Goal: Task Accomplishment & Management: Use online tool/utility

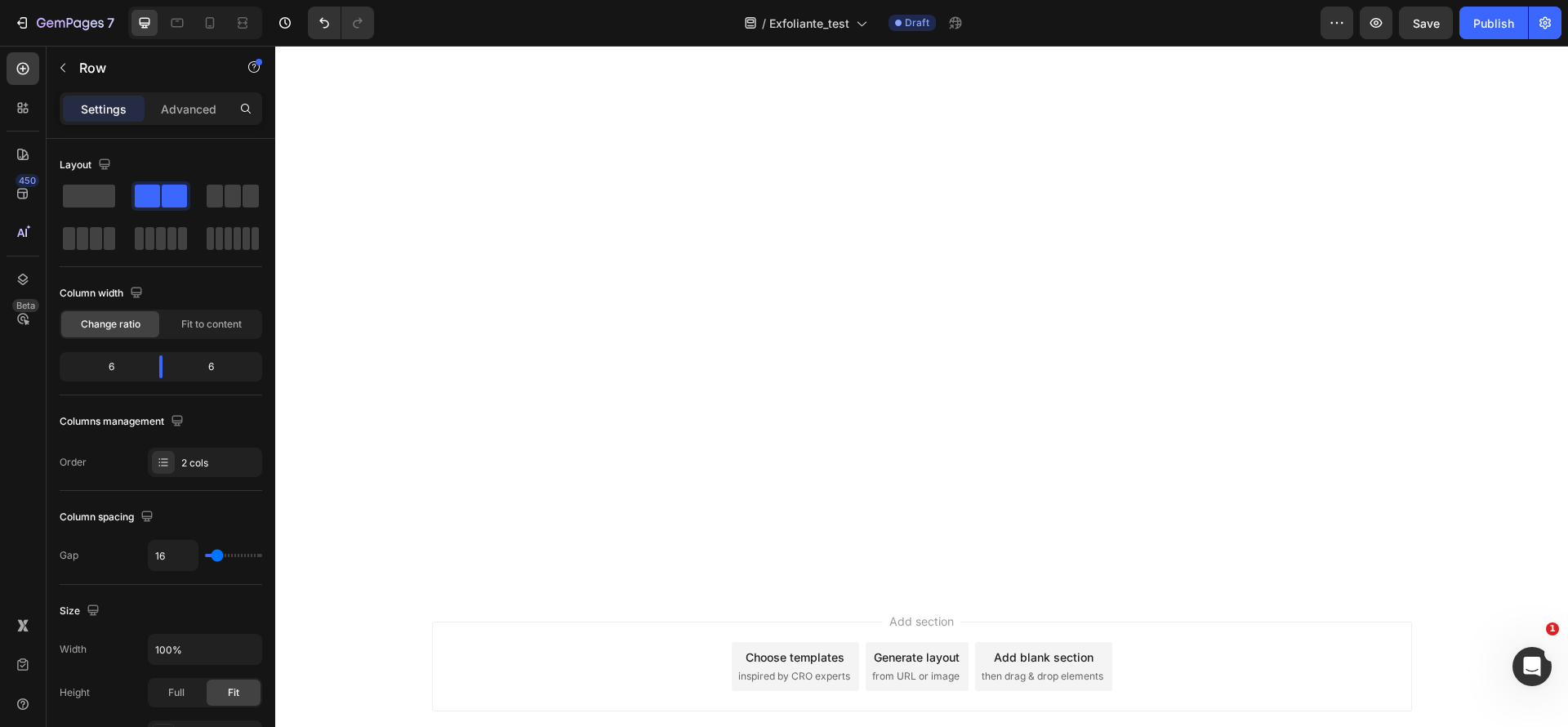
scroll to position [1823, 0]
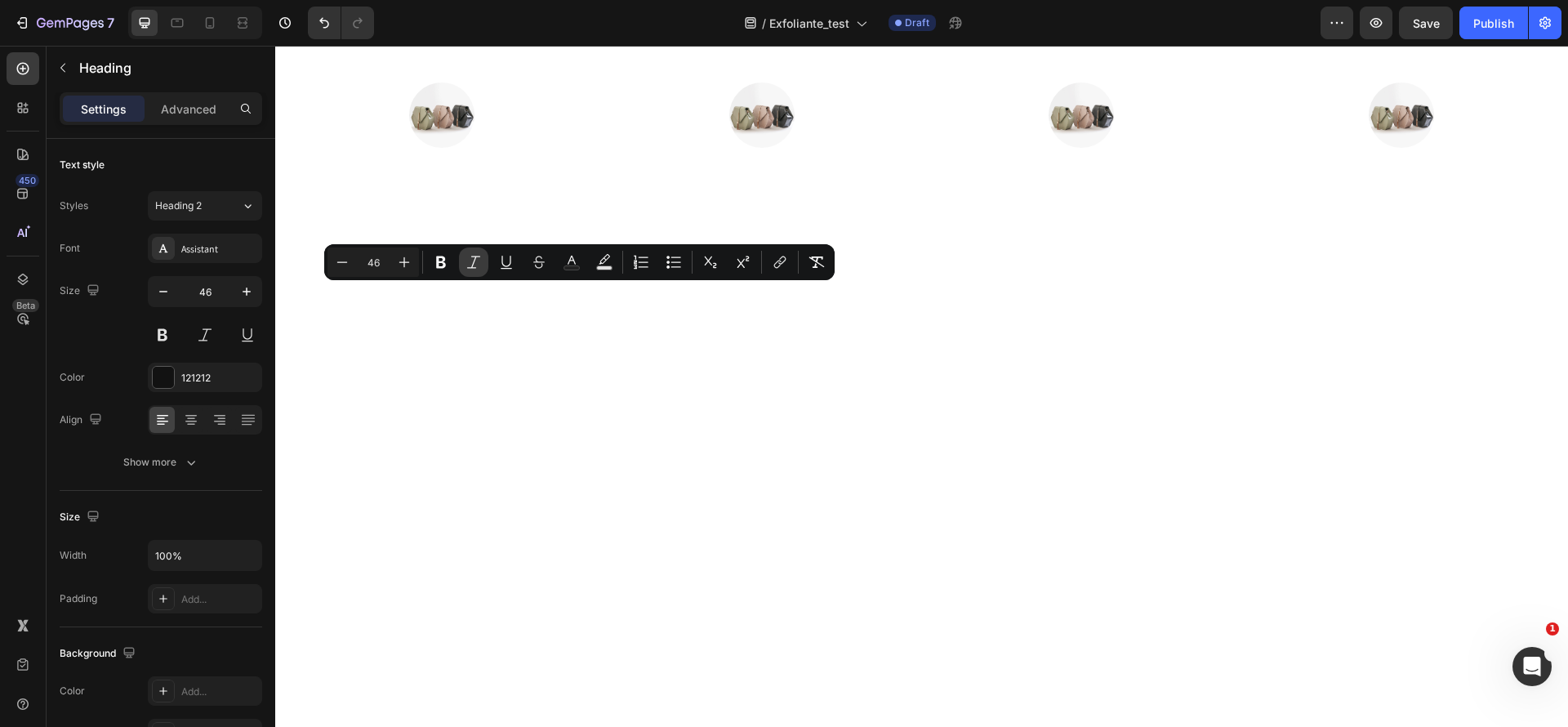
click at [473, 269] on icon "Editor contextual toolbar" at bounding box center [473, 262] width 16 height 16
click at [632, 17] on div "Replace this text with your content" at bounding box center [602, 4] width 601 height 27
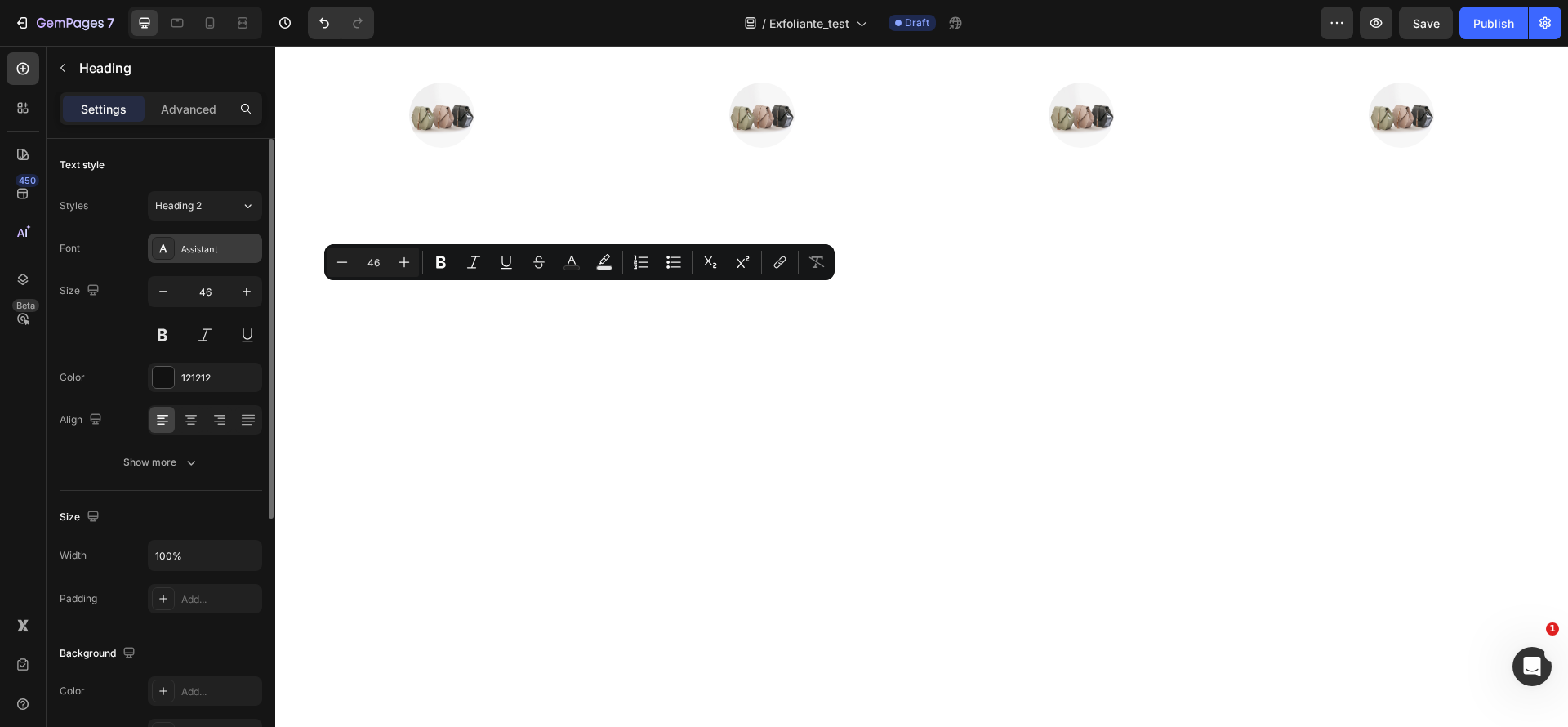
click at [204, 244] on div "Assistant" at bounding box center [220, 249] width 77 height 14
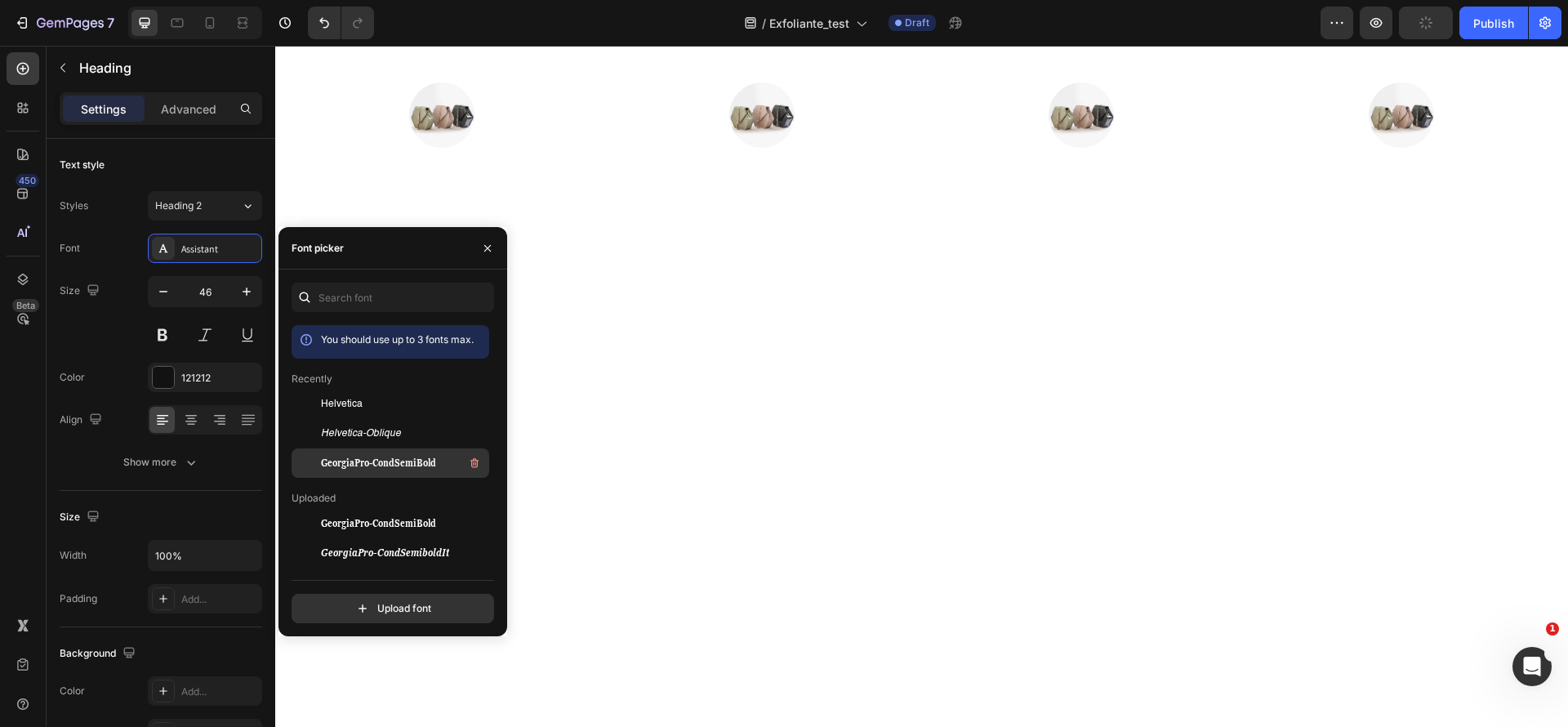
click at [359, 456] on span "GeorgiaPro-CondSemiBold" at bounding box center [379, 463] width 115 height 14
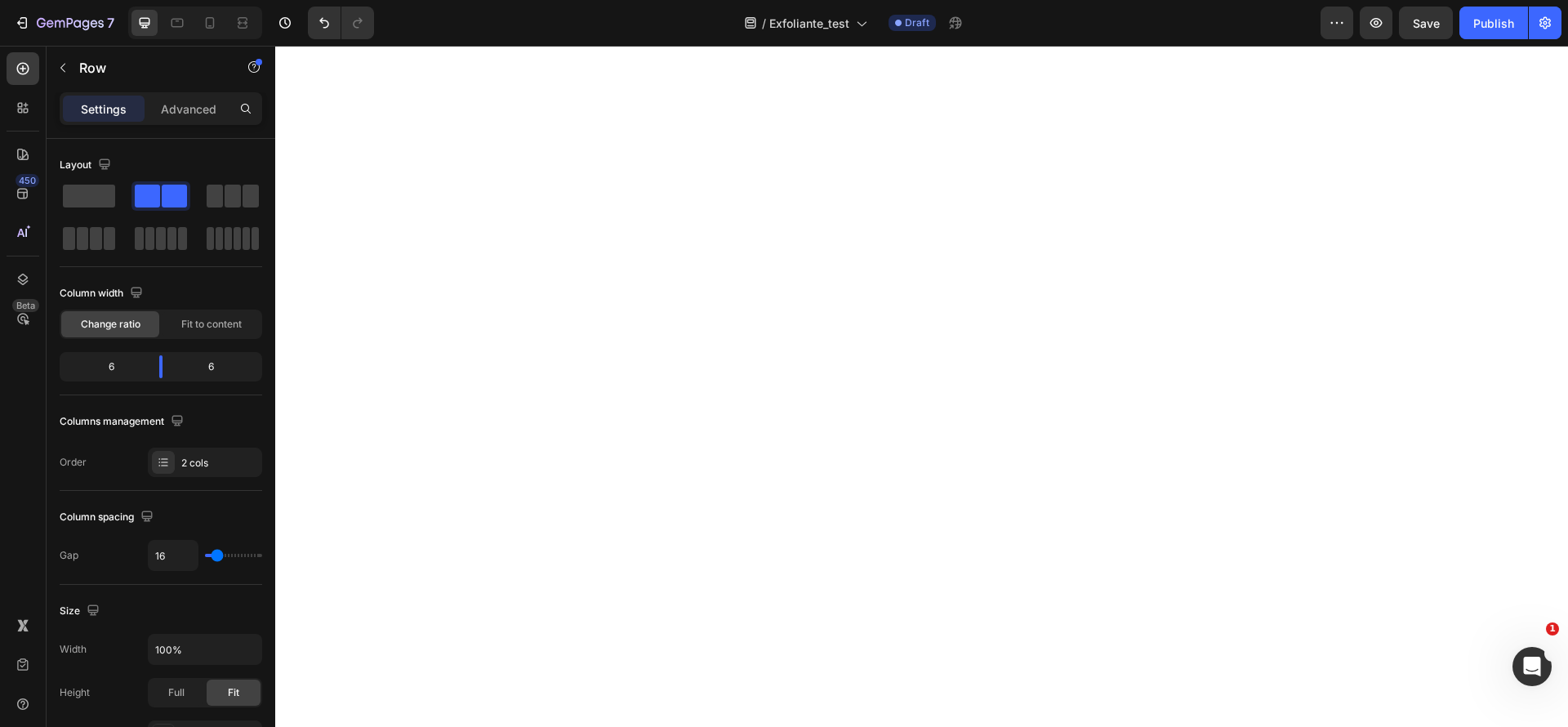
scroll to position [1931, 0]
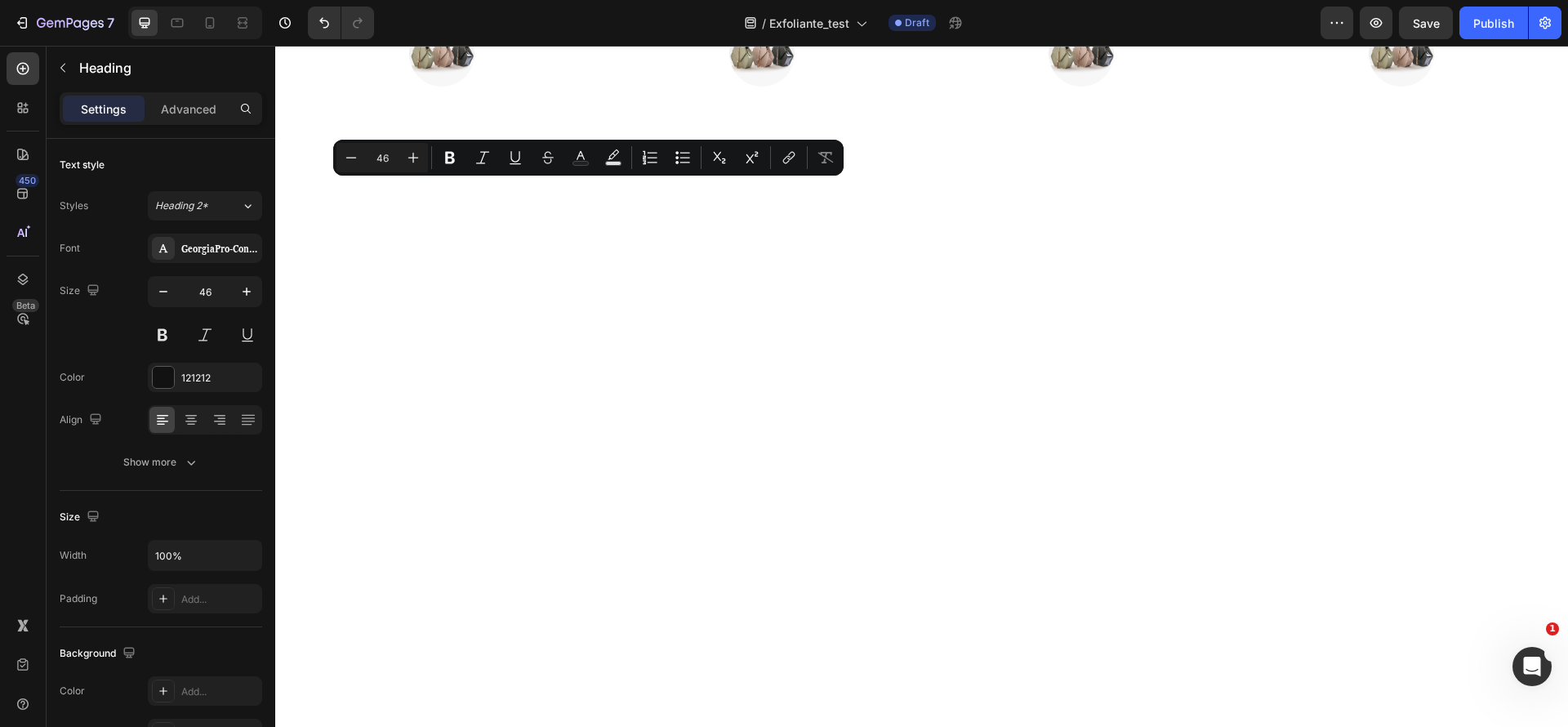
drag, startPoint x: 346, startPoint y: 158, endPoint x: 382, endPoint y: 165, distance: 36.7
click at [382, 165] on div "Minus 46 Plus" at bounding box center [382, 158] width 91 height 30
click at [382, 165] on input "46" at bounding box center [382, 158] width 33 height 20
drag, startPoint x: 388, startPoint y: 159, endPoint x: 361, endPoint y: 161, distance: 27.1
click at [361, 161] on div "Minus 46 Plus" at bounding box center [382, 158] width 91 height 30
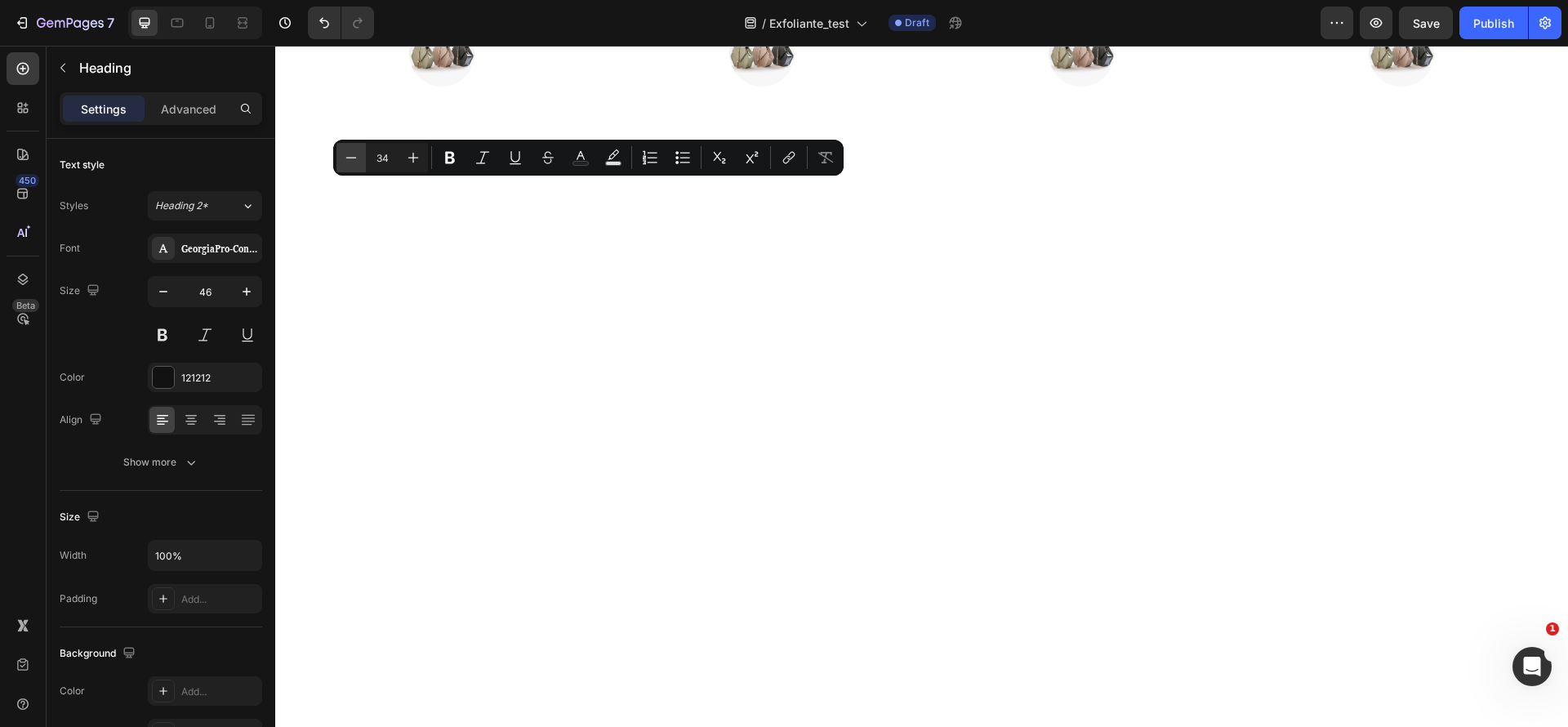
type input "34"
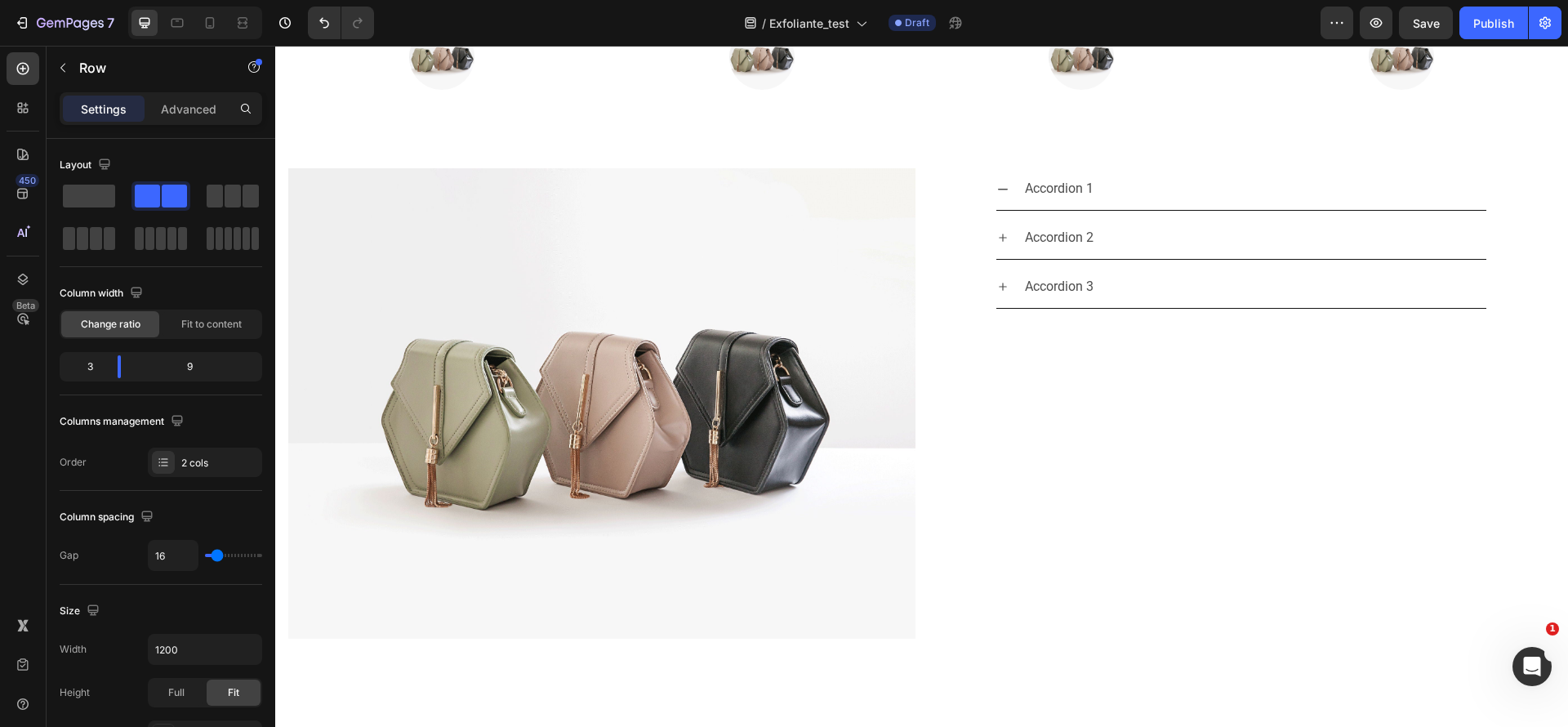
scroll to position [1922, 0]
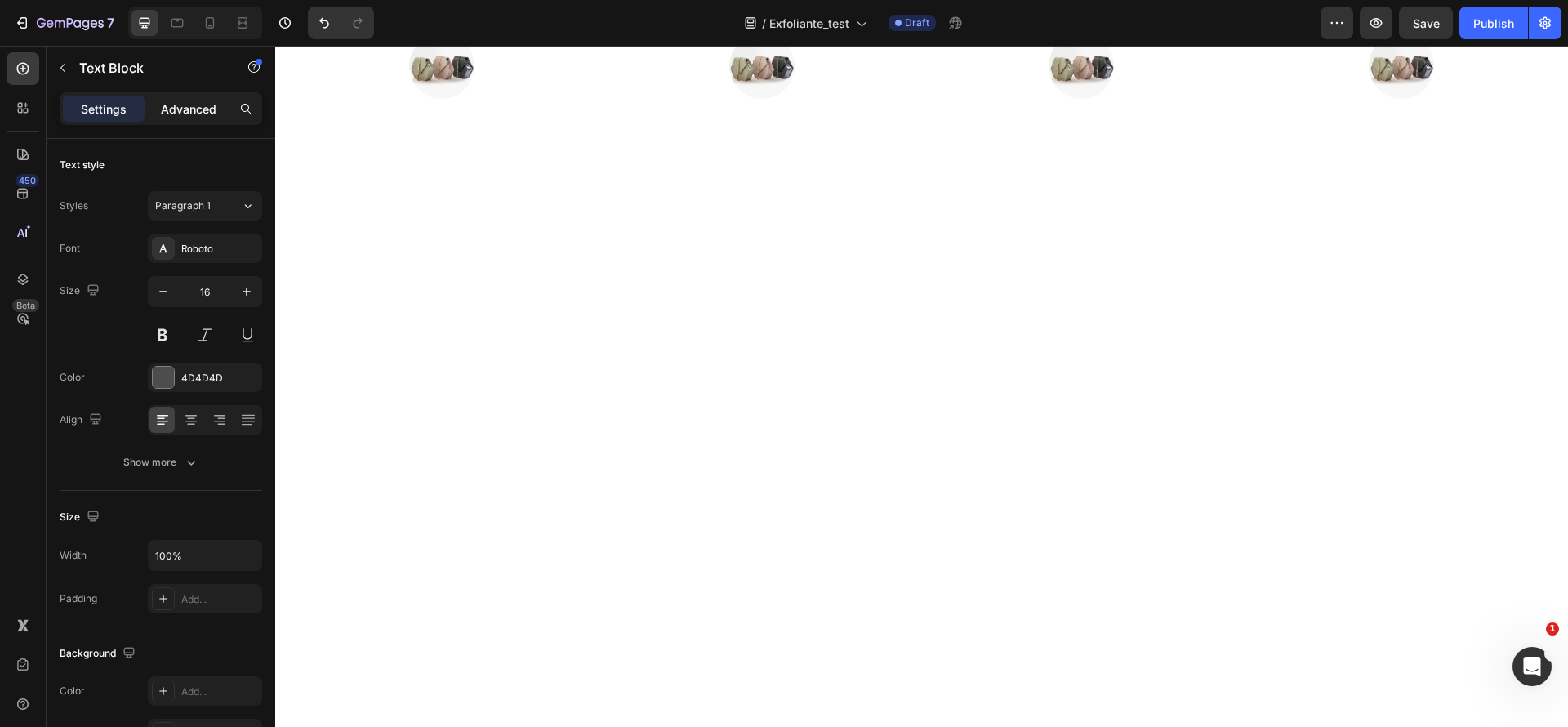
click at [192, 100] on p "Advanced" at bounding box center [189, 108] width 55 height 17
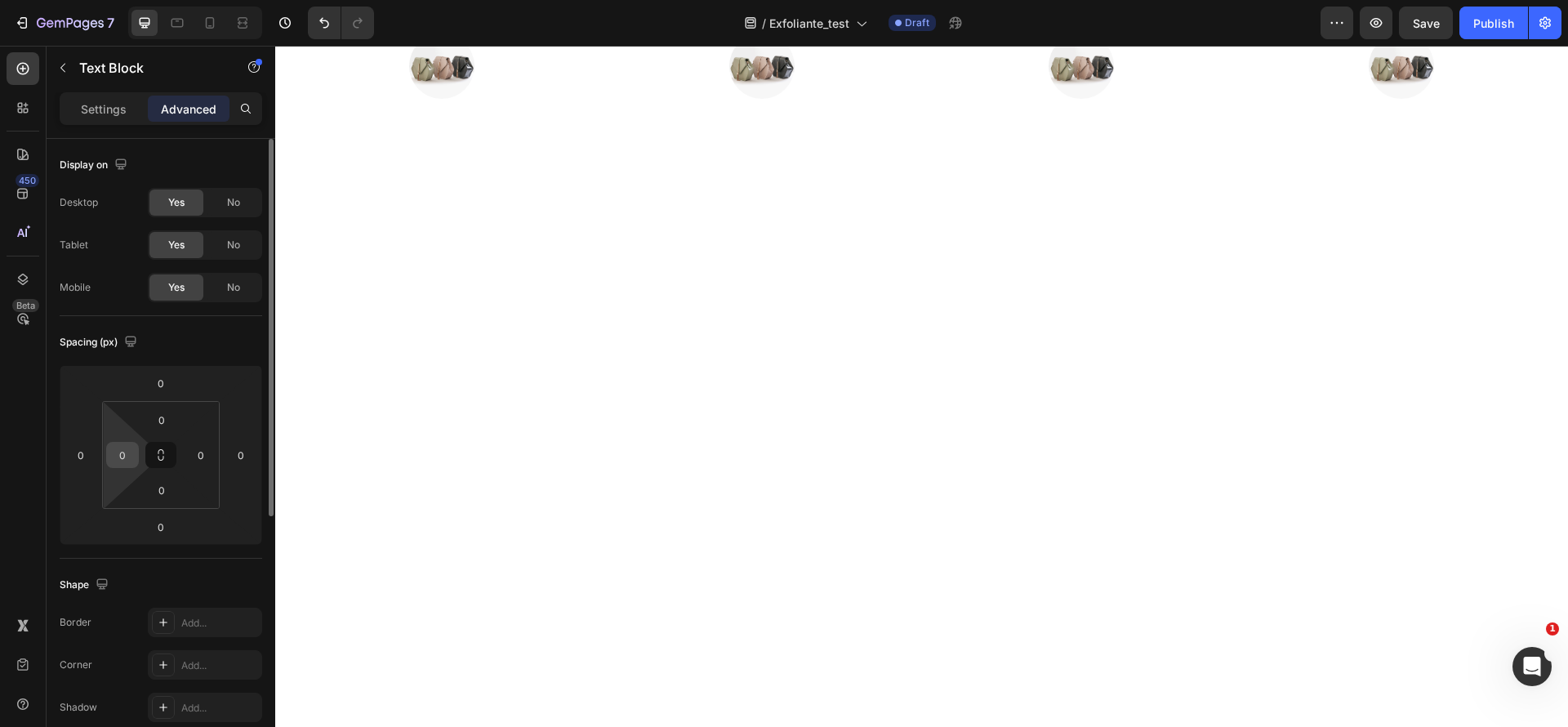
click at [131, 449] on input "0" at bounding box center [122, 455] width 24 height 24
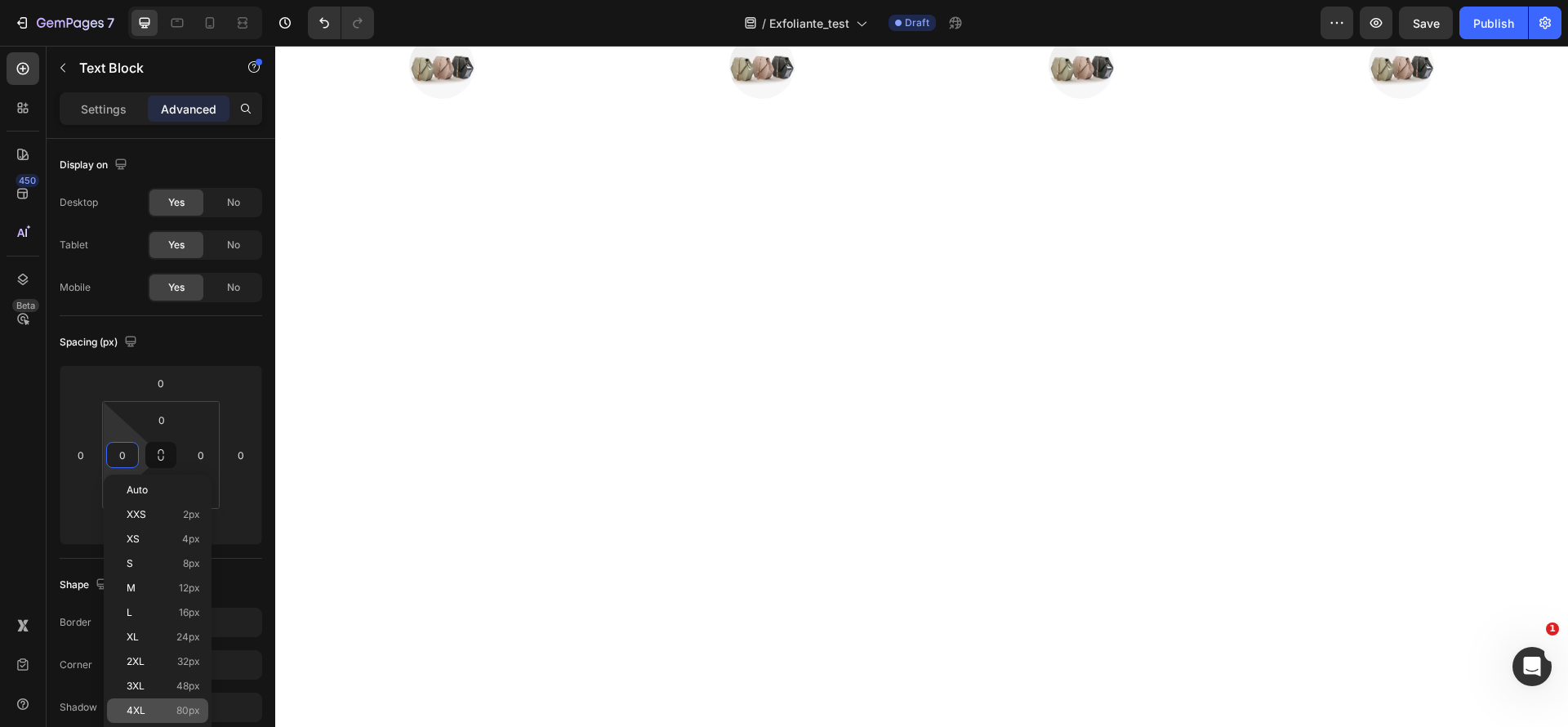
click at [184, 711] on span "80px" at bounding box center [188, 711] width 23 height 12
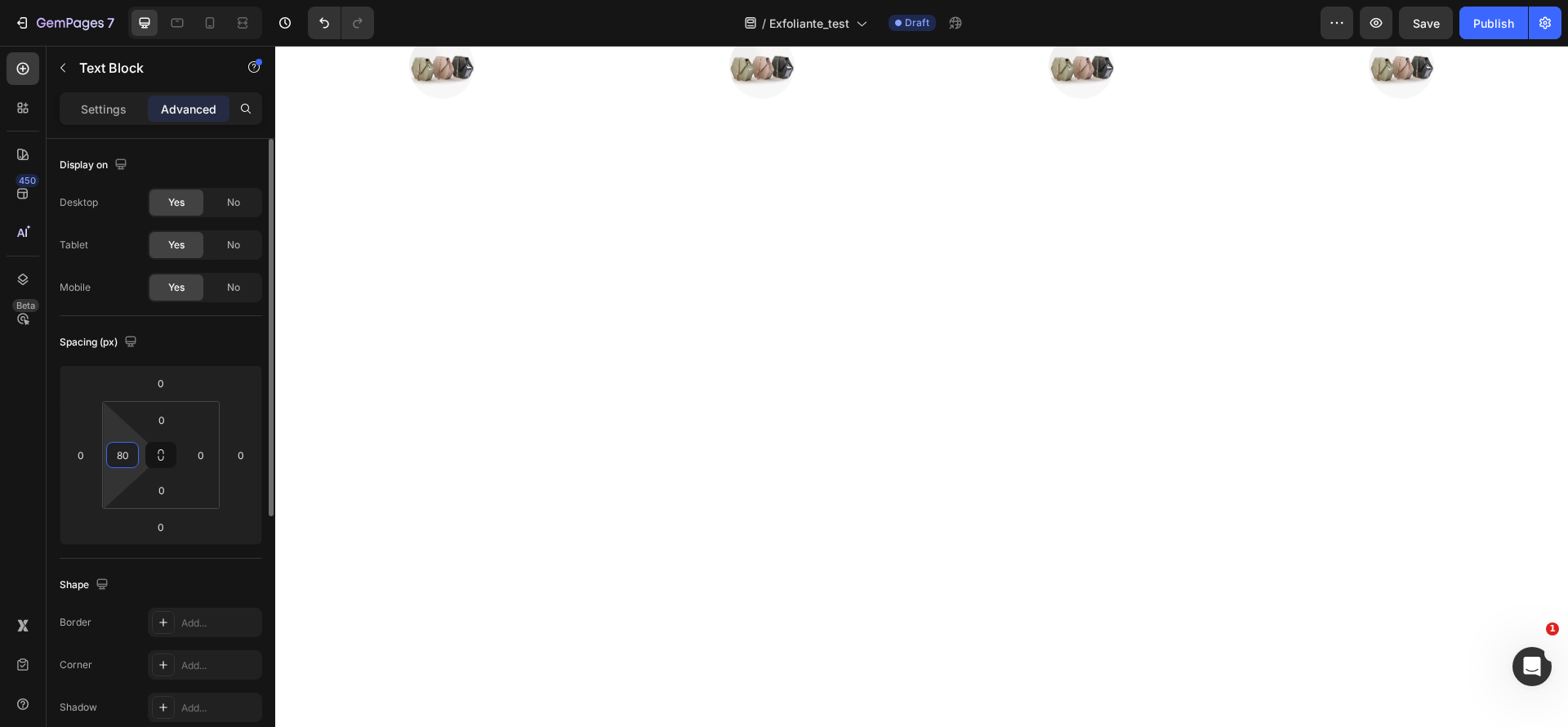
click at [118, 454] on input "80" at bounding box center [122, 455] width 24 height 24
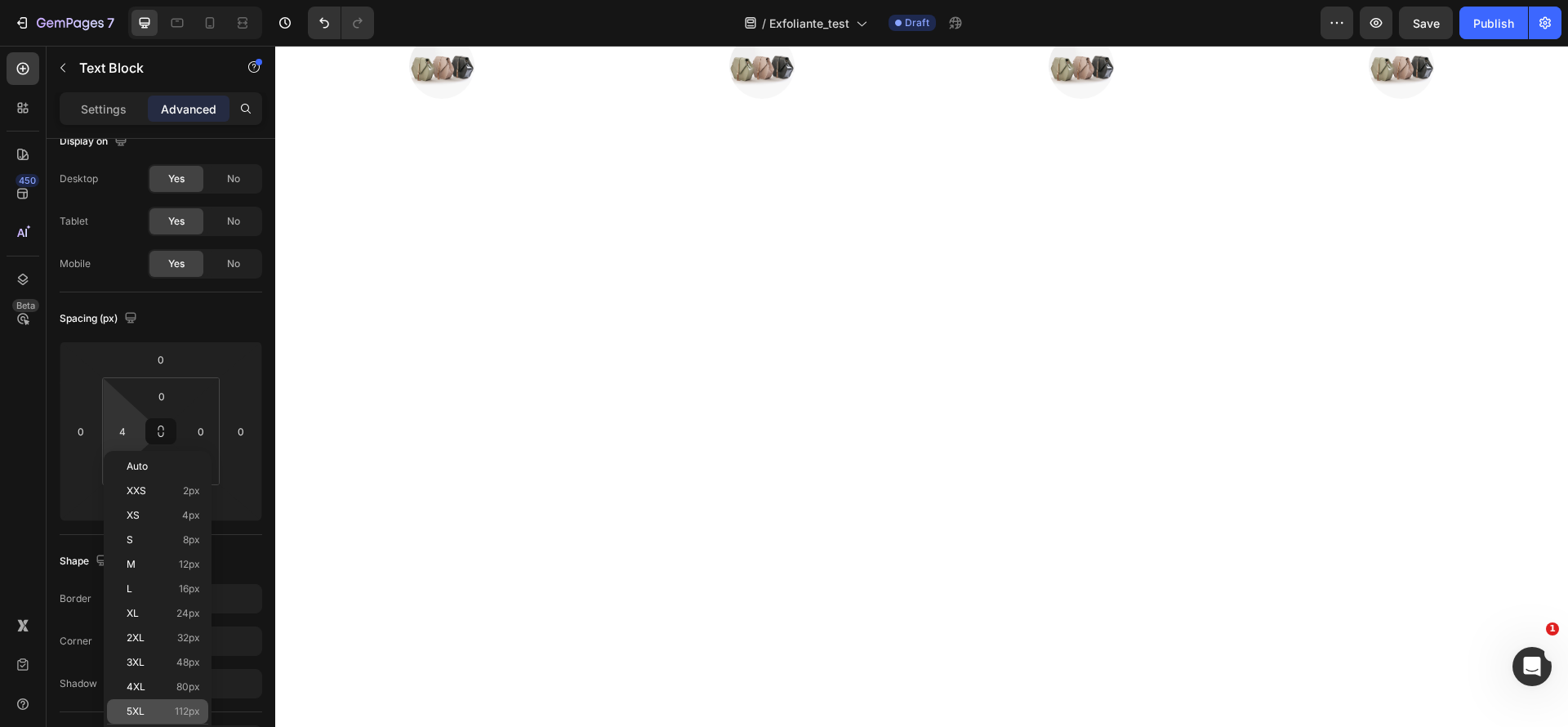
click at [135, 703] on div "5XL 112px" at bounding box center [158, 711] width 101 height 24
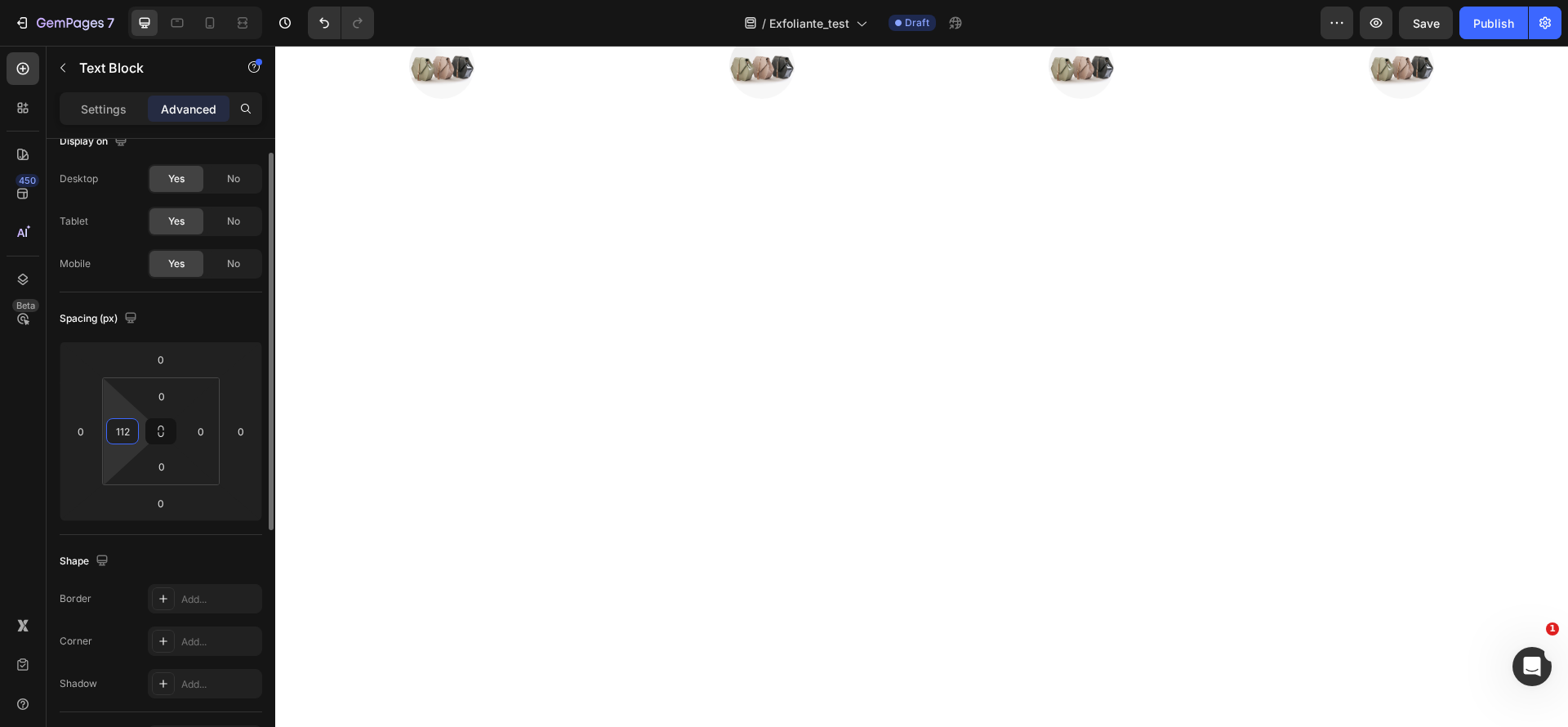
click at [130, 429] on input "112" at bounding box center [122, 431] width 24 height 24
type input "2"
type input "190"
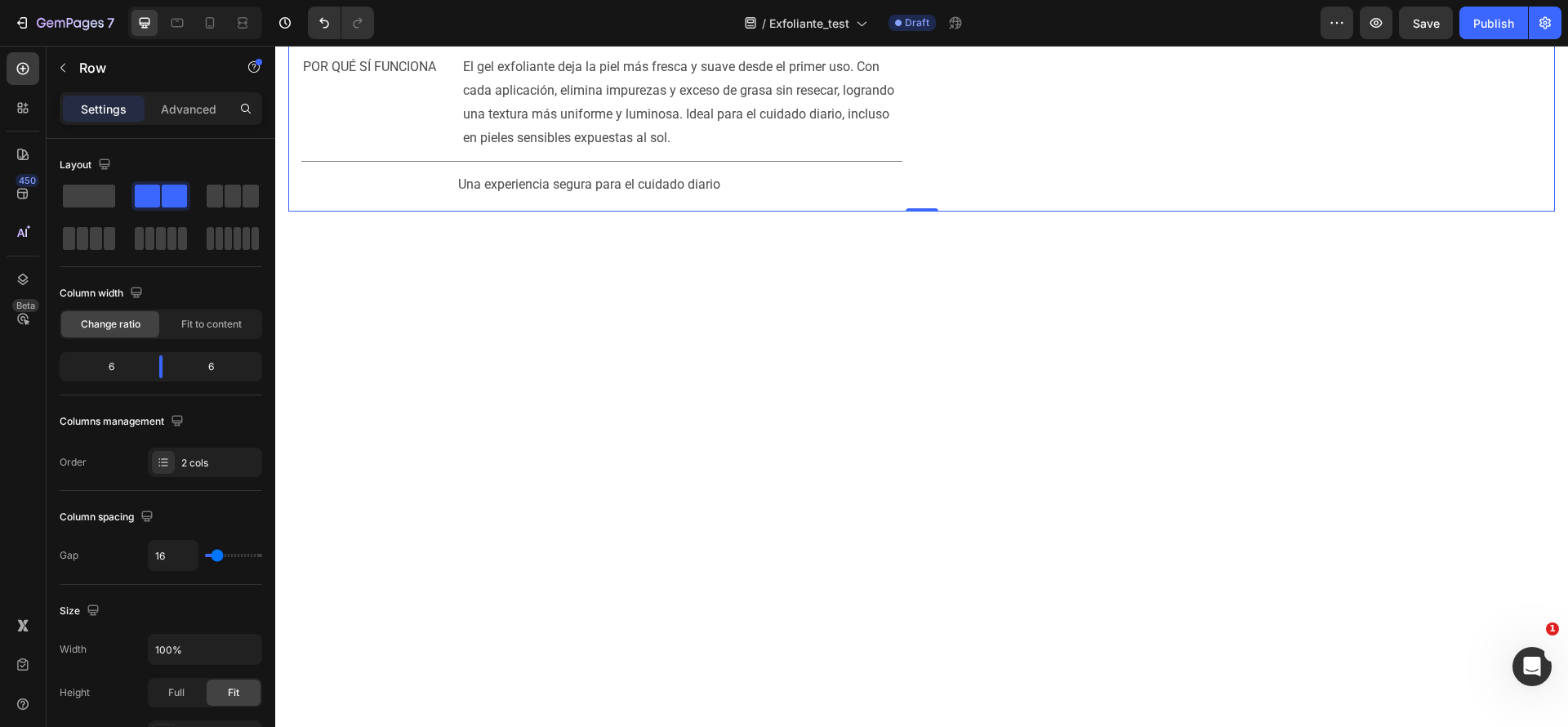
scroll to position [1693, 0]
click at [530, 21] on span "Limpieza profunda y suave cada día" at bounding box center [516, 5] width 427 height 32
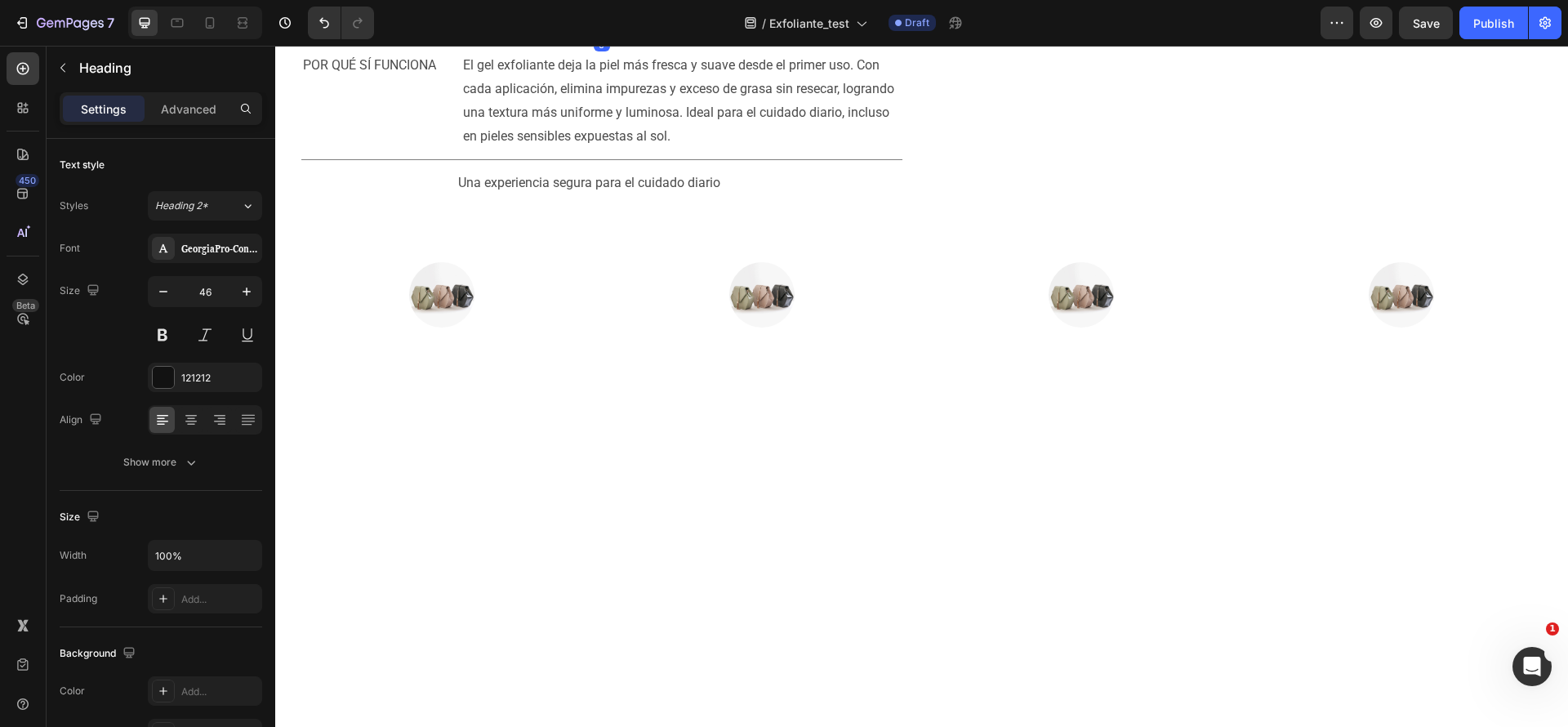
scroll to position [1917, 0]
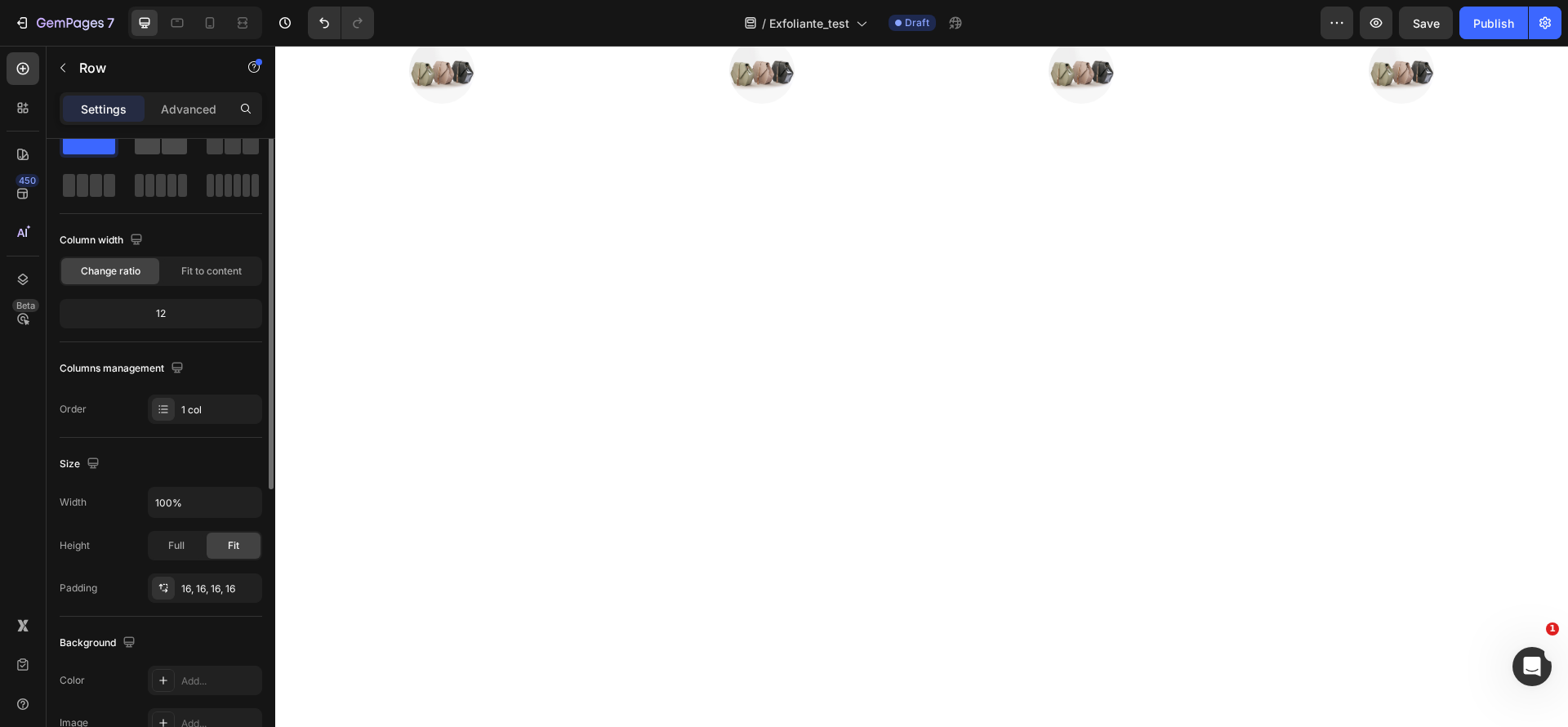
scroll to position [0, 0]
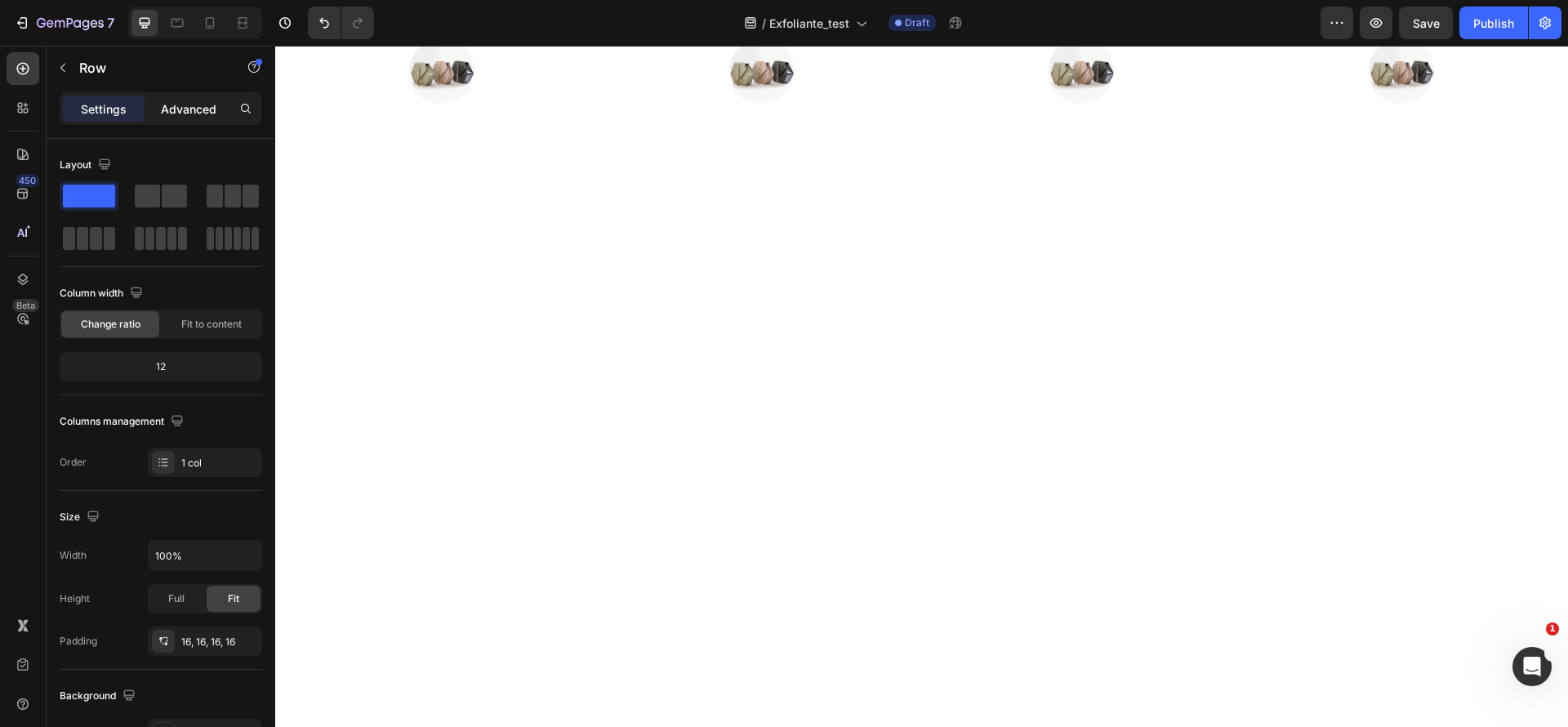
click at [192, 115] on p "Advanced" at bounding box center [189, 108] width 55 height 17
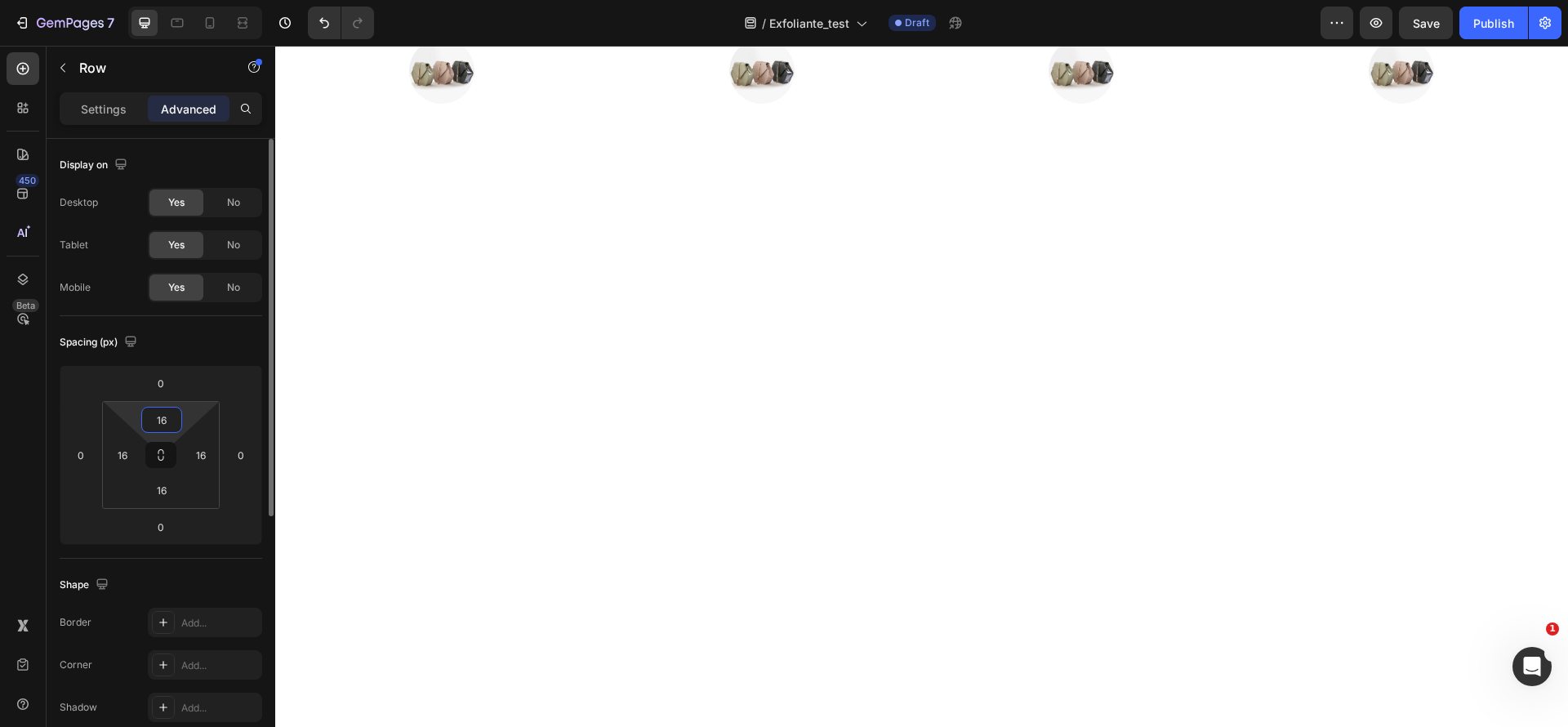
click at [170, 426] on input "16" at bounding box center [161, 419] width 33 height 24
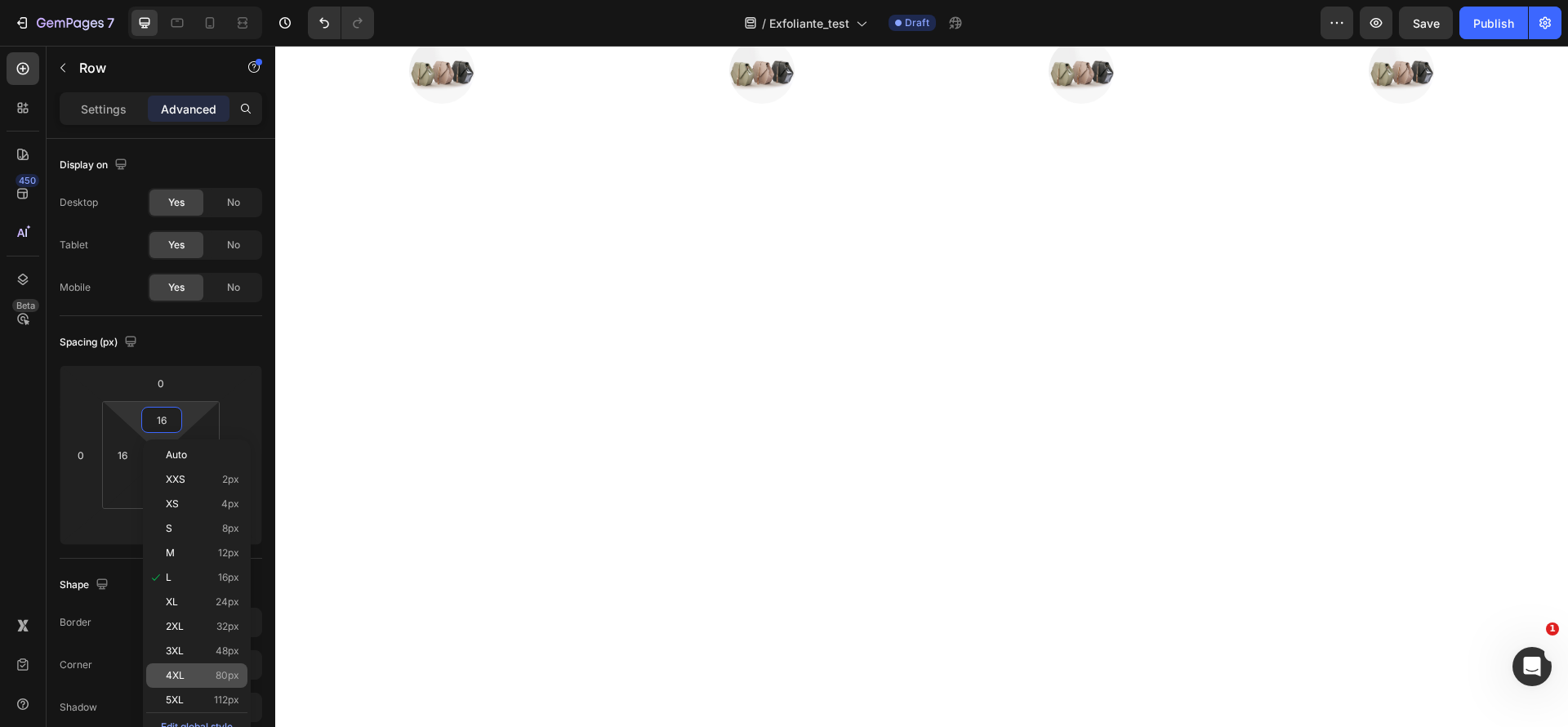
click at [192, 679] on p "4XL 80px" at bounding box center [202, 675] width 73 height 12
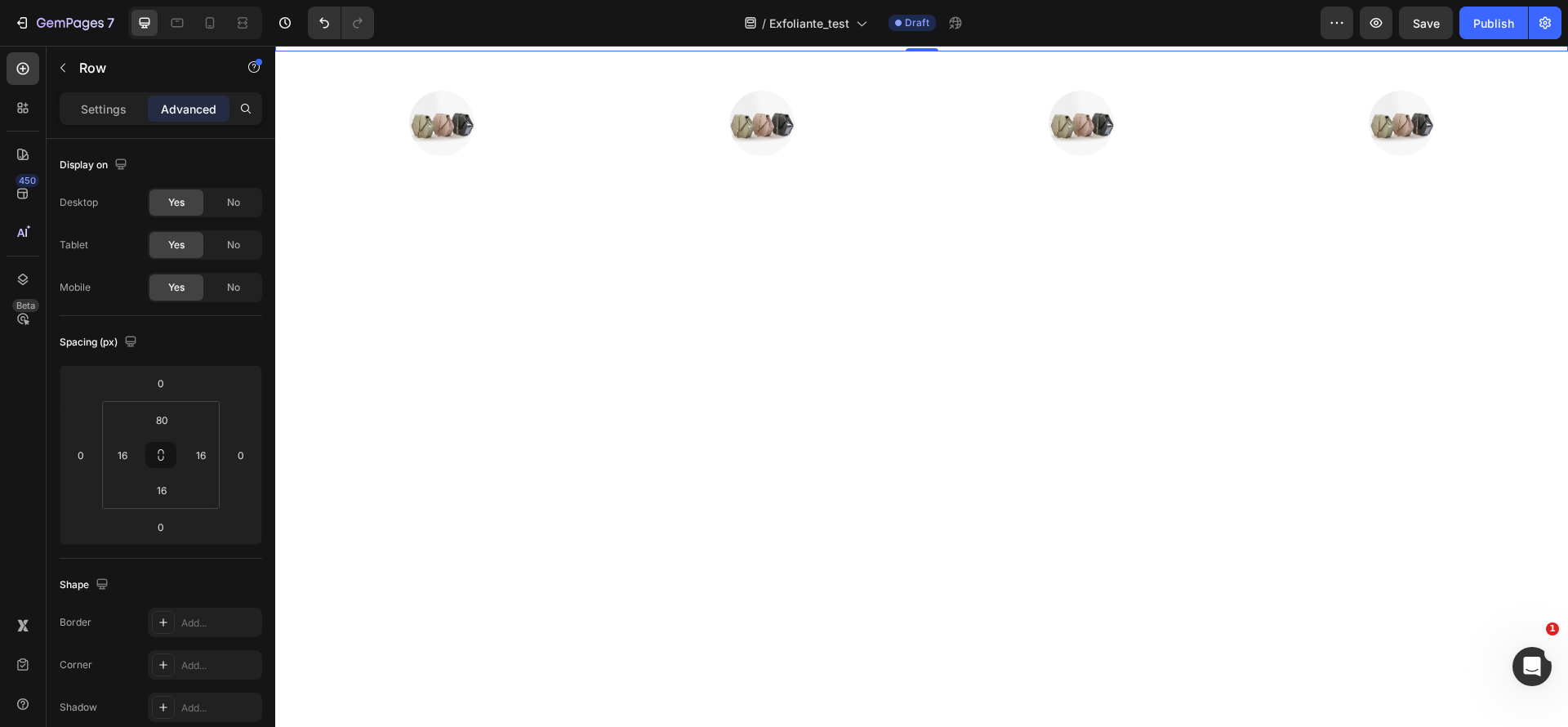
type input "16"
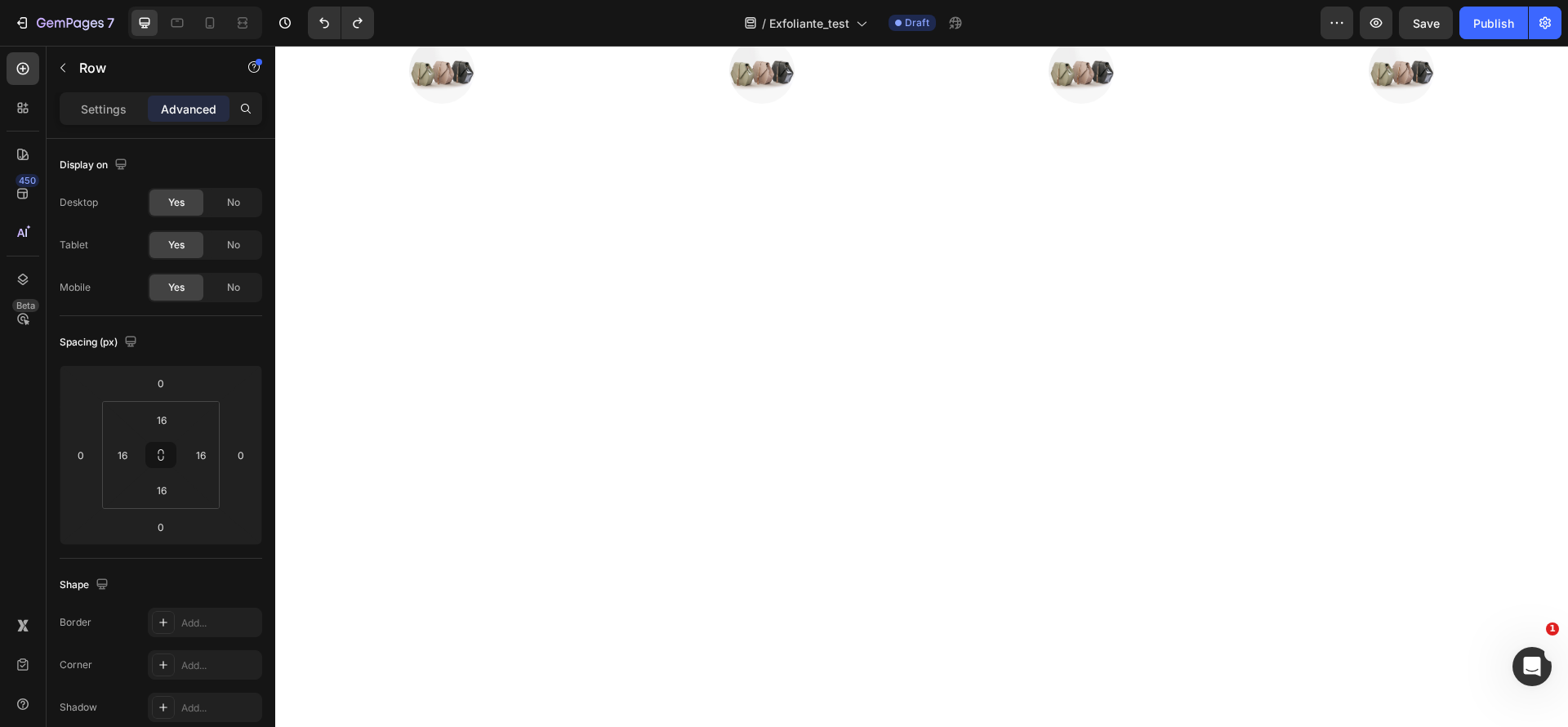
click at [165, 421] on input "16" at bounding box center [161, 419] width 33 height 24
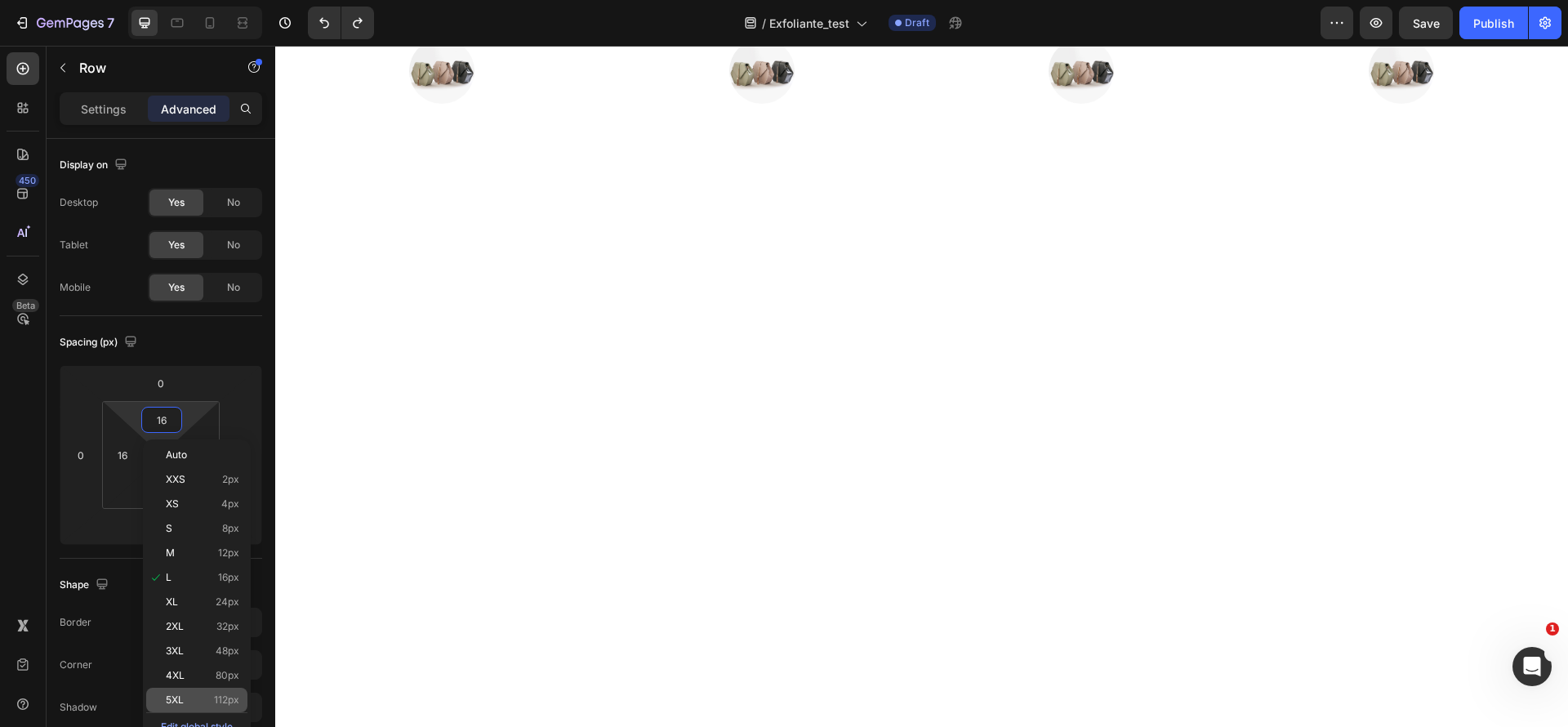
click at [200, 688] on div "5XL 112px" at bounding box center [196, 699] width 101 height 24
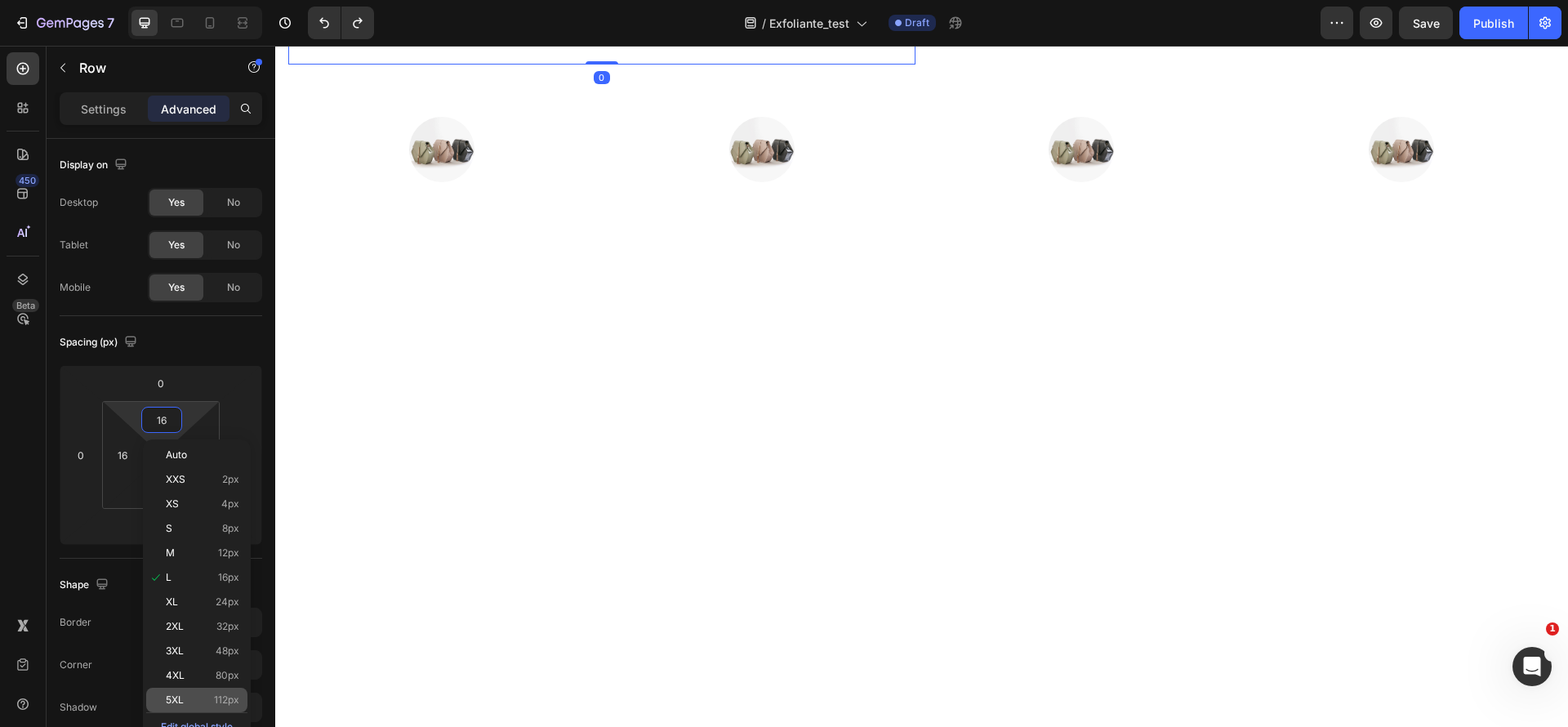
type input "112"
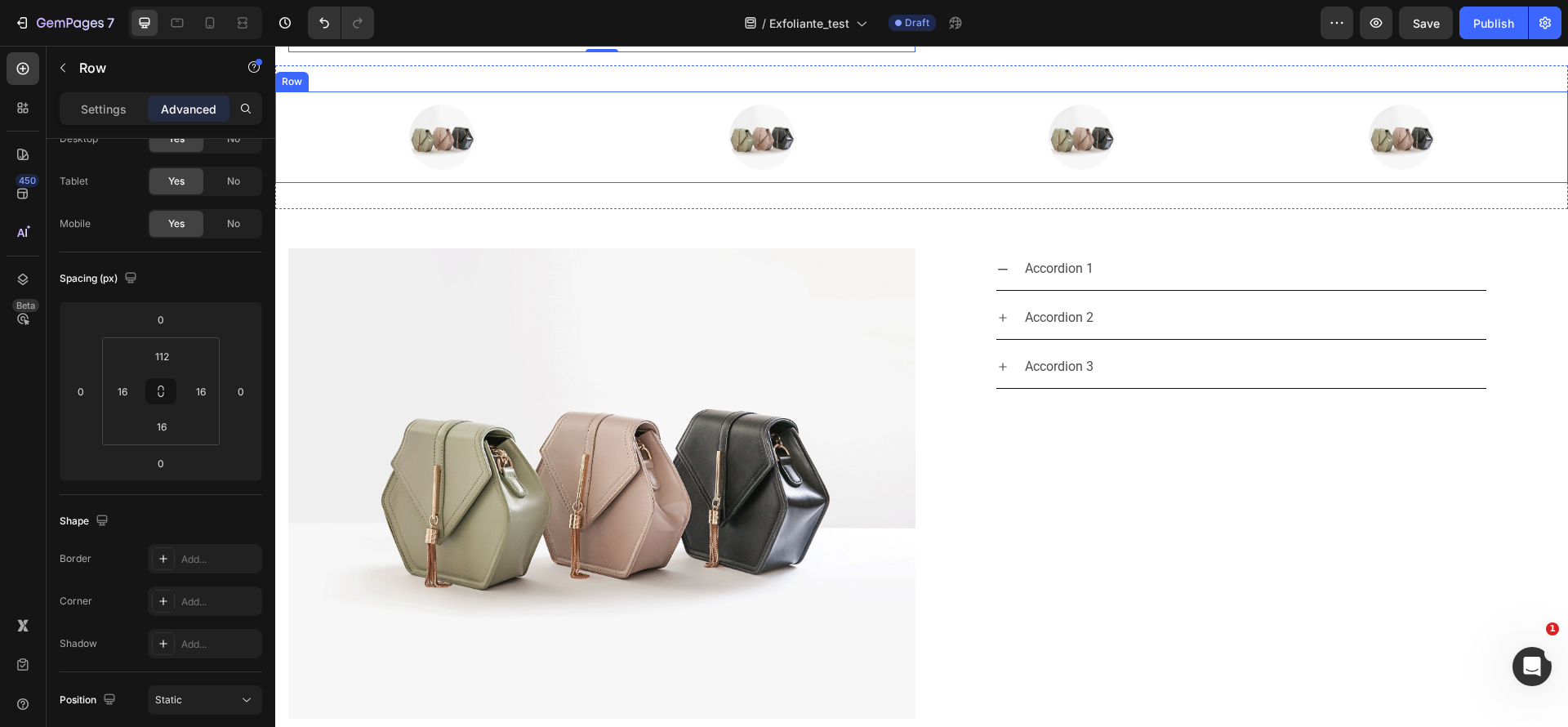
scroll to position [1996, 0]
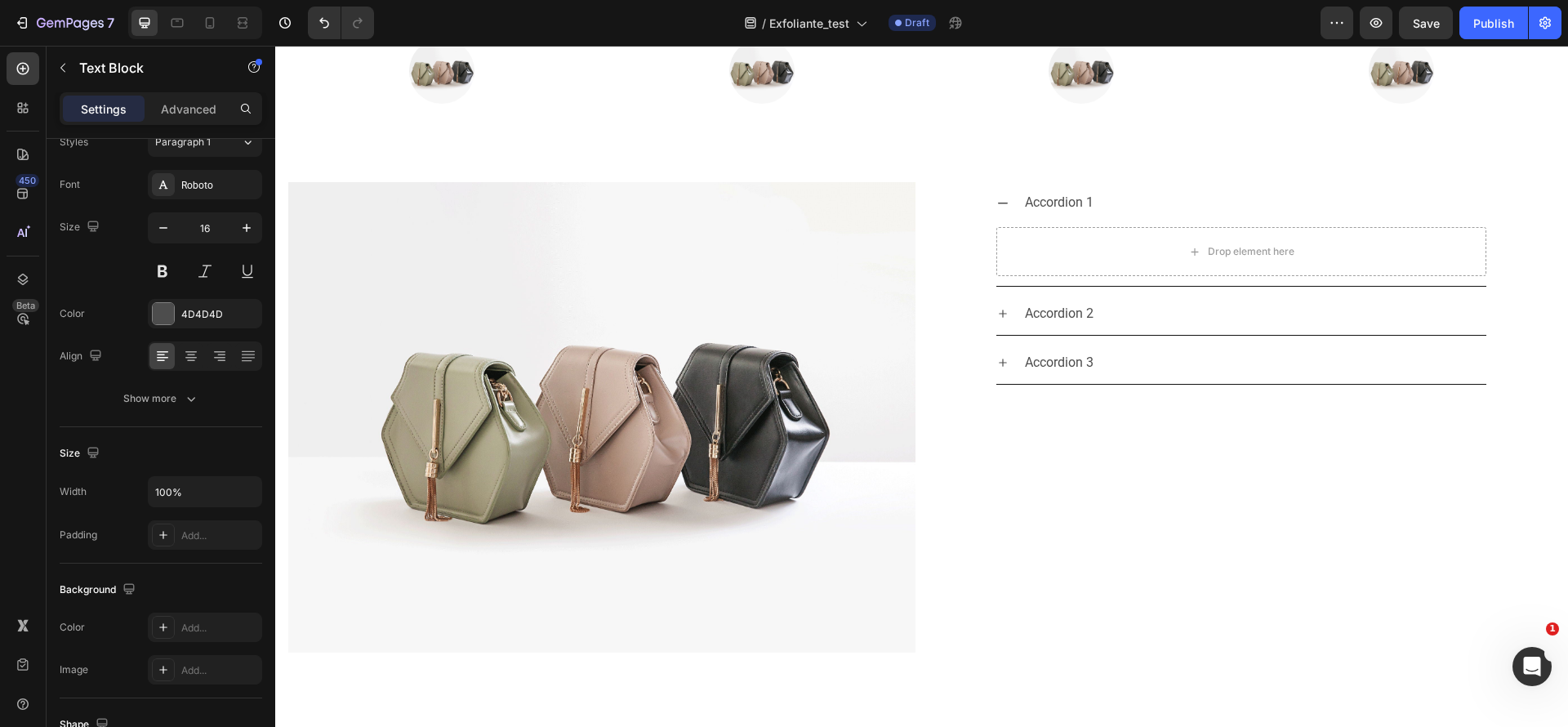
scroll to position [0, 0]
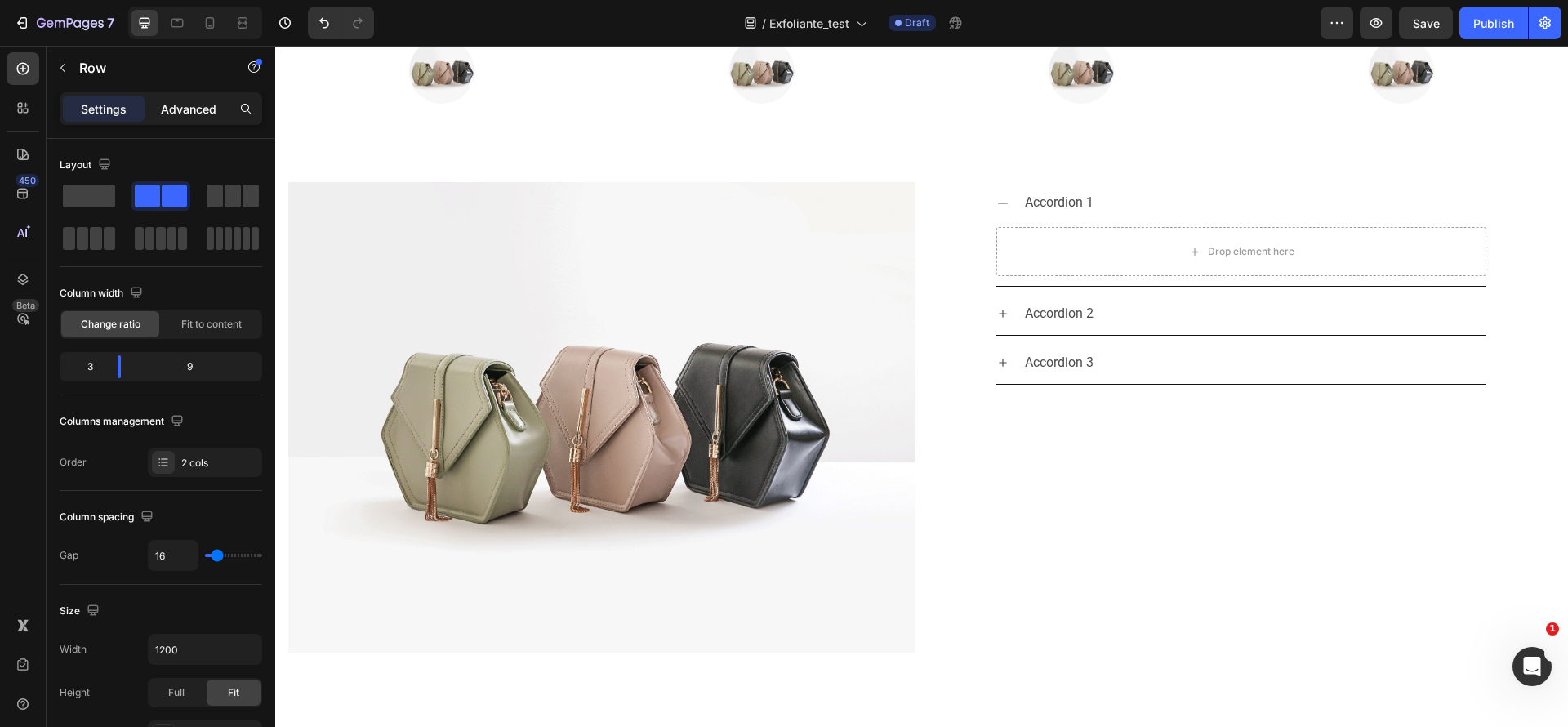
click at [196, 107] on p "Advanced" at bounding box center [189, 108] width 55 height 17
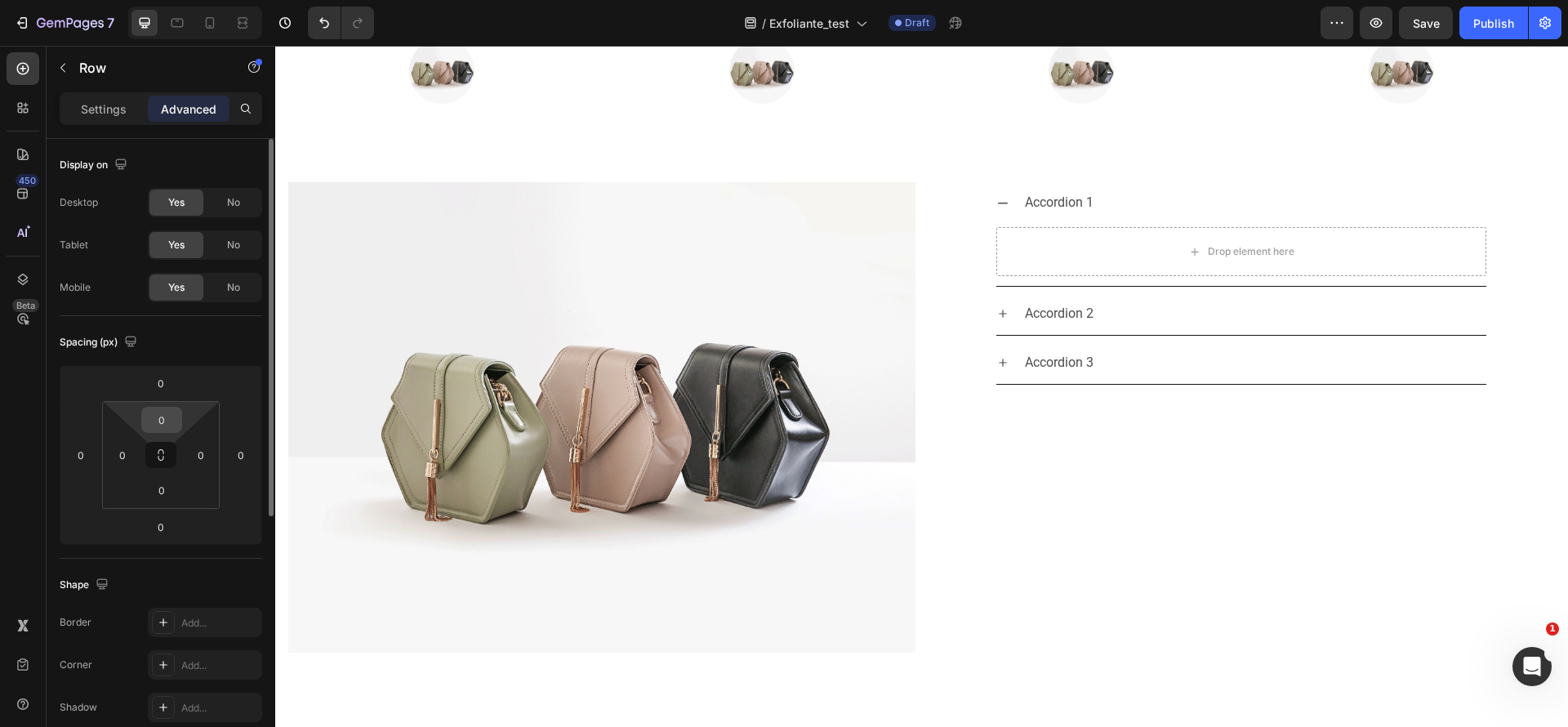
click at [175, 422] on input "0" at bounding box center [161, 419] width 33 height 24
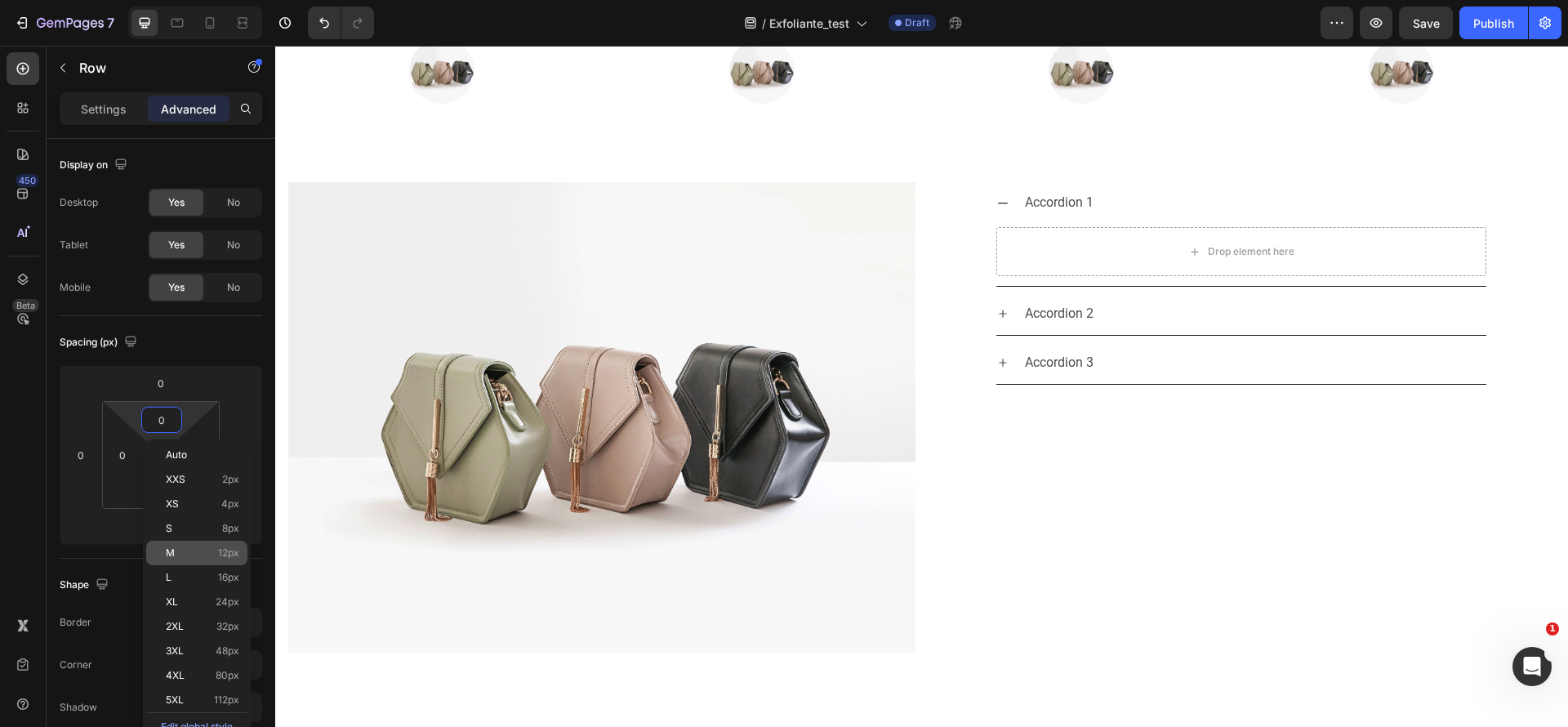
click at [231, 543] on div "M 12px" at bounding box center [196, 552] width 101 height 24
type input "12"
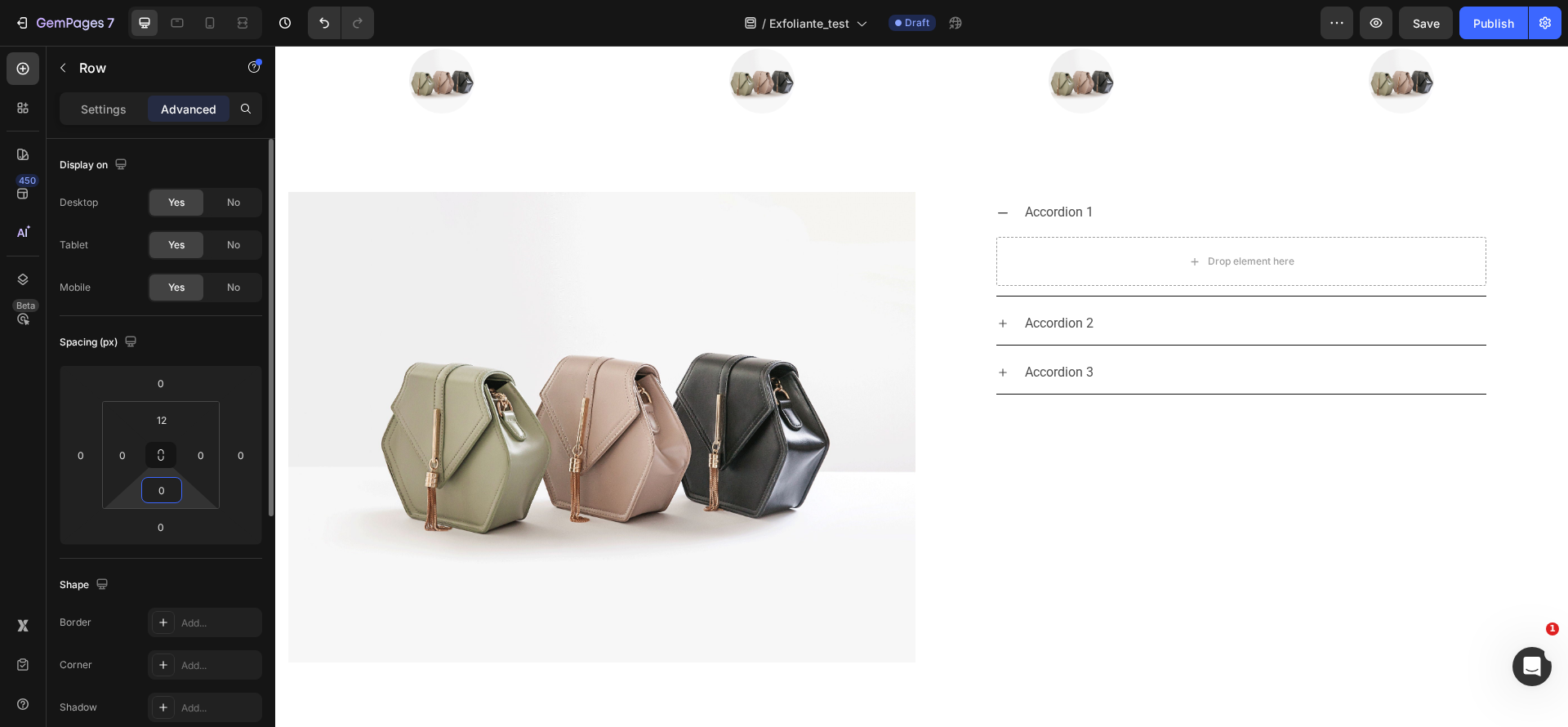
click at [166, 498] on input "0" at bounding box center [161, 490] width 33 height 24
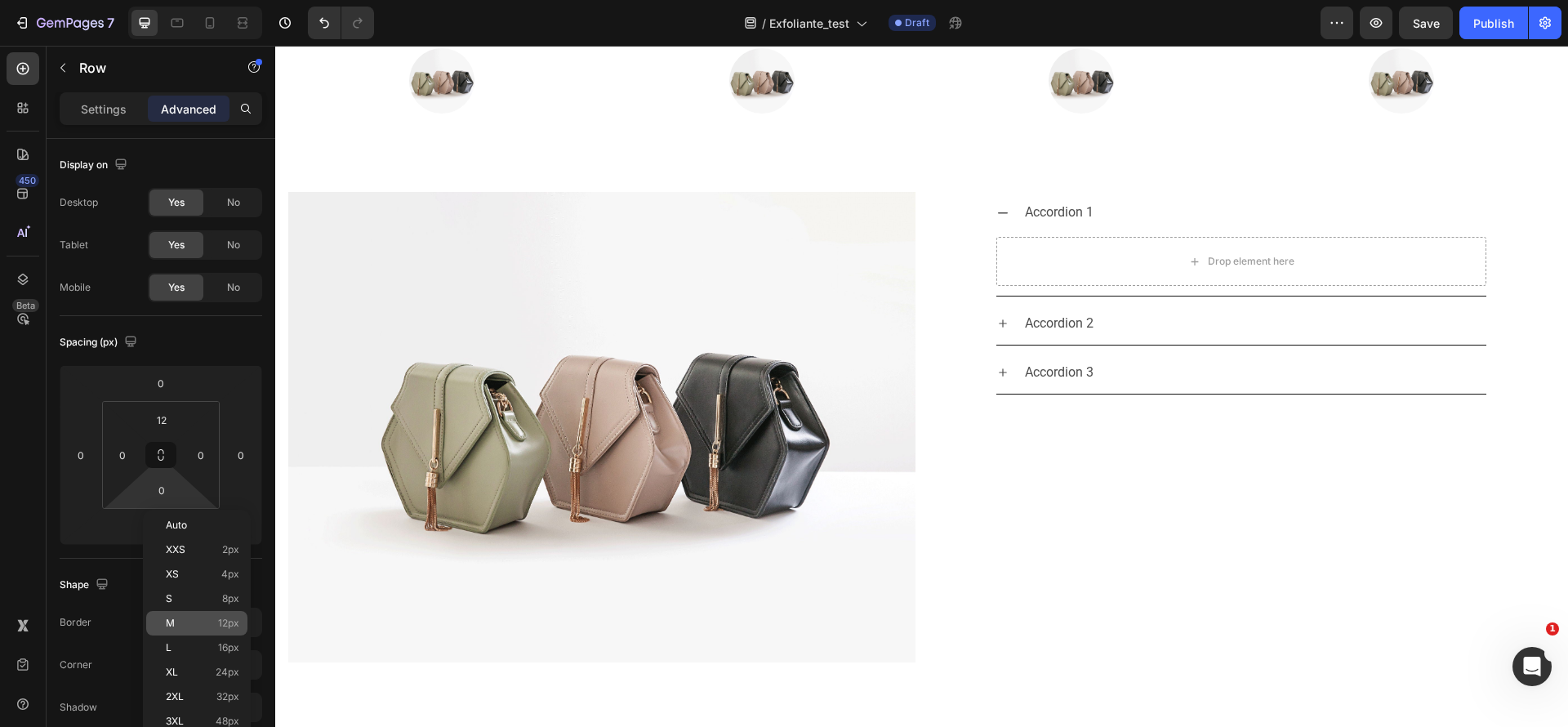
click at [194, 628] on p "M 12px" at bounding box center [202, 623] width 73 height 12
type input "12"
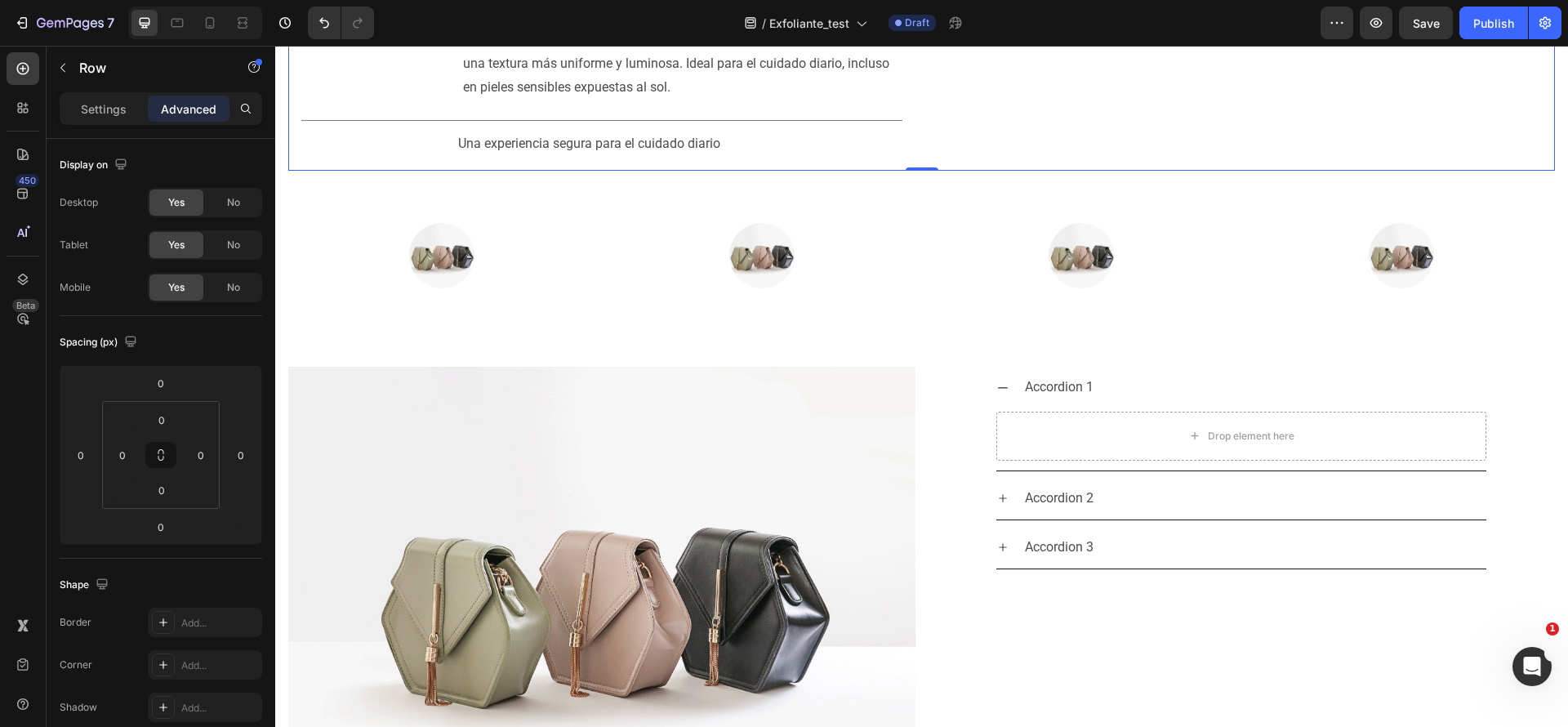
scroll to position [2446, 0]
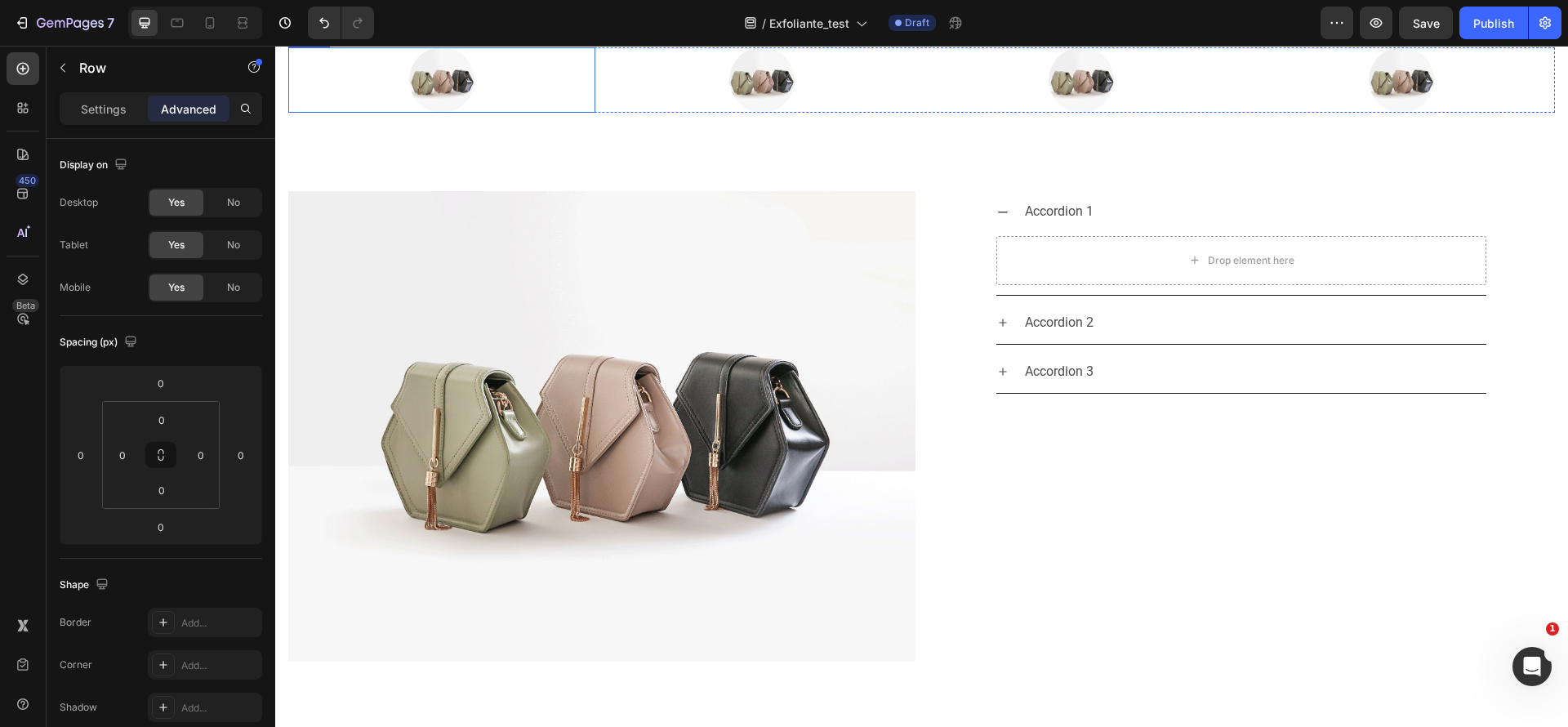
click at [431, 113] on img at bounding box center [441, 80] width 65 height 65
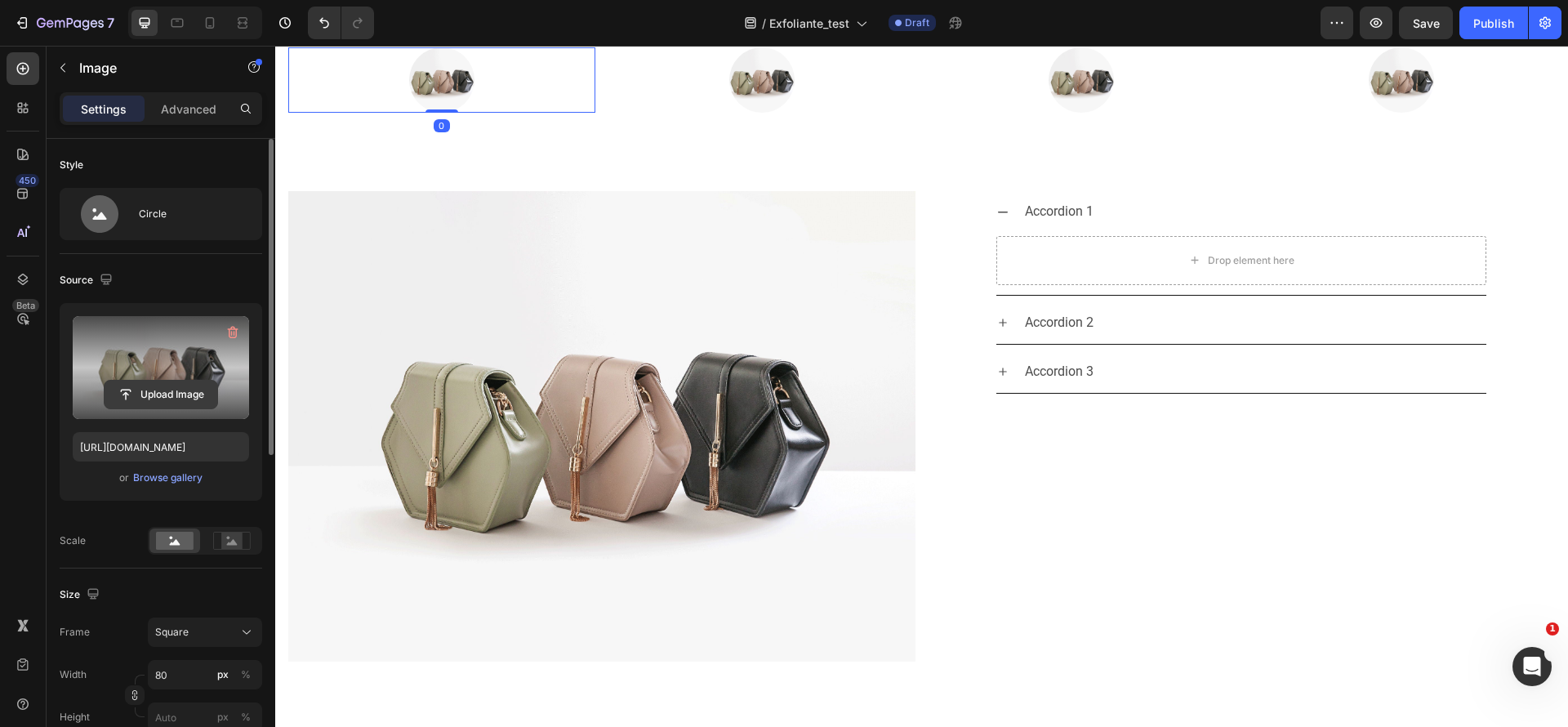
click at [187, 389] on input "file" at bounding box center [161, 394] width 113 height 28
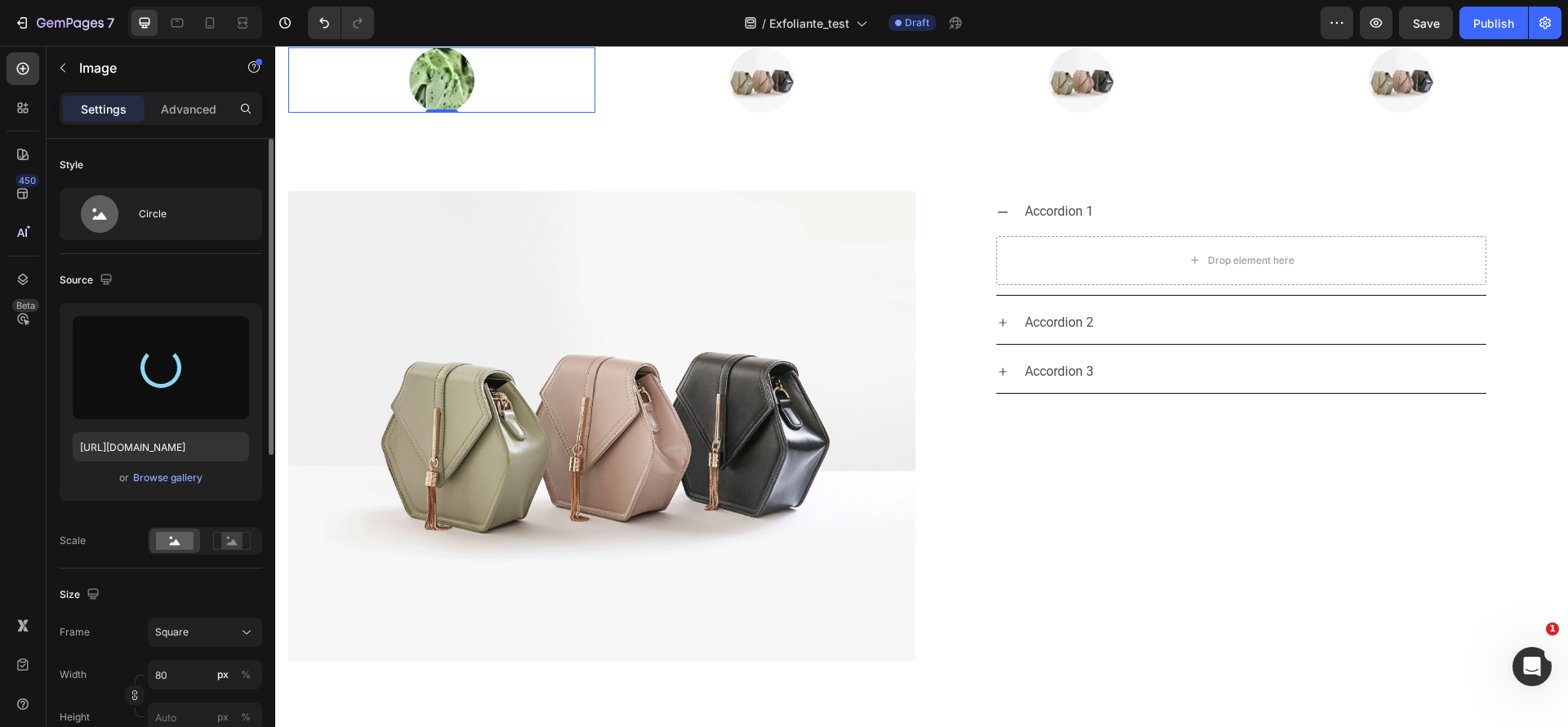
type input "[URL][DOMAIN_NAME]"
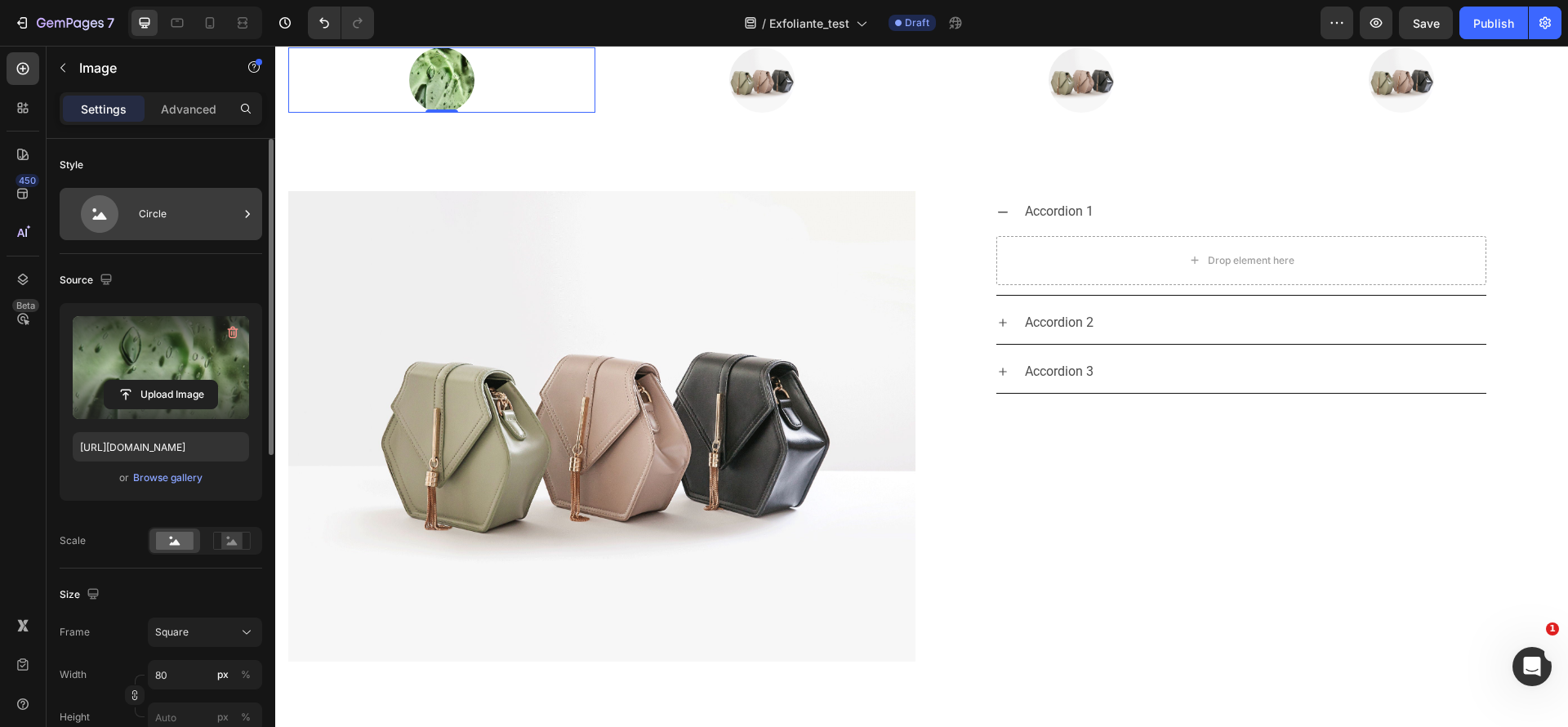
click at [214, 218] on div "Circle" at bounding box center [188, 214] width 99 height 38
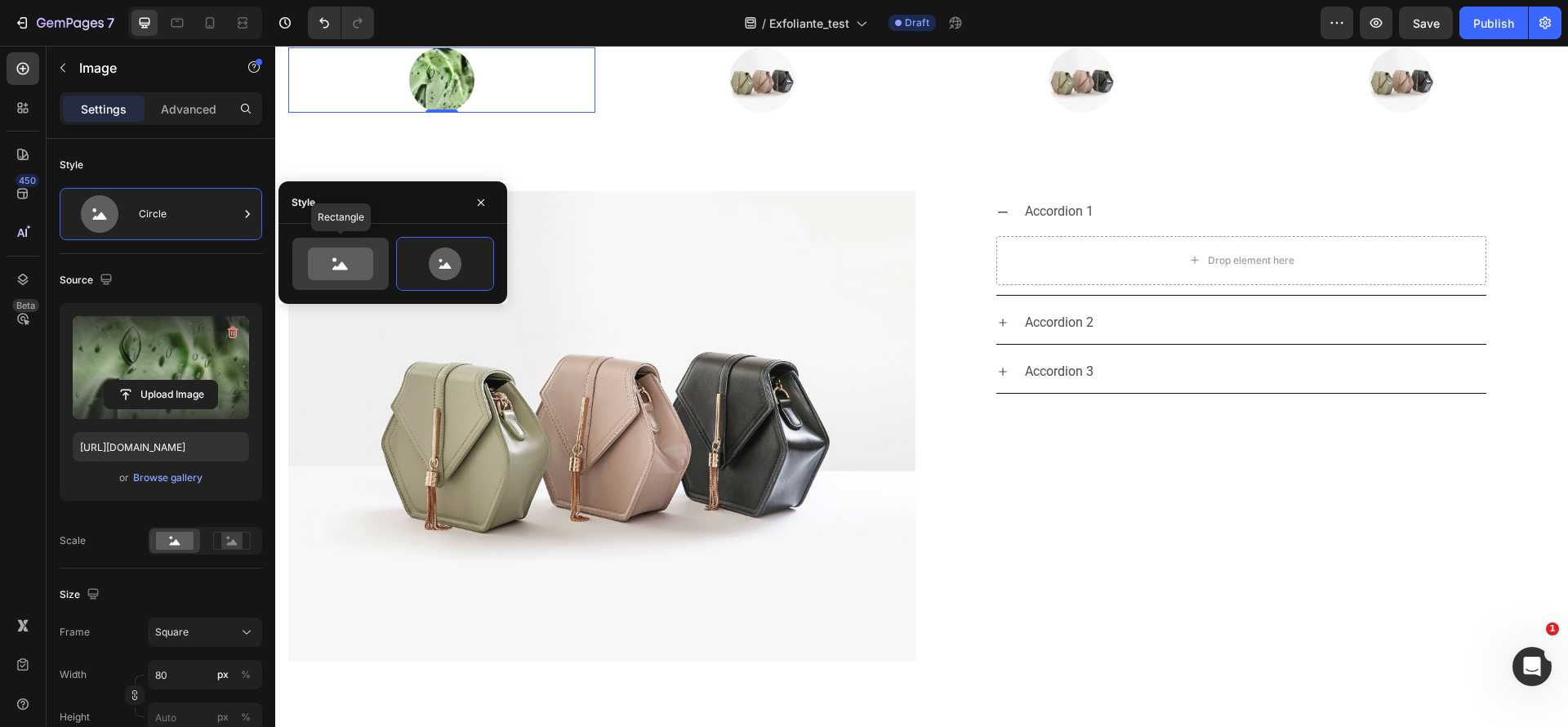
click at [326, 256] on icon at bounding box center [340, 264] width 65 height 33
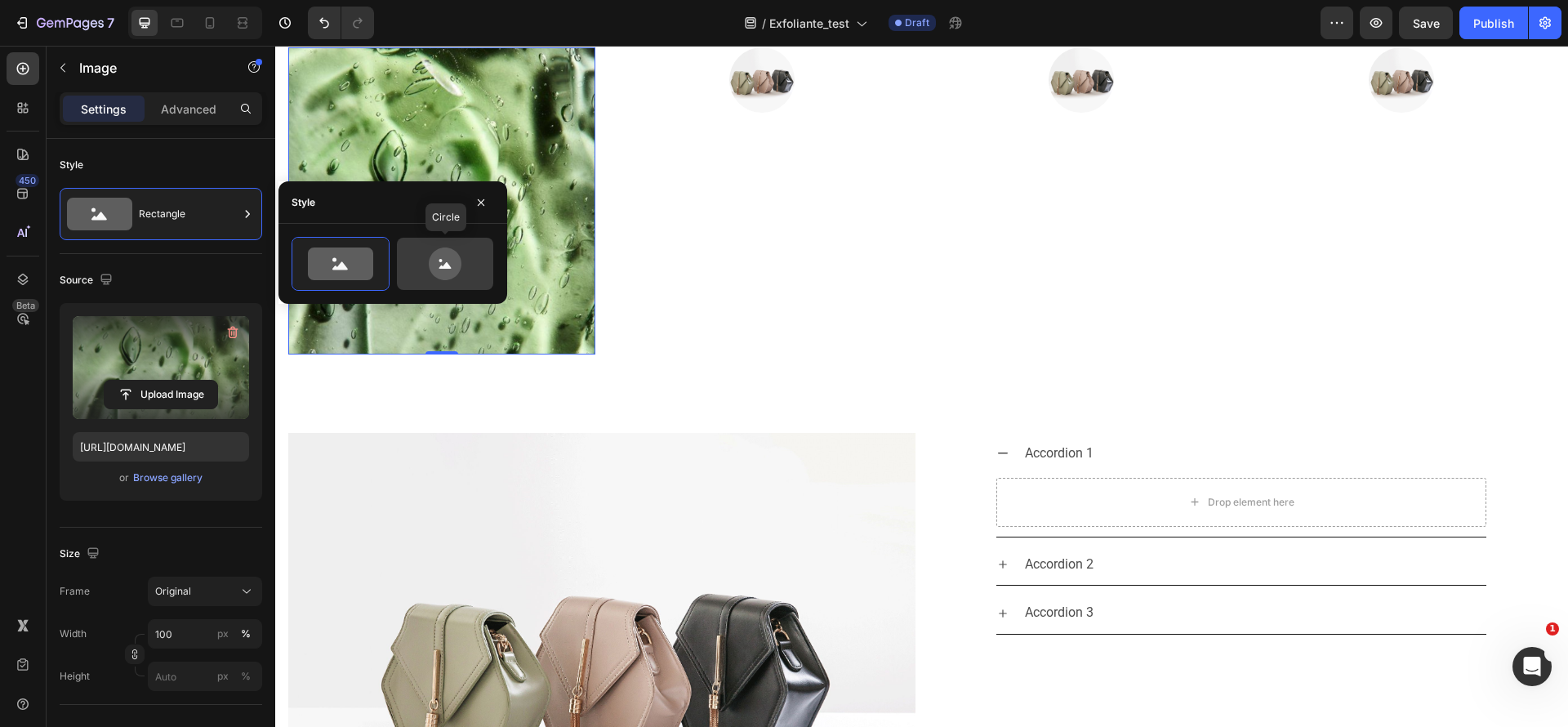
click at [432, 268] on icon at bounding box center [445, 264] width 33 height 33
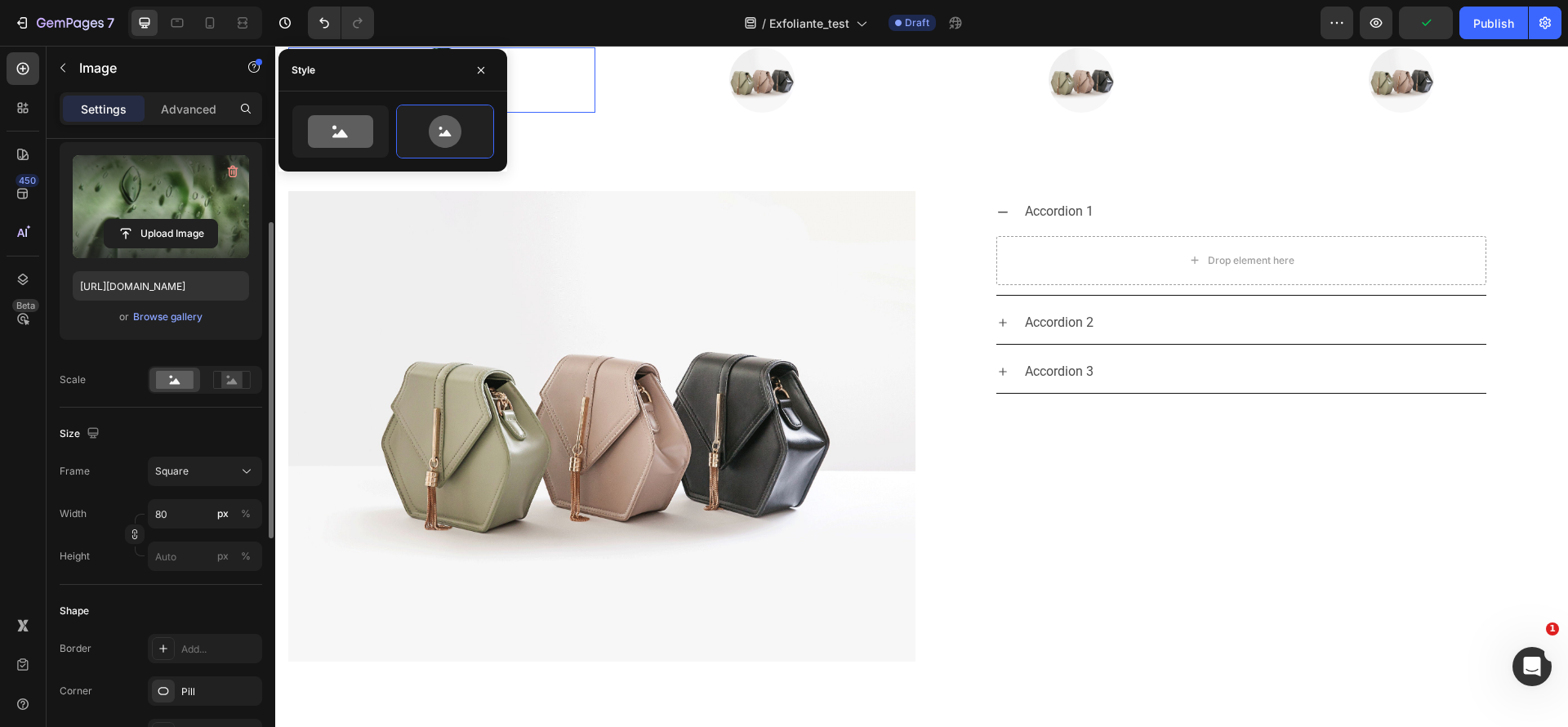
scroll to position [165, 0]
click at [210, 380] on div at bounding box center [232, 375] width 51 height 24
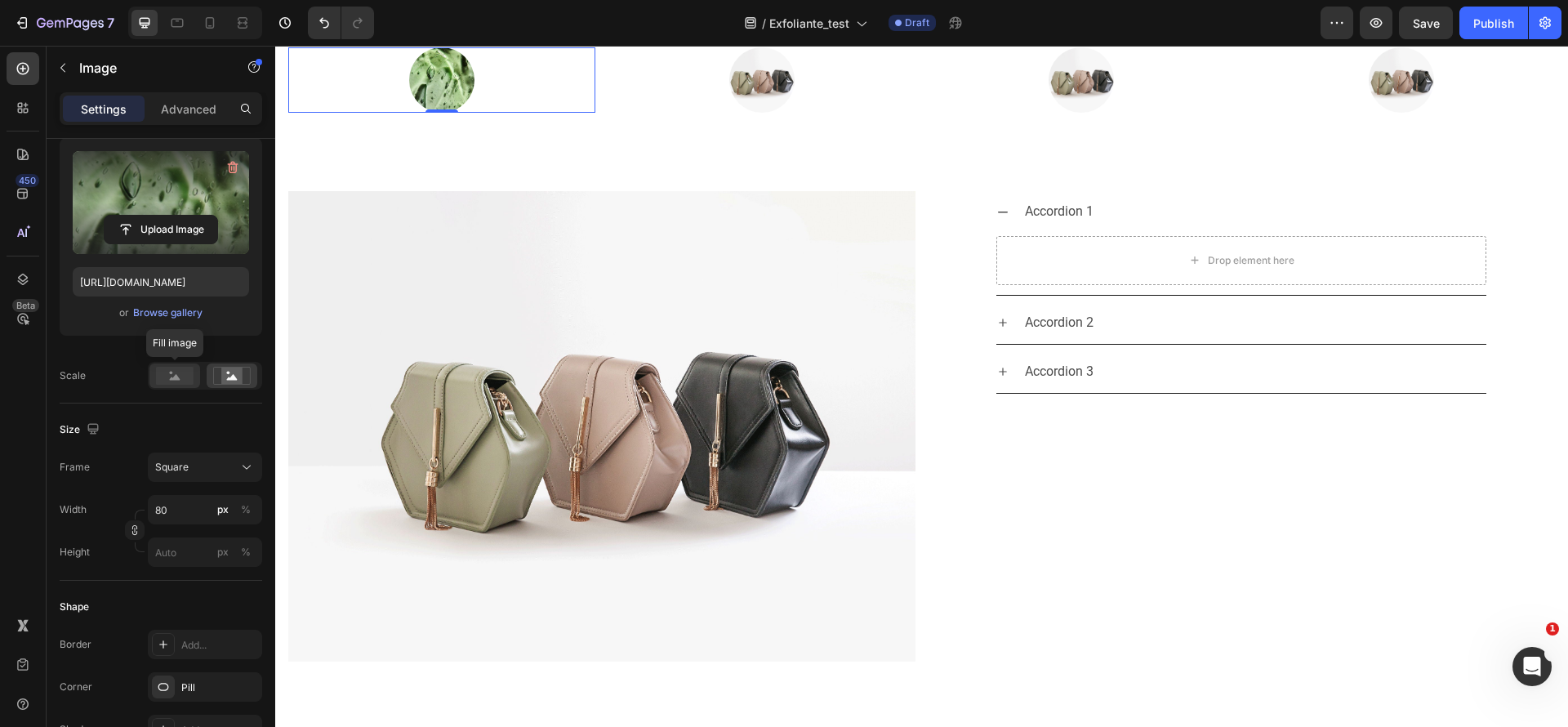
click at [156, 372] on icon at bounding box center [175, 376] width 38 height 18
click at [196, 497] on input "80" at bounding box center [205, 509] width 115 height 30
click at [214, 551] on p "Full 100%" at bounding box center [201, 549] width 95 height 14
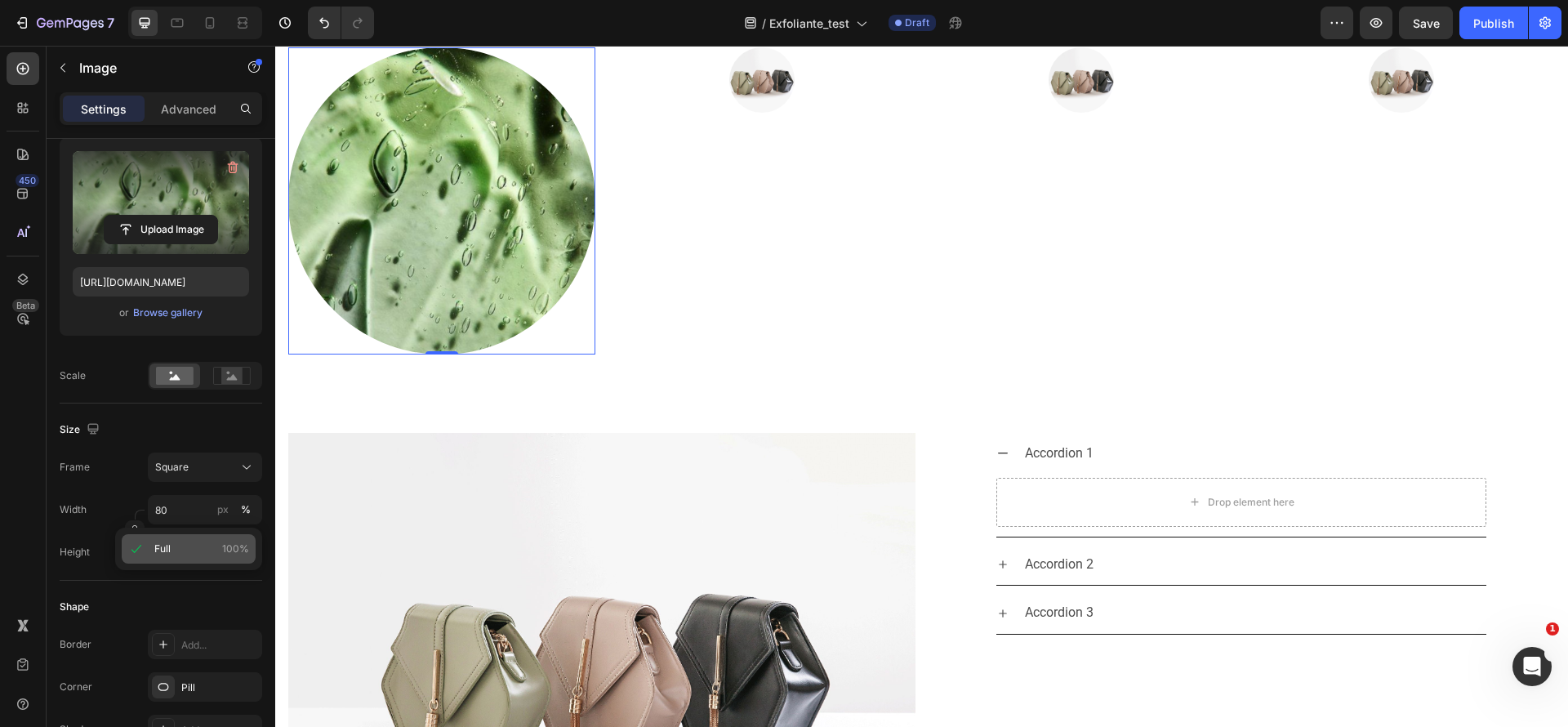
type input "100"
click at [788, 113] on div at bounding box center [762, 80] width 307 height 65
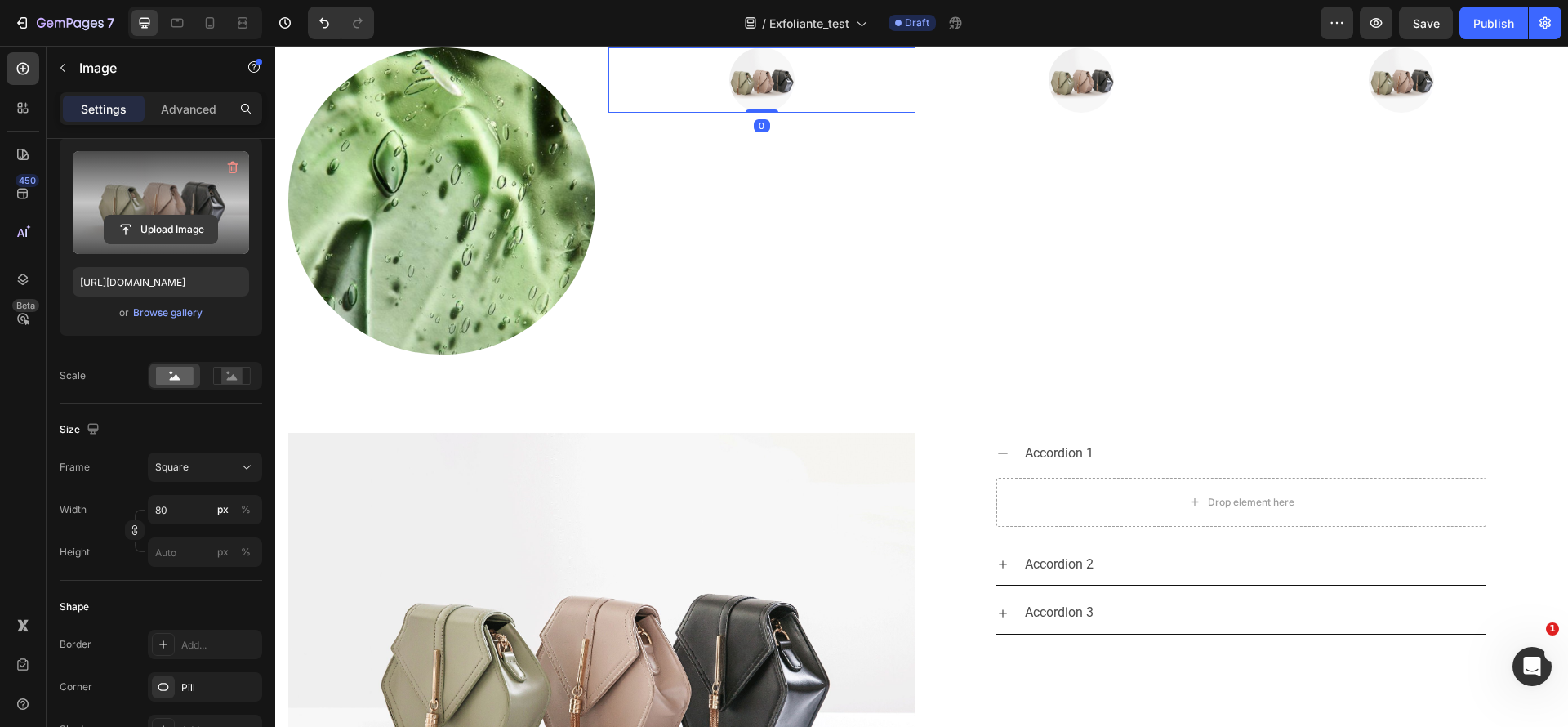
click at [206, 218] on input "file" at bounding box center [161, 229] width 113 height 28
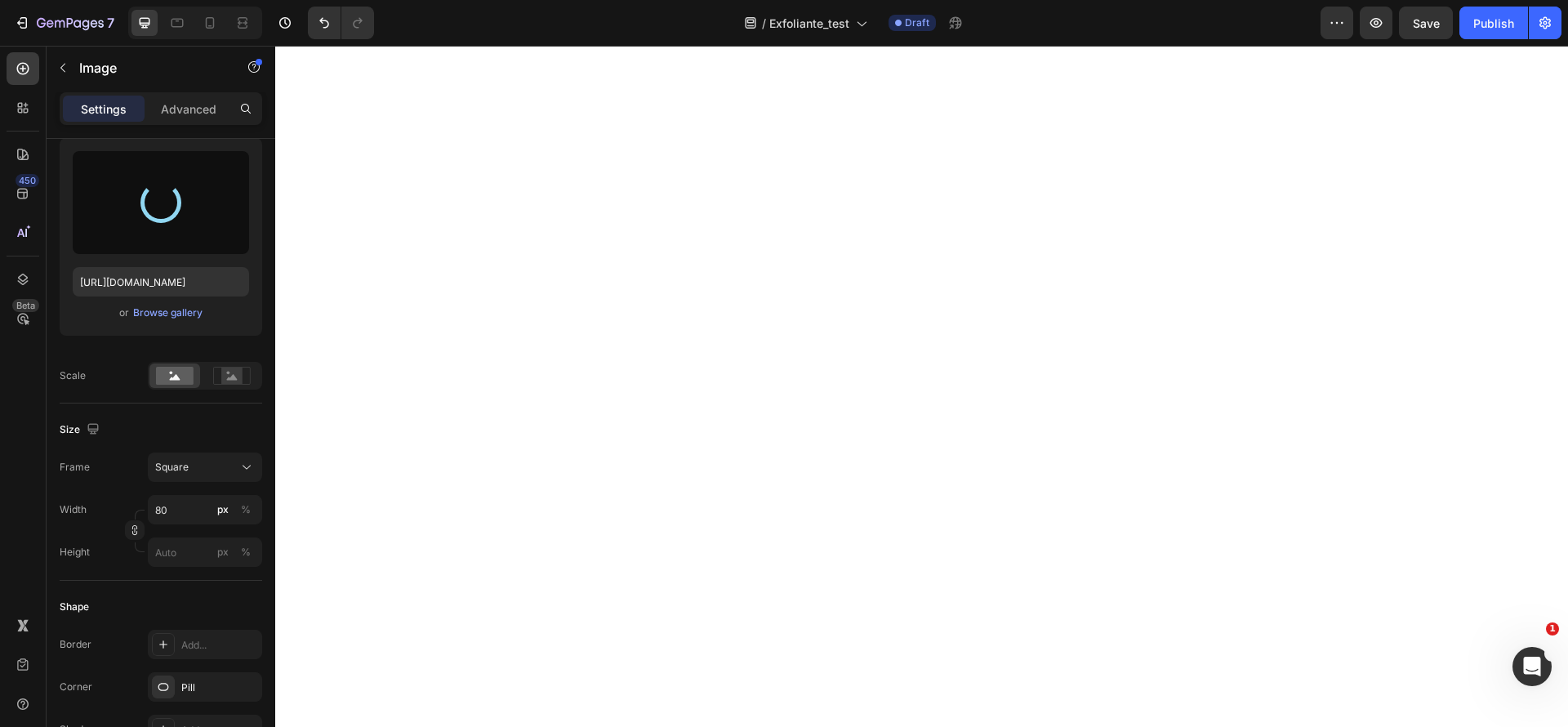
scroll to position [2068, 0]
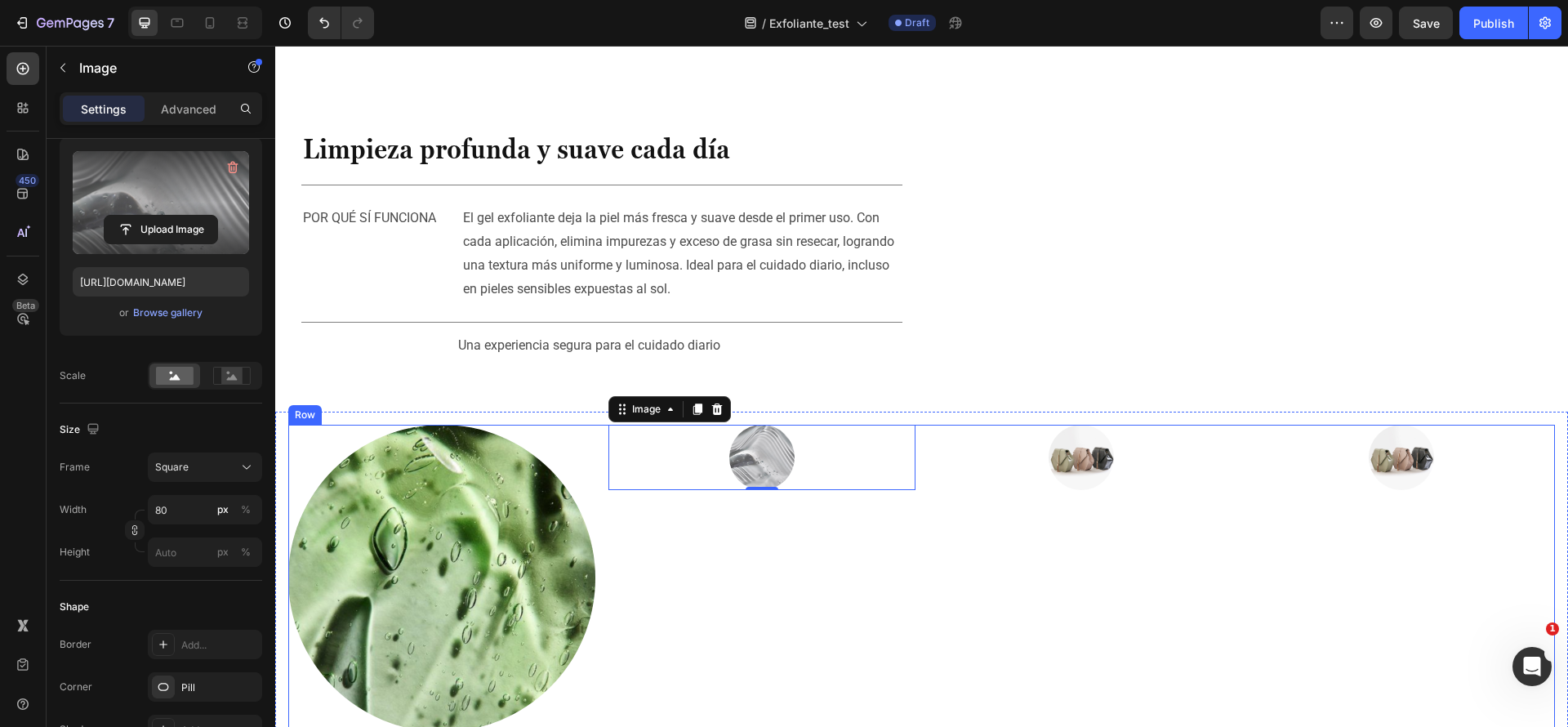
type input "[URL][DOMAIN_NAME]"
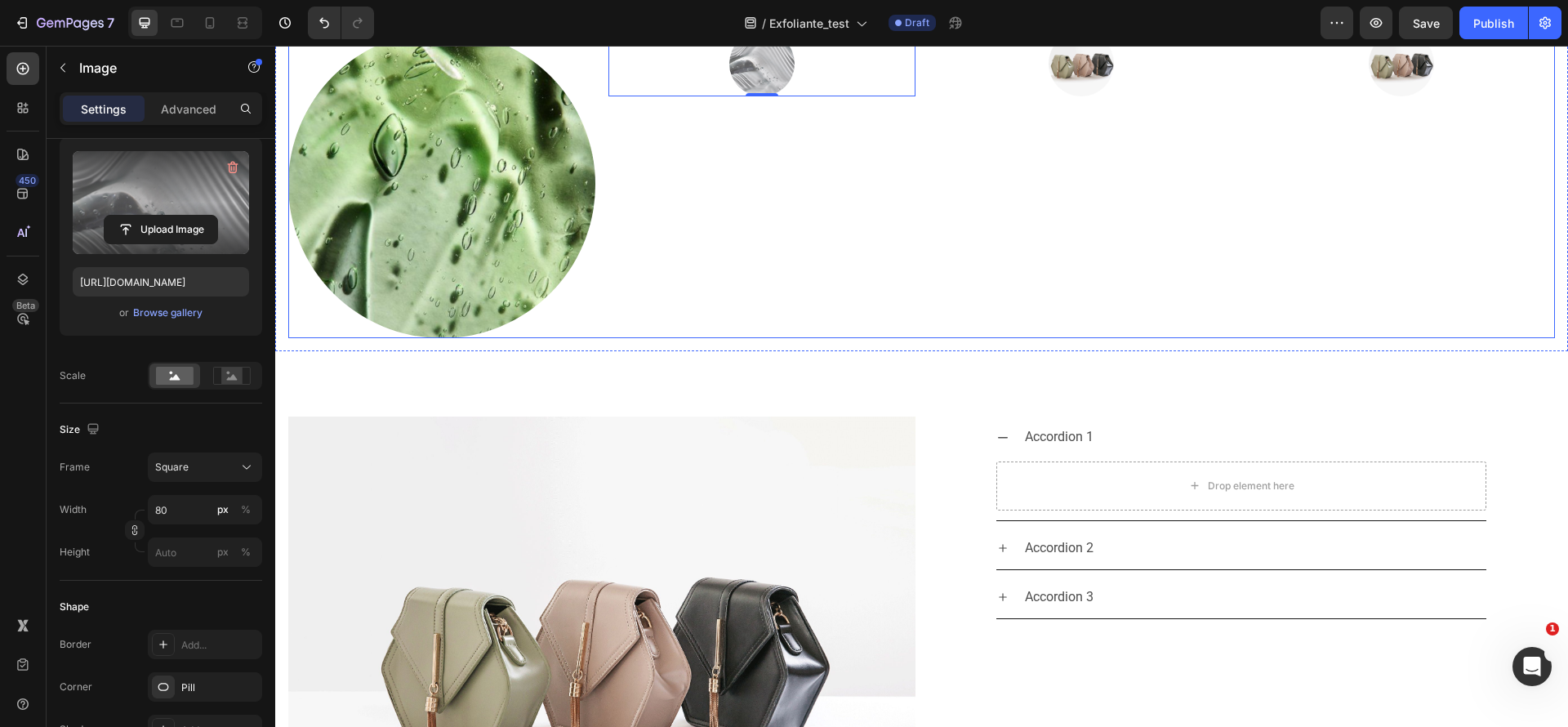
scroll to position [2546, 0]
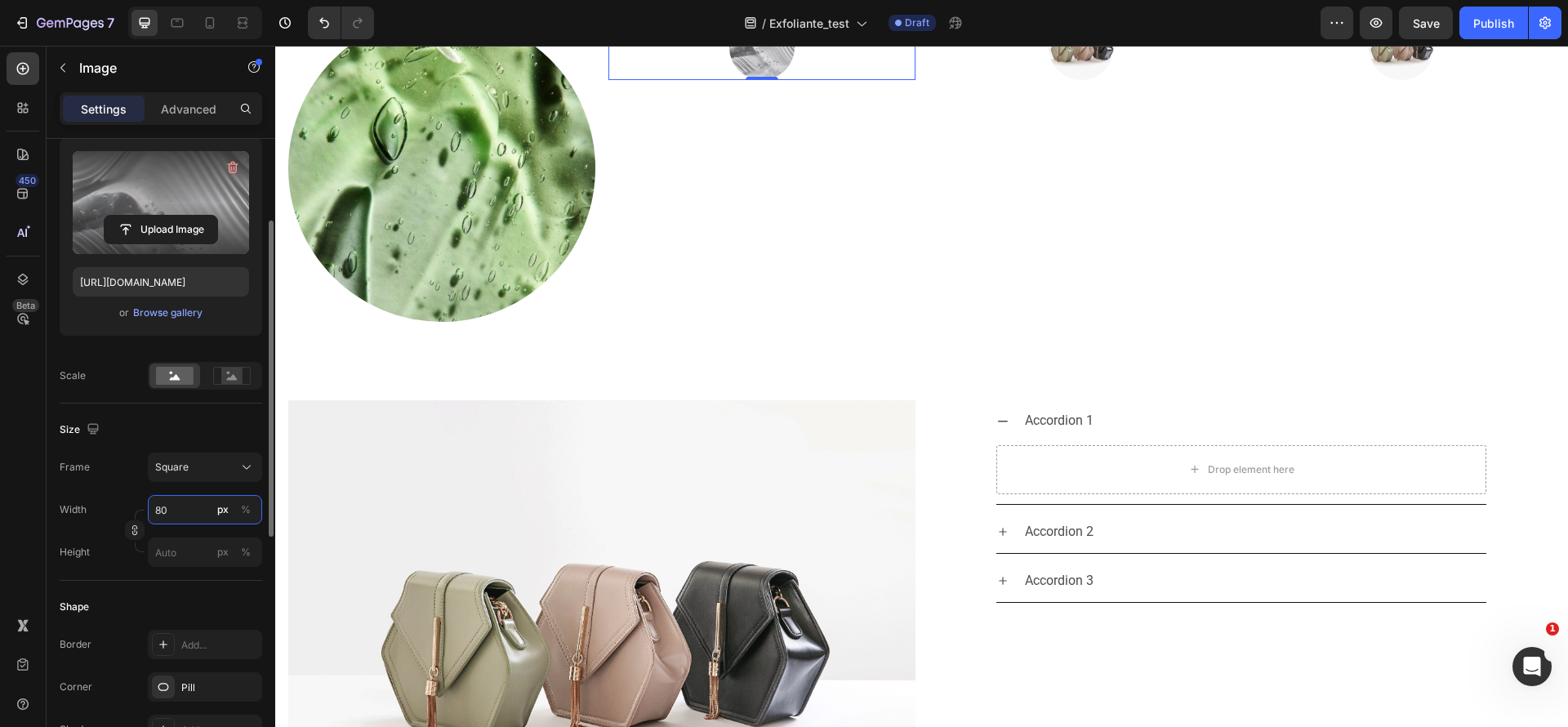
click at [169, 512] on input "80" at bounding box center [205, 509] width 115 height 30
type input "1"
type input "12"
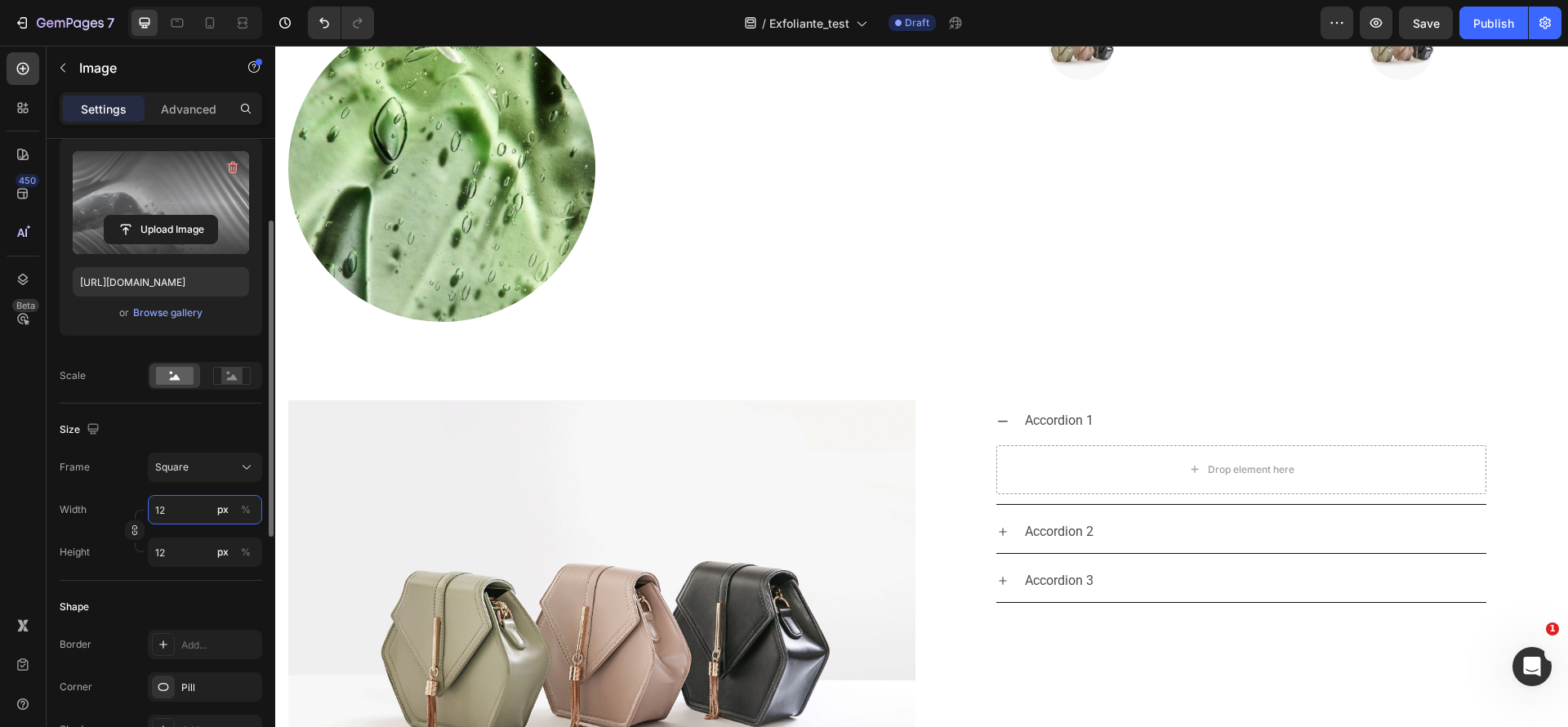
type input "120"
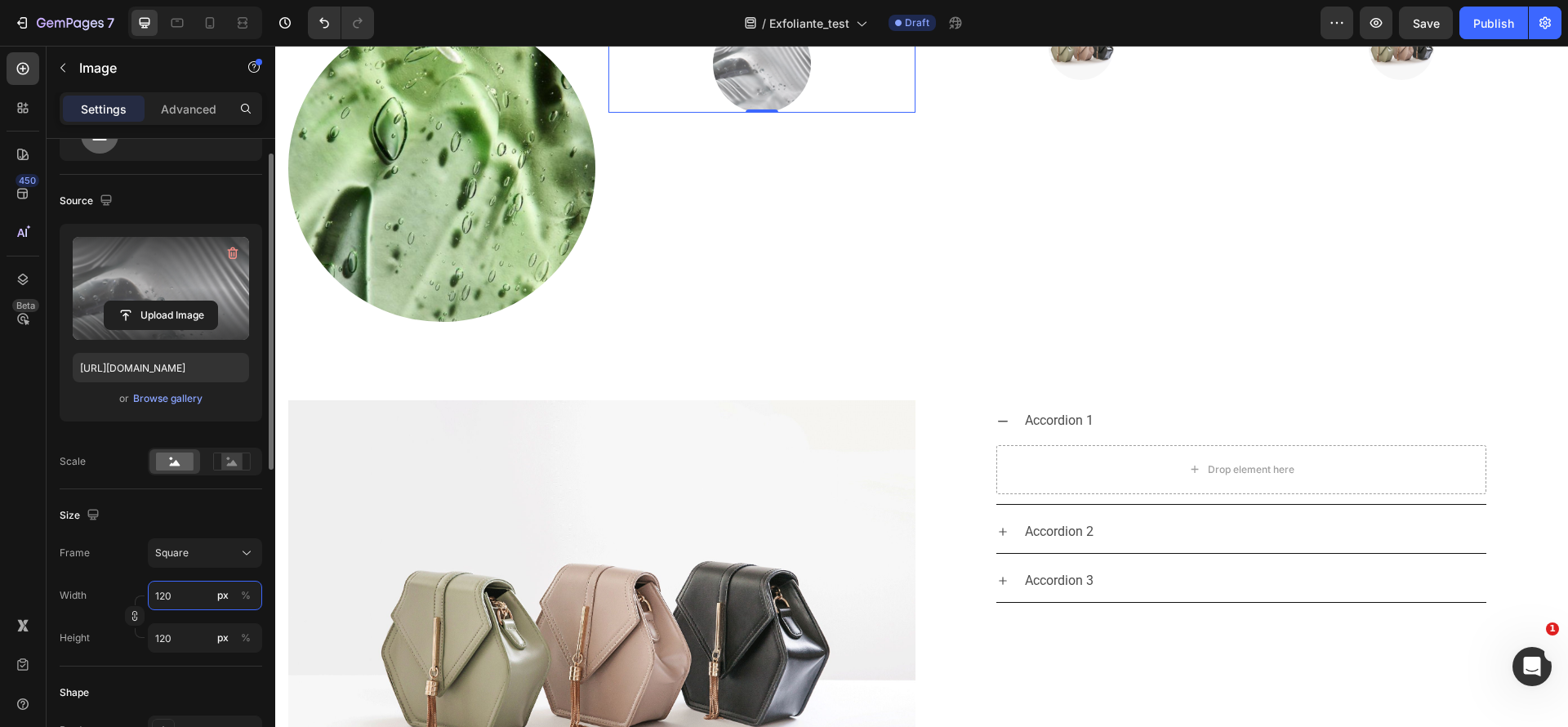
scroll to position [63, 0]
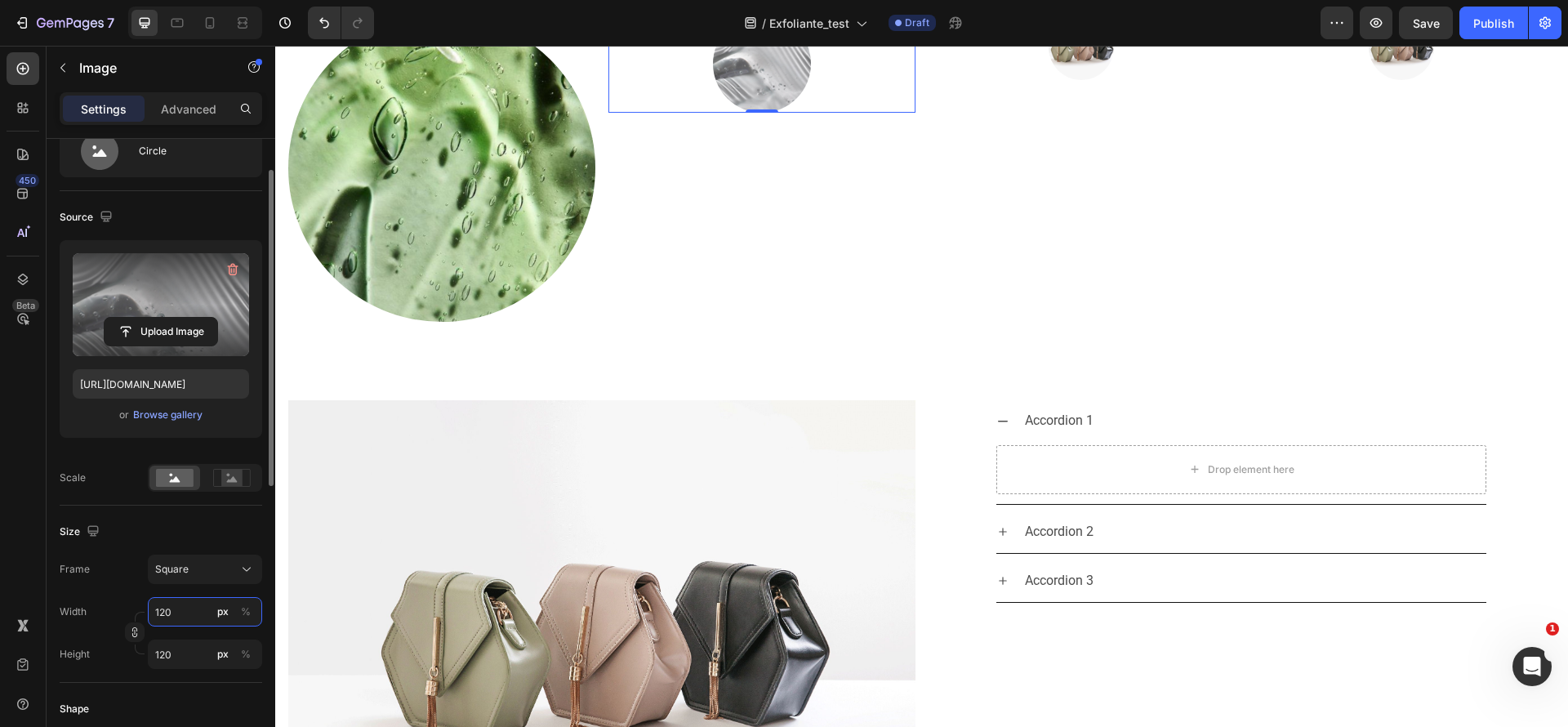
click at [204, 612] on input "120" at bounding box center [205, 612] width 115 height 30
click at [192, 660] on div "Full 100%" at bounding box center [189, 651] width 134 height 30
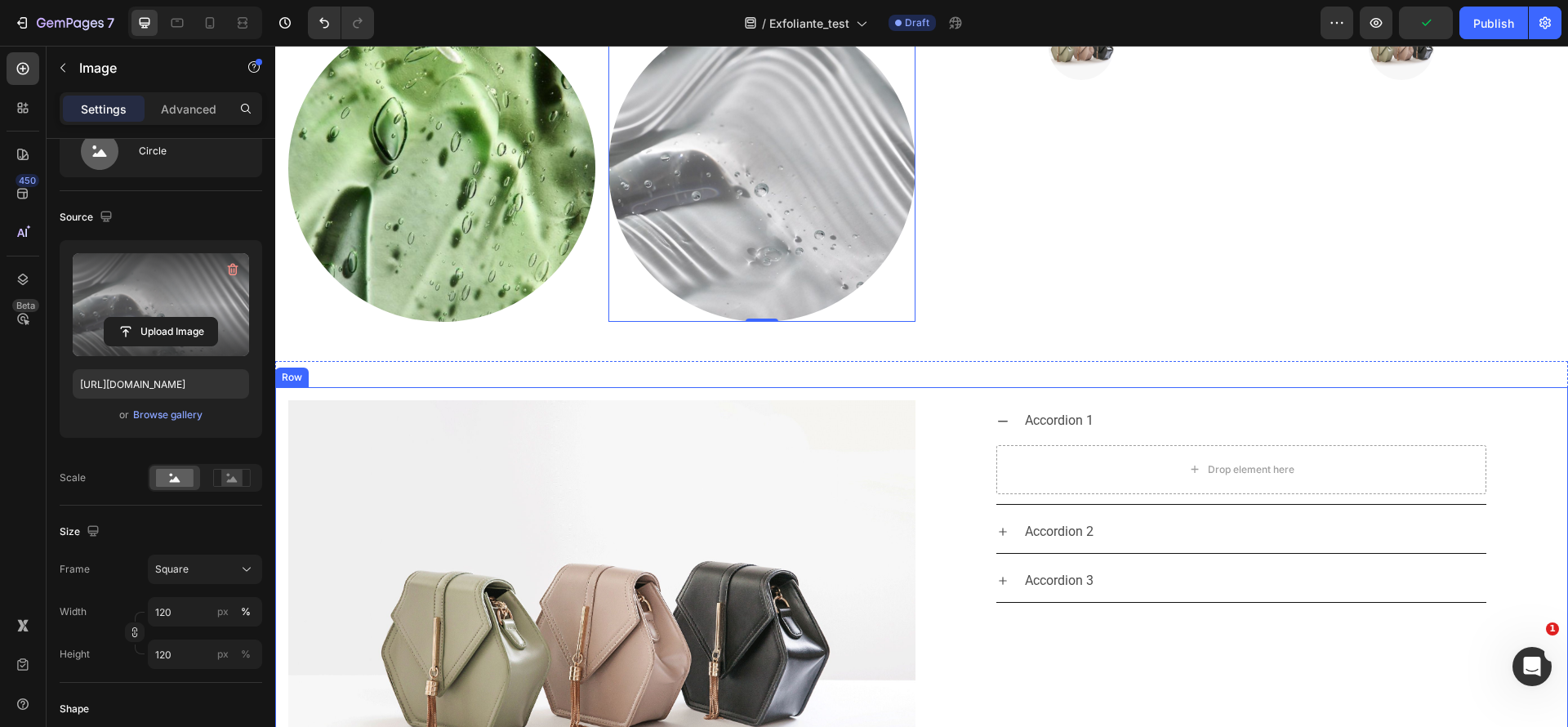
type input "100"
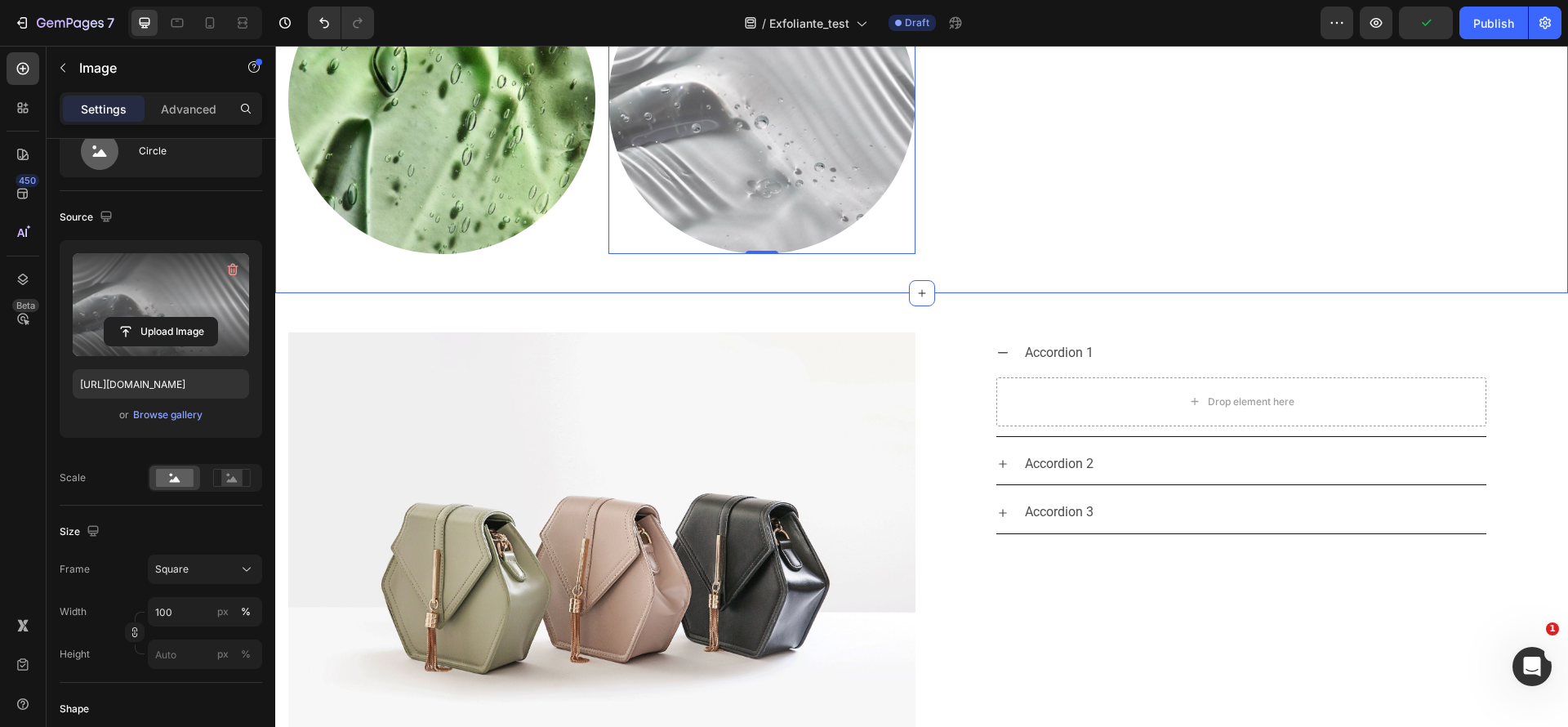
scroll to position [2427, 0]
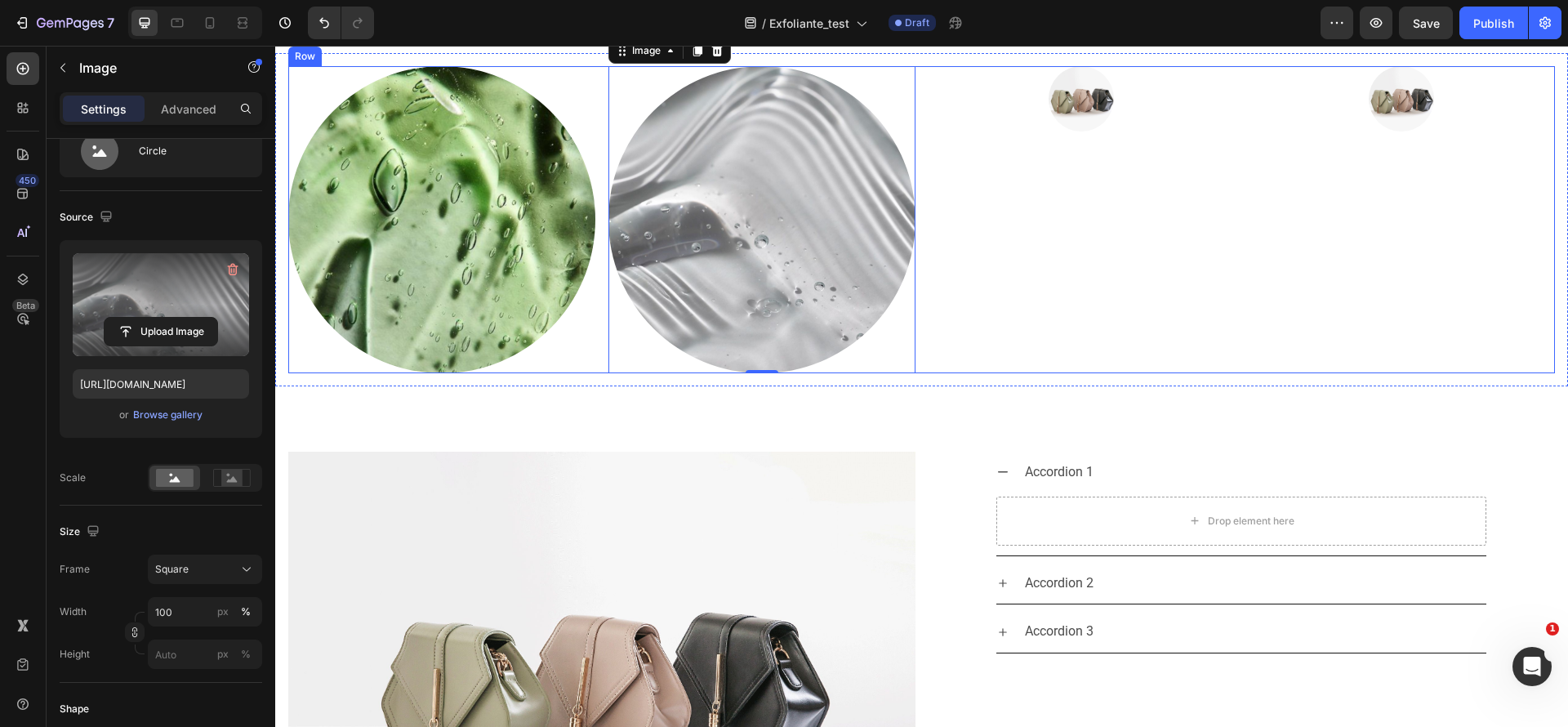
click at [959, 293] on div "Image" at bounding box center [1082, 219] width 307 height 307
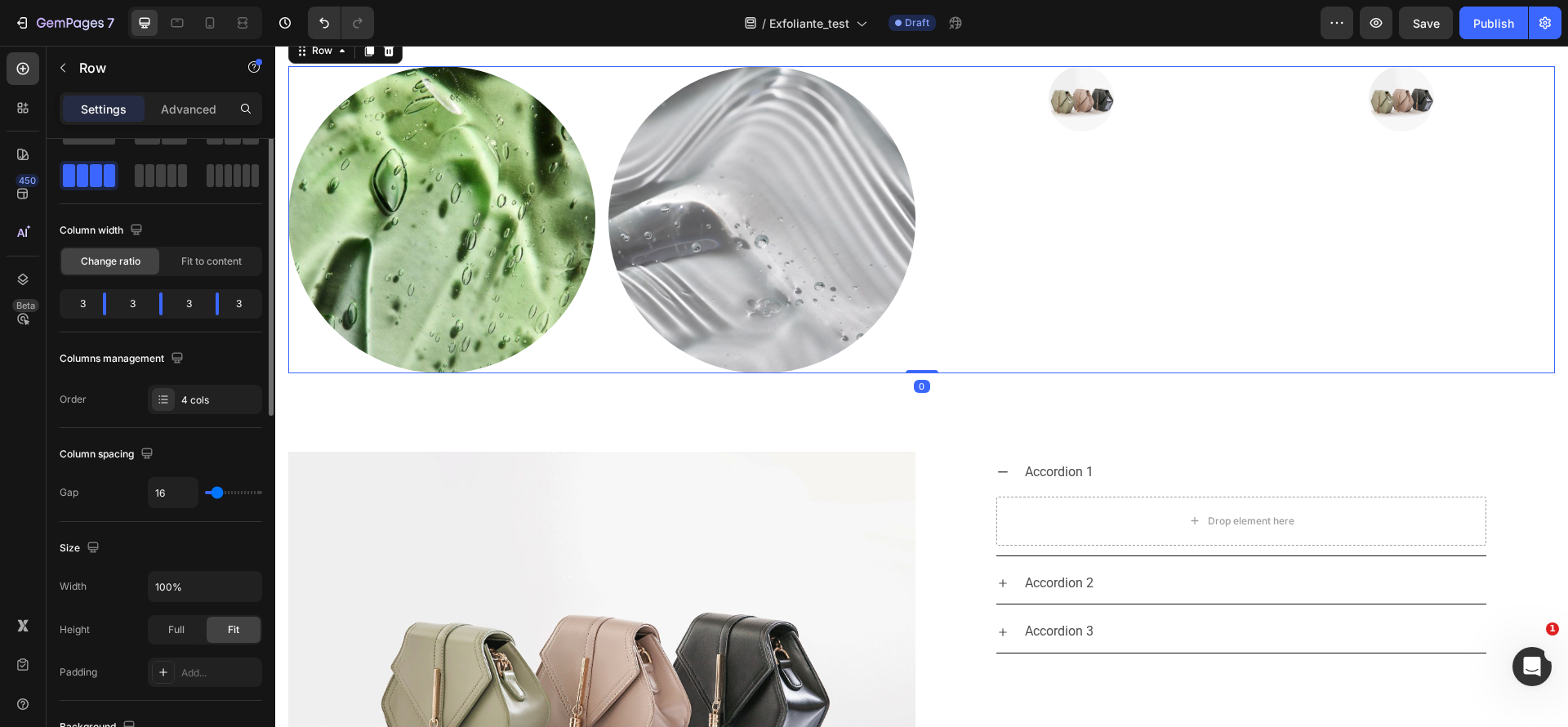
scroll to position [0, 0]
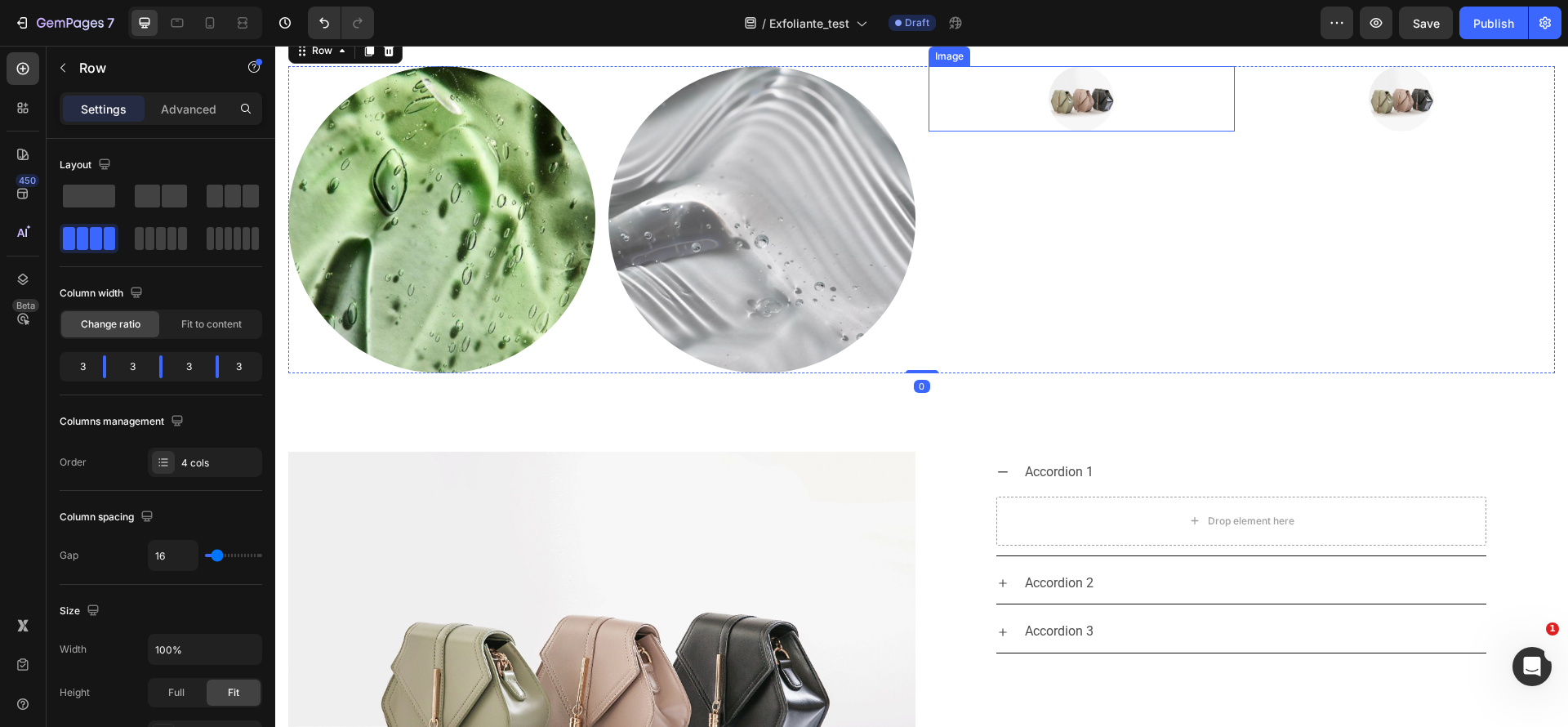
click at [1075, 132] on img at bounding box center [1081, 98] width 65 height 65
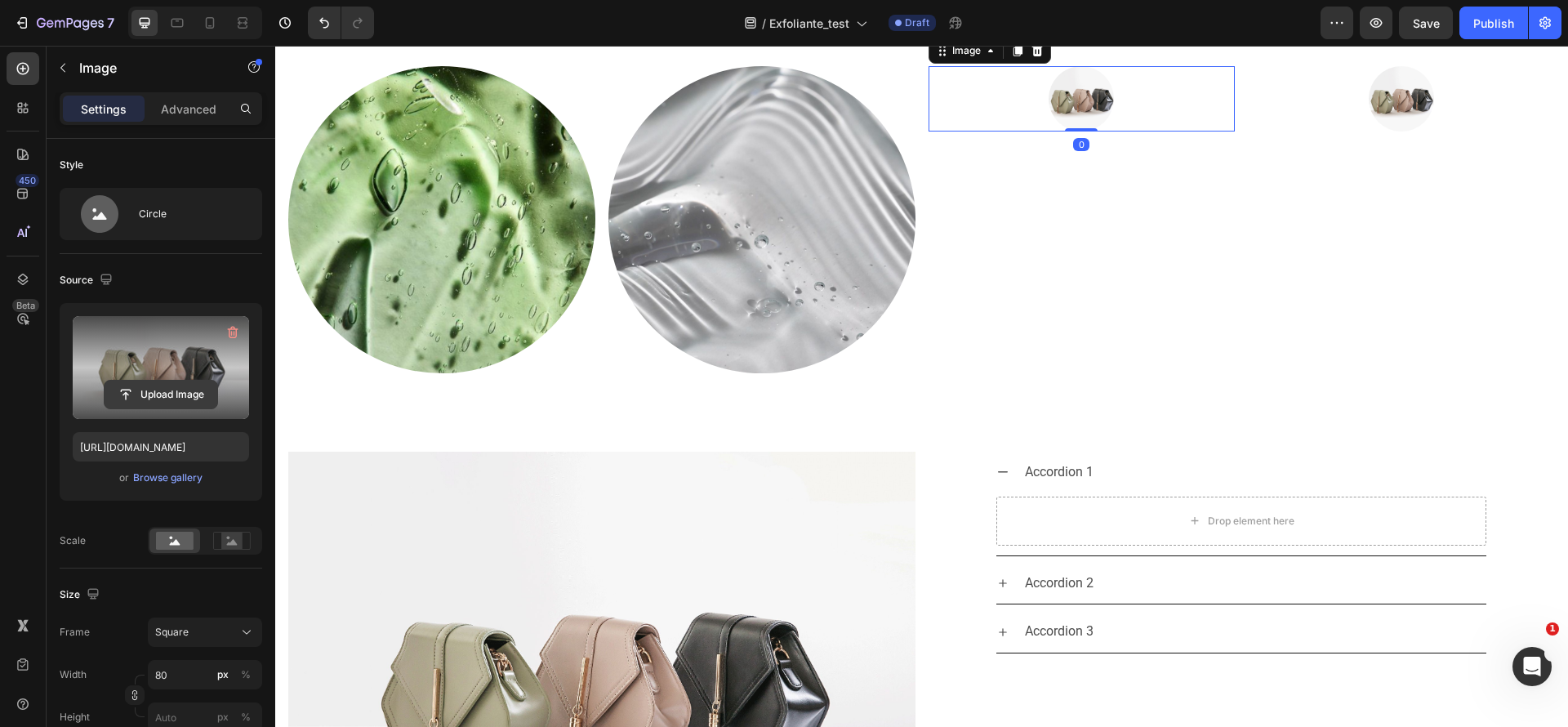
click at [210, 389] on input "file" at bounding box center [161, 394] width 113 height 28
drag, startPoint x: 204, startPoint y: 396, endPoint x: 175, endPoint y: 379, distance: 33.6
click at [175, 380] on button "Upload Image" at bounding box center [161, 394] width 115 height 30
click at [181, 393] on input "file" at bounding box center [161, 394] width 113 height 28
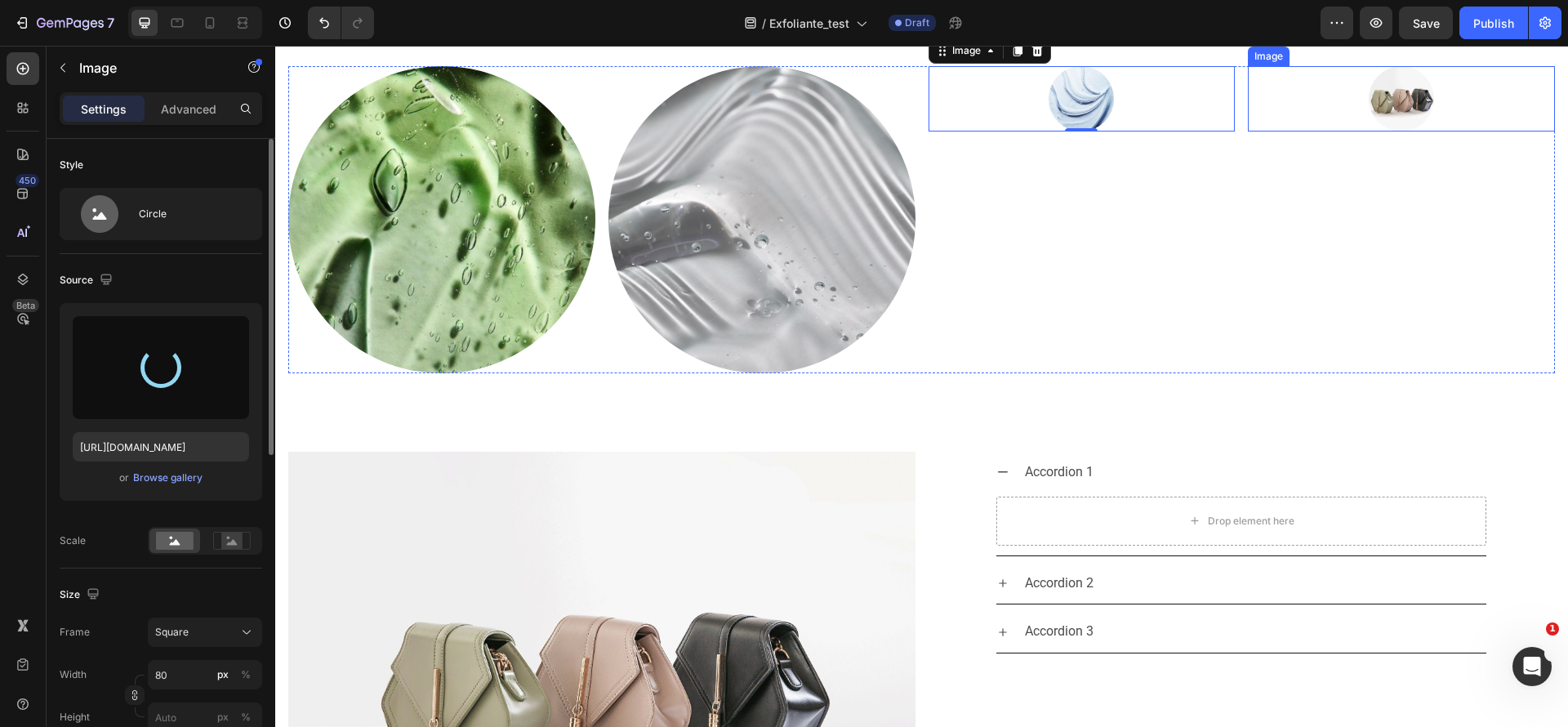
type input "[URL][DOMAIN_NAME]"
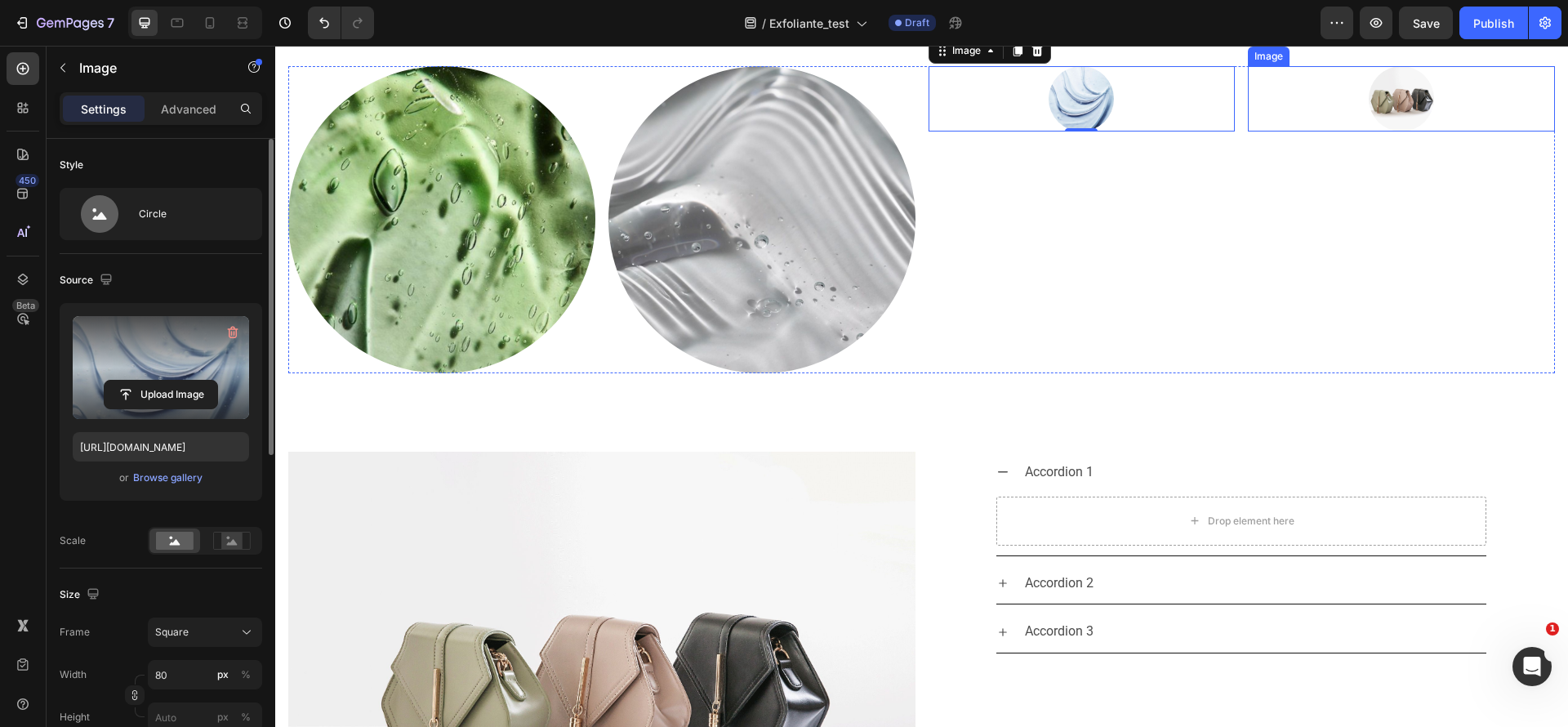
click at [1370, 132] on img at bounding box center [1402, 98] width 65 height 65
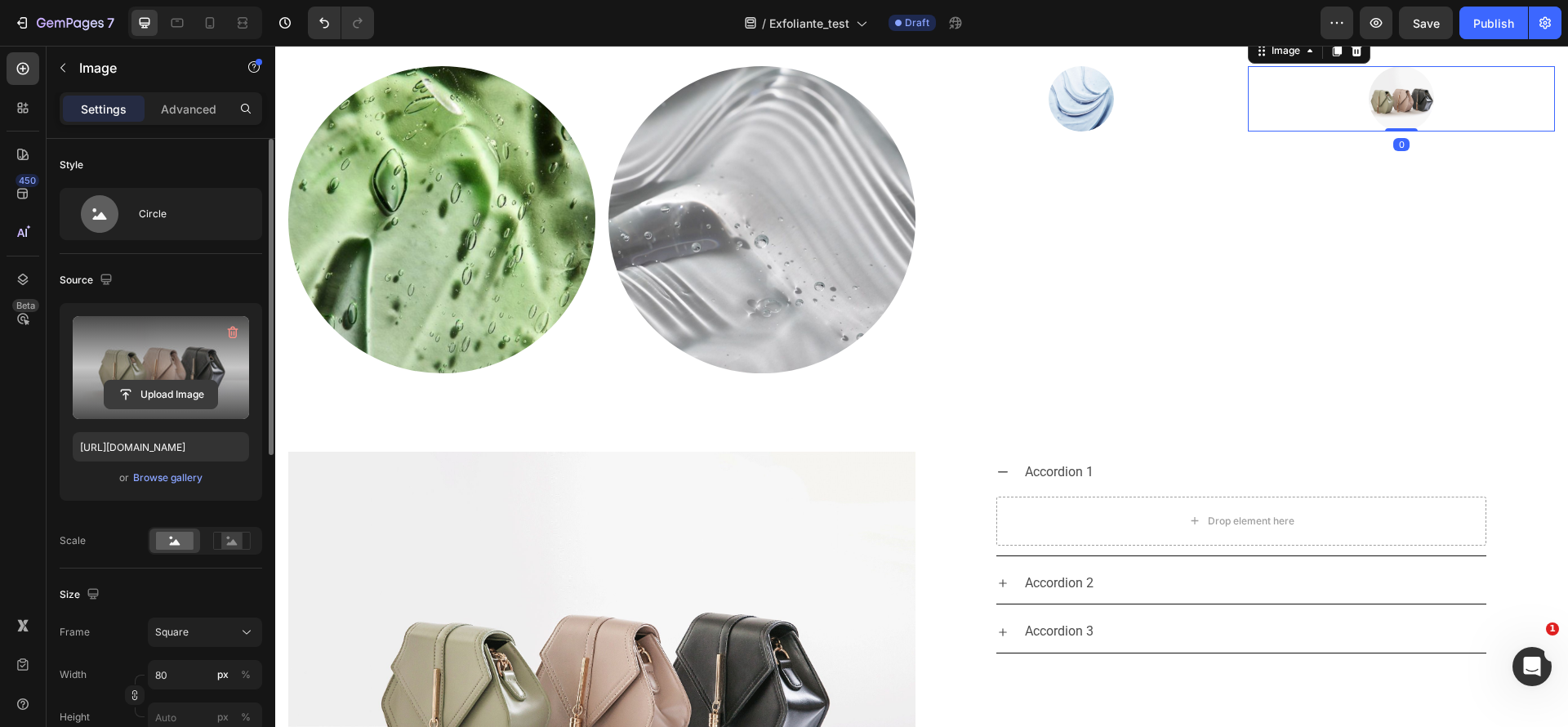
click at [164, 385] on input "file" at bounding box center [161, 394] width 113 height 28
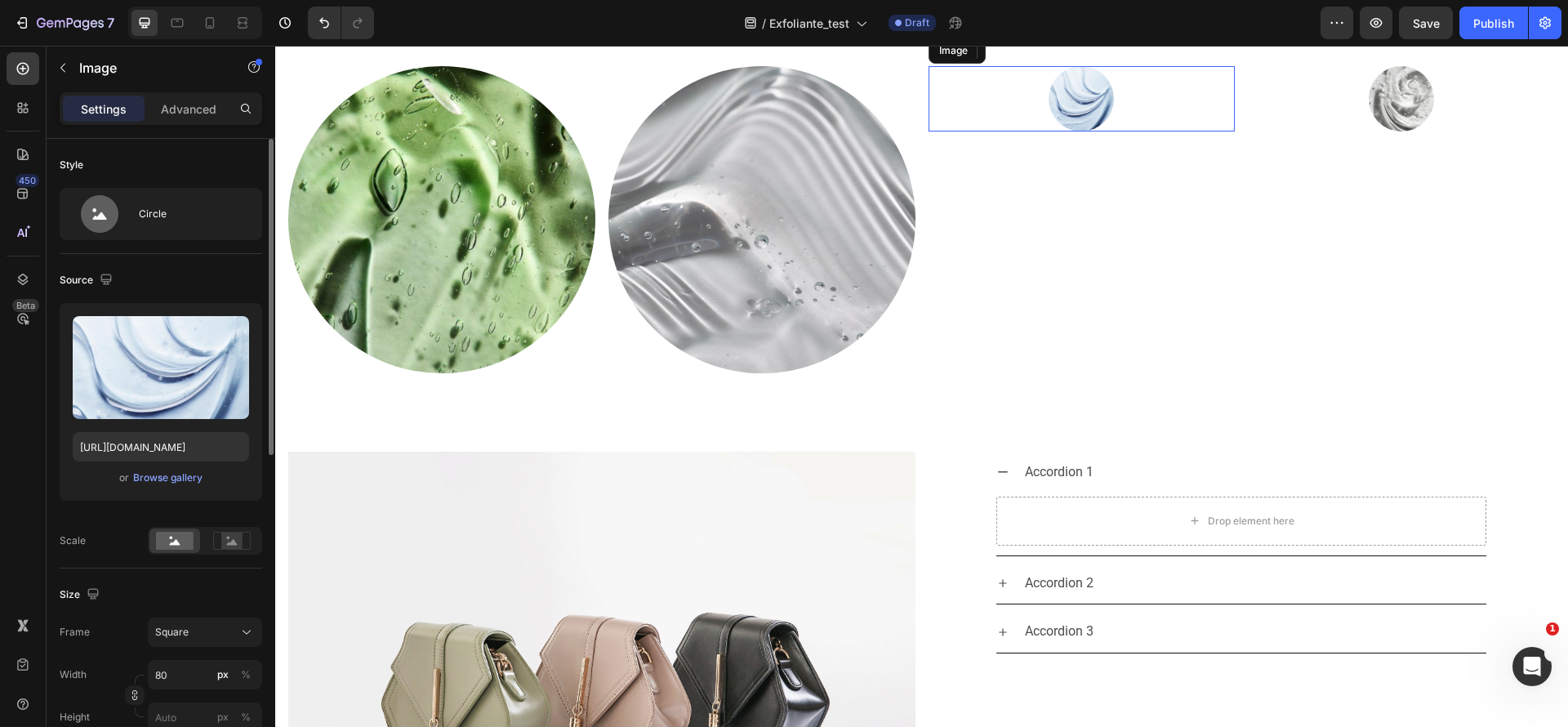
click at [1097, 132] on div at bounding box center [1082, 98] width 307 height 65
click at [1447, 132] on div at bounding box center [1402, 98] width 307 height 65
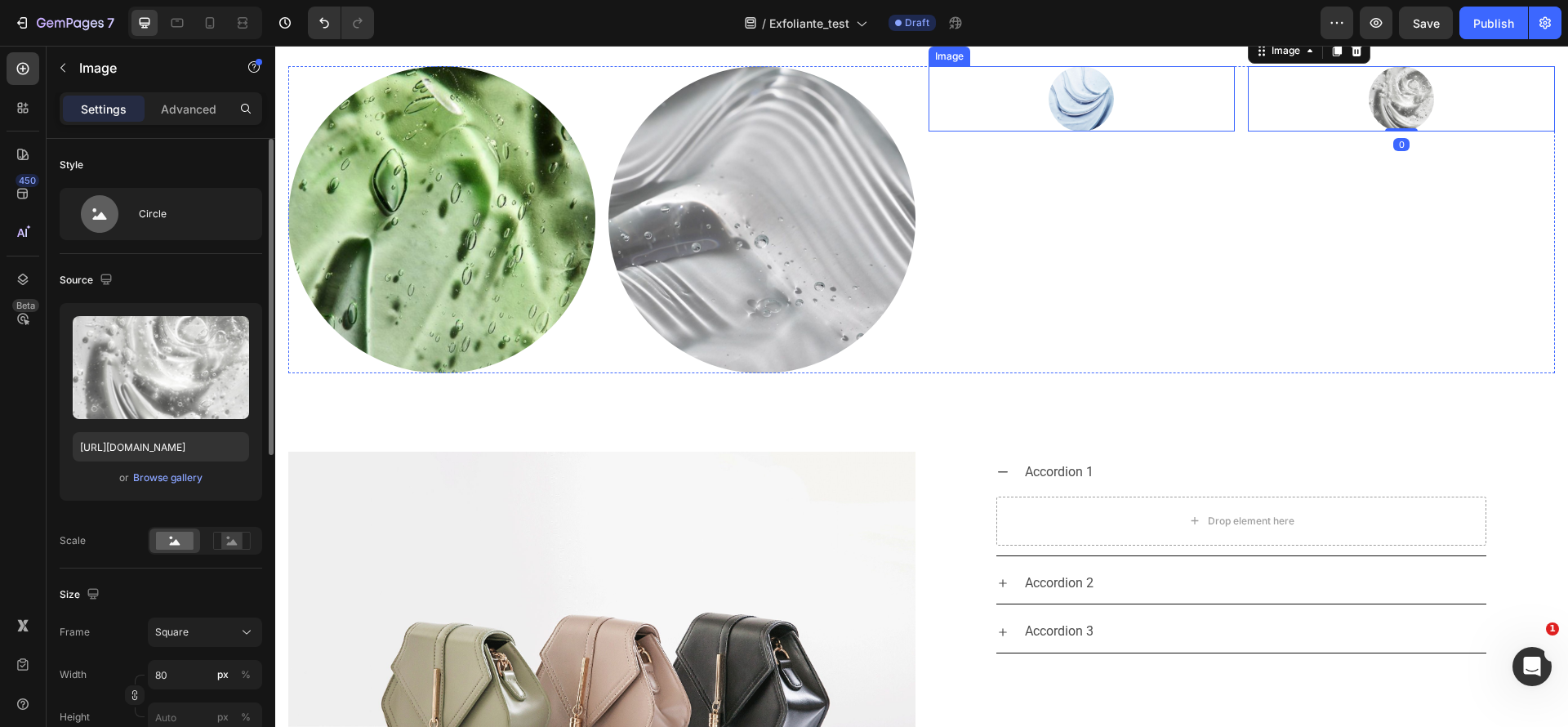
click at [1119, 132] on div at bounding box center [1082, 98] width 307 height 65
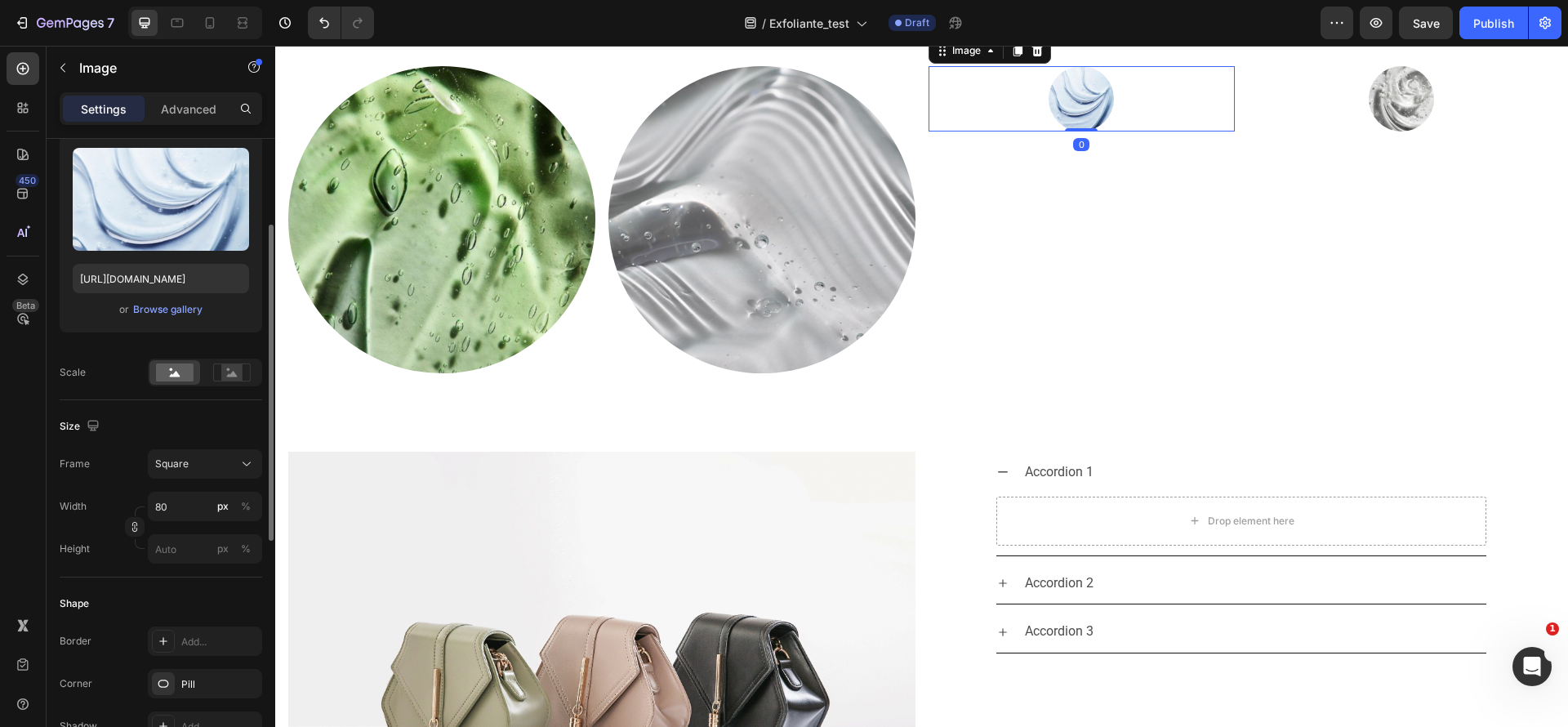
scroll to position [170, 0]
click at [192, 512] on input "80" at bounding box center [205, 505] width 115 height 30
type input "2"
type input "20"
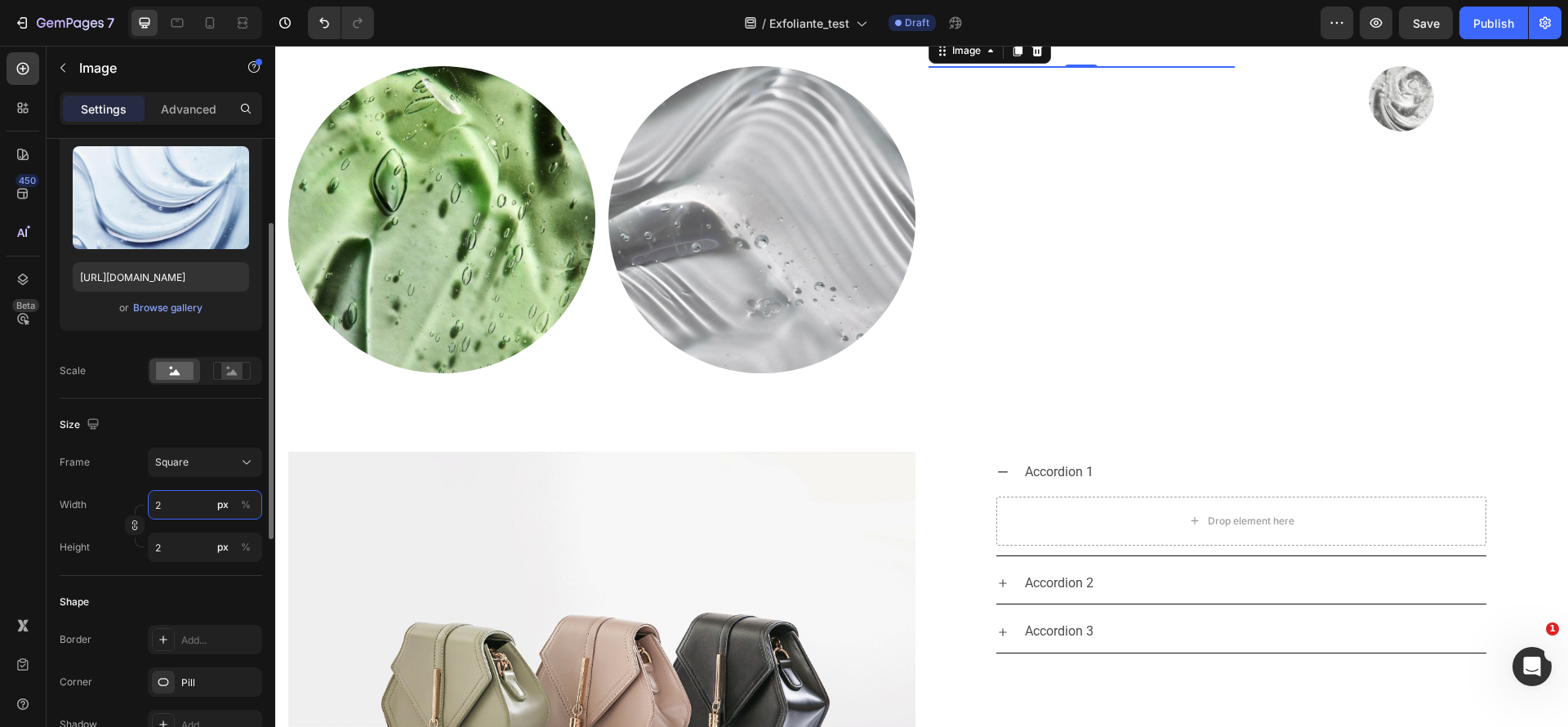
type input "20"
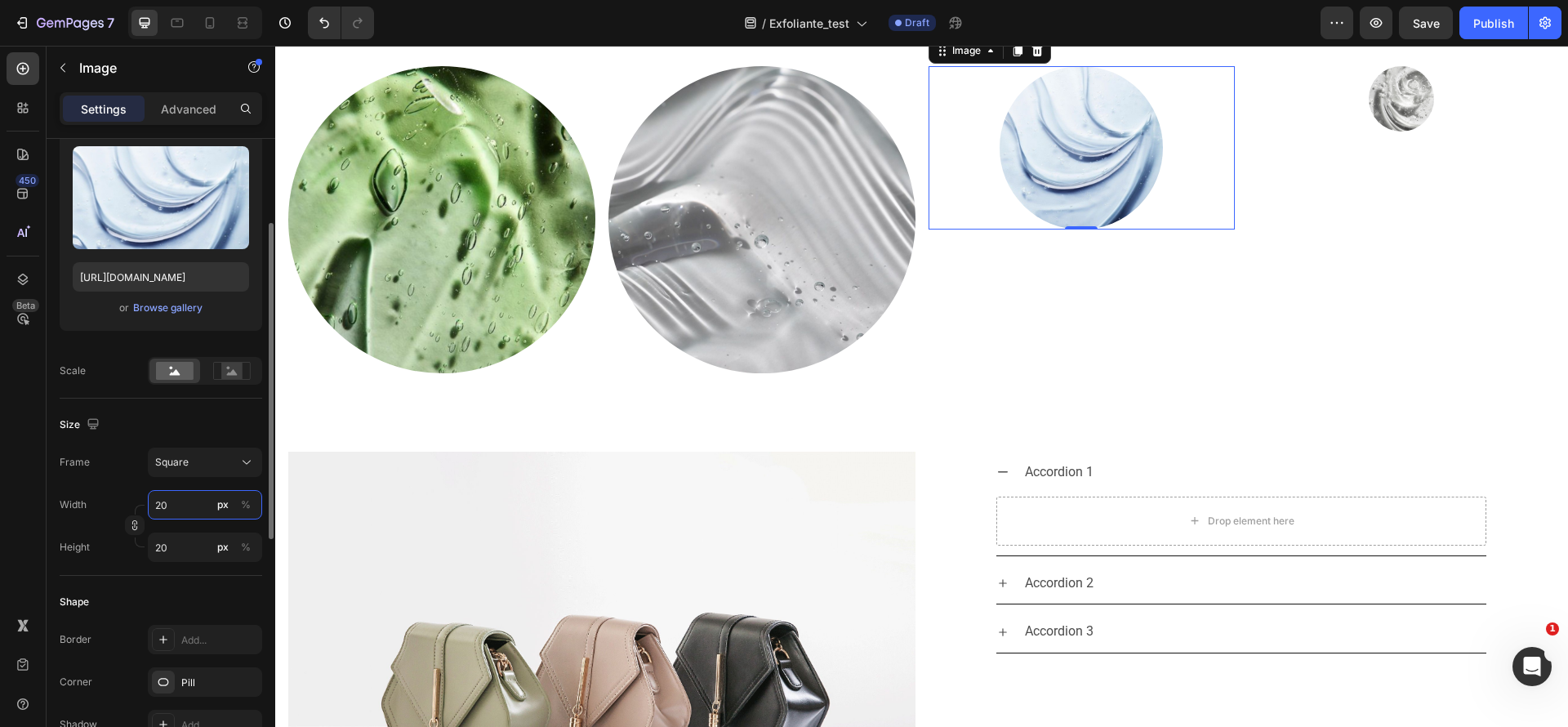
type input "200"
type input "20"
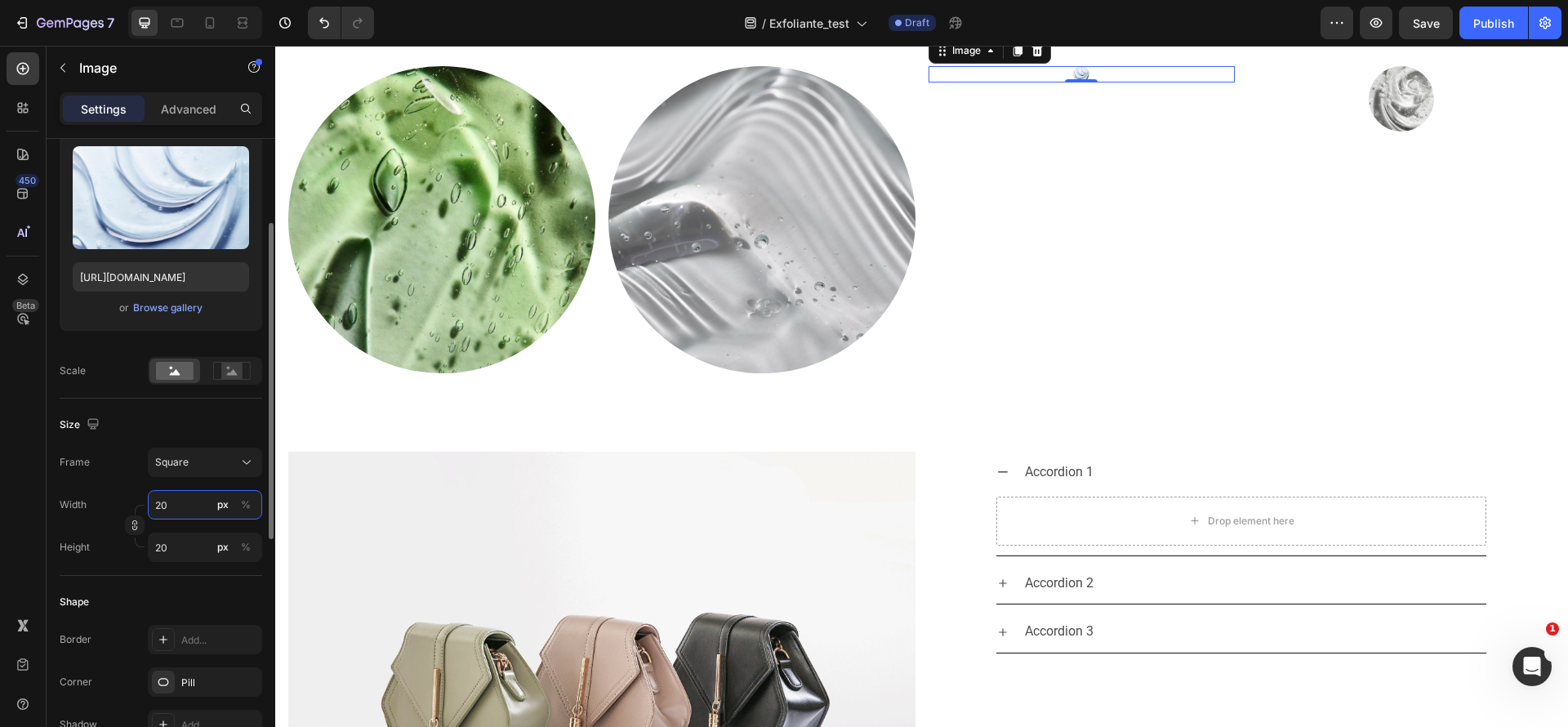
type input "2"
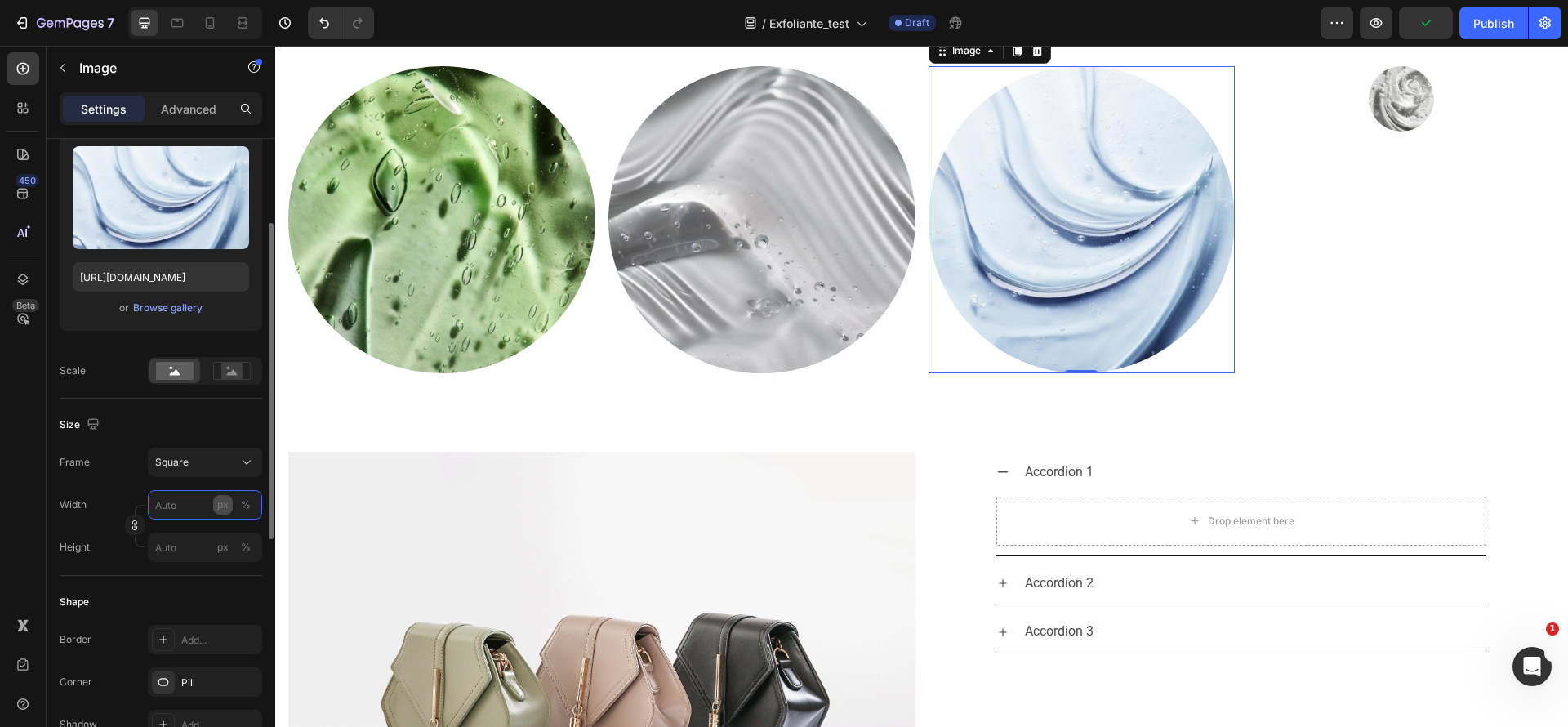
type input "2"
type input "3"
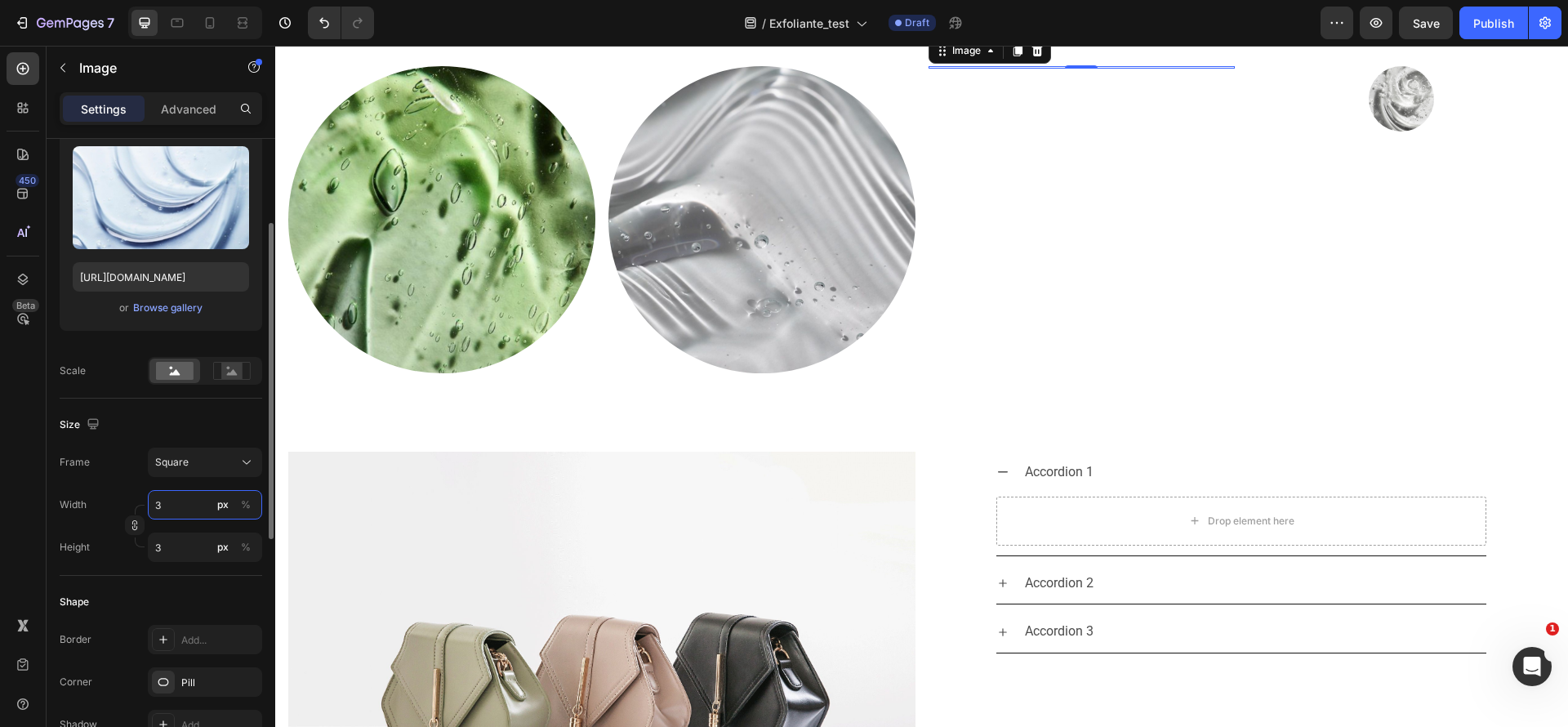
type input "30"
type input "300"
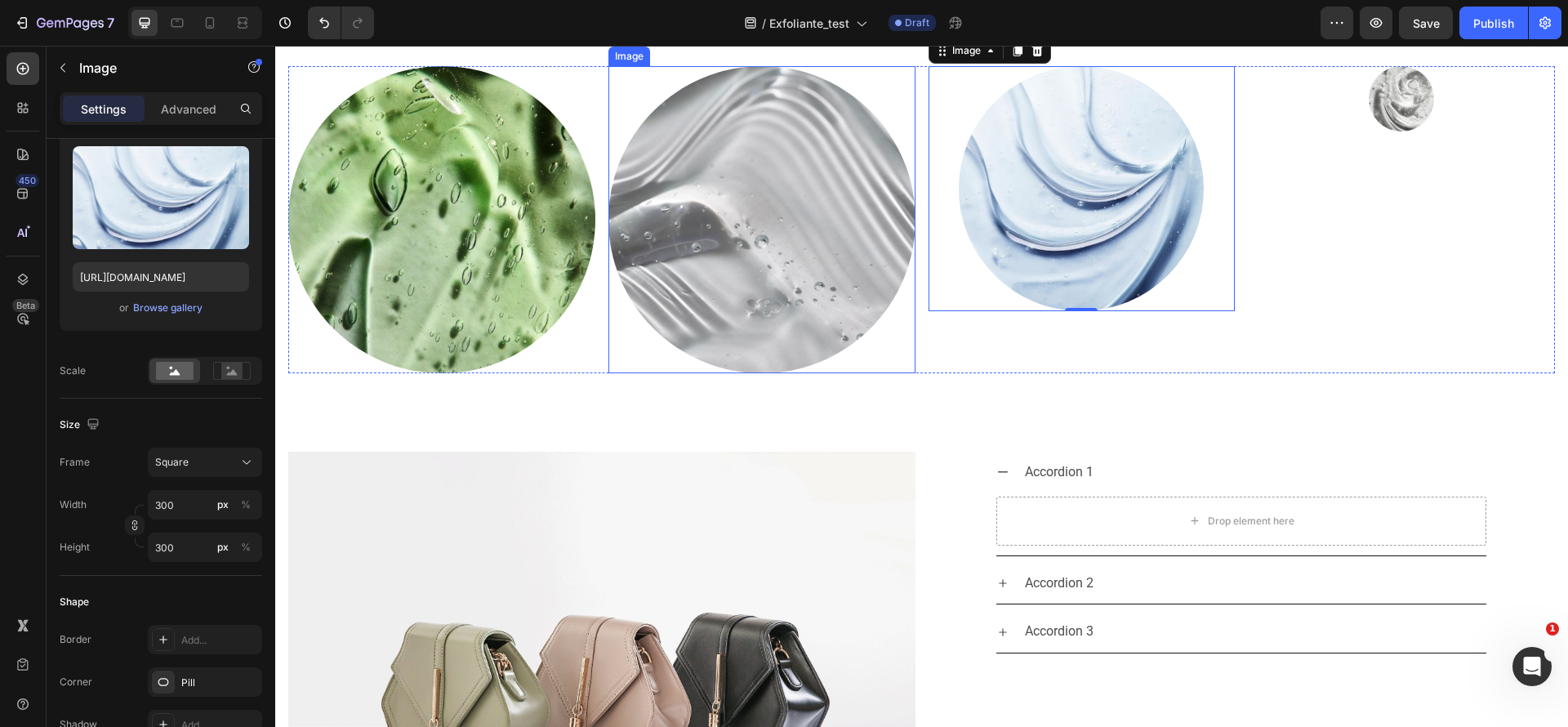
click at [732, 218] on img at bounding box center [762, 219] width 307 height 307
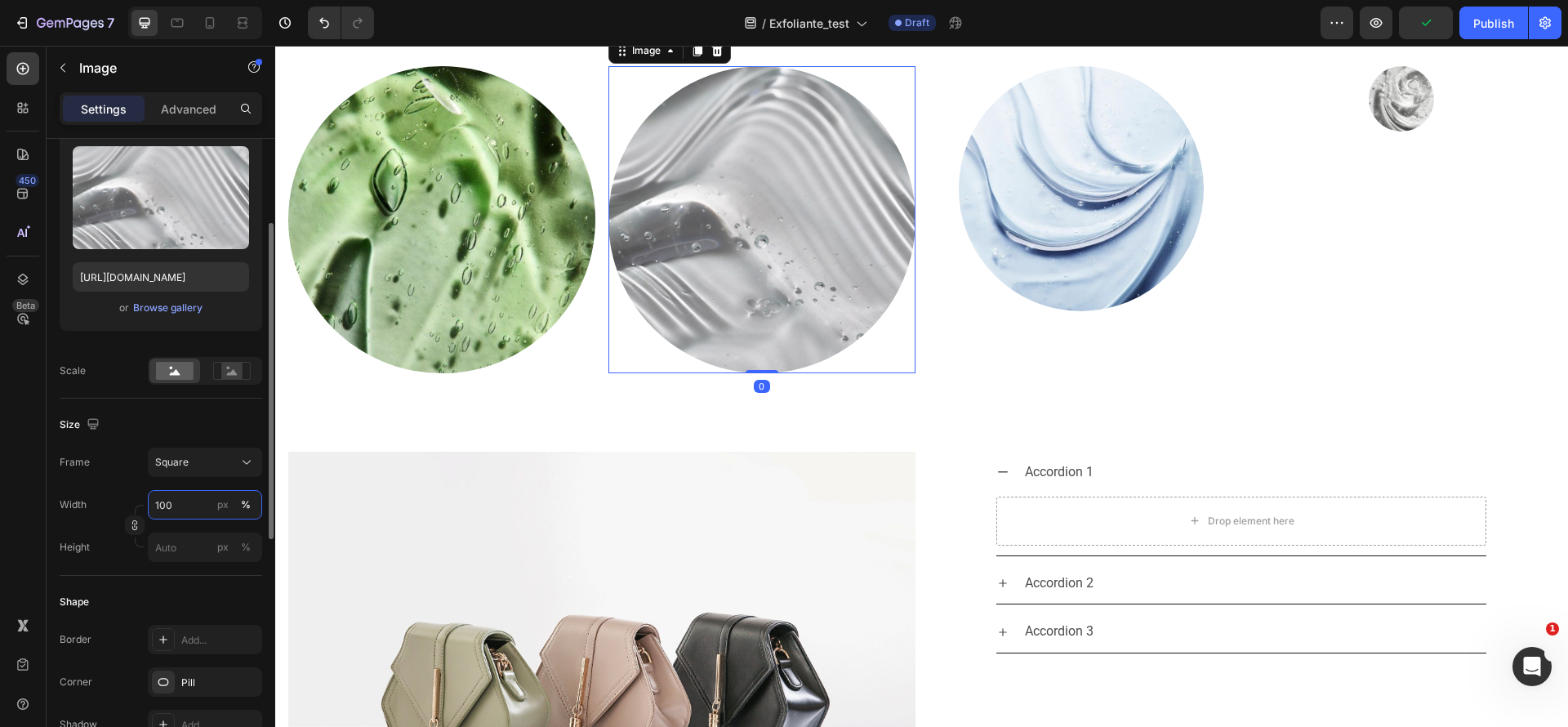
click at [184, 508] on input "100" at bounding box center [205, 505] width 115 height 30
type input "300"
click at [220, 508] on div "px" at bounding box center [223, 505] width 12 height 14
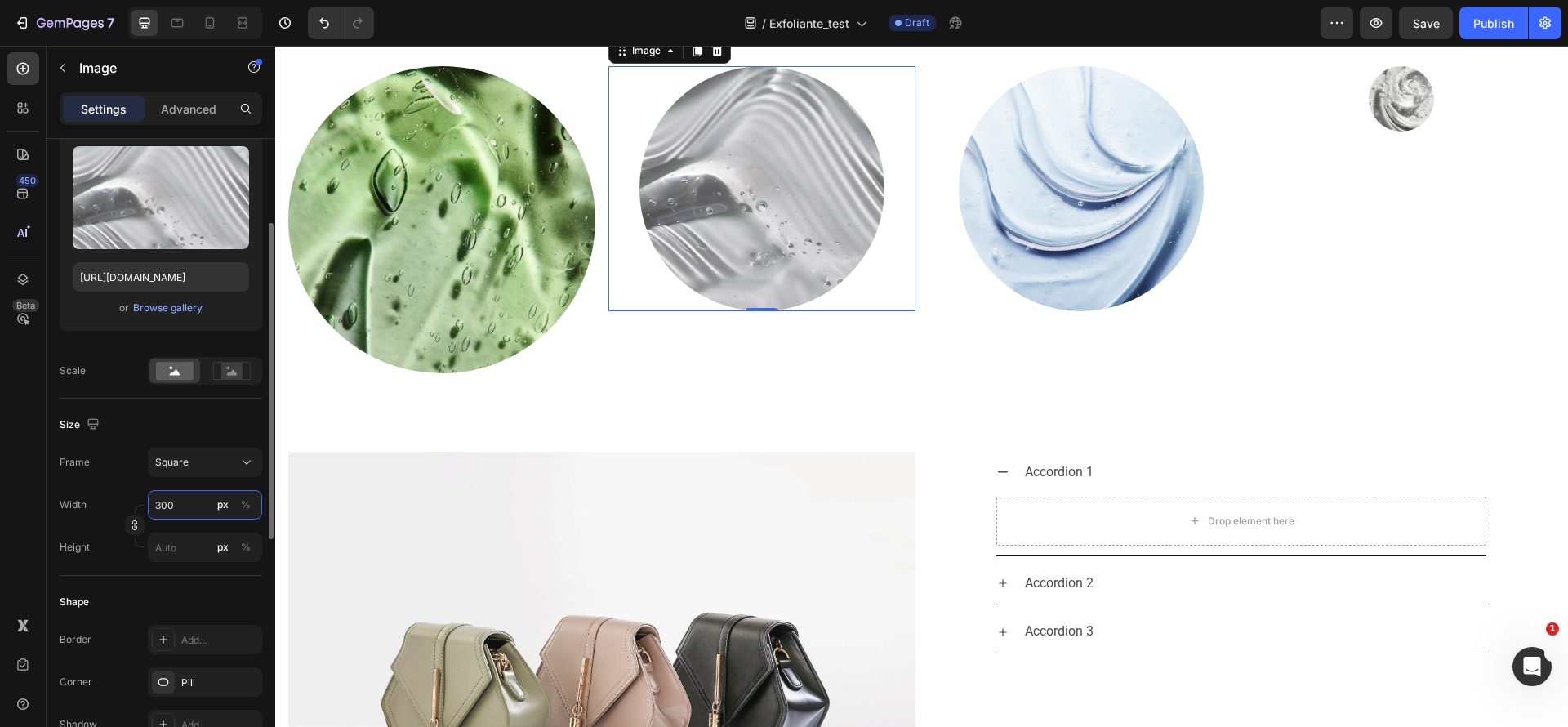
type input "300"
click at [393, 262] on img at bounding box center [441, 219] width 307 height 307
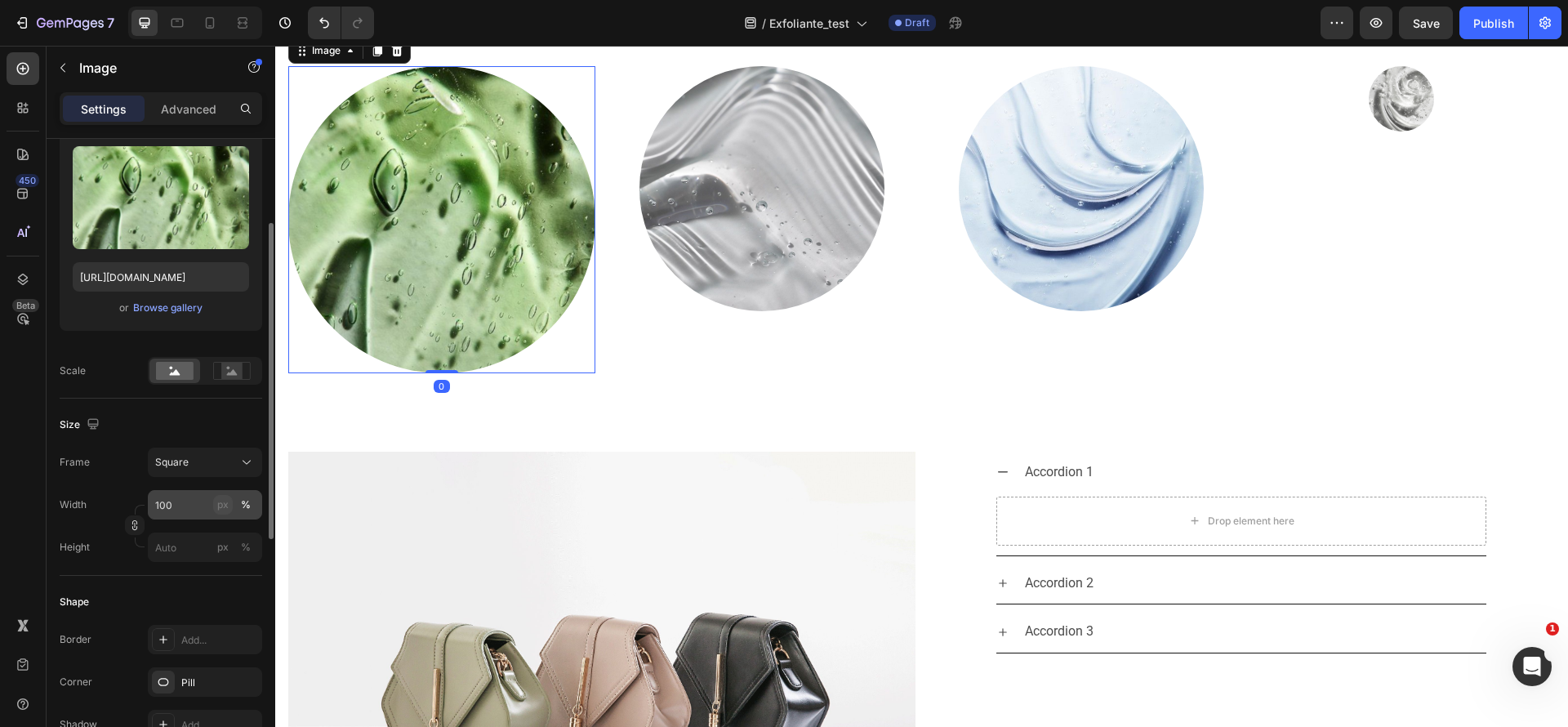
click at [217, 502] on div "px" at bounding box center [223, 505] width 12 height 14
type input "100"
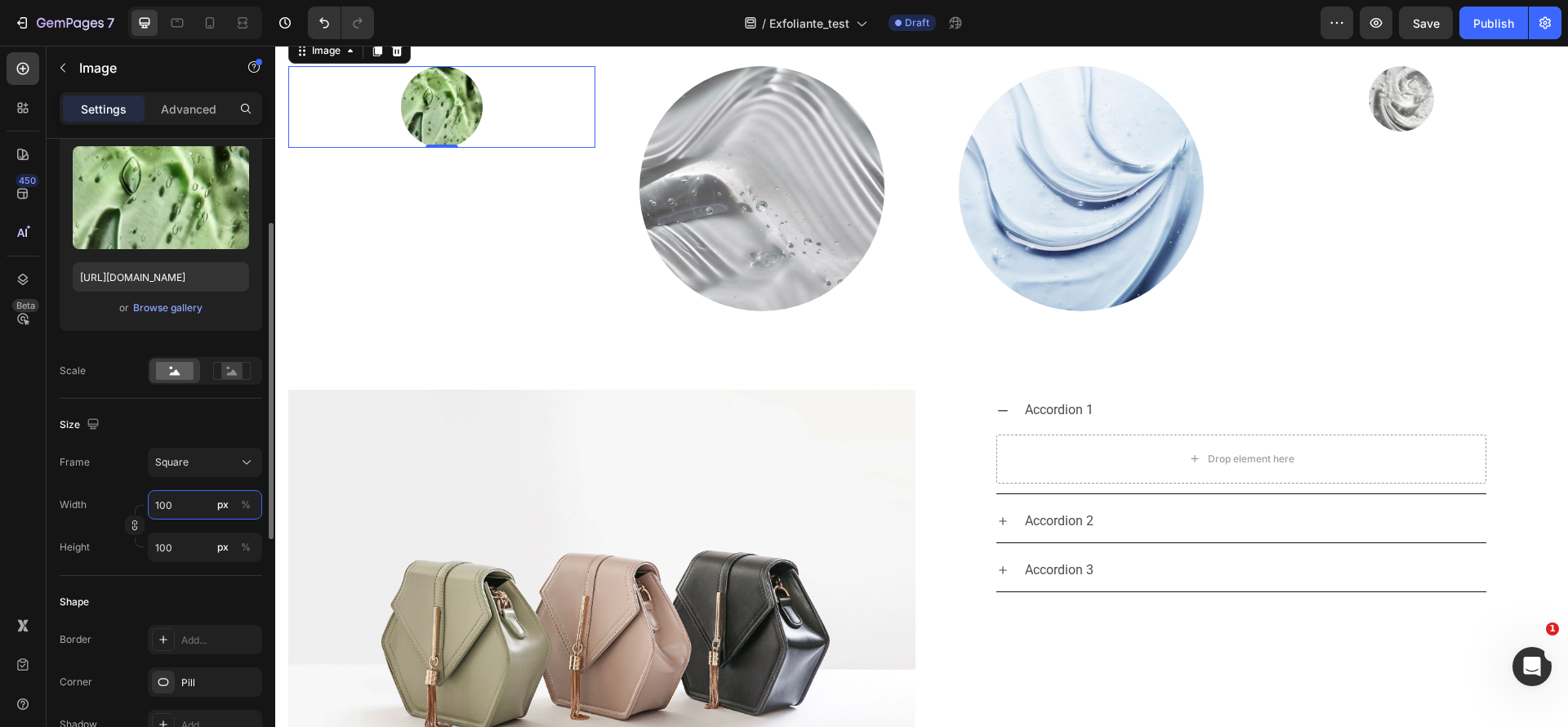
type input "3"
type input "30"
type input "300"
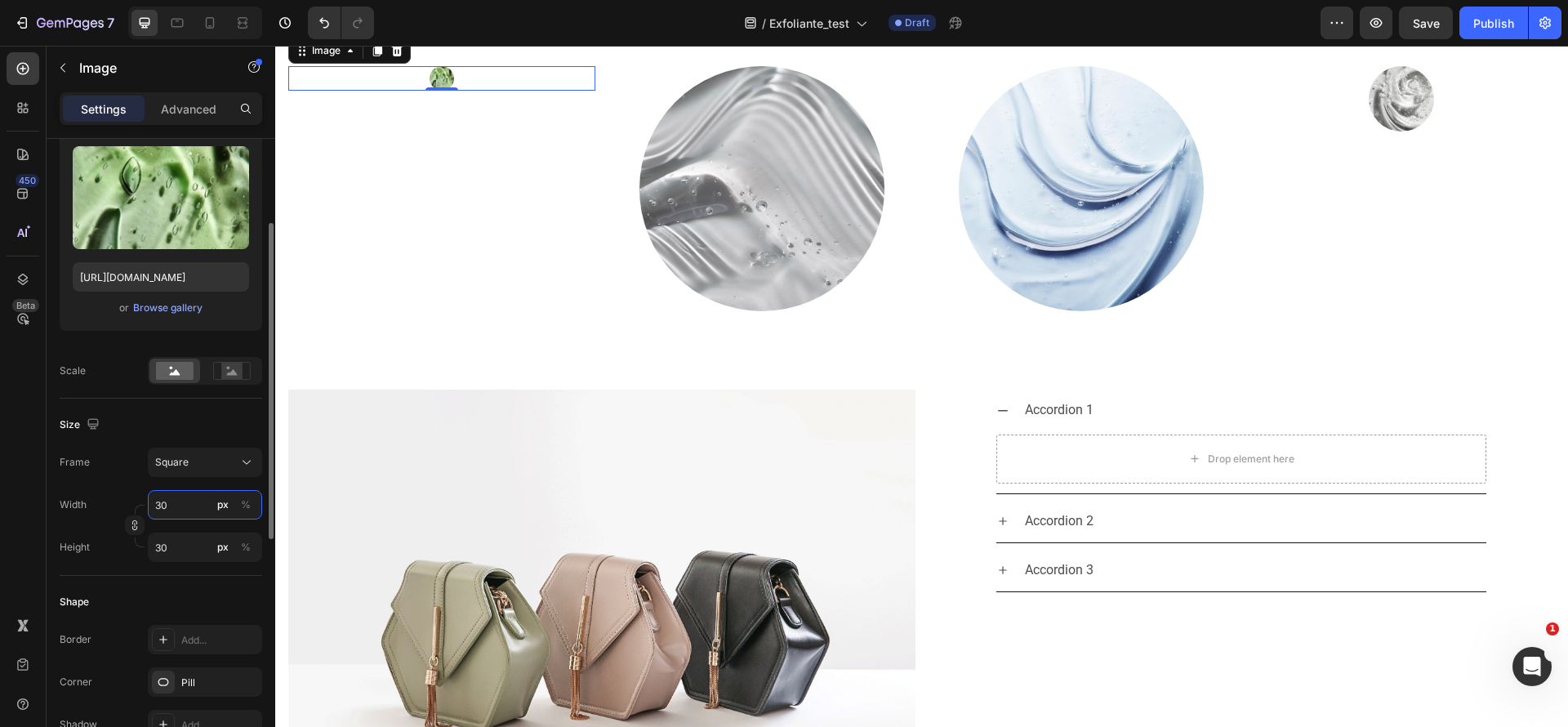
type input "300"
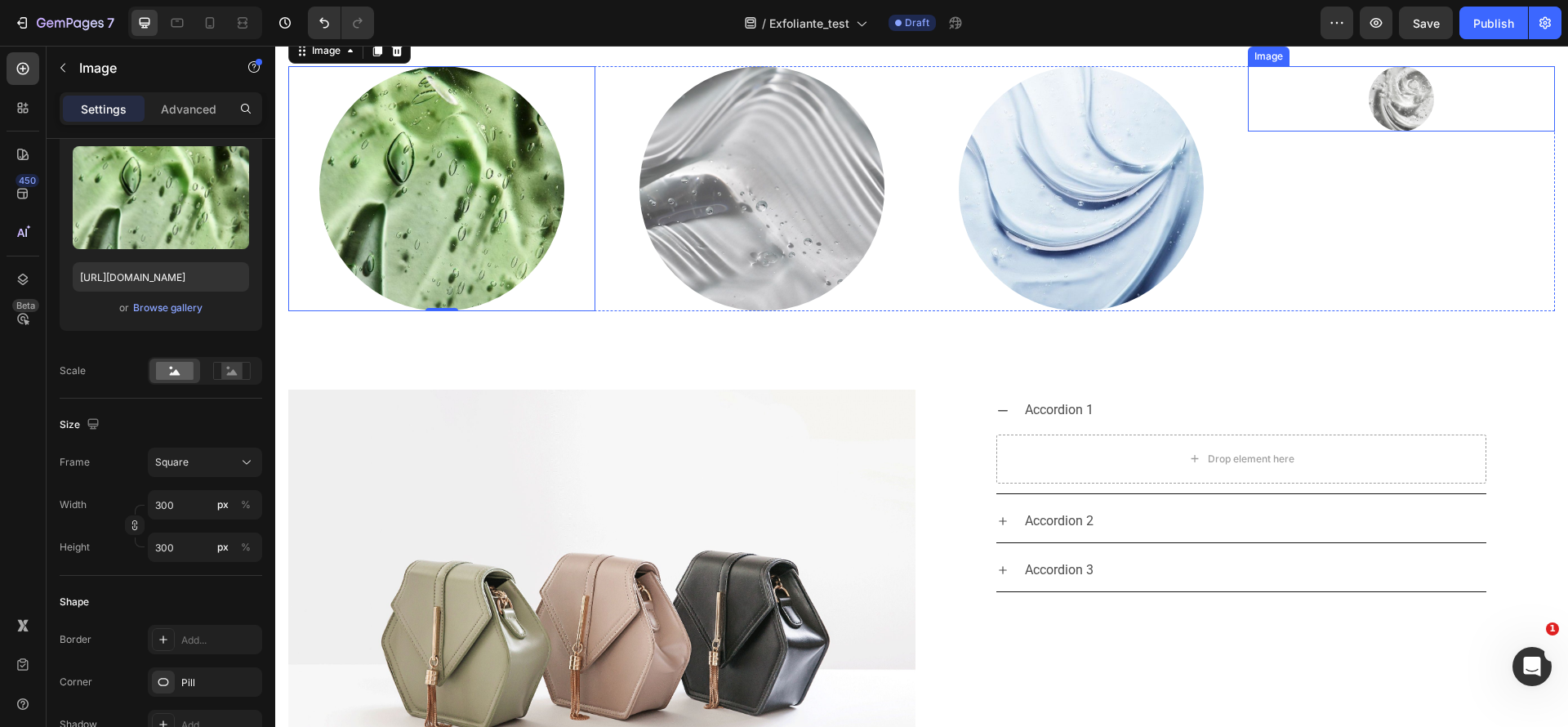
click at [1410, 132] on img at bounding box center [1402, 98] width 65 height 65
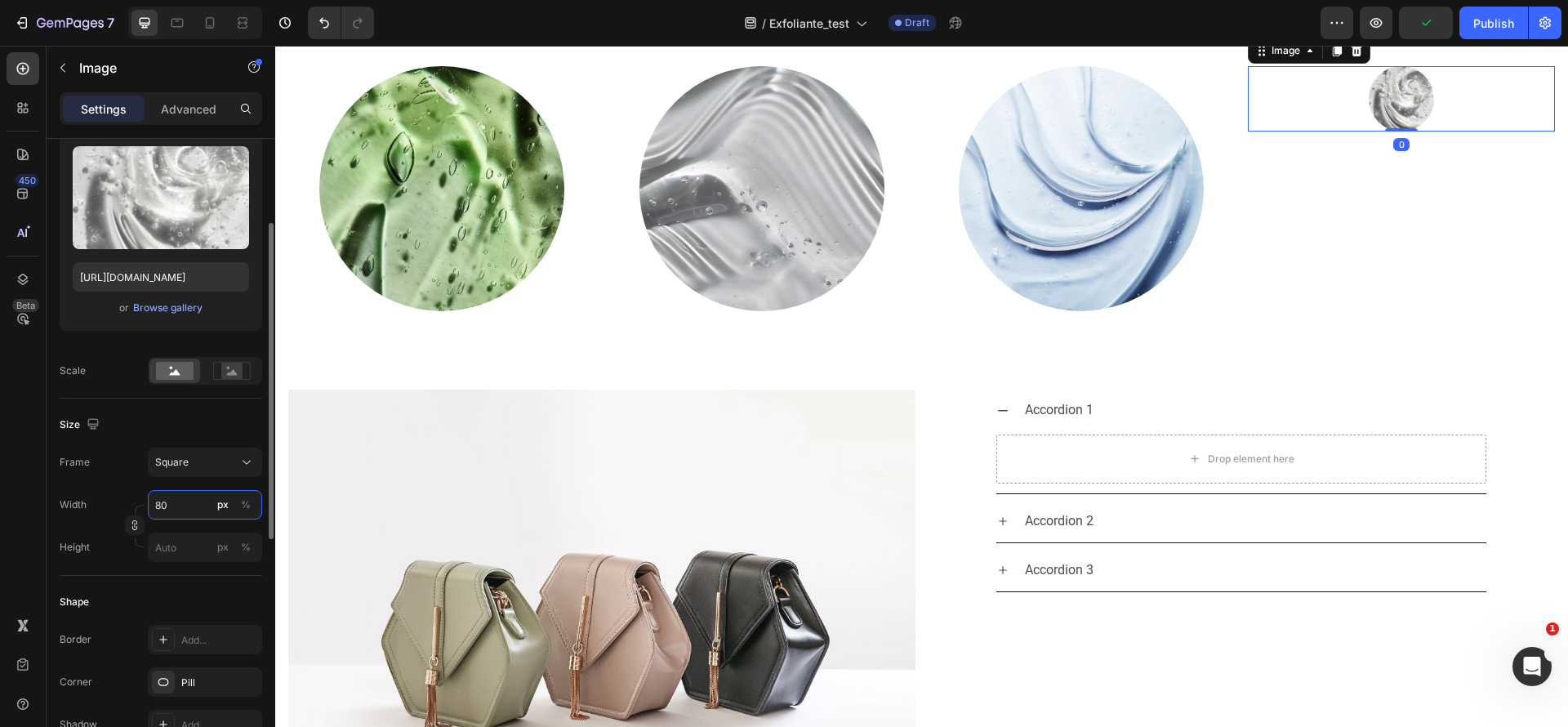
click at [199, 497] on input "80" at bounding box center [205, 505] width 115 height 30
type input "3"
type input "30"
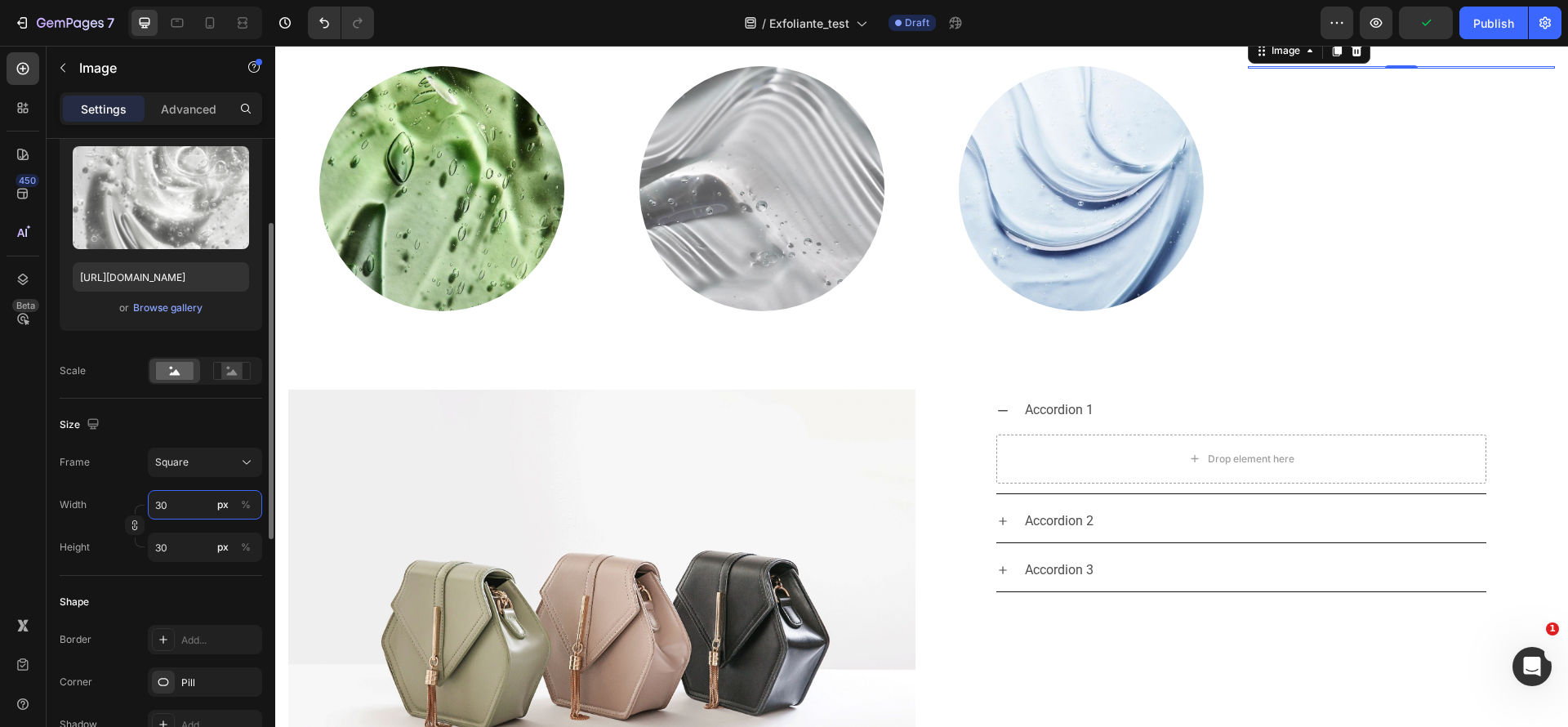
type input "300"
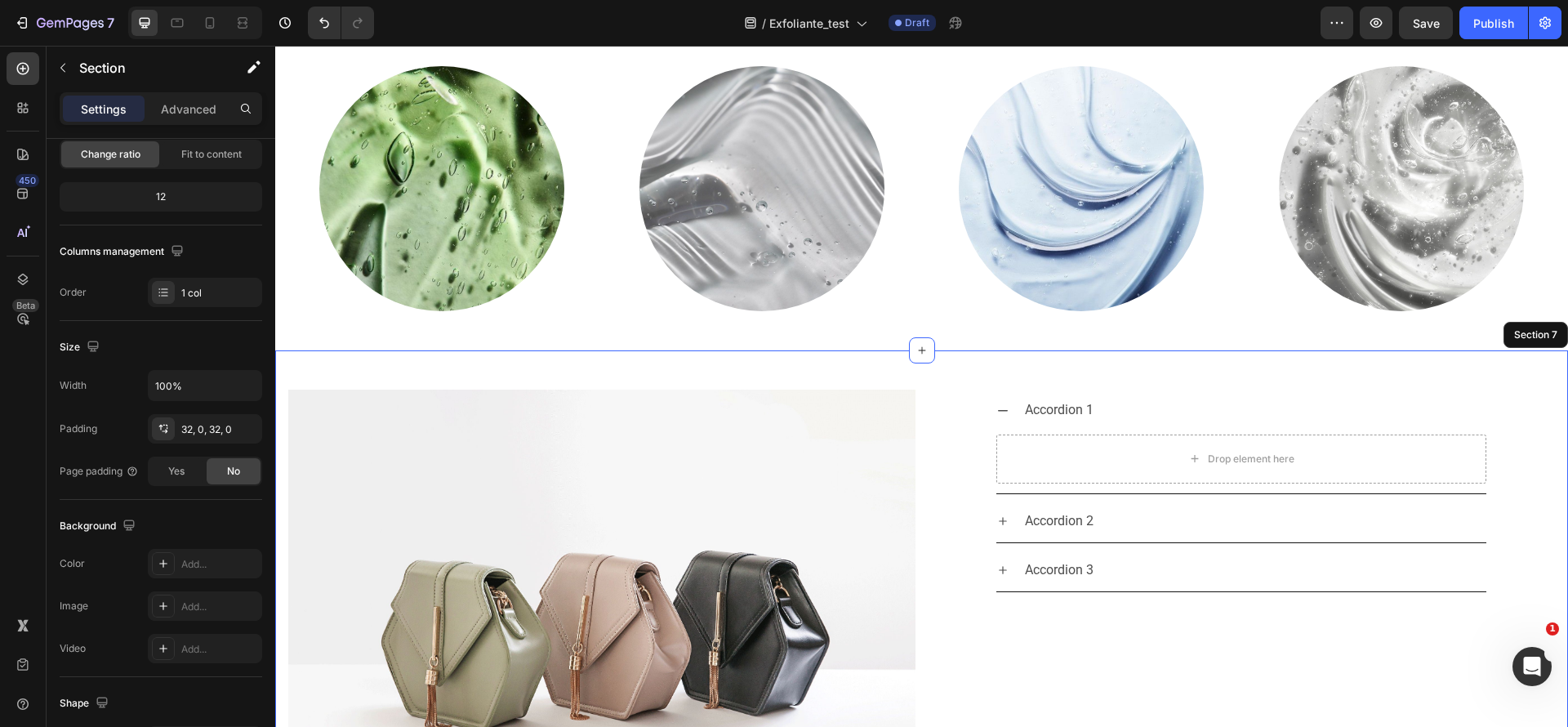
click at [472, 440] on div "Image Accordion 1 Drop element here Accordion 2 Accordion 3 Accordion Row Row S…" at bounding box center [922, 625] width 1293 height 549
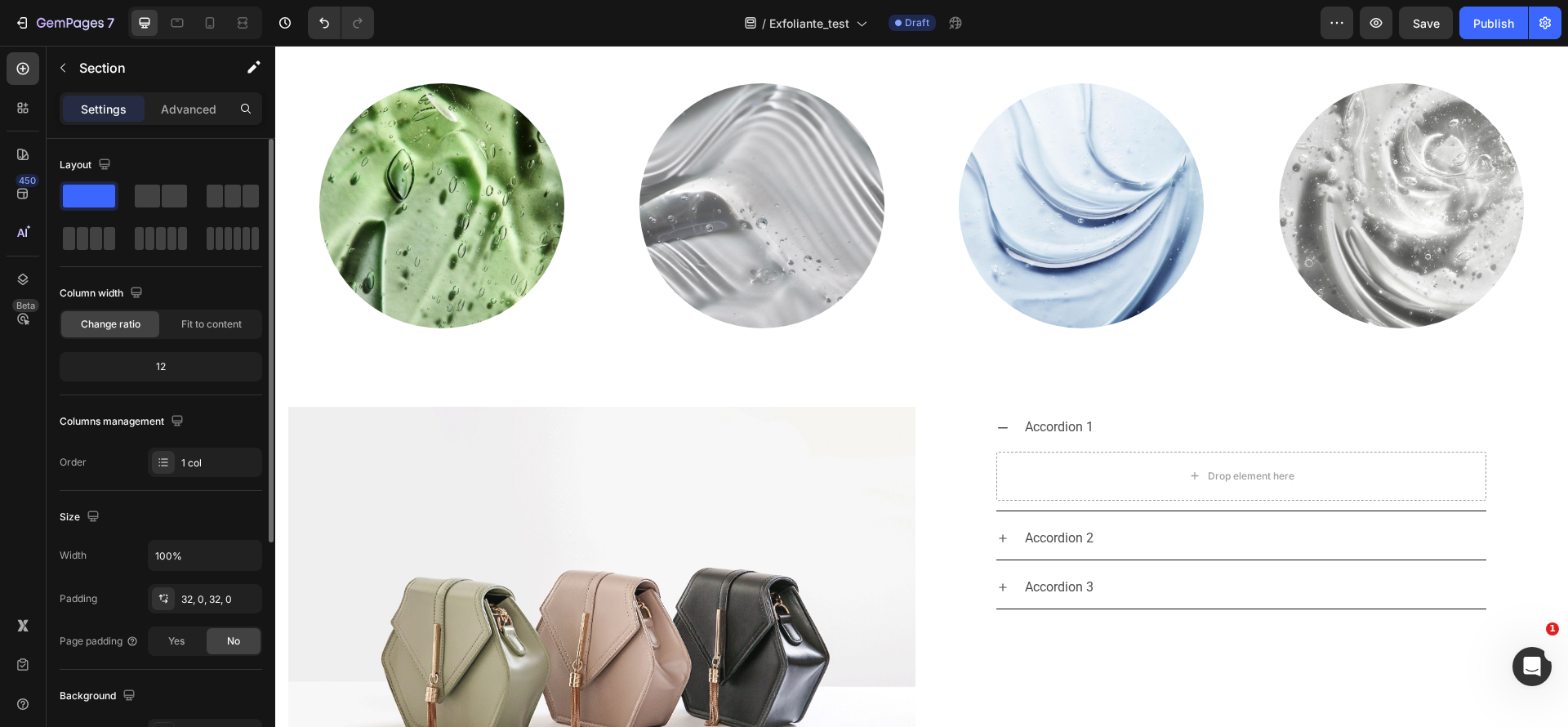
scroll to position [1882, 0]
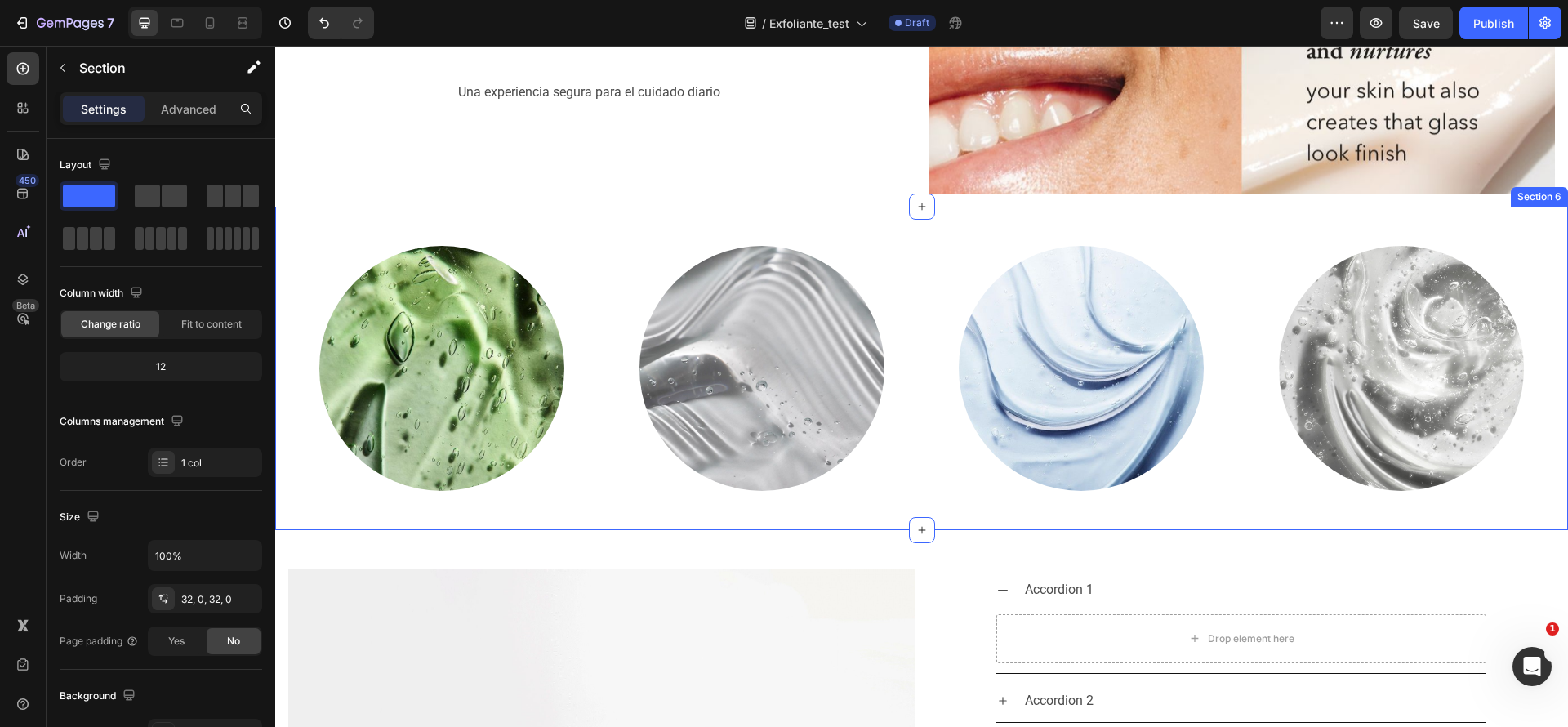
click at [698, 207] on div "Image Image Image Image Row Row Section 6" at bounding box center [922, 368] width 1293 height 323
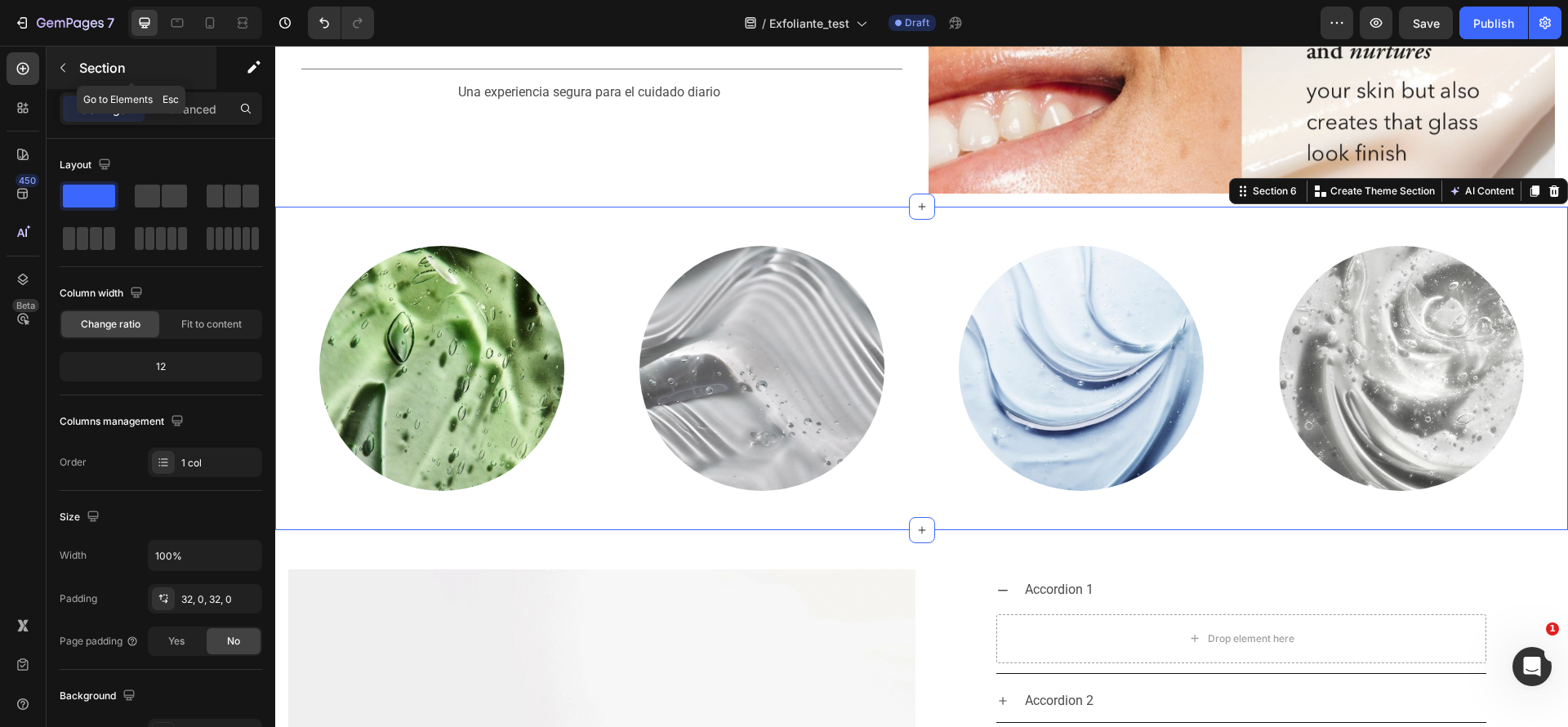
click at [67, 69] on icon "button" at bounding box center [63, 67] width 13 height 13
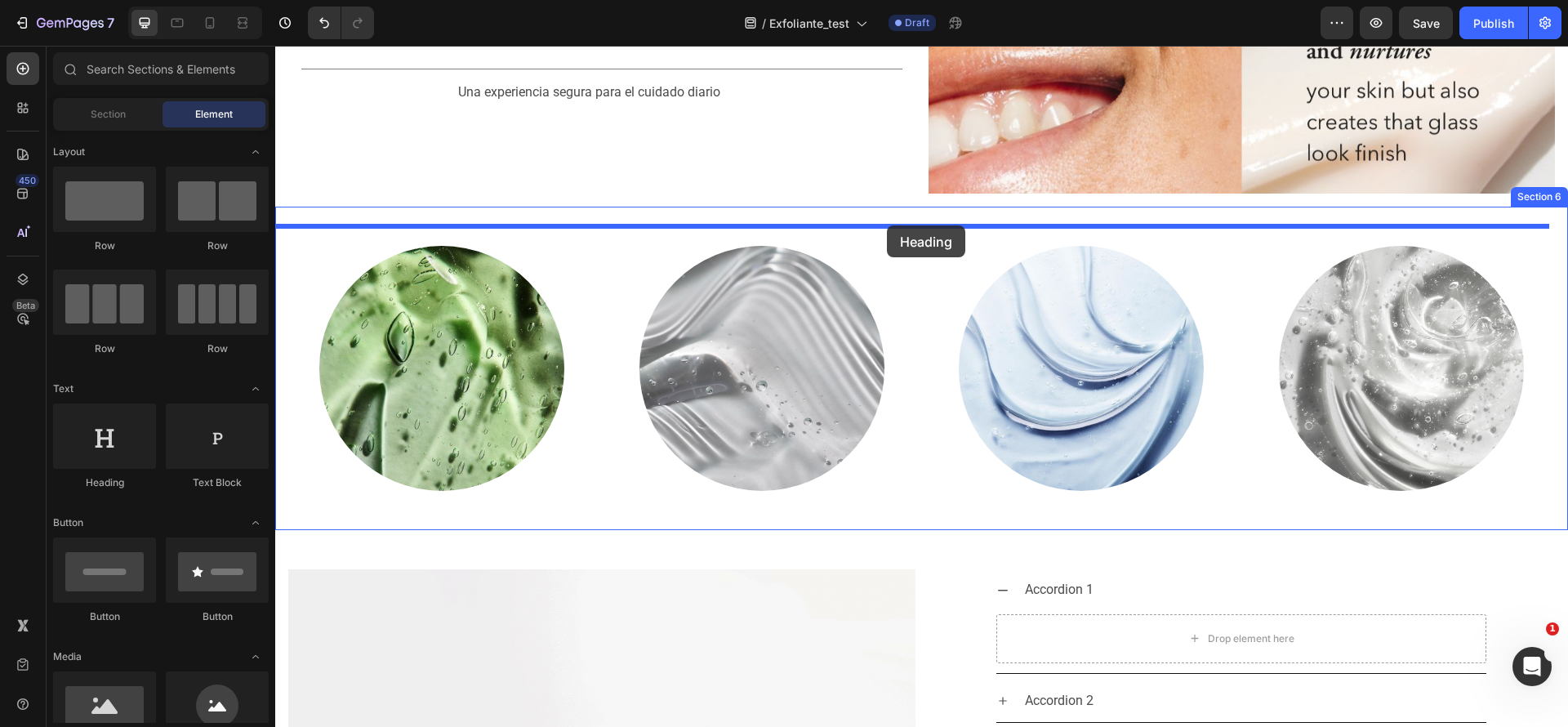
drag, startPoint x: 325, startPoint y: 379, endPoint x: 887, endPoint y: 226, distance: 582.5
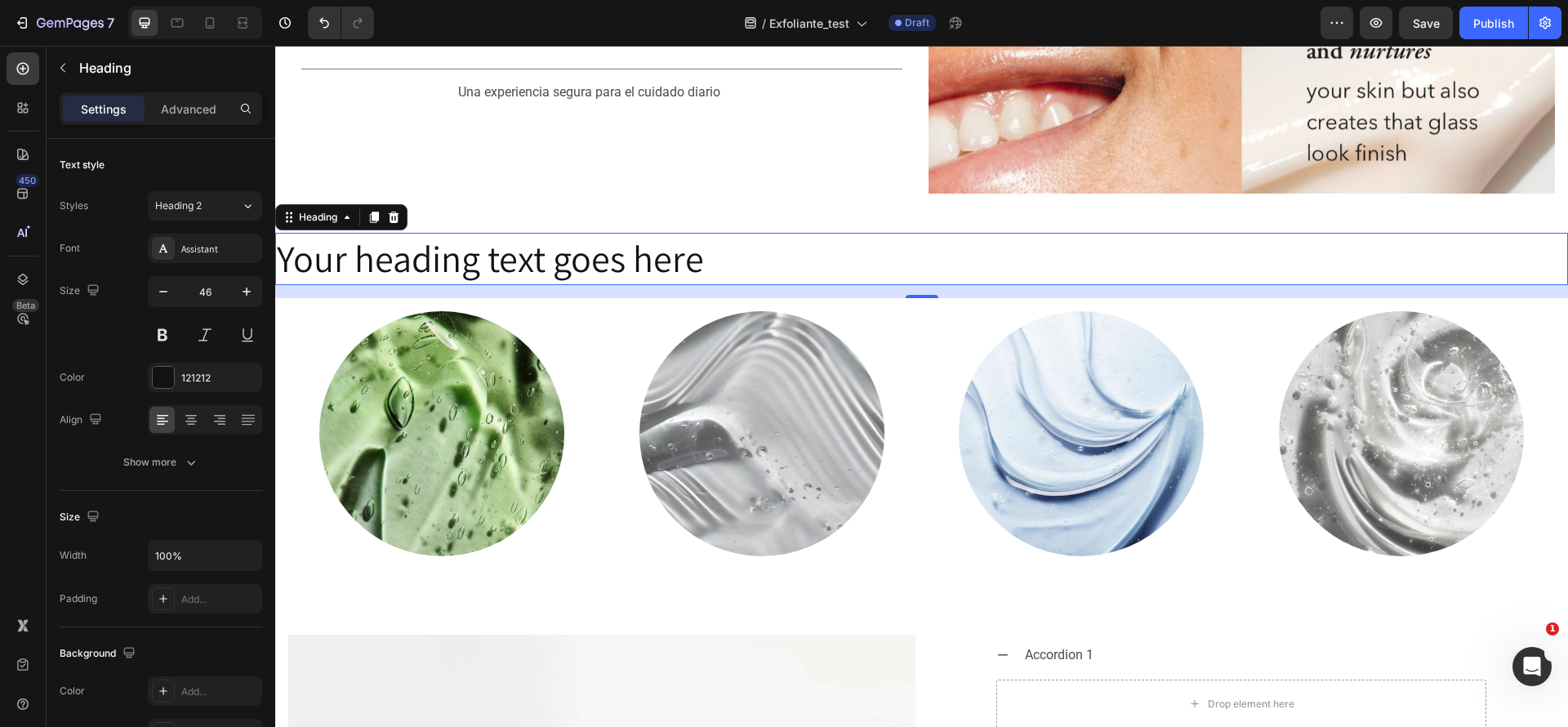
click at [744, 261] on h2 "Your heading text goes here" at bounding box center [922, 259] width 1293 height 52
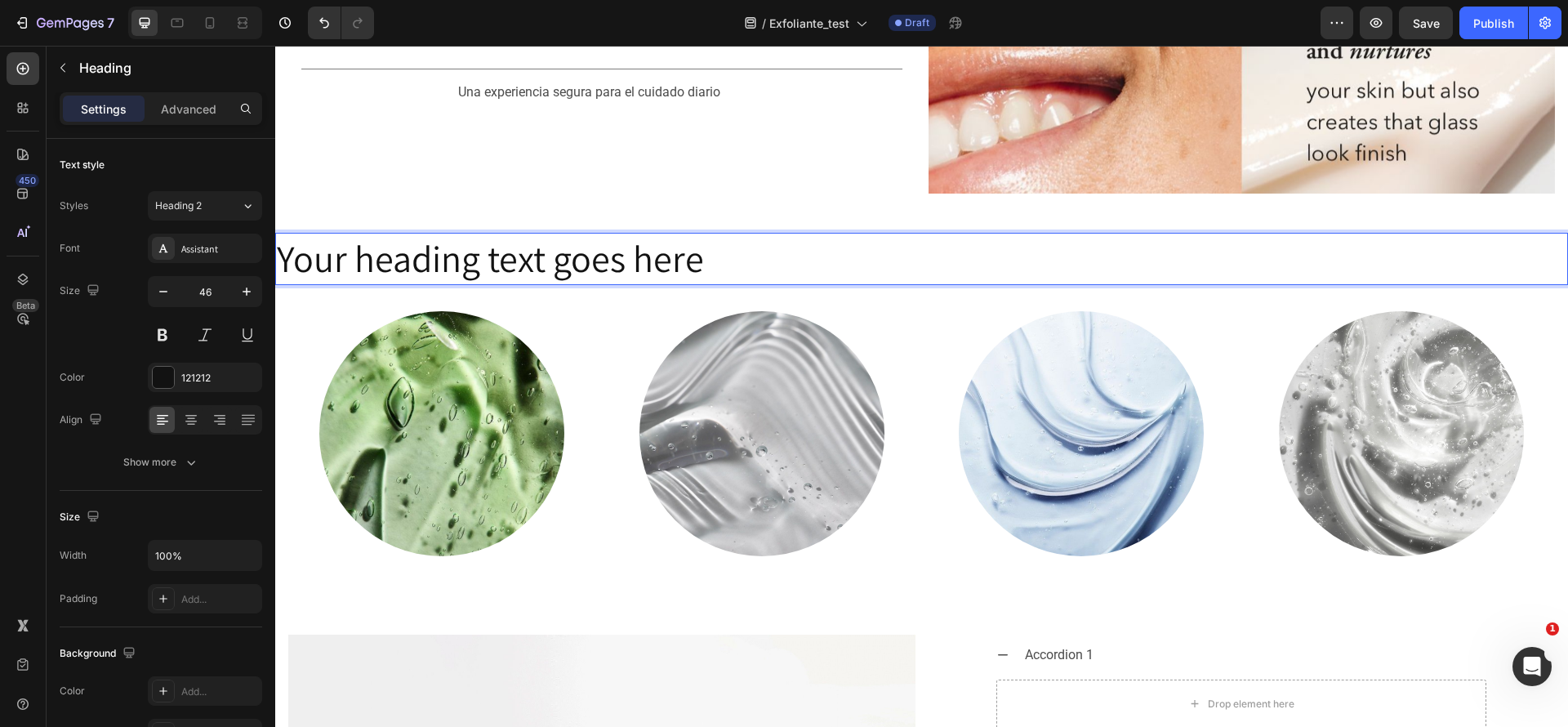
click at [744, 261] on p "Your heading text goes here" at bounding box center [921, 259] width 1290 height 49
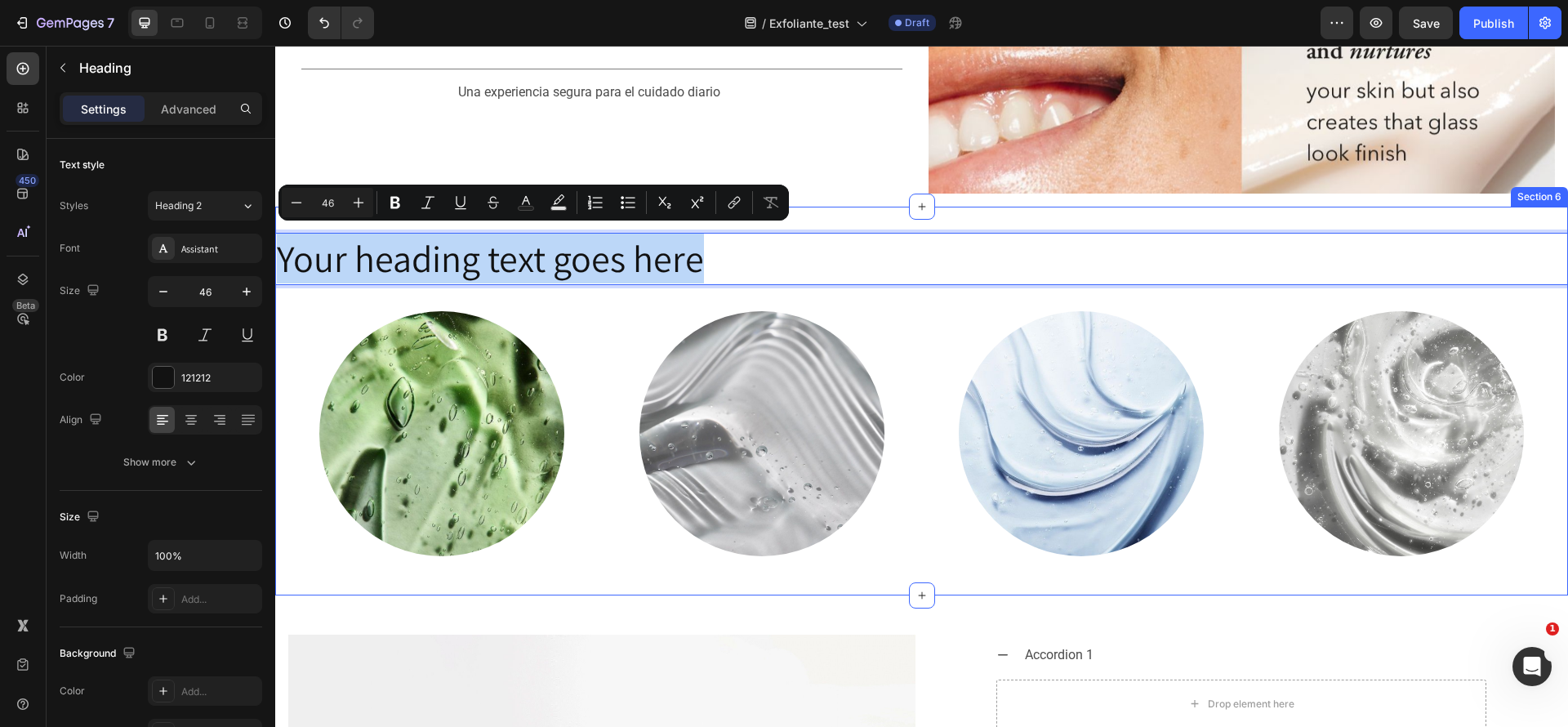
drag, startPoint x: 744, startPoint y: 261, endPoint x: 371, endPoint y: 280, distance: 373.5
click at [371, 280] on div "Your heading text goes here Heading 16 Image Image Image Image Row Row" at bounding box center [922, 401] width 1293 height 337
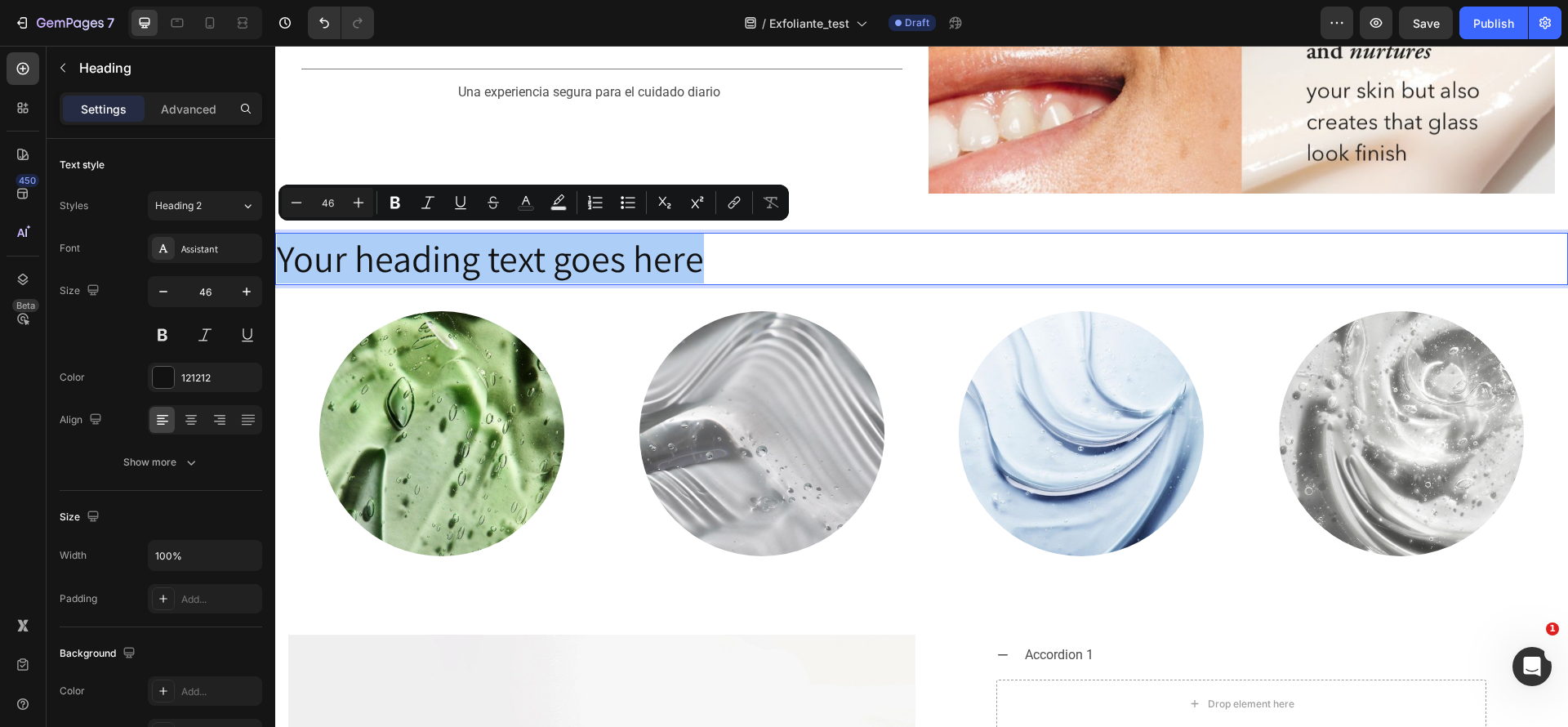
click at [336, 206] on input "46" at bounding box center [328, 202] width 33 height 20
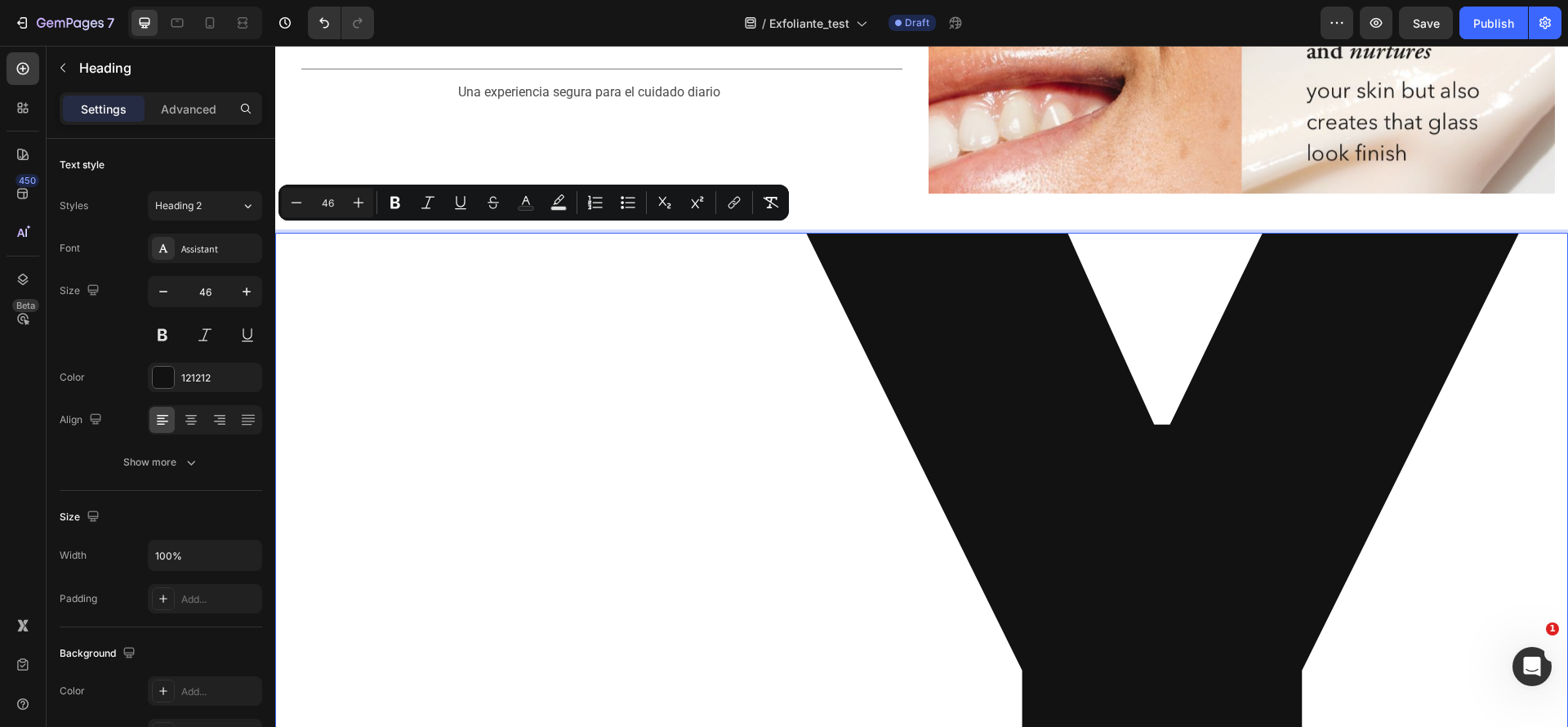
type input "4"
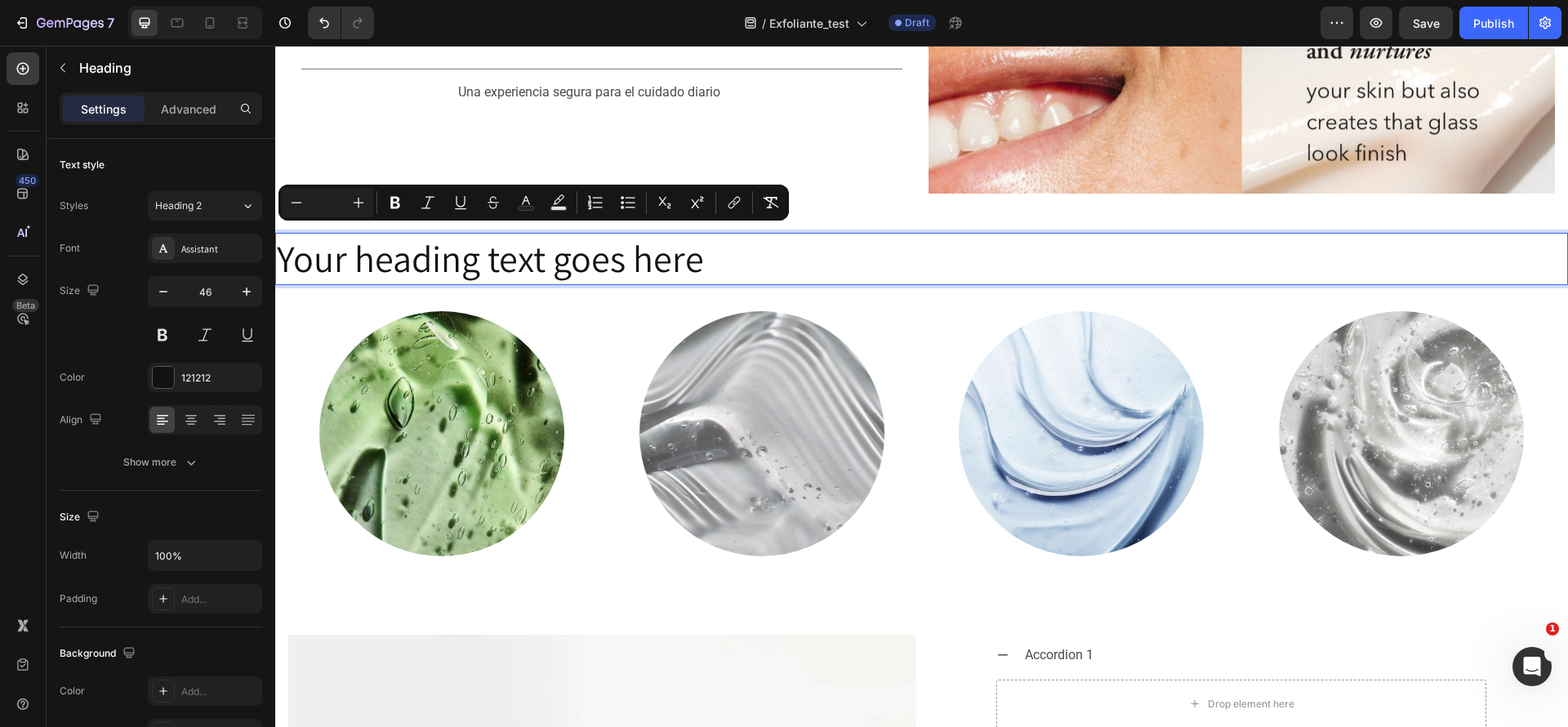
click at [324, 206] on input "Editor contextual toolbar" at bounding box center [328, 202] width 33 height 20
type input "32"
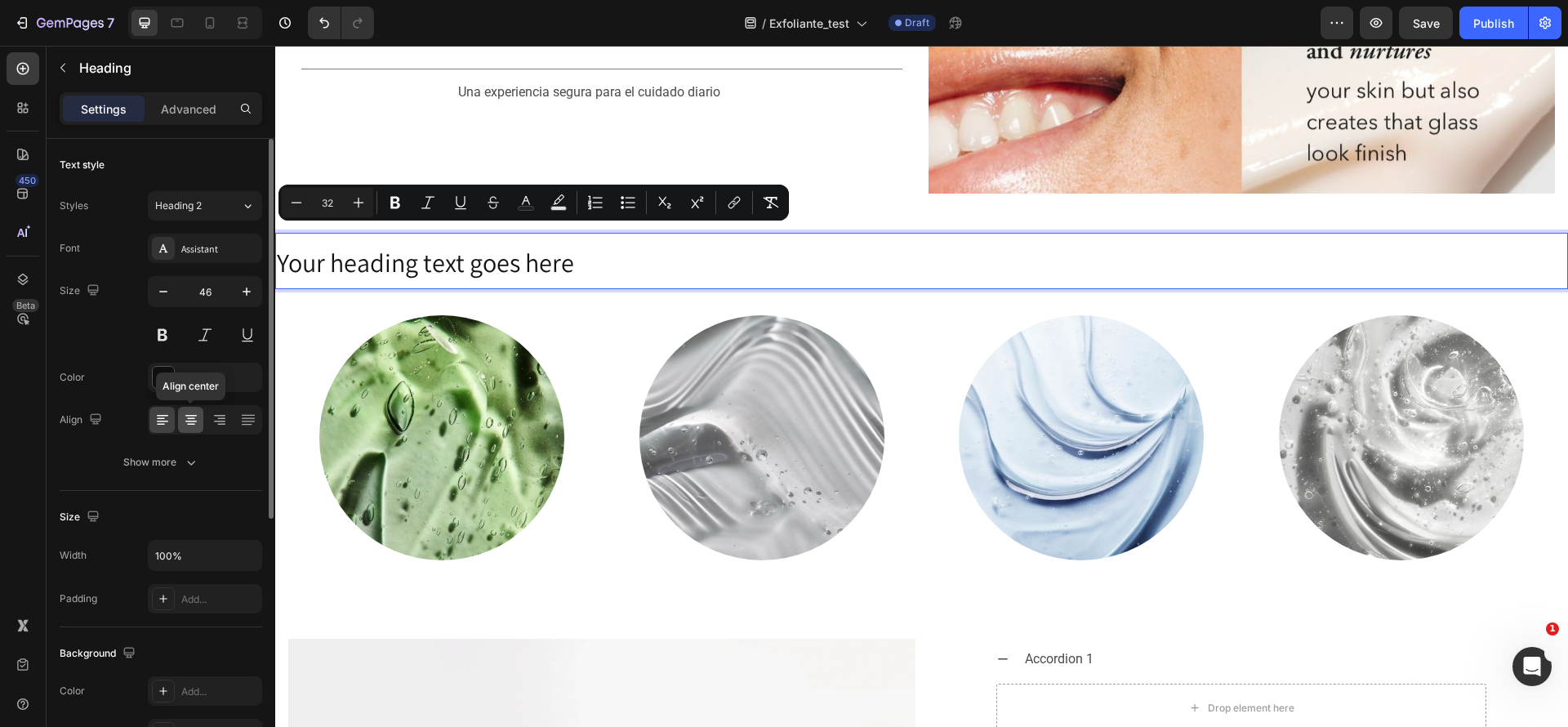
click at [191, 426] on icon at bounding box center [191, 420] width 16 height 16
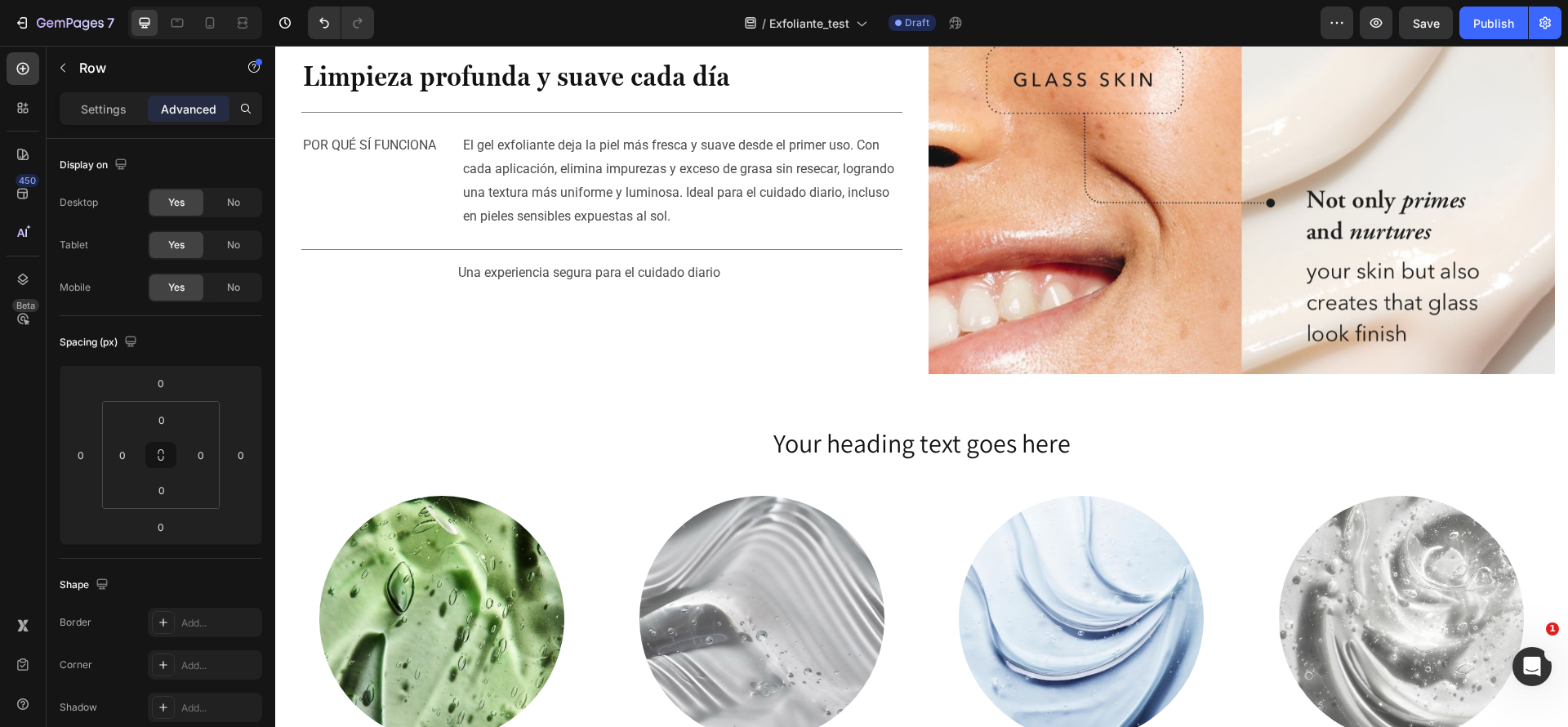
scroll to position [2018, 0]
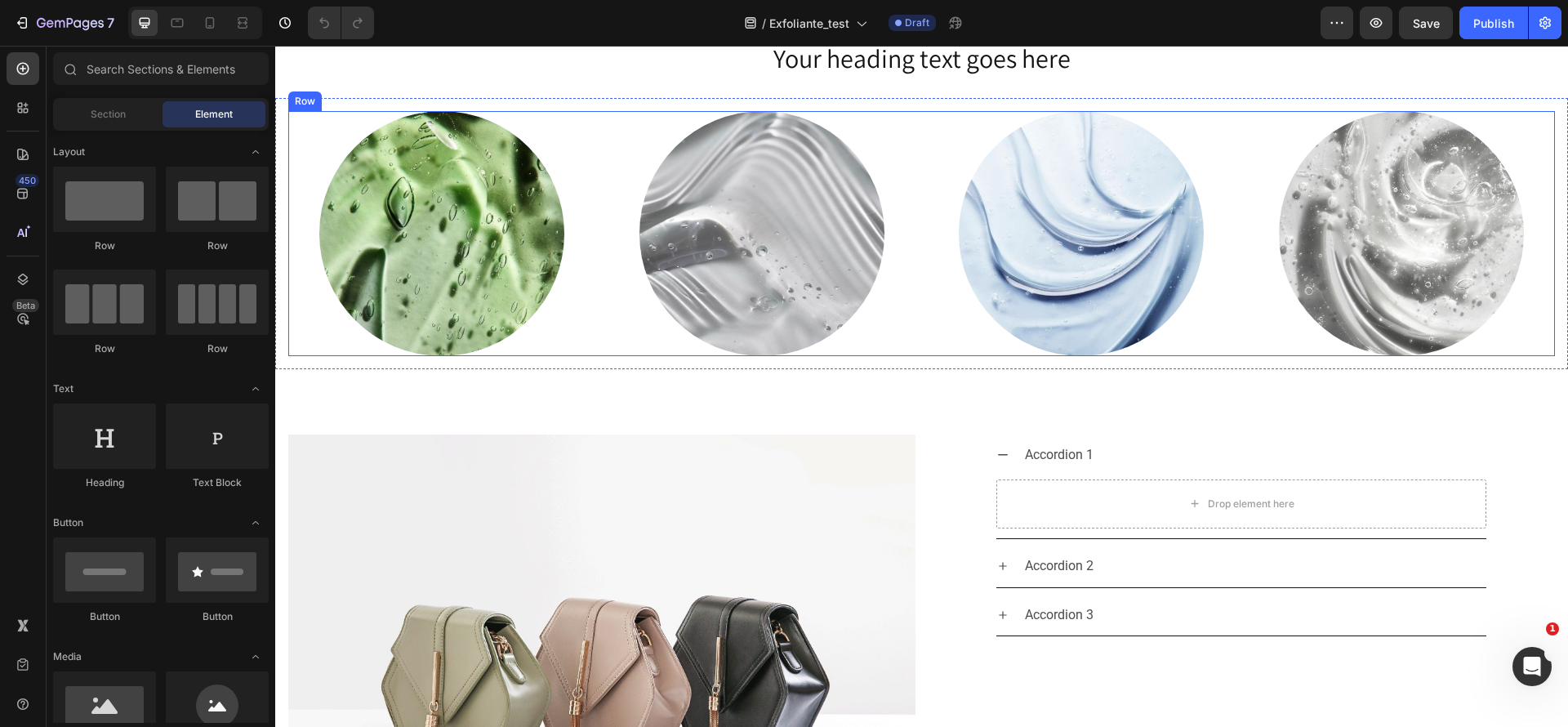
scroll to position [2206, 0]
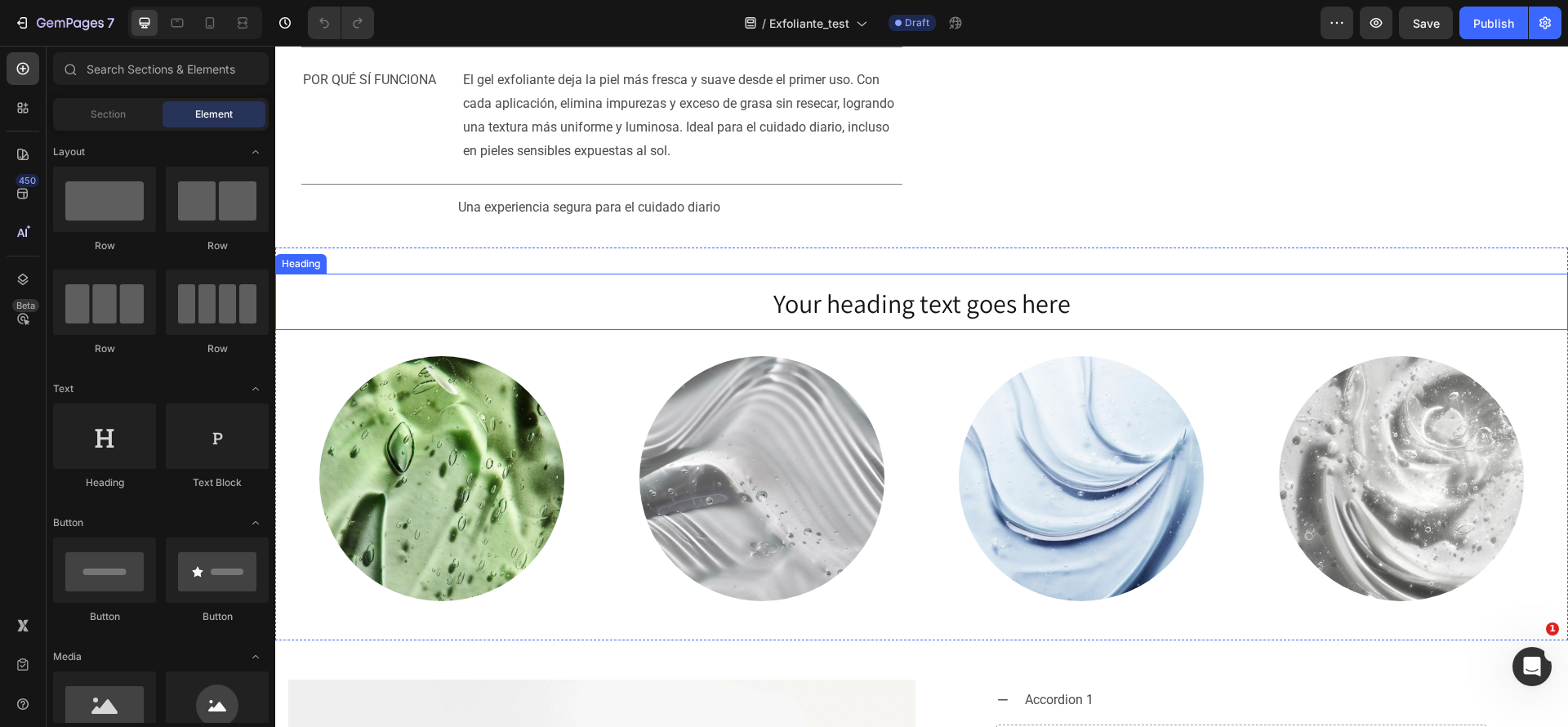
click at [1234, 330] on h2 "Your heading text goes here" at bounding box center [922, 302] width 1293 height 56
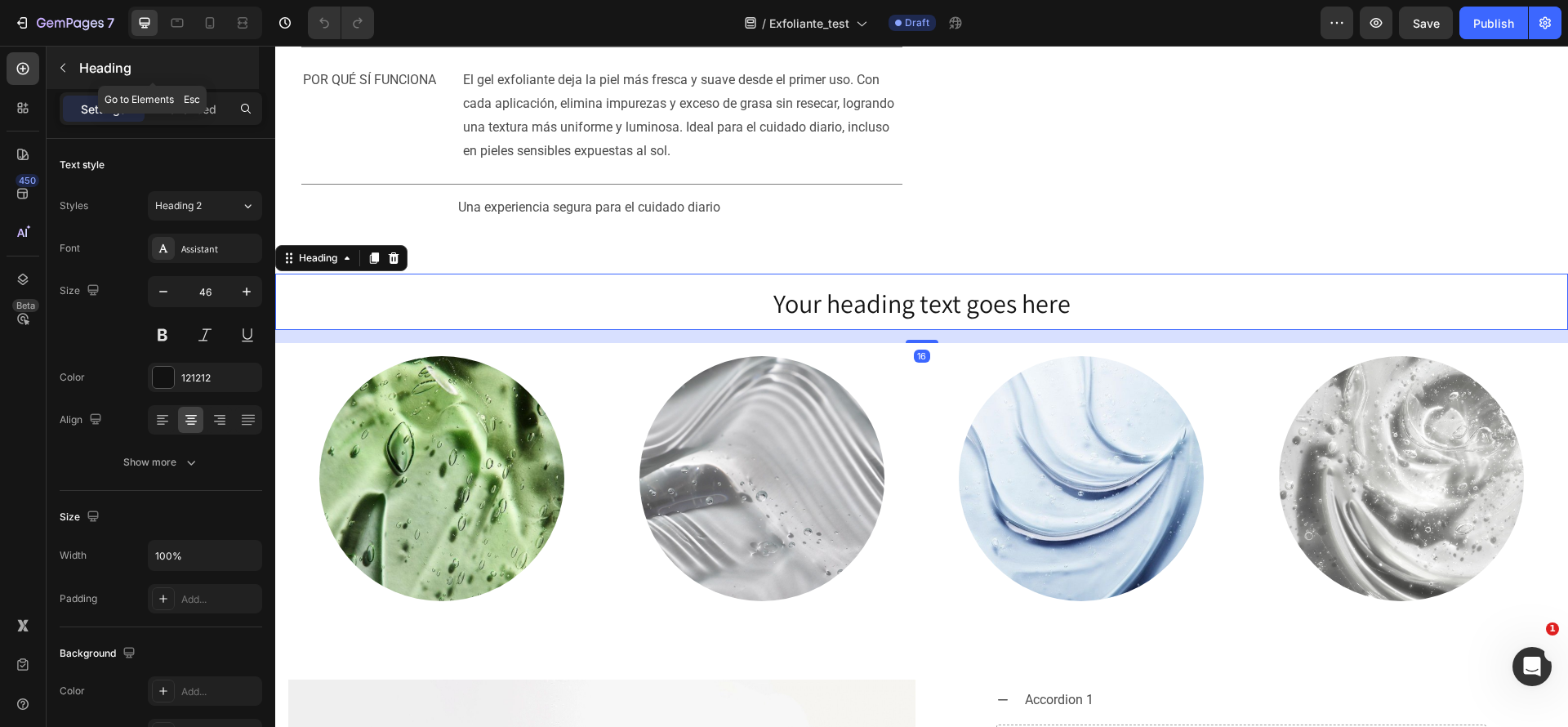
click at [65, 52] on div "Heading" at bounding box center [152, 67] width 212 height 42
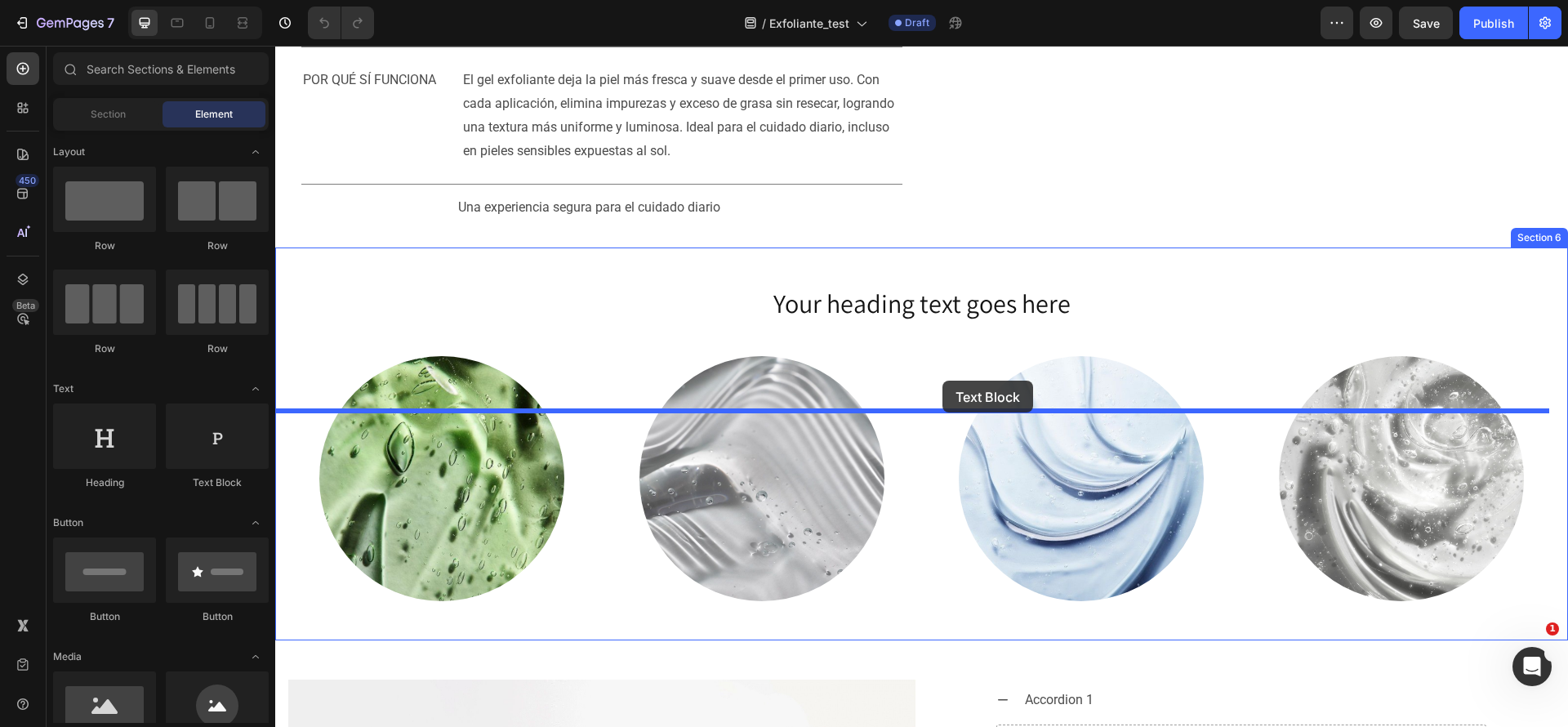
drag, startPoint x: 628, startPoint y: 440, endPoint x: 942, endPoint y: 381, distance: 319.5
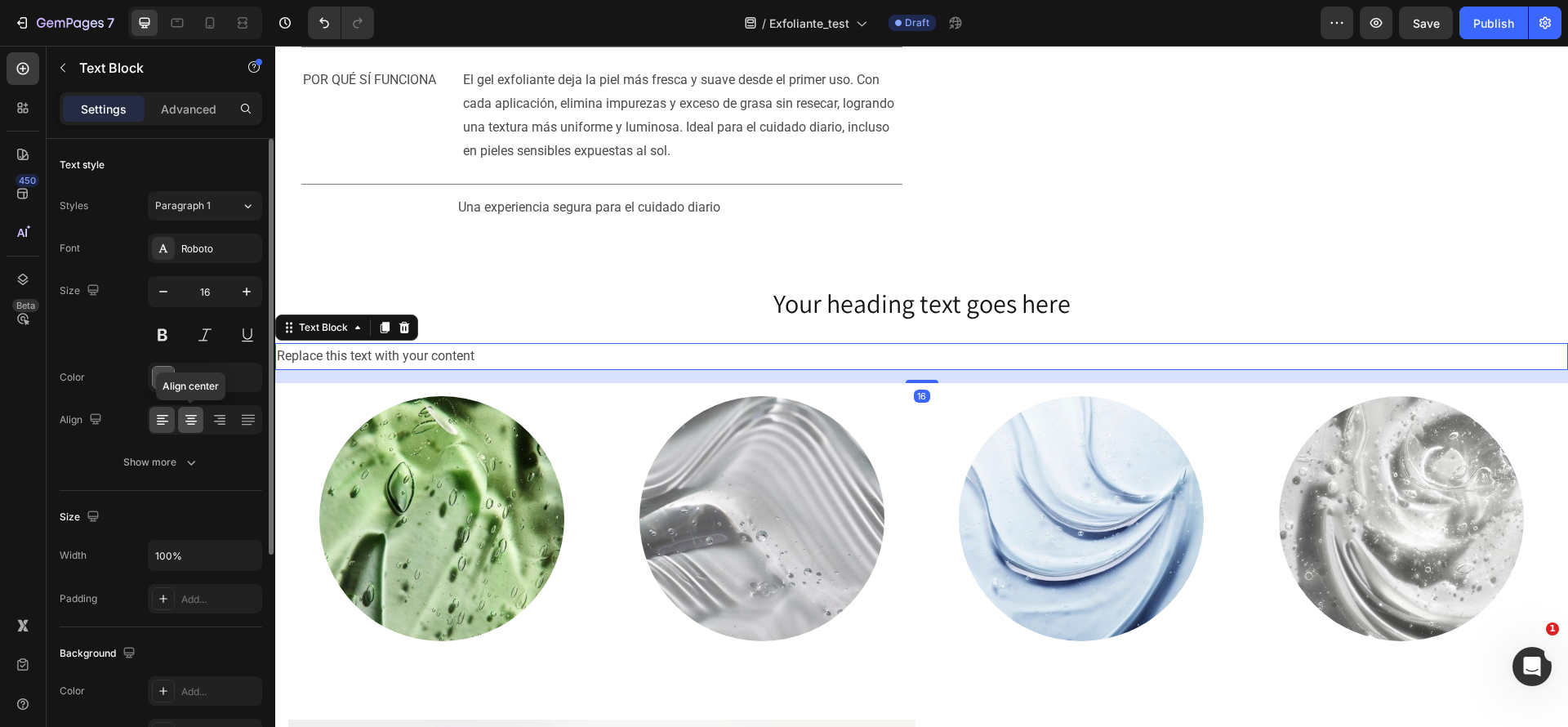
click at [193, 426] on icon at bounding box center [191, 420] width 16 height 16
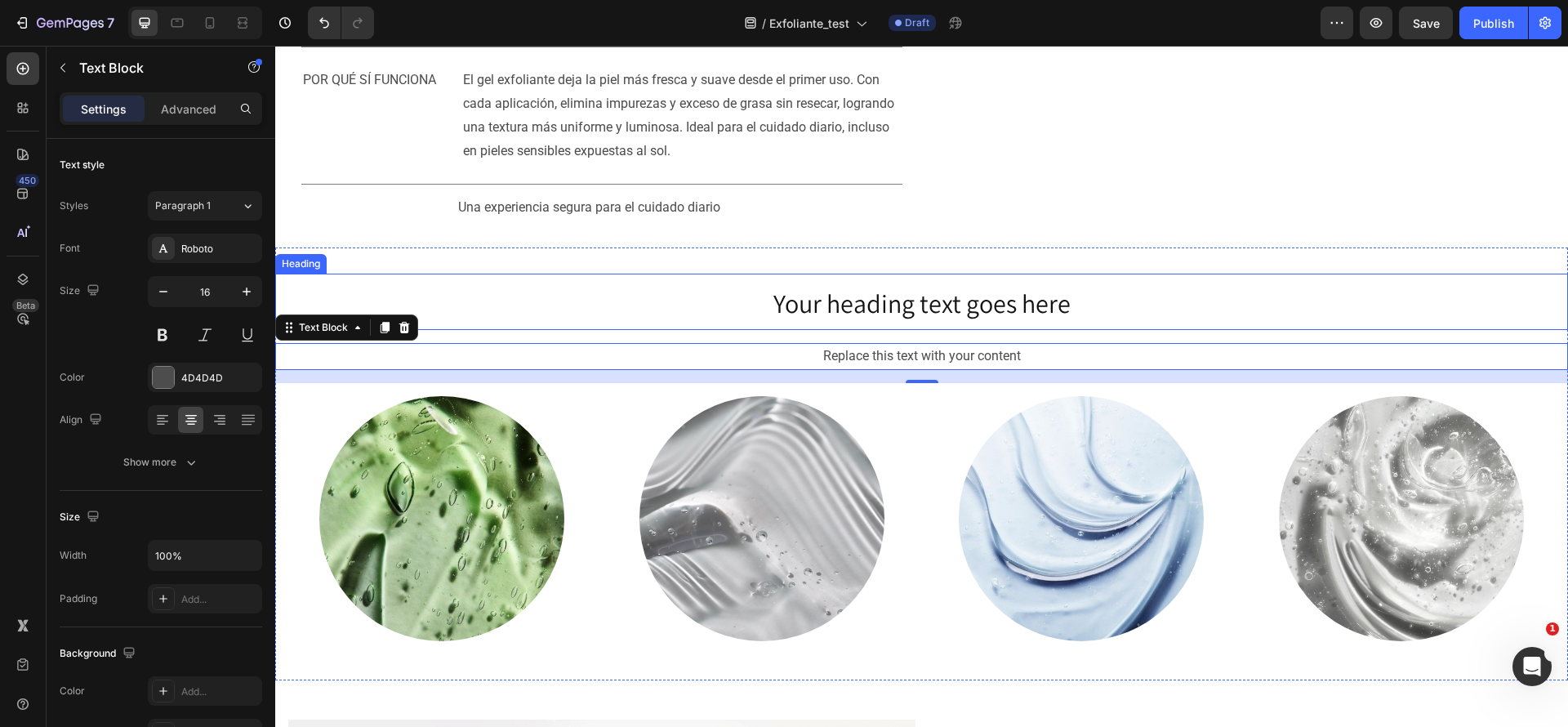
click at [1173, 330] on h2 "Your heading text goes here" at bounding box center [922, 302] width 1293 height 56
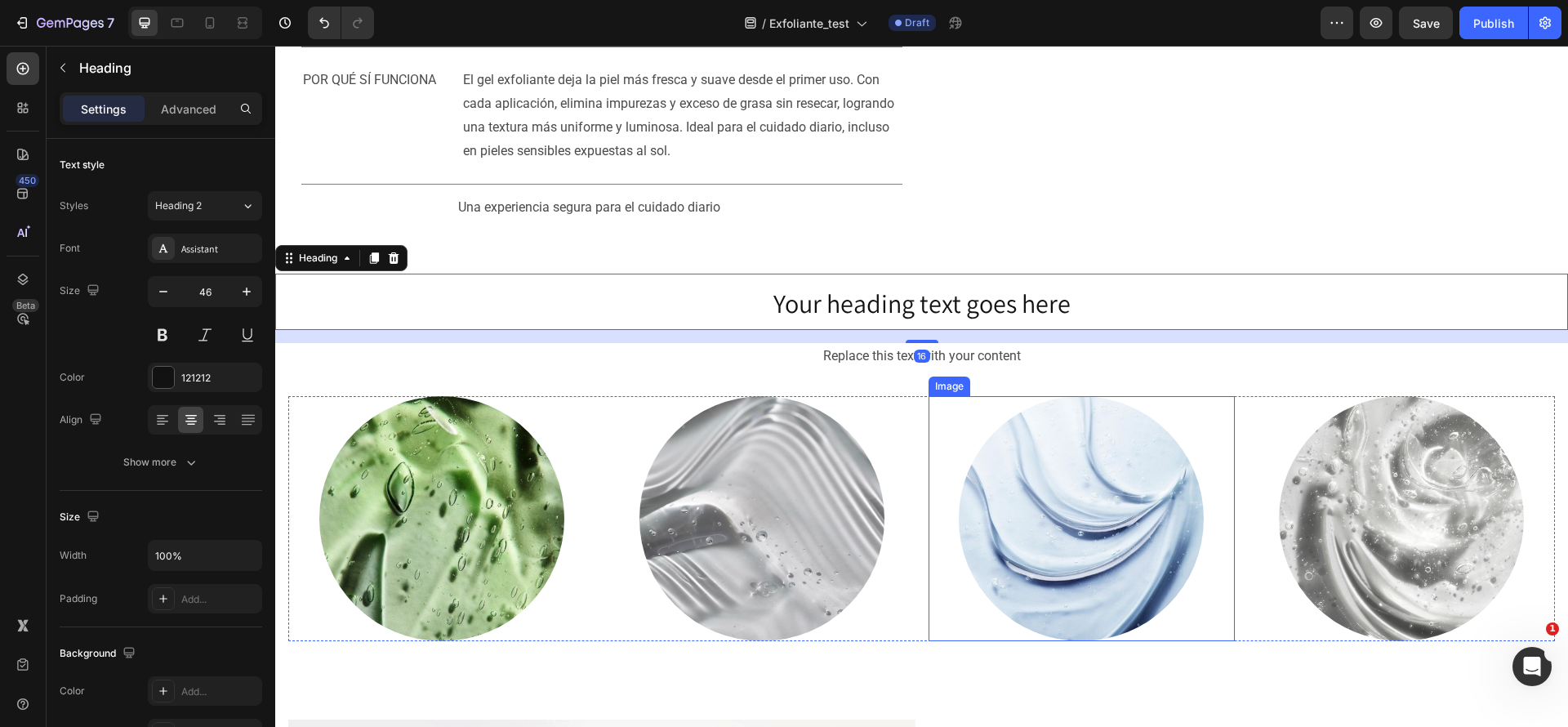
click at [1039, 496] on img at bounding box center [1081, 519] width 245 height 245
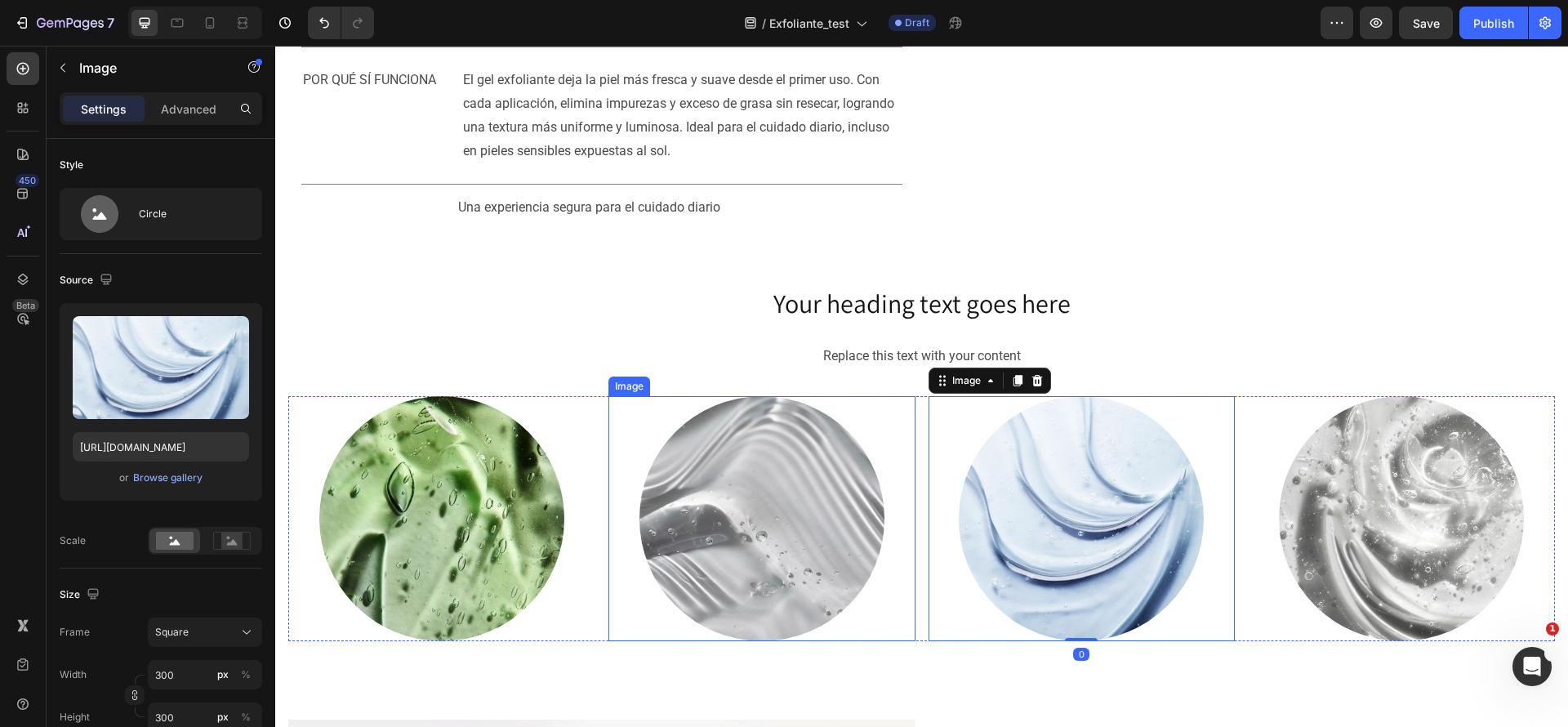
click at [899, 482] on div at bounding box center [762, 519] width 307 height 245
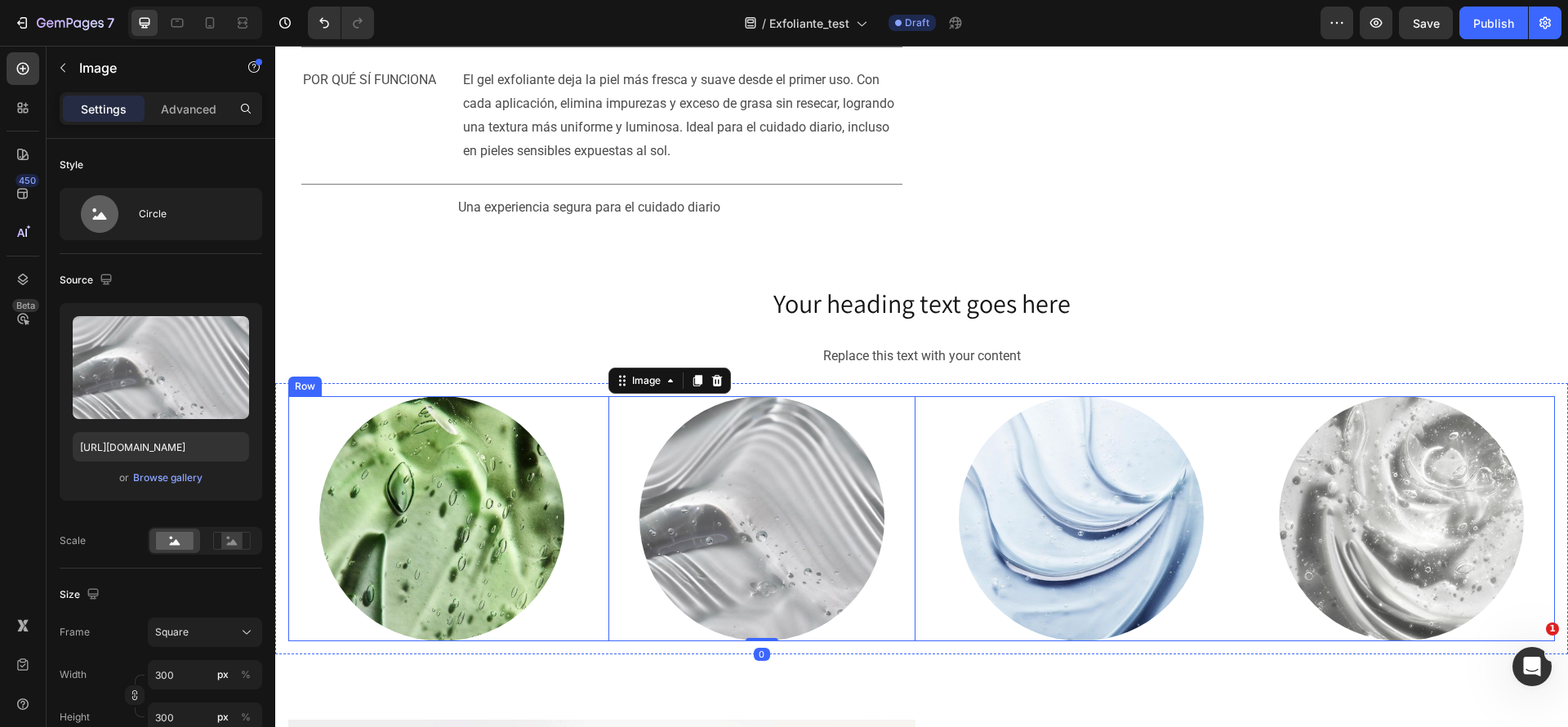
click at [910, 476] on div "Image Image 0 Image Image Row" at bounding box center [922, 519] width 1267 height 245
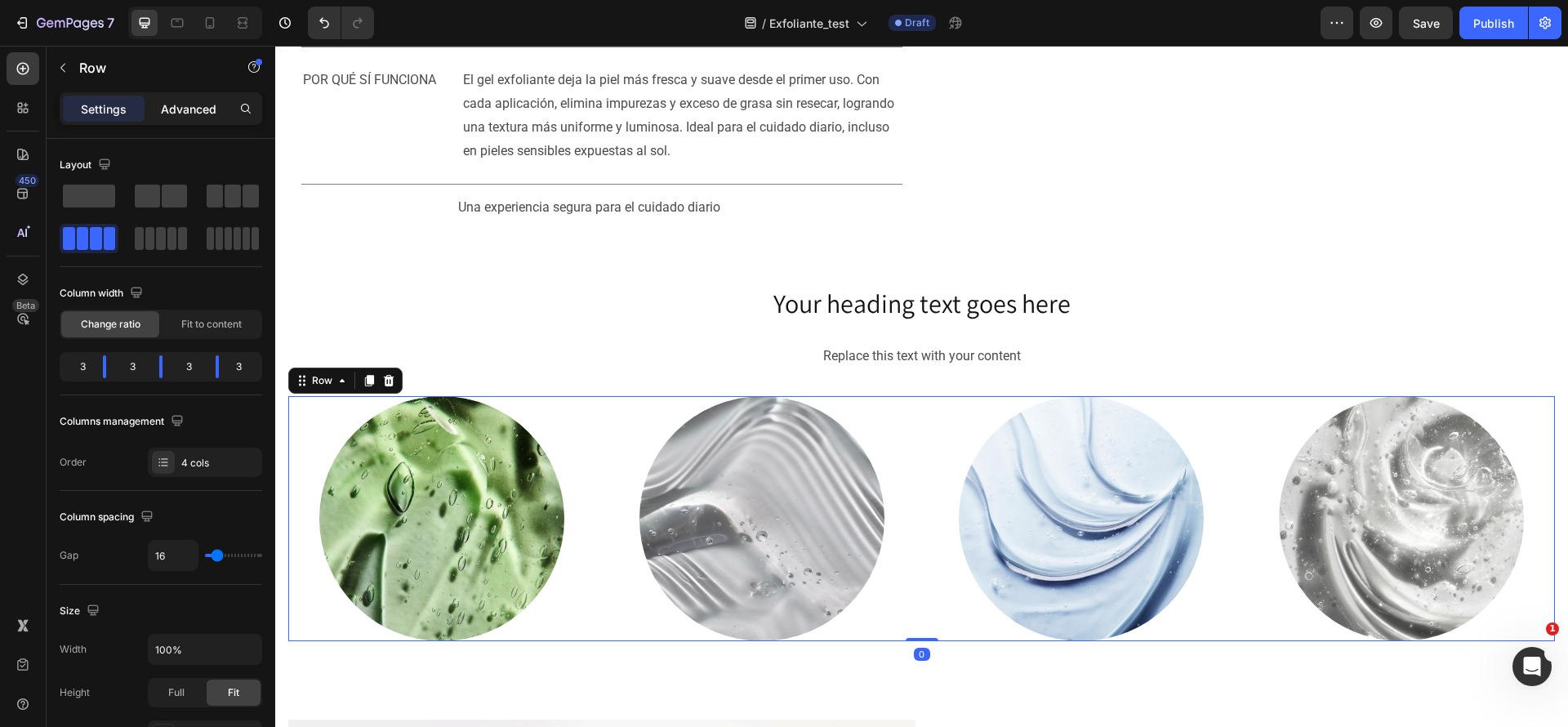
click at [170, 98] on div "Advanced" at bounding box center [188, 108] width 81 height 26
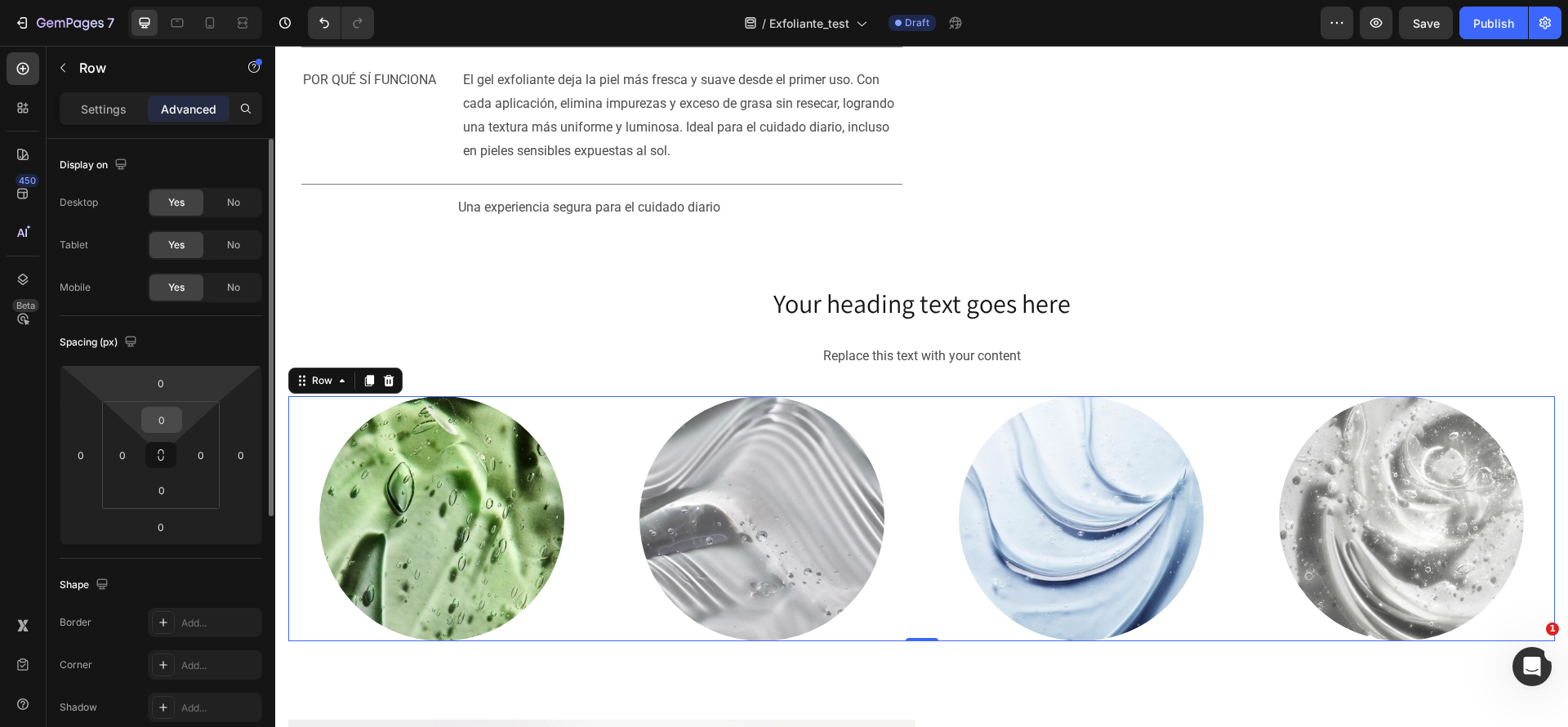
click at [158, 424] on input "0" at bounding box center [161, 419] width 33 height 24
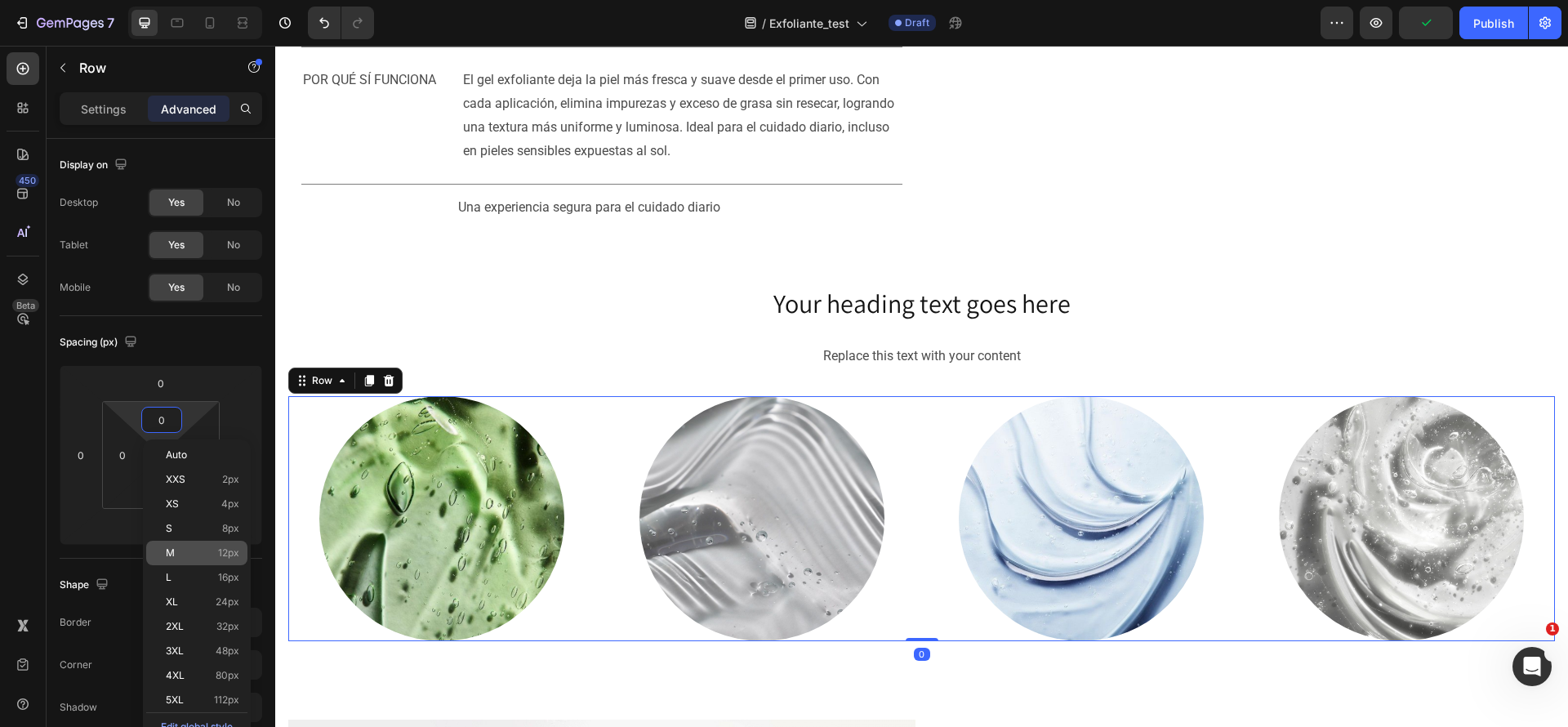
click at [224, 552] on span "12px" at bounding box center [229, 553] width 21 height 12
type input "12"
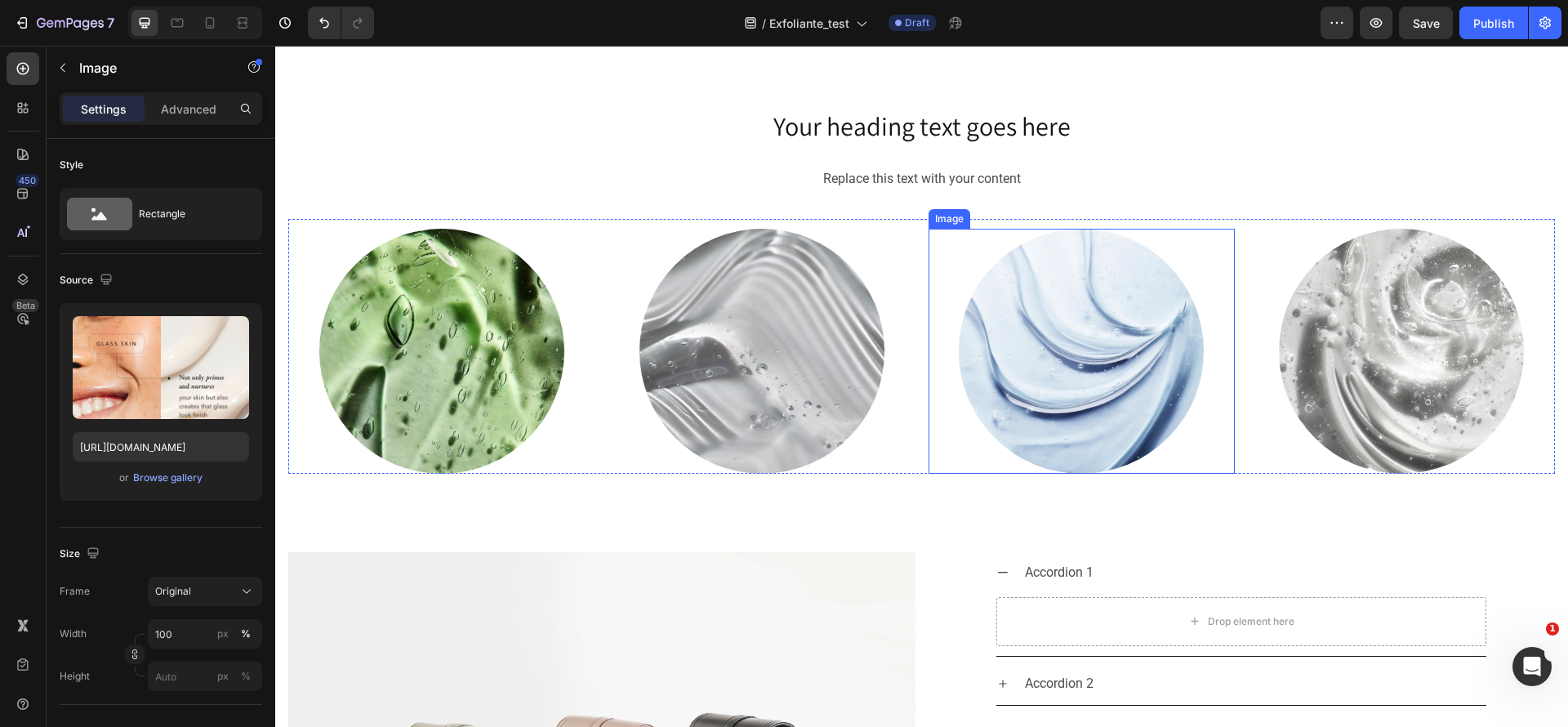
scroll to position [2697, 0]
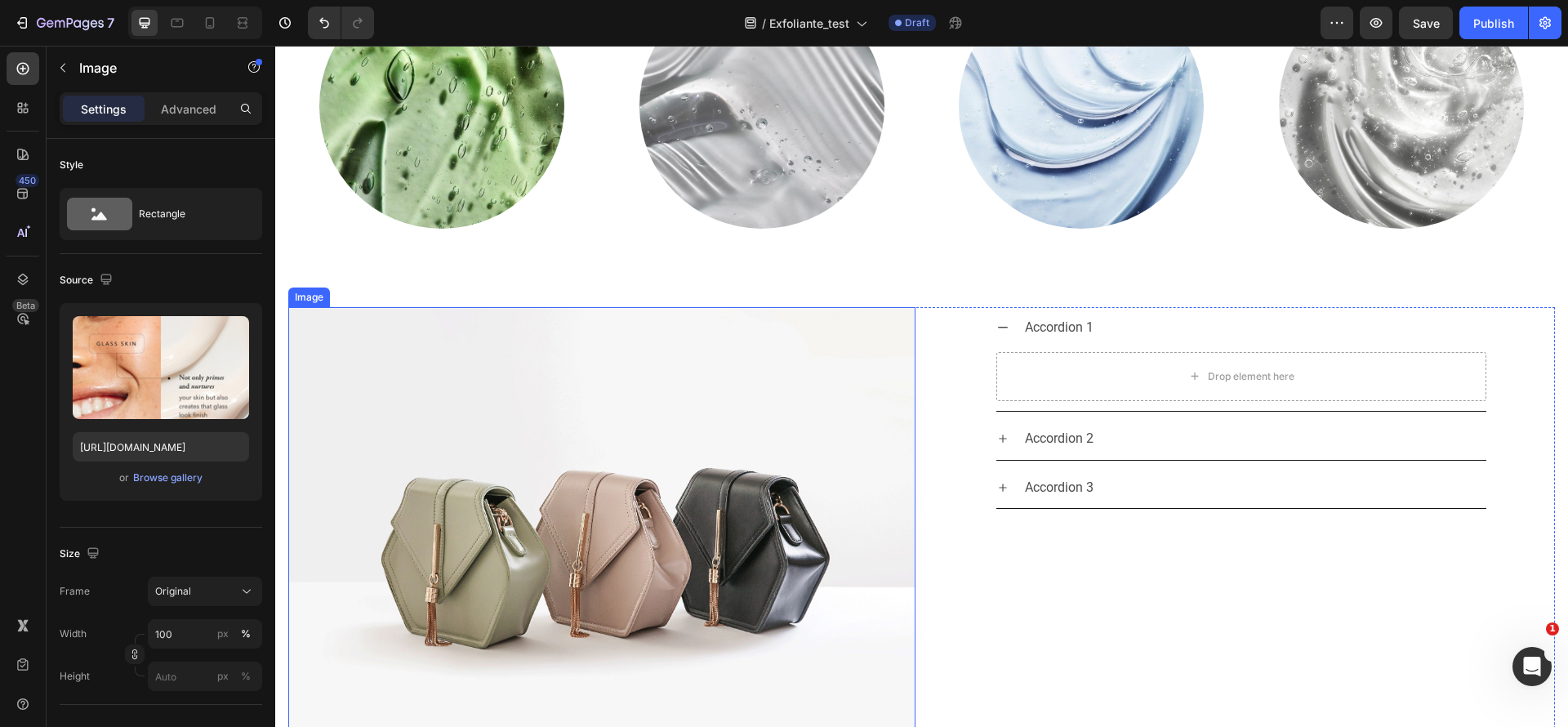
click at [781, 429] on img at bounding box center [601, 543] width 627 height 471
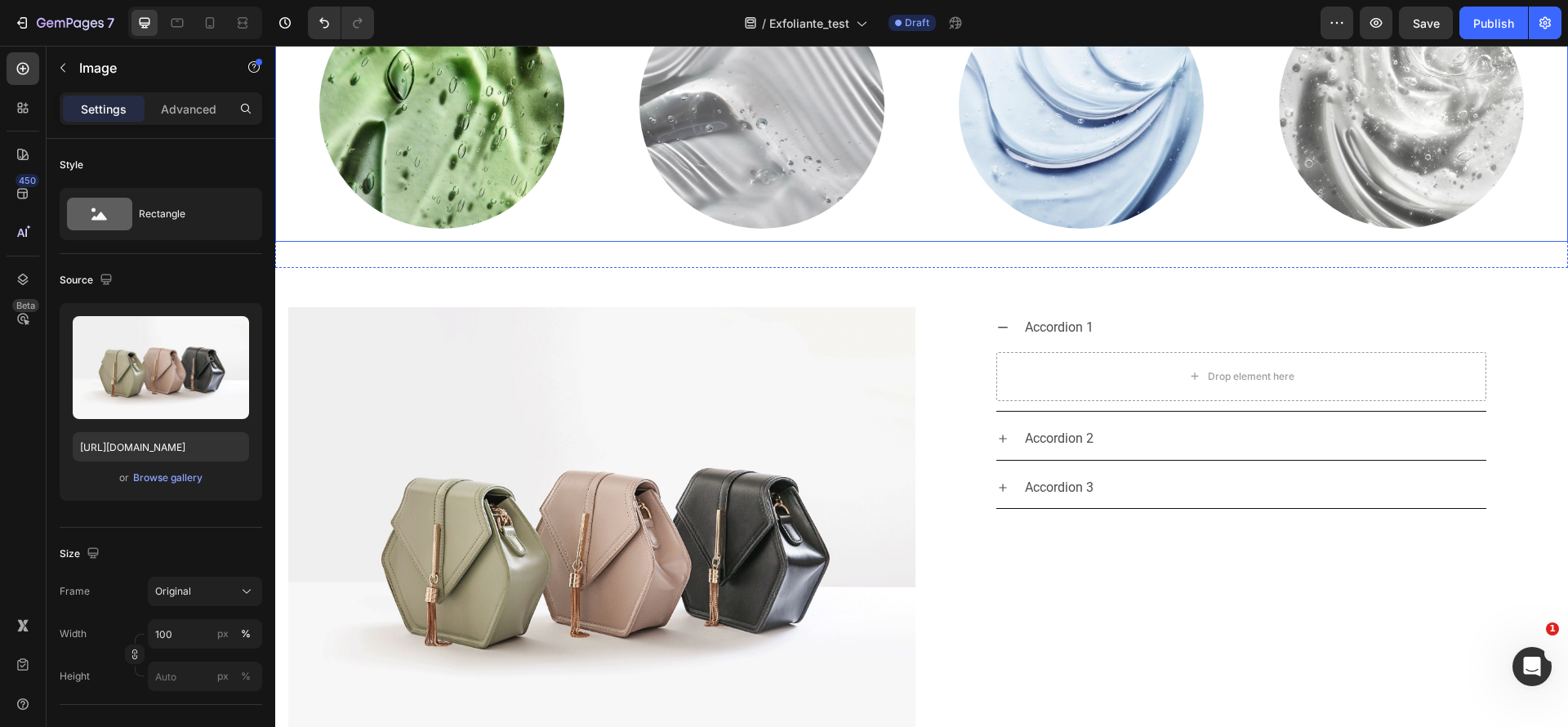
click at [933, 256] on div "Your heading text goes here Heading Replace this text with your content Text Bl…" at bounding box center [922, 47] width 1293 height 443
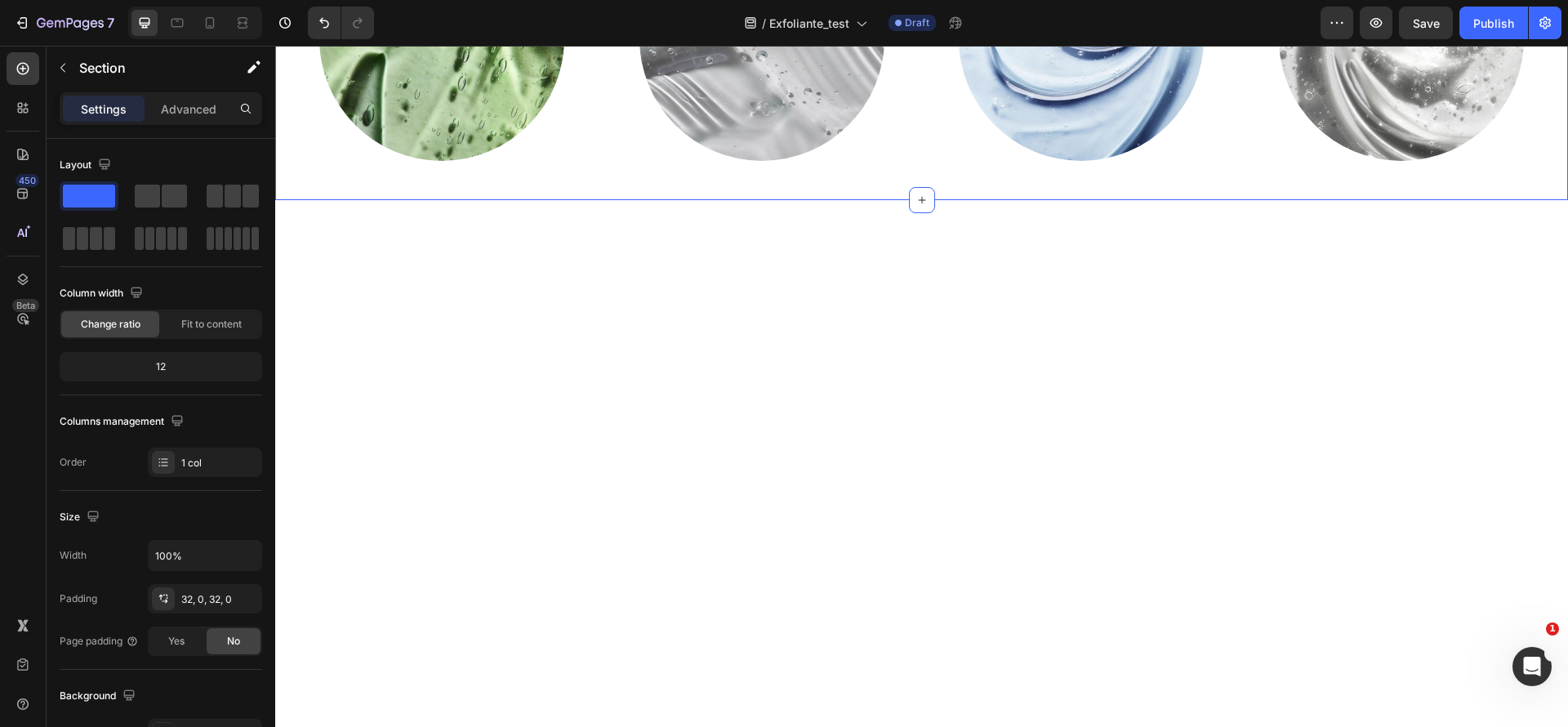
scroll to position [2206, 0]
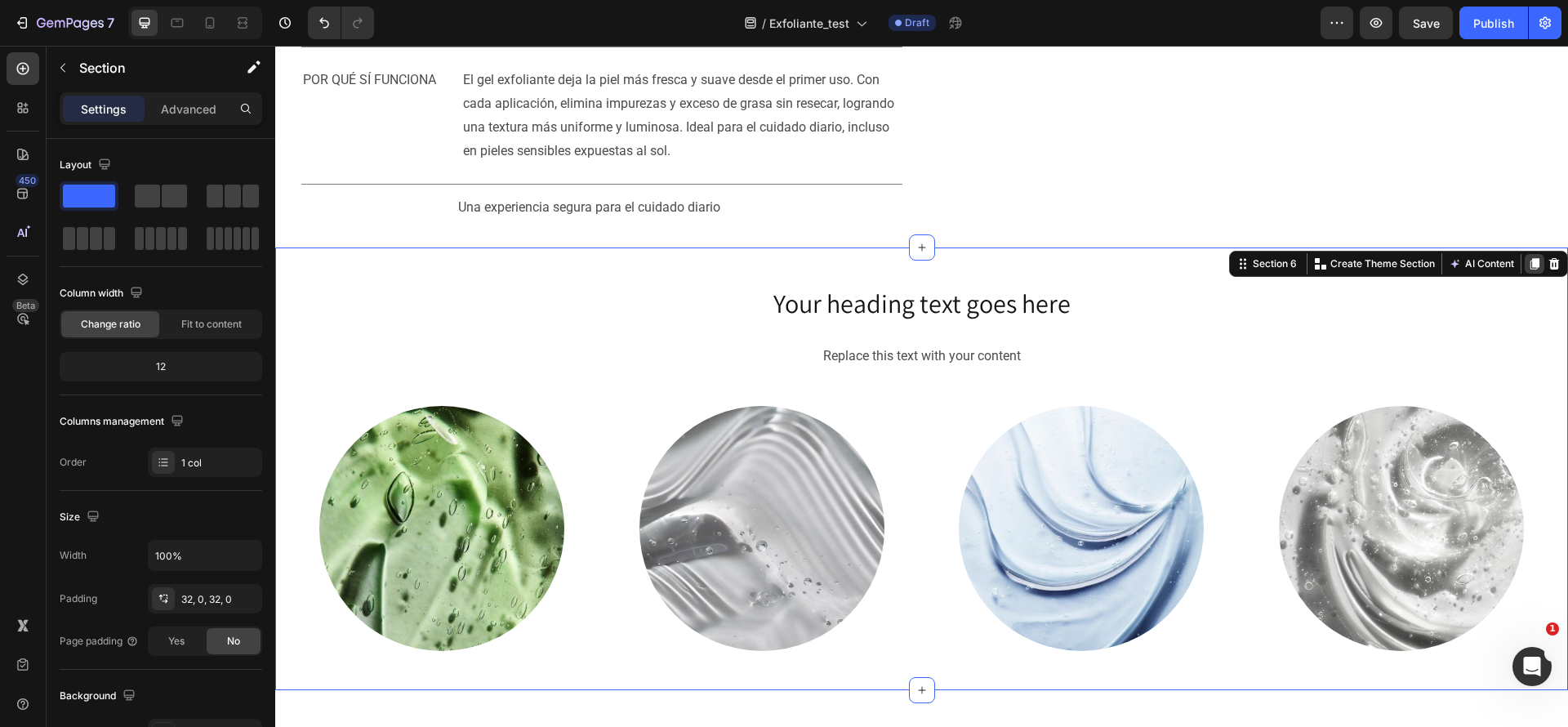
click at [1529, 270] on icon at bounding box center [1535, 263] width 13 height 13
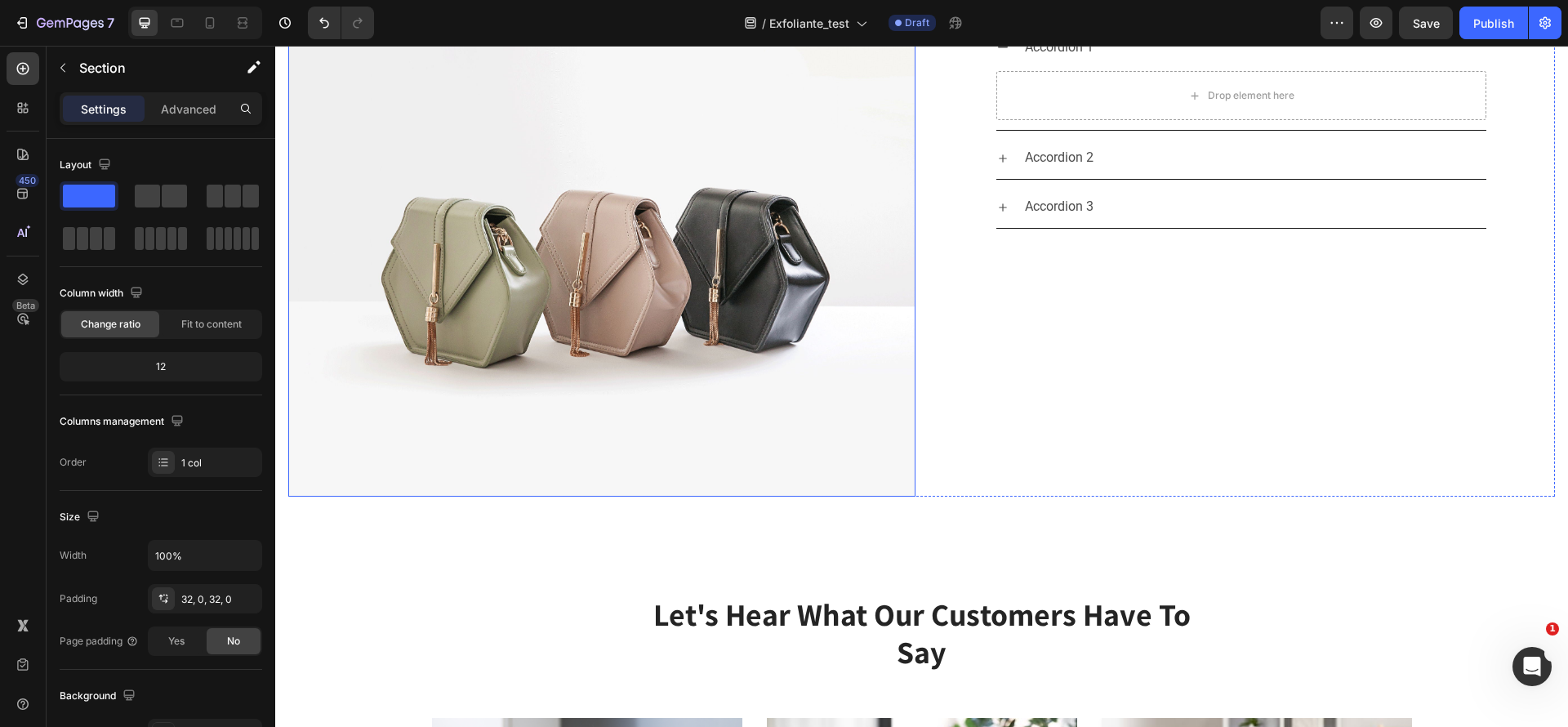
scroll to position [3421, 0]
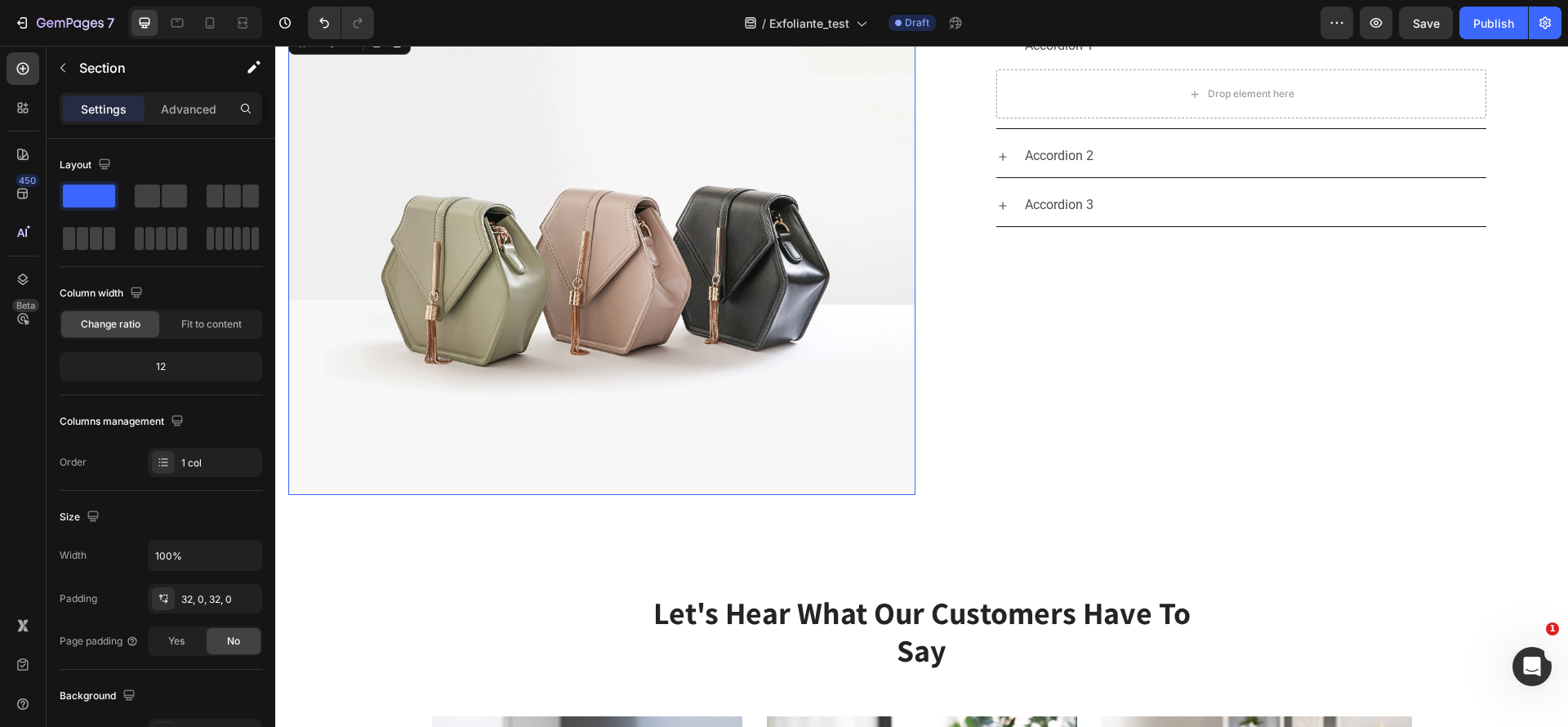
click at [613, 408] on img at bounding box center [601, 261] width 627 height 471
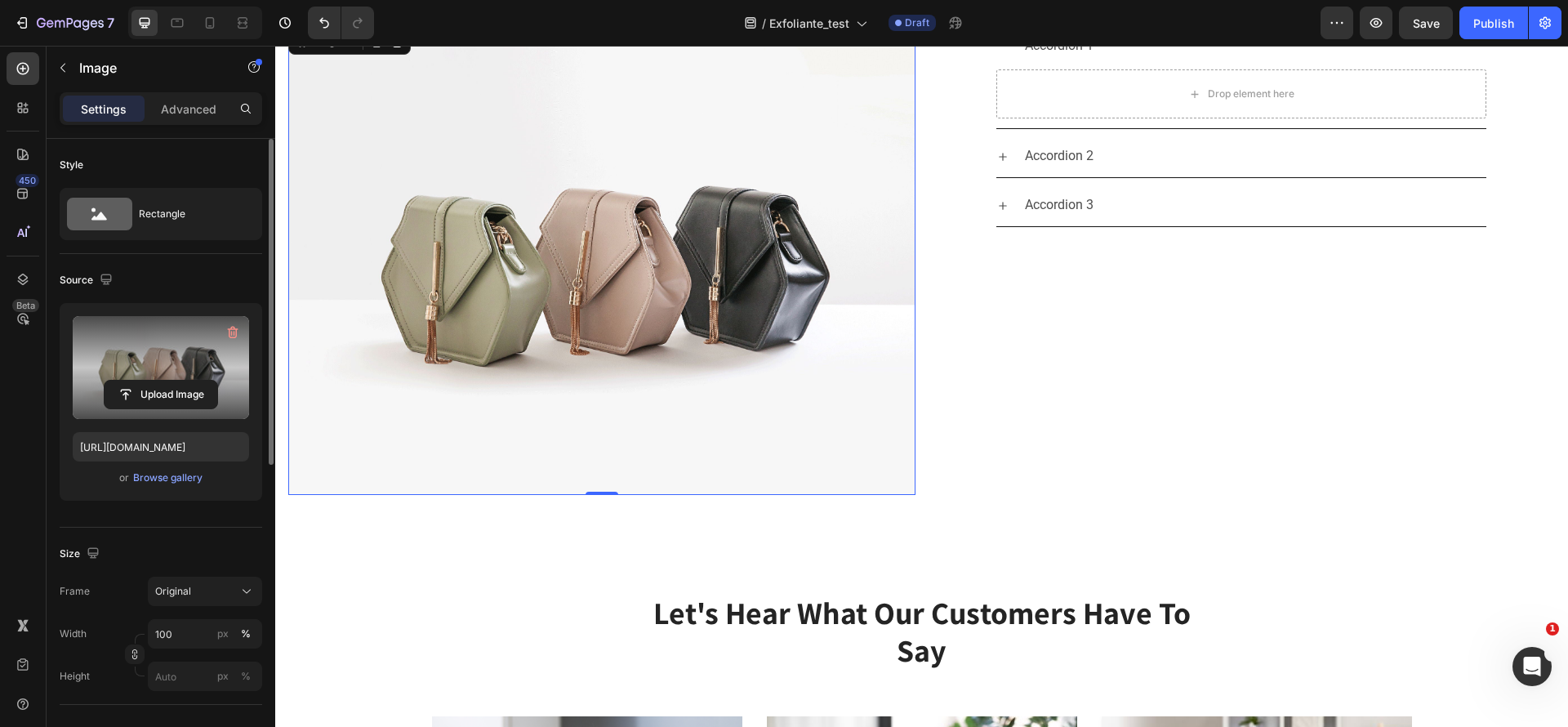
click at [115, 377] on label at bounding box center [160, 367] width 176 height 103
click at [115, 381] on input "file" at bounding box center [161, 394] width 113 height 28
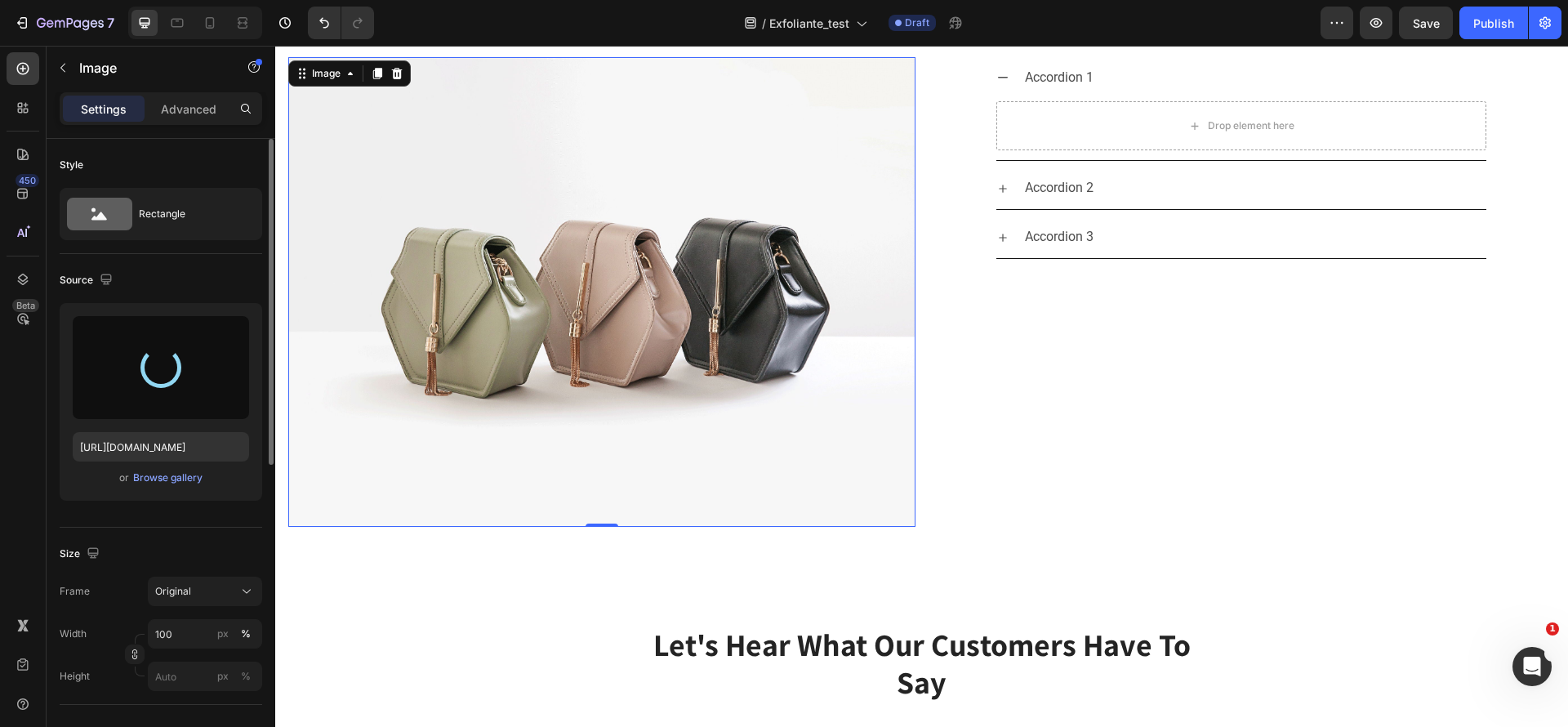
scroll to position [3391, 0]
type input "[URL][DOMAIN_NAME]"
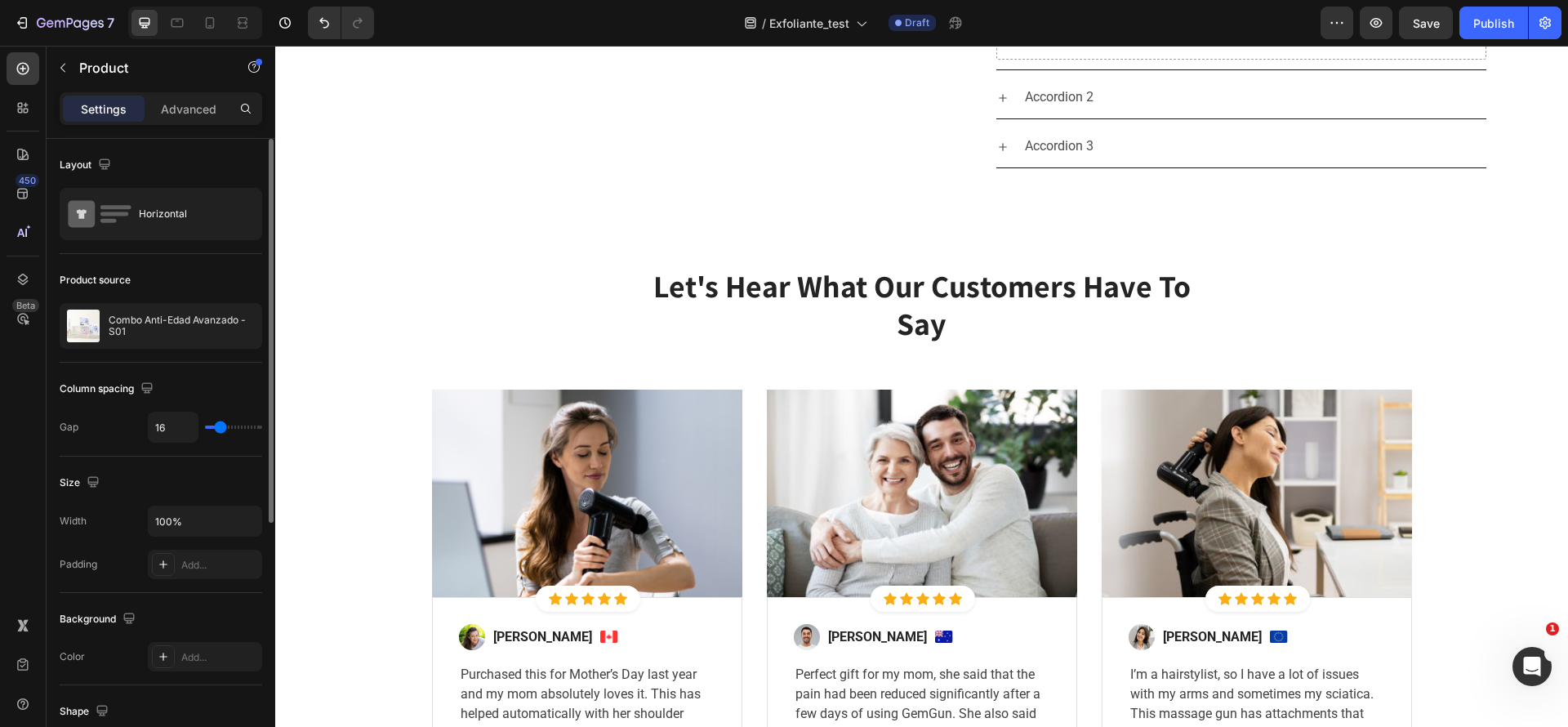
scroll to position [3597, 0]
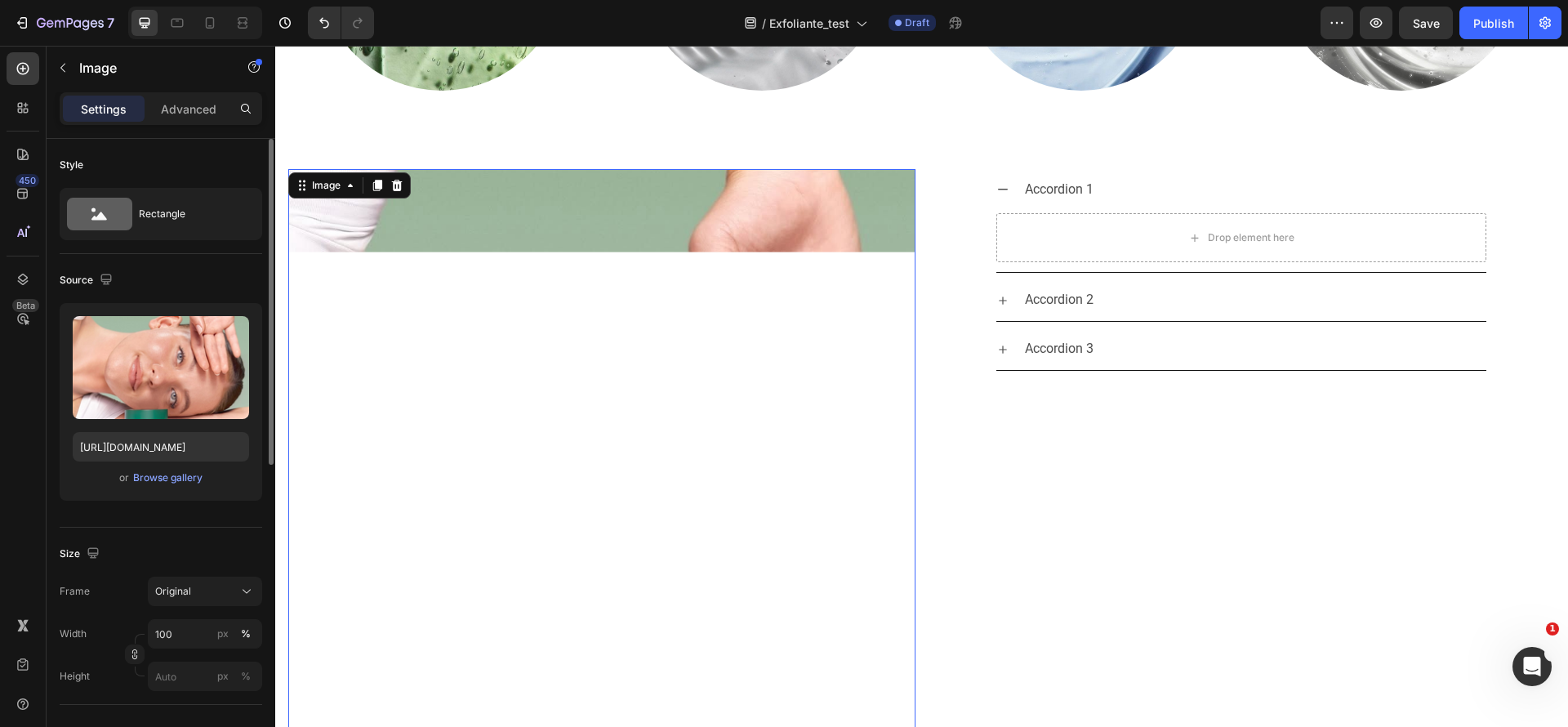
scroll to position [3274, 0]
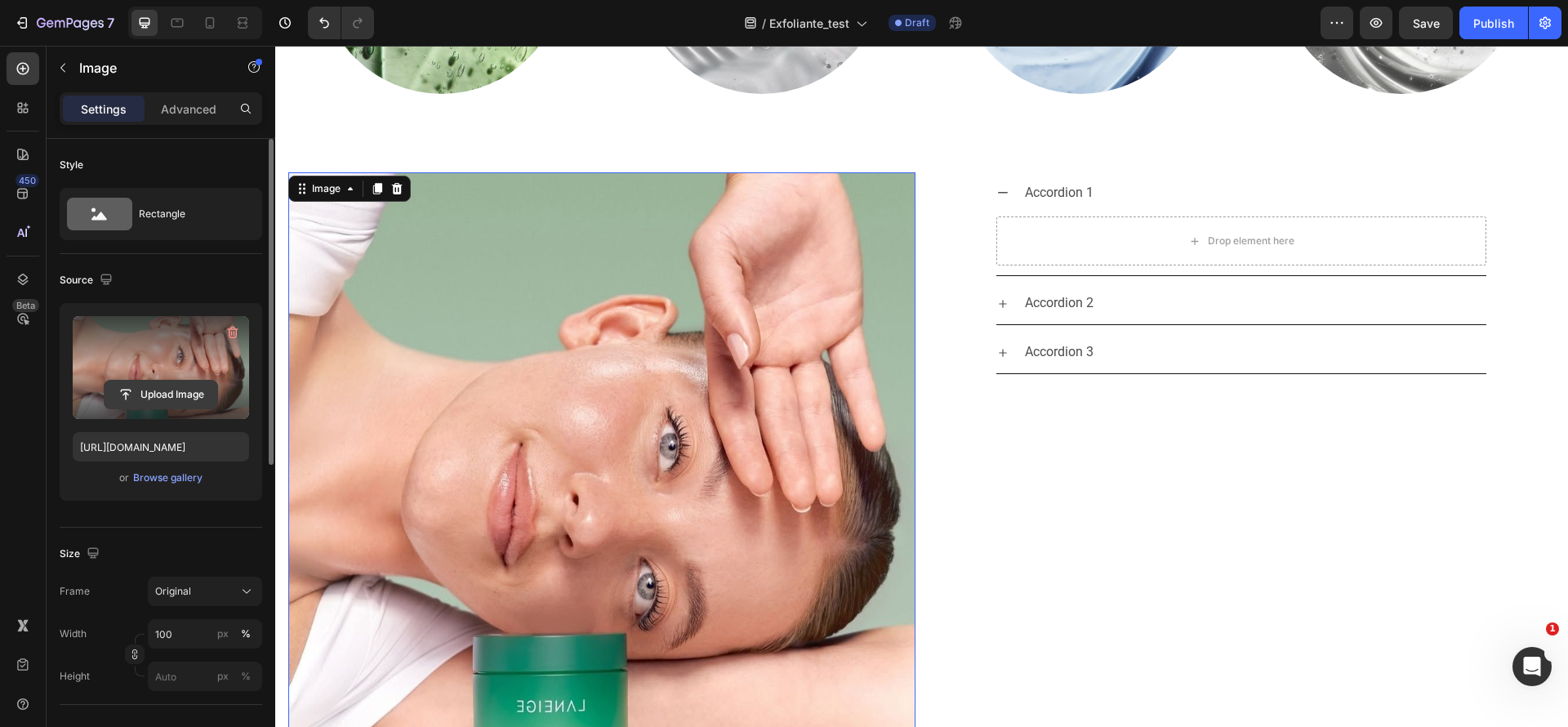
click at [139, 381] on input "file" at bounding box center [161, 394] width 113 height 28
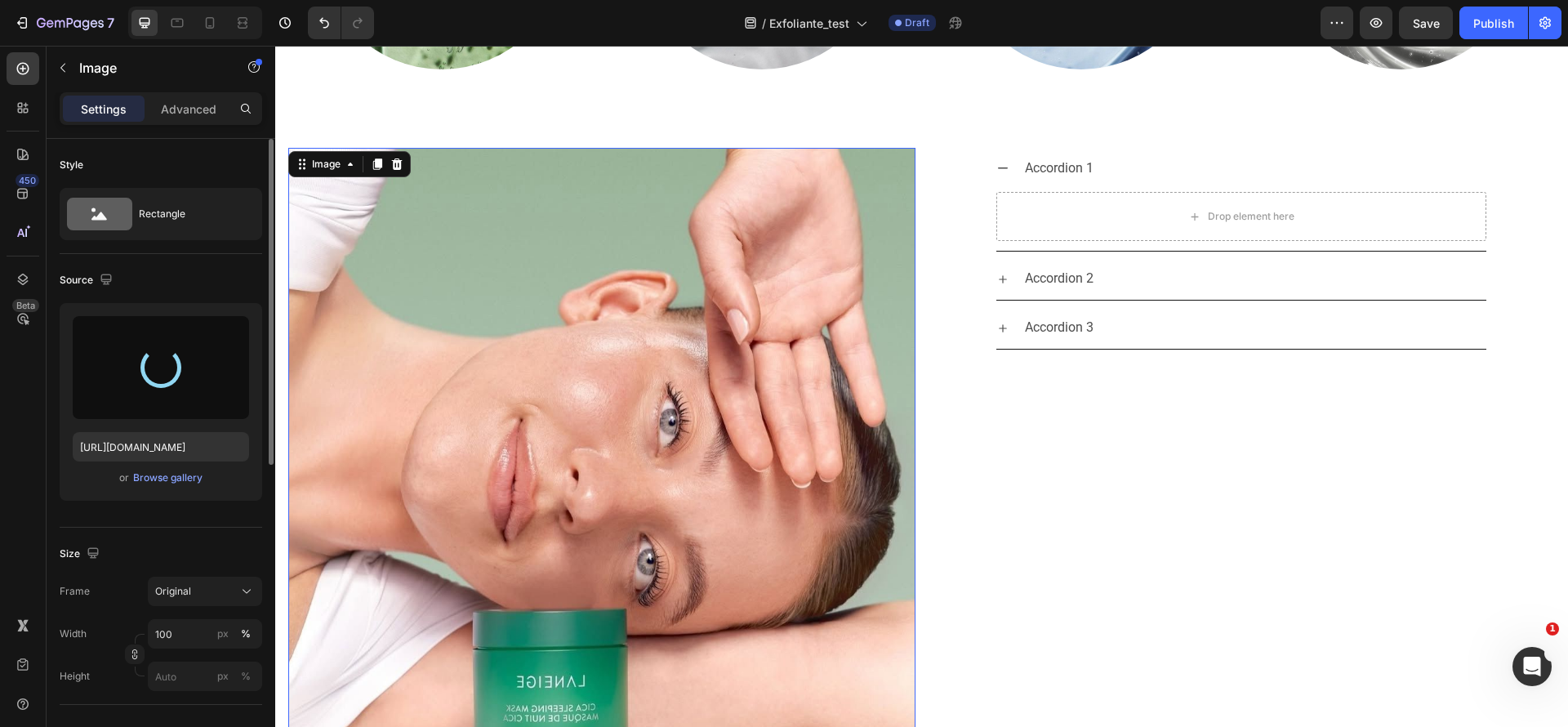
scroll to position [3299, 0]
type input "[URL][DOMAIN_NAME]"
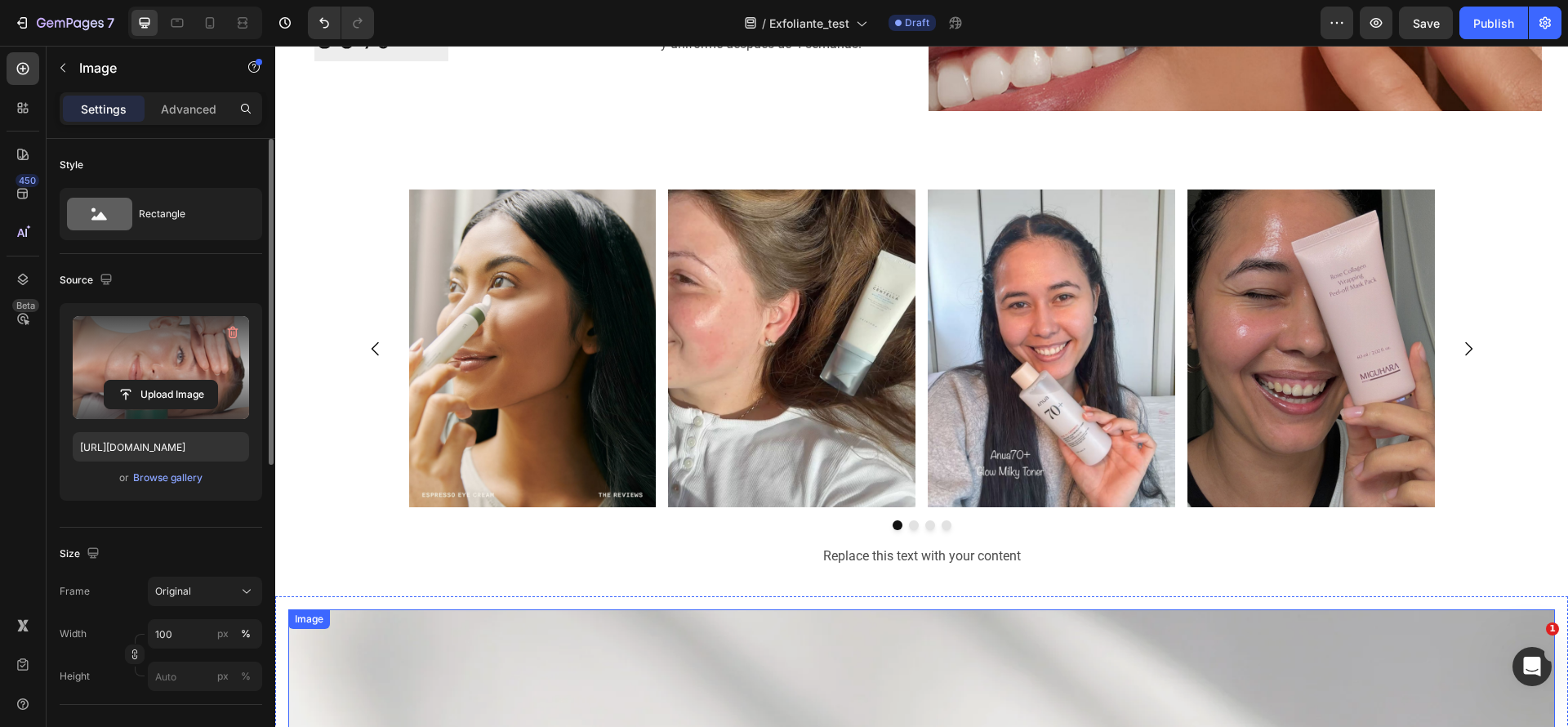
scroll to position [1076, 0]
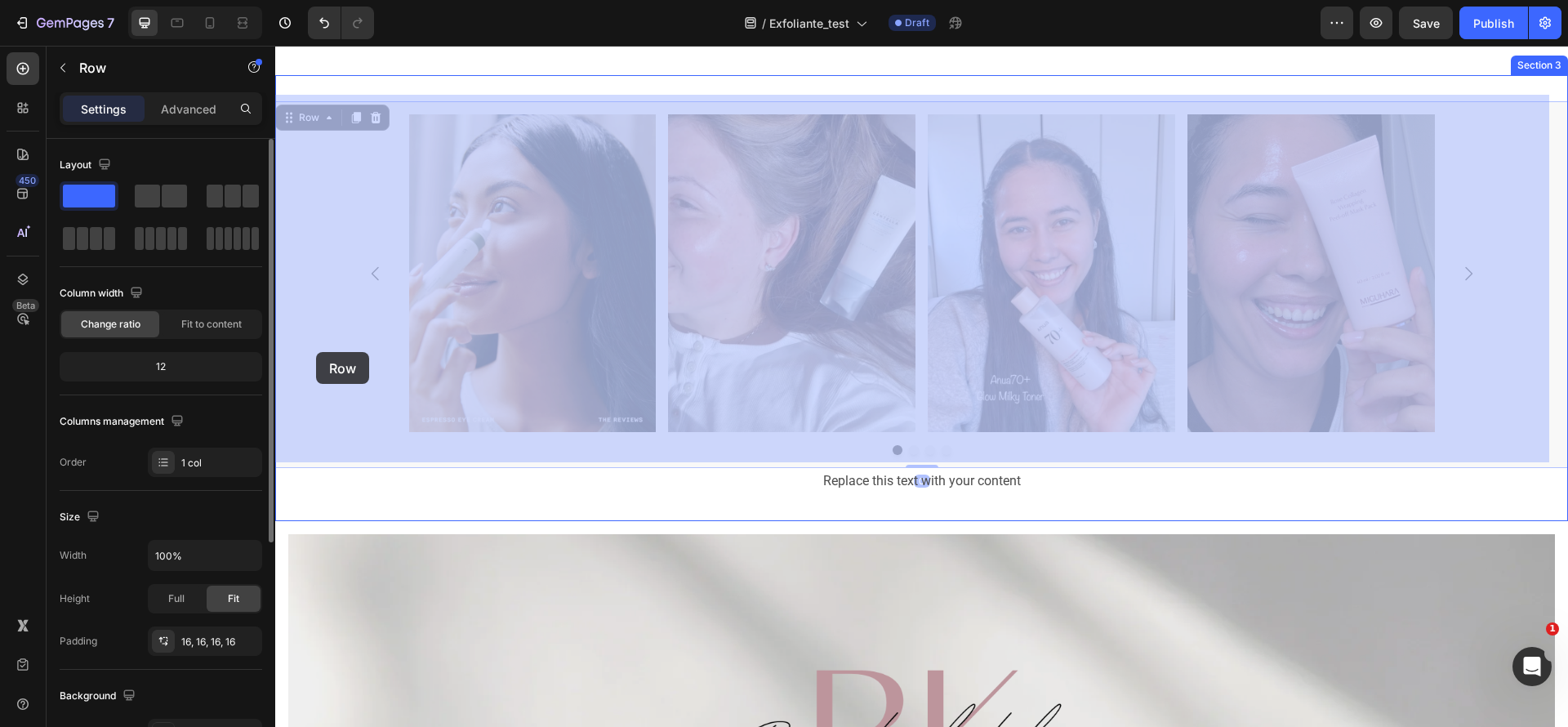
drag, startPoint x: 320, startPoint y: 326, endPoint x: 316, endPoint y: 348, distance: 22.4
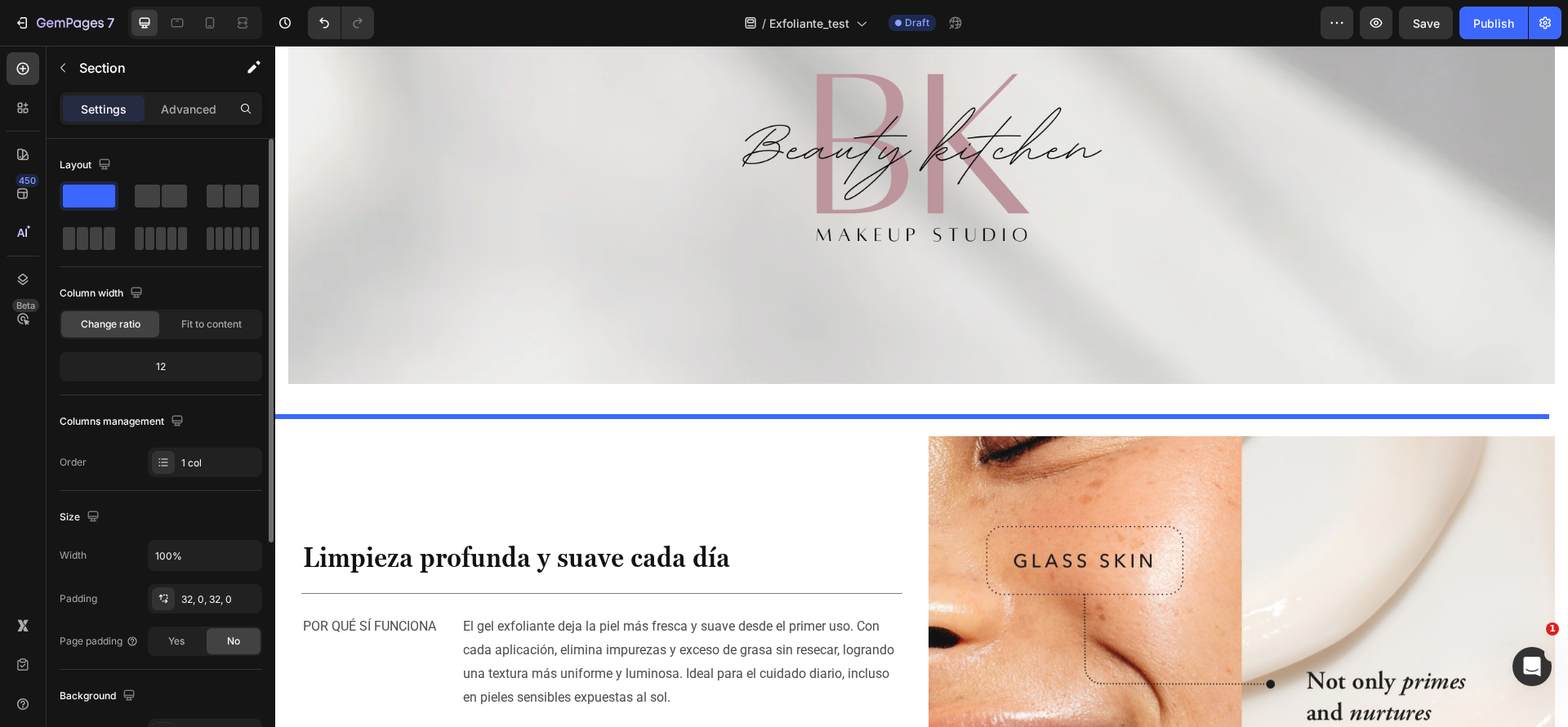
scroll to position [1760, 0]
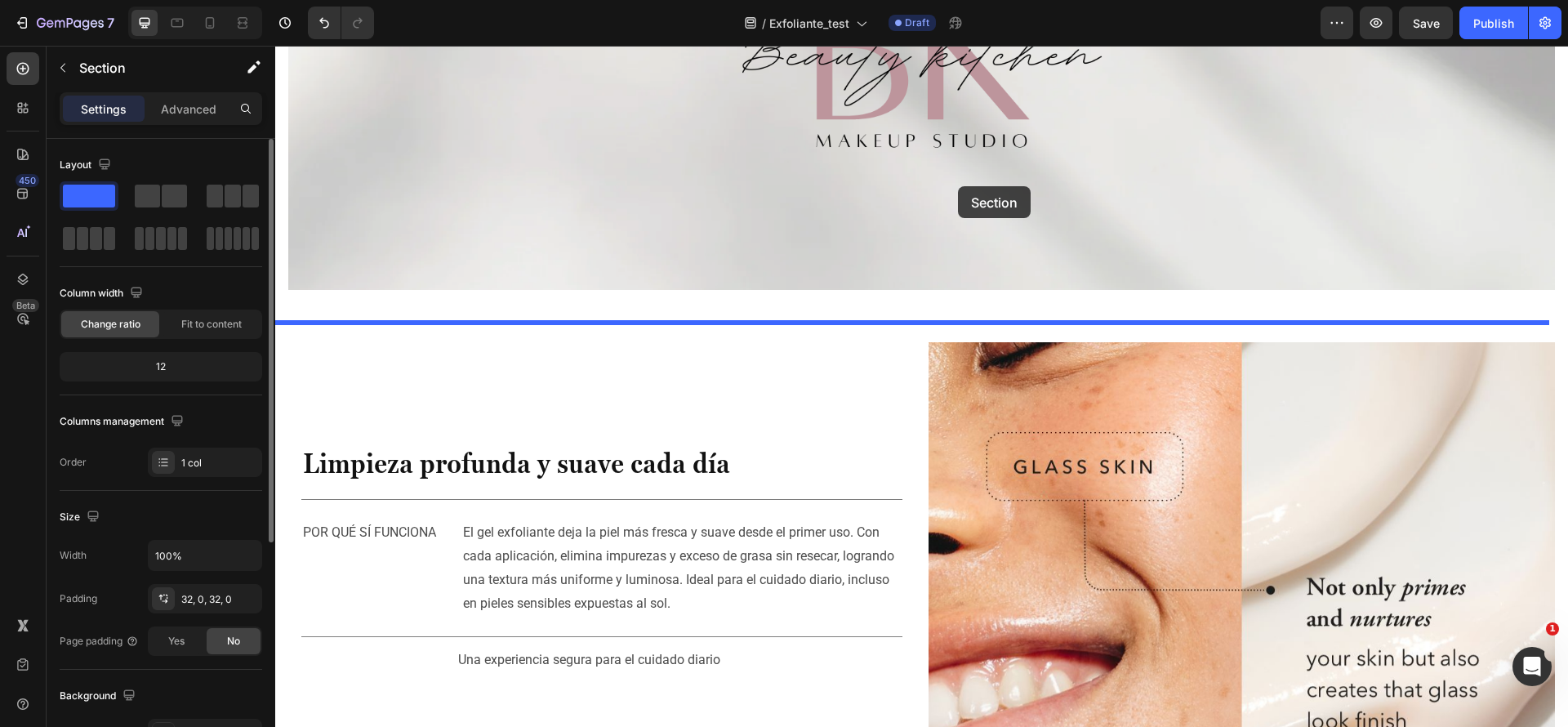
drag, startPoint x: 996, startPoint y: 76, endPoint x: 959, endPoint y: 186, distance: 116.1
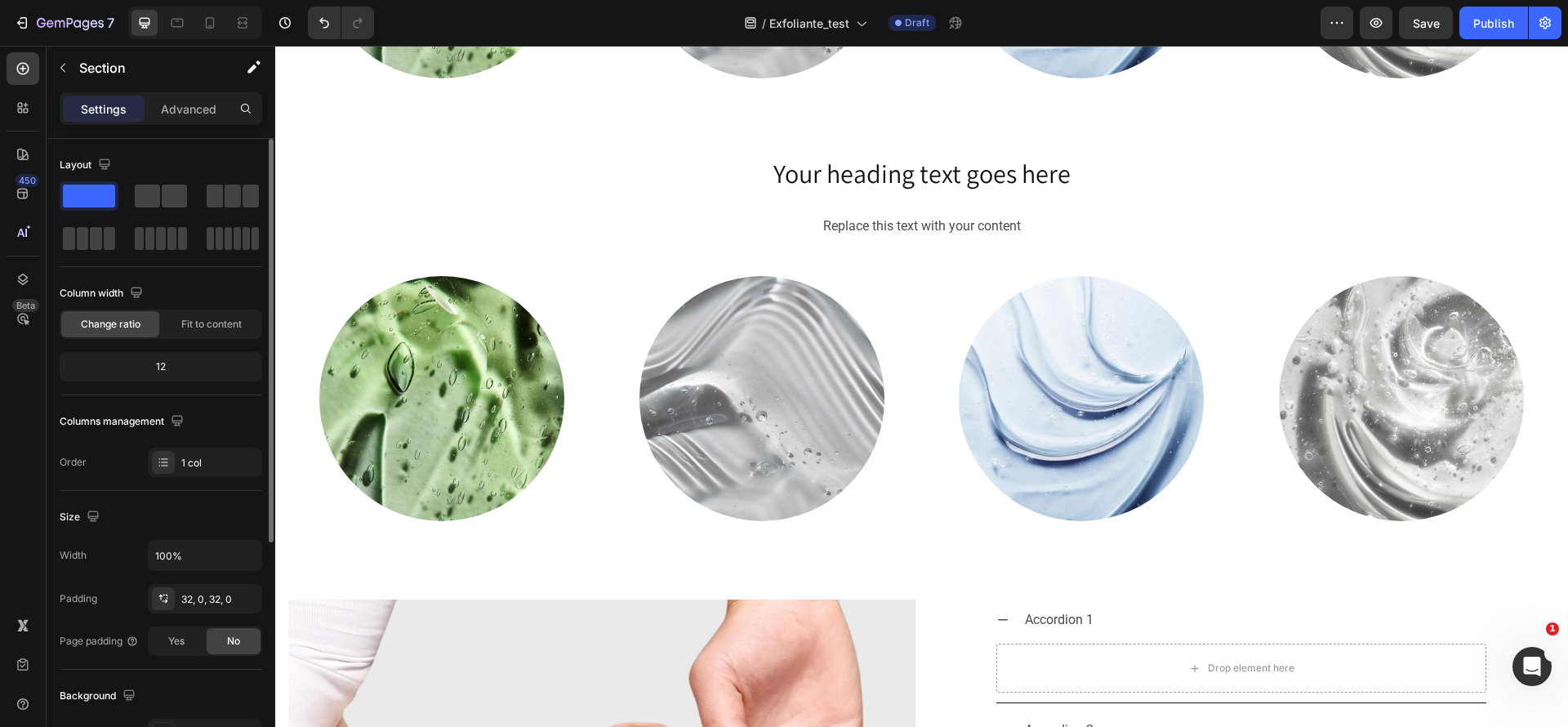
scroll to position [2972, 0]
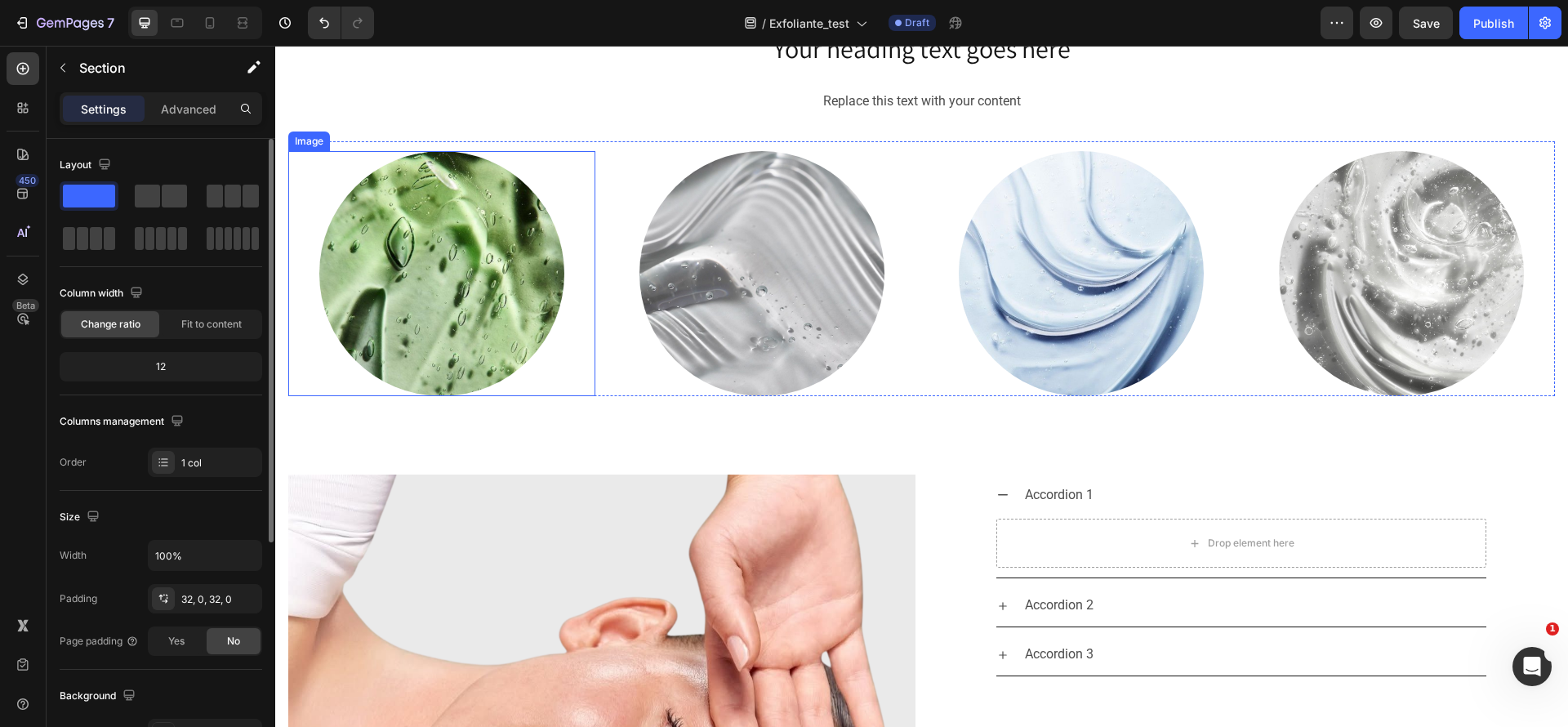
click at [405, 285] on img at bounding box center [442, 274] width 245 height 245
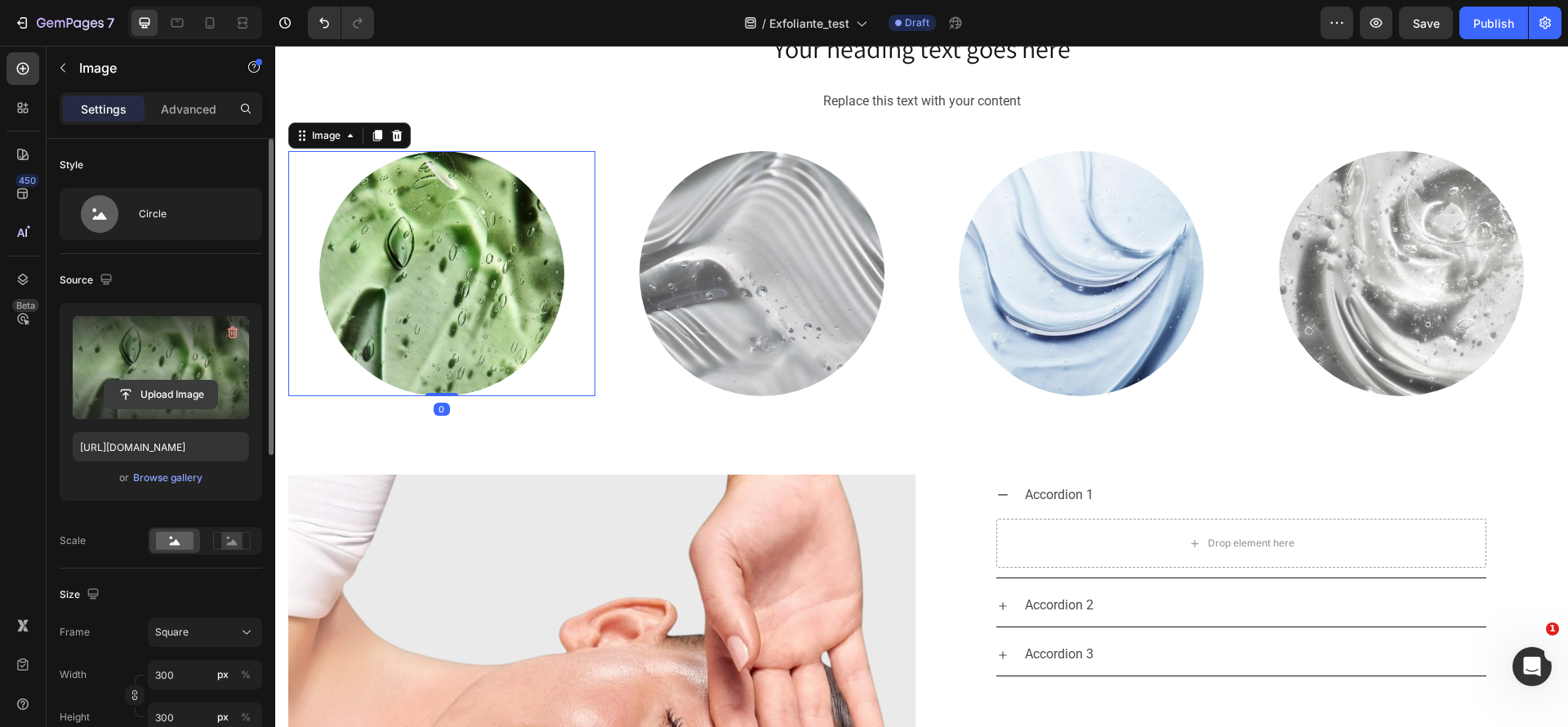
click at [171, 398] on input "file" at bounding box center [161, 394] width 113 height 28
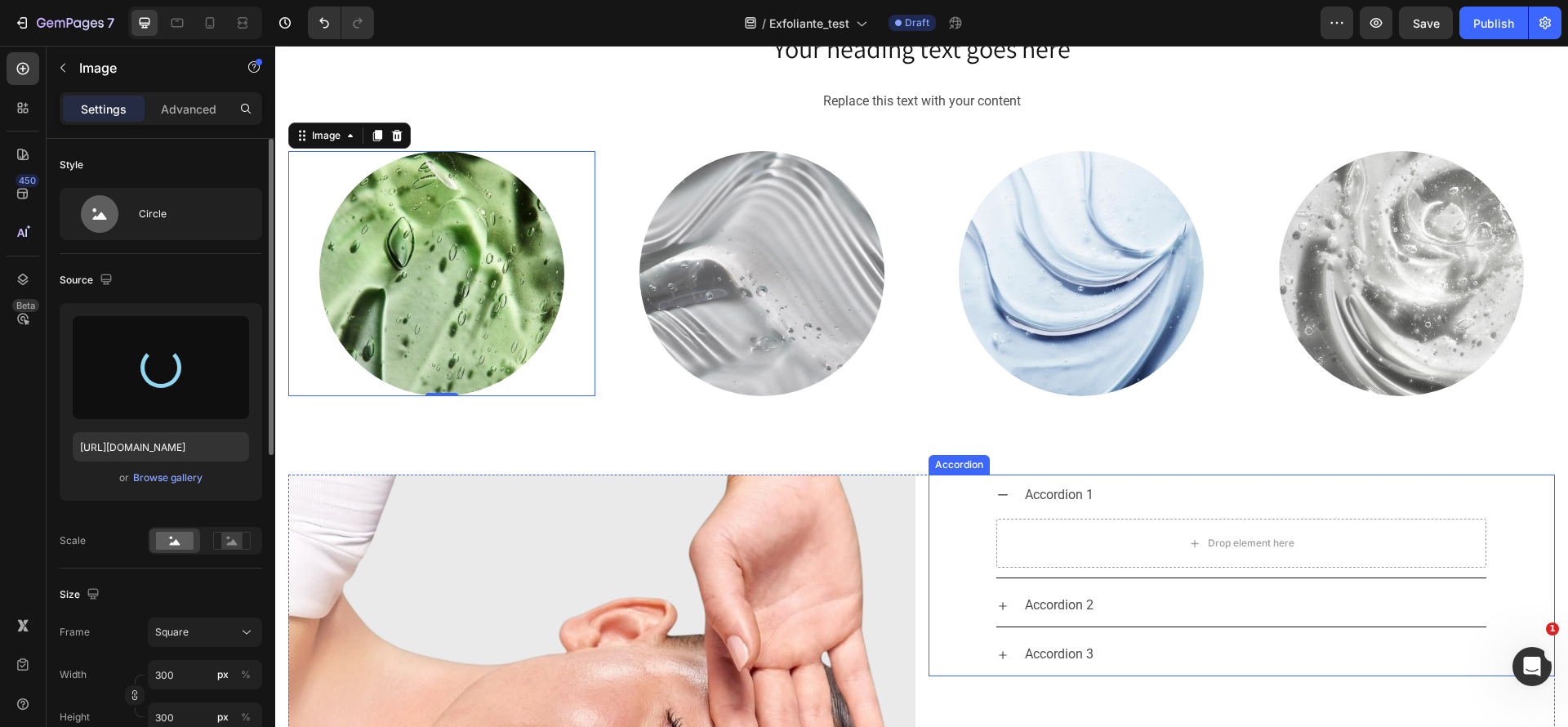
type input "[URL][DOMAIN_NAME]"
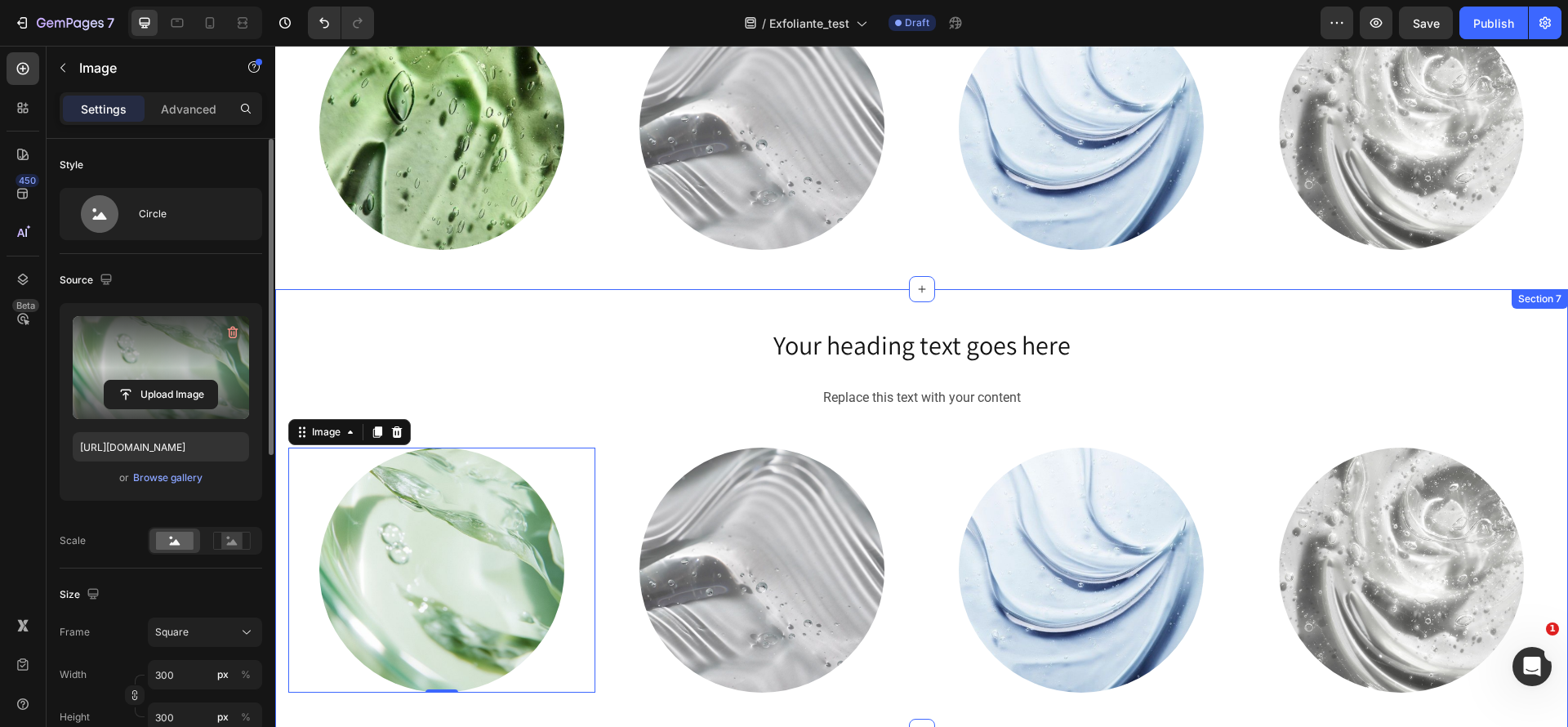
scroll to position [2672, 0]
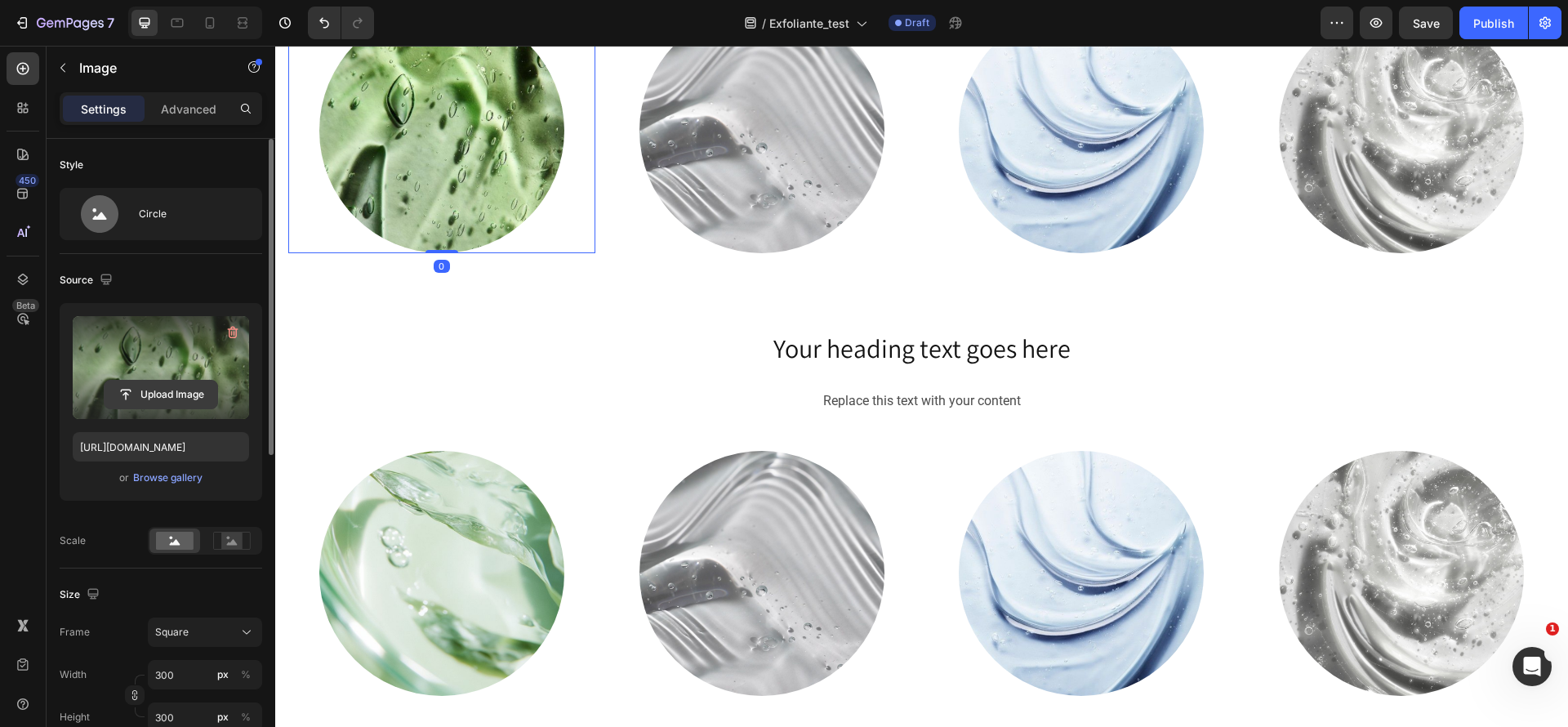
click at [179, 381] on input "file" at bounding box center [161, 394] width 113 height 28
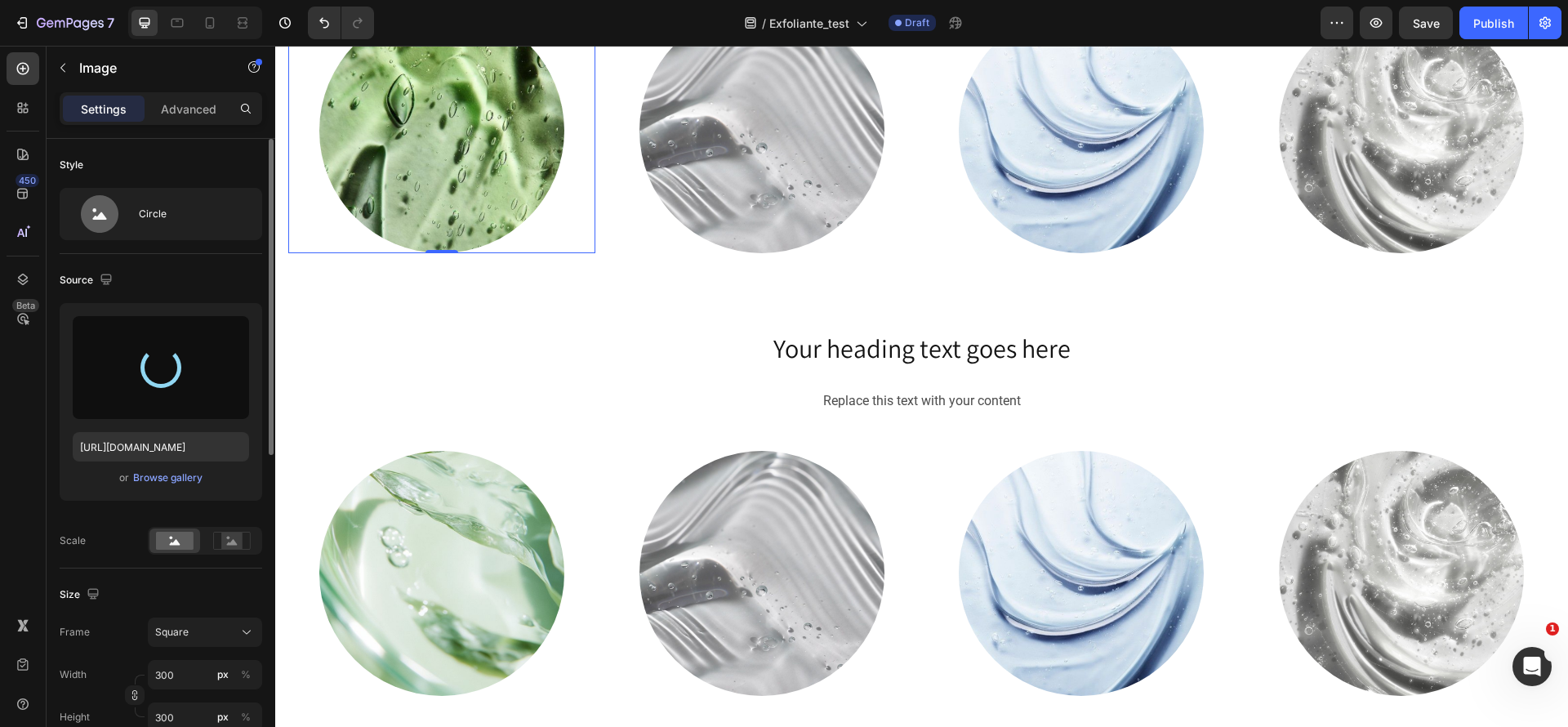
type input "[URL][DOMAIN_NAME]"
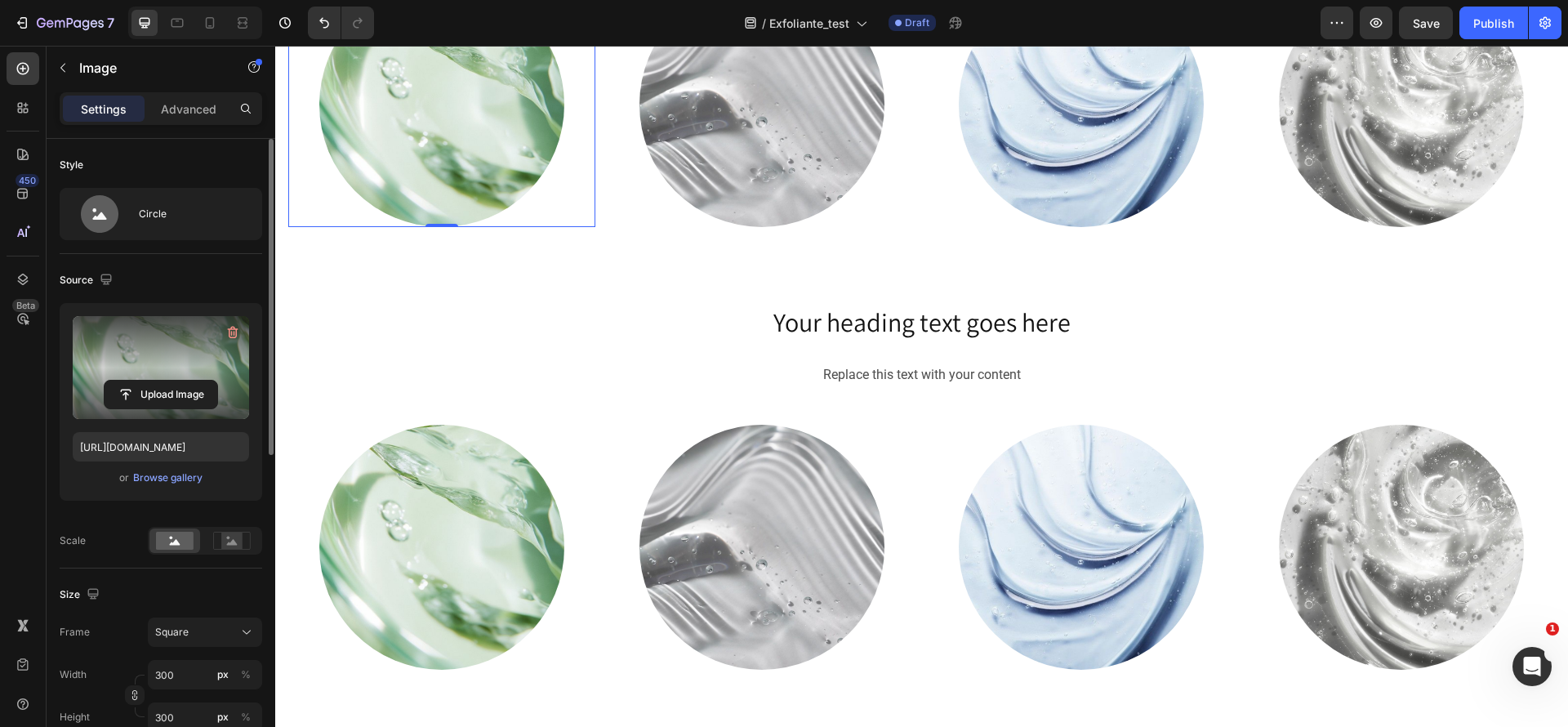
scroll to position [2917, 0]
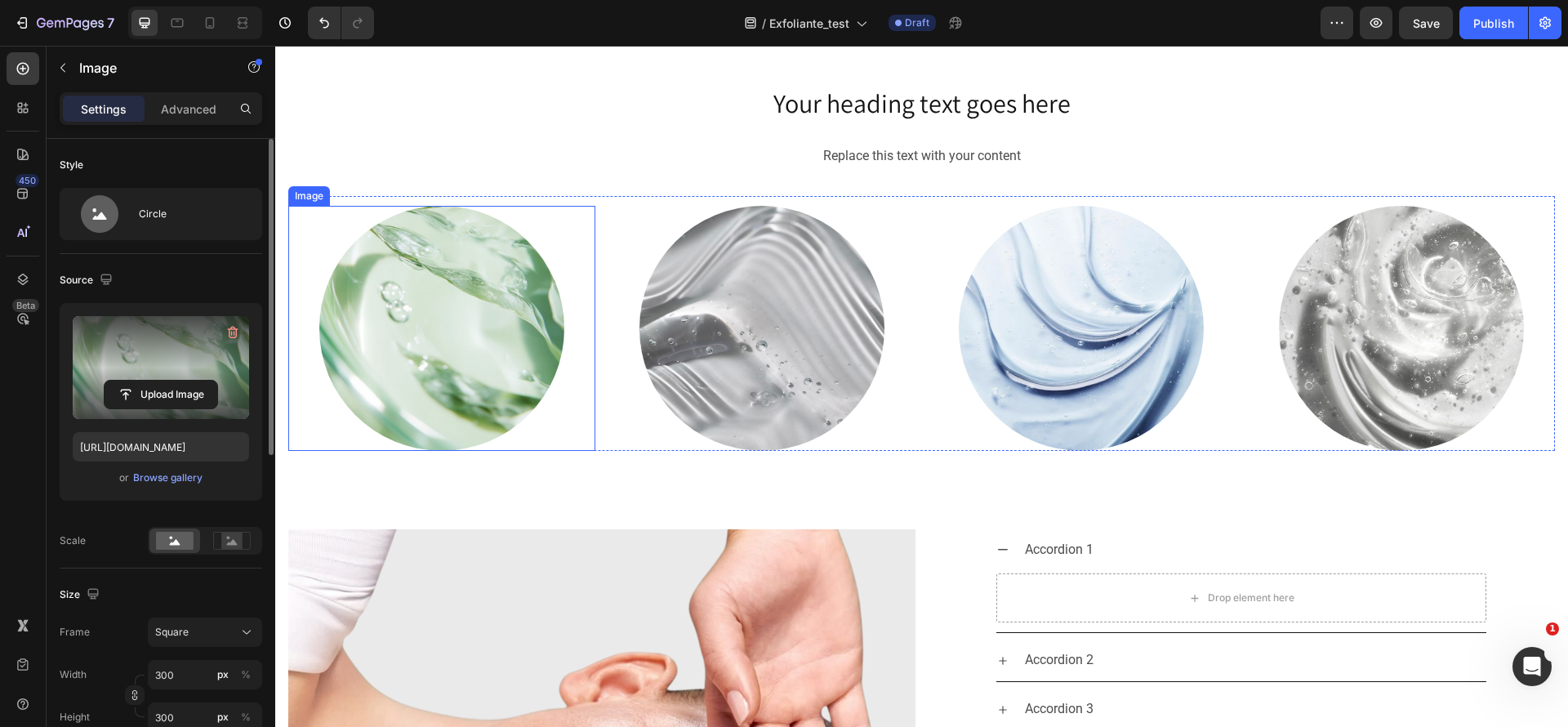
click at [550, 210] on div at bounding box center [441, 329] width 307 height 245
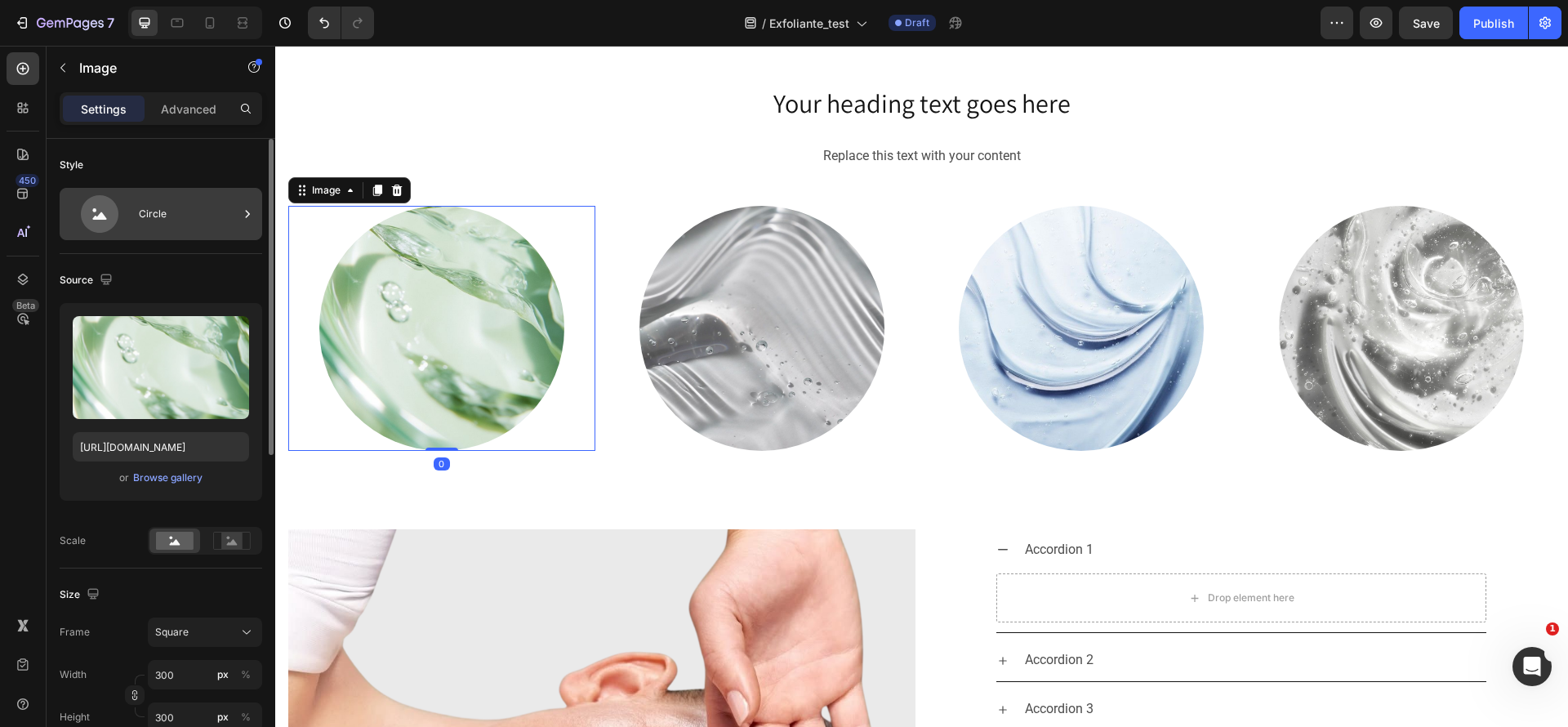
click at [199, 228] on div "Circle" at bounding box center [188, 214] width 99 height 38
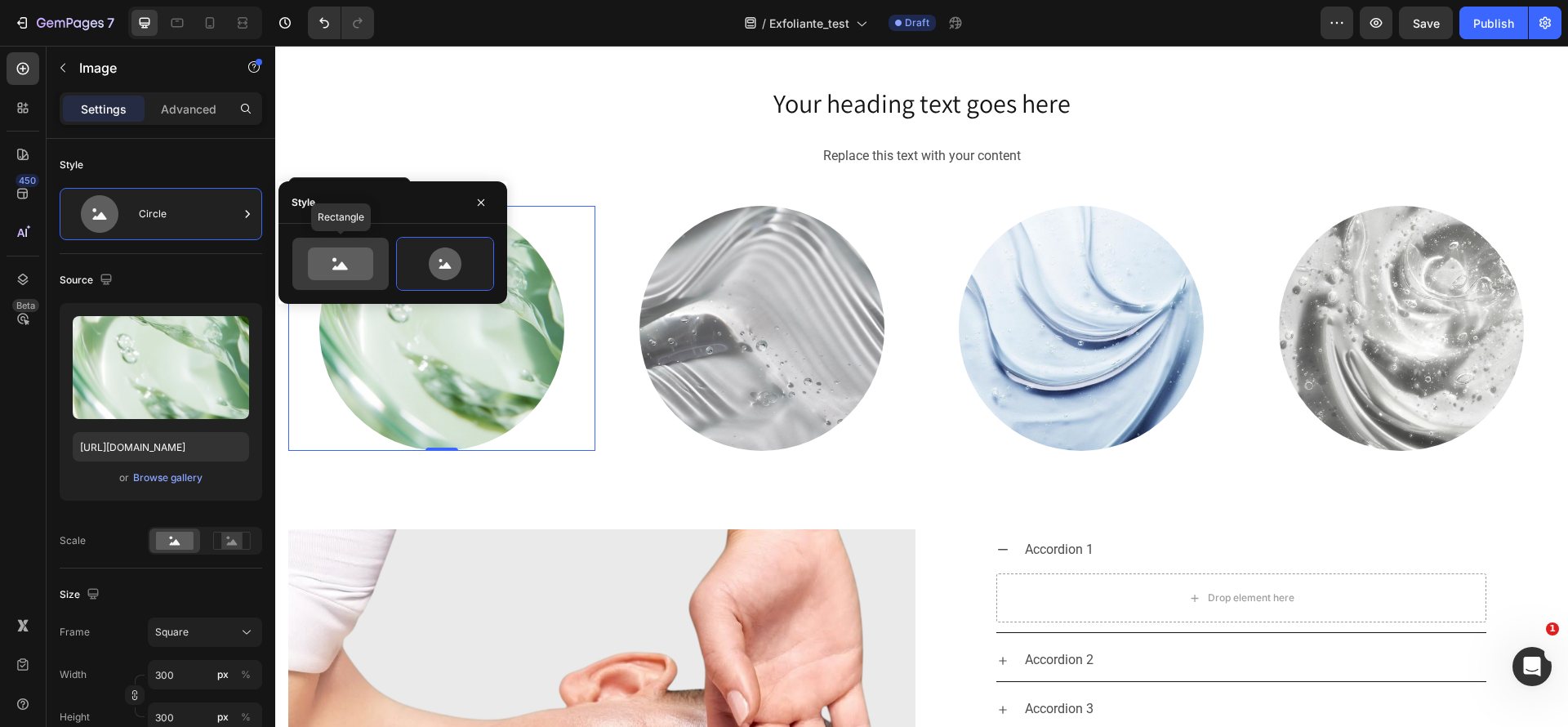
drag, startPoint x: 380, startPoint y: 261, endPoint x: 264, endPoint y: 232, distance: 119.6
click at [380, 261] on div at bounding box center [341, 264] width 97 height 52
type input "100"
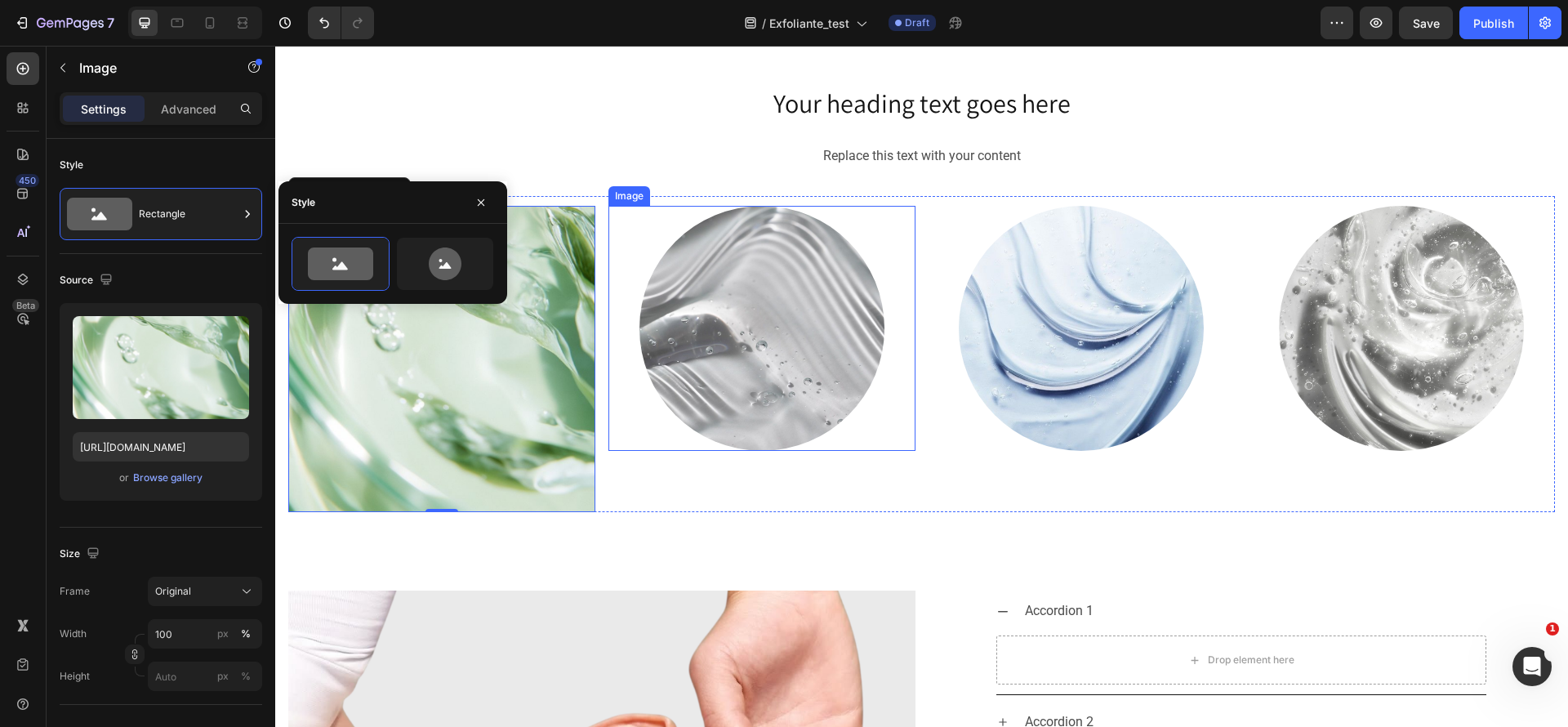
click at [742, 329] on img at bounding box center [763, 329] width 245 height 245
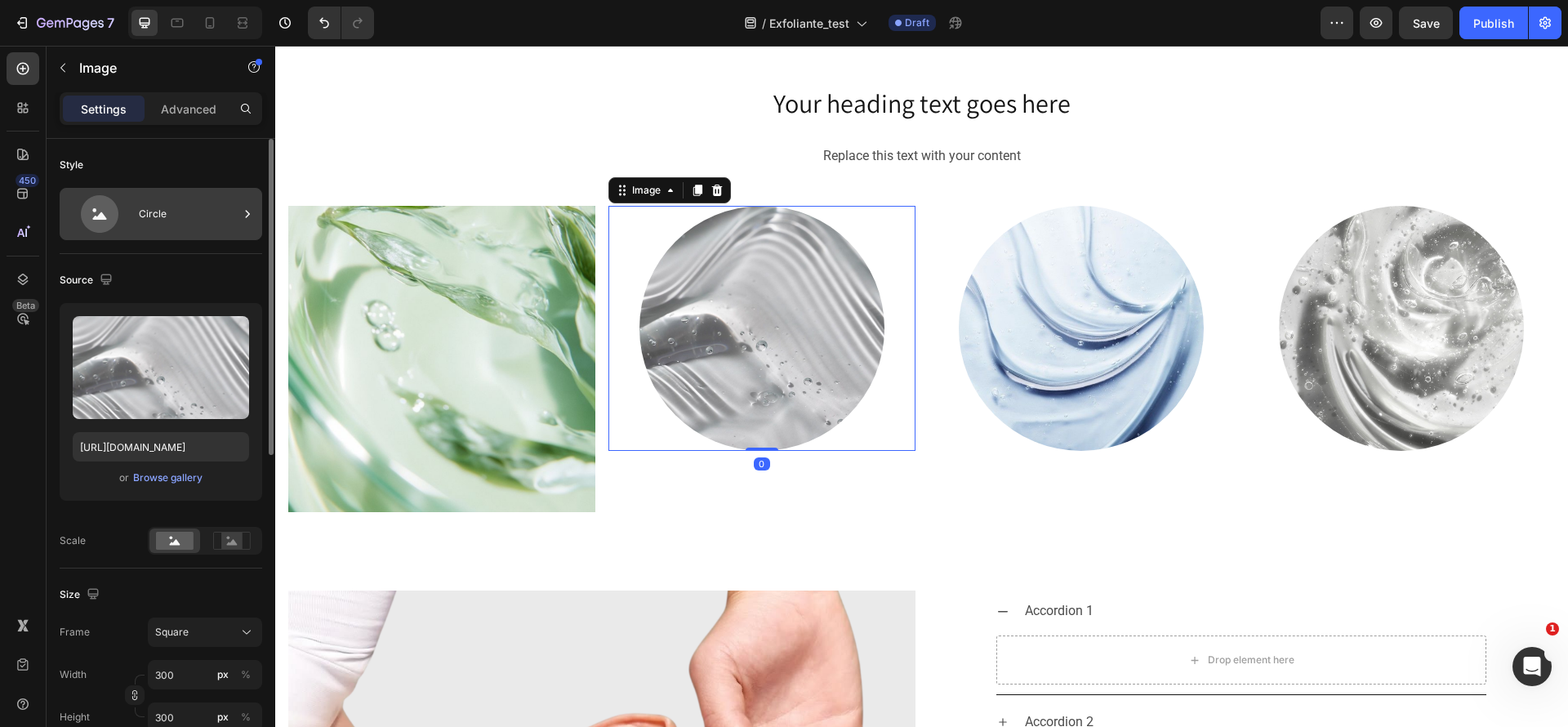
click at [179, 224] on div "Circle" at bounding box center [188, 214] width 99 height 38
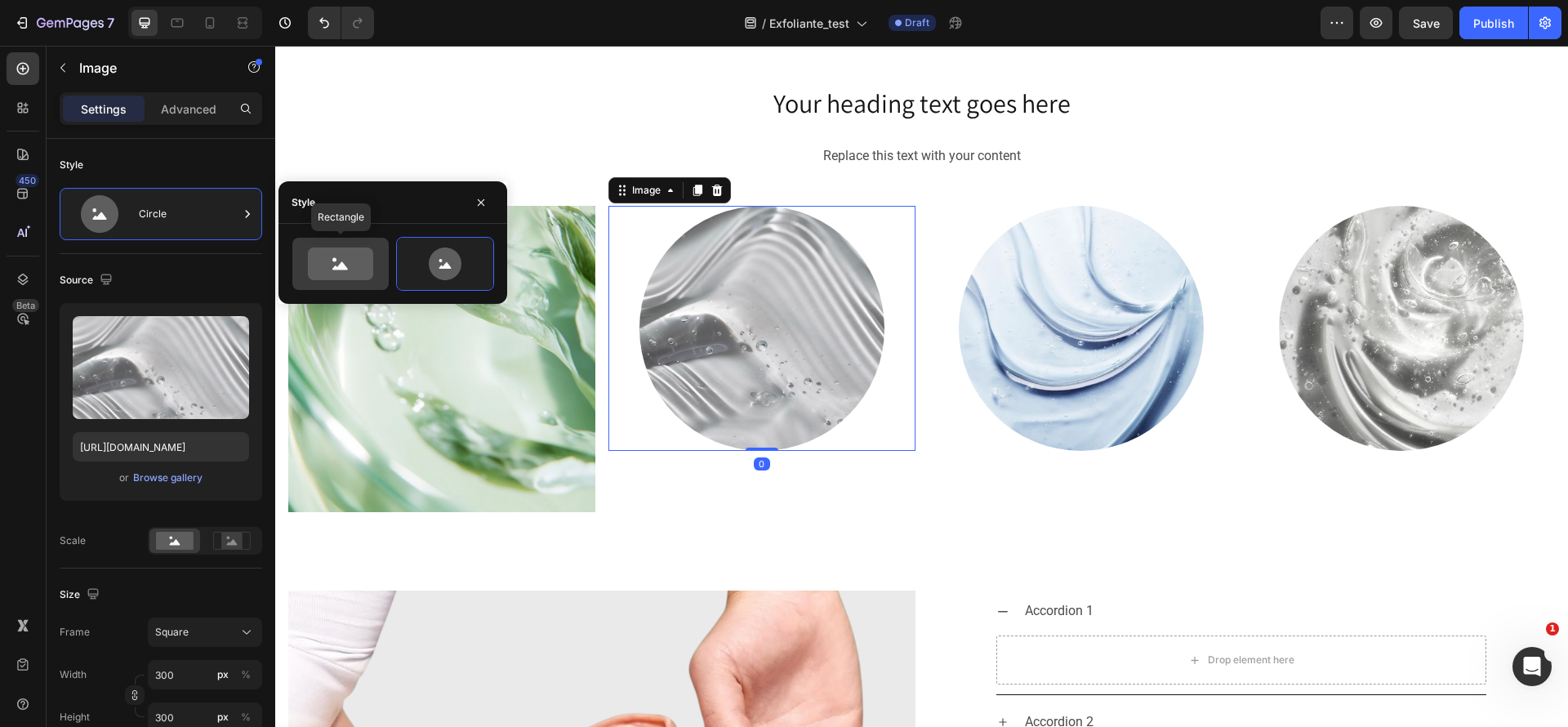
click at [312, 276] on icon at bounding box center [340, 264] width 65 height 33
type input "100"
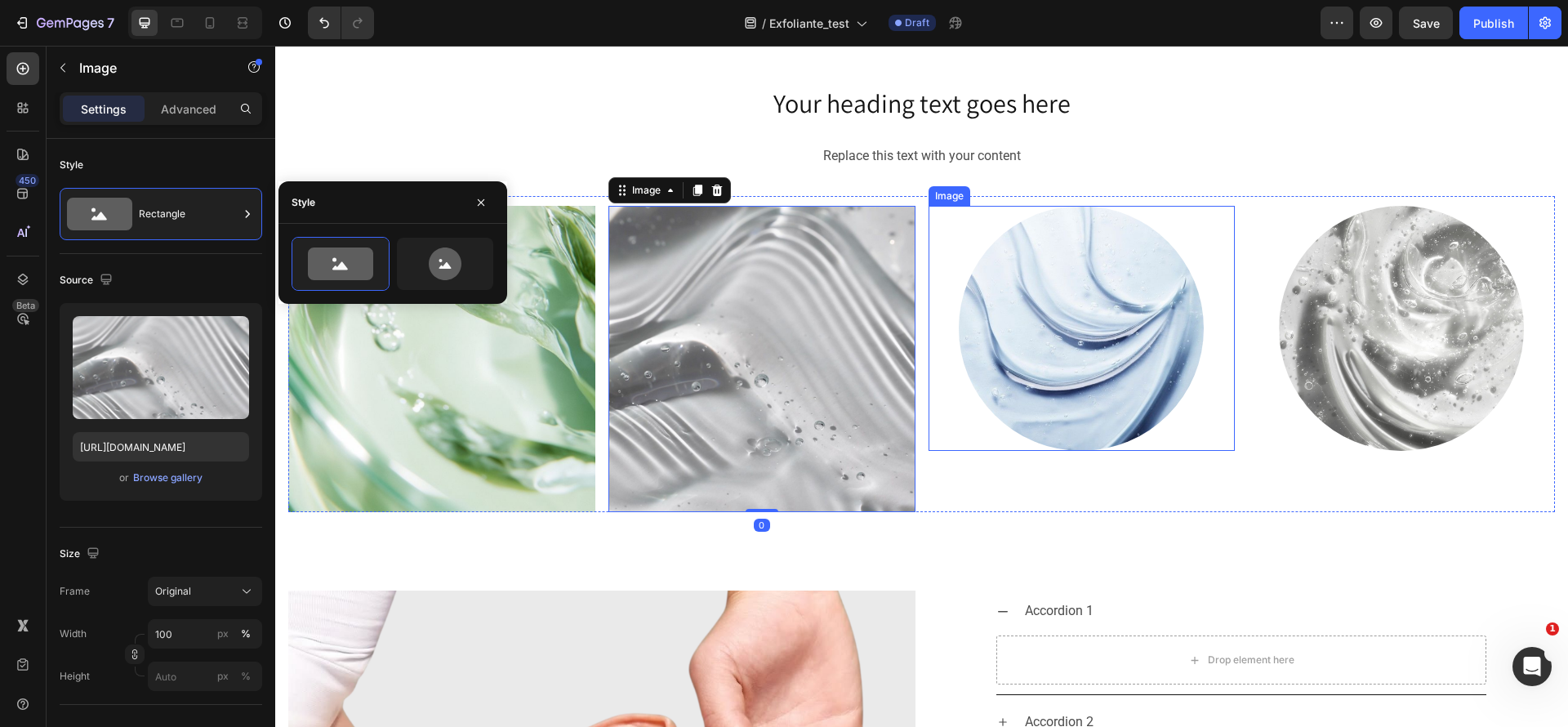
click at [967, 316] on img at bounding box center [1081, 329] width 245 height 245
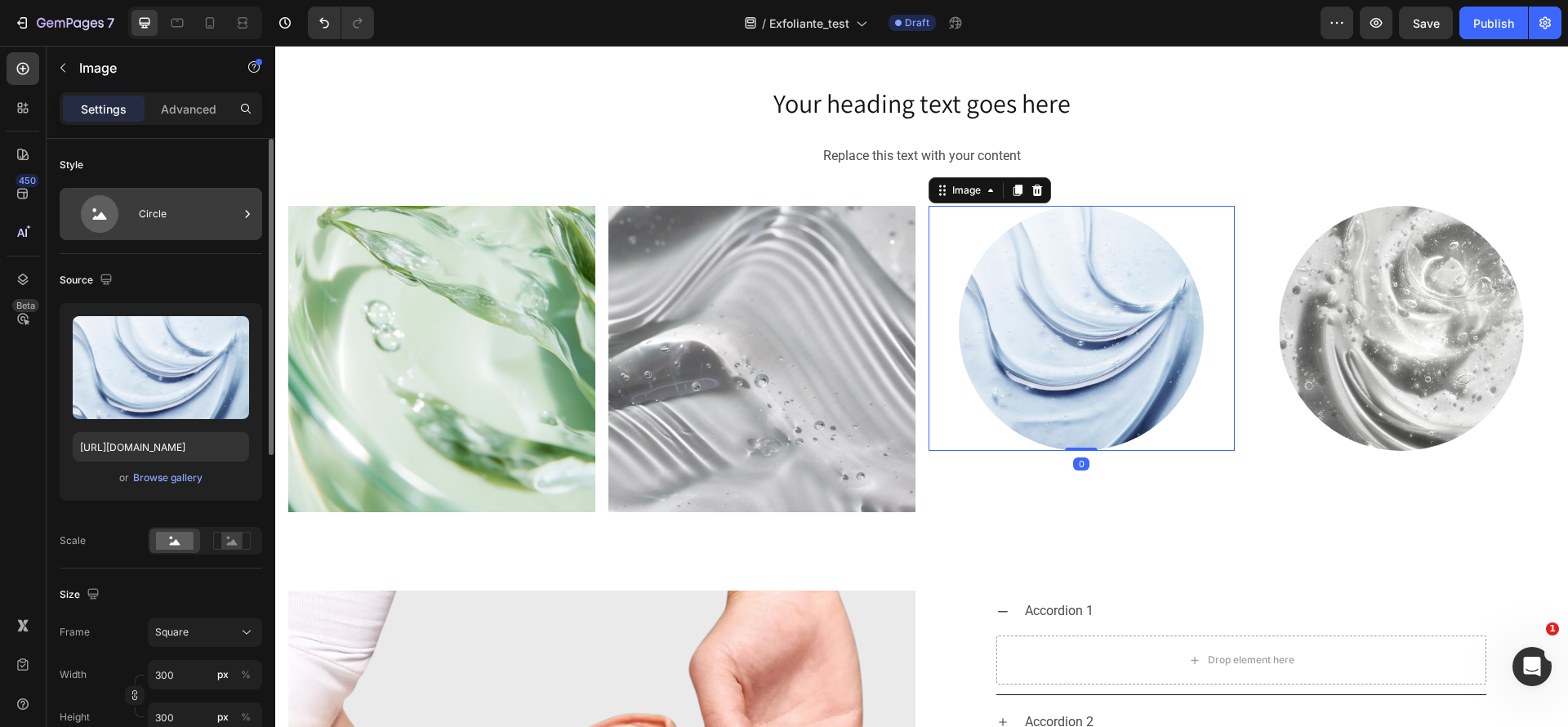
click at [109, 214] on icon at bounding box center [99, 214] width 38 height 38
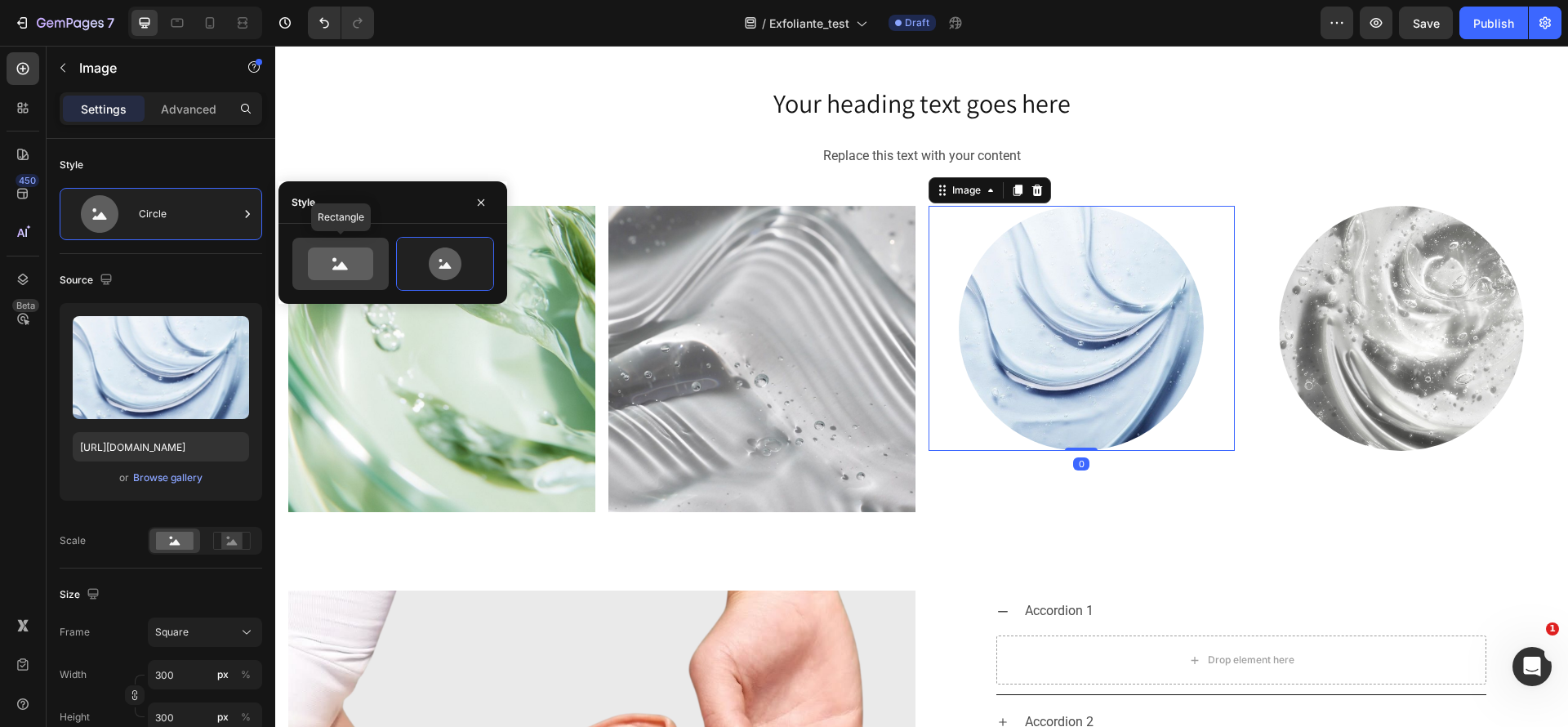
click at [310, 257] on icon at bounding box center [340, 264] width 65 height 33
type input "100"
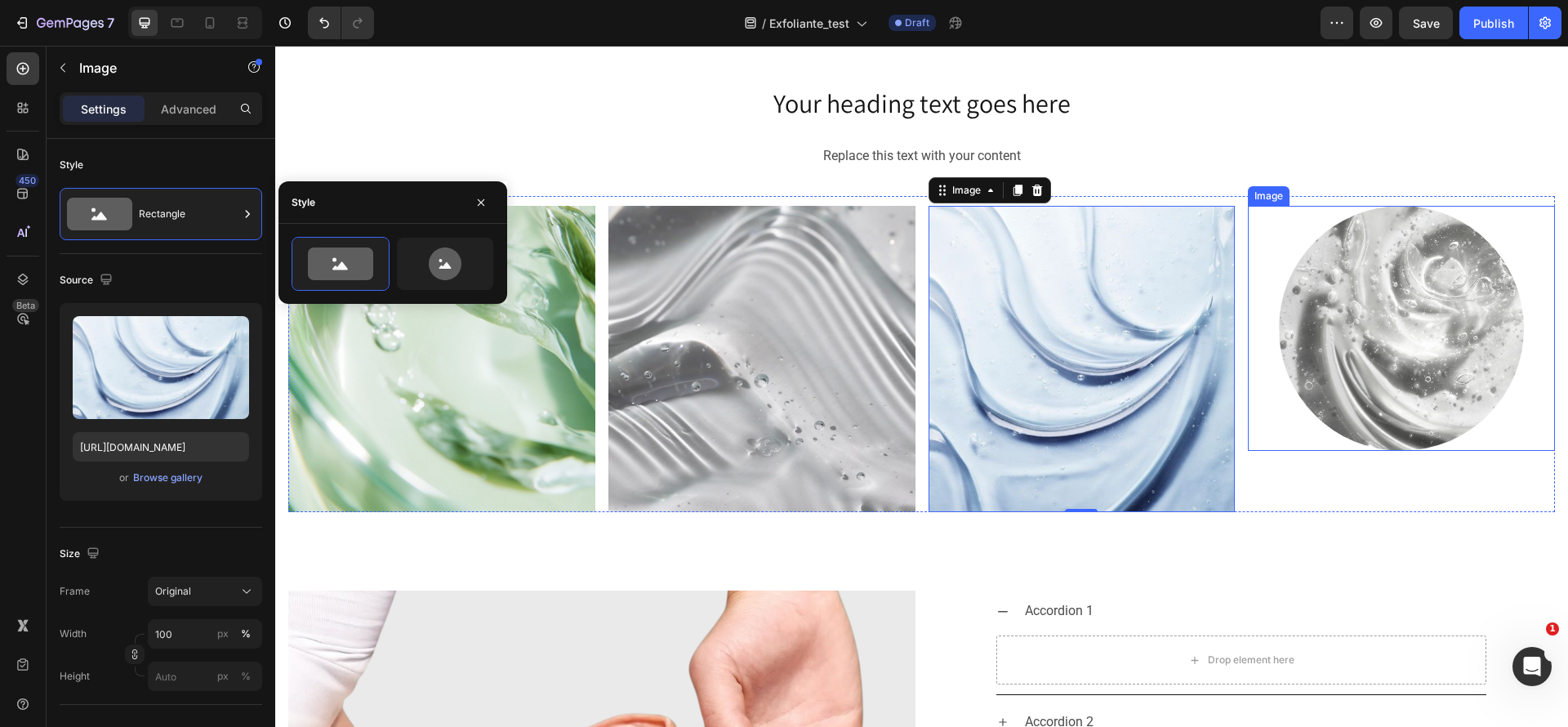
click at [1430, 294] on img at bounding box center [1402, 329] width 245 height 245
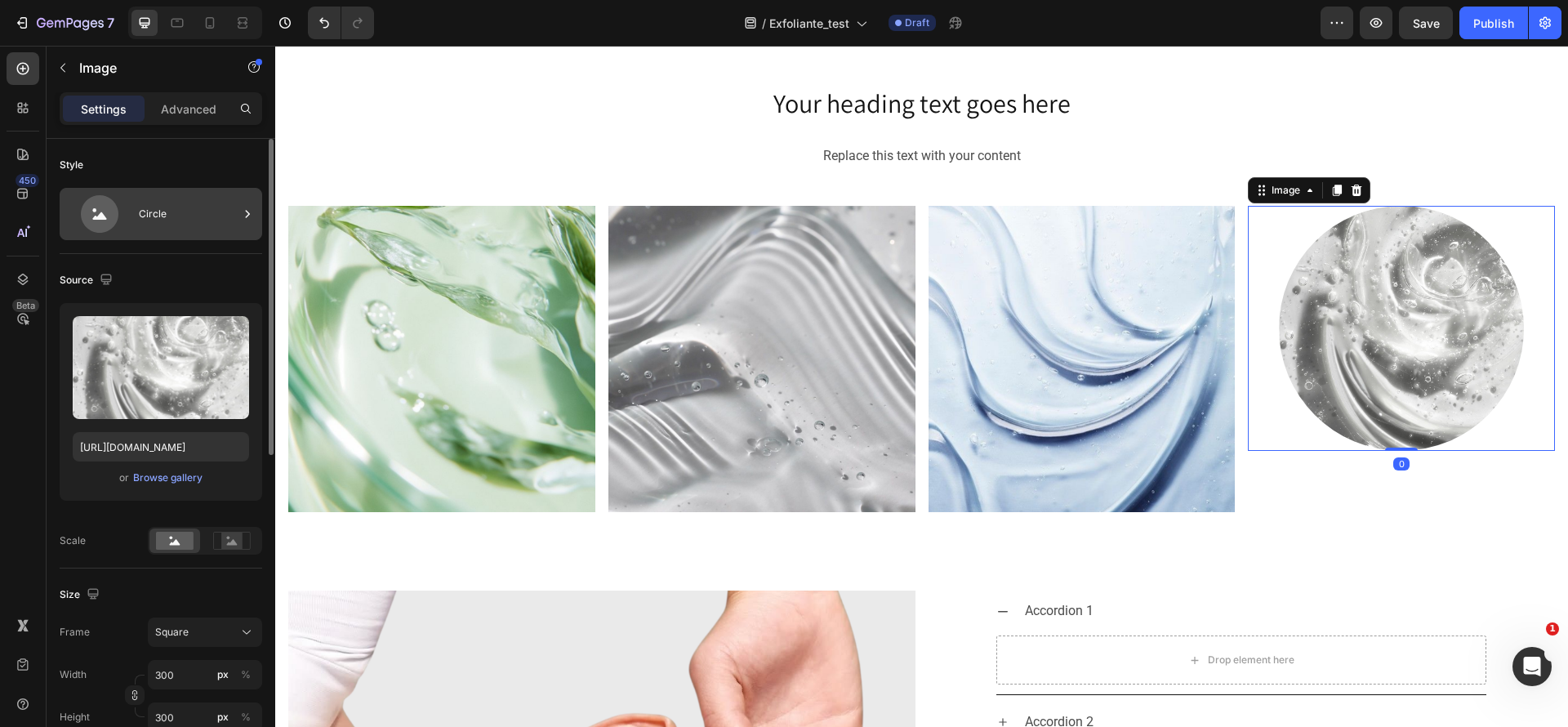
click at [137, 194] on div "Circle" at bounding box center [161, 214] width 202 height 52
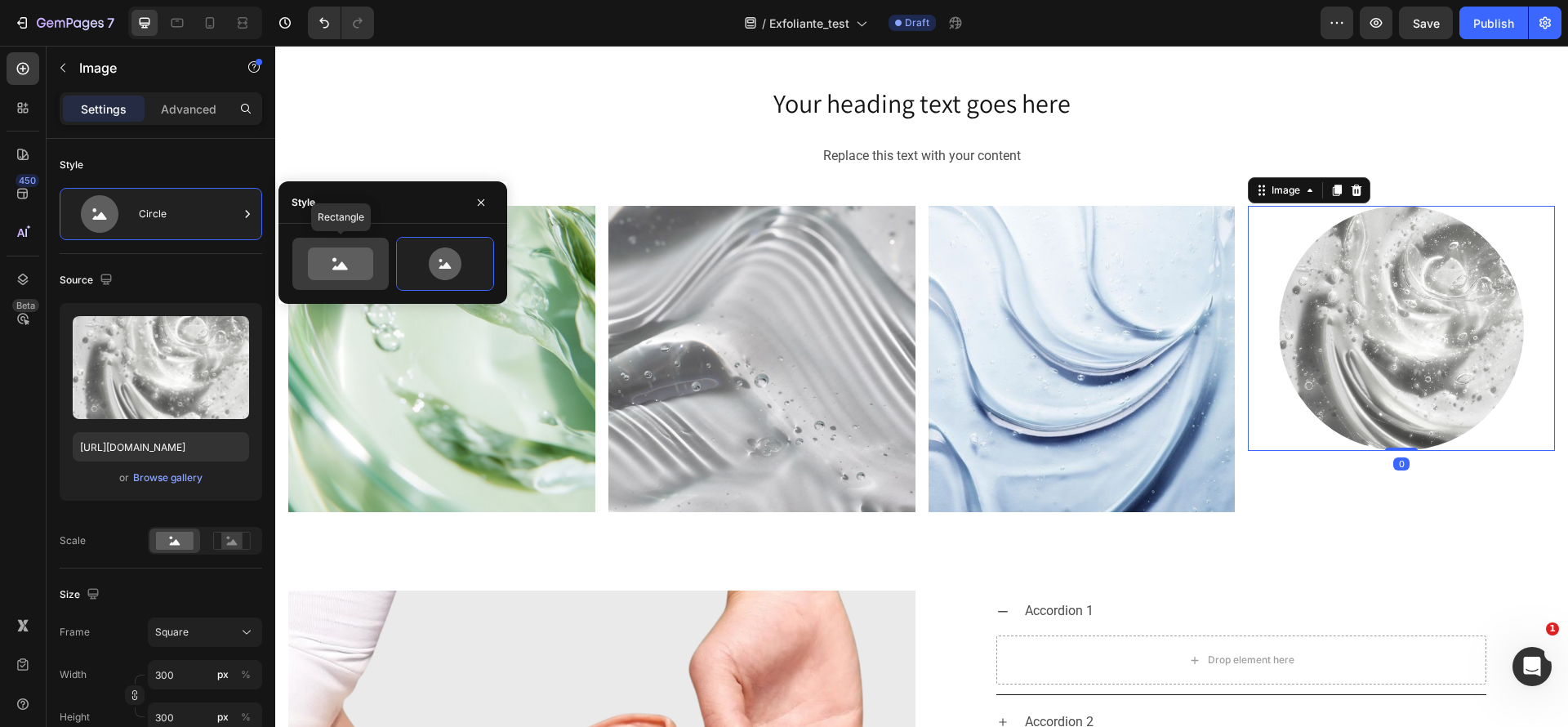
click at [308, 261] on icon at bounding box center [341, 264] width 77 height 33
type input "100"
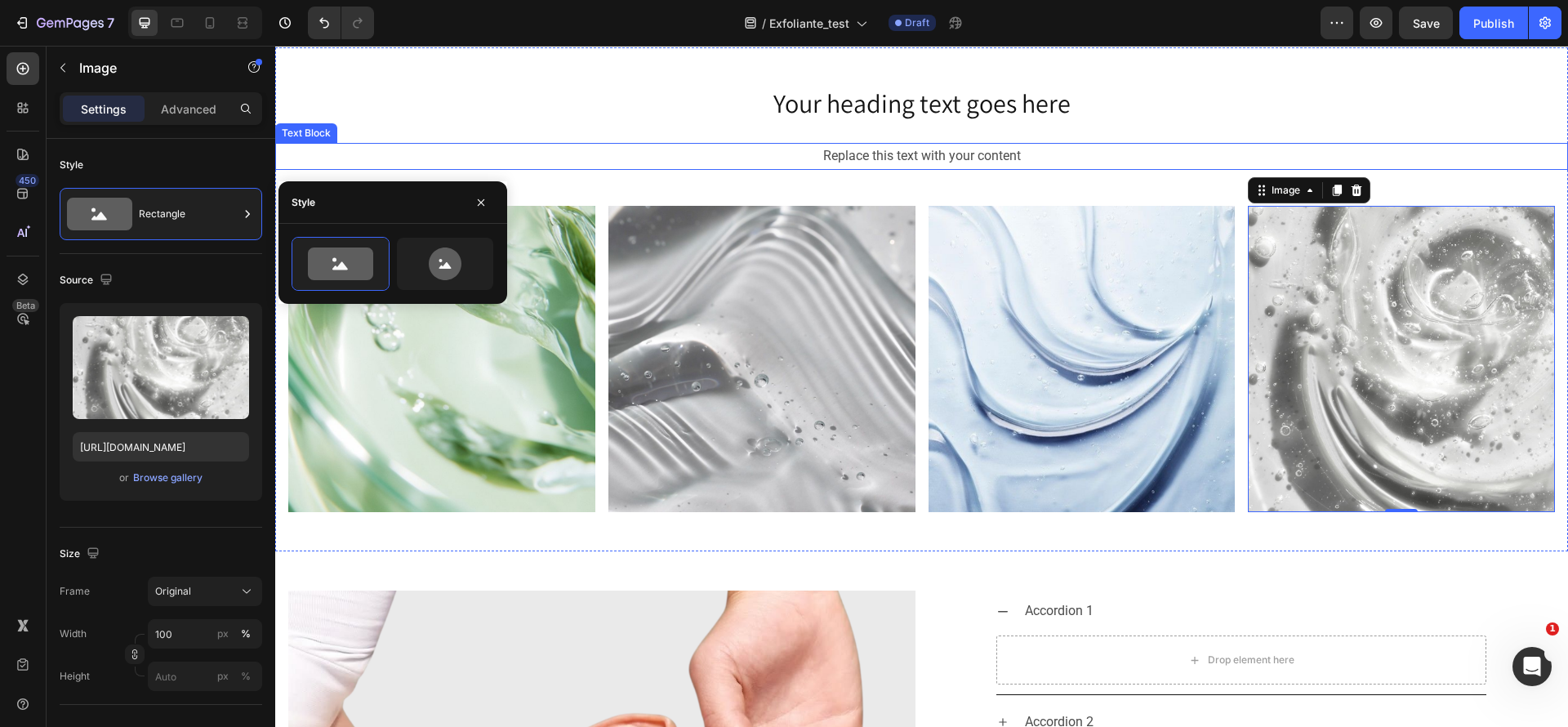
click at [1288, 166] on div "Replace this text with your content" at bounding box center [922, 157] width 1293 height 27
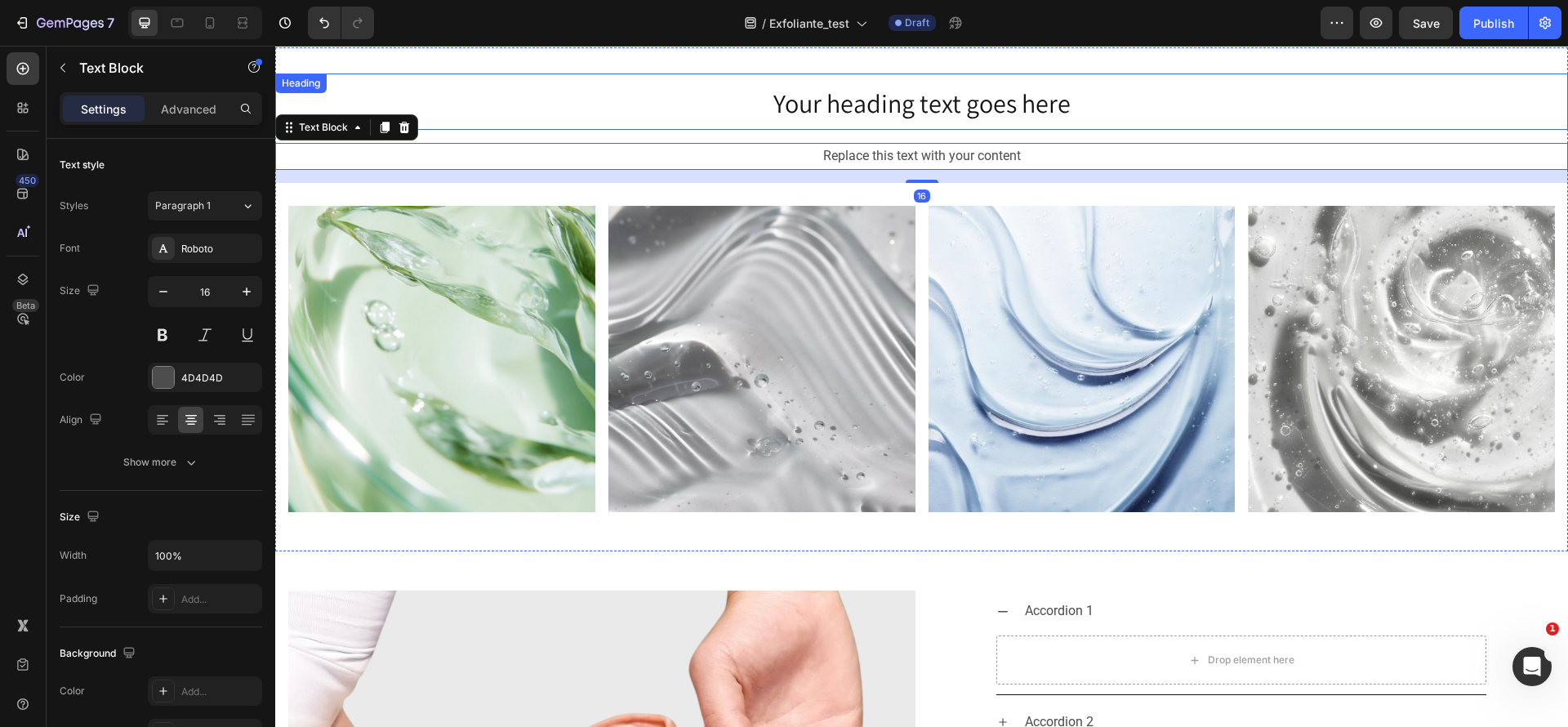
click at [1351, 110] on h2 "Your heading text goes here" at bounding box center [922, 101] width 1293 height 56
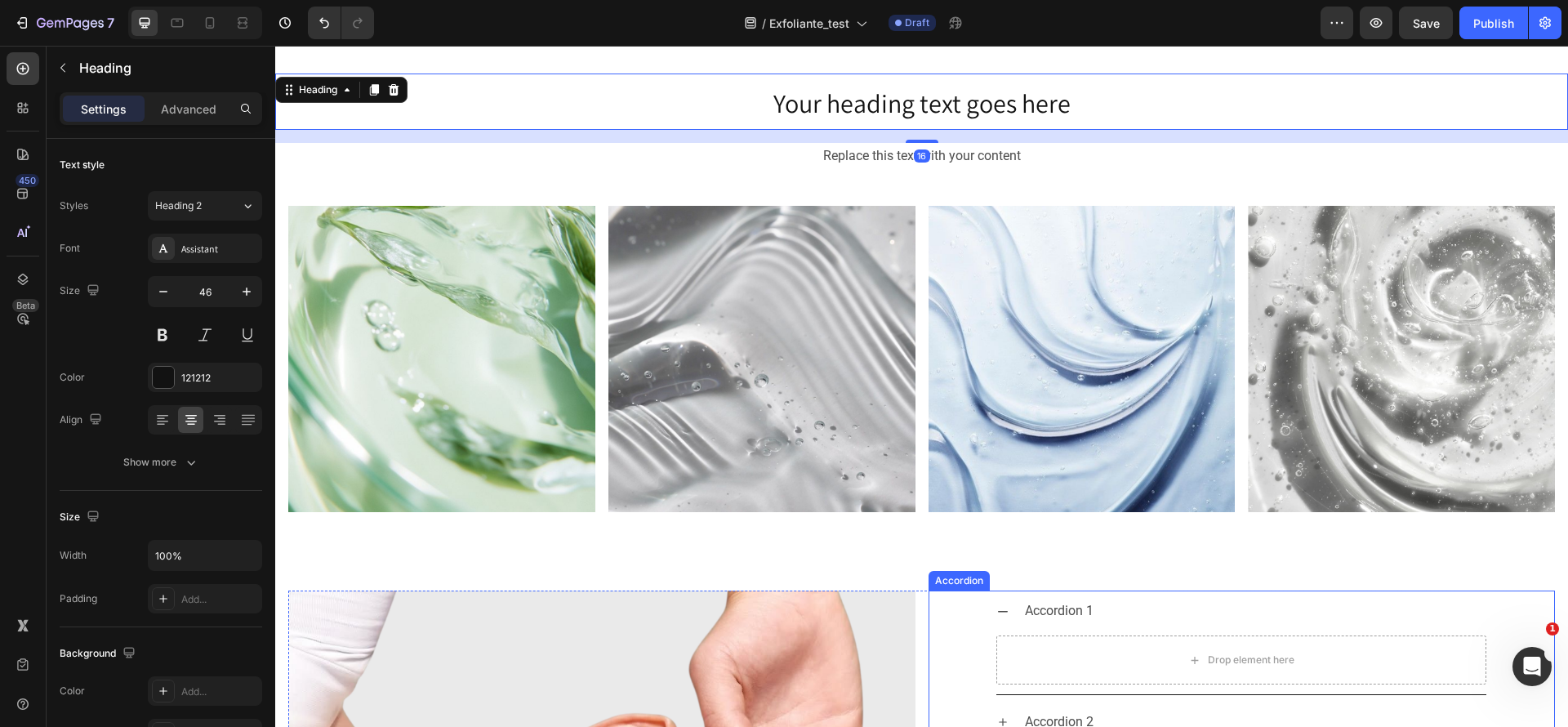
click at [1289, 607] on div "Accordion 1" at bounding box center [1255, 612] width 464 height 29
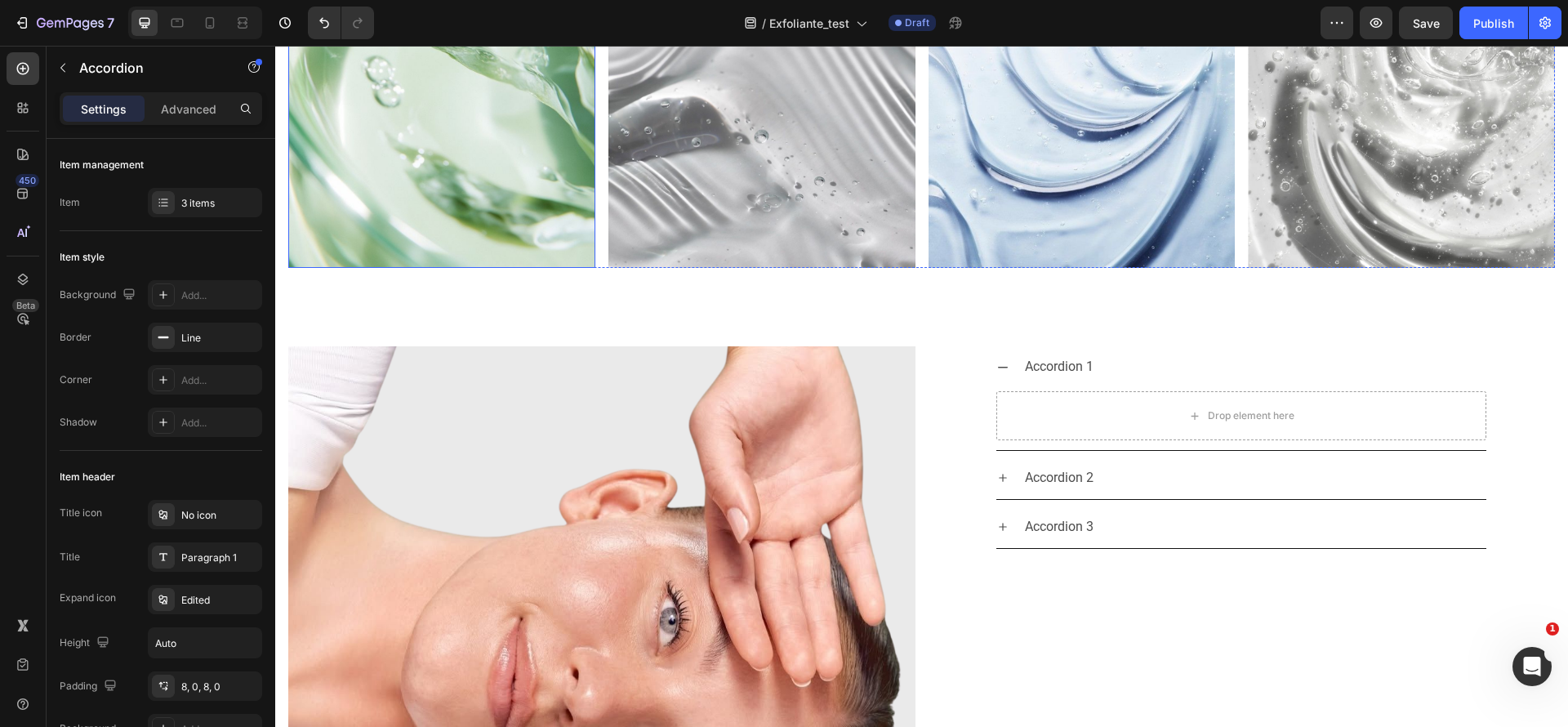
scroll to position [3162, 0]
click at [54, 70] on button "button" at bounding box center [63, 67] width 26 height 26
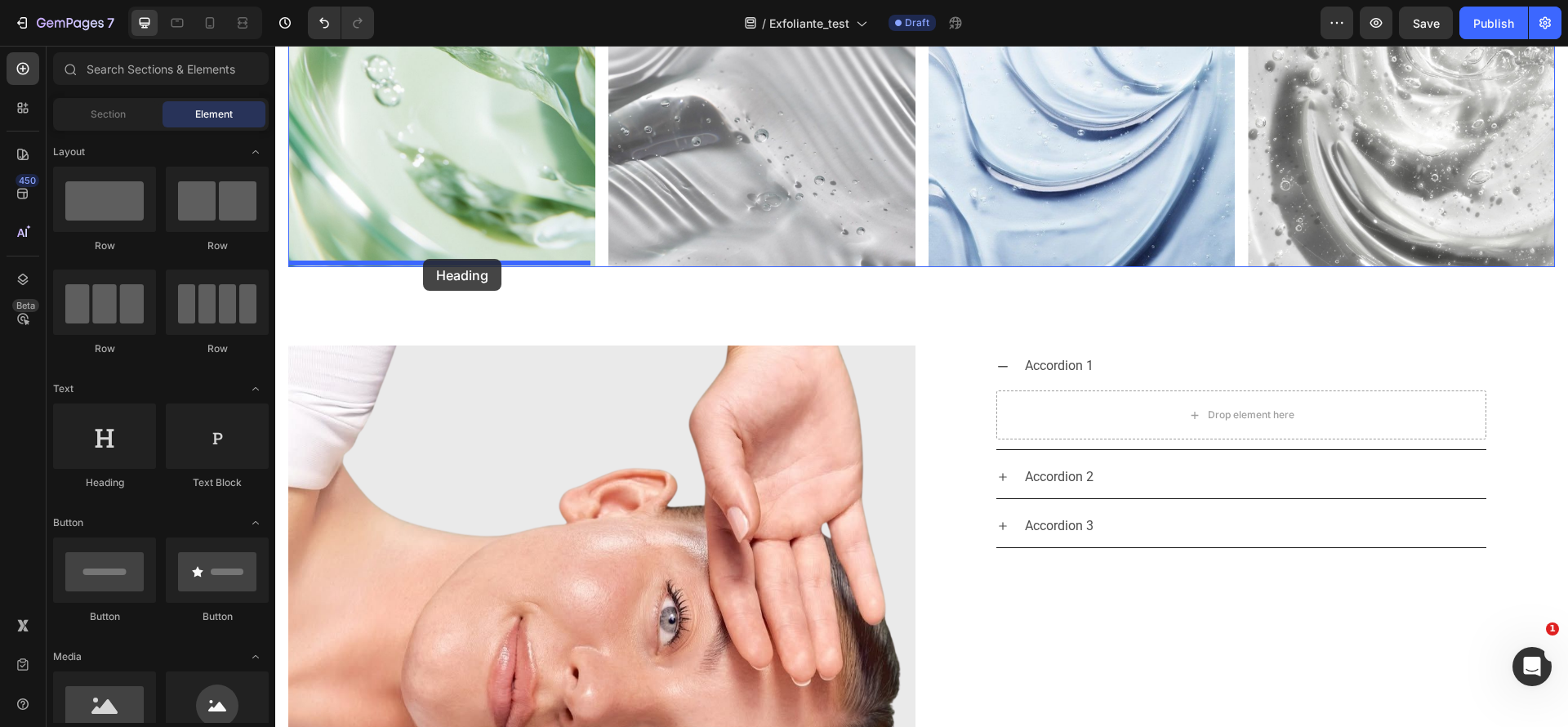
drag, startPoint x: 390, startPoint y: 494, endPoint x: 317, endPoint y: 539, distance: 85.8
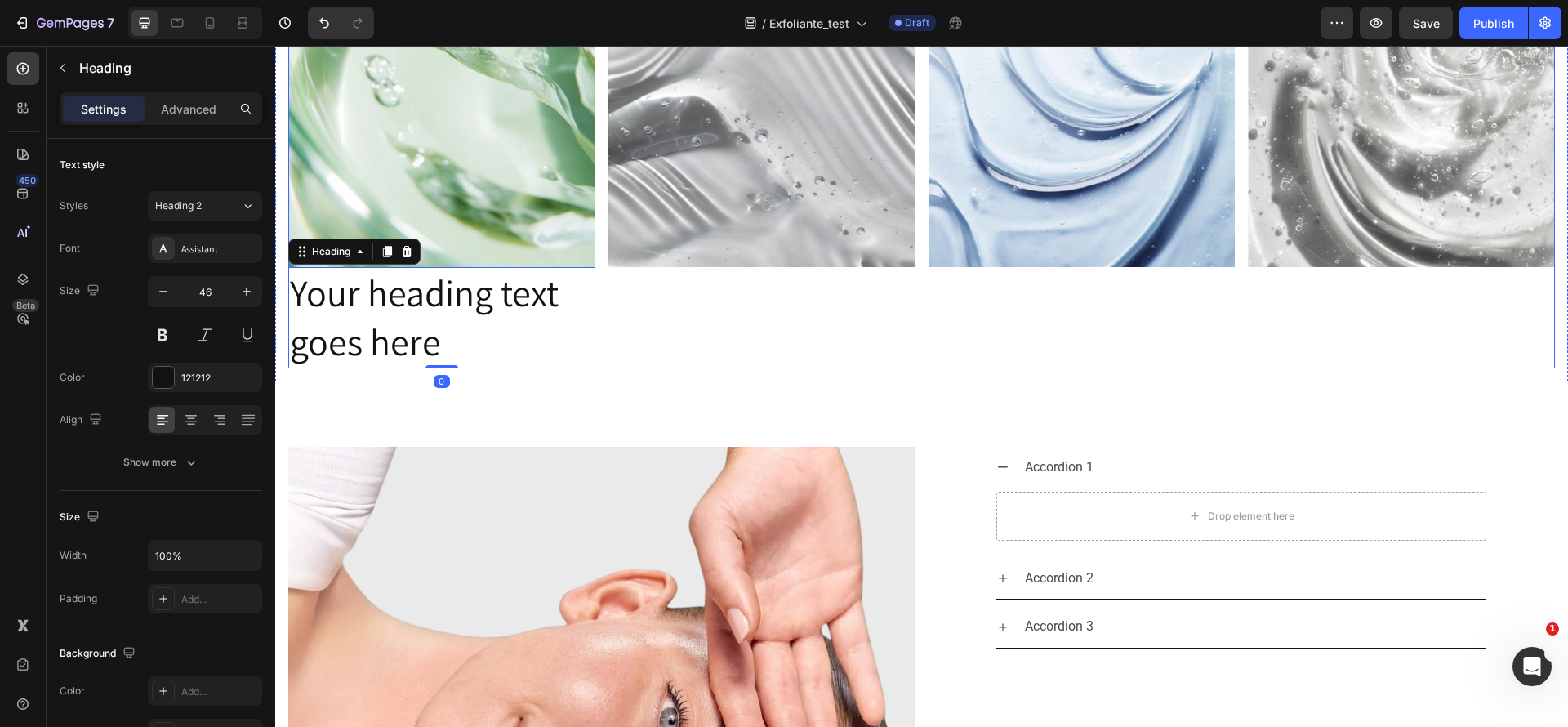
click at [771, 289] on div "Image" at bounding box center [762, 164] width 307 height 407
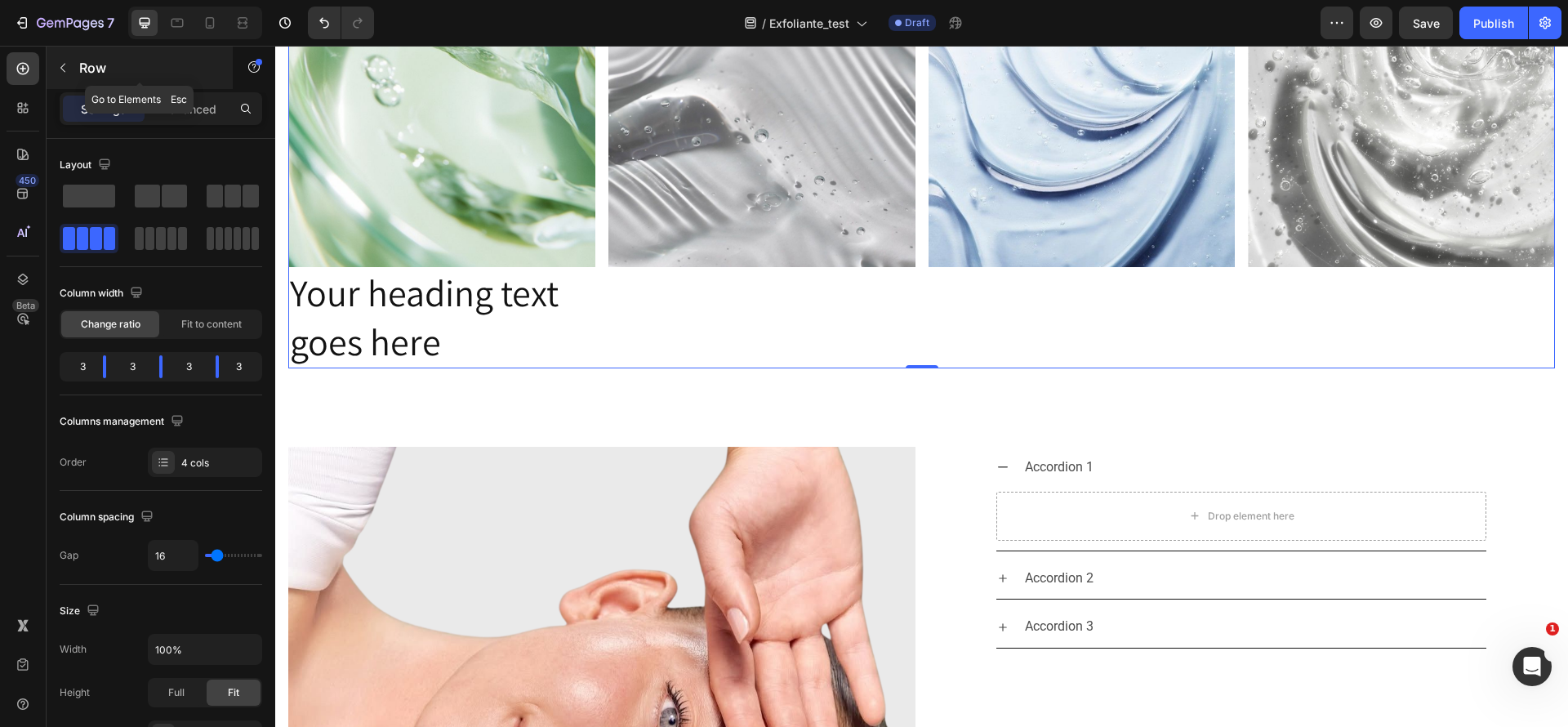
click at [70, 62] on button "button" at bounding box center [63, 67] width 26 height 26
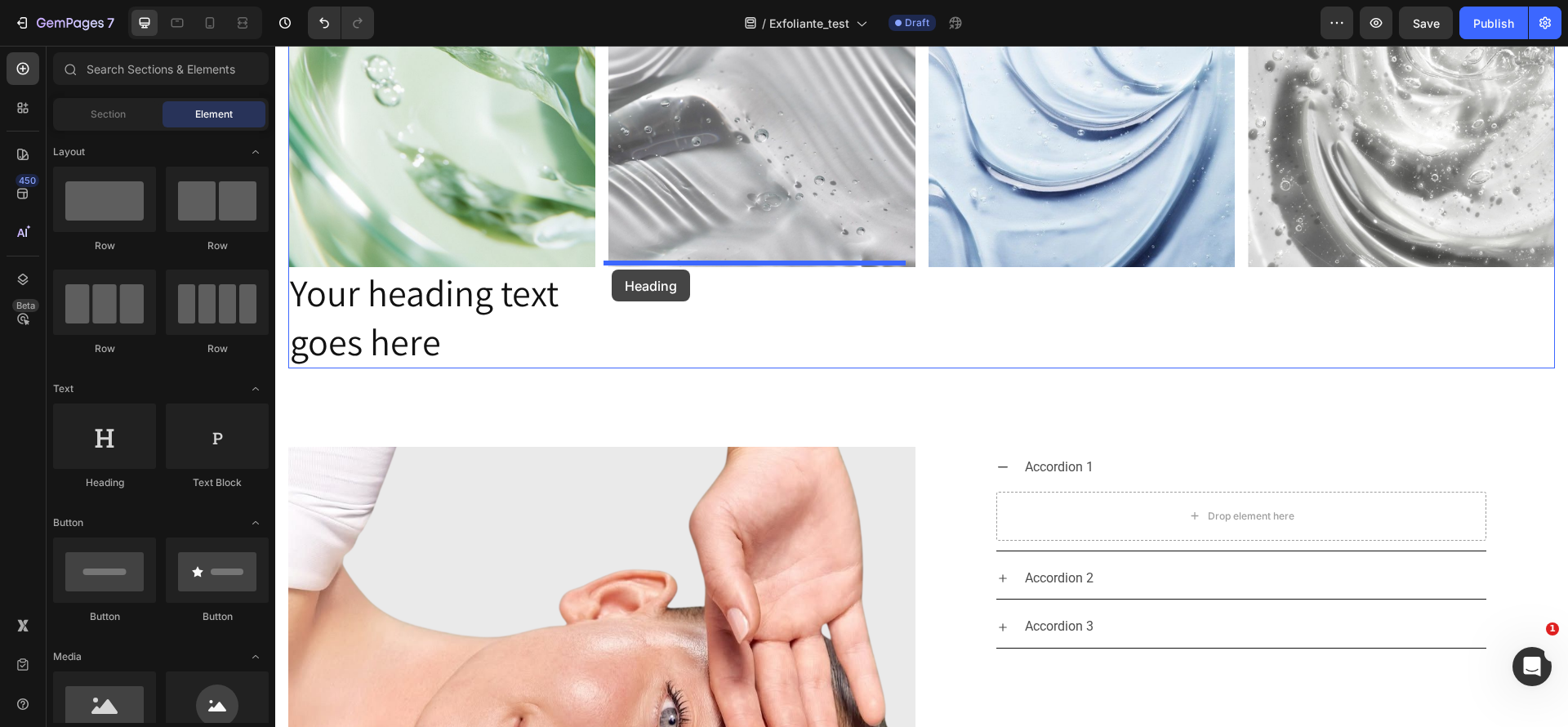
drag, startPoint x: 401, startPoint y: 483, endPoint x: 612, endPoint y: 269, distance: 300.5
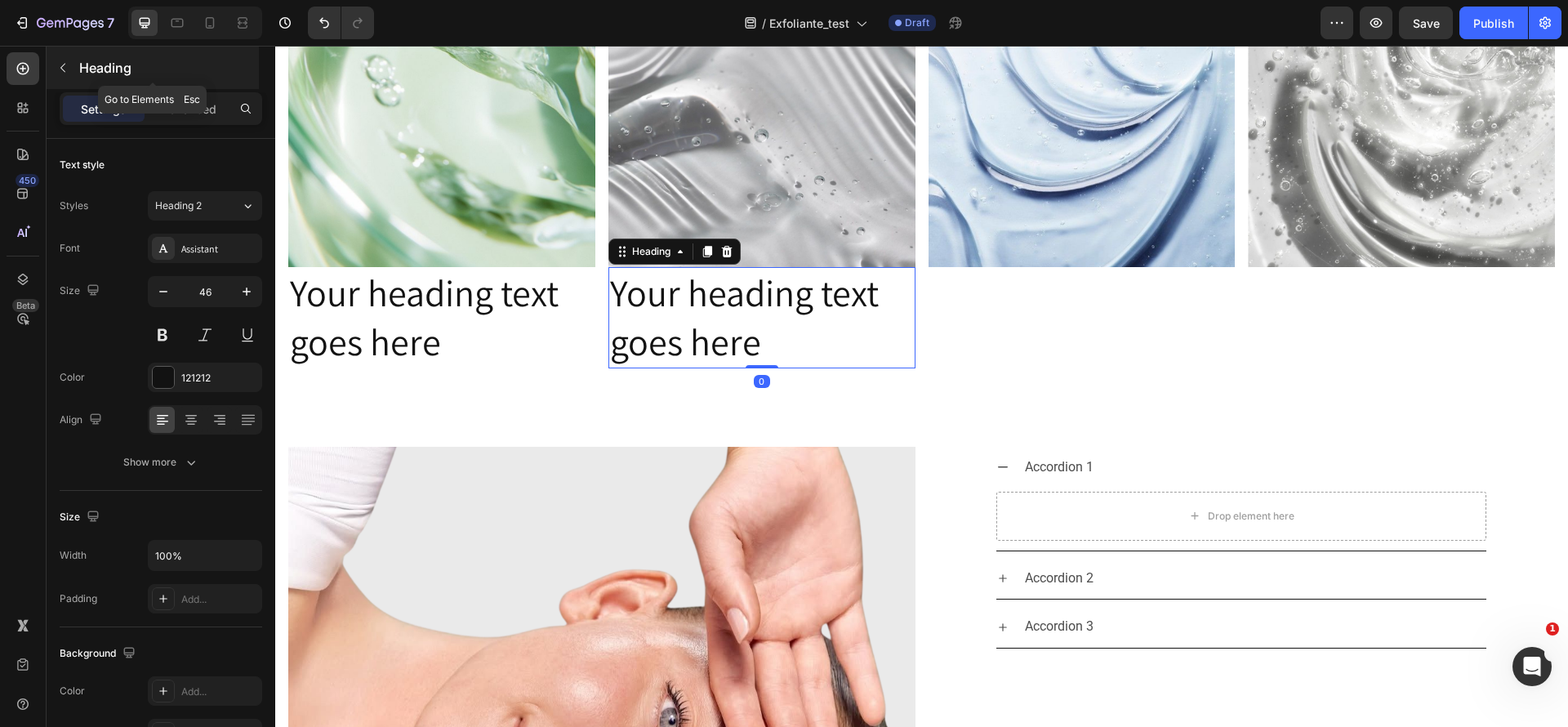
click at [52, 70] on button "button" at bounding box center [63, 67] width 26 height 26
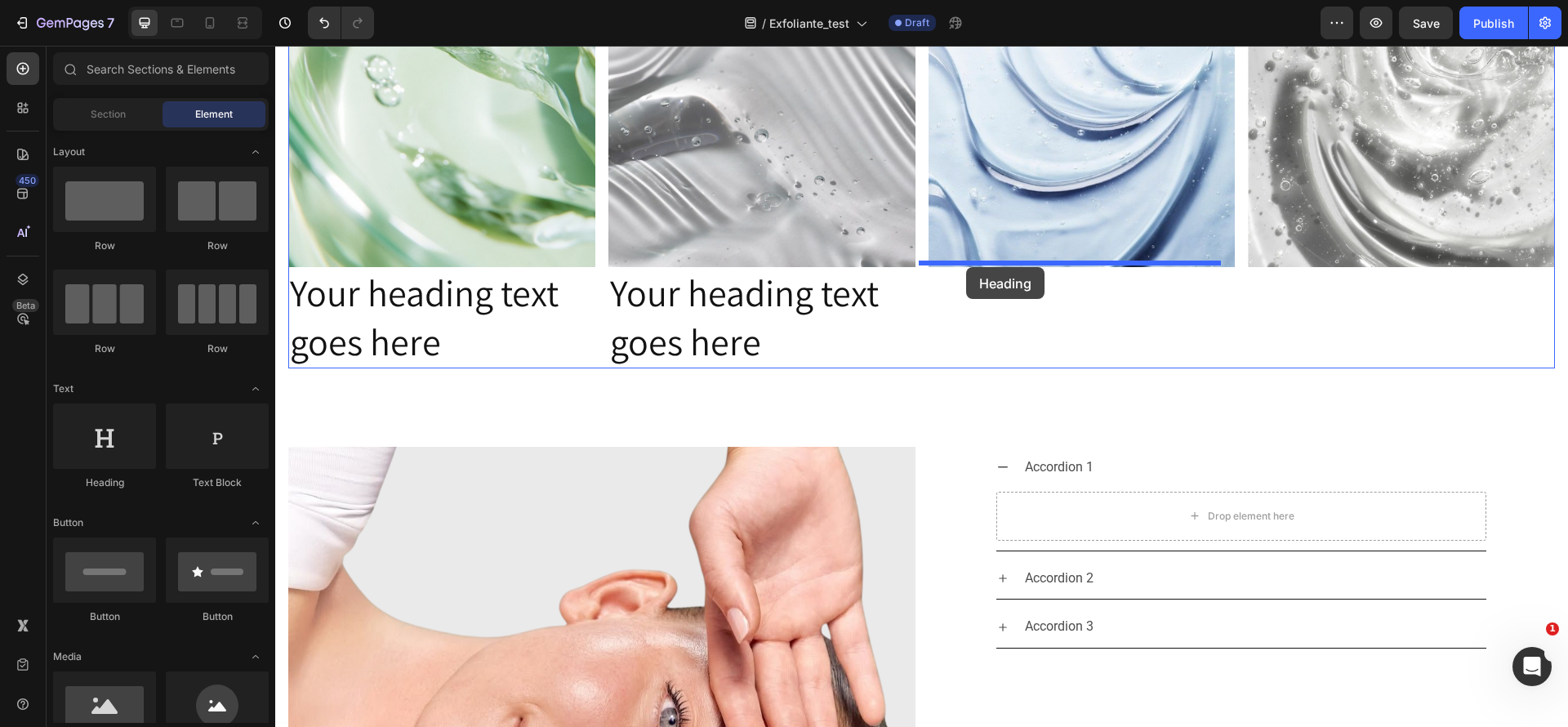
drag, startPoint x: 375, startPoint y: 531, endPoint x: 967, endPoint y: 267, distance: 648.2
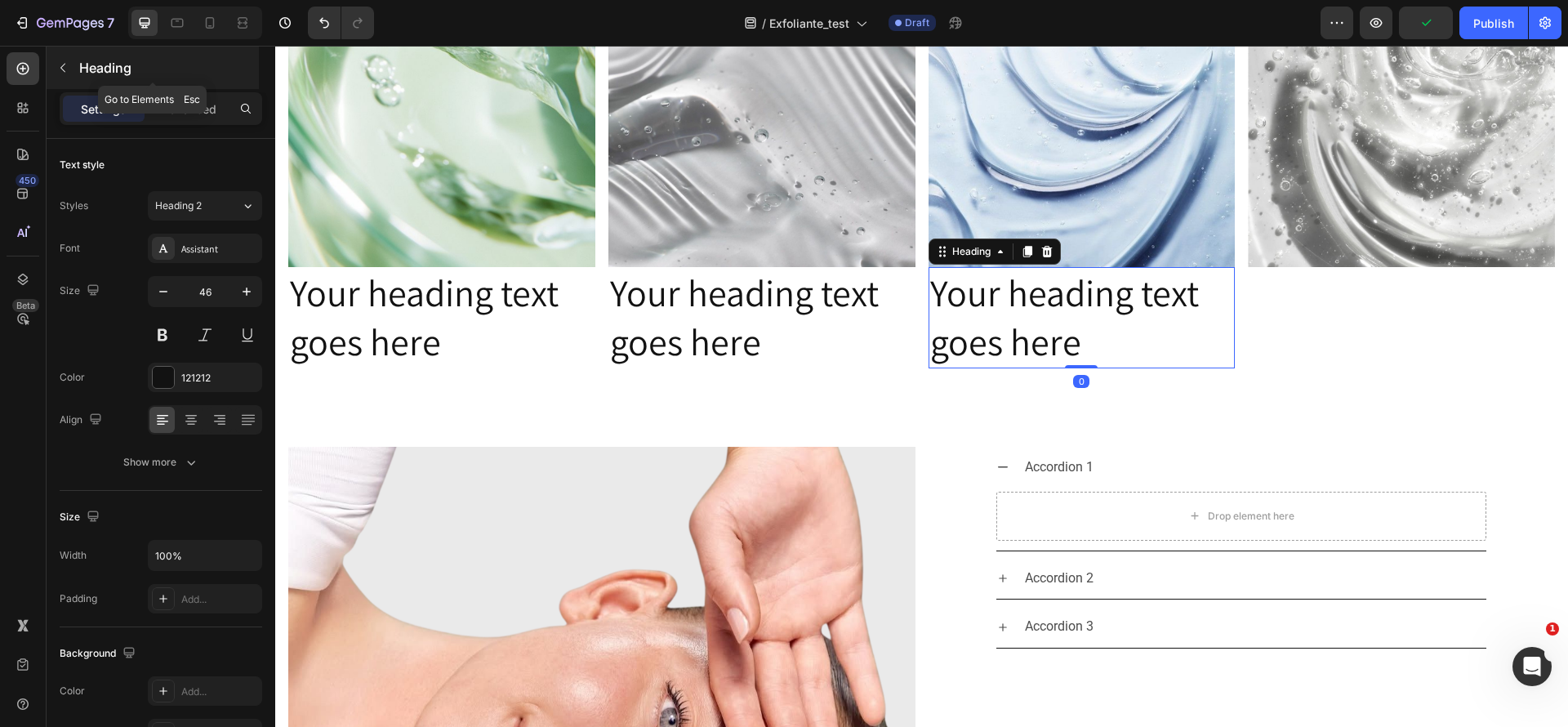
click at [61, 63] on icon "button" at bounding box center [63, 67] width 13 height 13
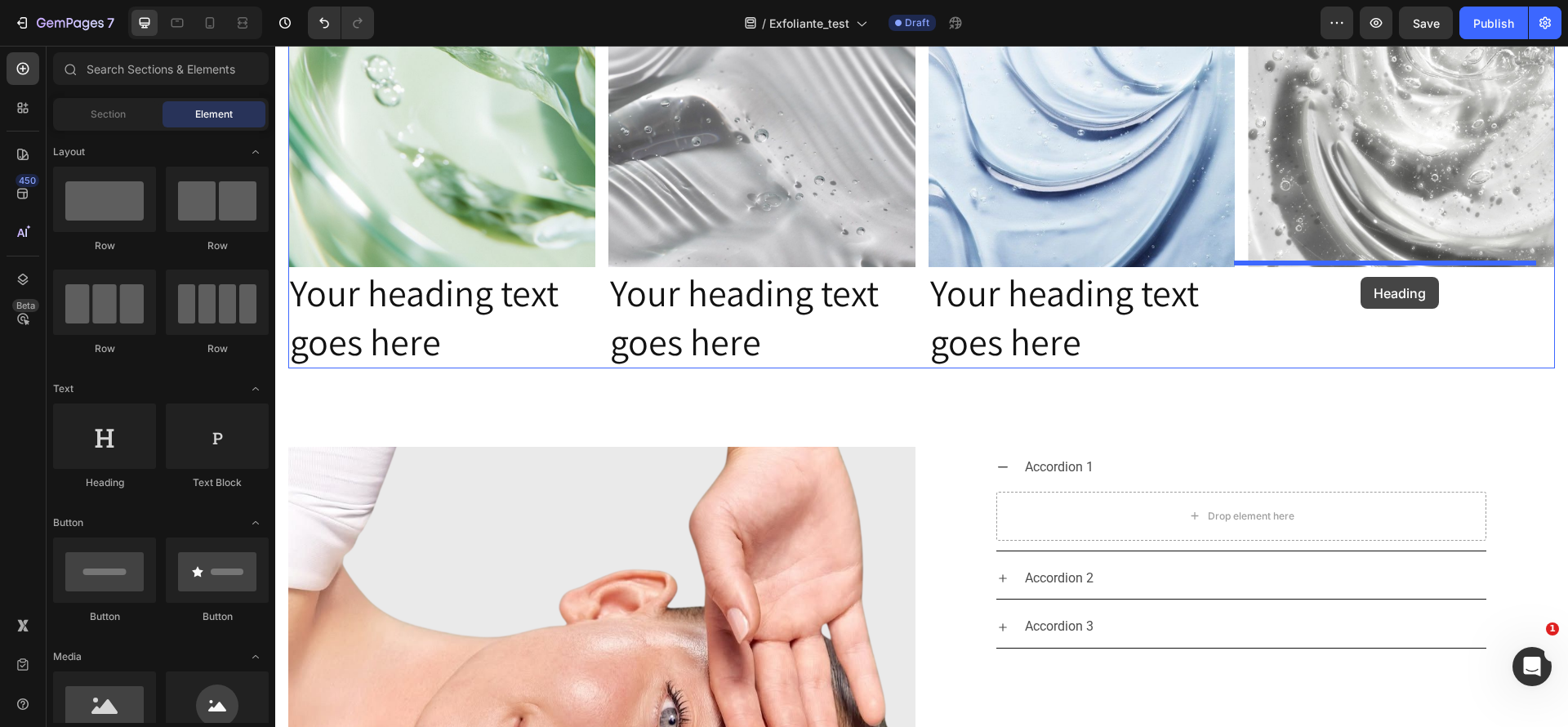
drag, startPoint x: 362, startPoint y: 482, endPoint x: 1361, endPoint y: 277, distance: 1019.8
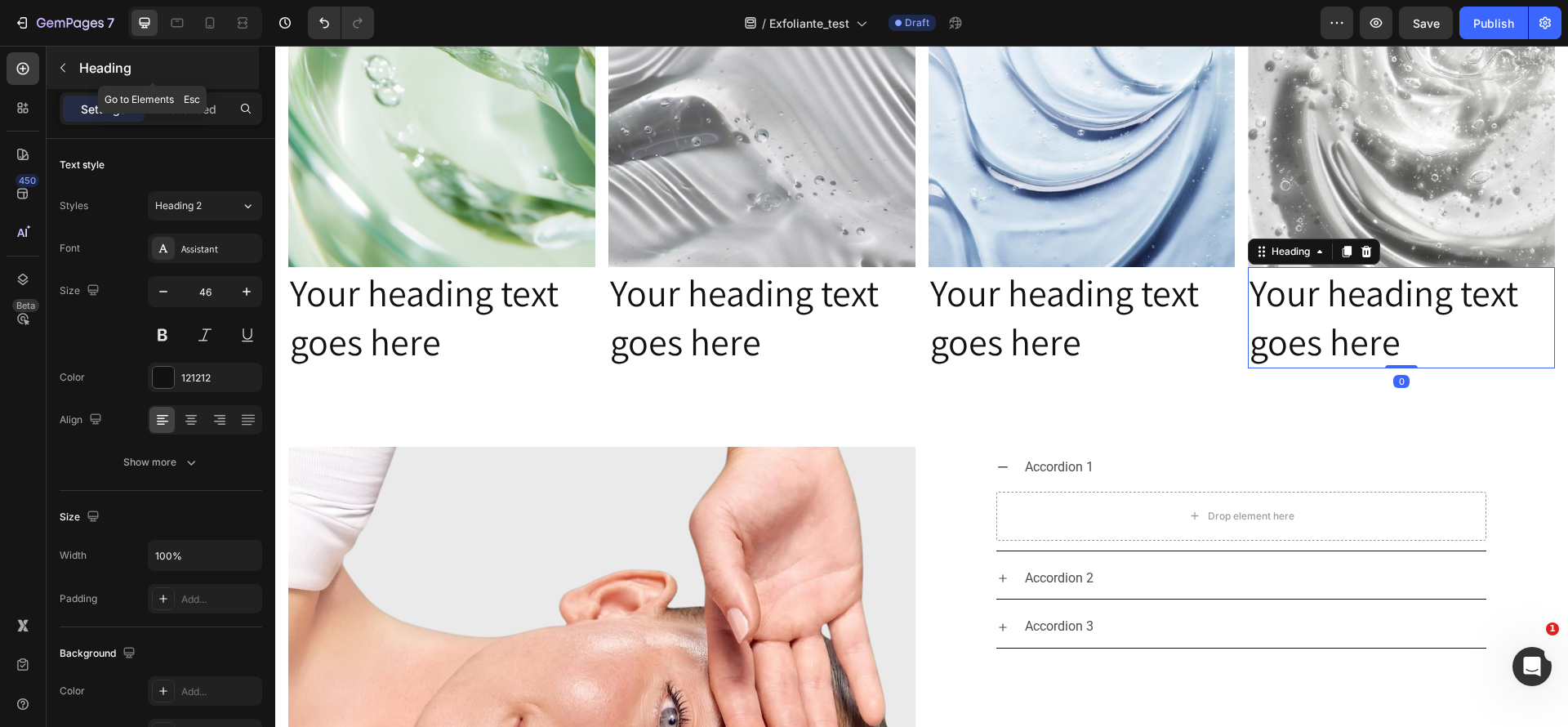
click at [65, 72] on icon "button" at bounding box center [63, 67] width 13 height 13
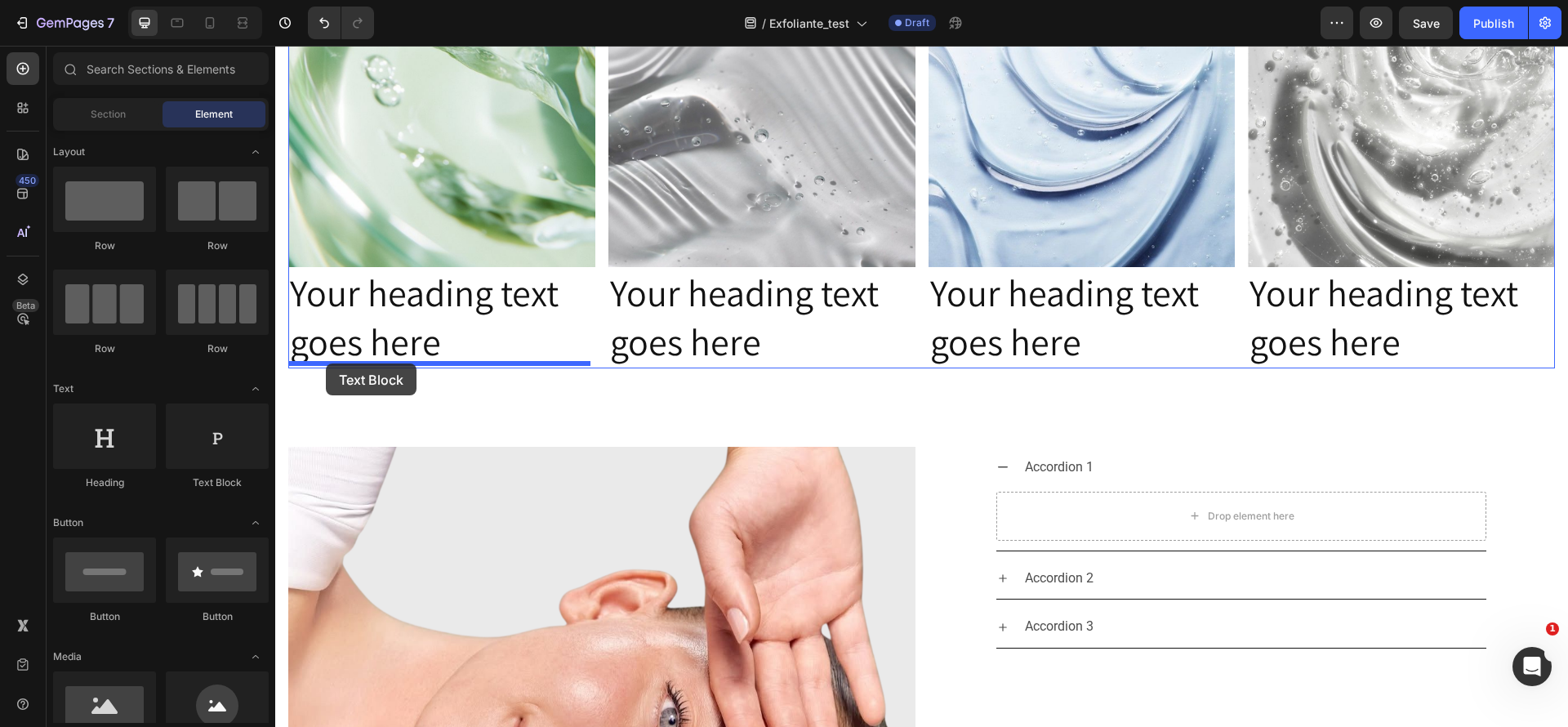
drag, startPoint x: 513, startPoint y: 496, endPoint x: 326, endPoint y: 364, distance: 228.9
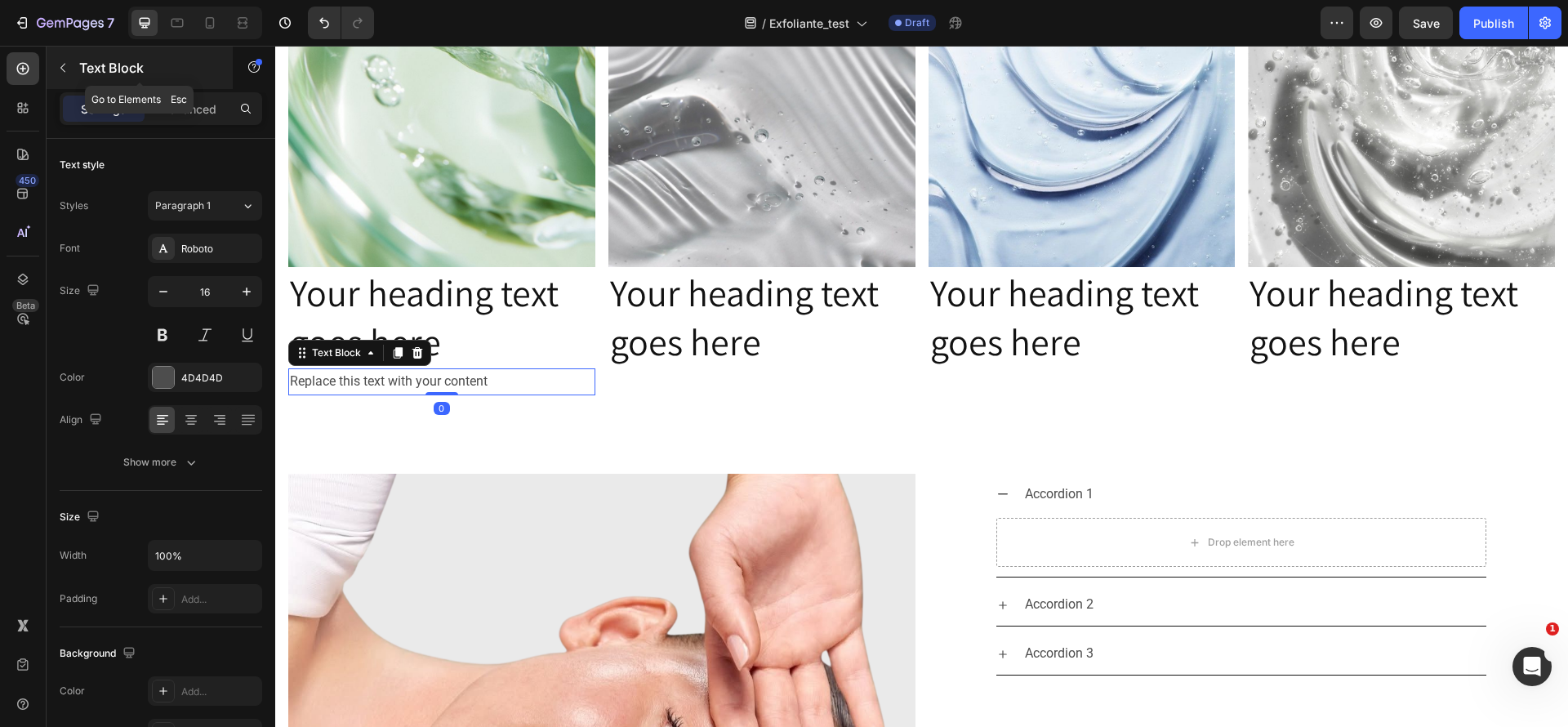
click at [67, 57] on button "button" at bounding box center [63, 67] width 26 height 26
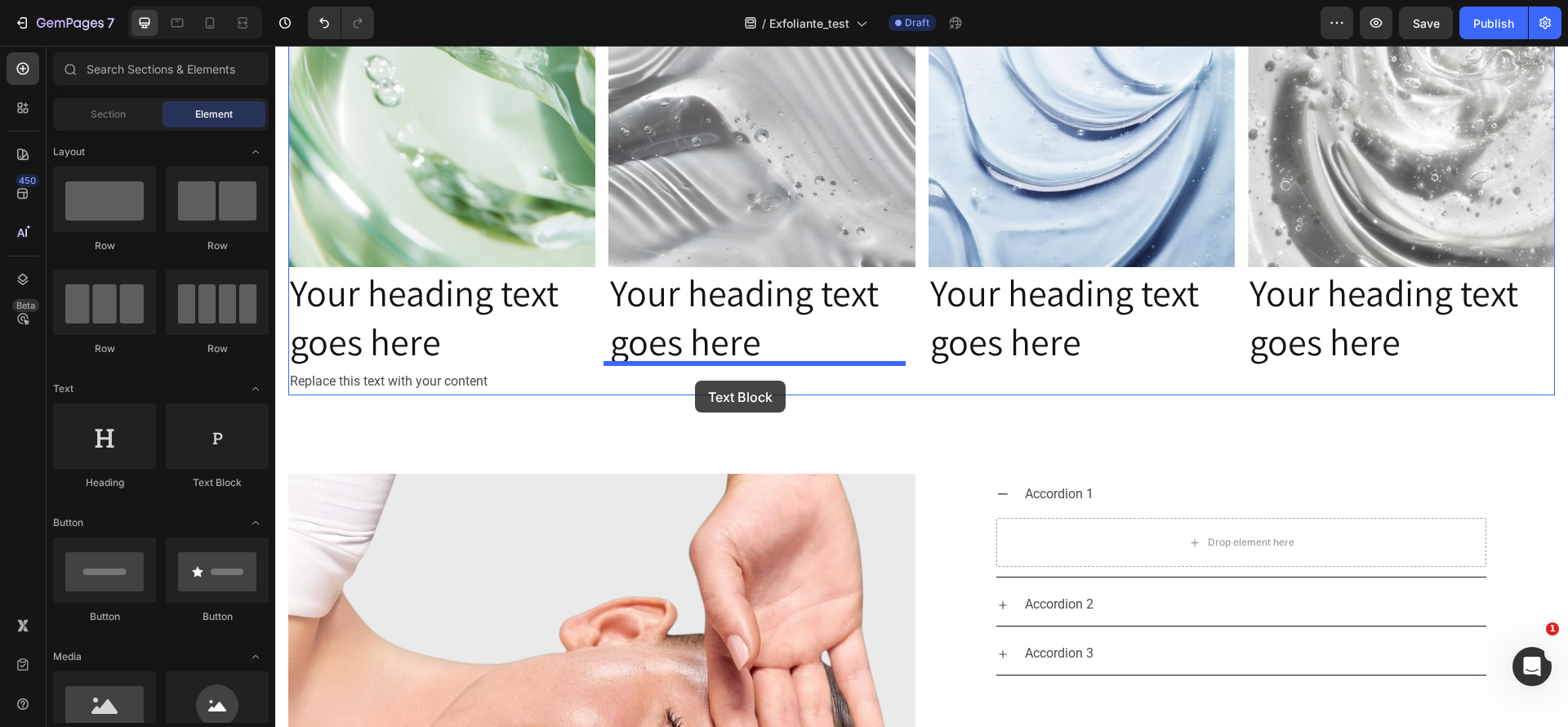
drag, startPoint x: 466, startPoint y: 498, endPoint x: 695, endPoint y: 381, distance: 257.2
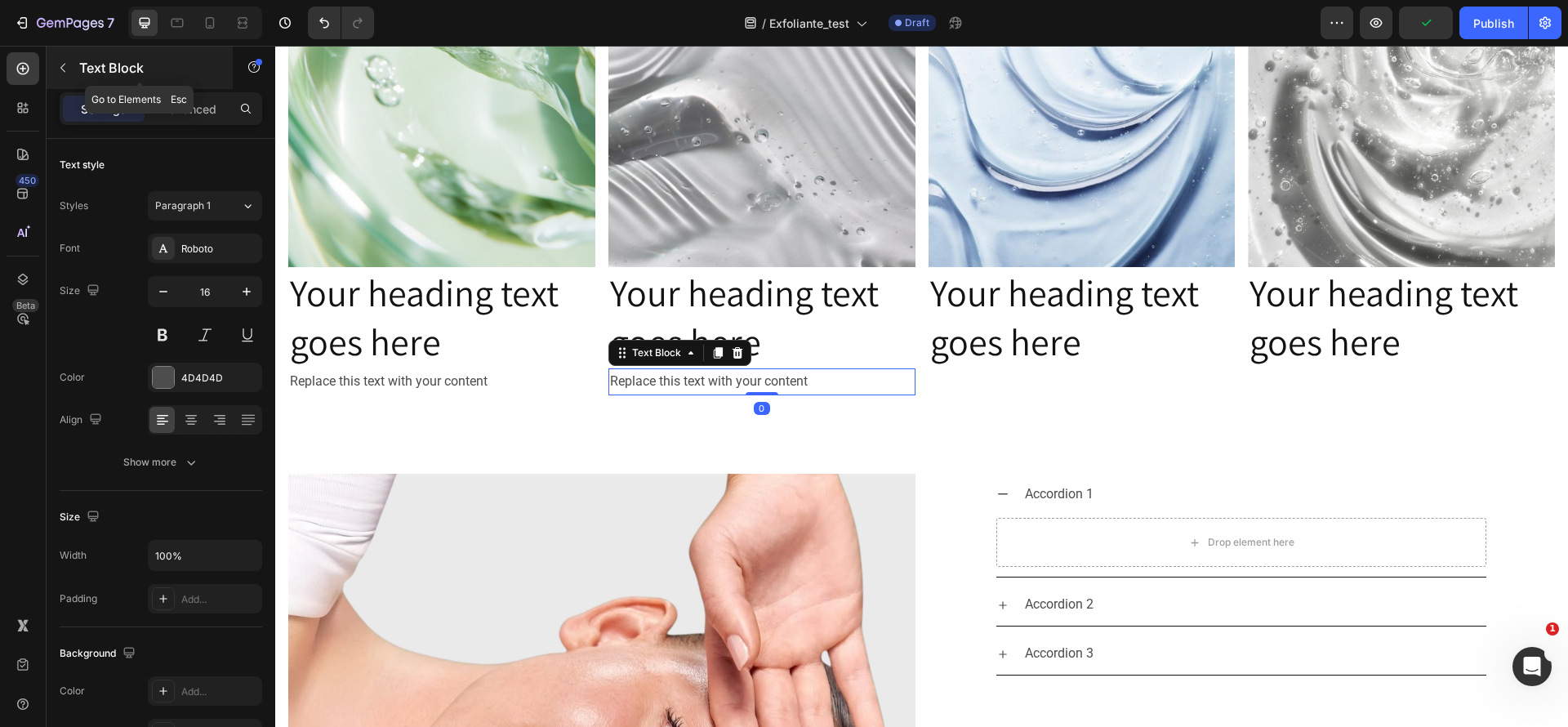
click at [70, 75] on button "button" at bounding box center [63, 67] width 26 height 26
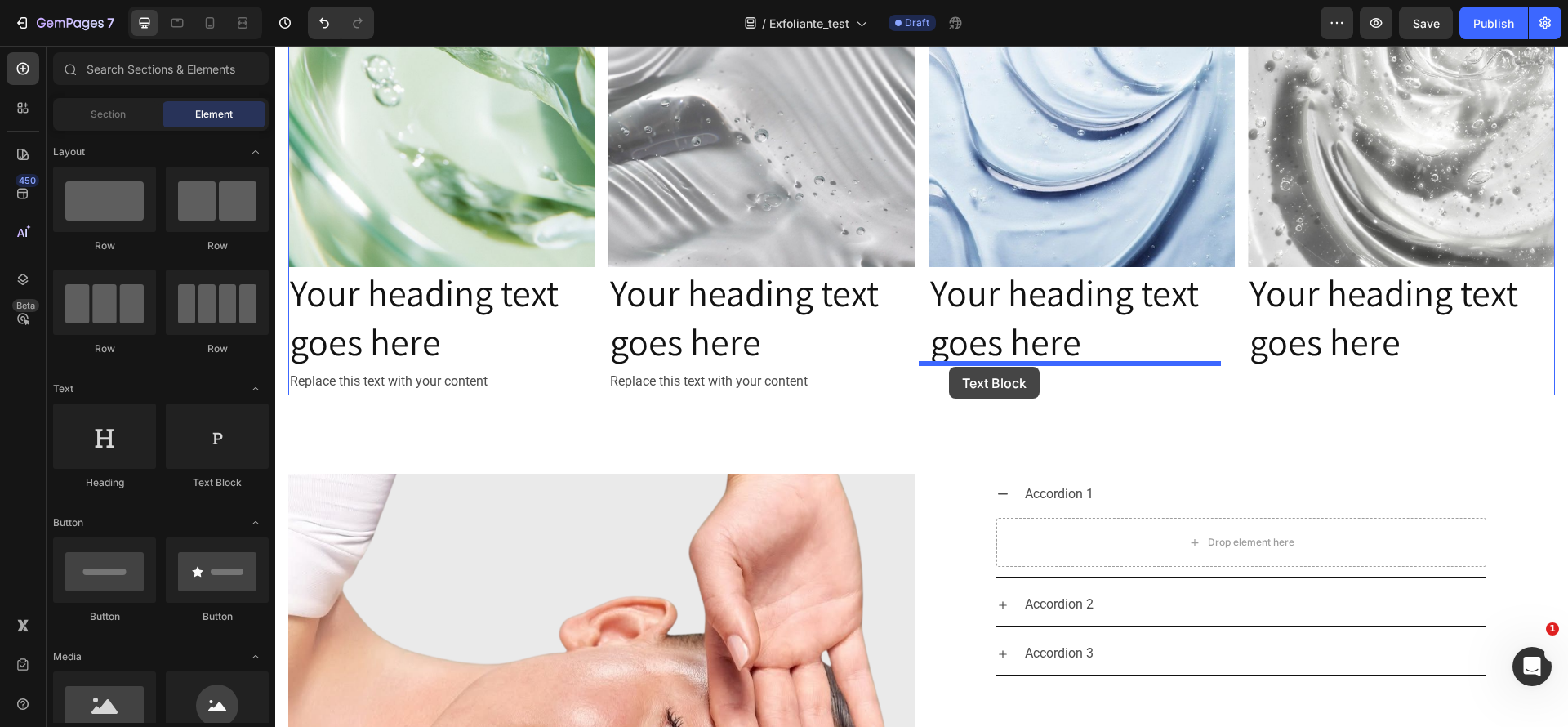
drag, startPoint x: 472, startPoint y: 504, endPoint x: 950, endPoint y: 367, distance: 497.2
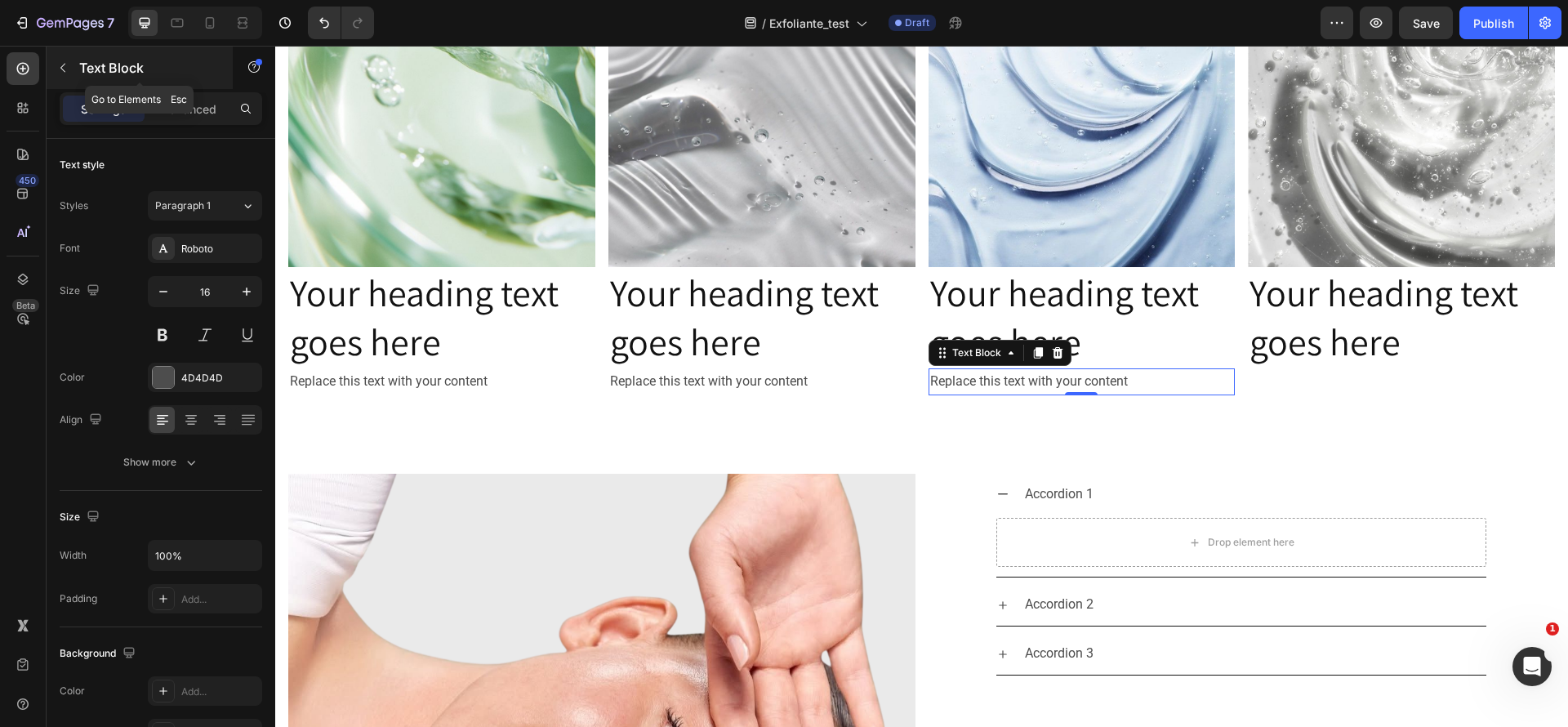
click at [66, 64] on icon "button" at bounding box center [63, 67] width 13 height 13
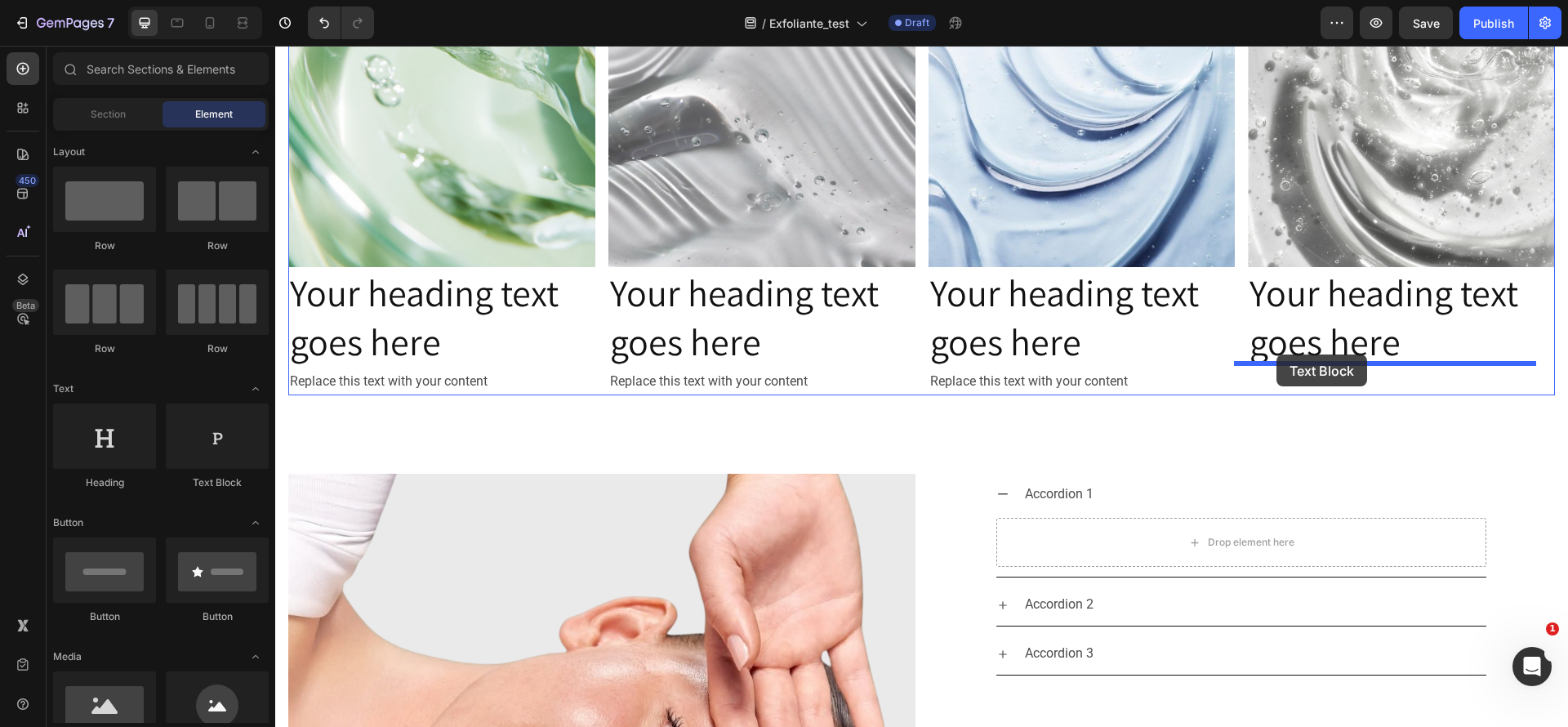
drag, startPoint x: 507, startPoint y: 492, endPoint x: 1277, endPoint y: 355, distance: 782.1
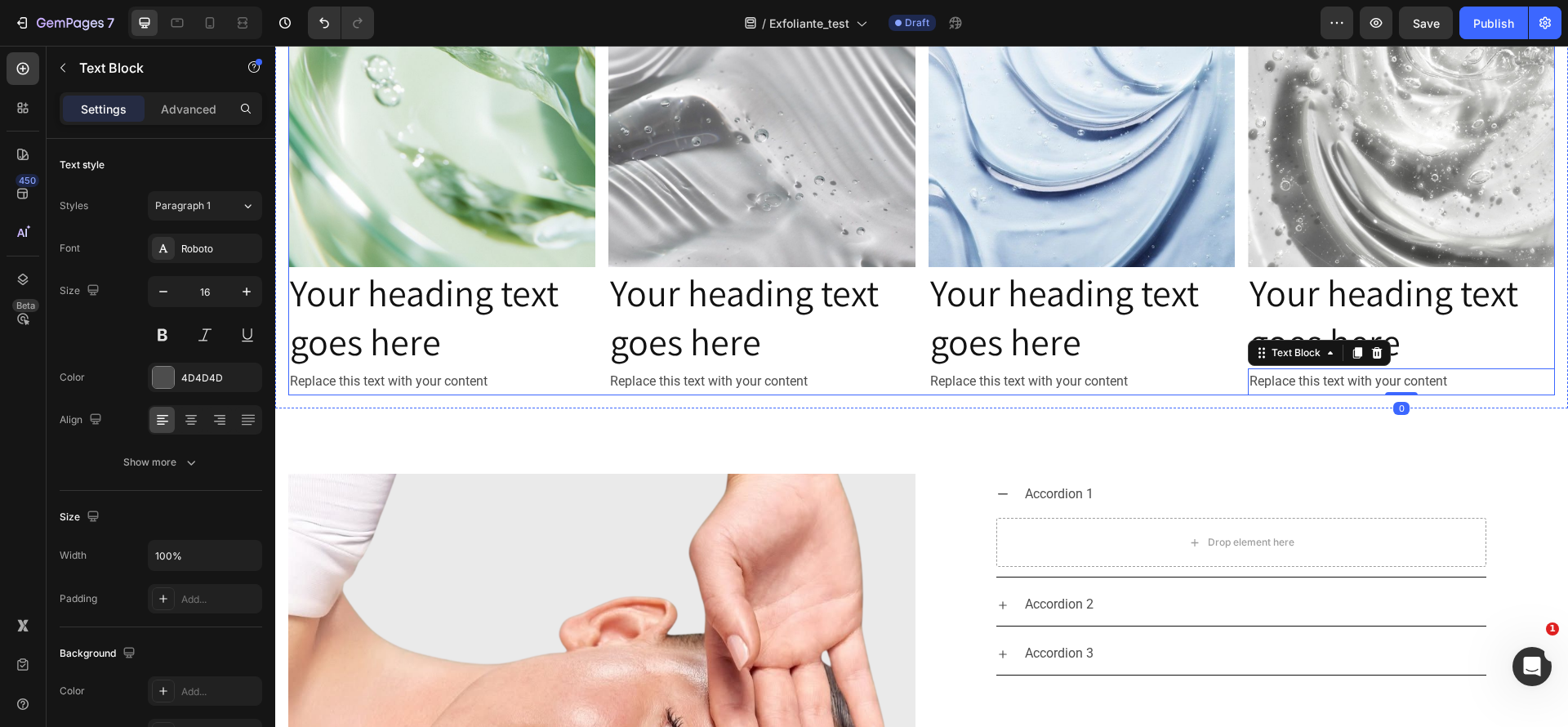
click at [490, 310] on h2 "Your heading text goes here" at bounding box center [441, 317] width 307 height 101
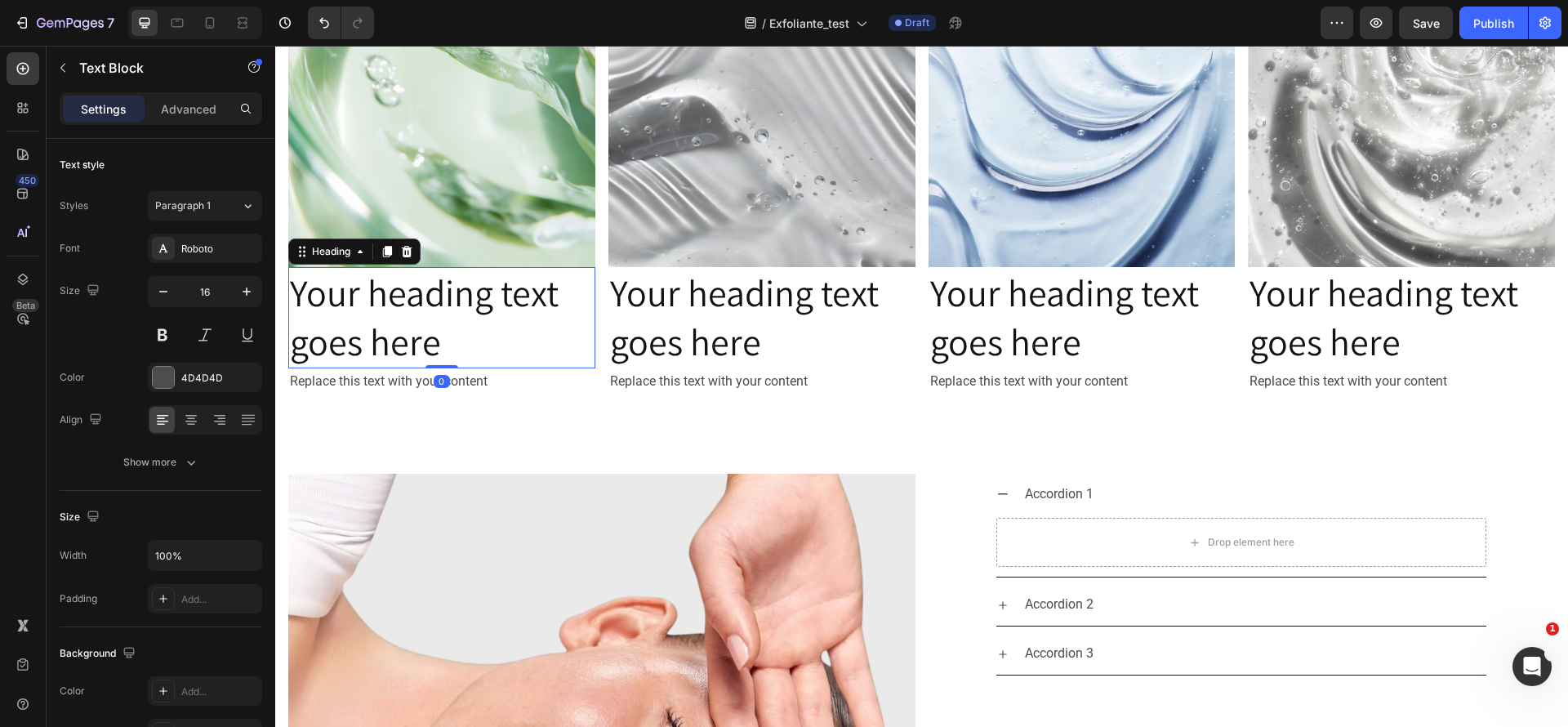
click at [490, 310] on h2 "Your heading text goes here" at bounding box center [441, 317] width 307 height 101
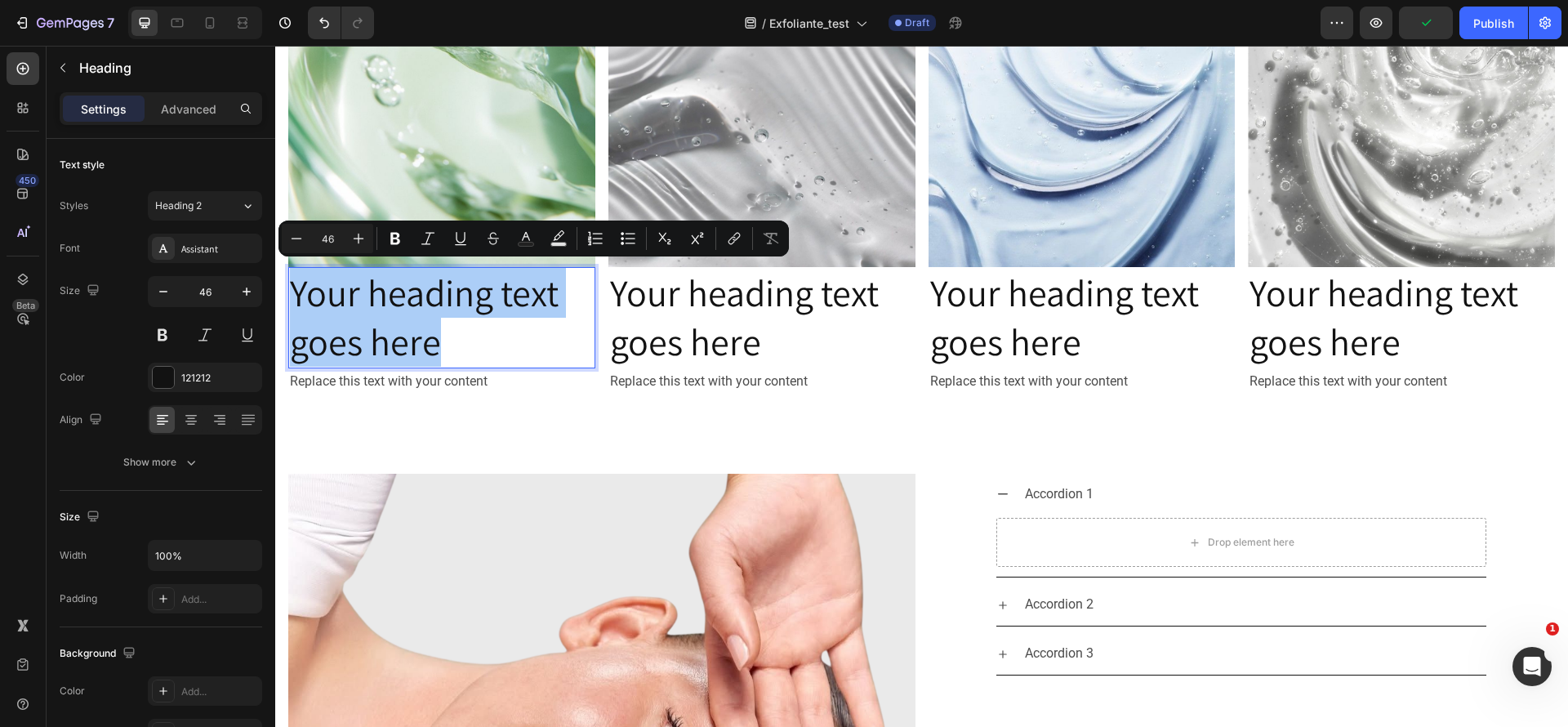
click at [336, 238] on input "46" at bounding box center [328, 239] width 33 height 20
drag, startPoint x: 336, startPoint y: 238, endPoint x: 320, endPoint y: 233, distance: 16.8
click at [320, 233] on input "46" at bounding box center [328, 239] width 33 height 20
type input "32"
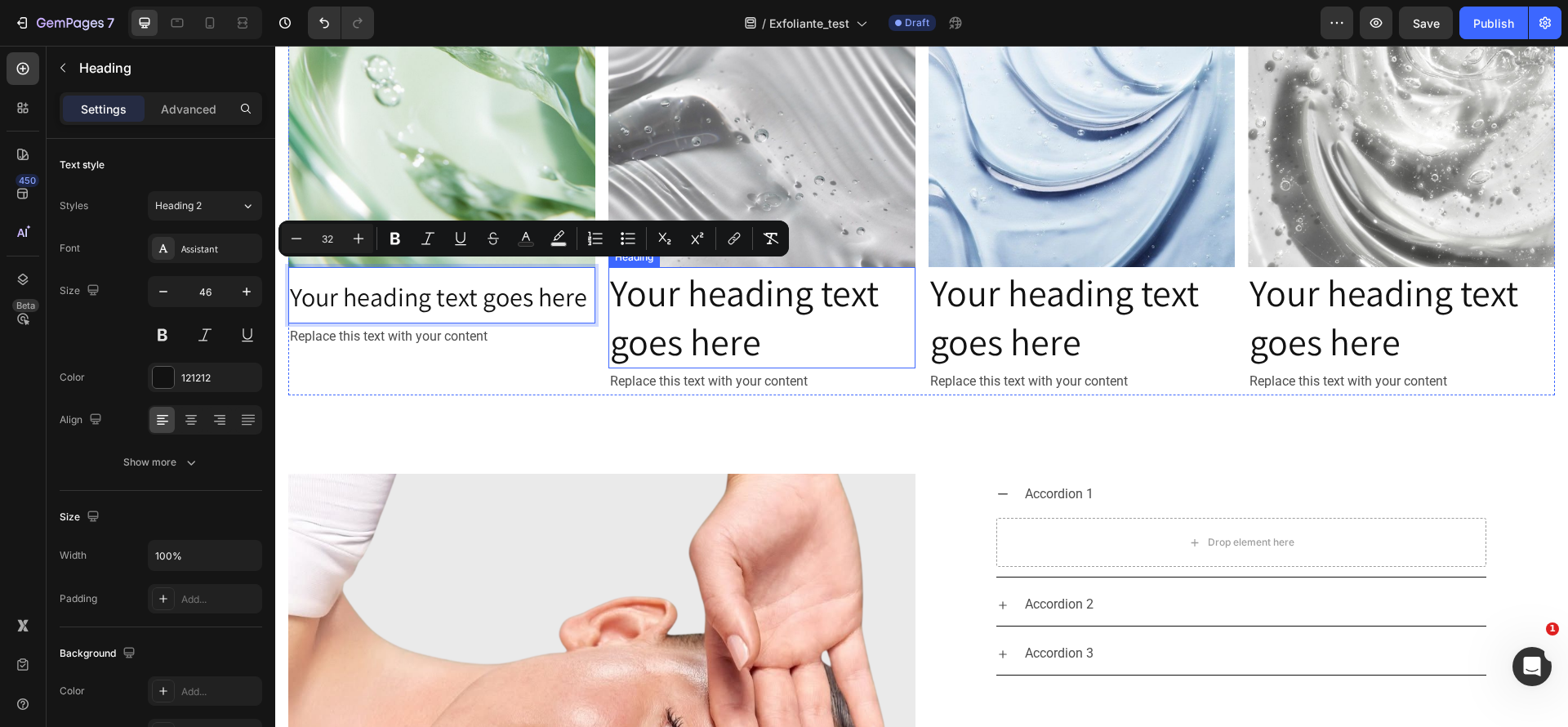
click at [712, 304] on h2 "Your heading text goes here" at bounding box center [762, 317] width 307 height 101
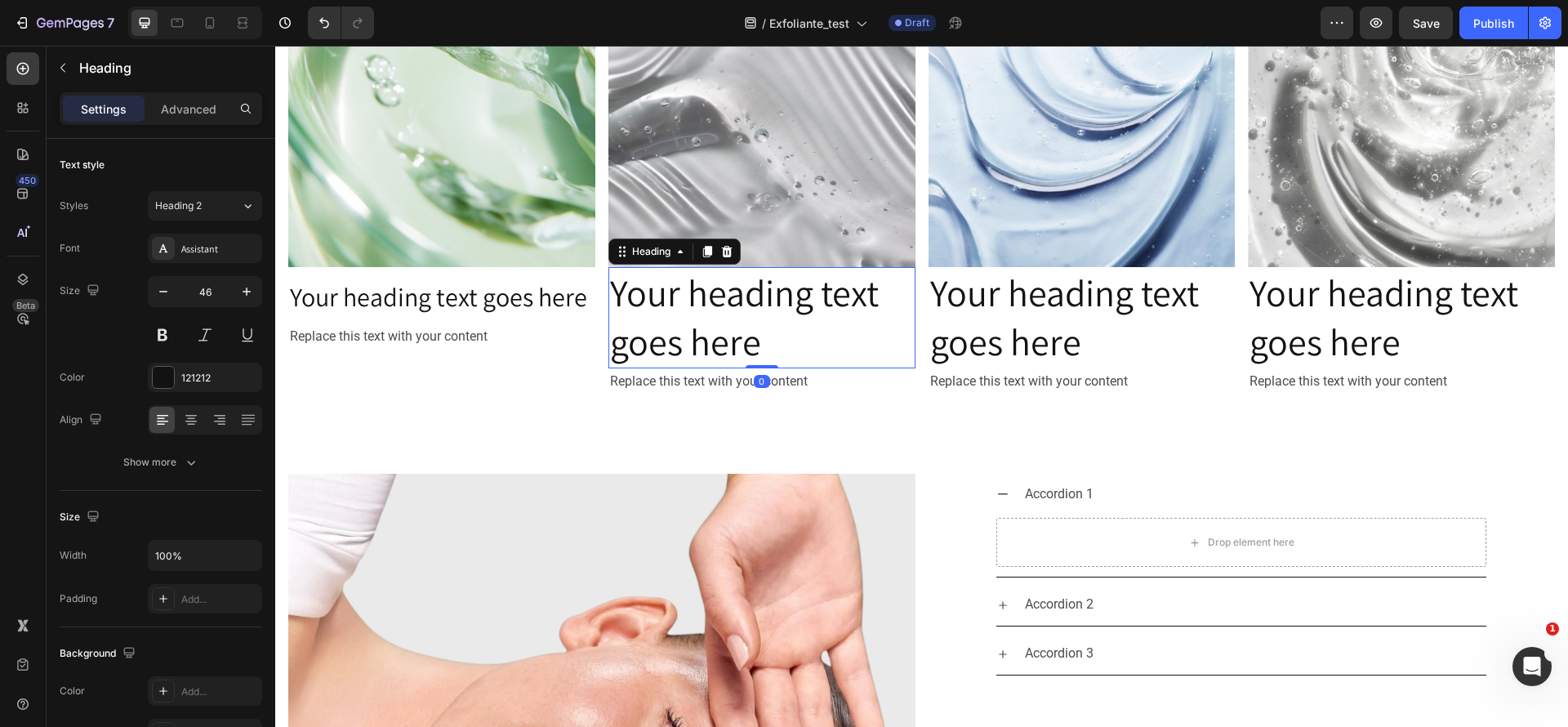
click at [712, 304] on h2 "Your heading text goes here" at bounding box center [762, 317] width 307 height 101
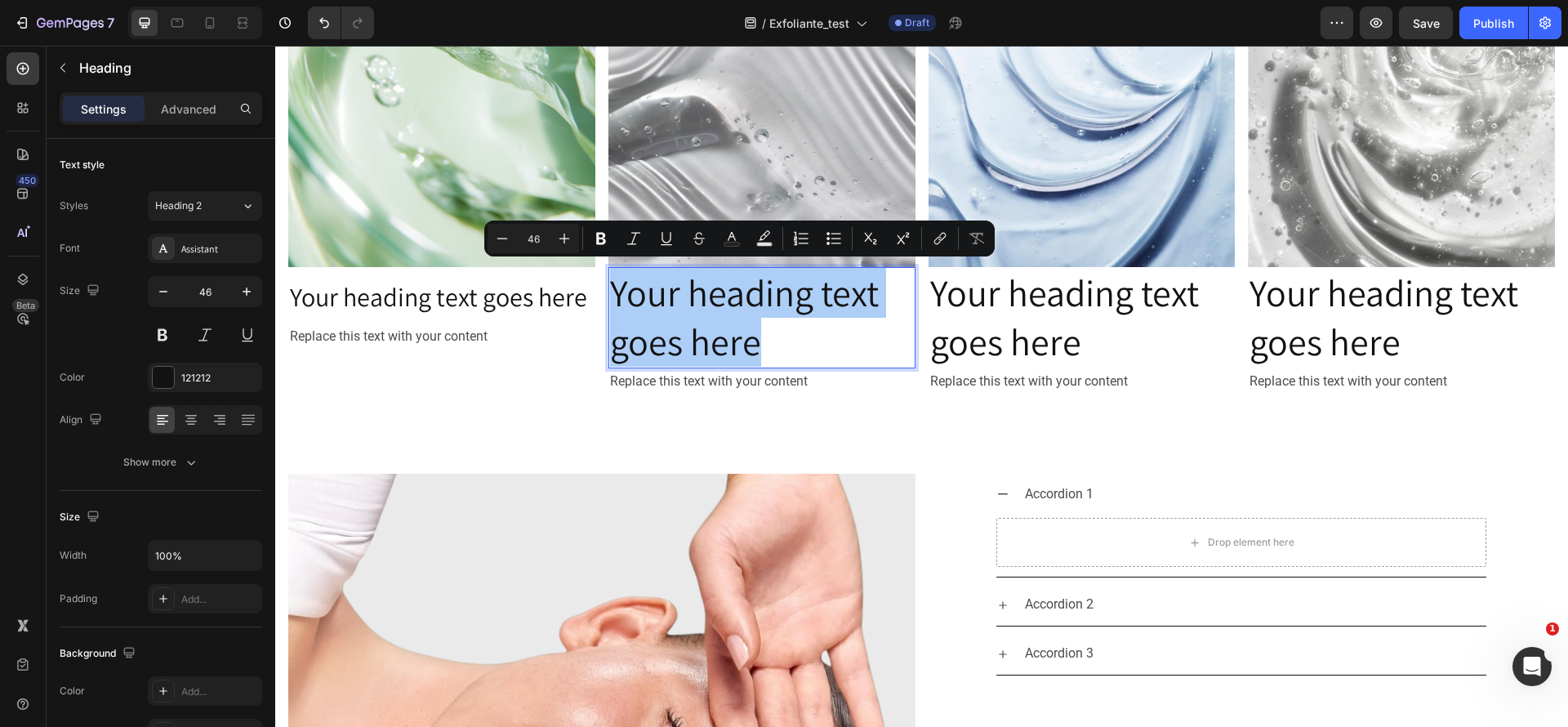
click at [541, 244] on input "46" at bounding box center [533, 239] width 33 height 20
click at [521, 230] on input "46" at bounding box center [533, 239] width 33 height 20
type input "32"
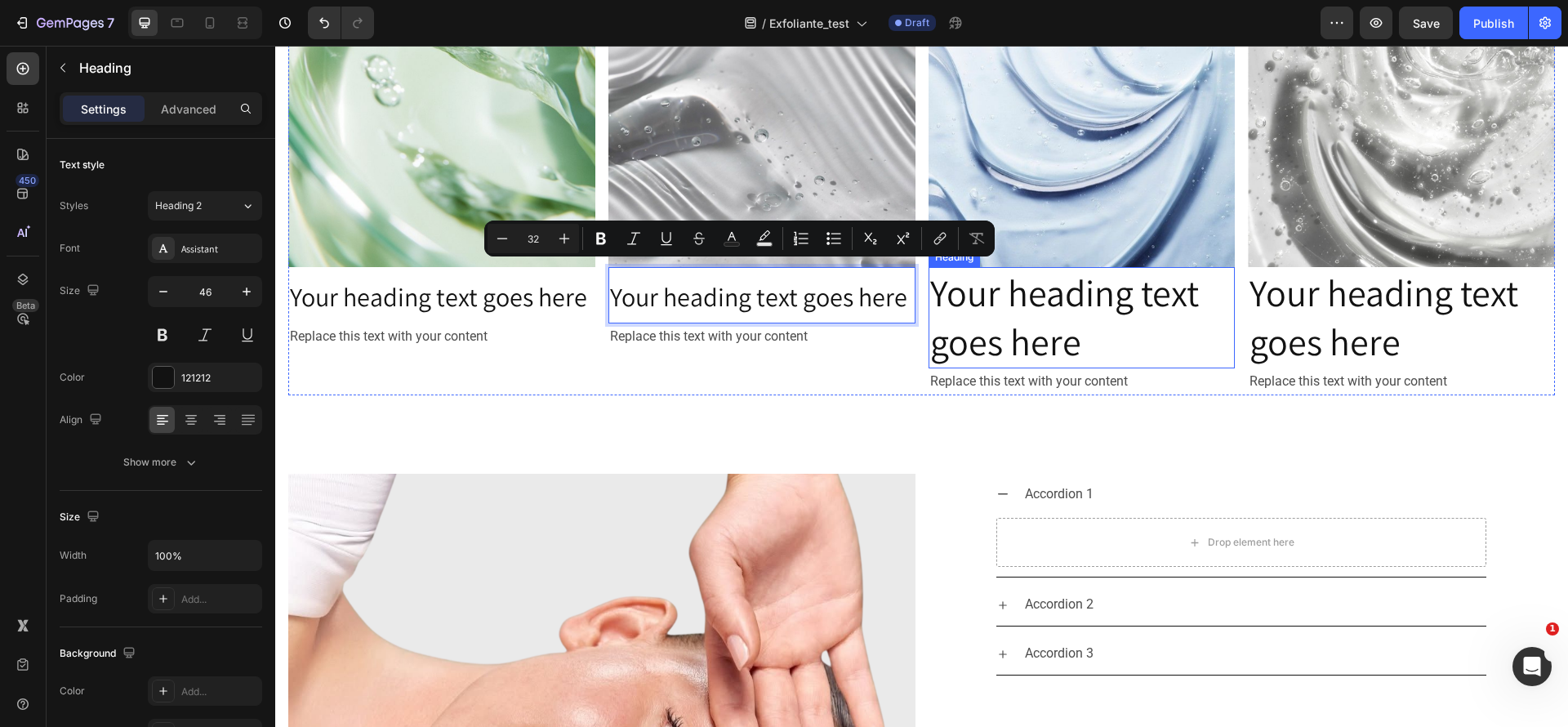
click at [1053, 335] on h2 "Your heading text goes here" at bounding box center [1082, 317] width 307 height 101
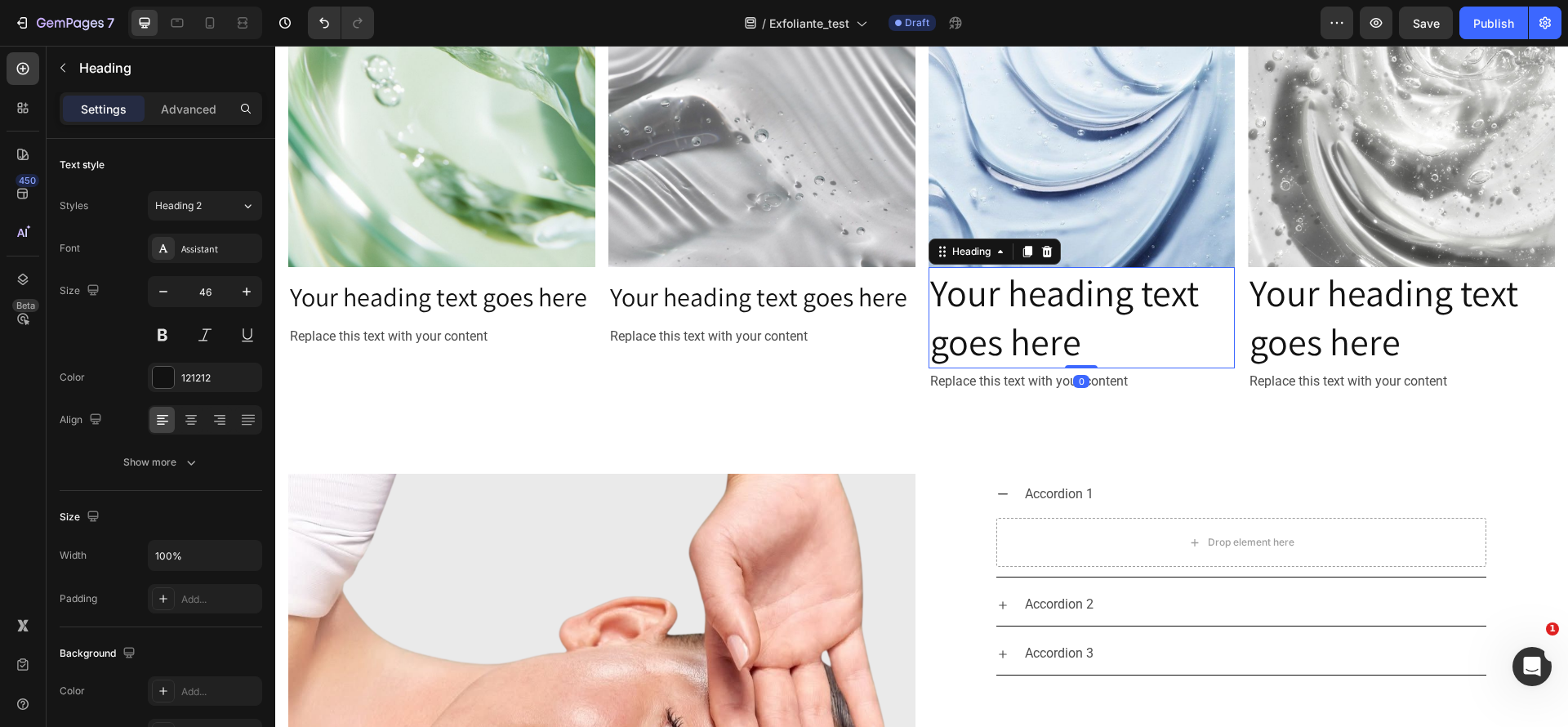
click at [1053, 334] on h2 "Your heading text goes here" at bounding box center [1082, 317] width 307 height 101
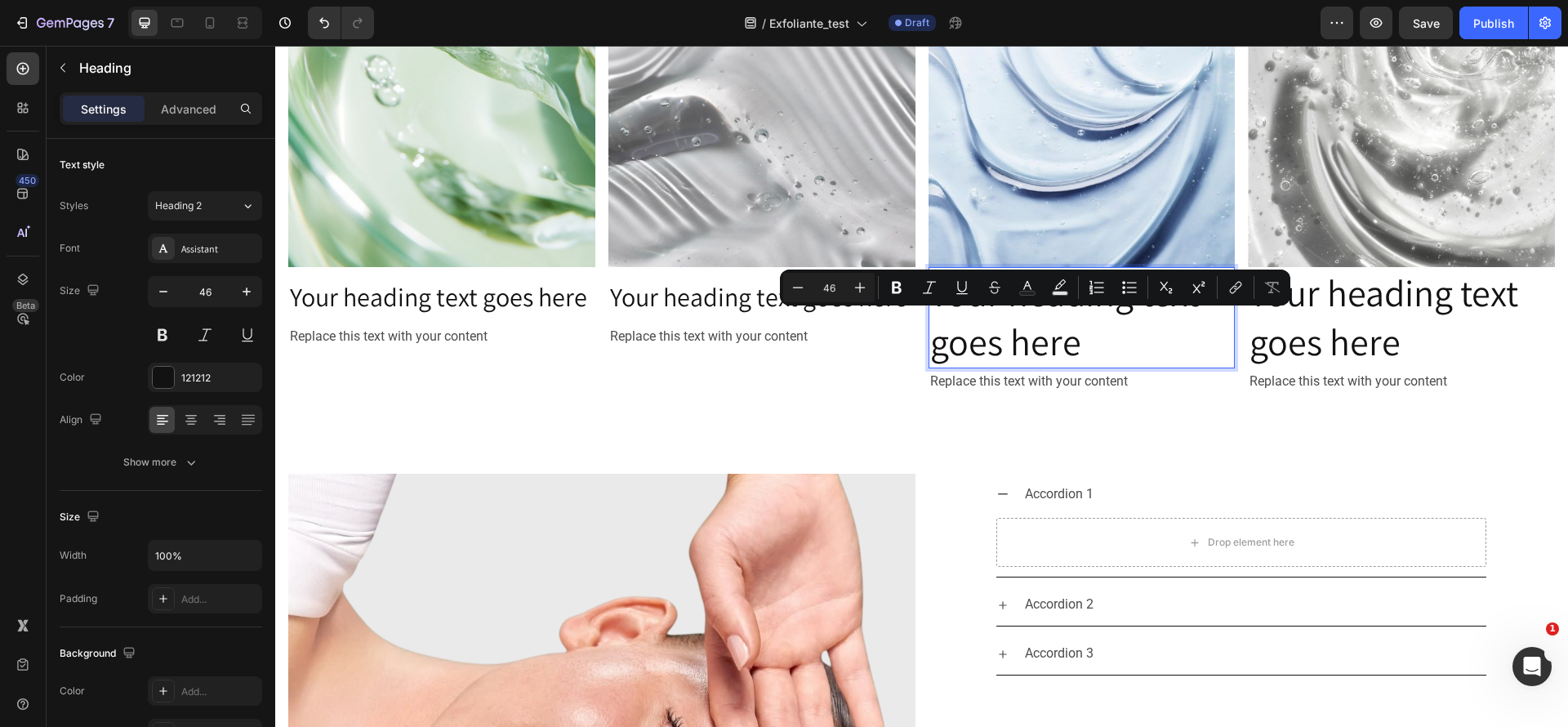
click at [1071, 327] on p "Your heading text goes here" at bounding box center [1083, 318] width 304 height 98
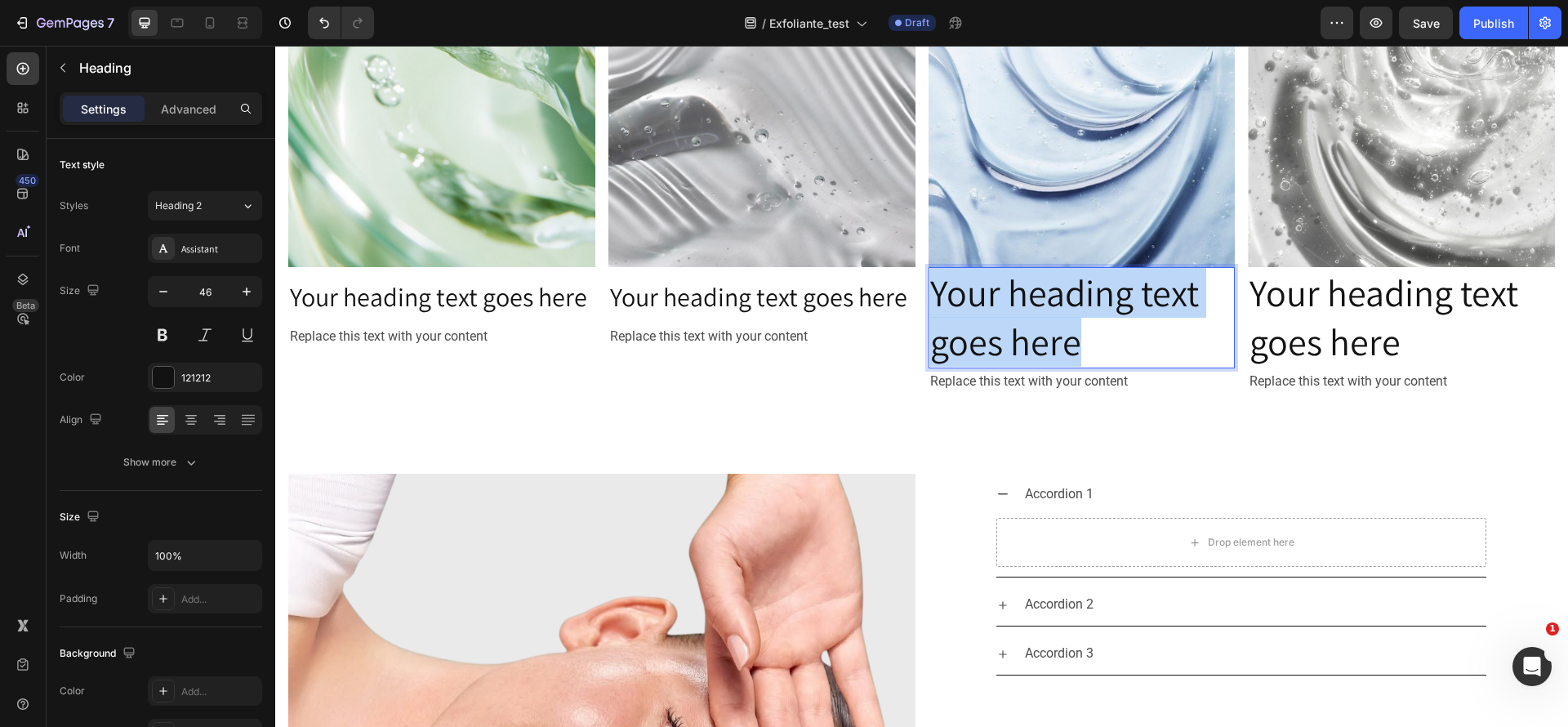
drag, startPoint x: 1071, startPoint y: 327, endPoint x: 929, endPoint y: 270, distance: 153.0
click at [931, 270] on p "Your heading text goes here" at bounding box center [1083, 318] width 304 height 98
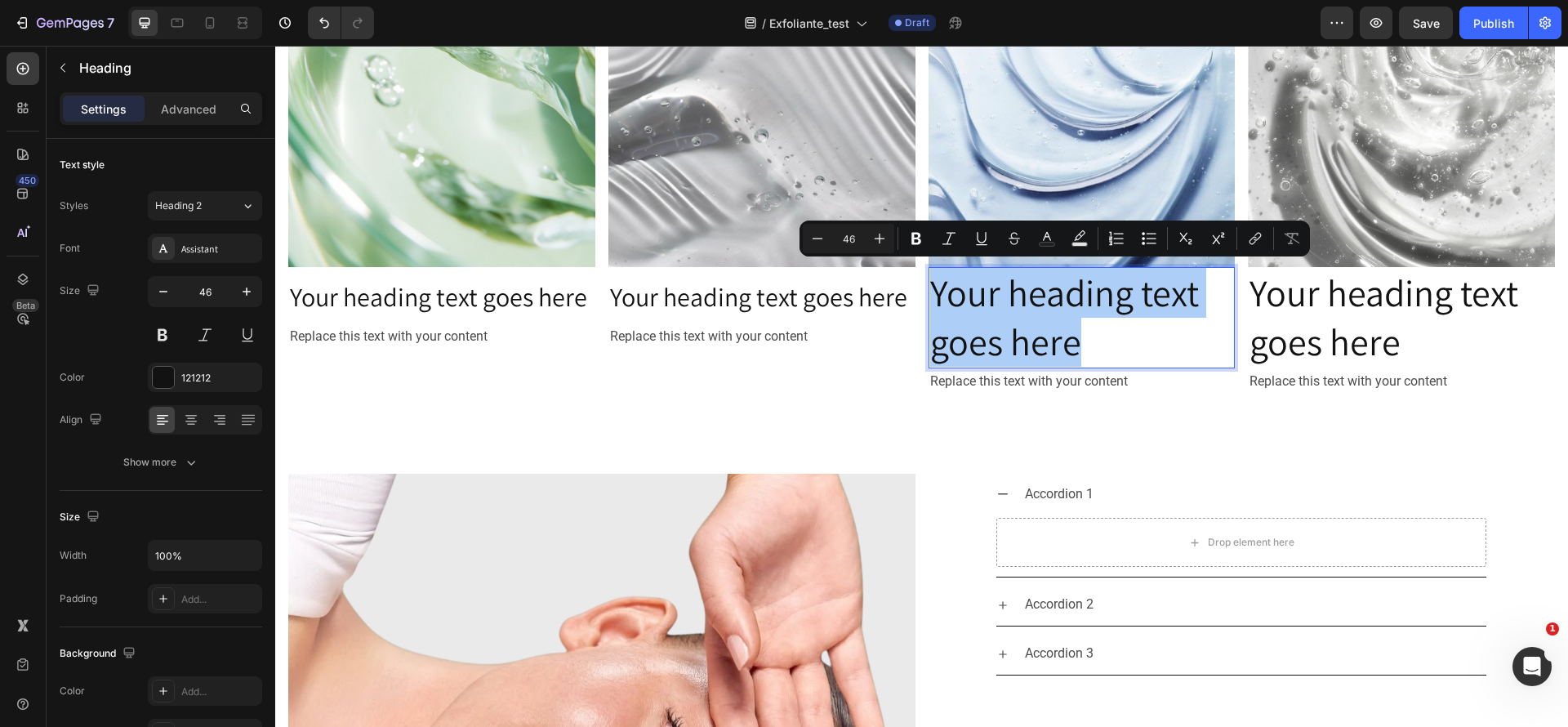
click at [852, 239] on input "46" at bounding box center [848, 239] width 33 height 20
drag, startPoint x: 856, startPoint y: 239, endPoint x: 842, endPoint y: 239, distance: 14.0
click at [842, 239] on input "46" at bounding box center [848, 239] width 33 height 20
type input "32"
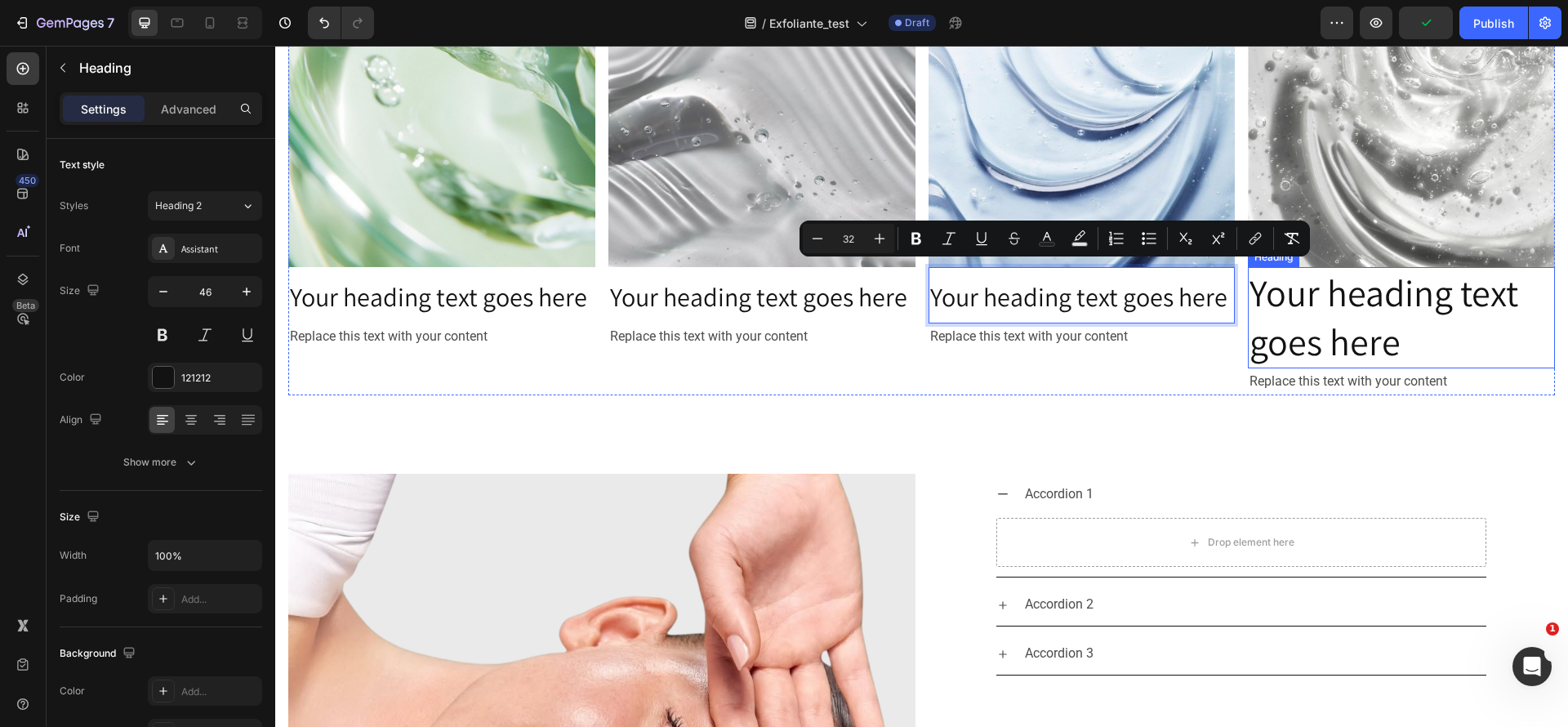
click at [1355, 313] on h2 "Your heading text goes here" at bounding box center [1402, 317] width 307 height 101
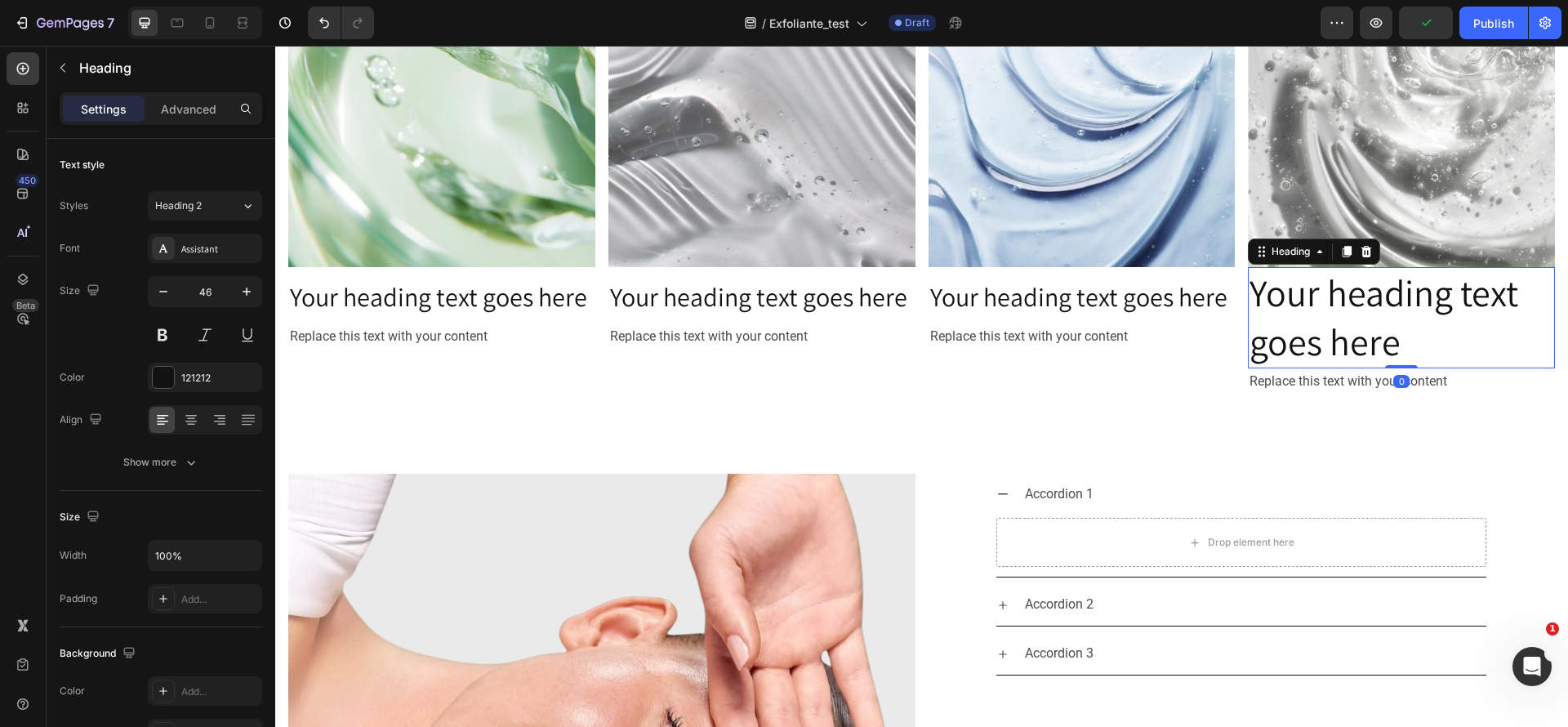
click at [1393, 315] on h2 "Your heading text goes here" at bounding box center [1402, 317] width 307 height 101
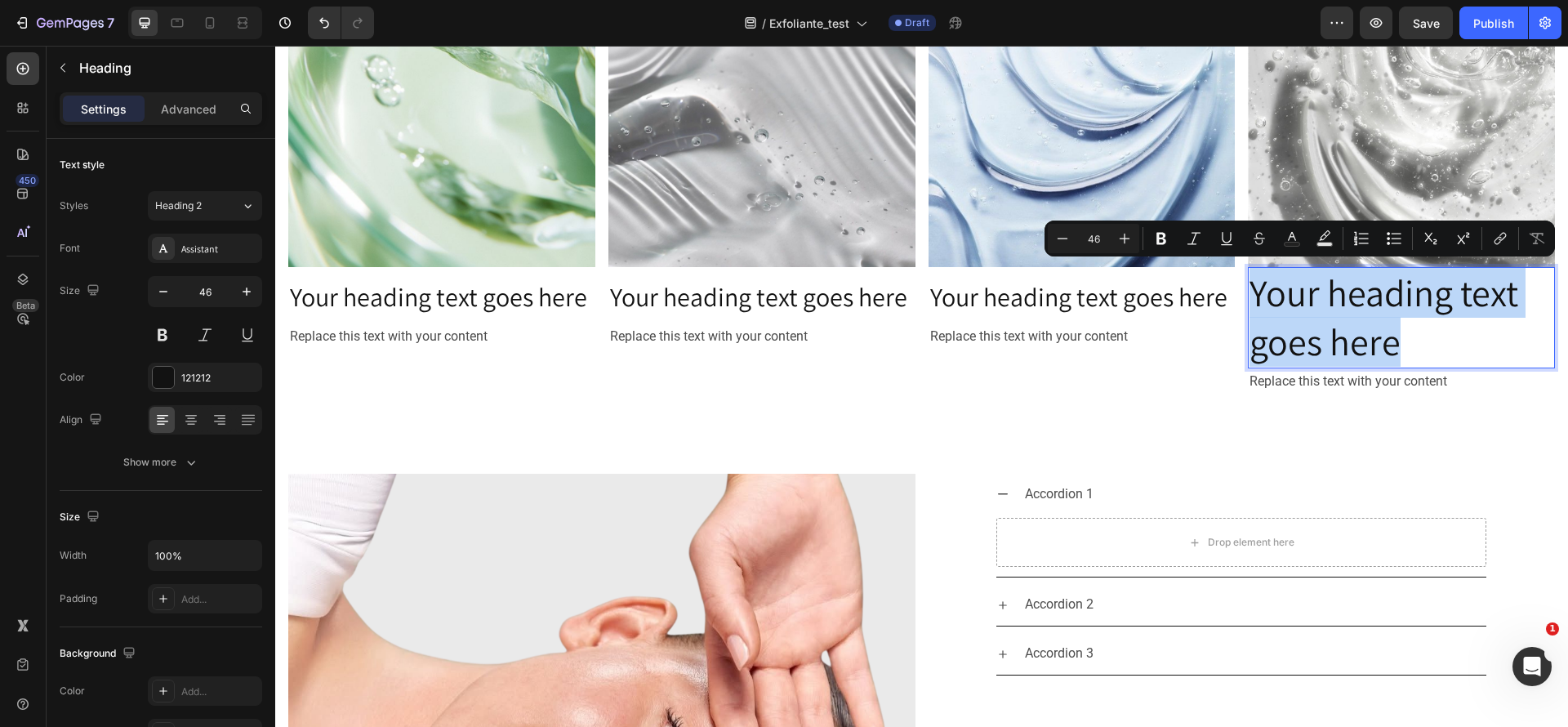
drag, startPoint x: 1393, startPoint y: 329, endPoint x: 1239, endPoint y: 277, distance: 162.5
click at [1249, 277] on p "Your heading text goes here" at bounding box center [1402, 318] width 304 height 98
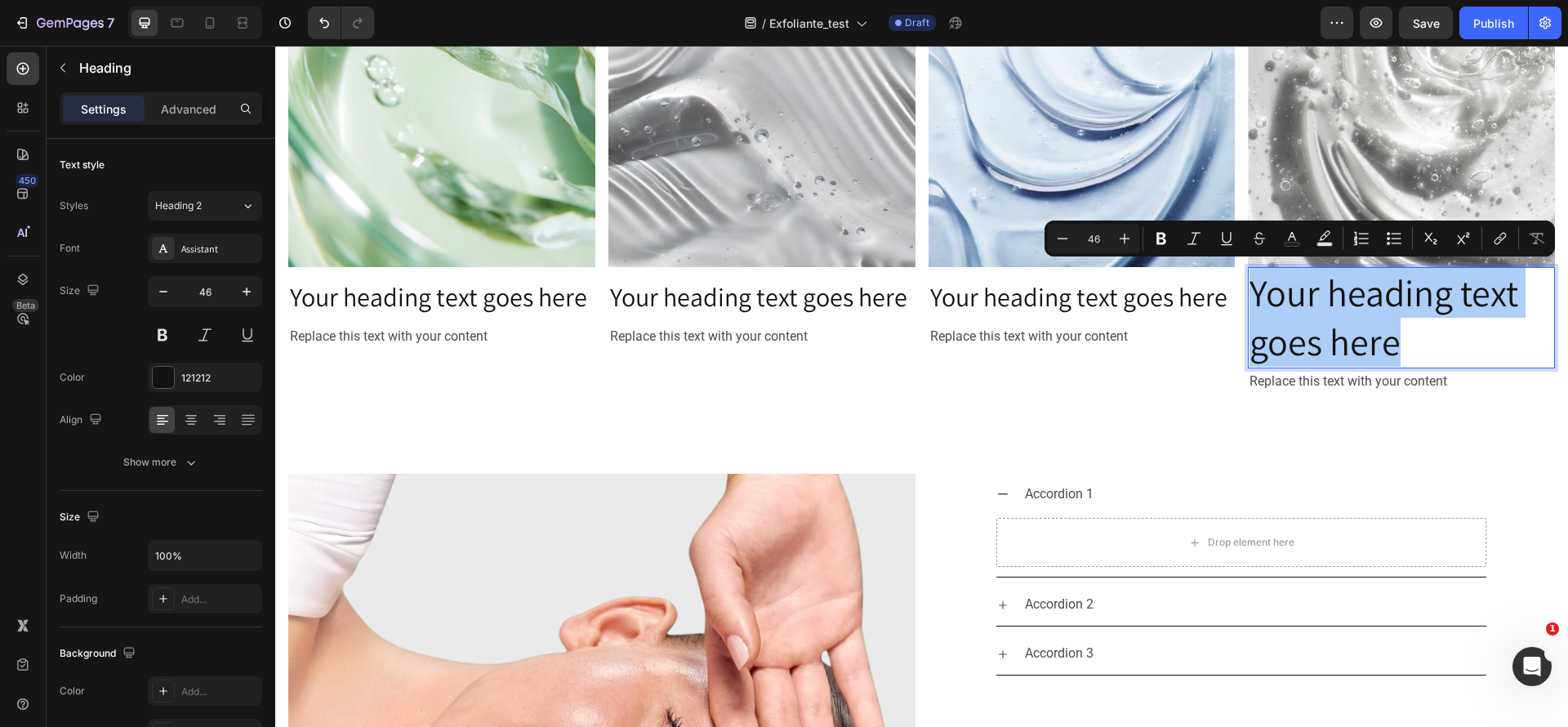
click at [1105, 229] on input "46" at bounding box center [1094, 239] width 33 height 20
drag, startPoint x: 1105, startPoint y: 229, endPoint x: 1080, endPoint y: 229, distance: 25.0
click at [1080, 229] on input "46" at bounding box center [1094, 239] width 33 height 20
type input "32"
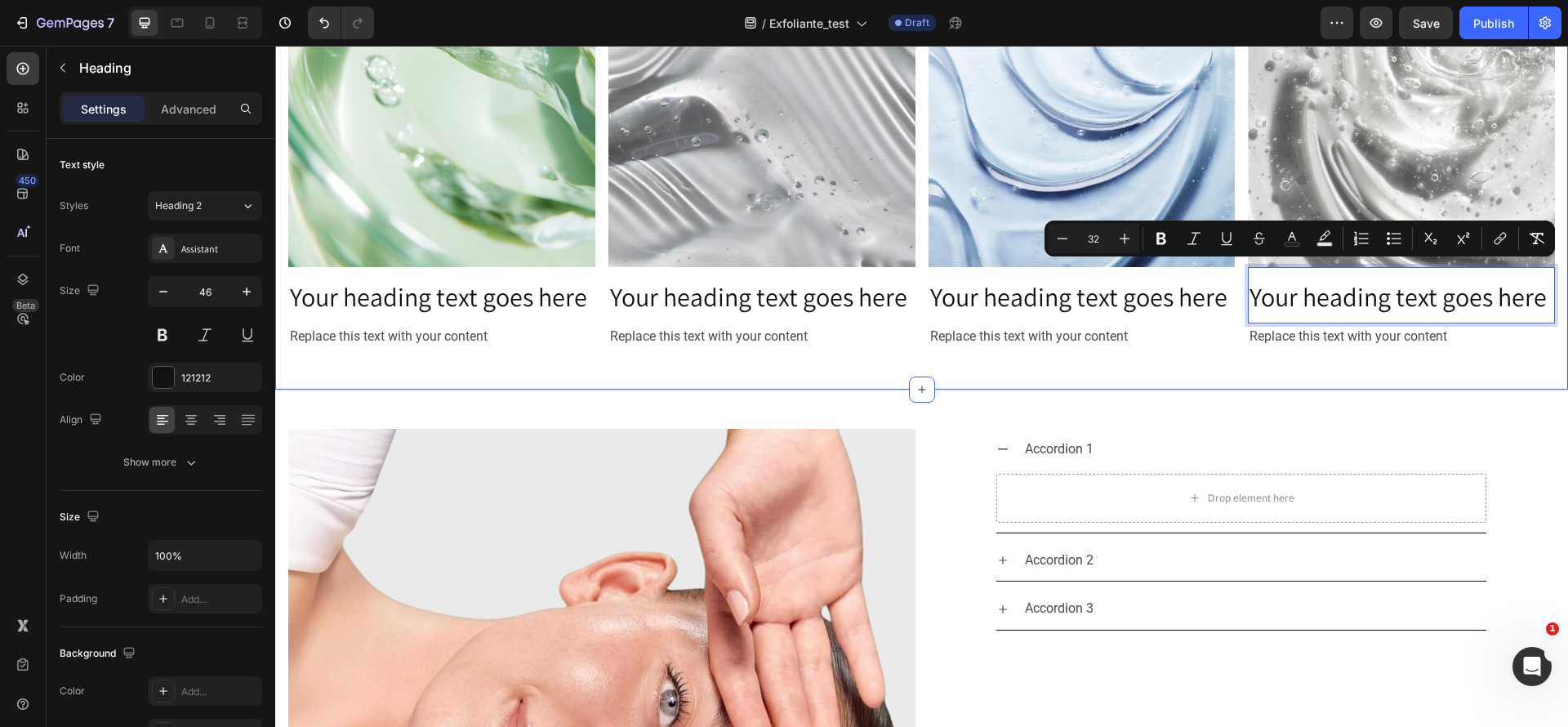
click at [1142, 367] on div "Your heading text goes here Heading Replace this text with your content Text Bl…" at bounding box center [922, 96] width 1293 height 587
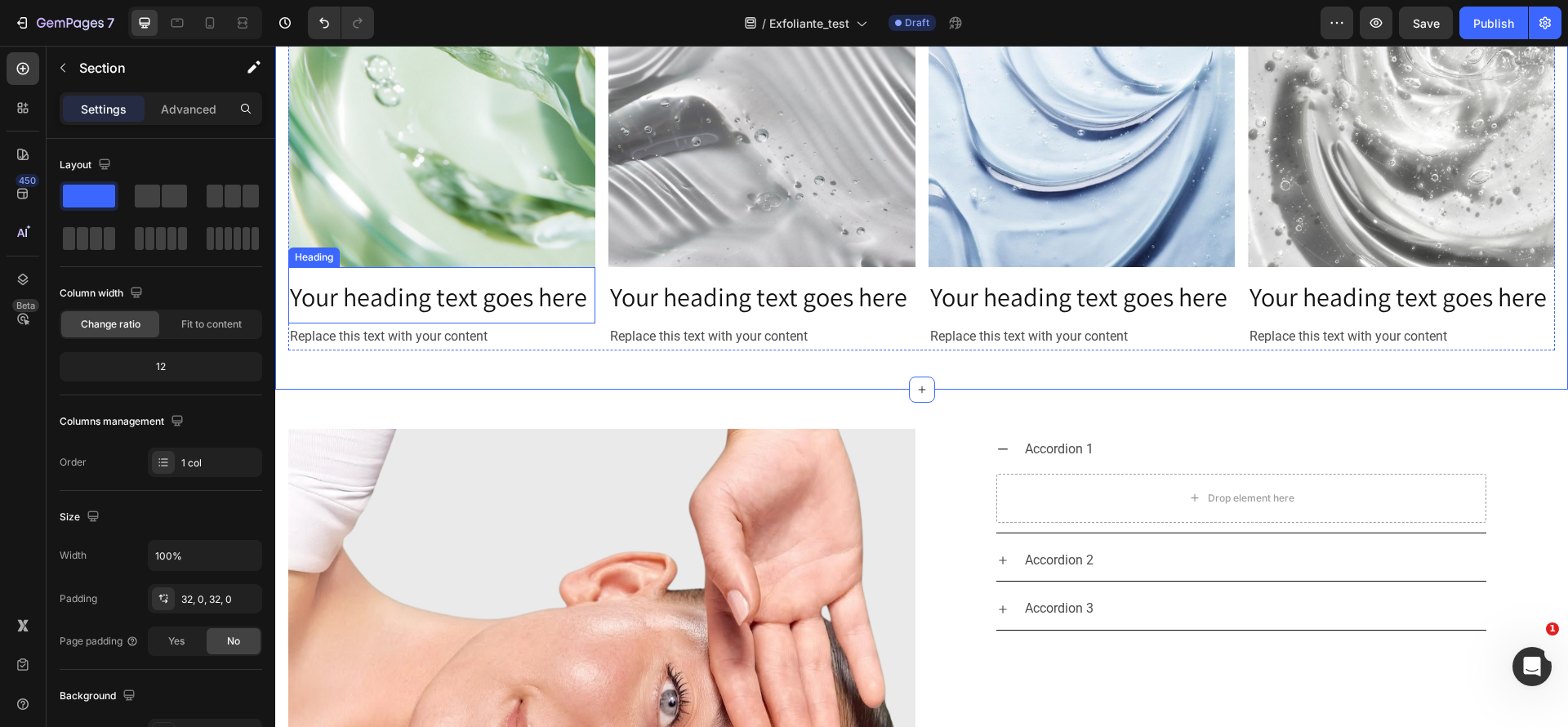
click at [397, 295] on span "Your heading text goes here" at bounding box center [439, 296] width 297 height 34
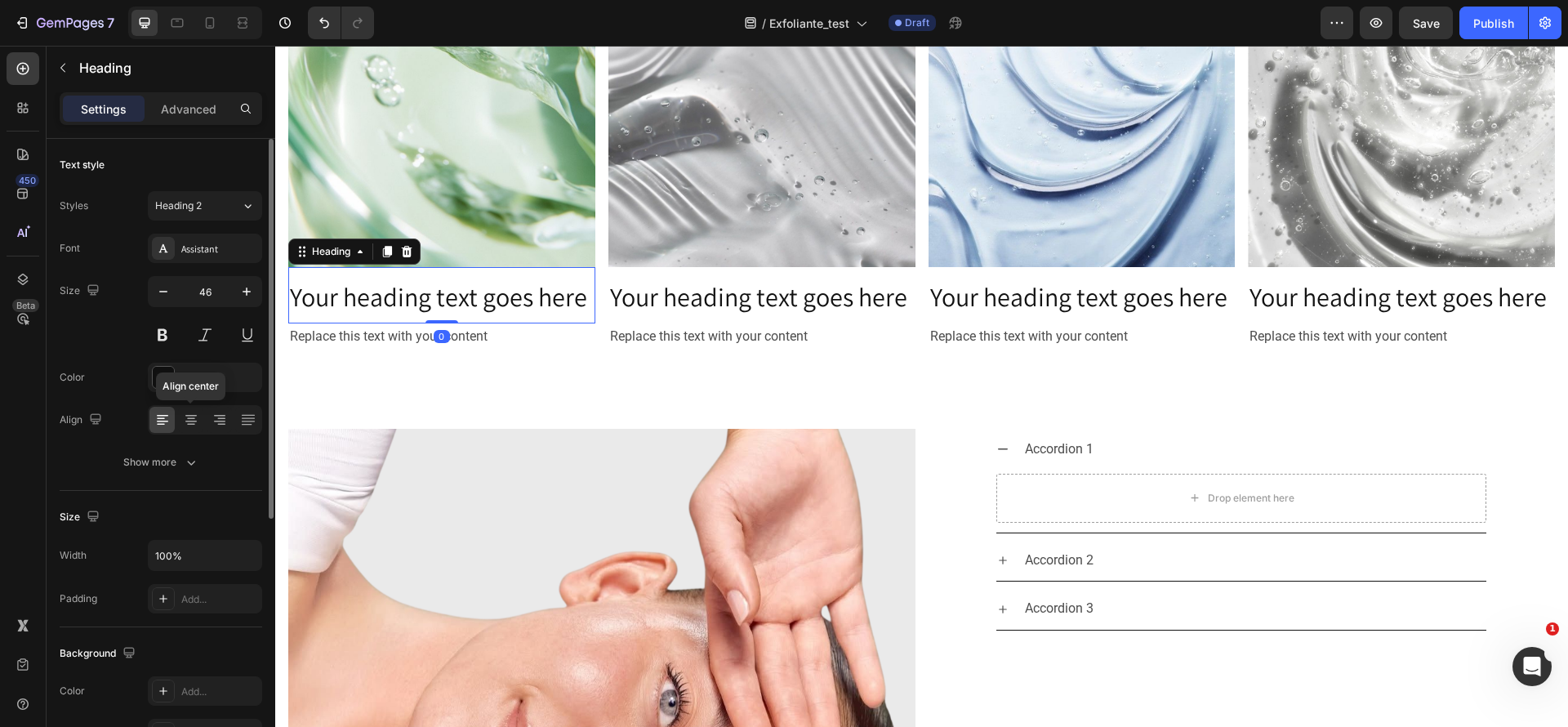
click at [192, 414] on icon at bounding box center [191, 420] width 16 height 16
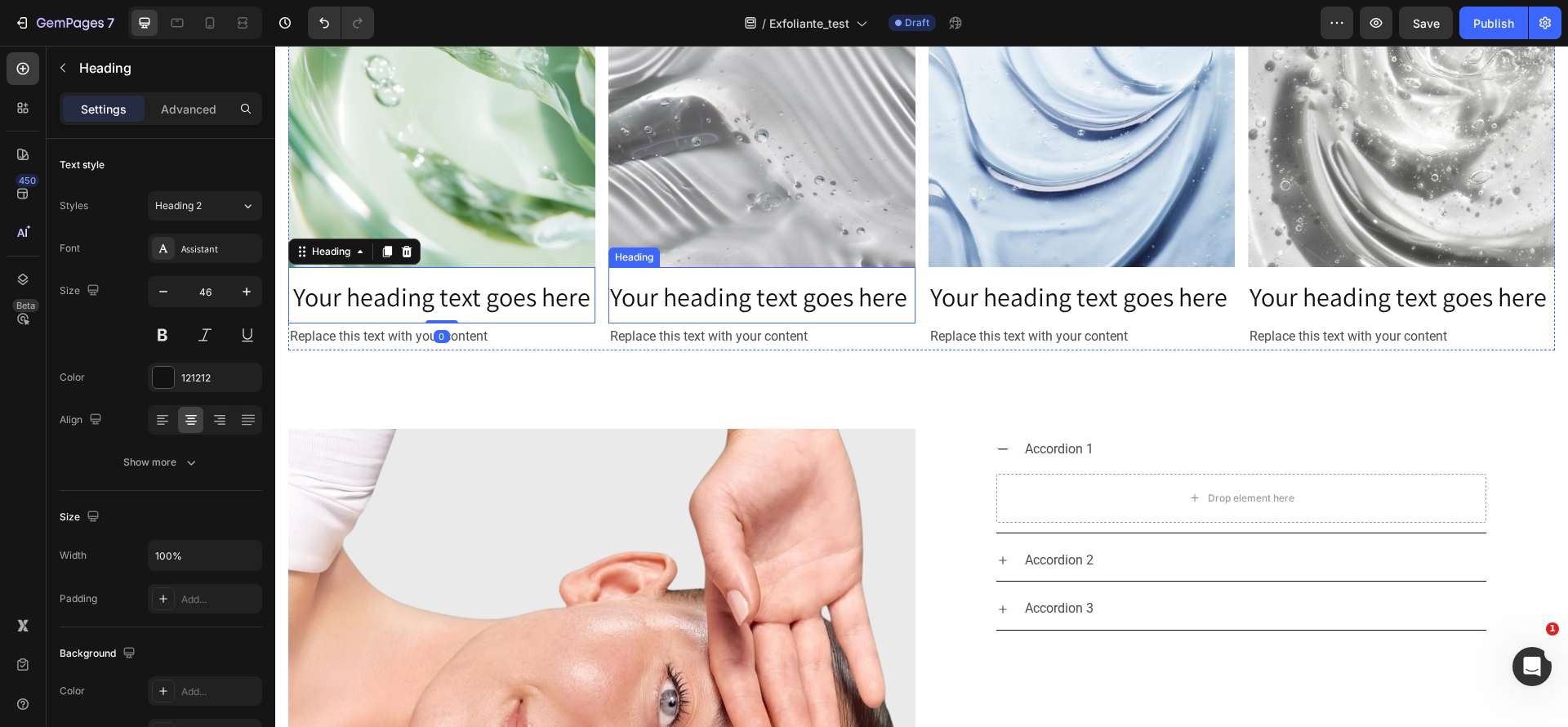
click at [739, 285] on span "Your heading text goes here" at bounding box center [759, 296] width 297 height 34
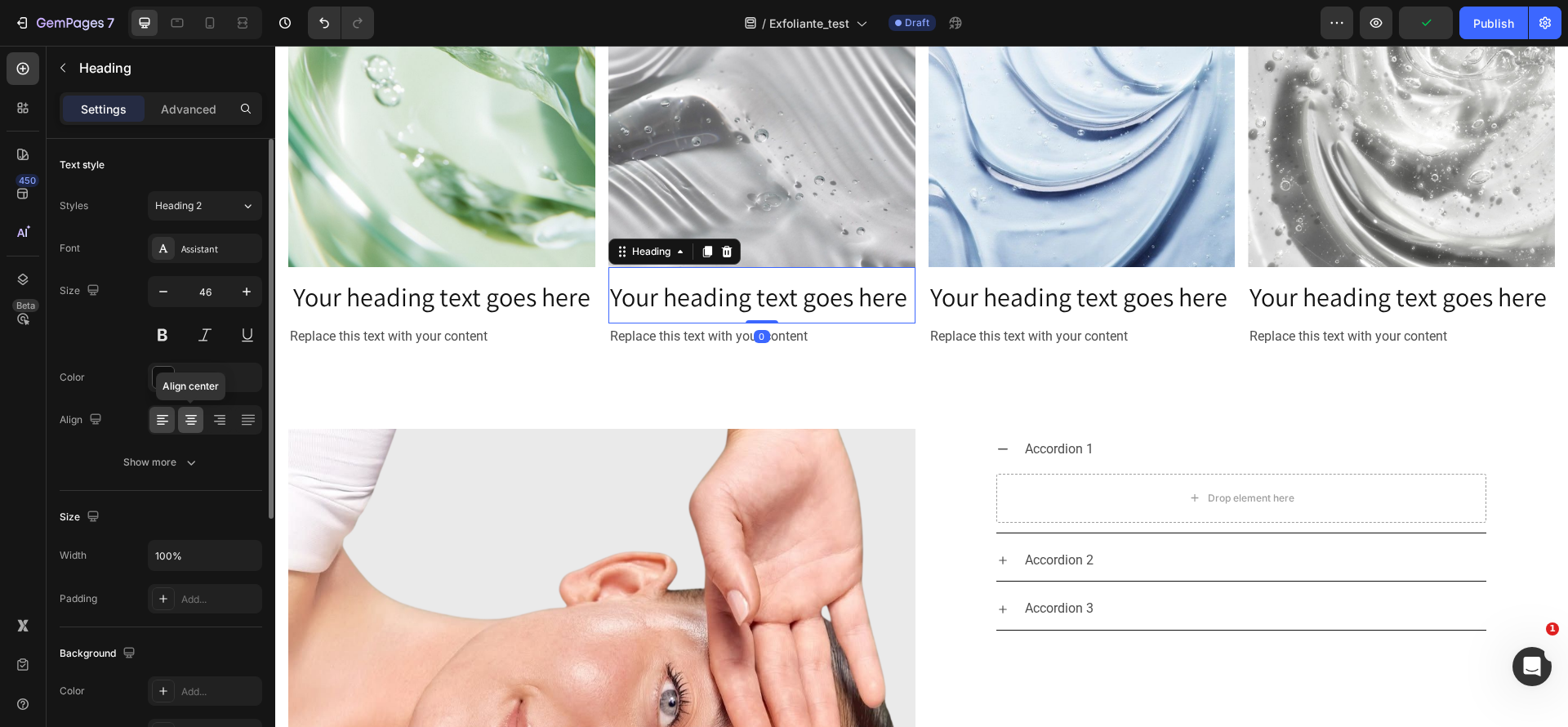
click at [199, 416] on icon at bounding box center [191, 420] width 16 height 16
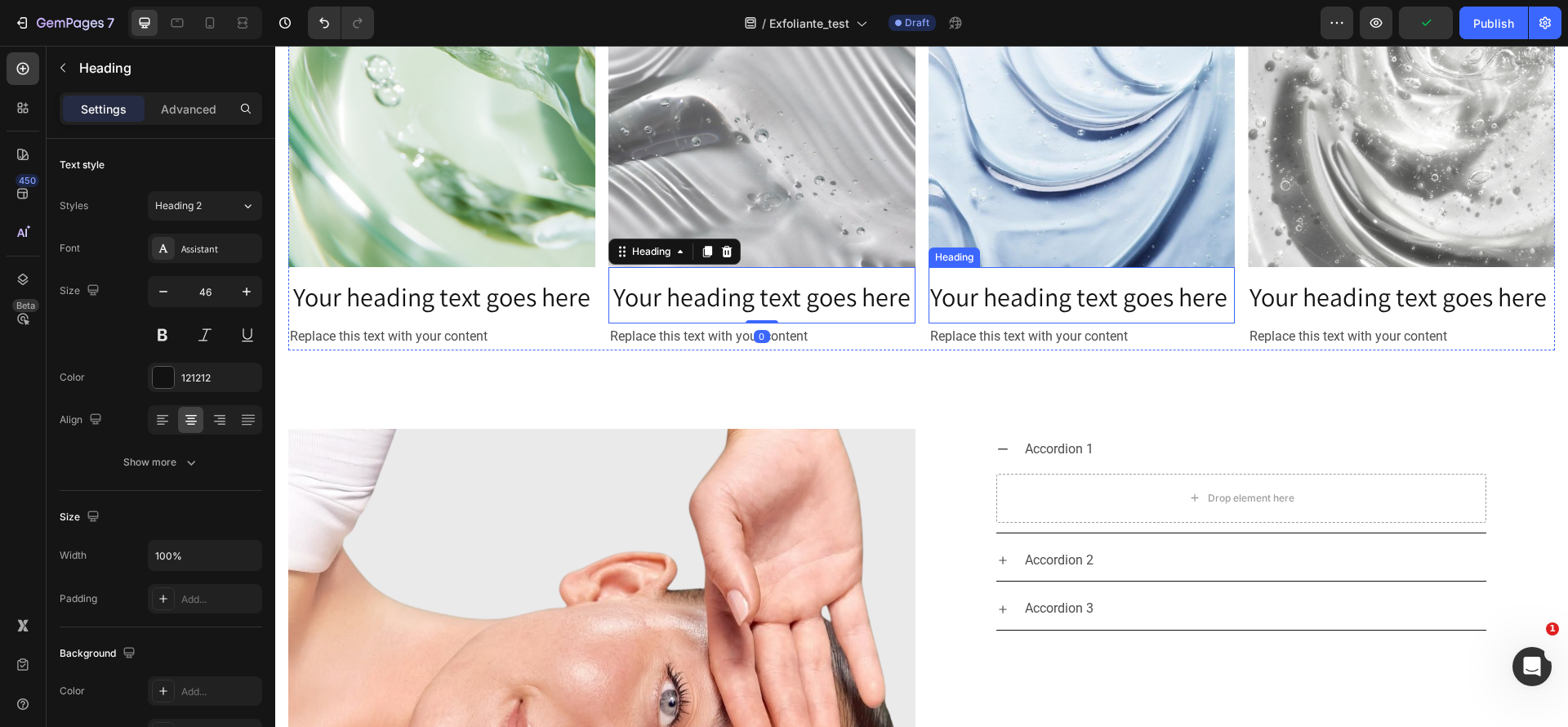
click at [1055, 294] on span "Your heading text goes here" at bounding box center [1079, 296] width 297 height 34
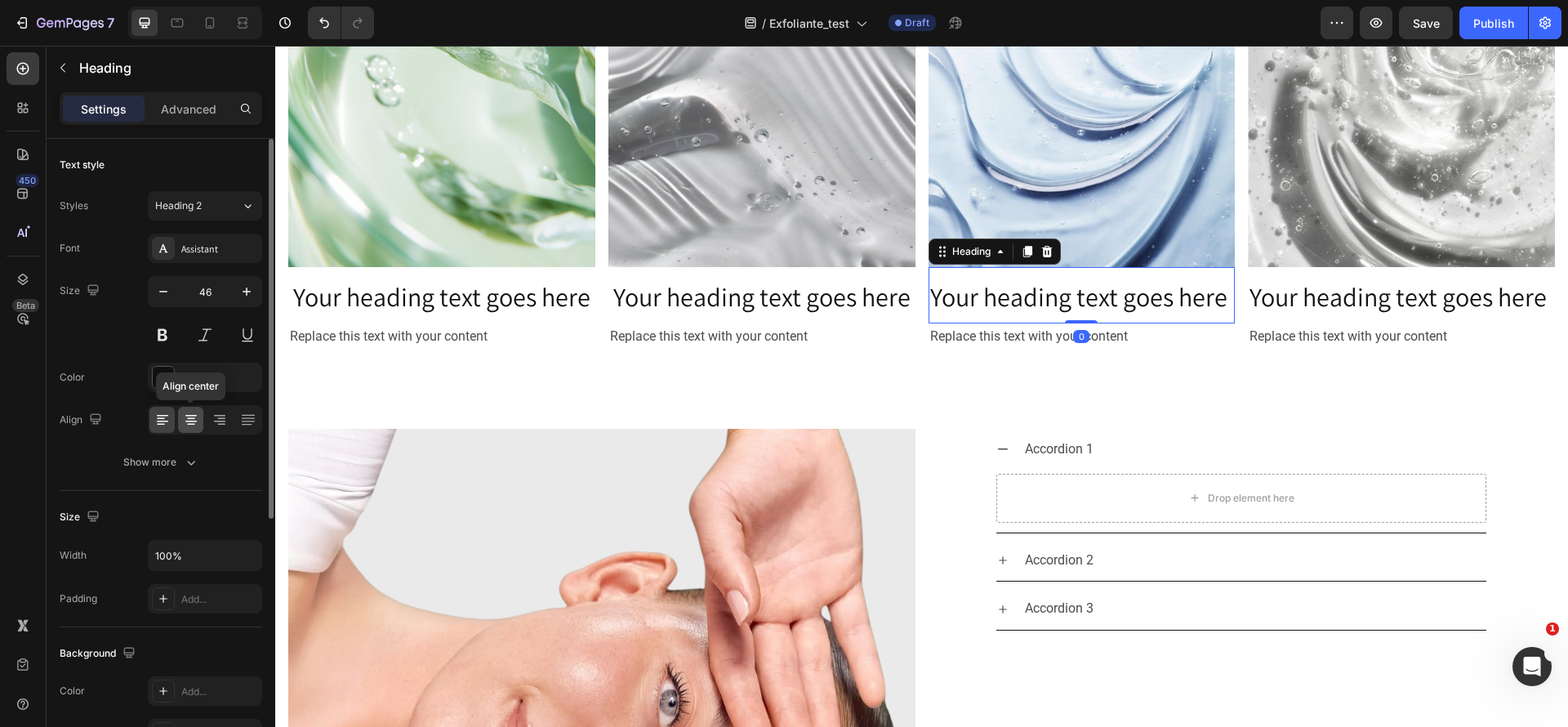
click at [186, 412] on icon at bounding box center [191, 420] width 16 height 16
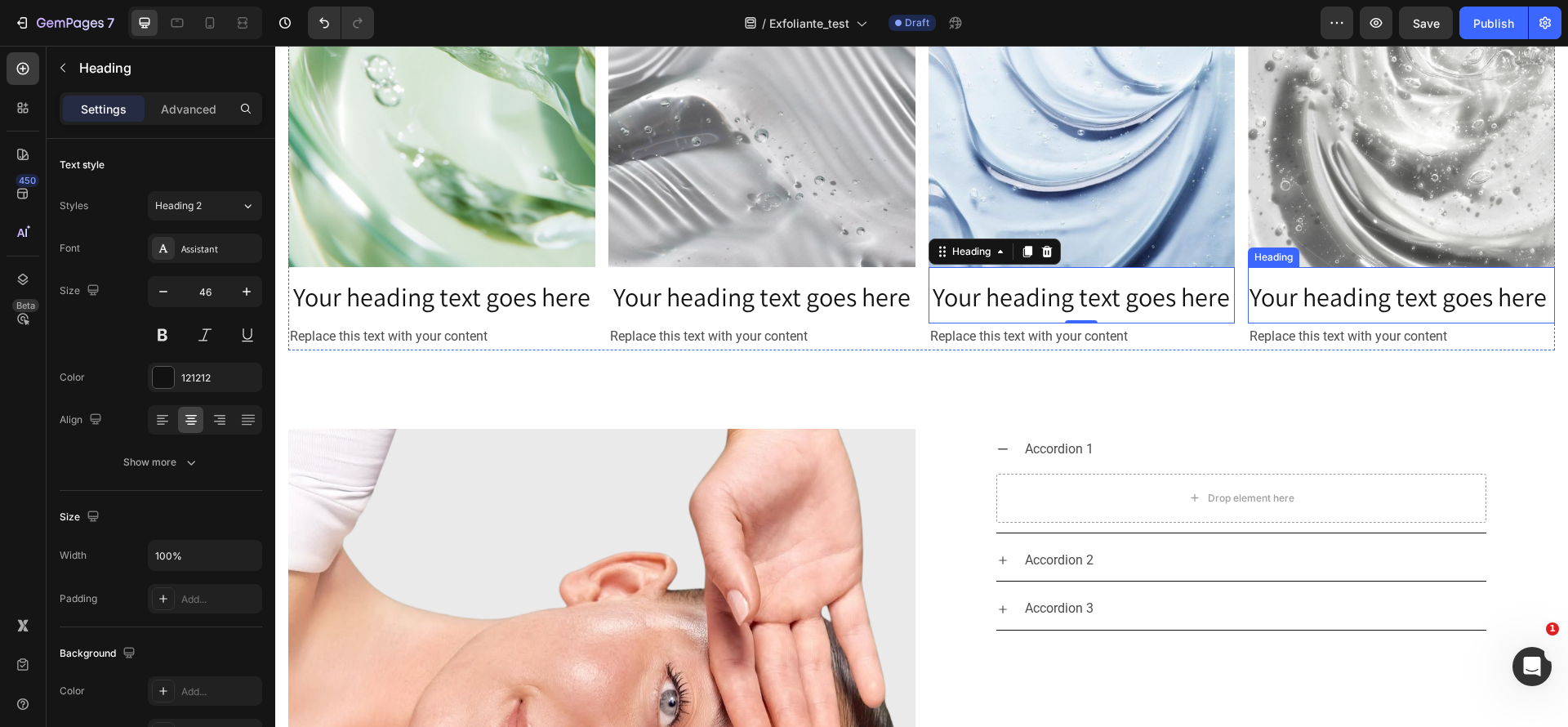
click at [1345, 295] on span "Your heading text goes here" at bounding box center [1398, 296] width 297 height 34
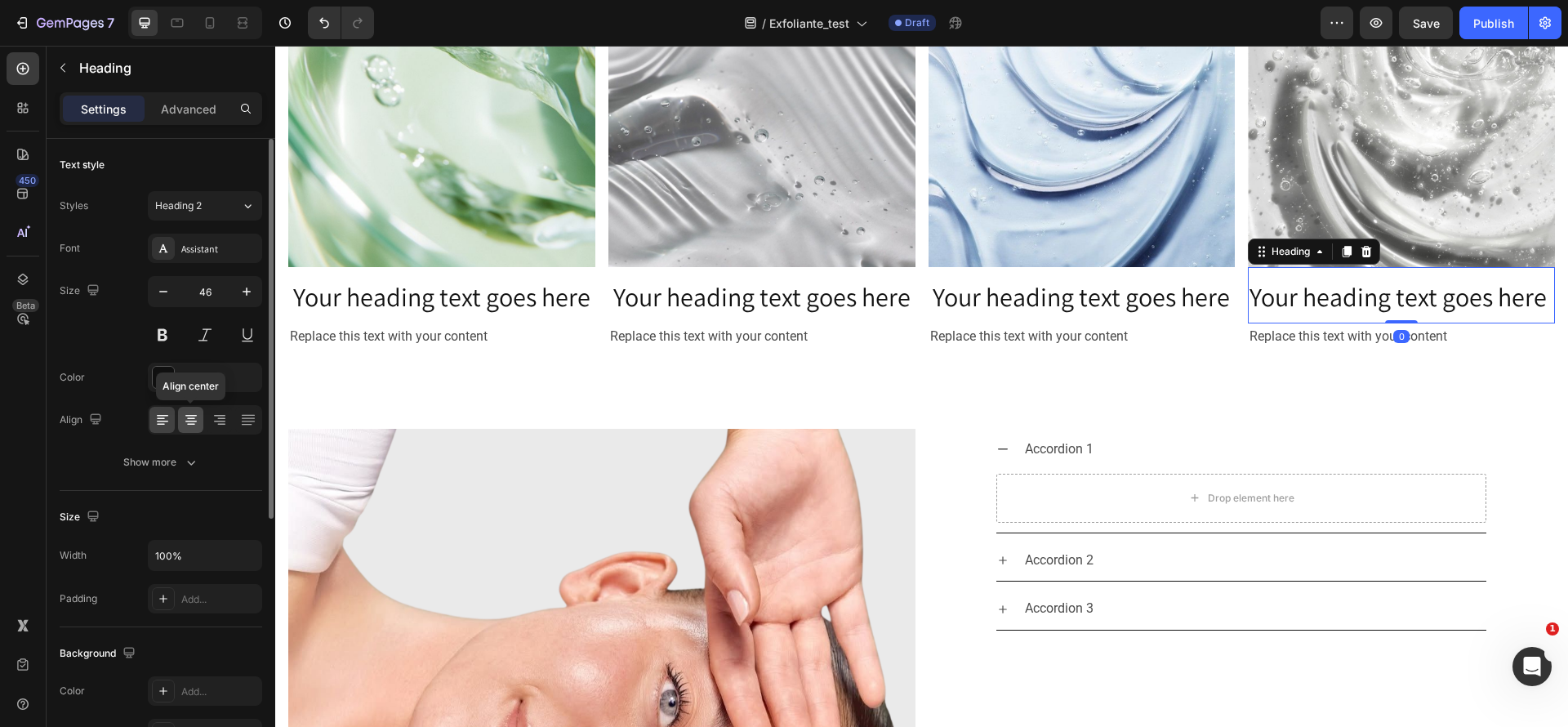
click at [183, 416] on icon at bounding box center [191, 420] width 16 height 16
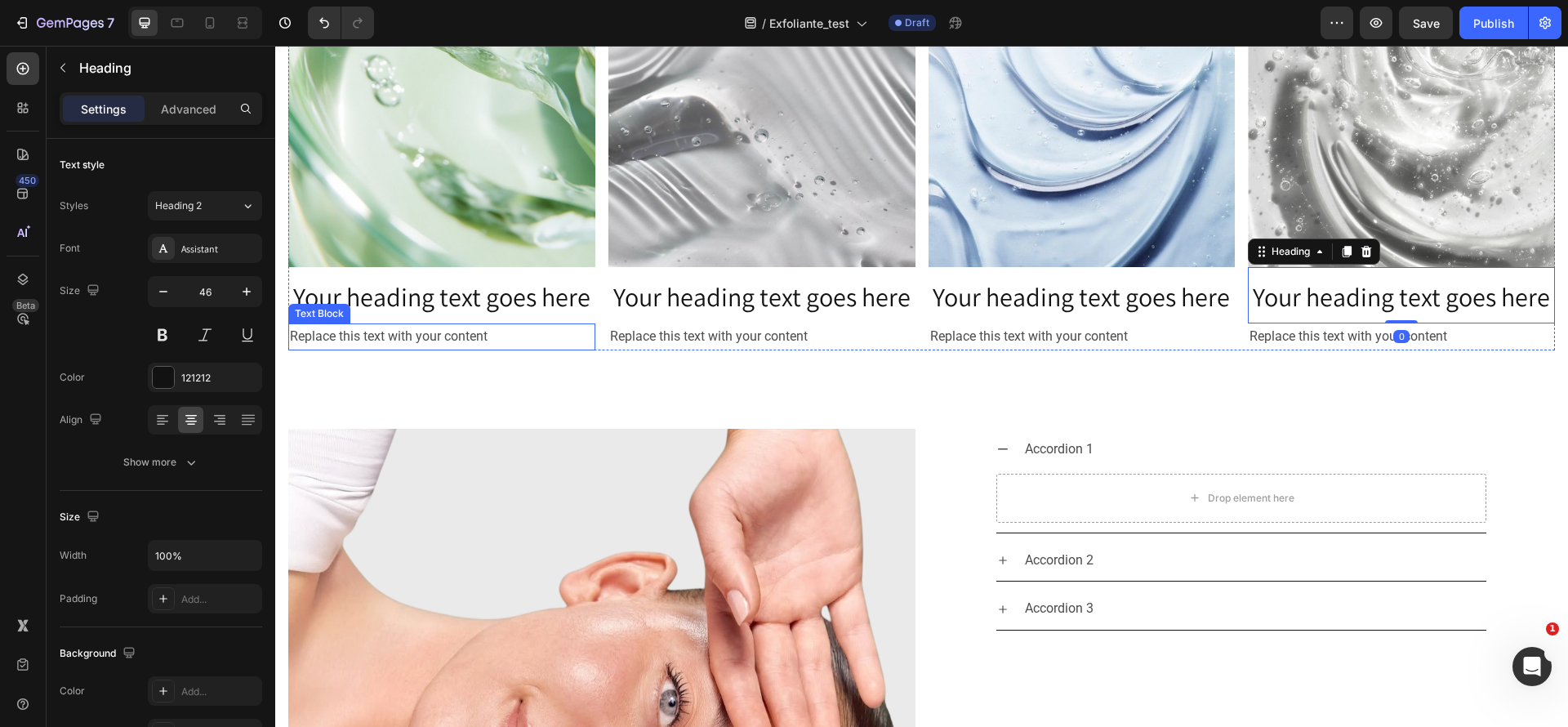
click at [397, 326] on div "Replace this text with your content" at bounding box center [441, 337] width 307 height 27
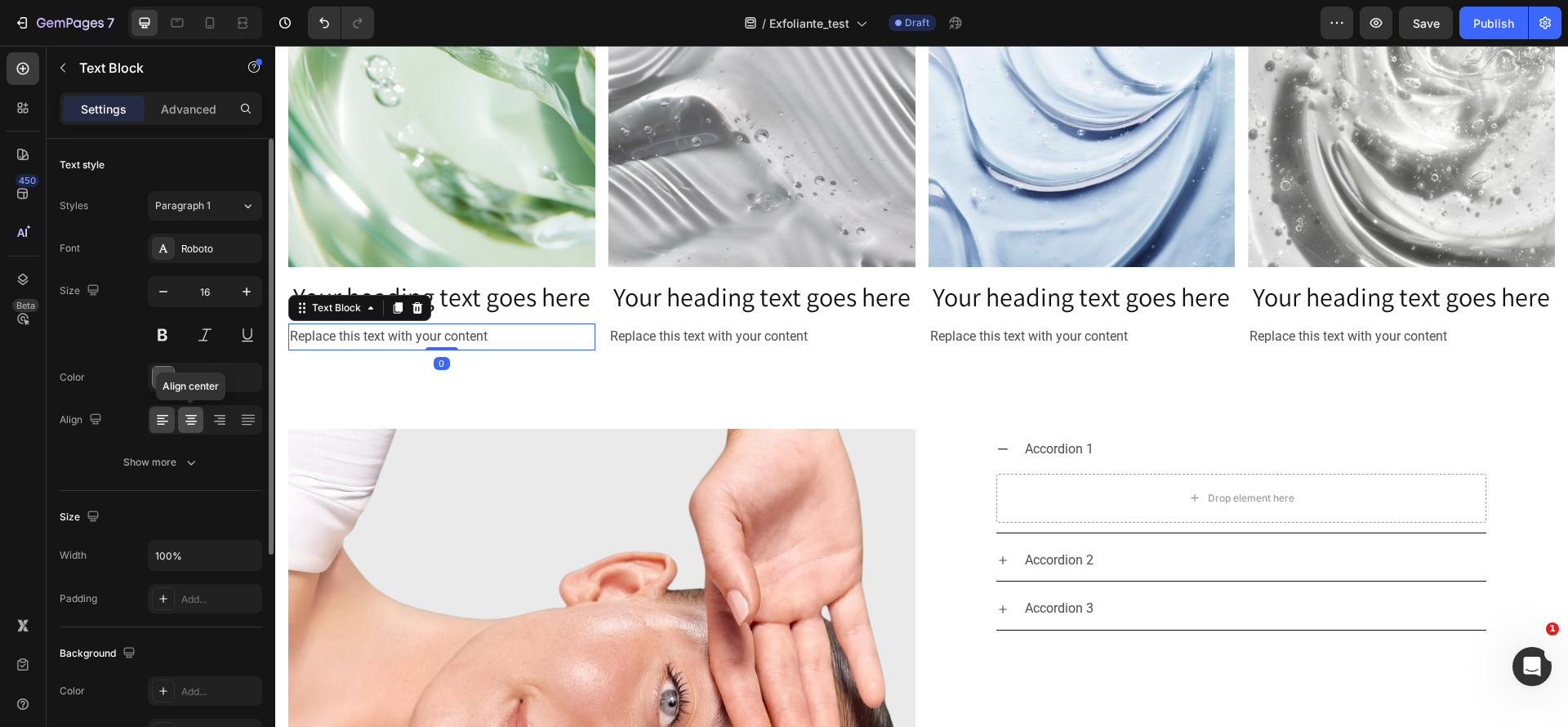
click at [190, 415] on icon at bounding box center [191, 420] width 16 height 16
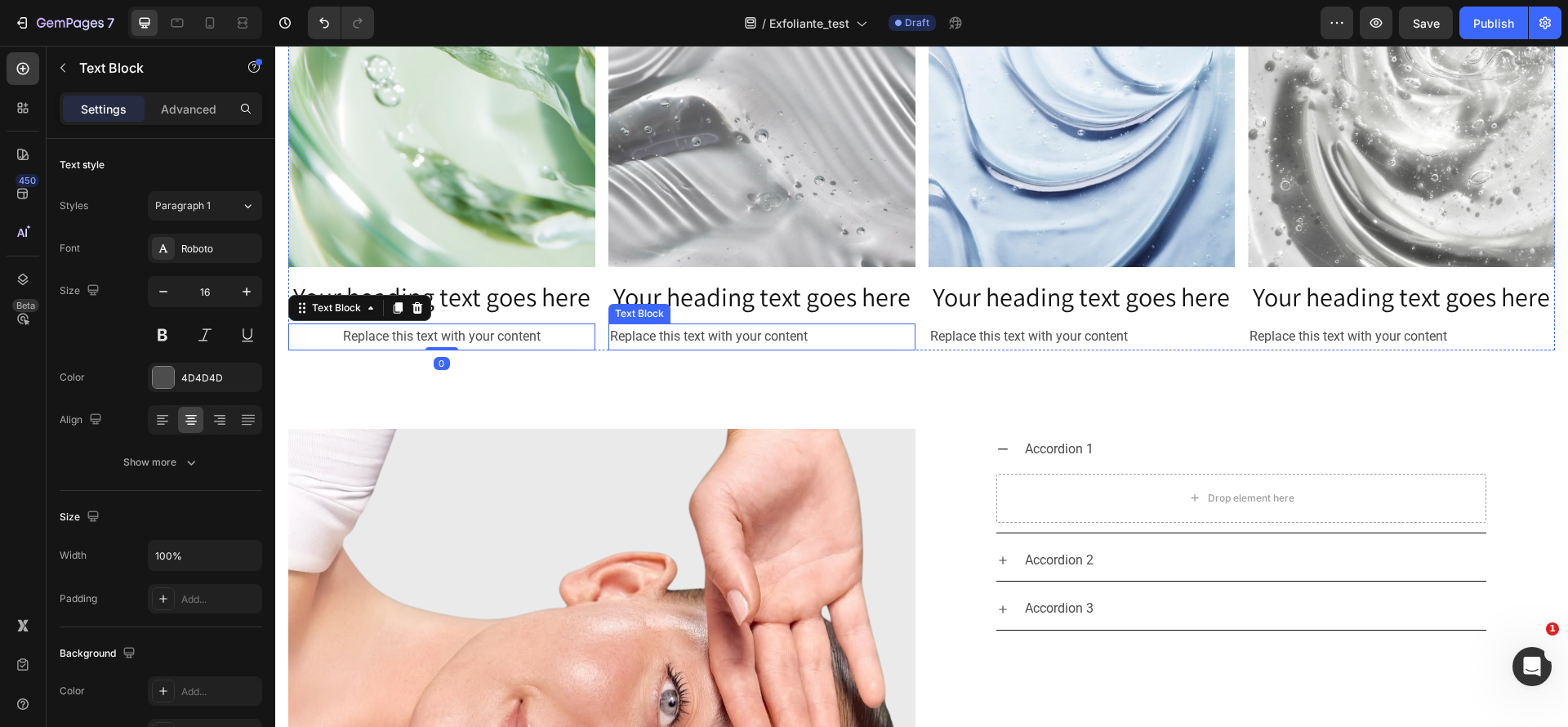
click at [819, 329] on div "Replace this text with your content" at bounding box center [762, 337] width 307 height 27
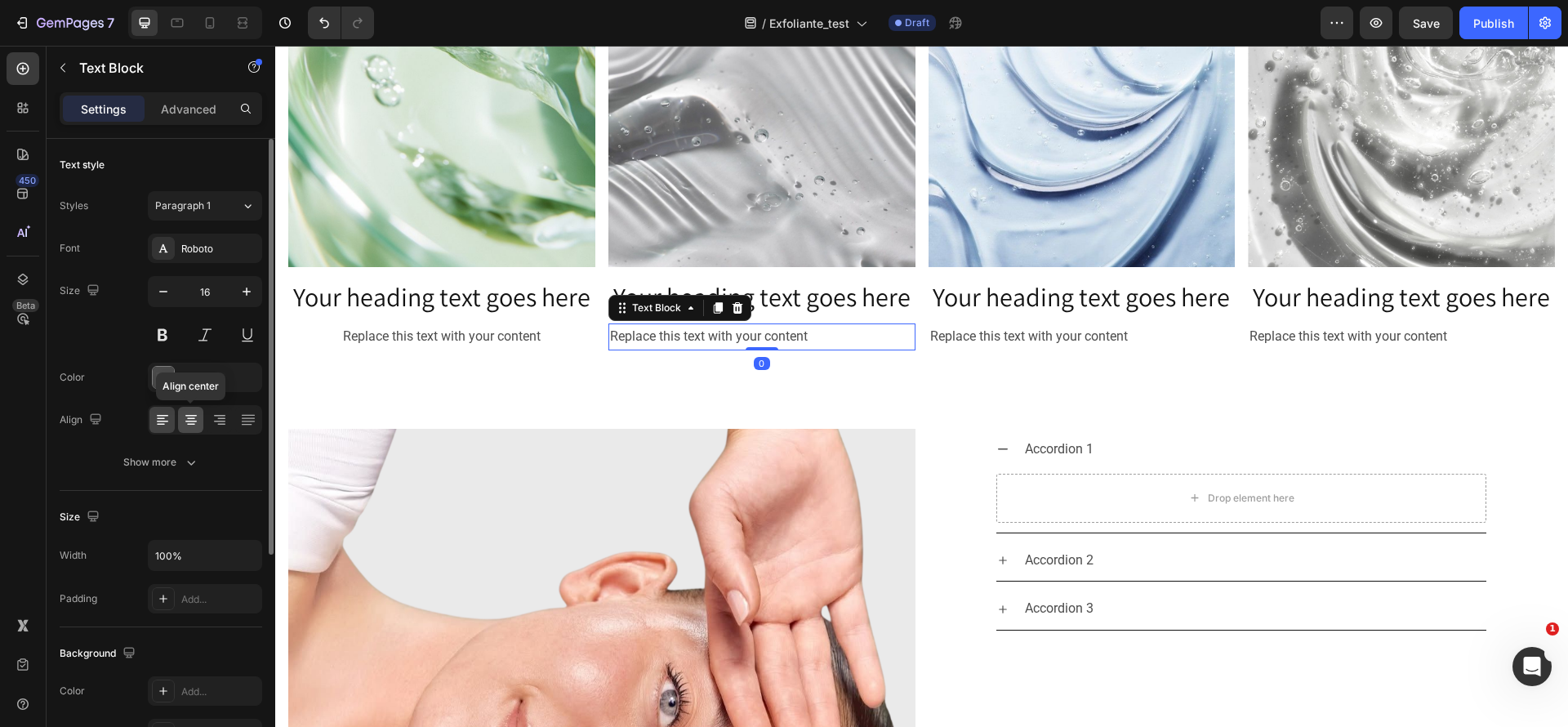
click at [193, 419] on icon at bounding box center [191, 420] width 16 height 16
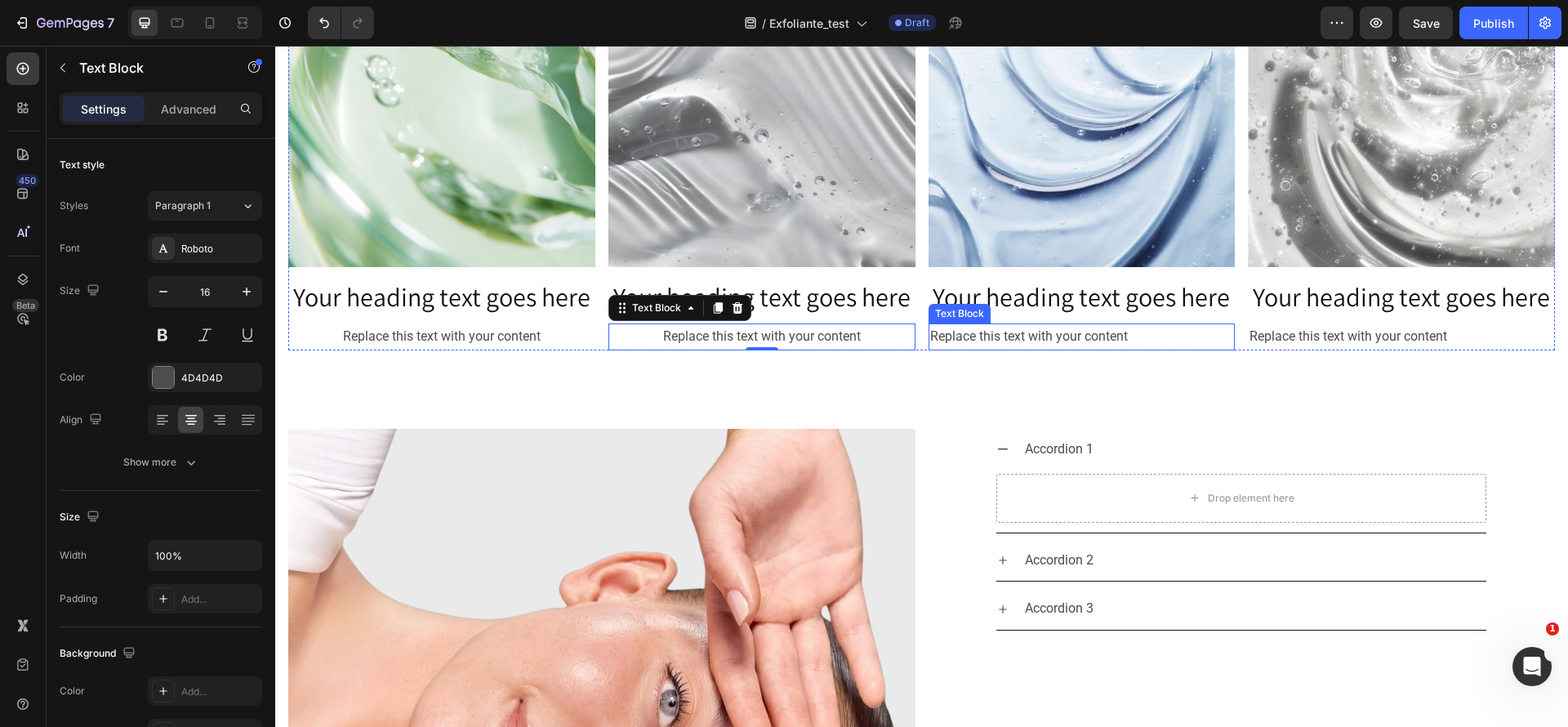
click at [977, 331] on div "Replace this text with your content" at bounding box center [1082, 337] width 307 height 27
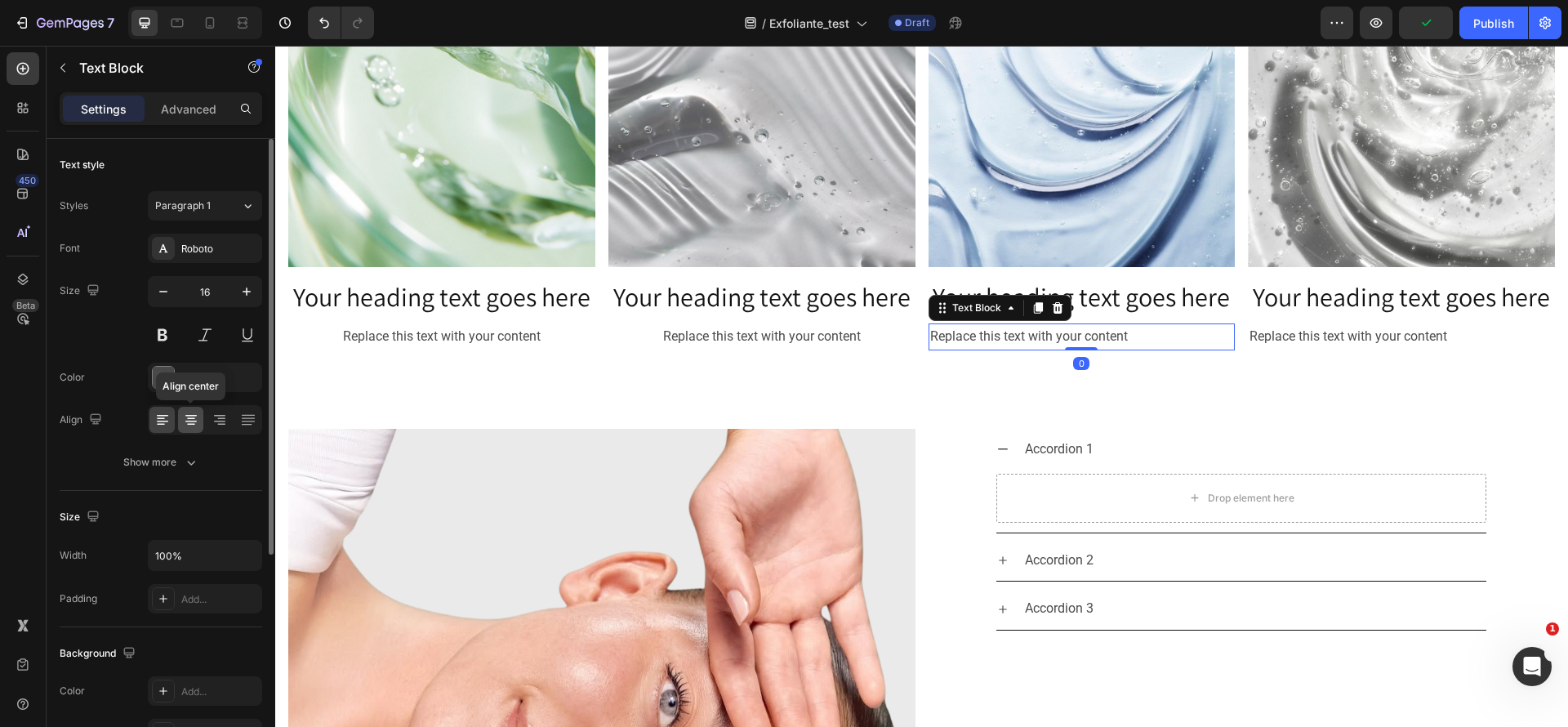
click at [193, 415] on icon at bounding box center [191, 416] width 12 height 2
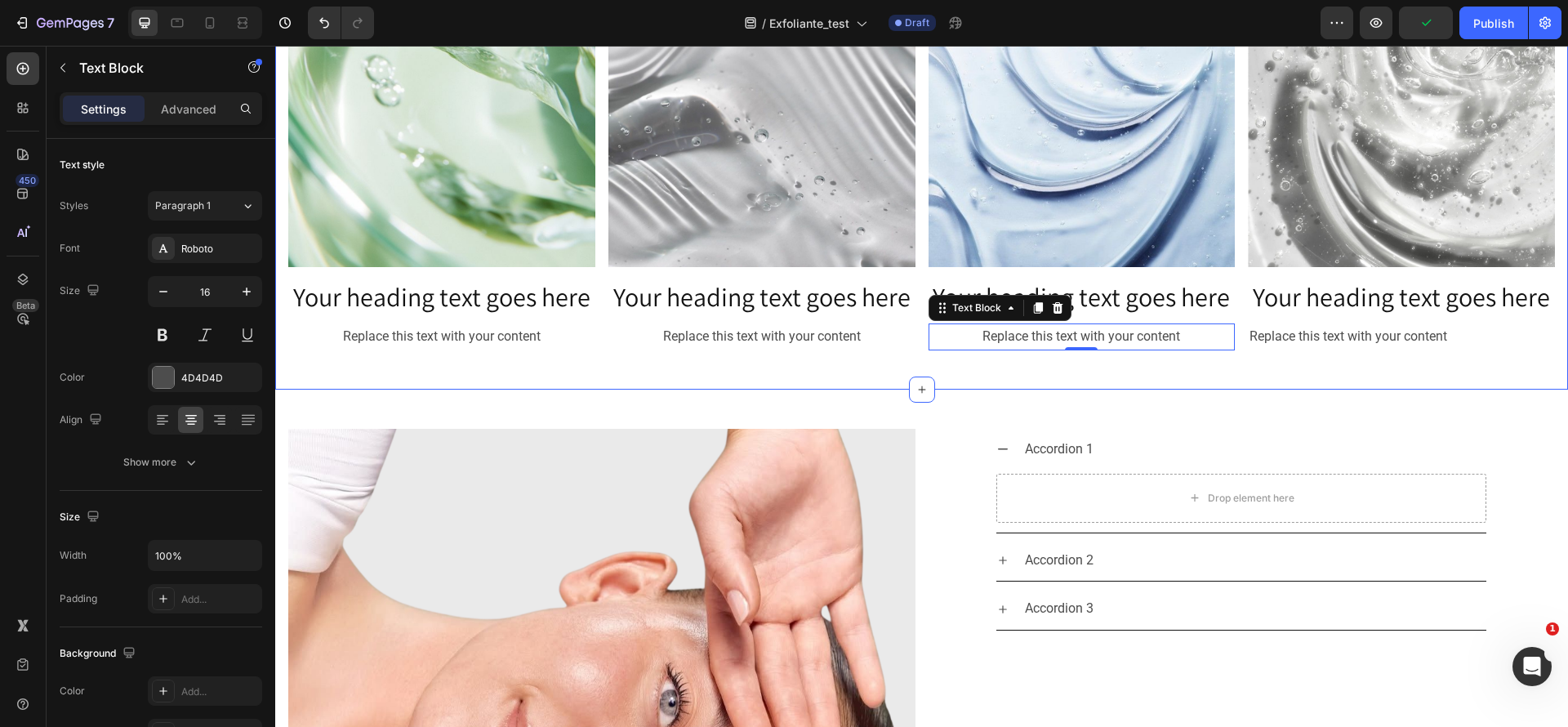
click at [1343, 332] on div "Replace this text with your content" at bounding box center [1402, 337] width 307 height 27
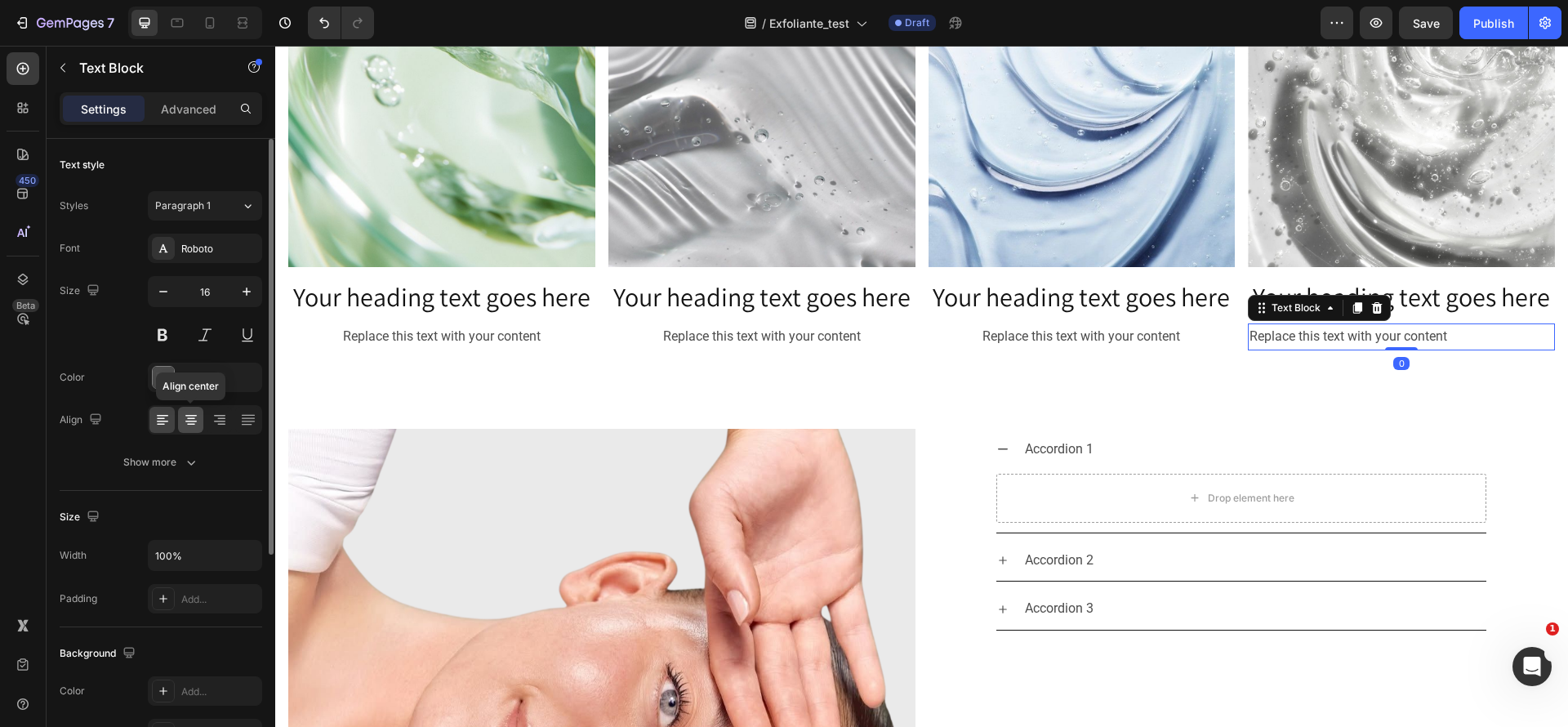
click at [201, 424] on div at bounding box center [191, 420] width 25 height 26
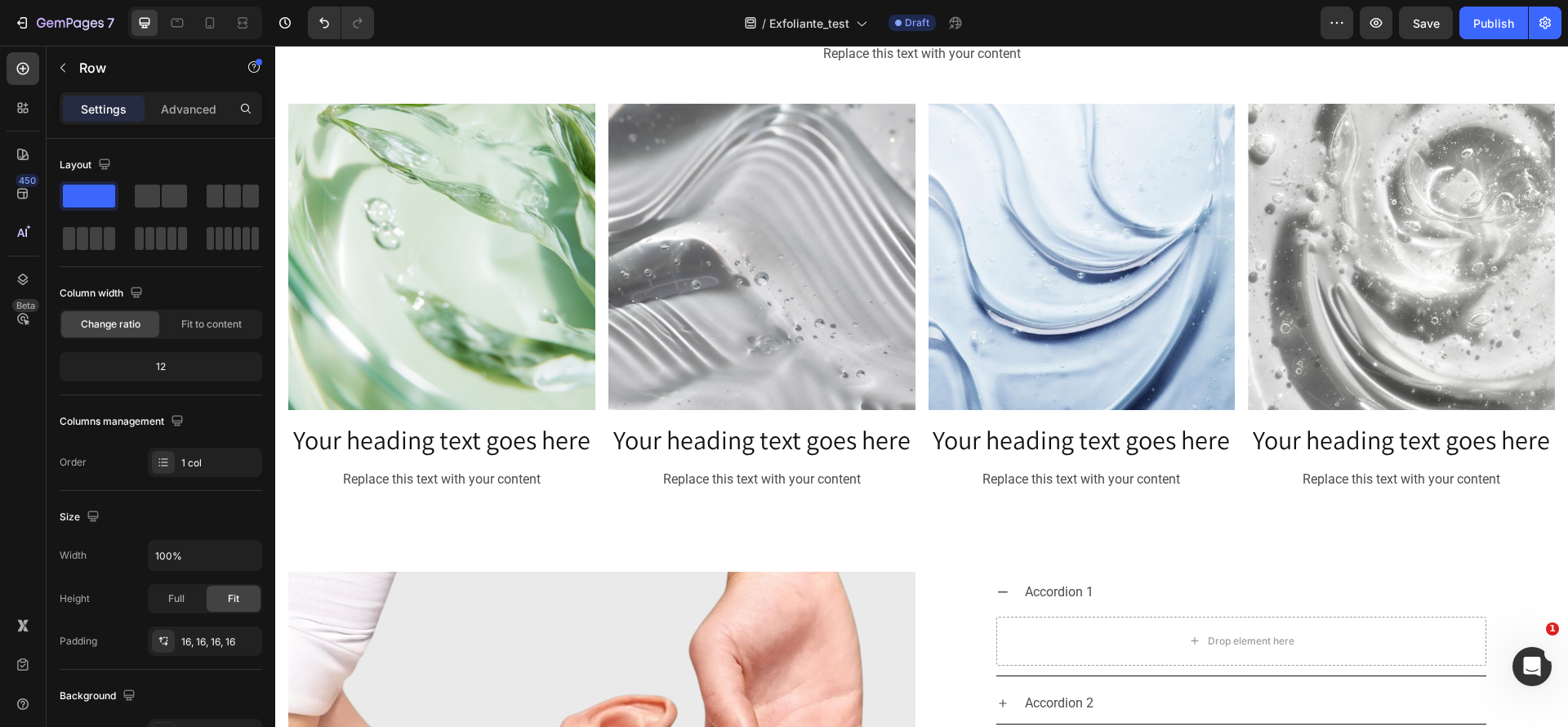
scroll to position [3040, 0]
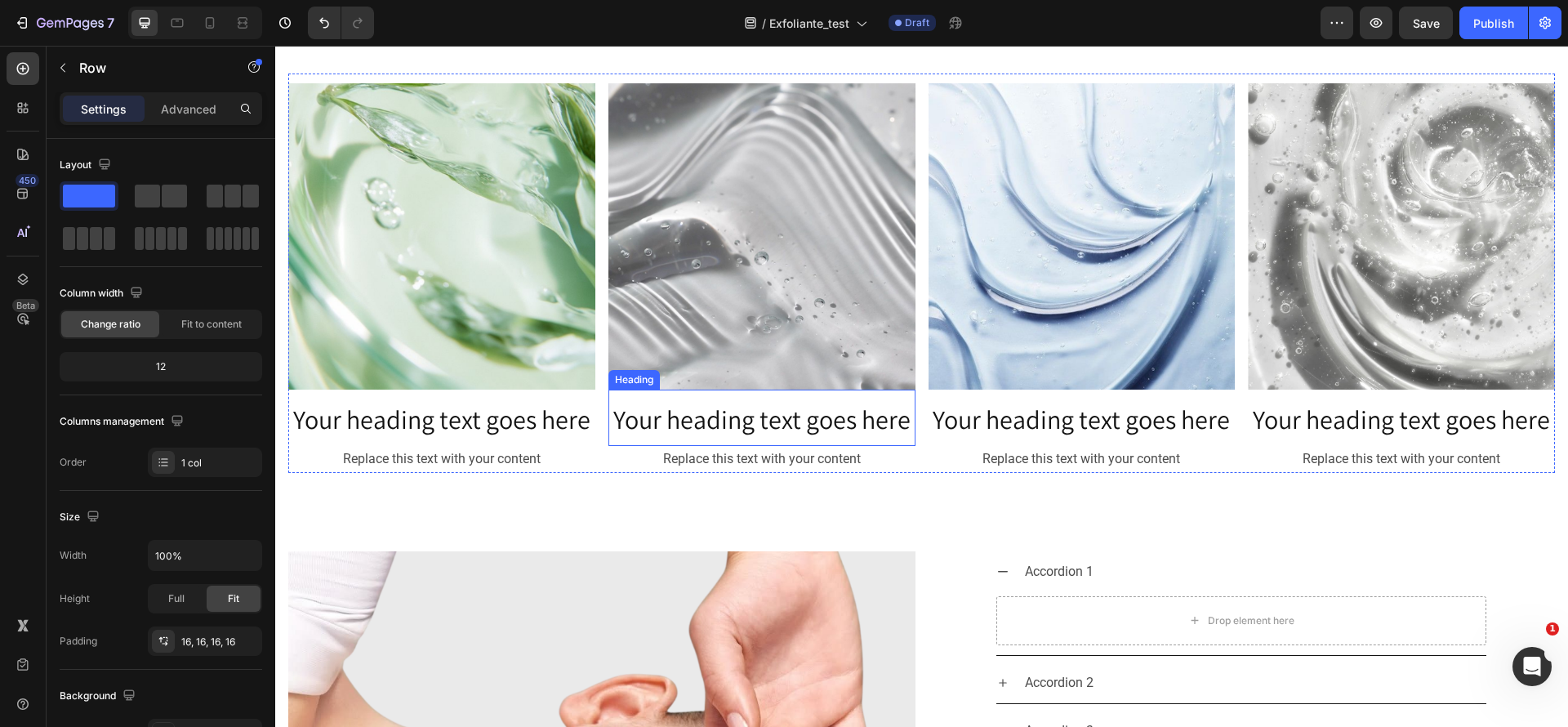
click at [763, 409] on span "Your heading text goes here" at bounding box center [762, 419] width 297 height 34
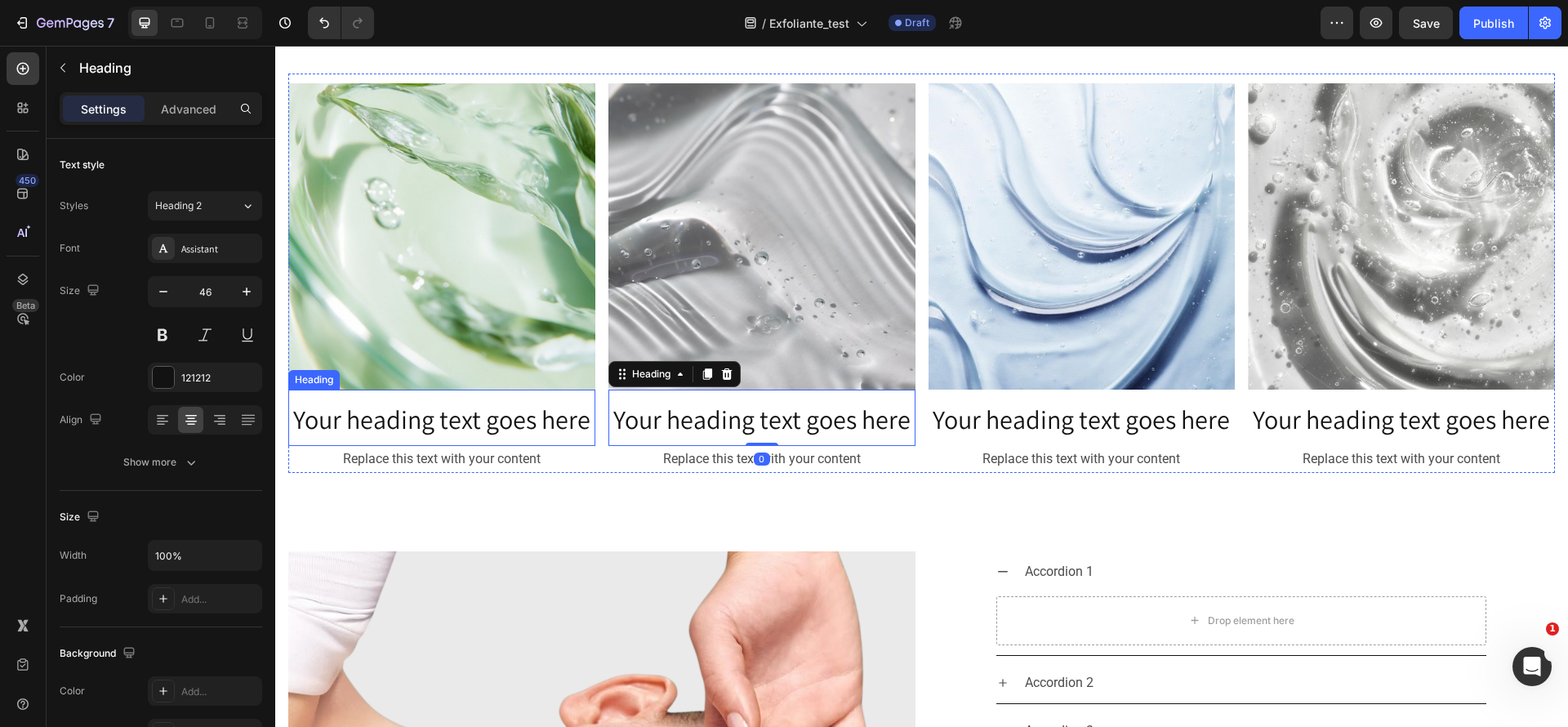
click at [504, 421] on span "Your heading text goes here" at bounding box center [442, 419] width 297 height 34
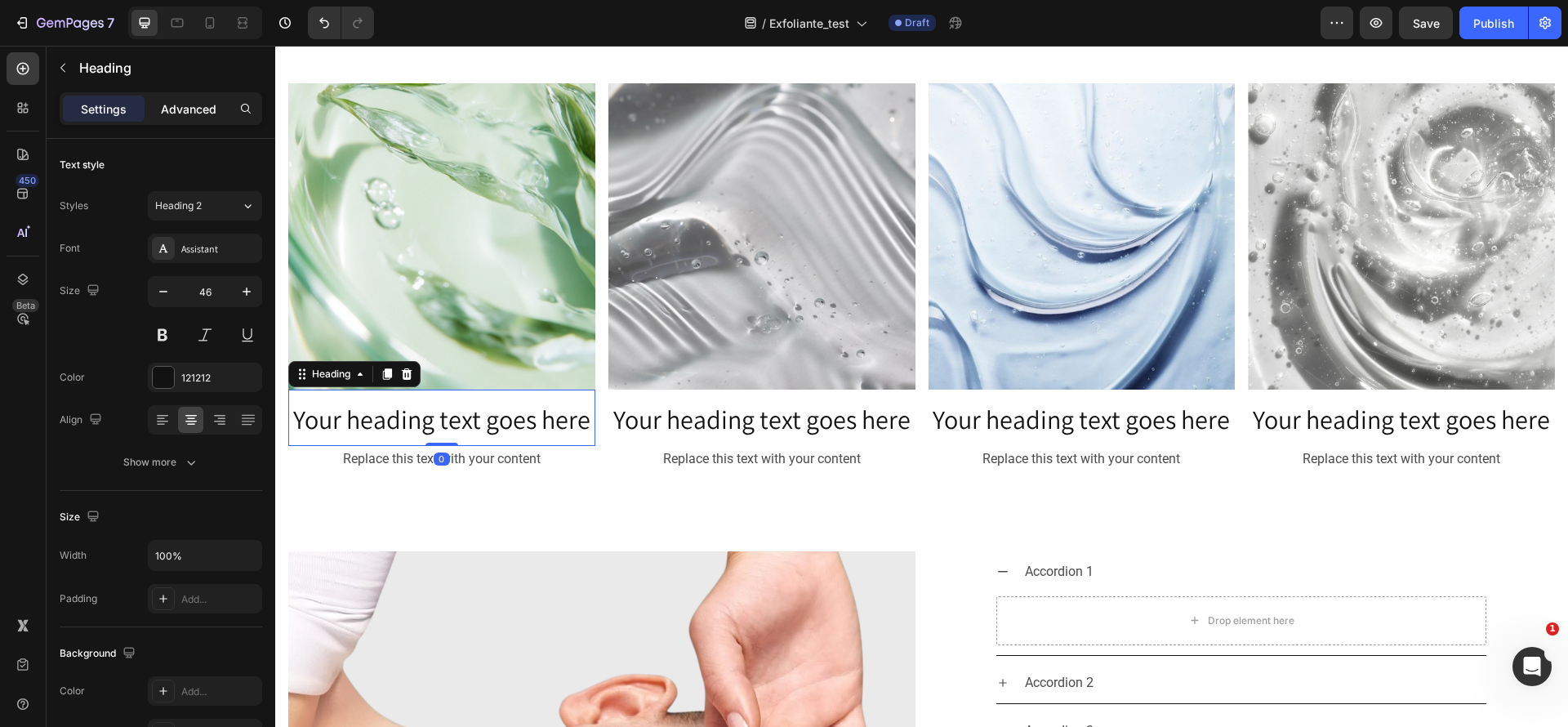
click at [165, 105] on p "Advanced" at bounding box center [189, 108] width 55 height 17
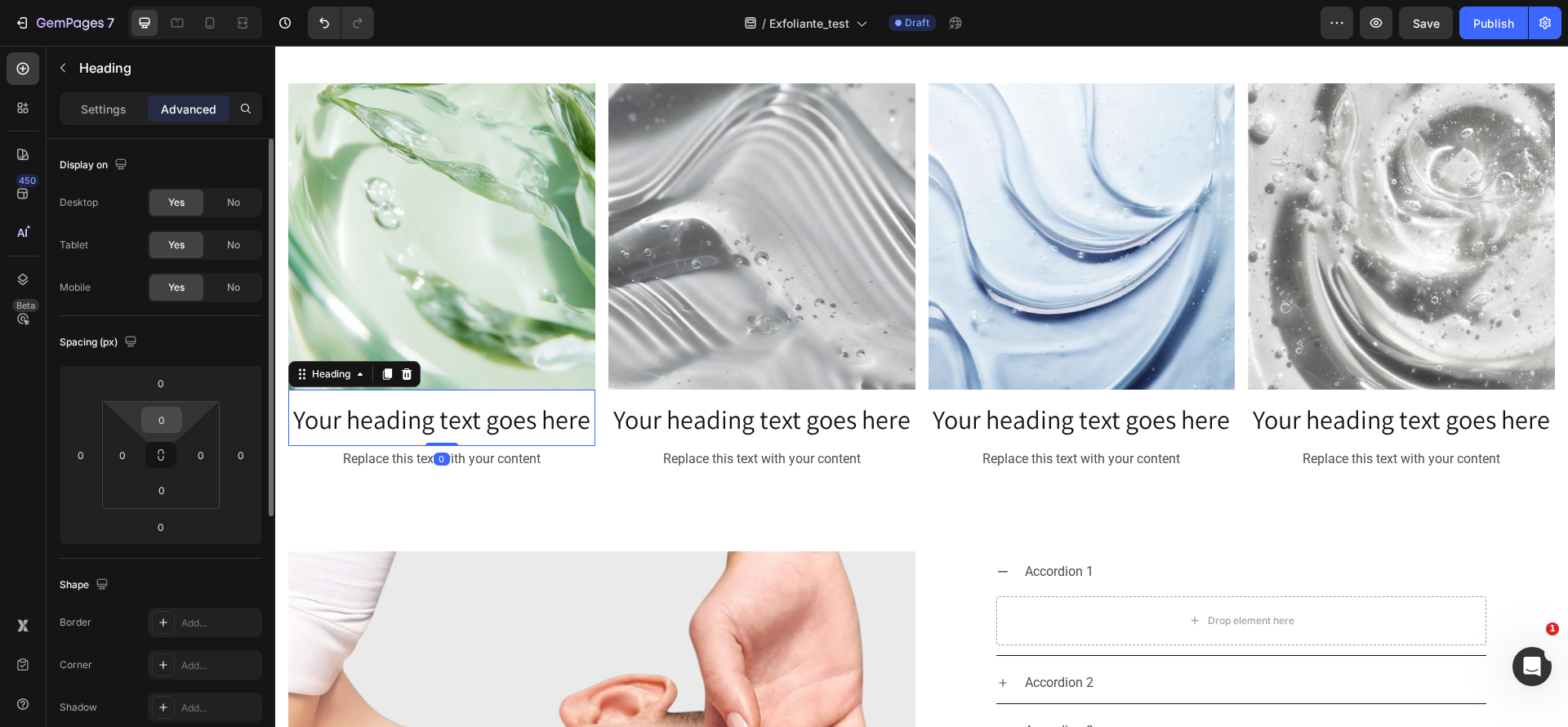
click at [161, 420] on input "0" at bounding box center [161, 419] width 33 height 24
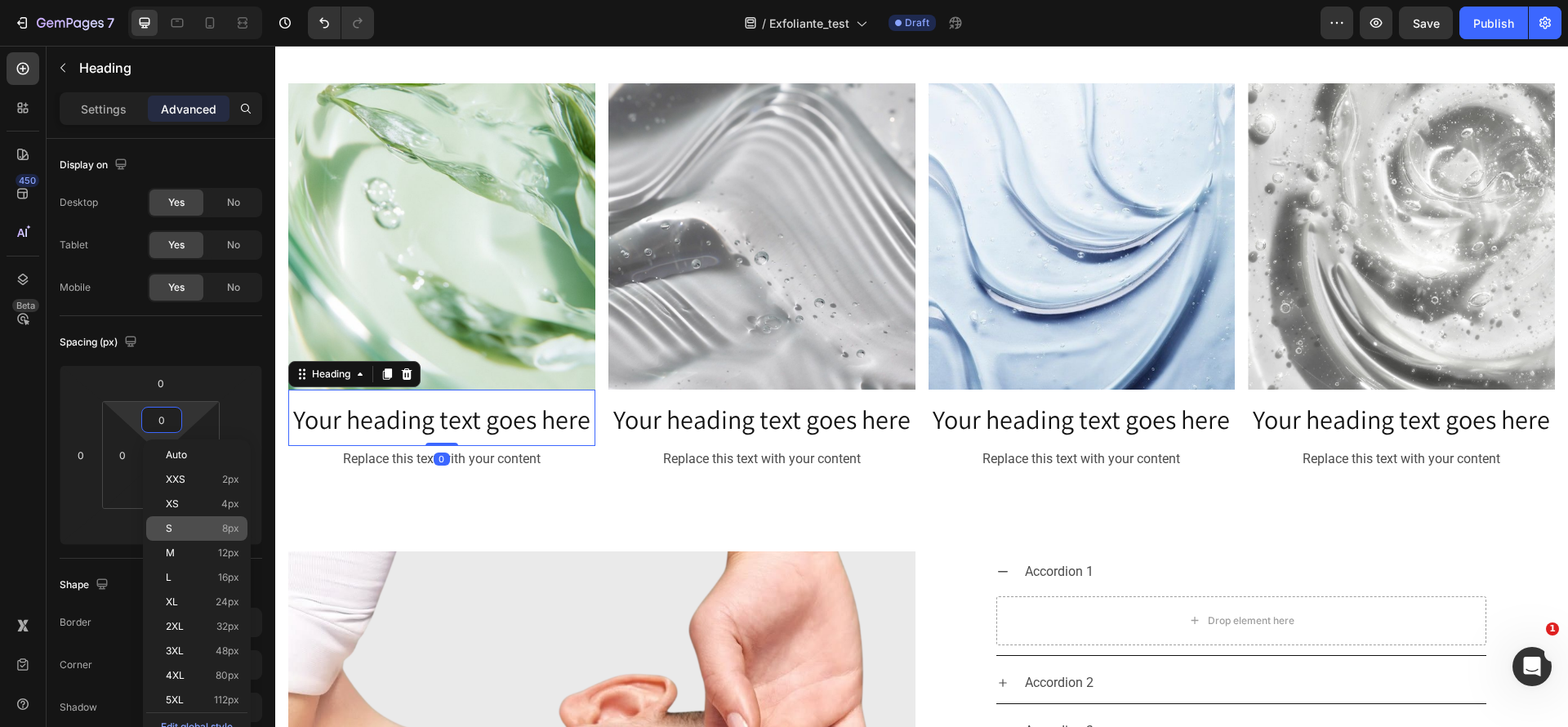
click at [202, 537] on div "S 8px" at bounding box center [196, 528] width 101 height 24
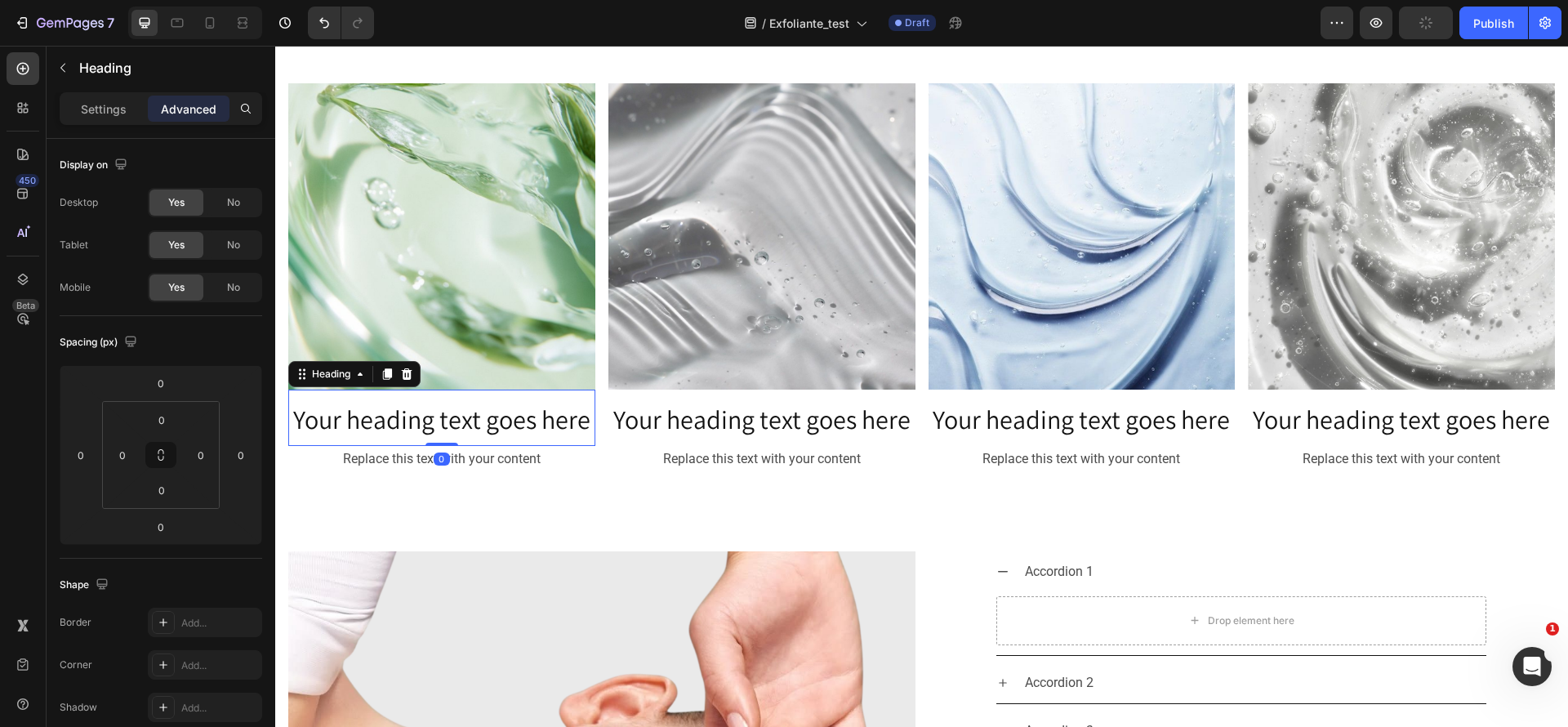
type input "8"
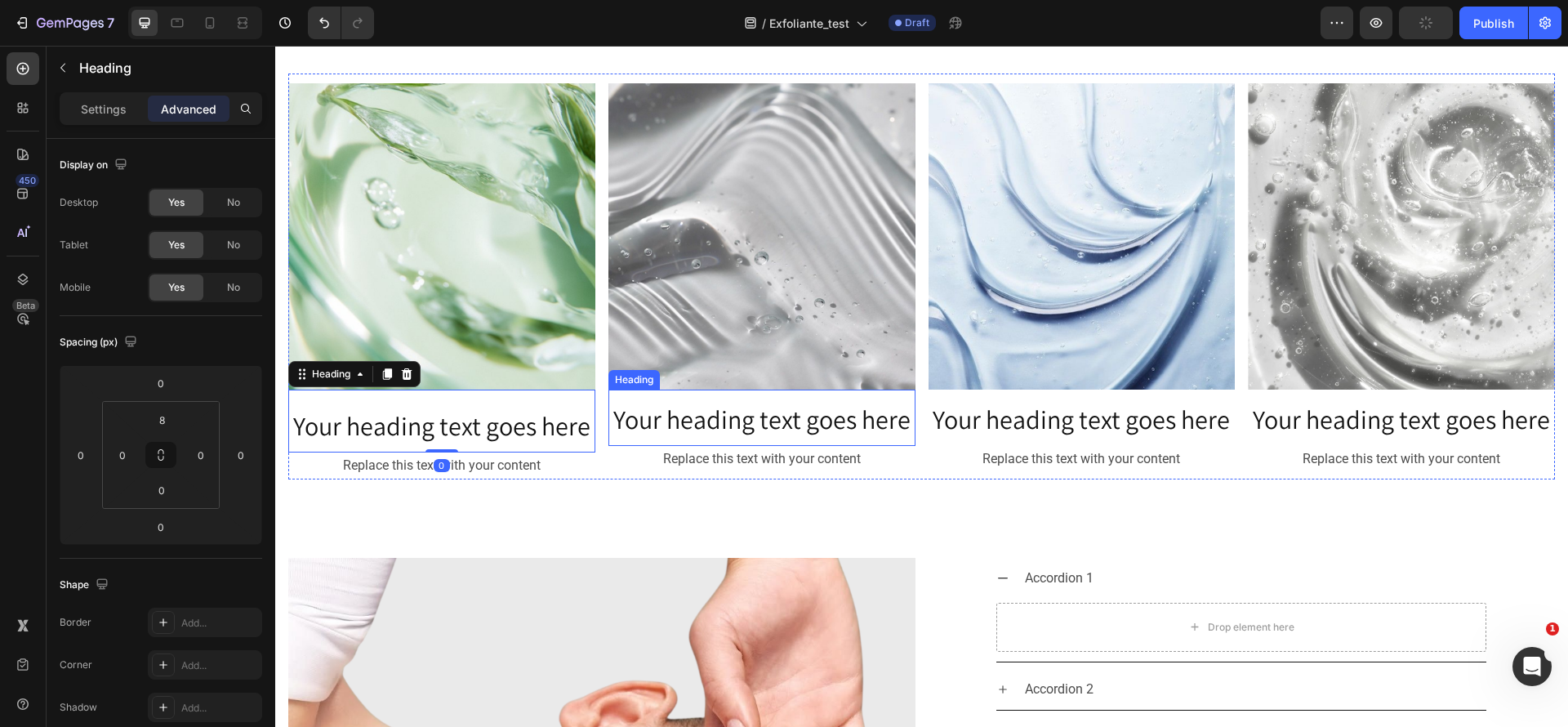
click at [731, 404] on span "Your heading text goes here" at bounding box center [762, 419] width 297 height 34
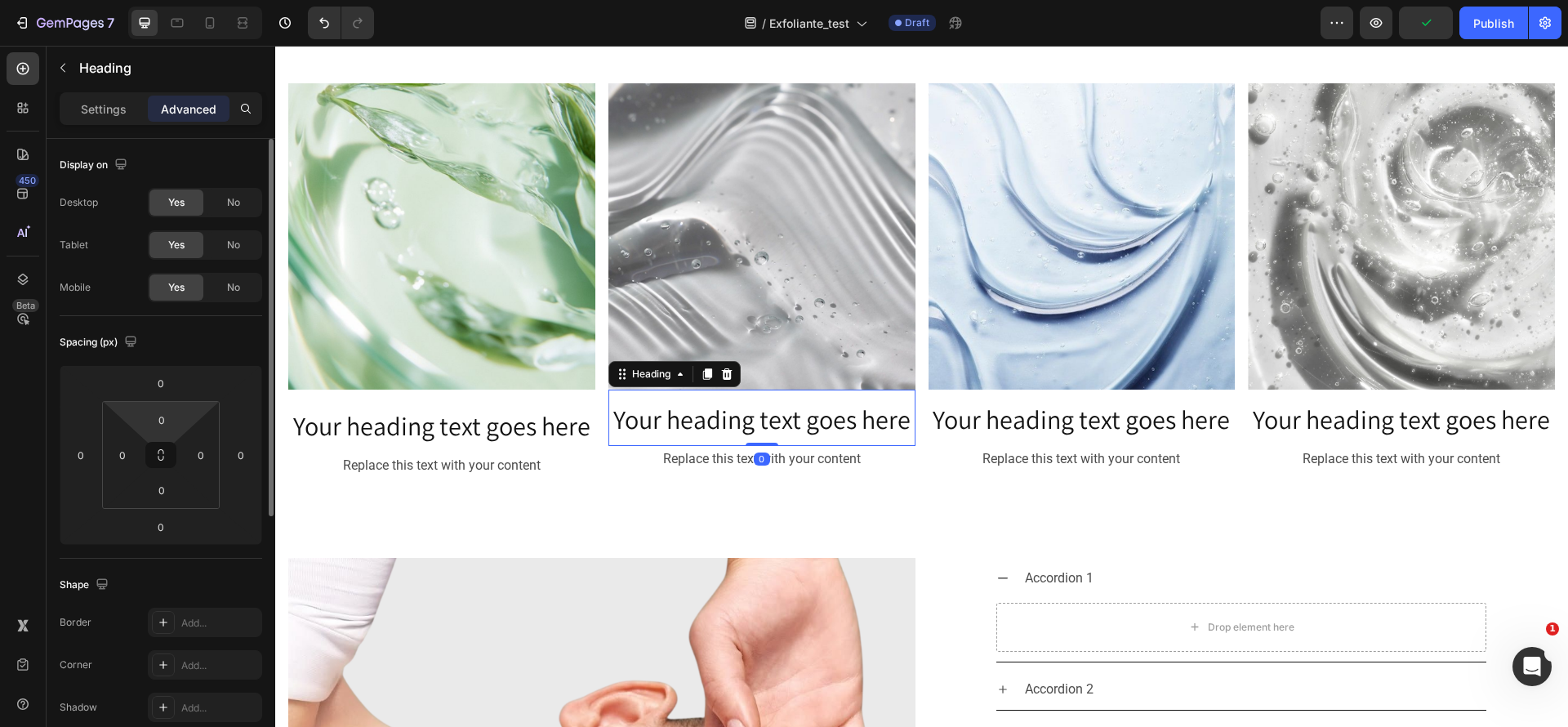
click at [160, 0] on html "7 Version history / Exfoliante_test Draft Preview Publish 450 Beta Sections(18)…" at bounding box center [784, 0] width 1568 height 0
click at [166, 423] on input "0" at bounding box center [161, 419] width 33 height 24
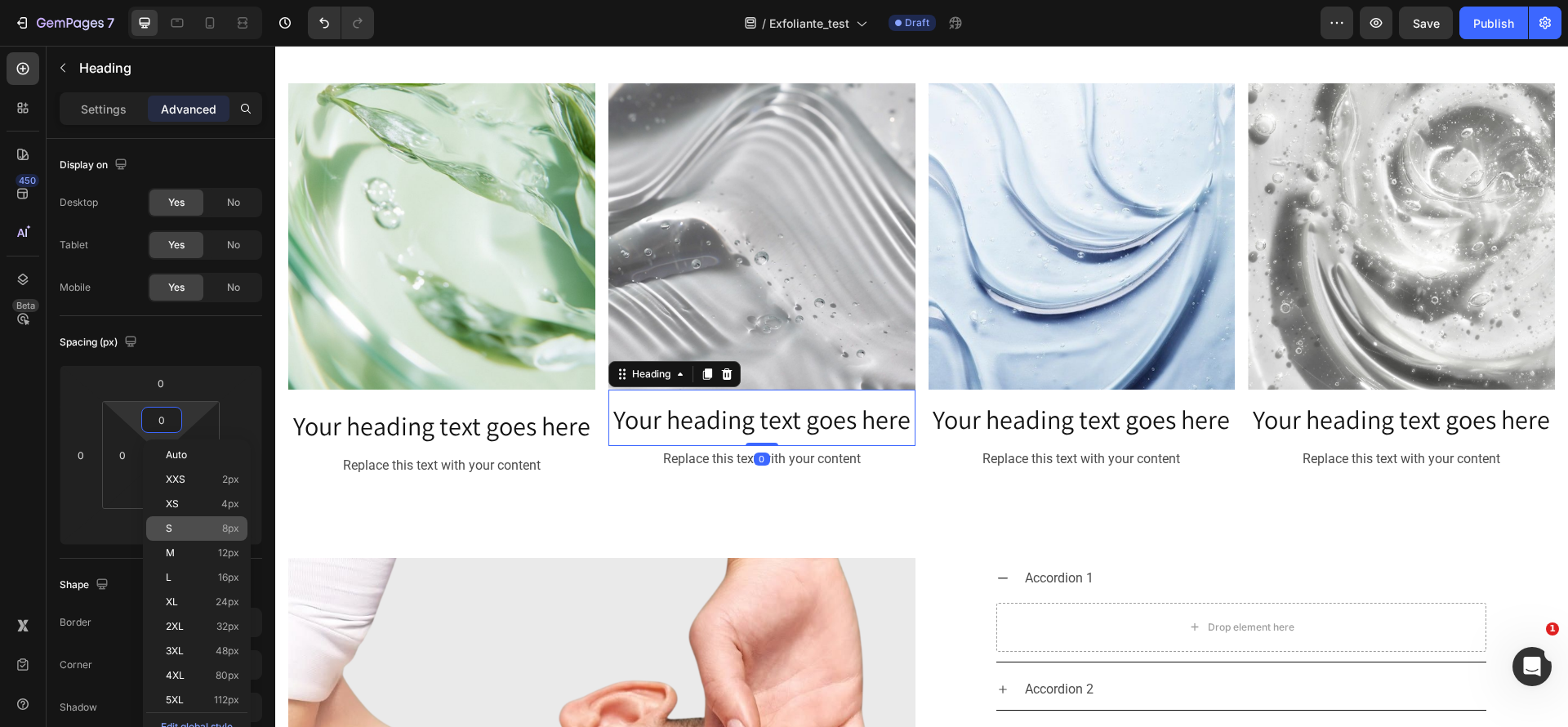
click at [226, 526] on span "8px" at bounding box center [230, 528] width 17 height 12
type input "8"
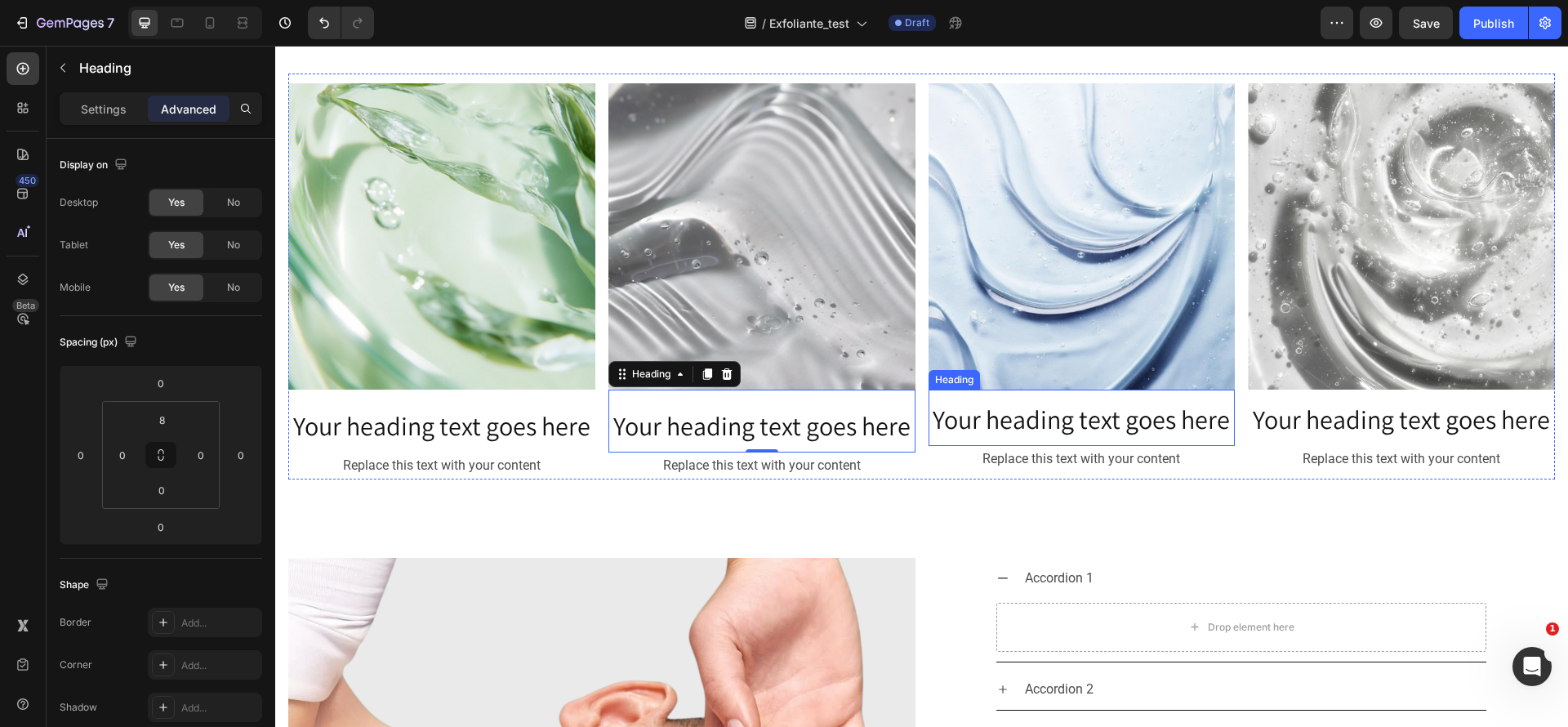
click at [1044, 426] on span "Your heading text goes here" at bounding box center [1081, 419] width 297 height 34
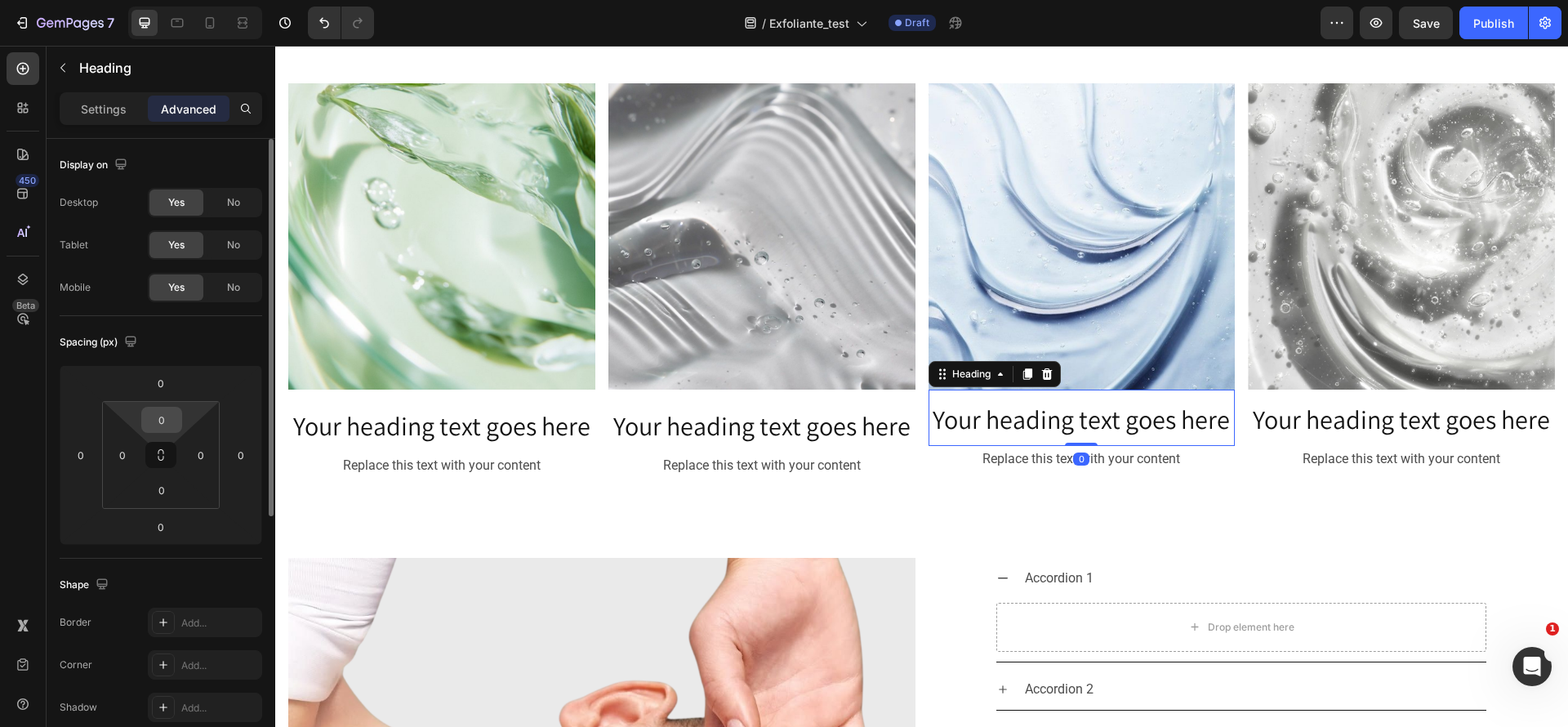
click at [160, 419] on input "0" at bounding box center [161, 419] width 33 height 24
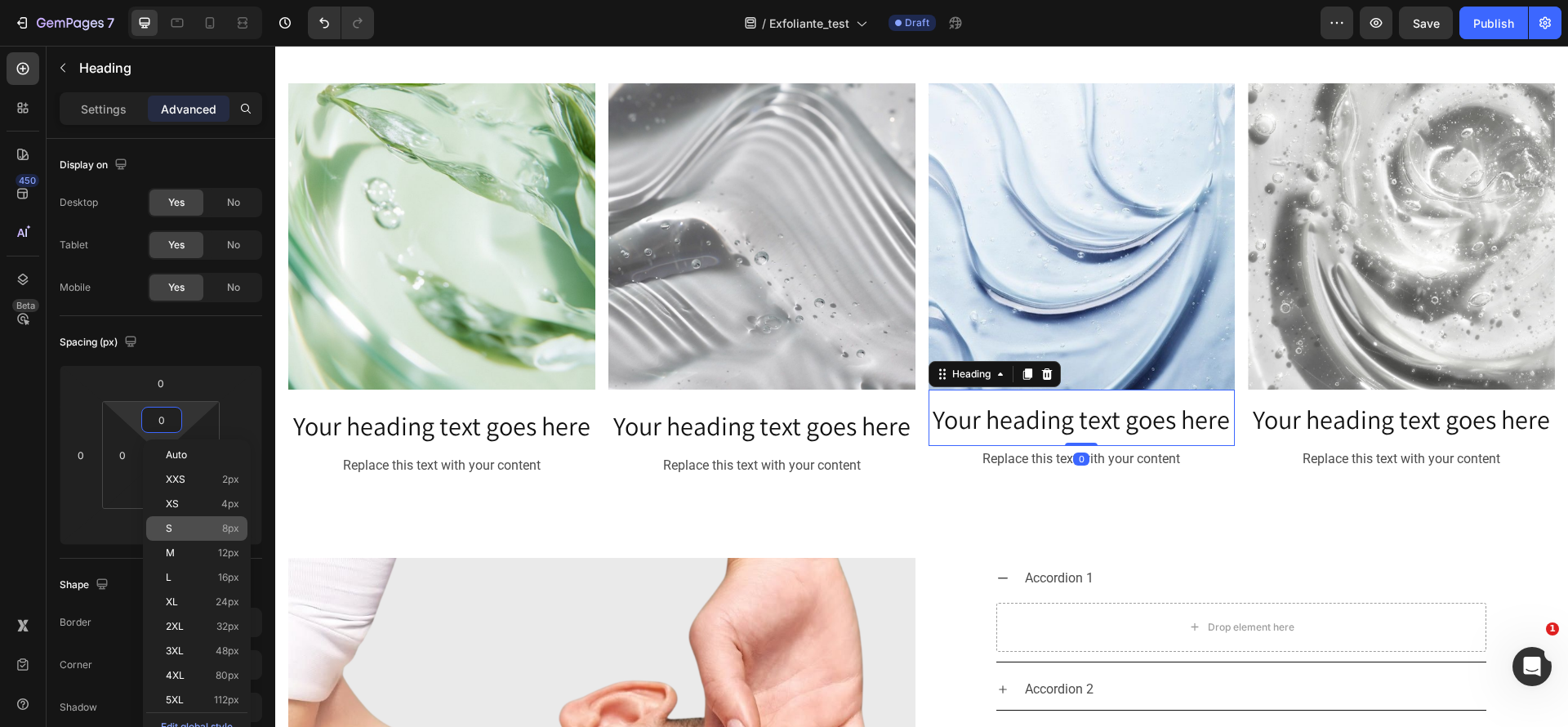
click at [193, 518] on div "S 8px" at bounding box center [196, 528] width 101 height 24
type input "8"
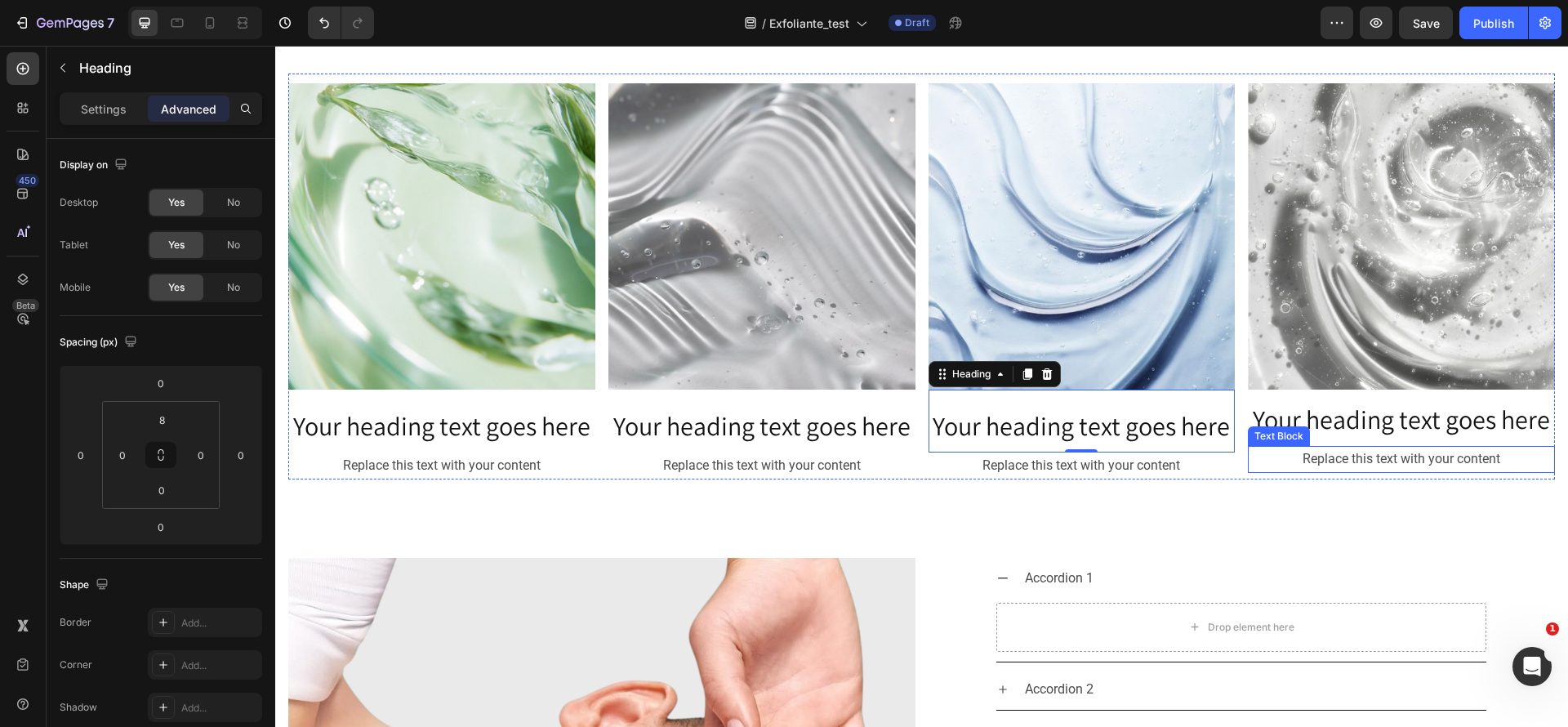
click at [1438, 446] on div "Replace this text with your content" at bounding box center [1402, 459] width 307 height 27
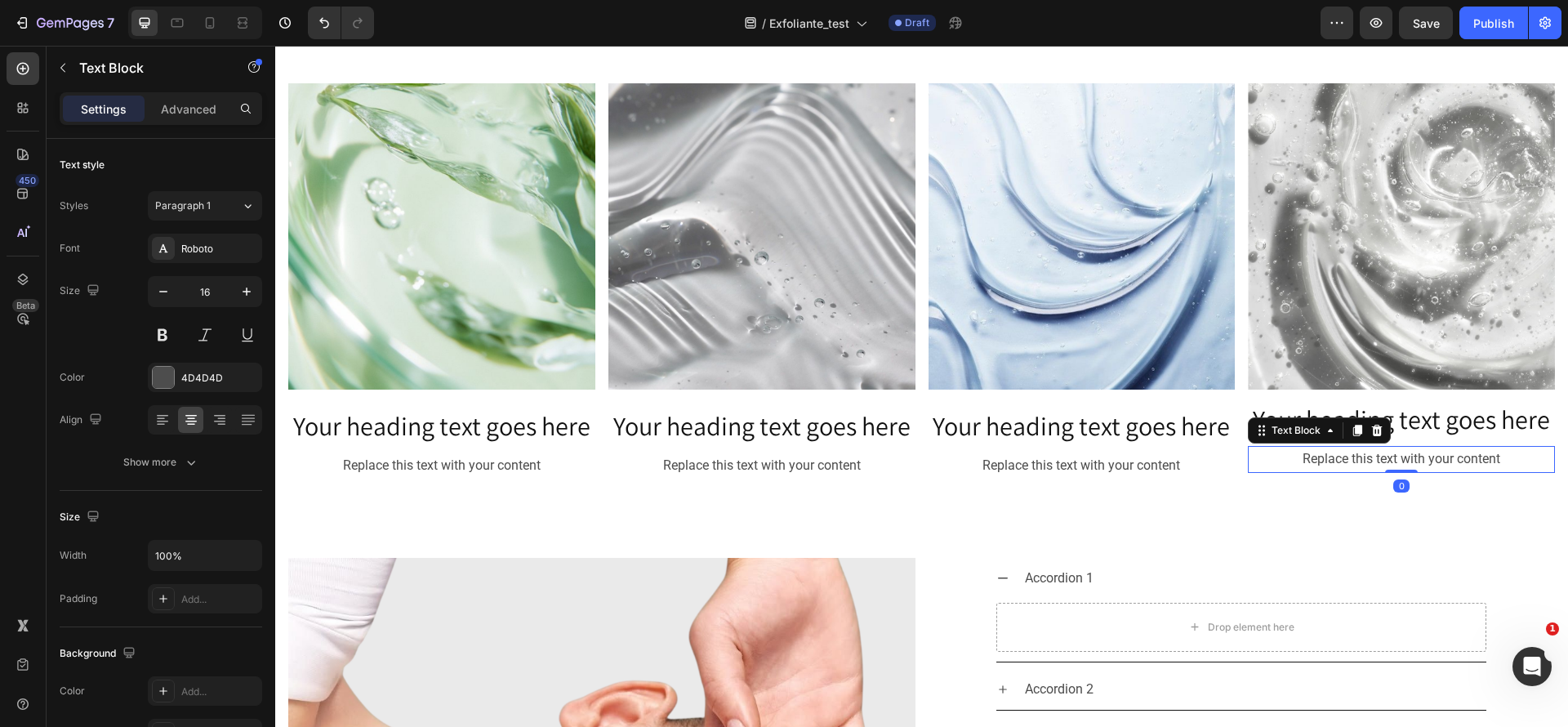
click at [1434, 430] on span "Your heading text goes here" at bounding box center [1402, 419] width 297 height 34
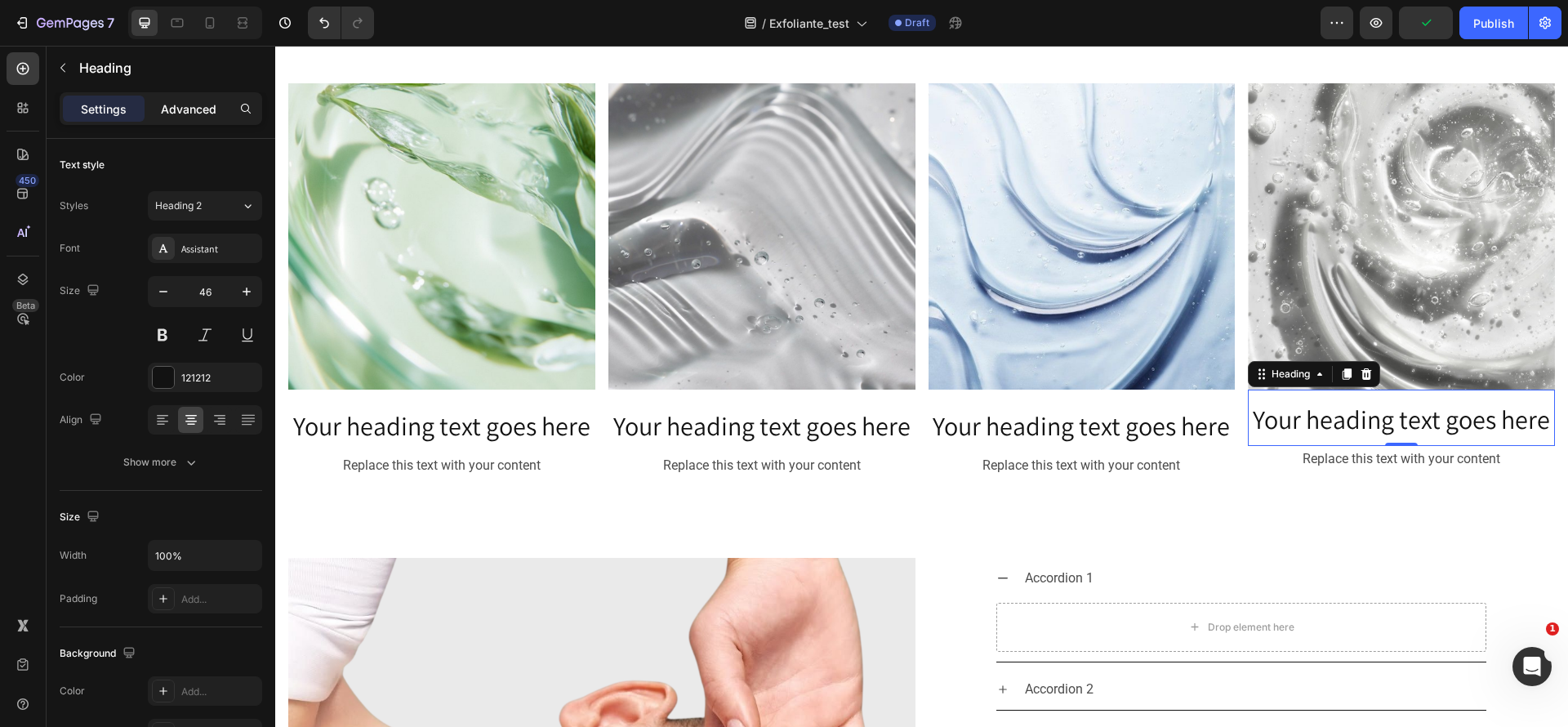
click at [183, 120] on div "Advanced" at bounding box center [188, 108] width 81 height 26
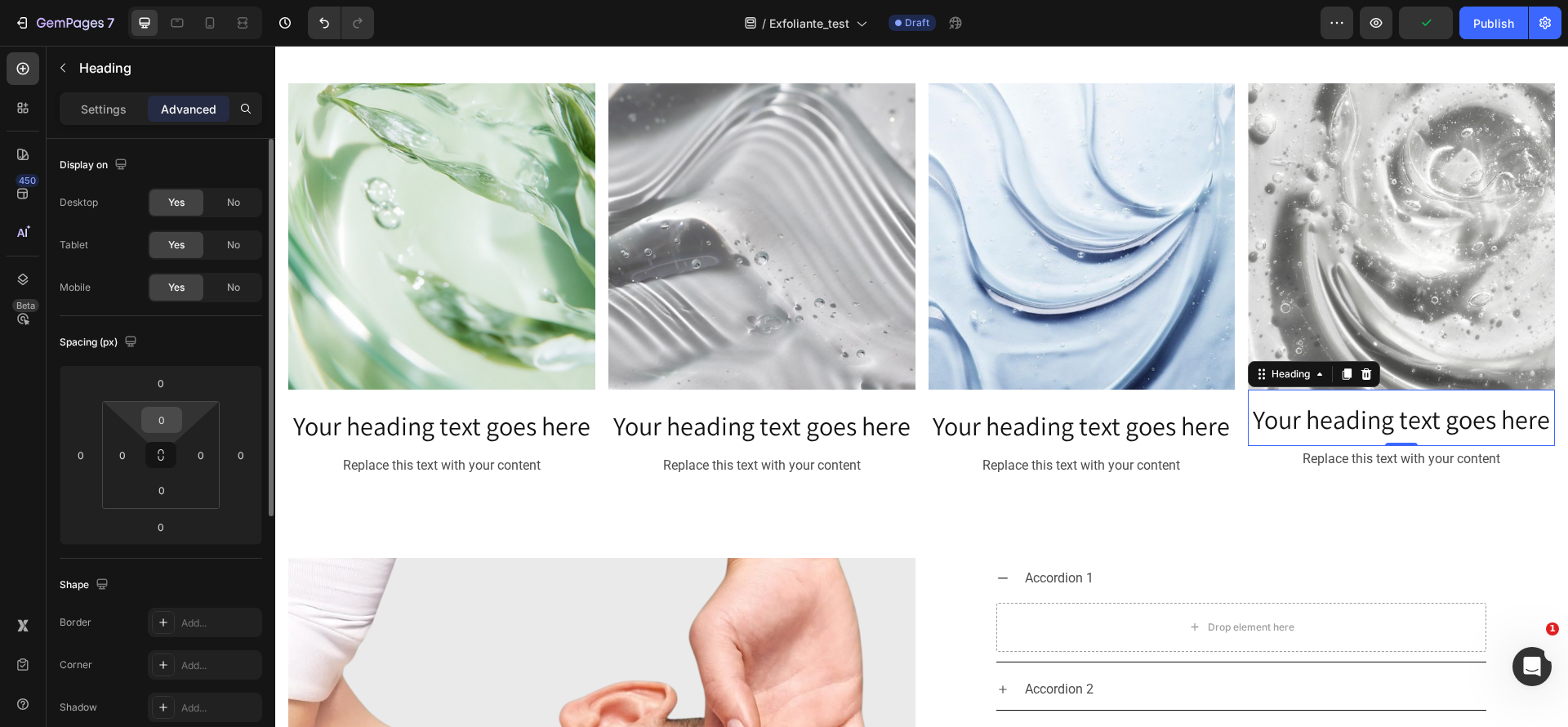
click at [165, 412] on input "0" at bounding box center [161, 419] width 33 height 24
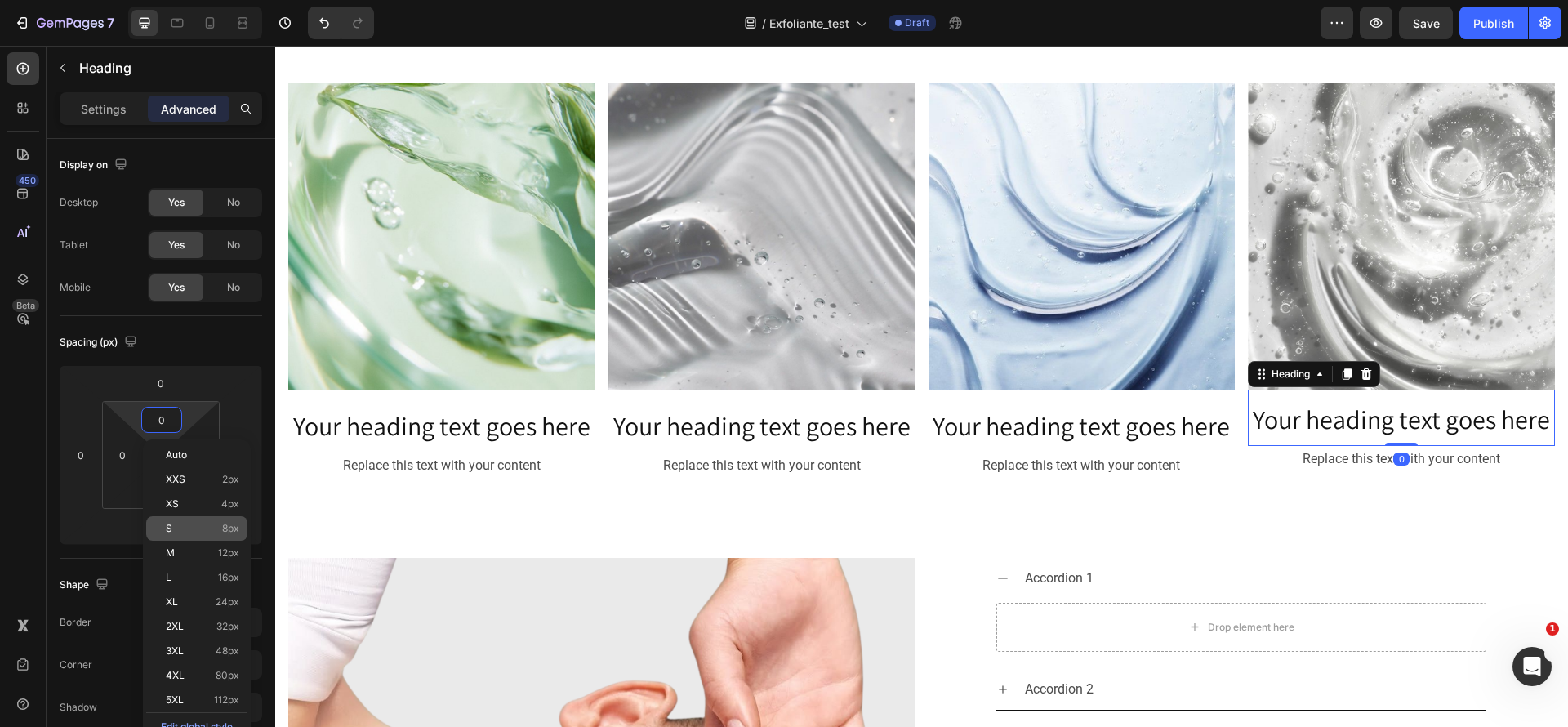
click at [210, 529] on p "S 8px" at bounding box center [202, 528] width 73 height 12
type input "8"
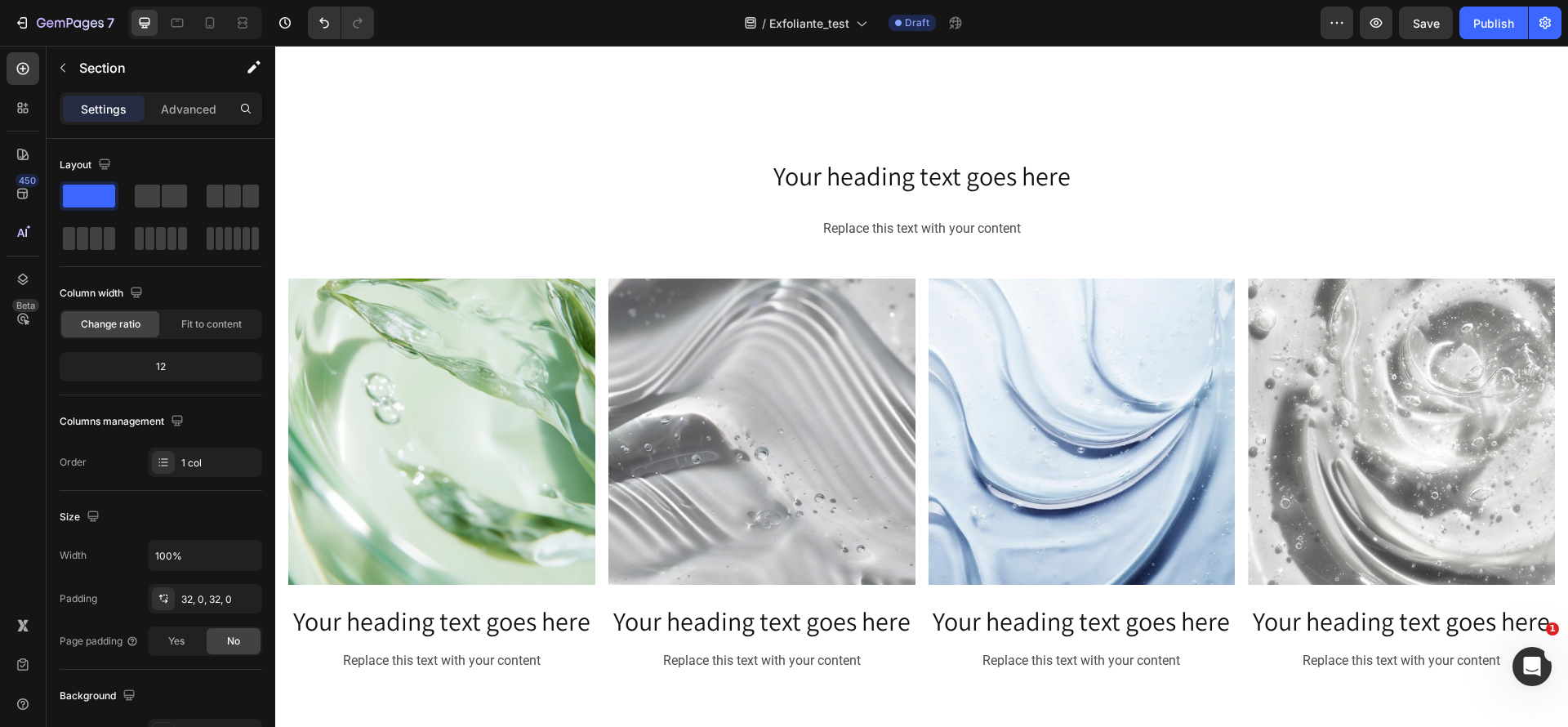
scroll to position [3364, 0]
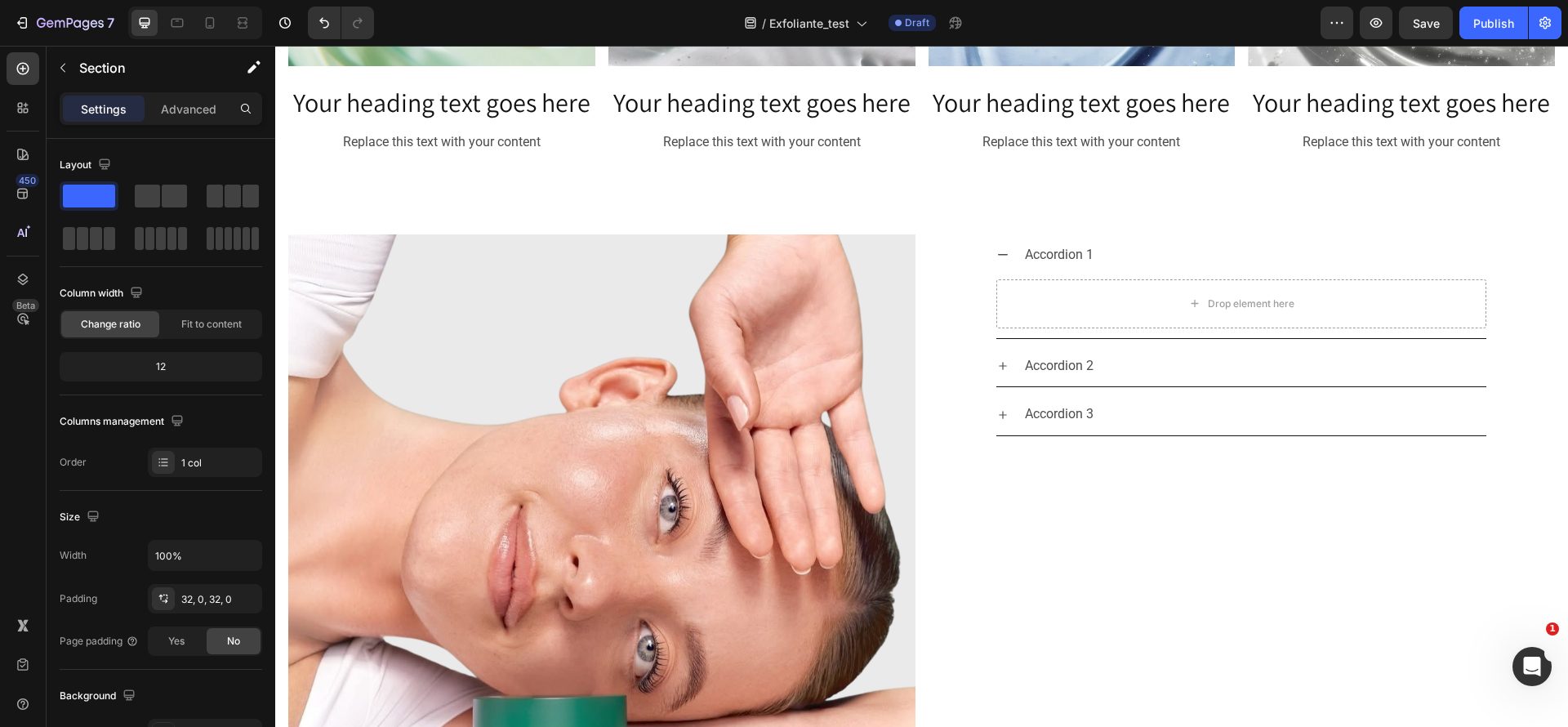
click at [976, 195] on div "Image Accordion 1 Drop element here Accordion 2 Accordion 3 Accordion Row Row S…" at bounding box center [922, 548] width 1293 height 706
click at [1086, 200] on div "Image Accordion 1 Drop element here Accordion 2 Accordion 3 Accordion Row Row S…" at bounding box center [922, 548] width 1293 height 706
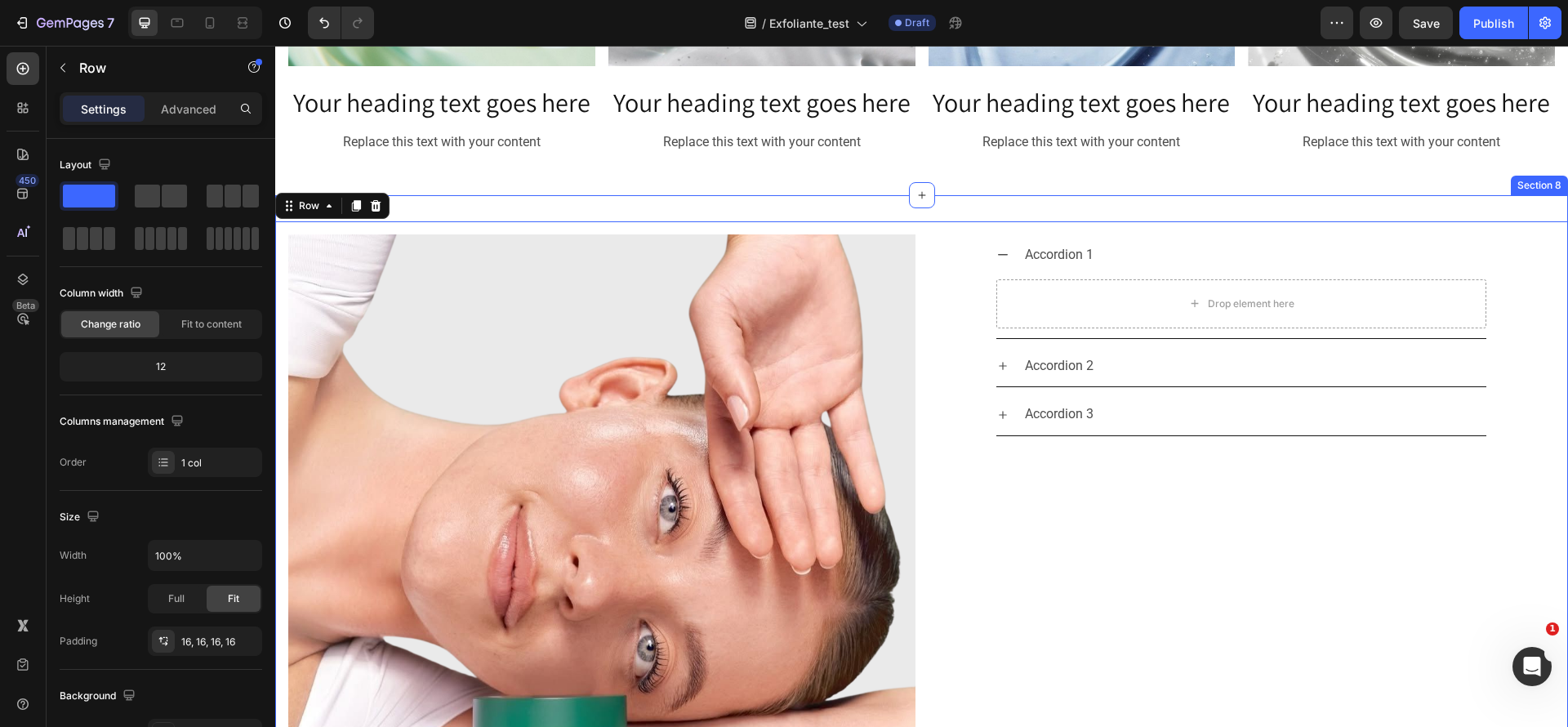
click at [1507, 195] on div "Image Accordion 1 Drop element here Accordion 2 Accordion 3 Accordion Row Row 0…" at bounding box center [922, 548] width 1293 height 706
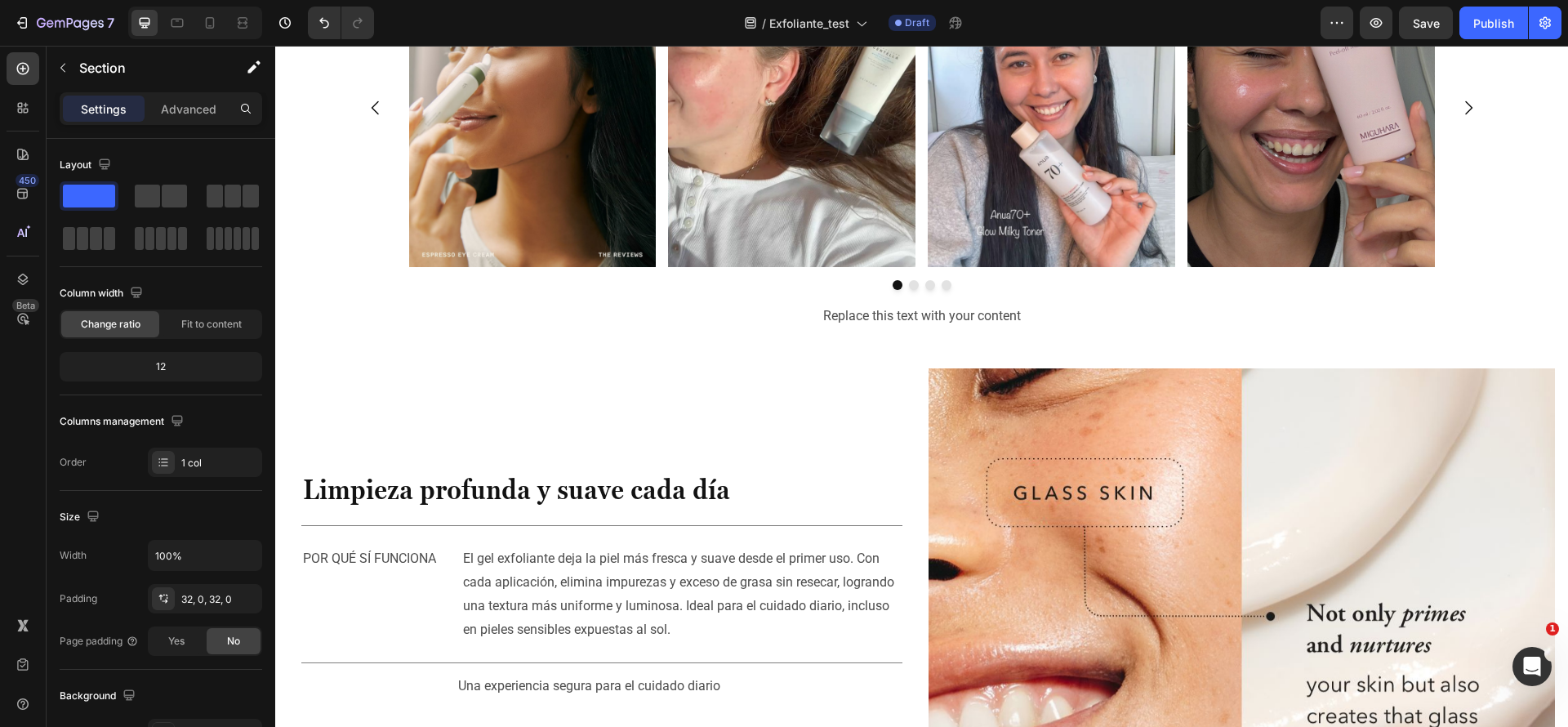
scroll to position [1724, 0]
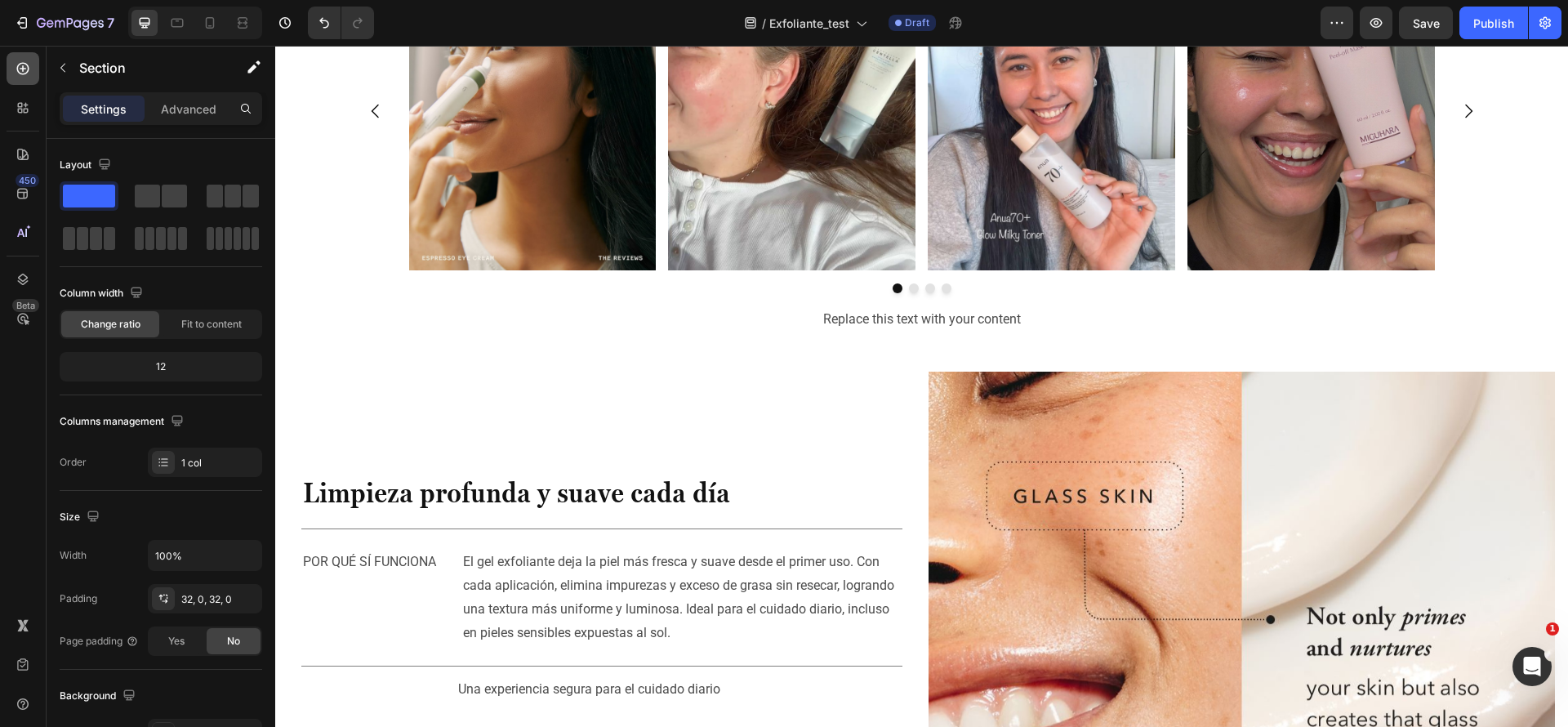
click at [30, 69] on icon at bounding box center [22, 69] width 16 height 16
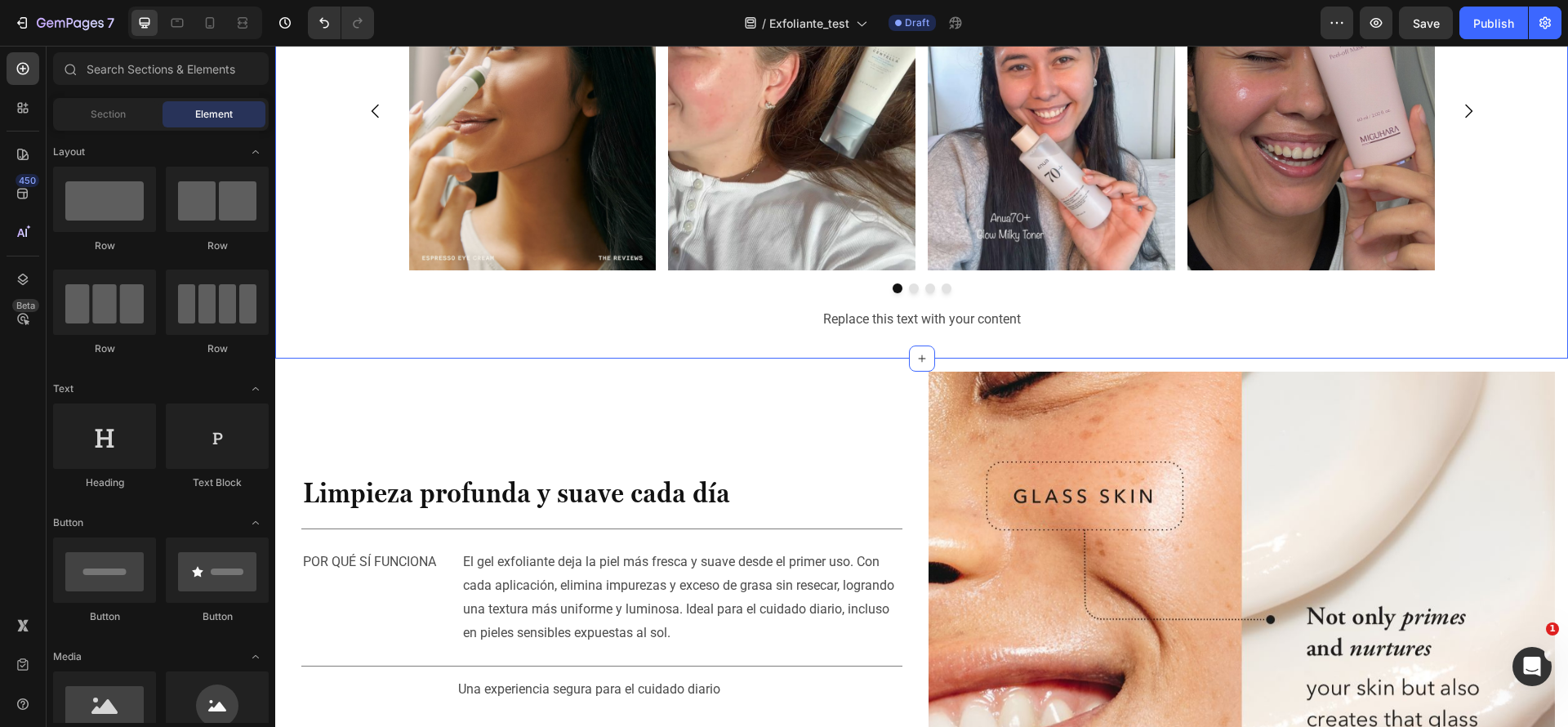
click at [682, 354] on div "Image Image Image Image Carousel Row Replace this text with your content Text B…" at bounding box center [922, 135] width 1293 height 446
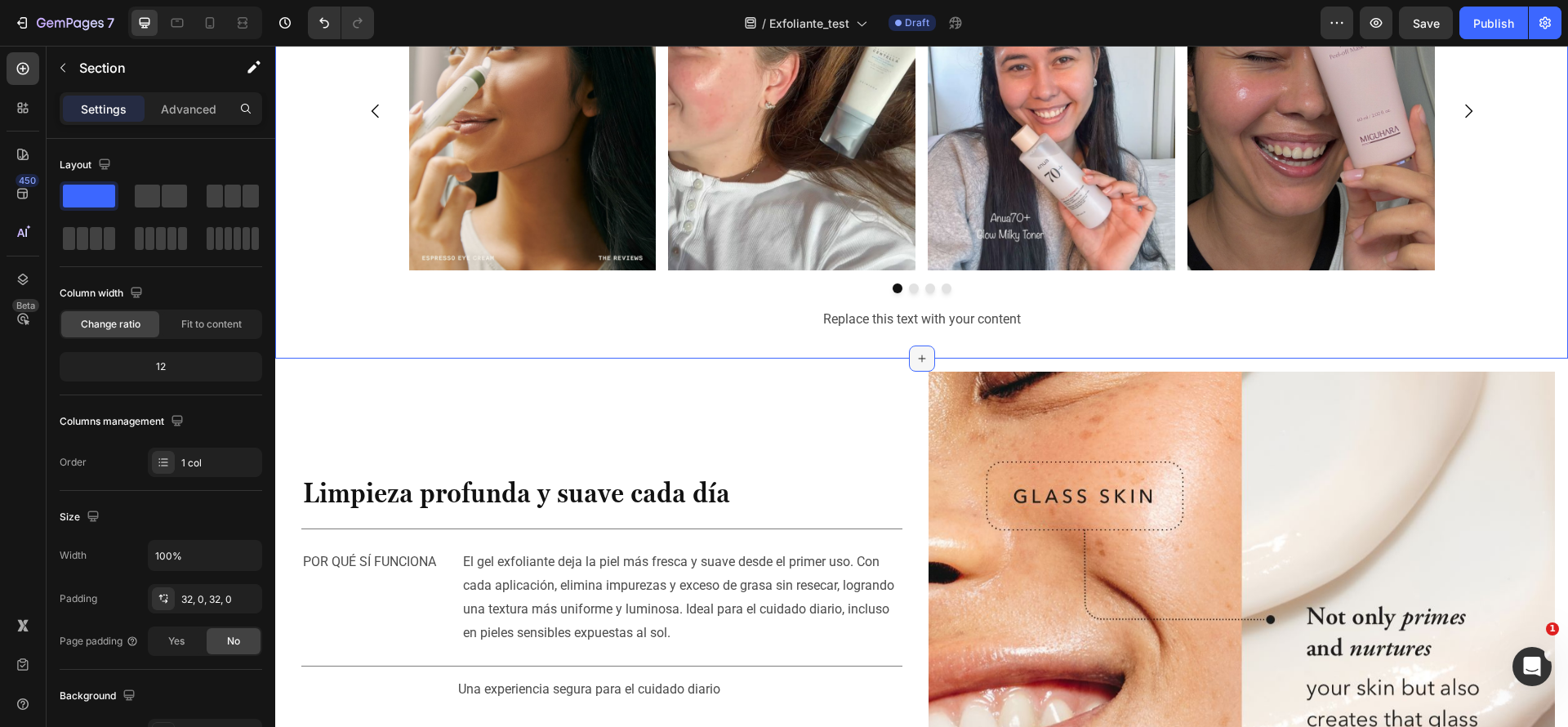
click at [917, 352] on icon at bounding box center [922, 358] width 13 height 13
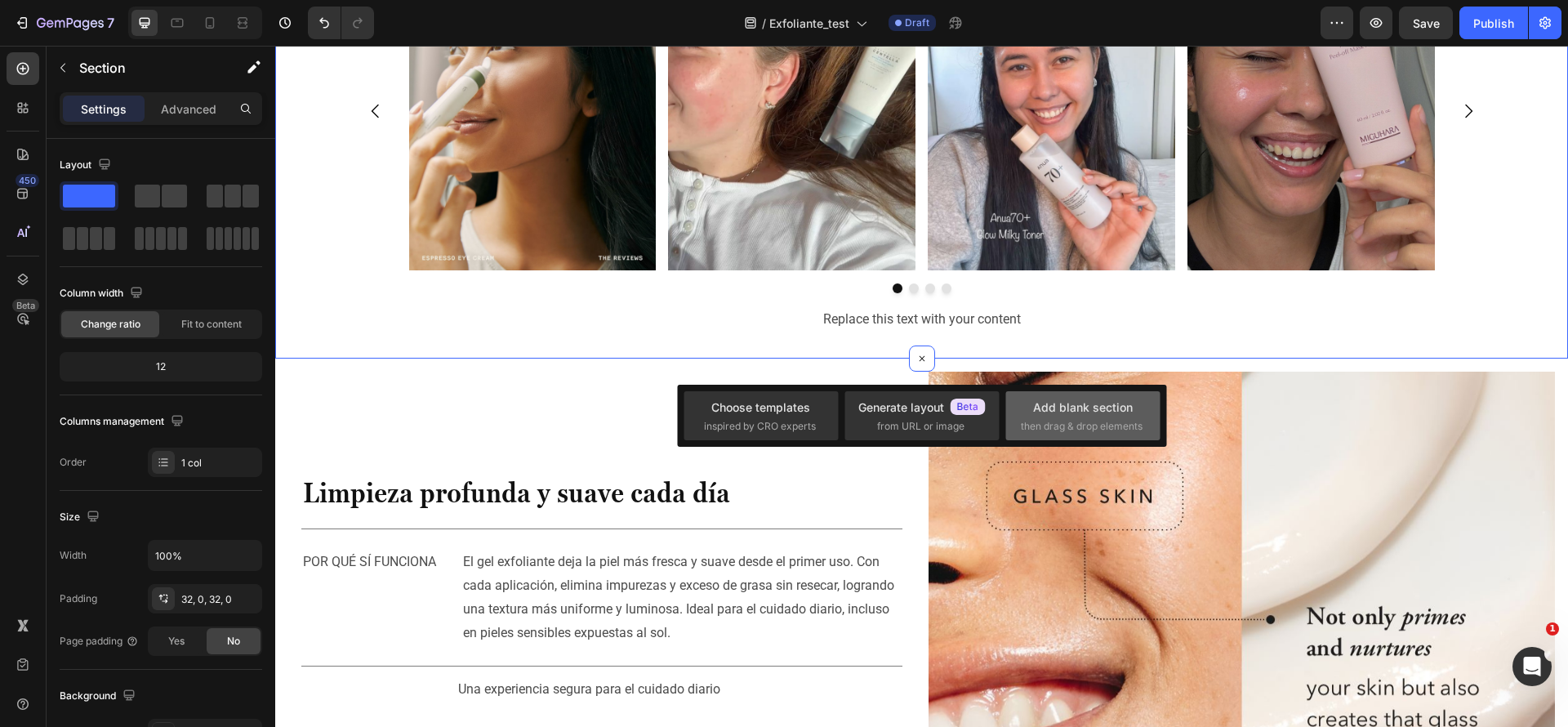
click at [1088, 413] on div "Add blank section" at bounding box center [1083, 406] width 99 height 17
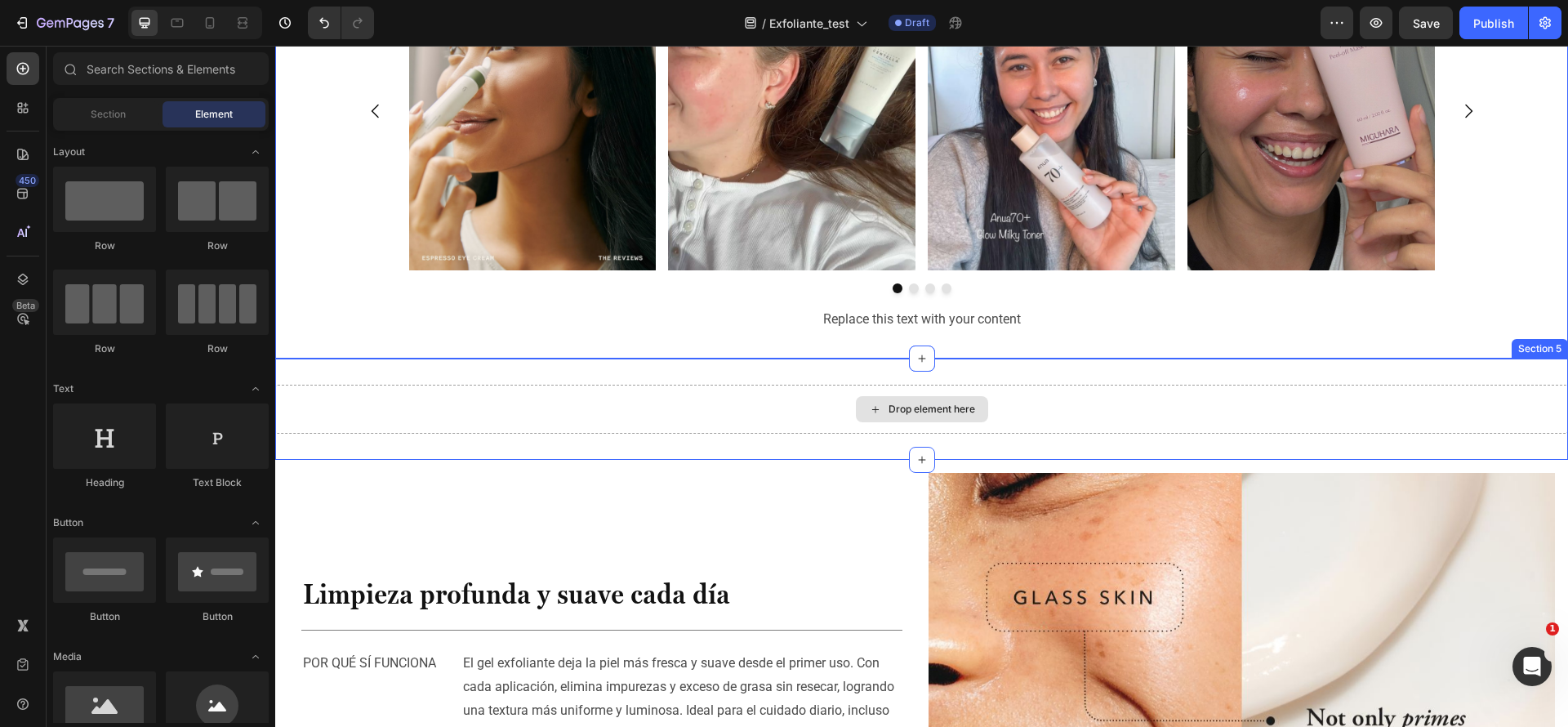
click at [889, 405] on div "Drop element here" at bounding box center [932, 409] width 87 height 13
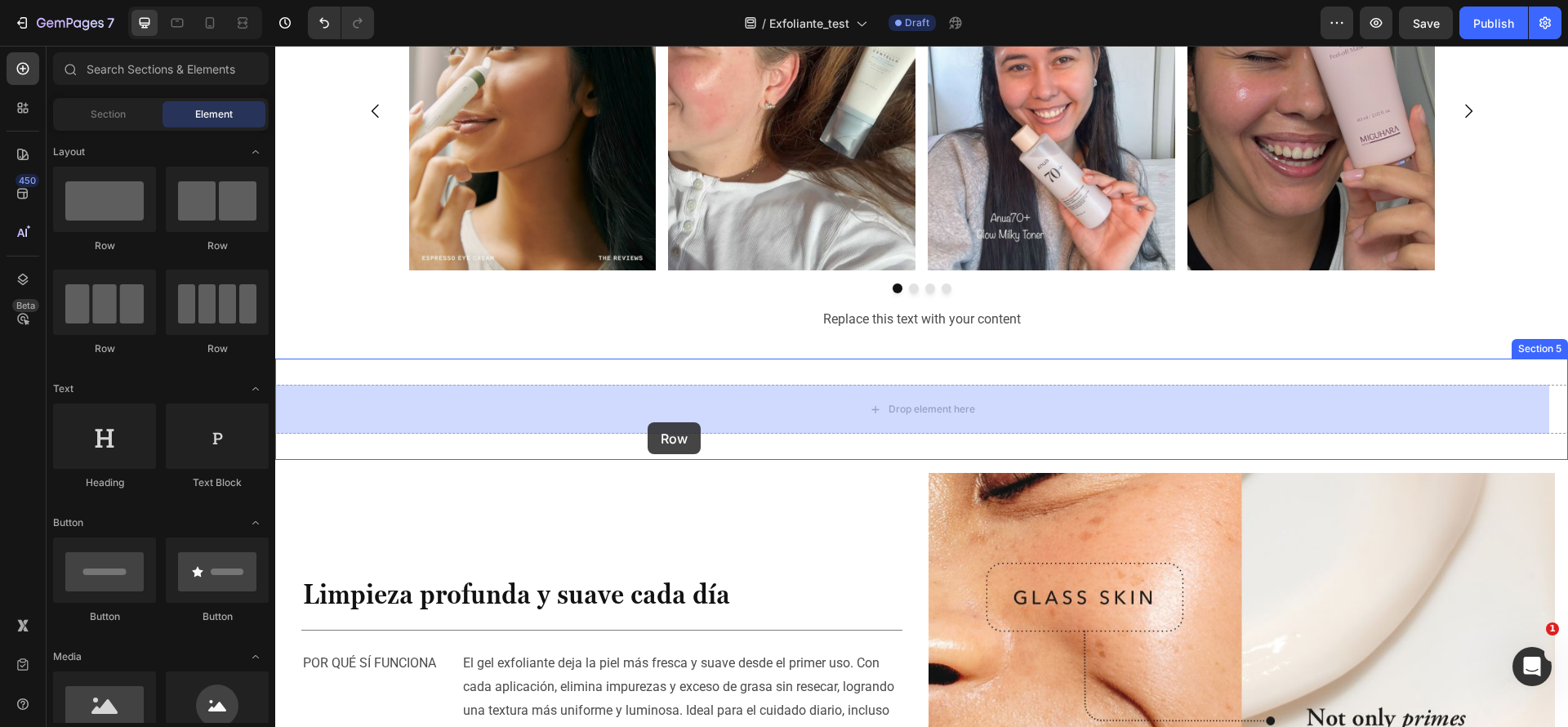
drag, startPoint x: 411, startPoint y: 261, endPoint x: 650, endPoint y: 423, distance: 288.7
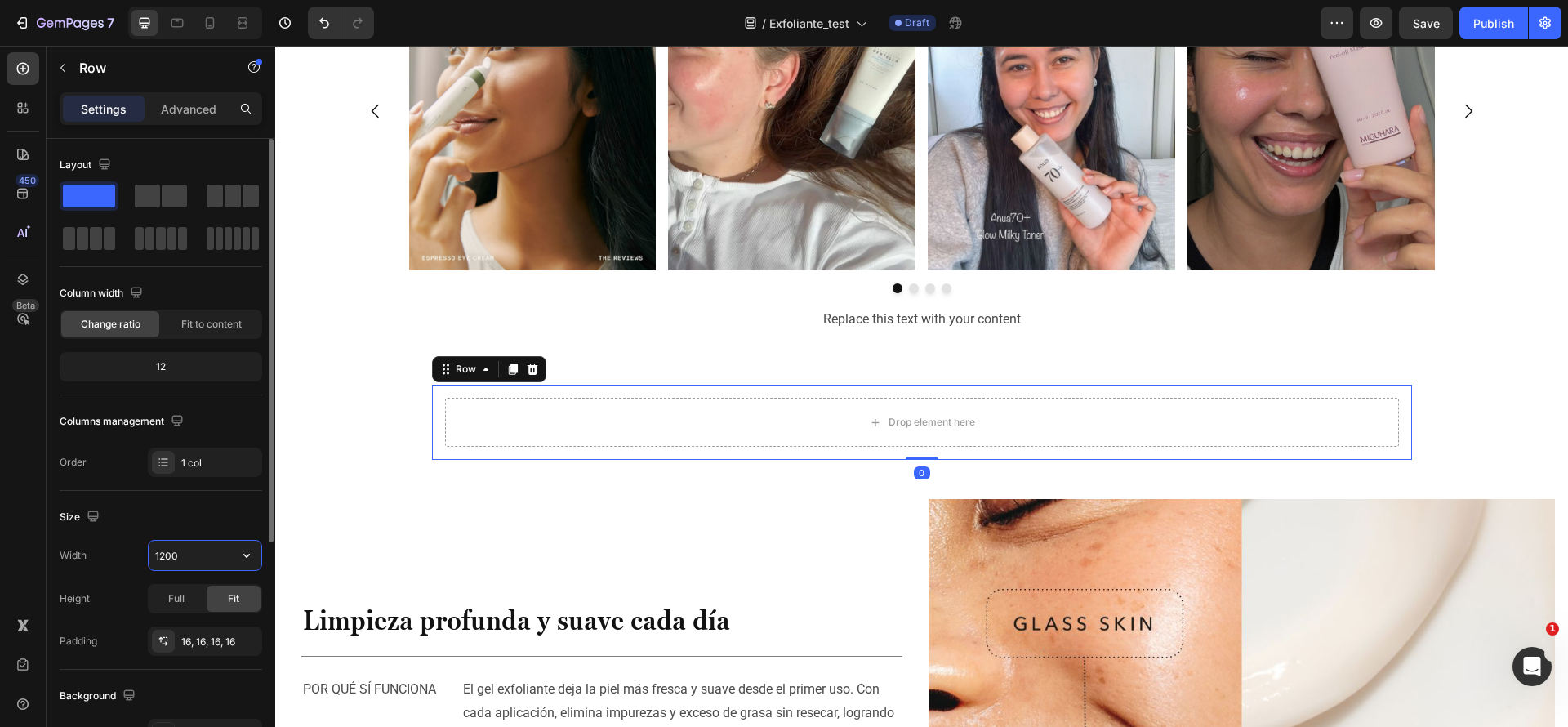
click at [217, 550] on input "1200" at bounding box center [205, 555] width 113 height 30
click at [236, 554] on button "button" at bounding box center [246, 555] width 30 height 30
click at [200, 627] on p "Full 100%" at bounding box center [200, 629] width 93 height 14
type input "100%"
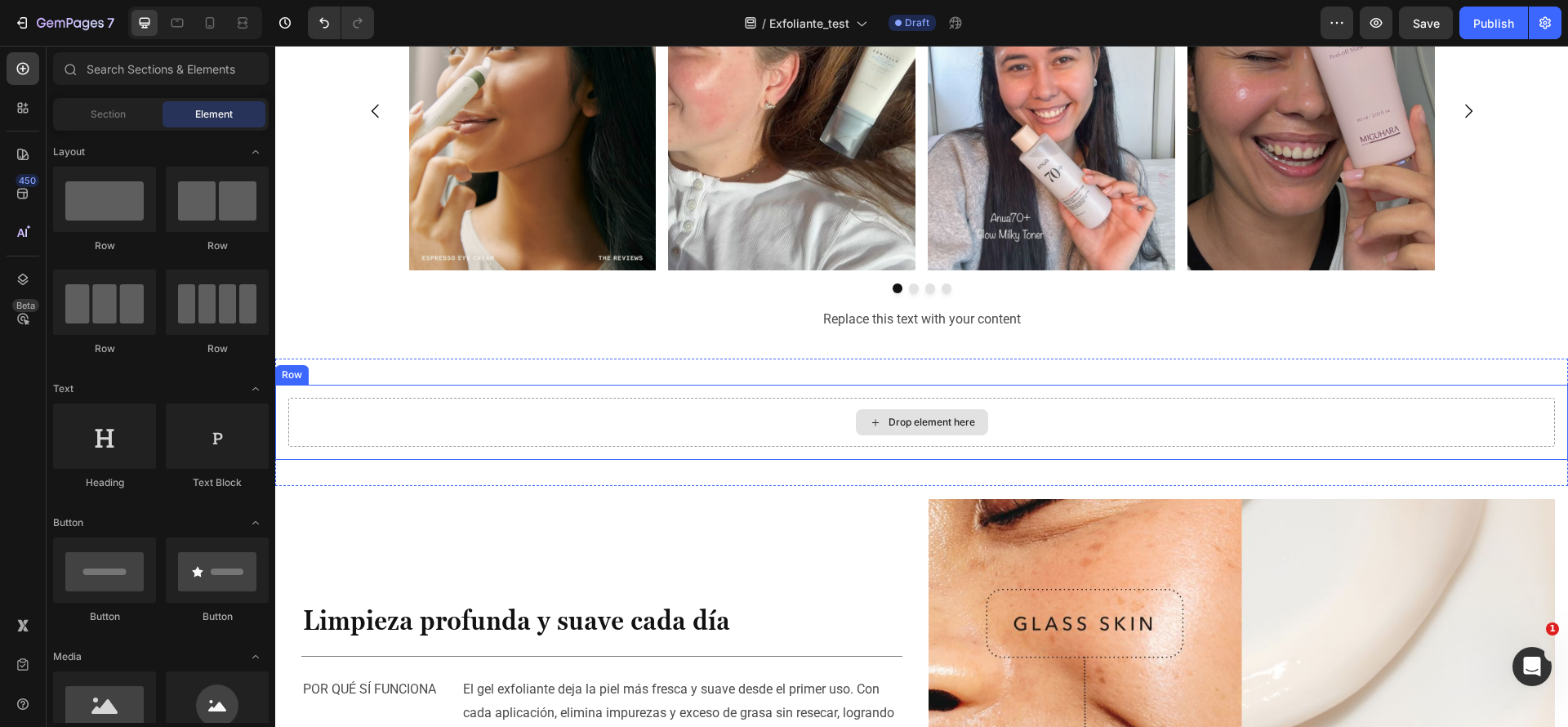
click at [873, 428] on div "Drop element here" at bounding box center [922, 422] width 132 height 26
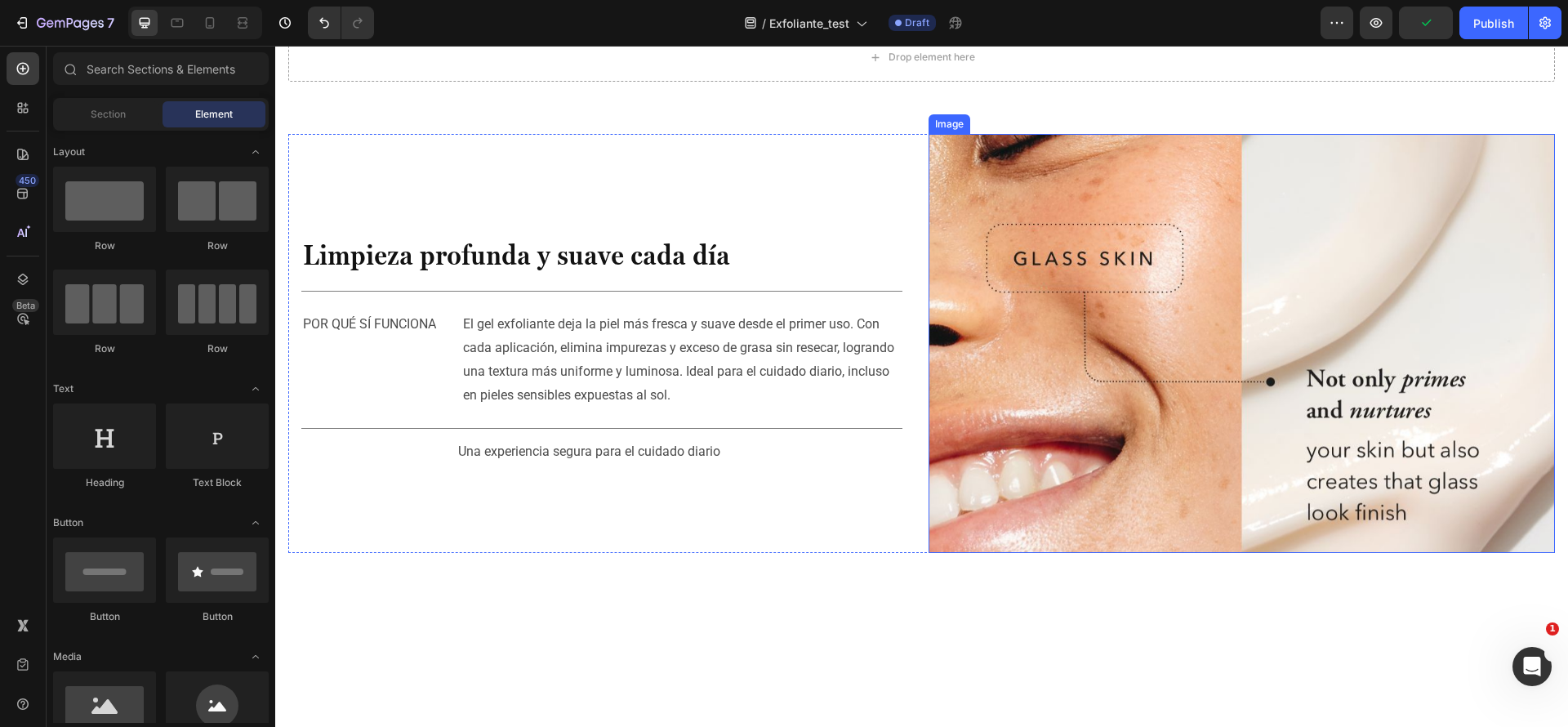
scroll to position [1706, 0]
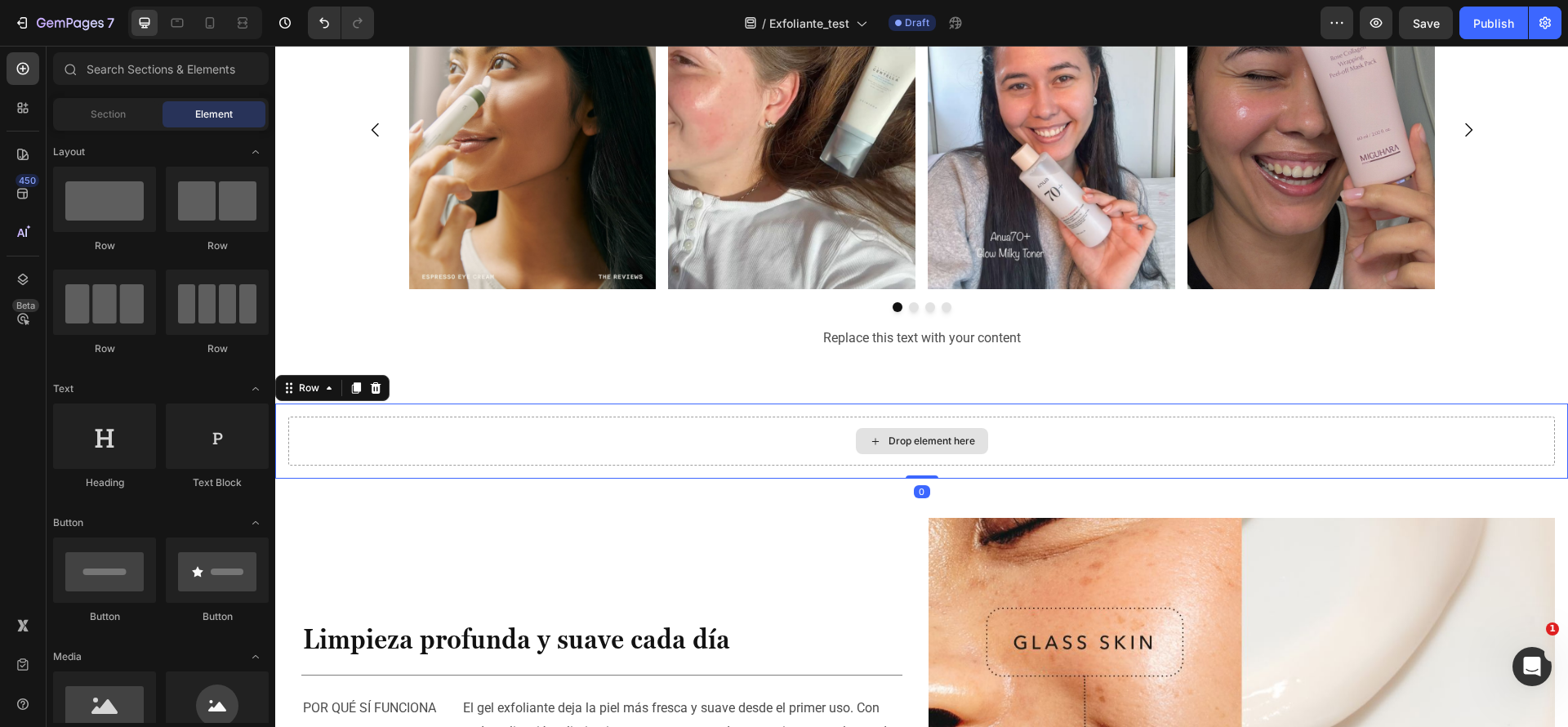
click at [864, 457] on div "Drop element here" at bounding box center [922, 440] width 1267 height 49
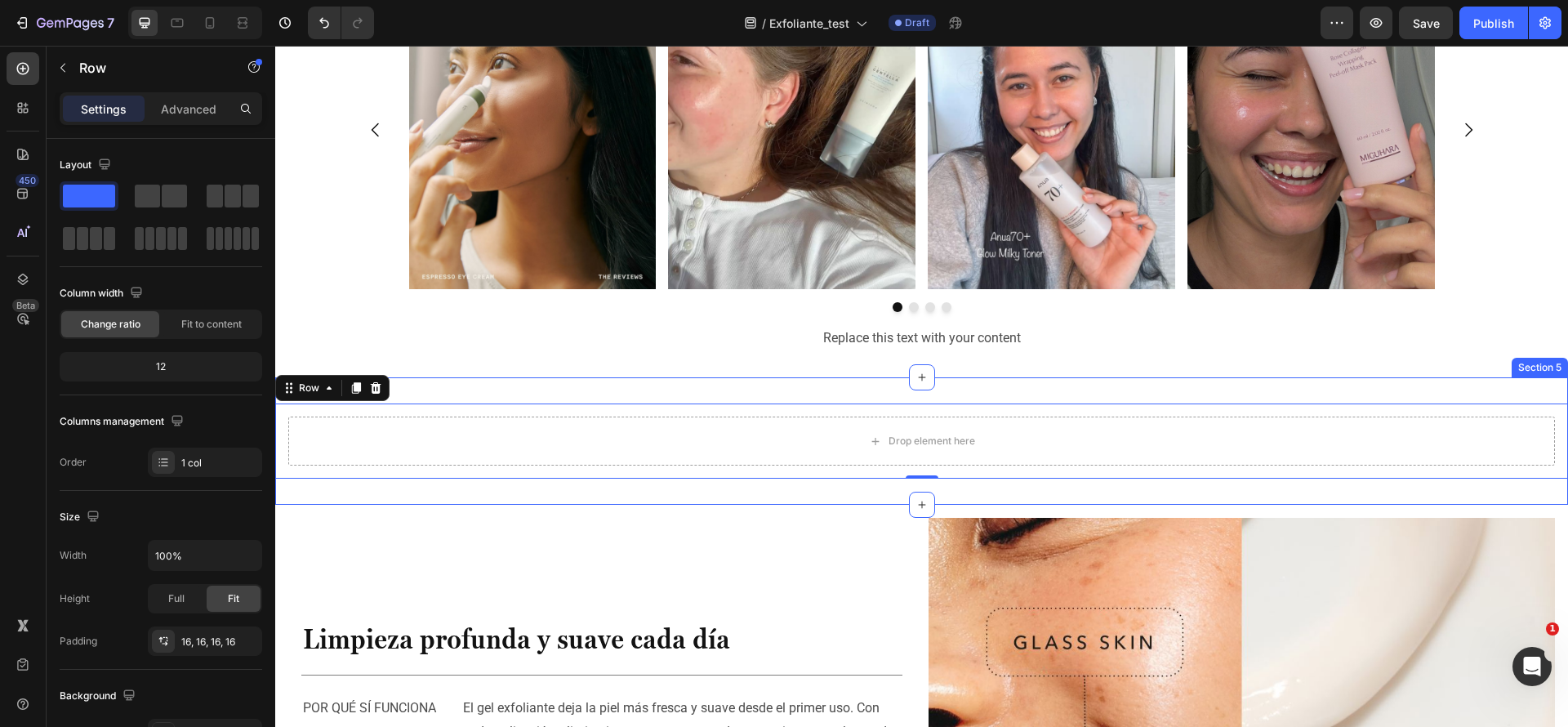
drag, startPoint x: 434, startPoint y: 244, endPoint x: 860, endPoint y: 391, distance: 450.6
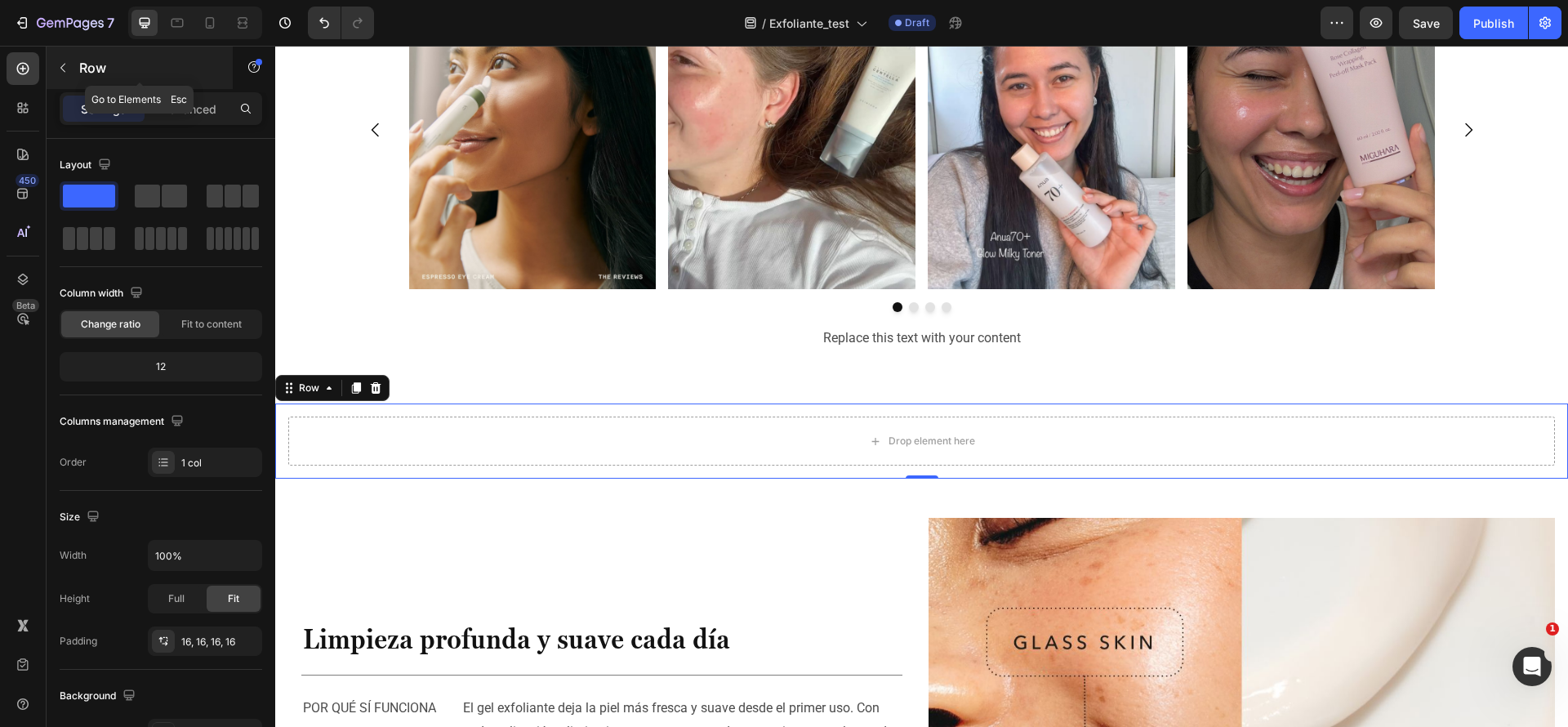
click at [70, 81] on div "Row" at bounding box center [140, 67] width 186 height 42
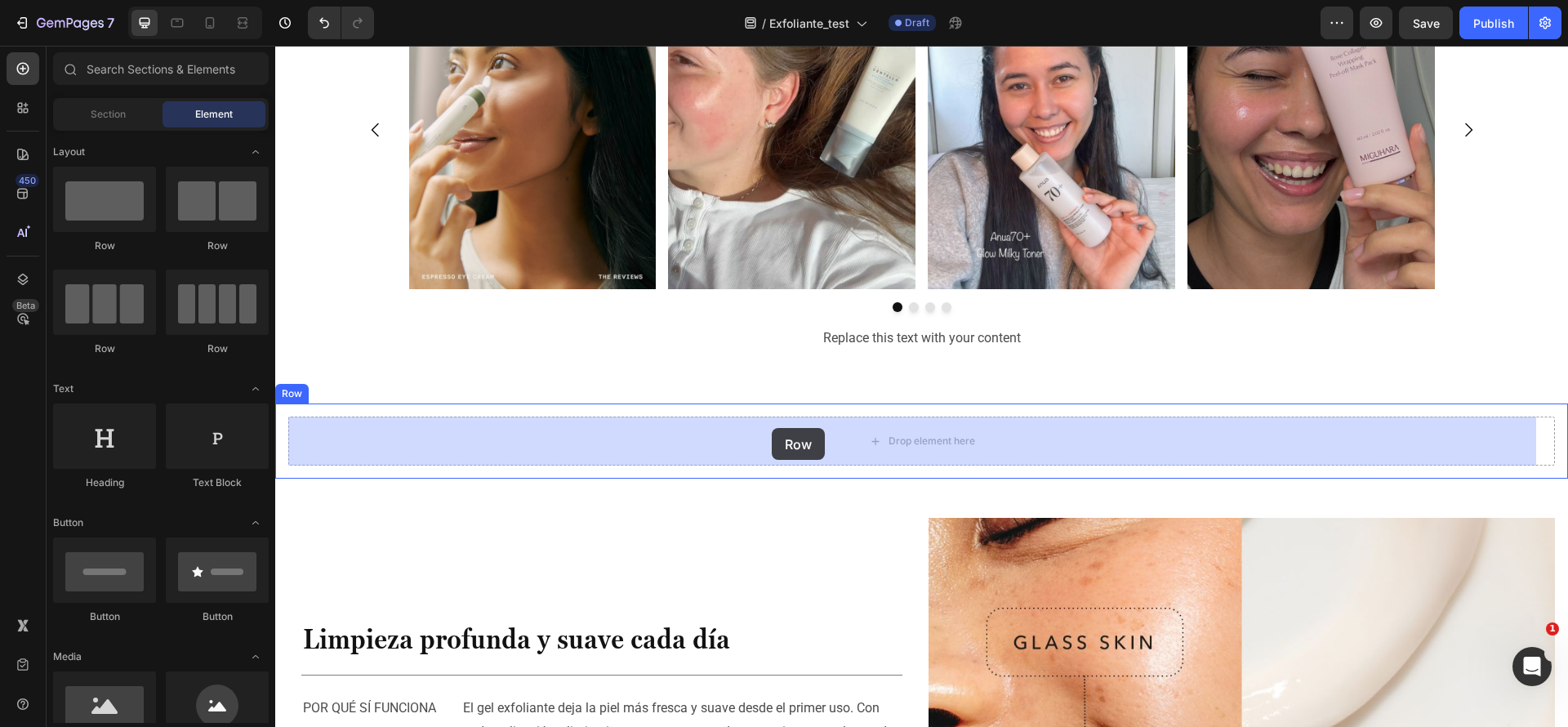
drag, startPoint x: 501, startPoint y: 264, endPoint x: 771, endPoint y: 428, distance: 315.9
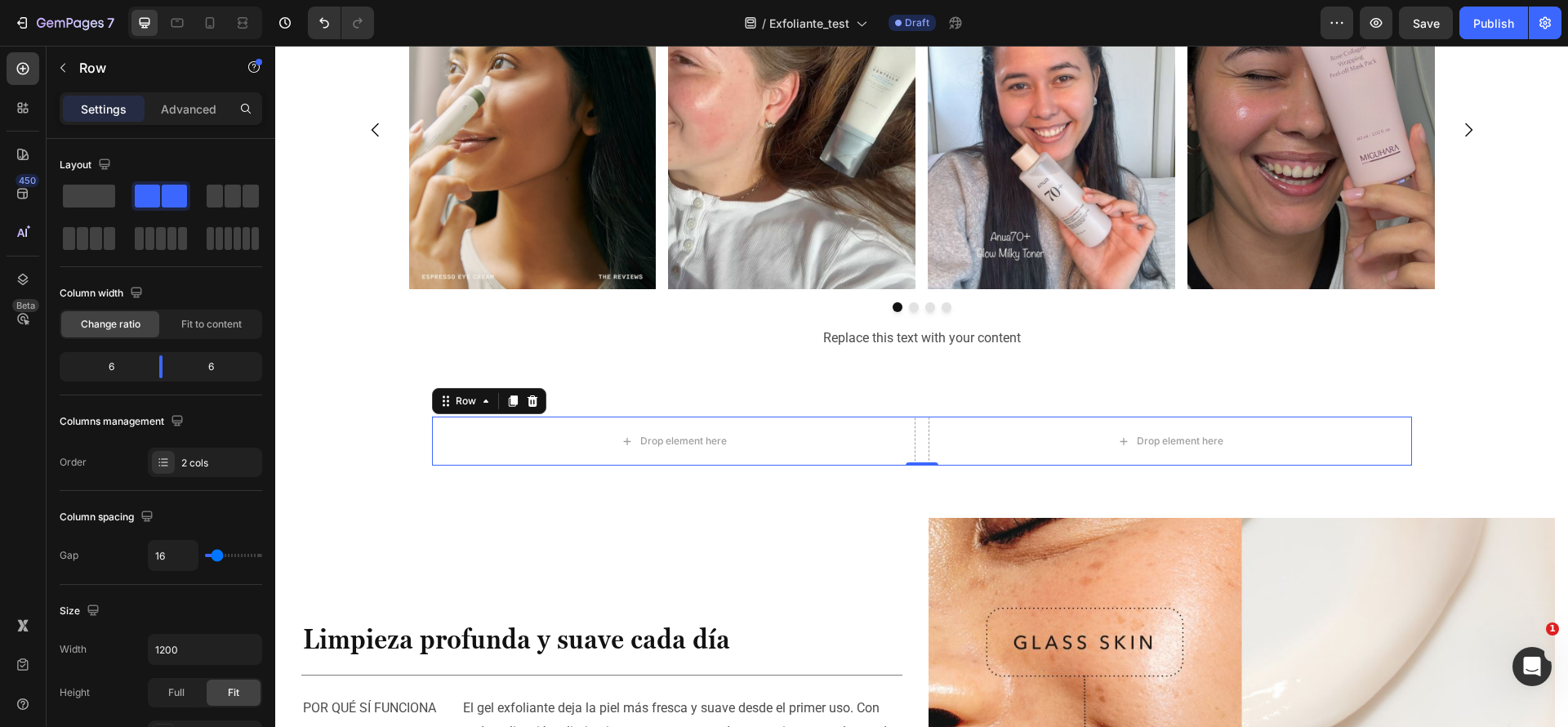
click at [909, 440] on div "Drop element here Drop element here Row 0" at bounding box center [922, 440] width 980 height 49
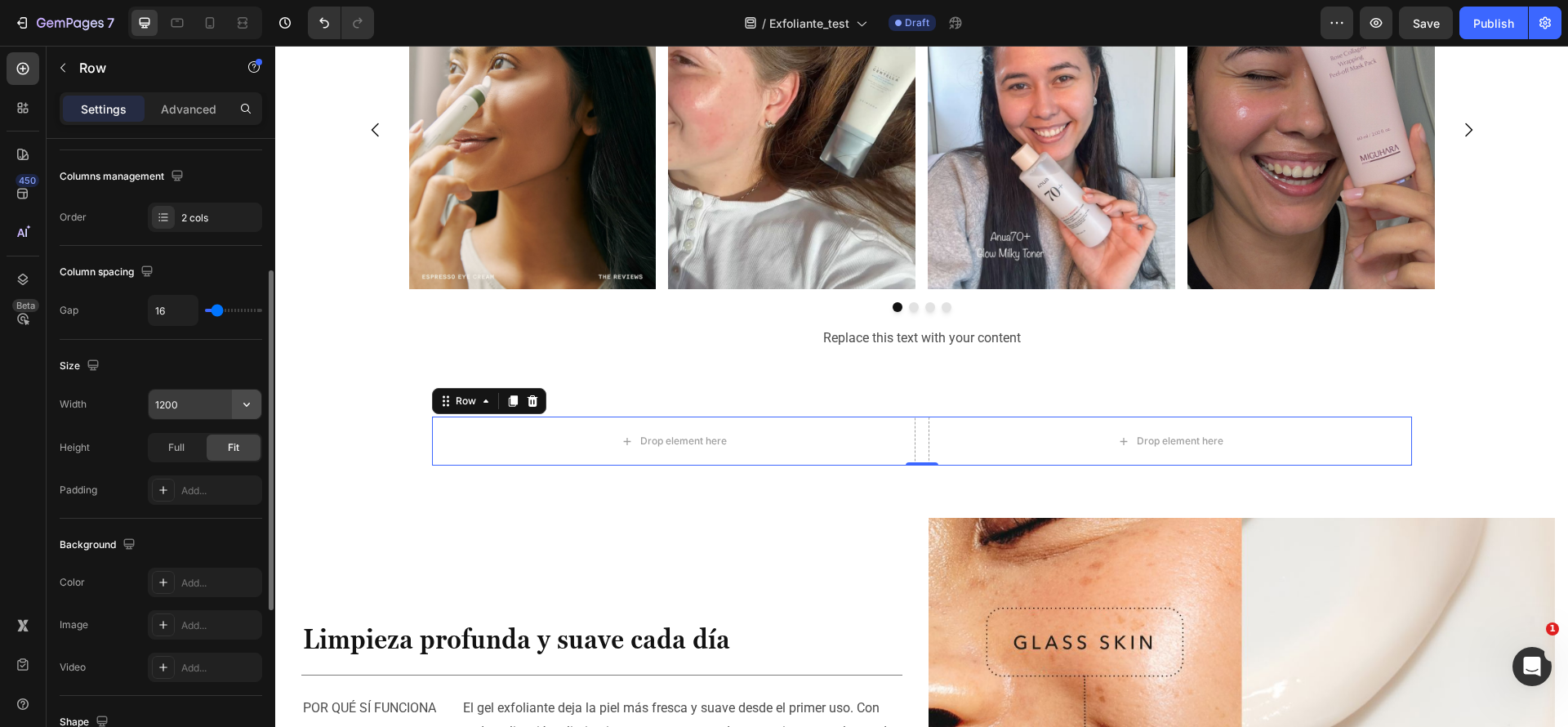
click at [251, 409] on icon "button" at bounding box center [247, 405] width 16 height 16
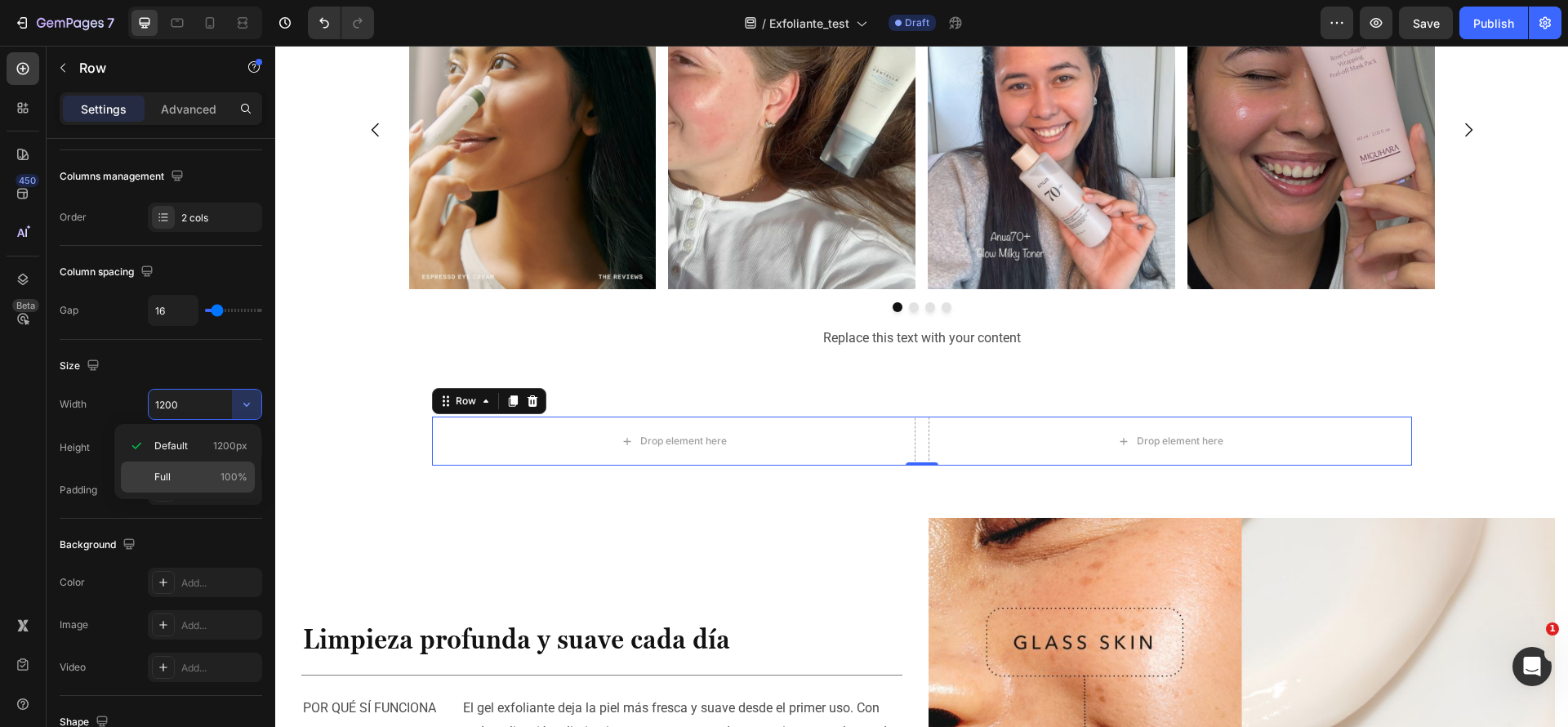
click at [199, 490] on div "Full 100%" at bounding box center [188, 477] width 134 height 31
type input "100%"
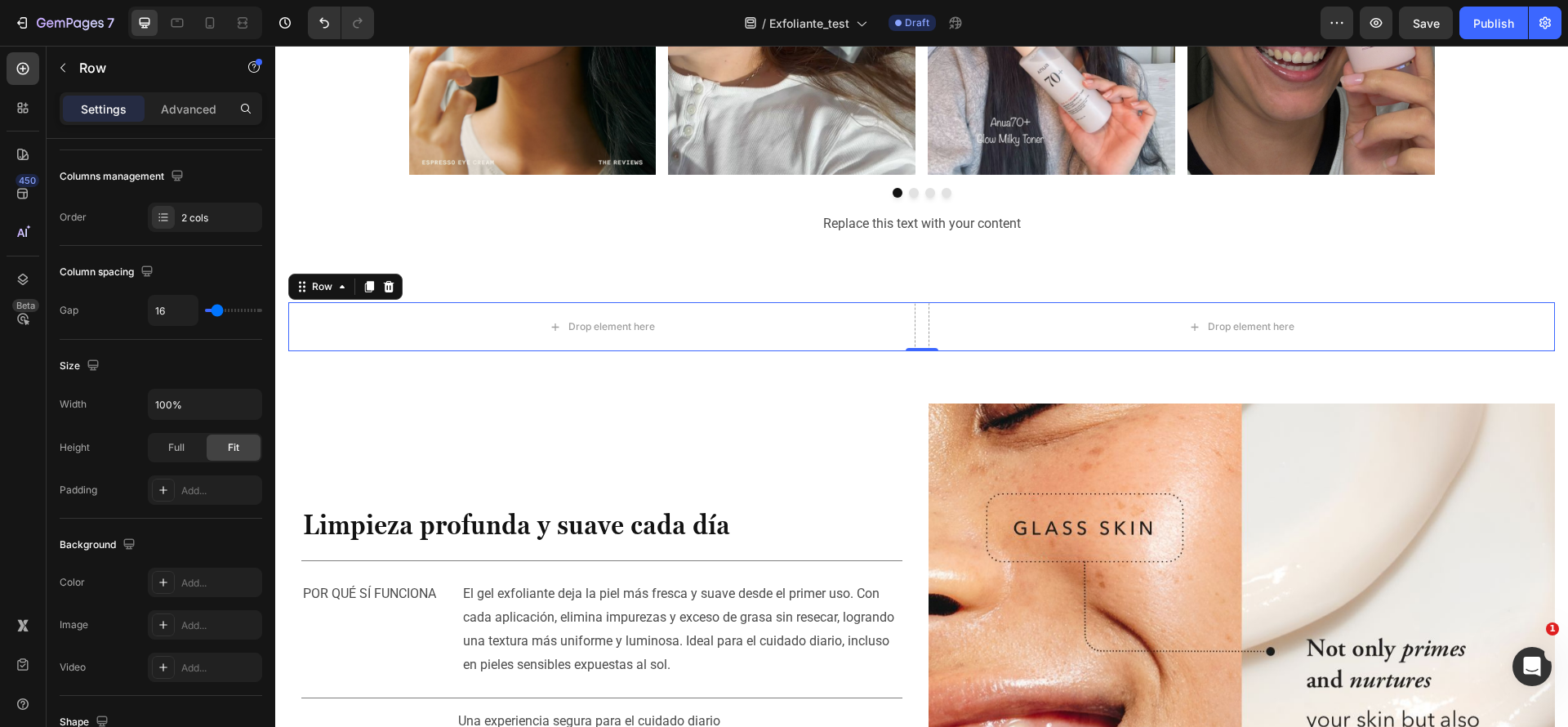
scroll to position [1951, 0]
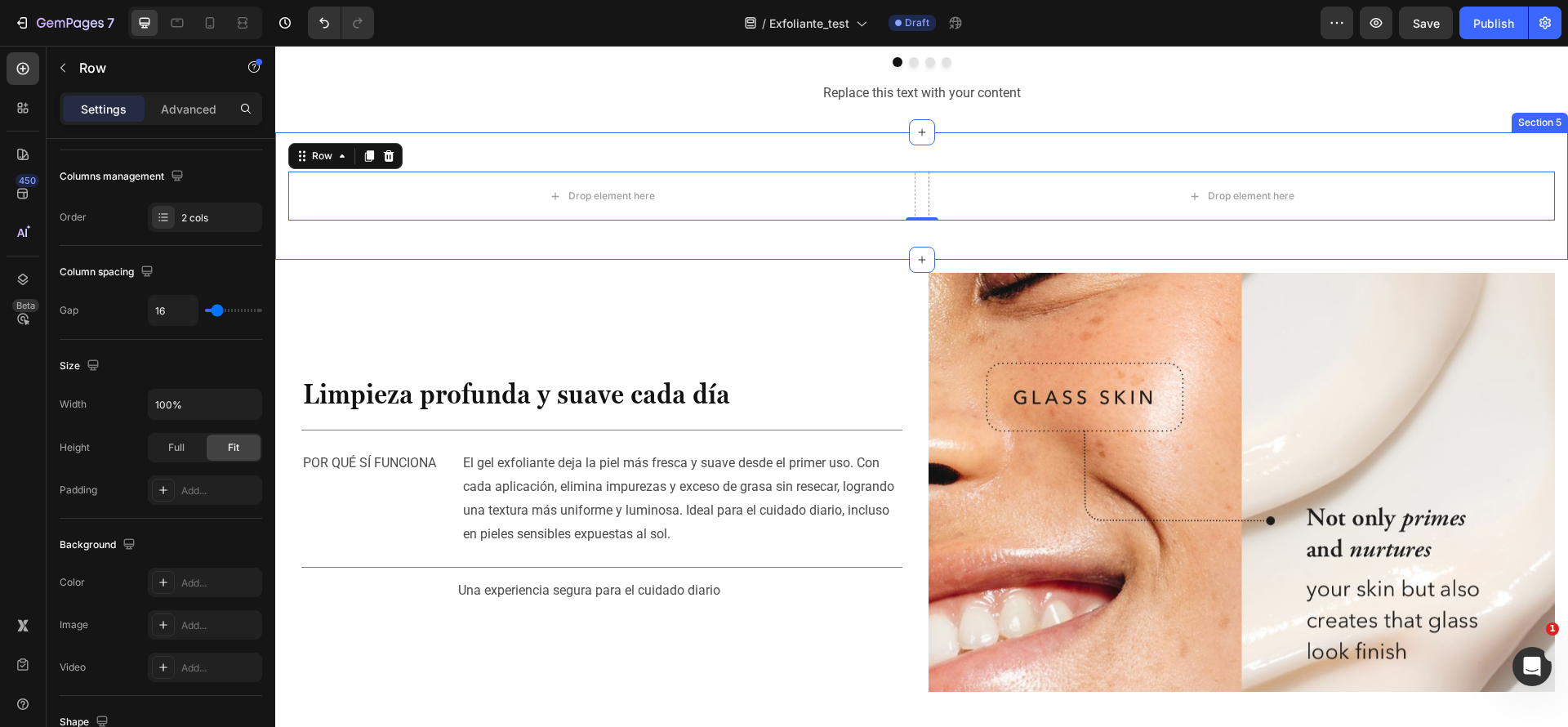
click at [921, 237] on div "Drop element here Drop element here Row 0 Row Section 5" at bounding box center [922, 196] width 1293 height 127
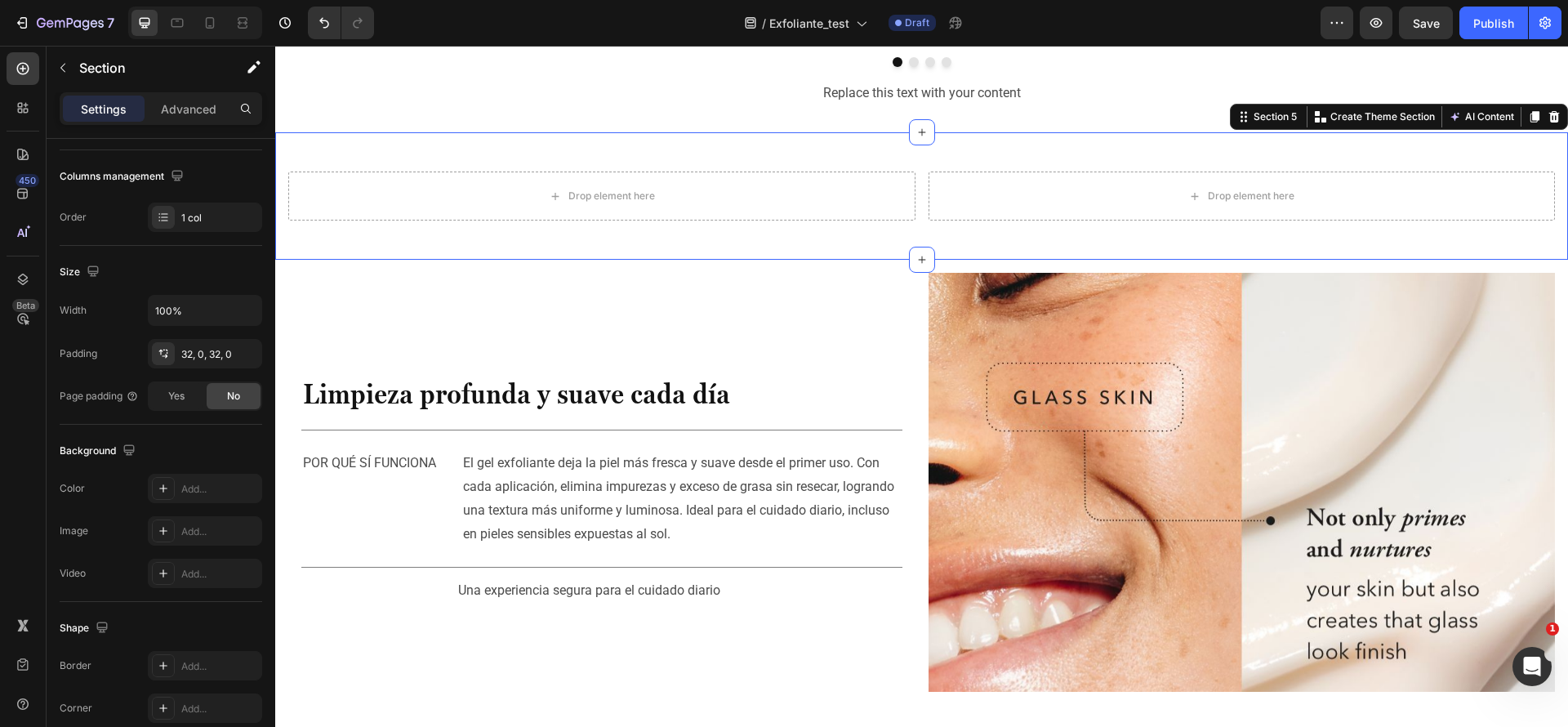
scroll to position [0, 0]
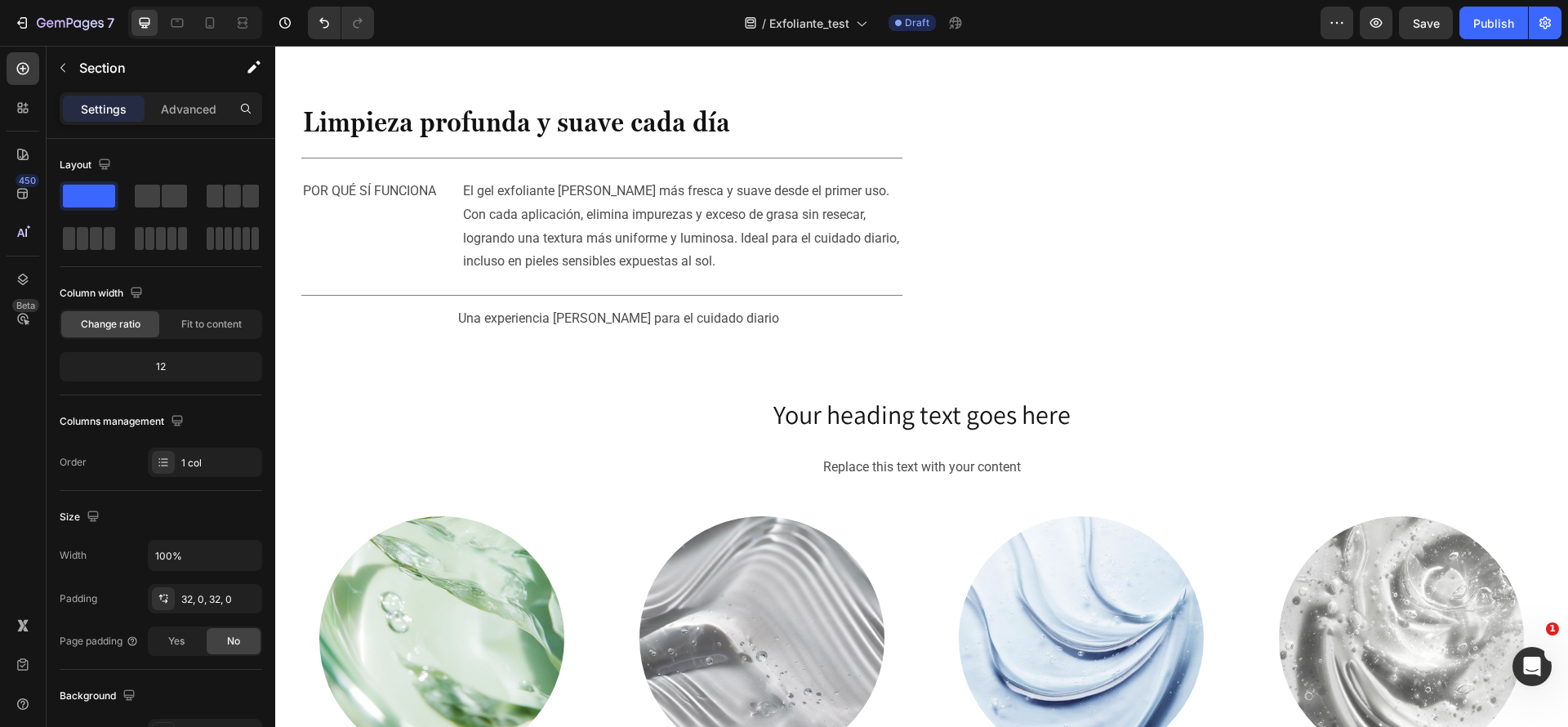
scroll to position [1951, 0]
click at [63, 61] on icon "button" at bounding box center [63, 67] width 13 height 13
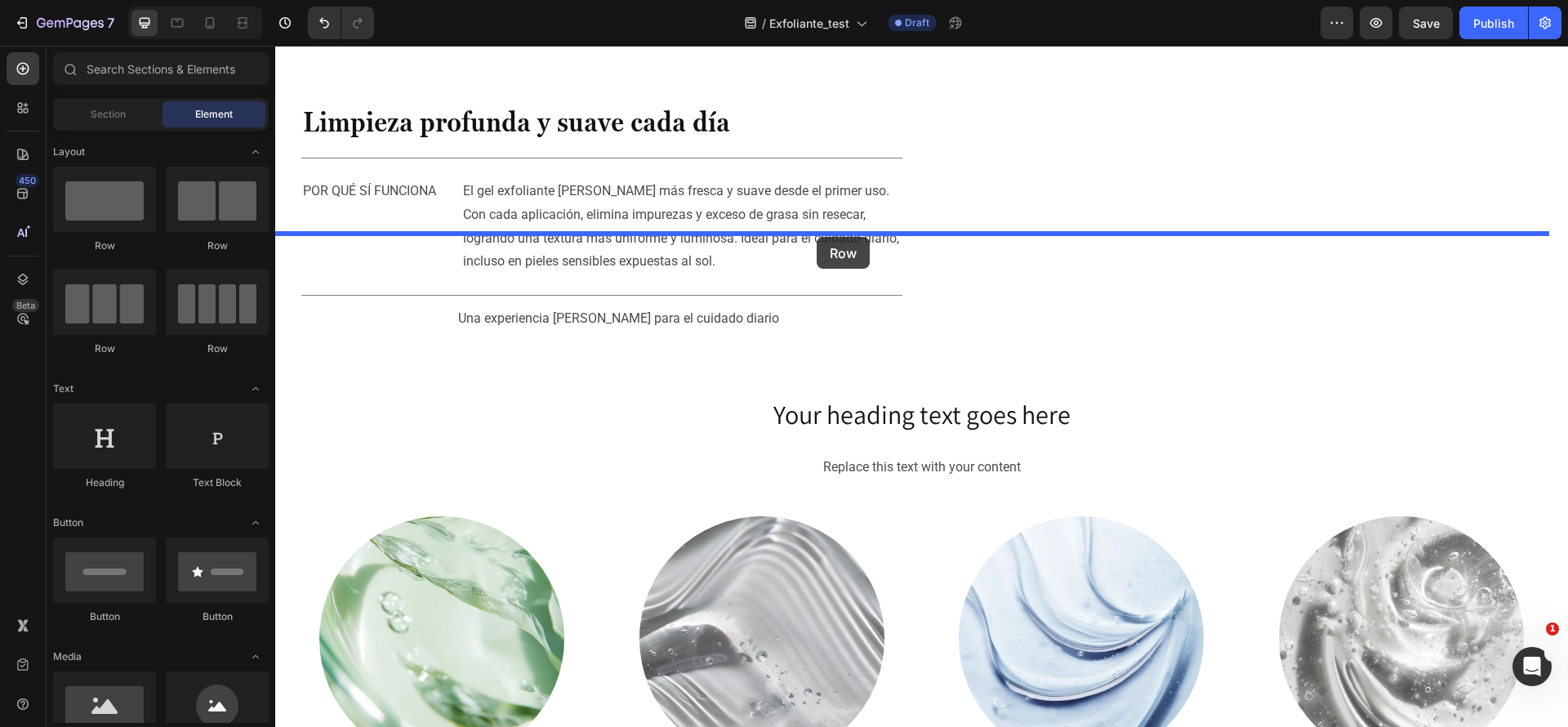
drag, startPoint x: 475, startPoint y: 365, endPoint x: 817, endPoint y: 237, distance: 365.2
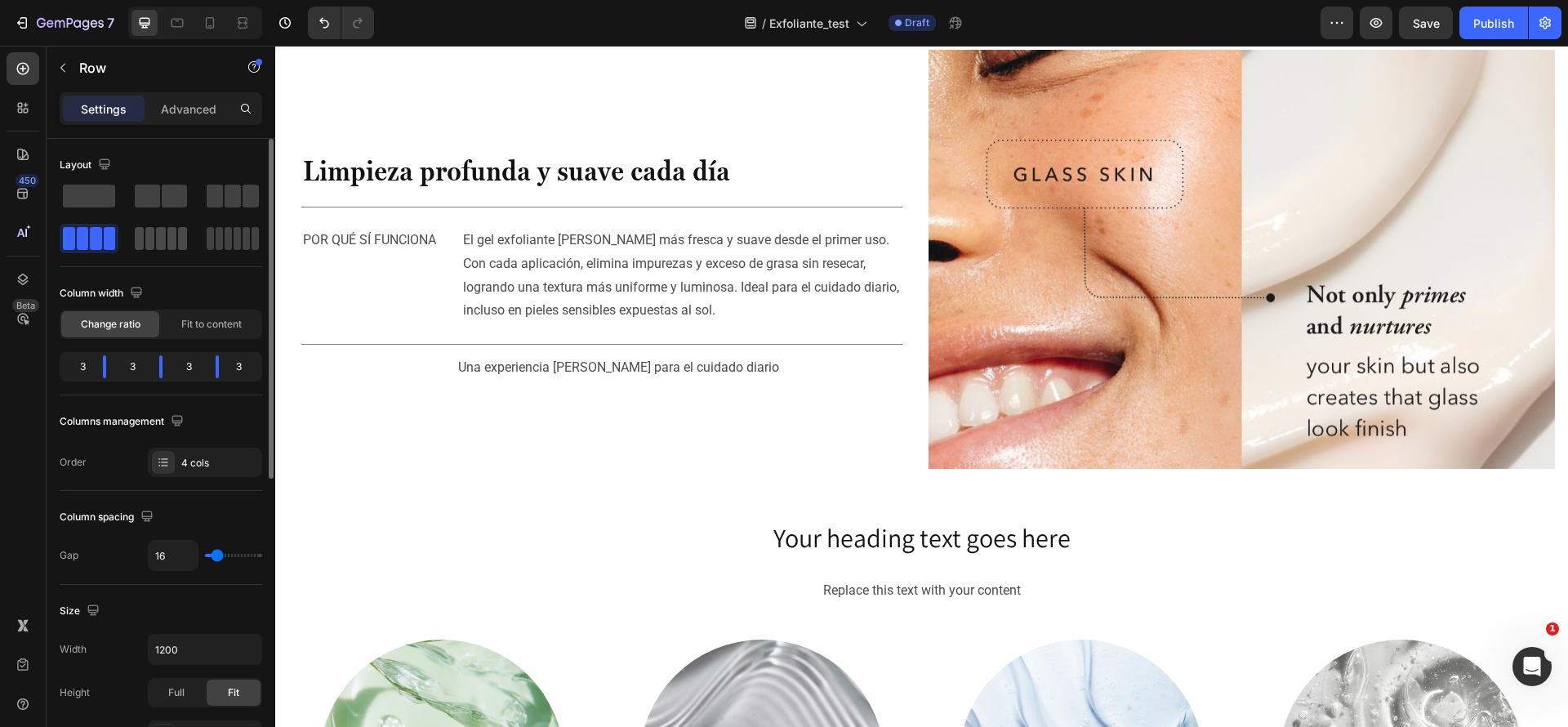
click at [251, 239] on span at bounding box center [255, 239] width 7 height 23
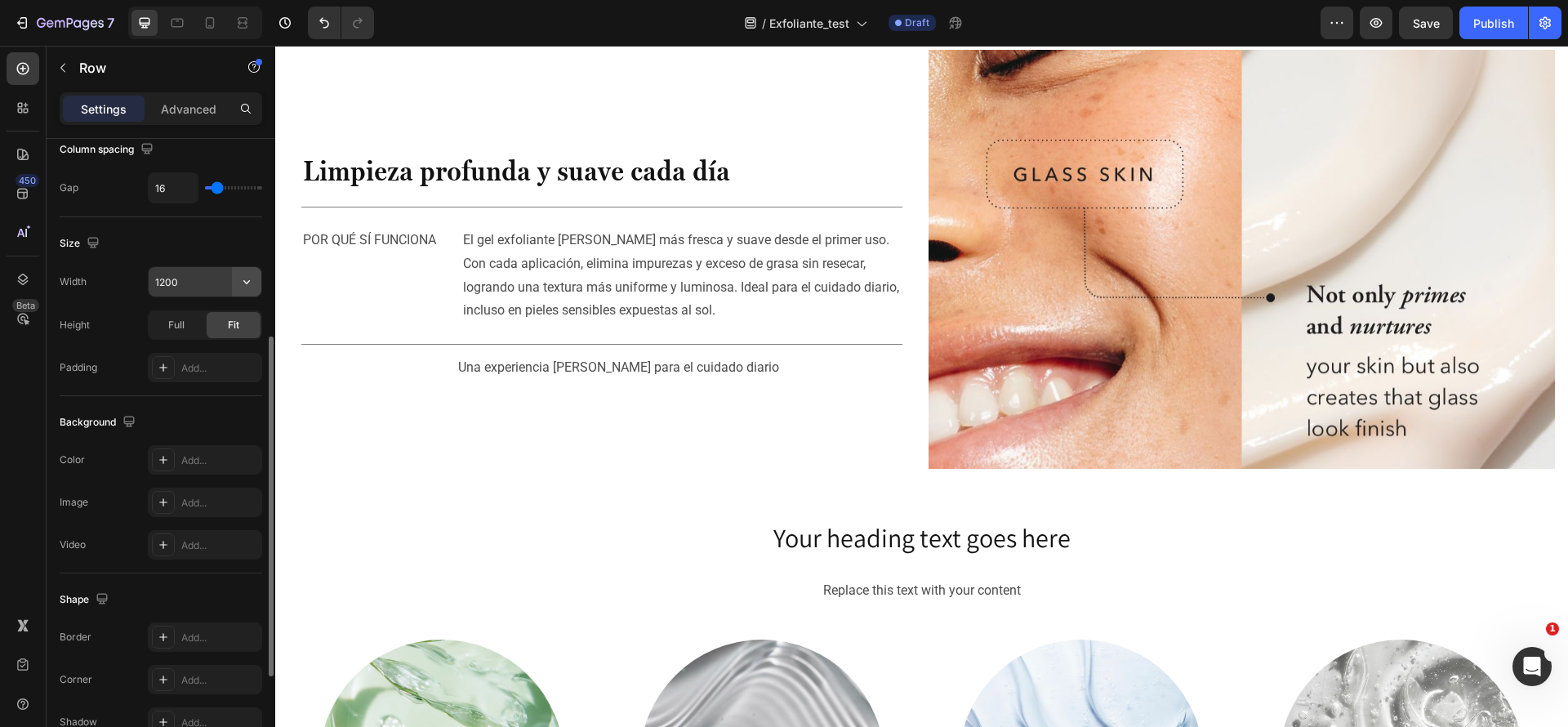
click at [246, 278] on icon "button" at bounding box center [247, 282] width 16 height 16
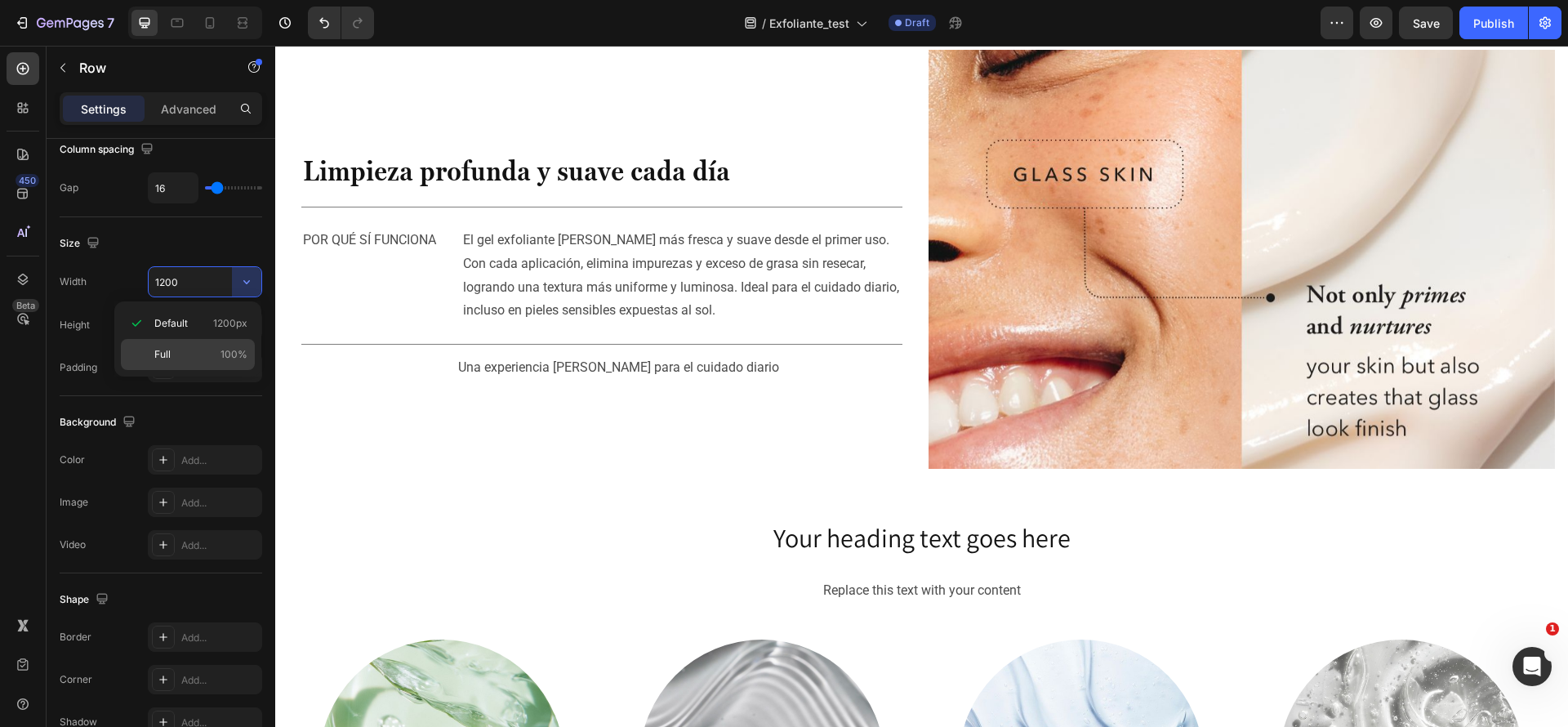
click at [215, 357] on p "Full 100%" at bounding box center [200, 355] width 93 height 14
type input "100%"
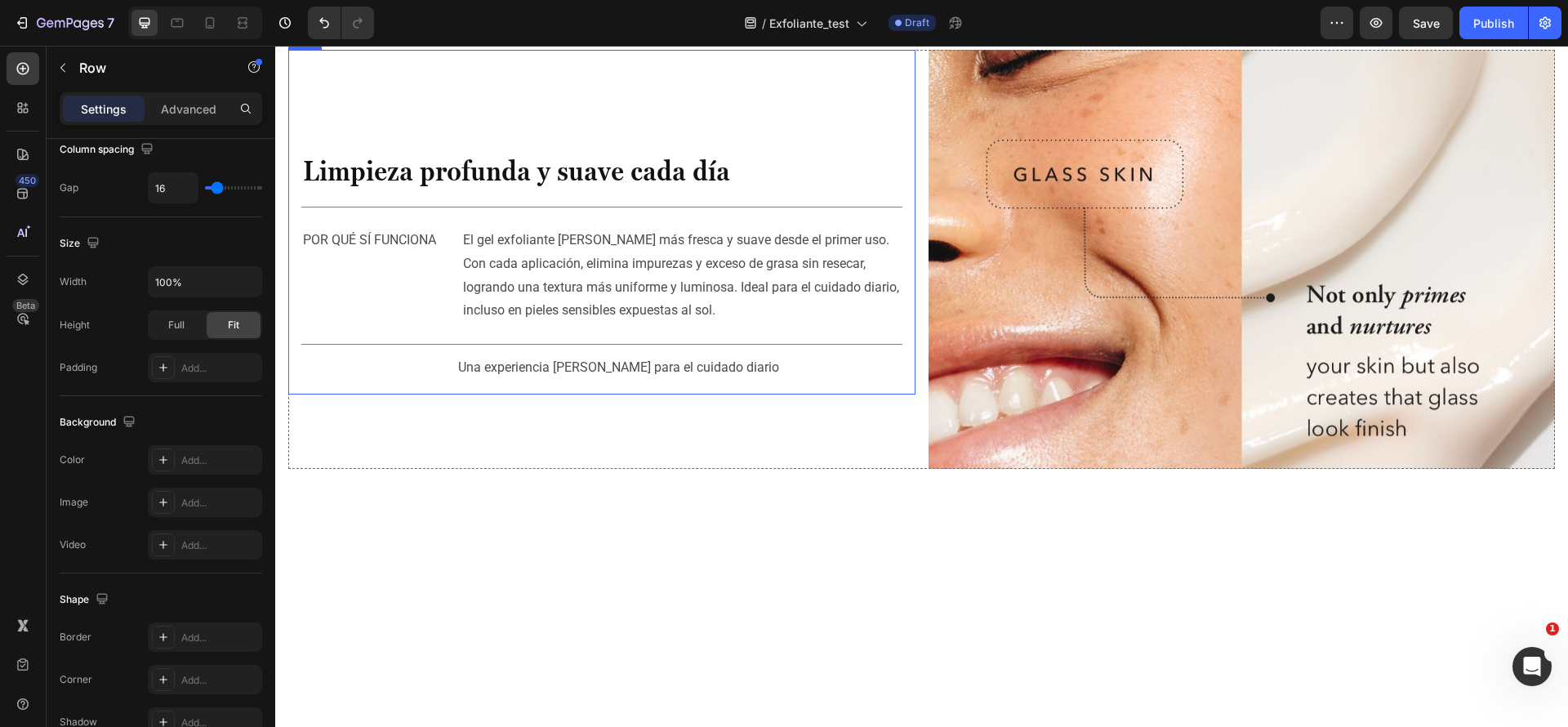
scroll to position [1828, 0]
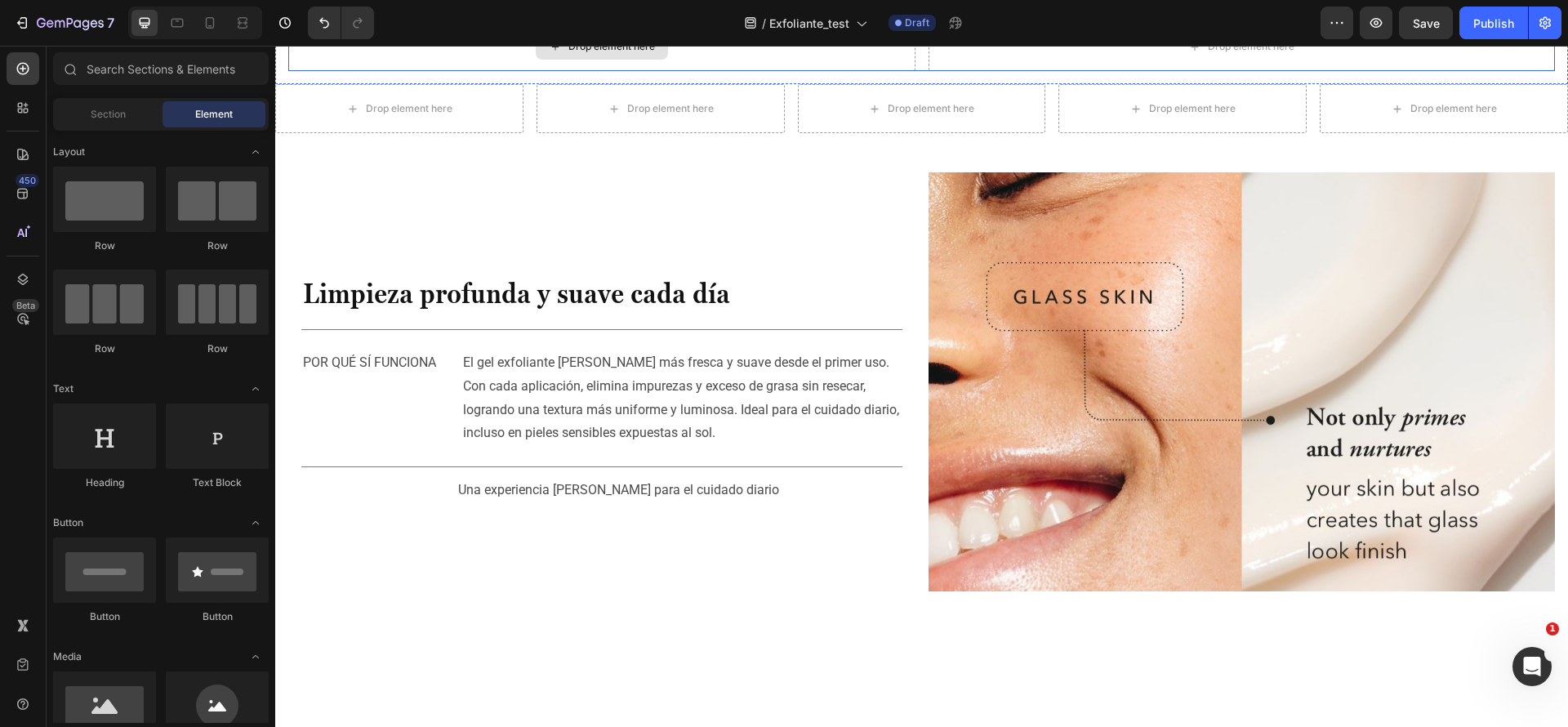
click at [644, 53] on div "Drop element here" at bounding box center [611, 47] width 87 height 13
click at [564, 60] on div "Drop element here" at bounding box center [602, 46] width 132 height 26
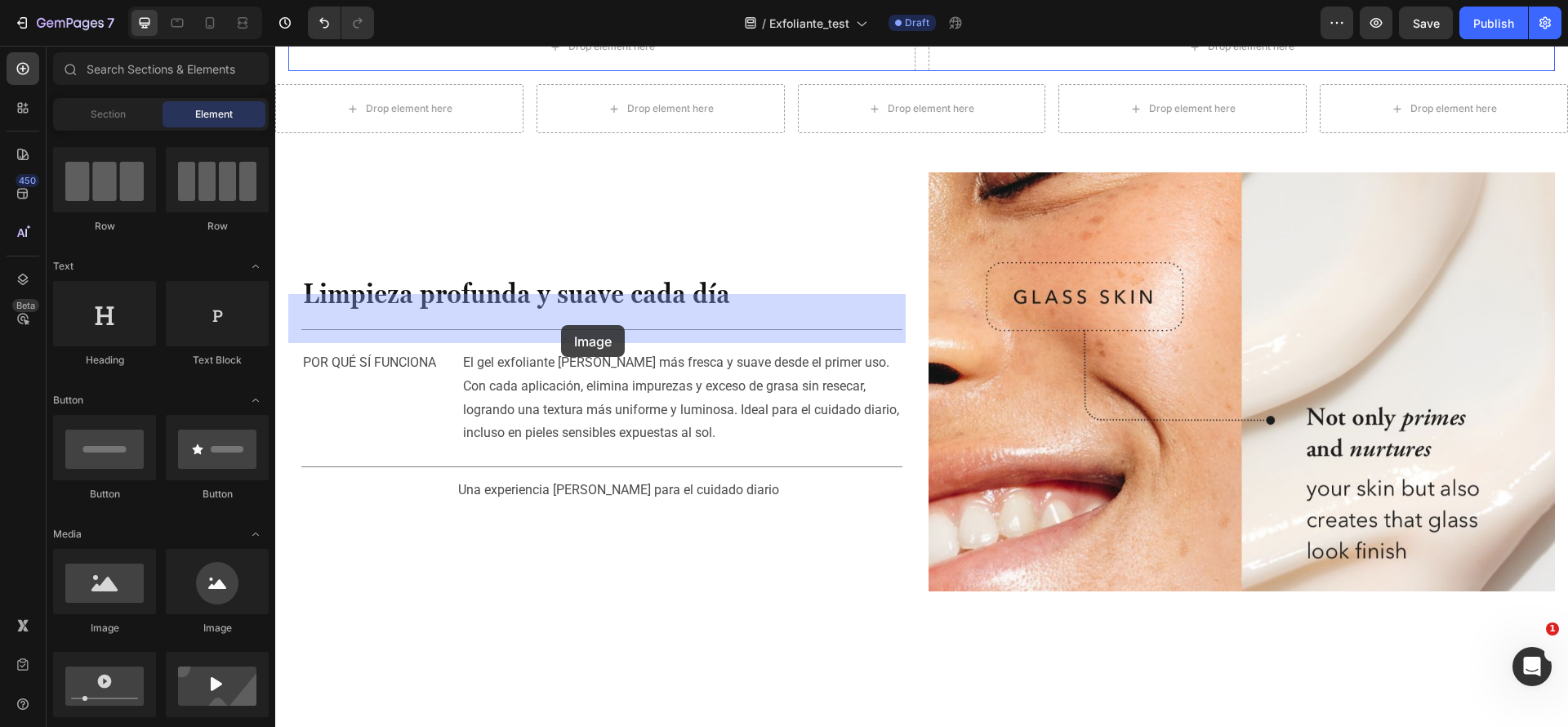
drag, startPoint x: 398, startPoint y: 631, endPoint x: 561, endPoint y: 325, distance: 346.7
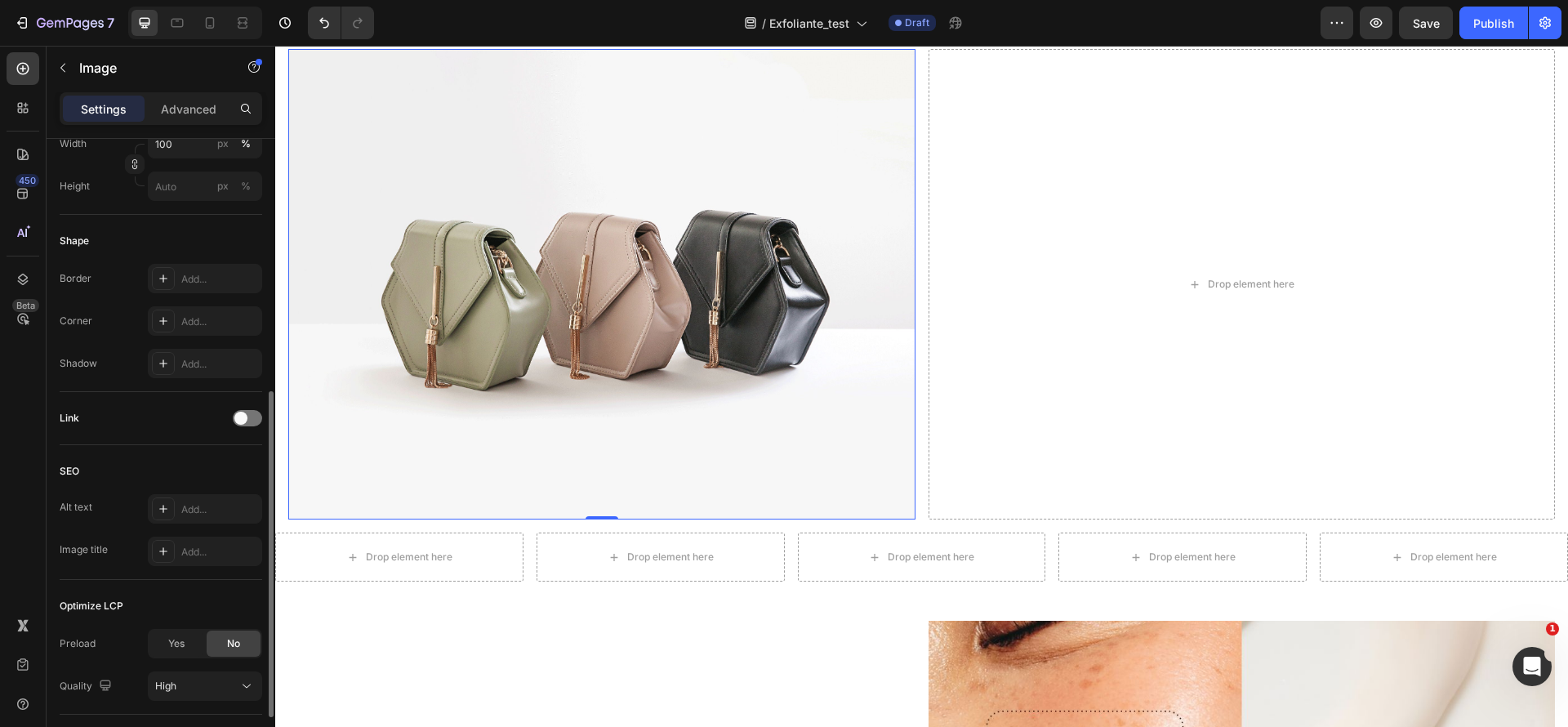
scroll to position [599, 0]
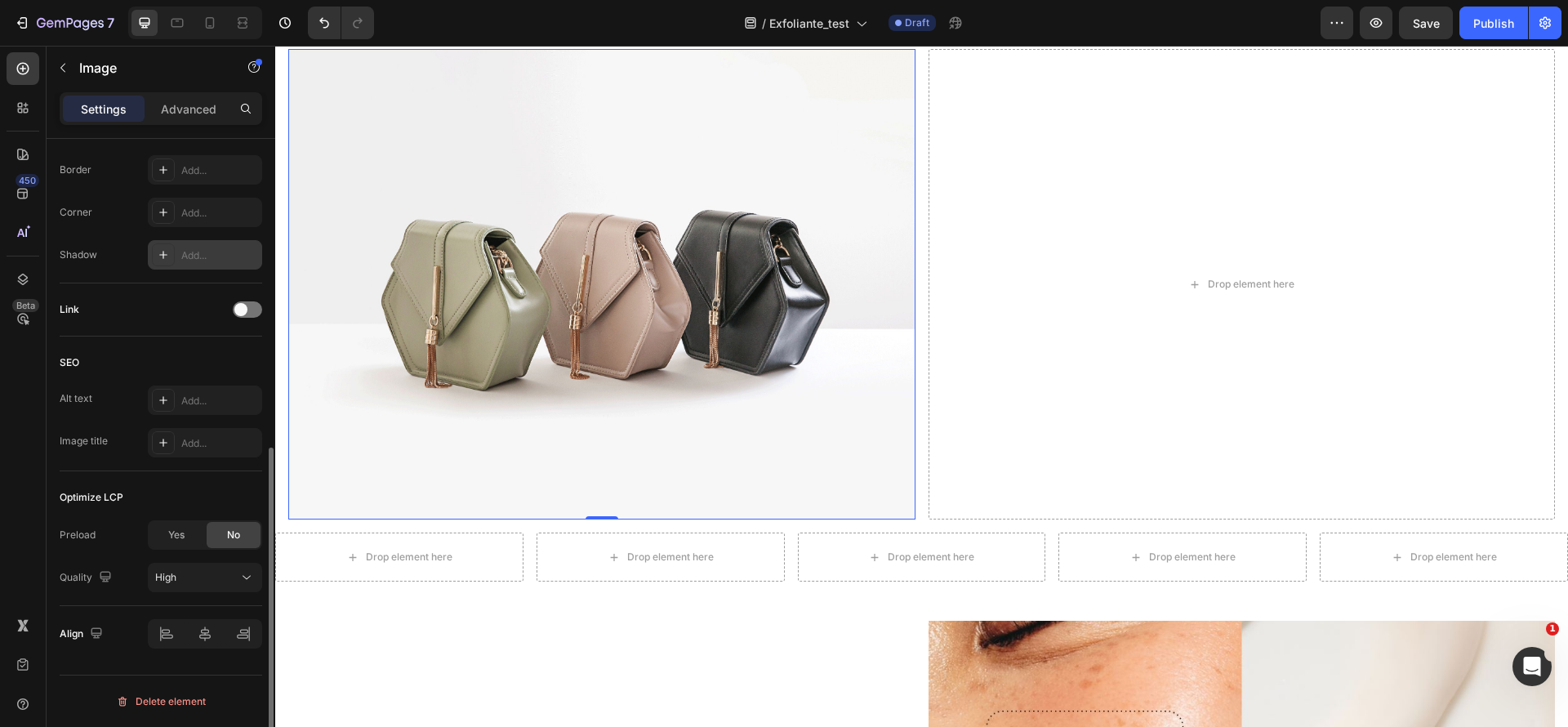
click at [215, 245] on div "Add..." at bounding box center [205, 254] width 115 height 30
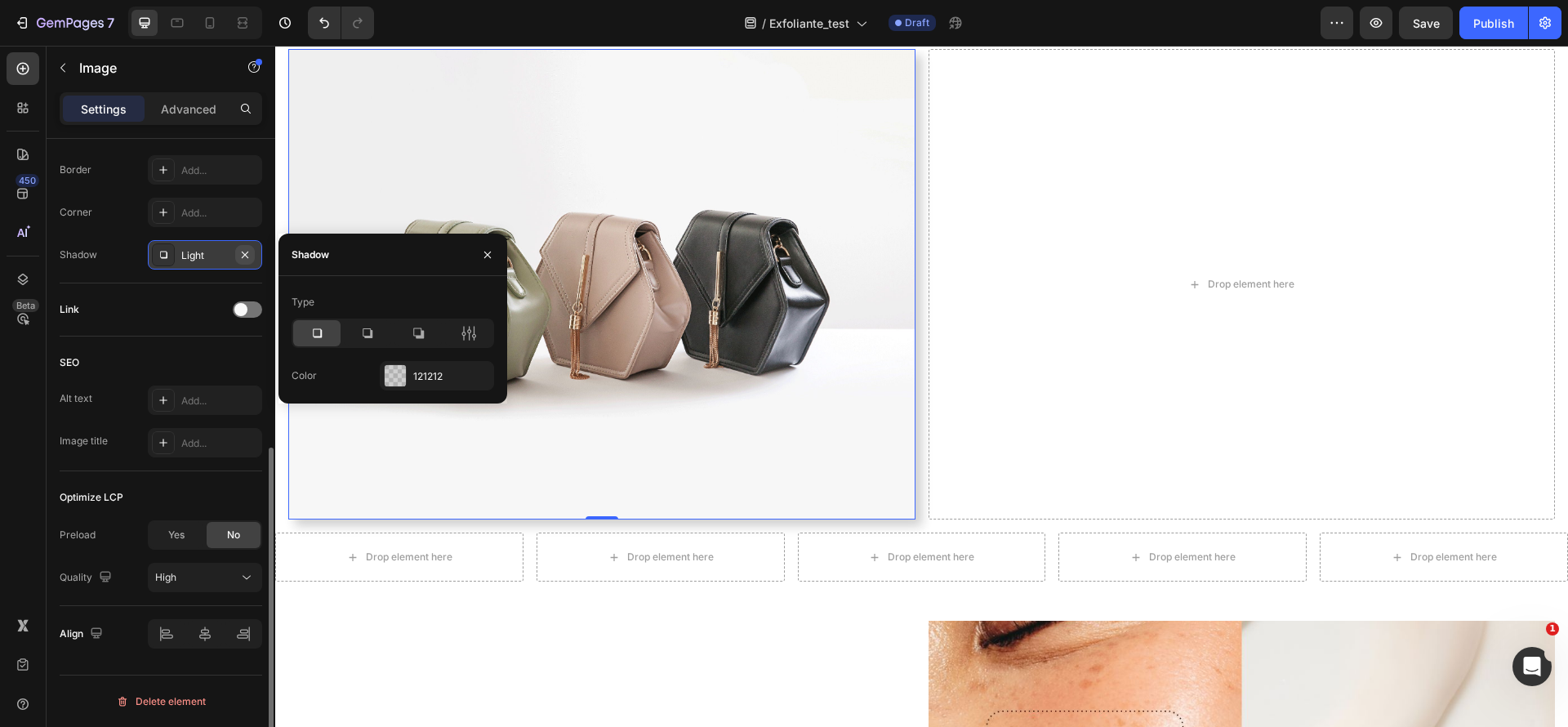
click at [244, 247] on button "button" at bounding box center [245, 255] width 20 height 20
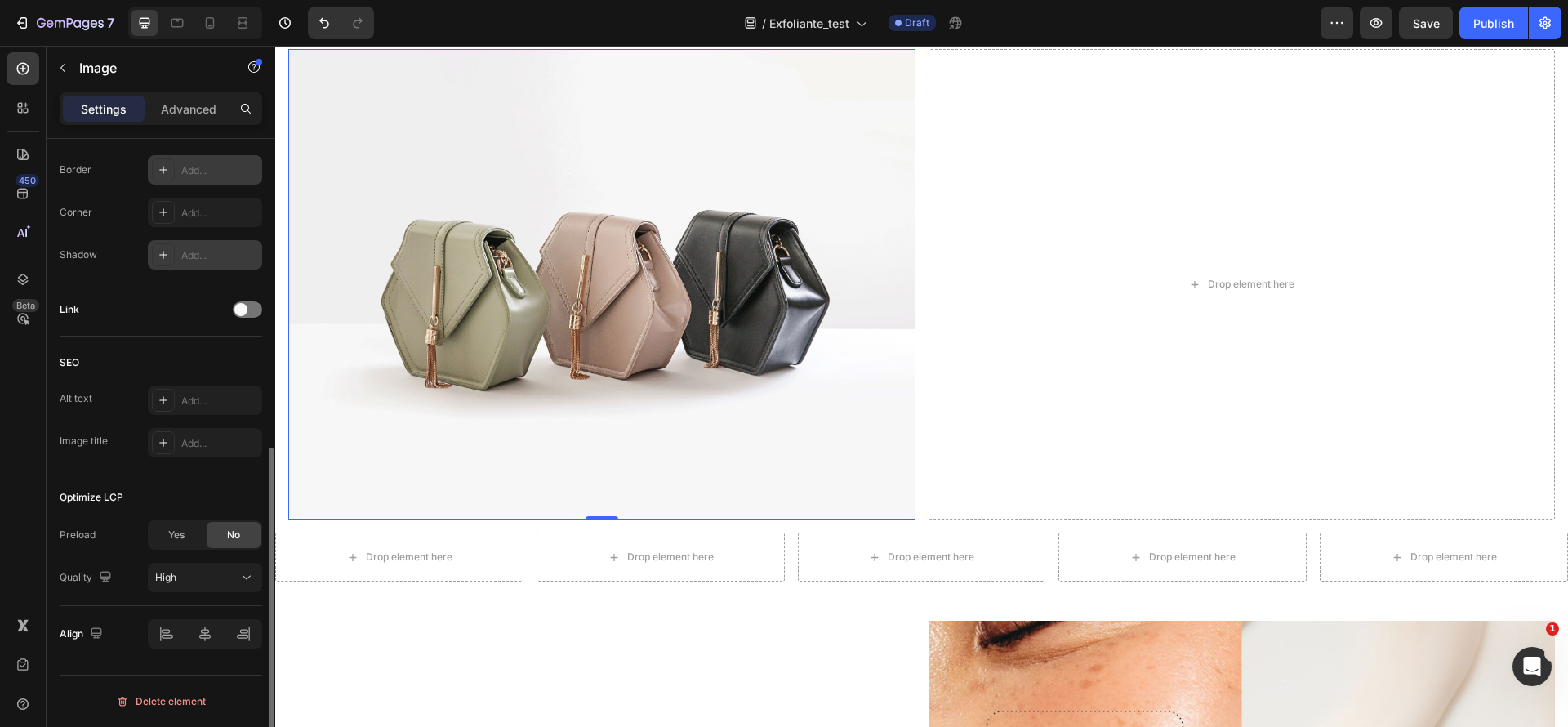
click at [217, 158] on div "Add..." at bounding box center [205, 169] width 115 height 30
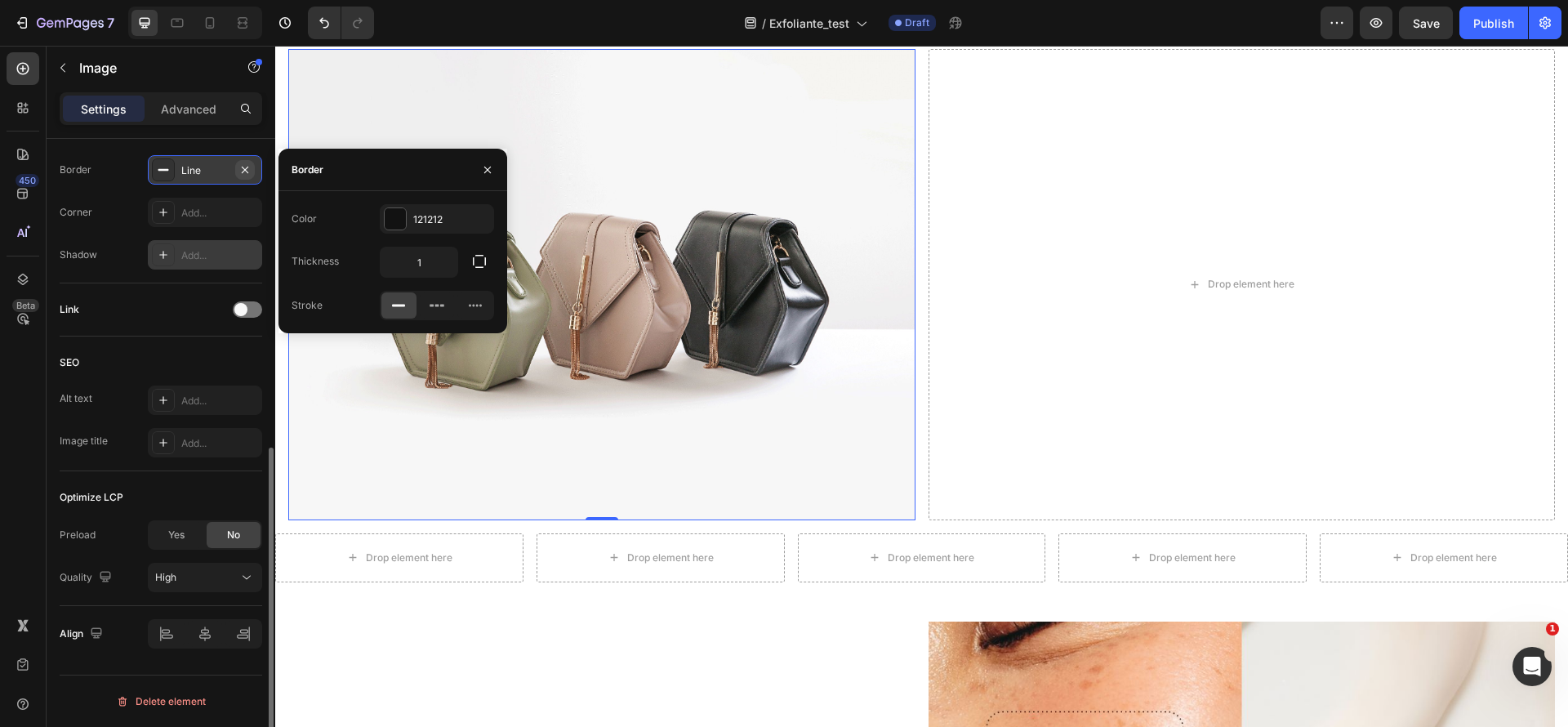
click at [249, 173] on icon "button" at bounding box center [245, 170] width 13 height 13
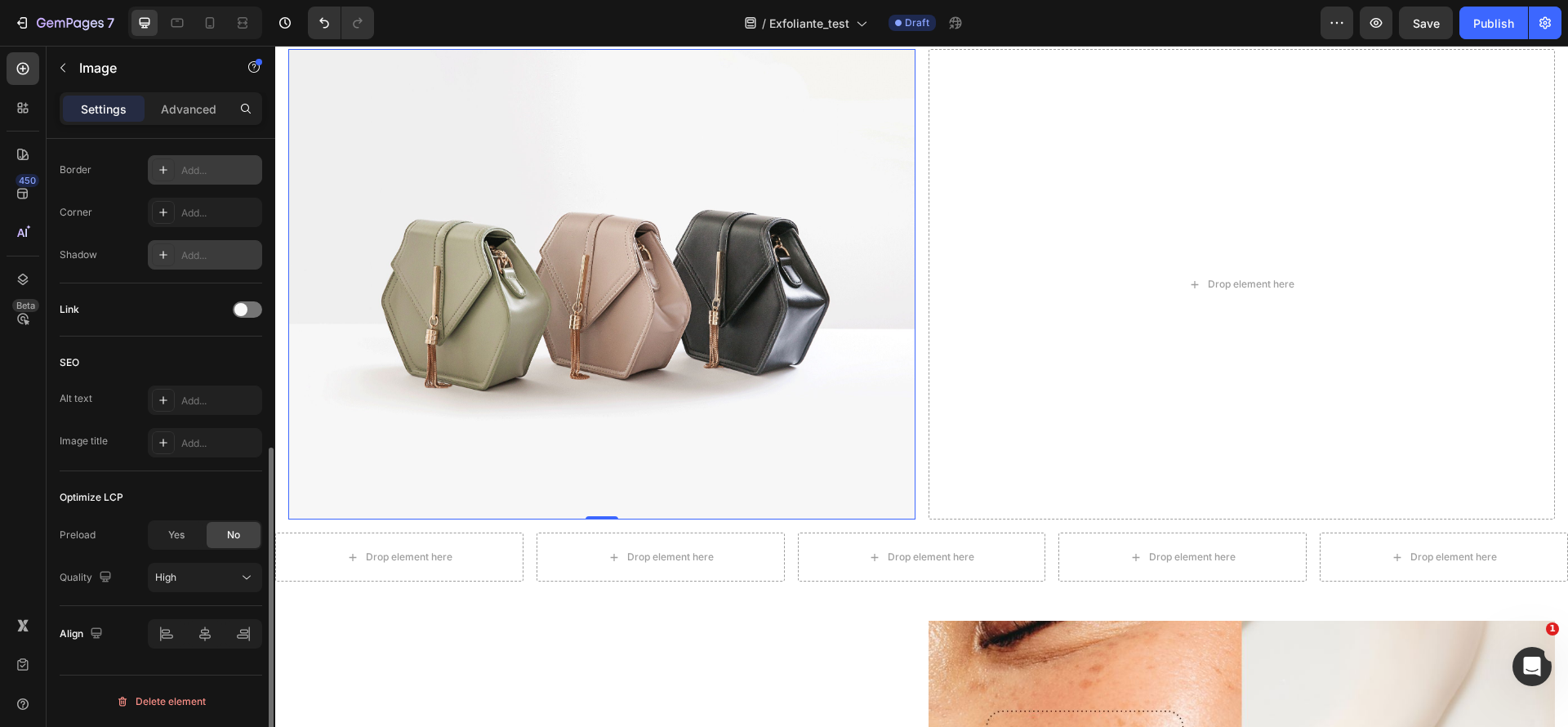
click at [196, 231] on div "Border Add... Corner Add... Shadow Add..." at bounding box center [161, 212] width 202 height 115
click at [211, 224] on div "Add..." at bounding box center [205, 212] width 115 height 30
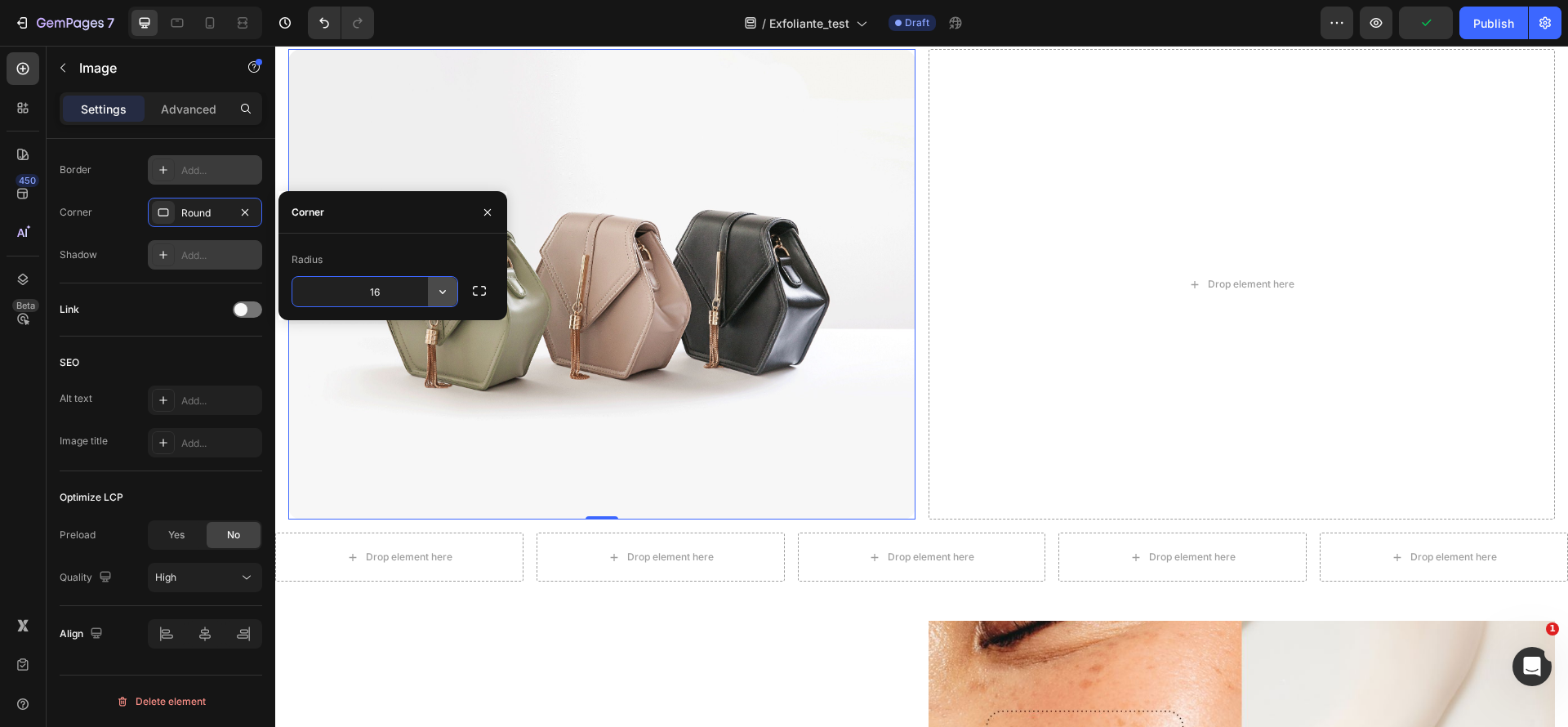
click at [439, 292] on icon "button" at bounding box center [443, 292] width 16 height 16
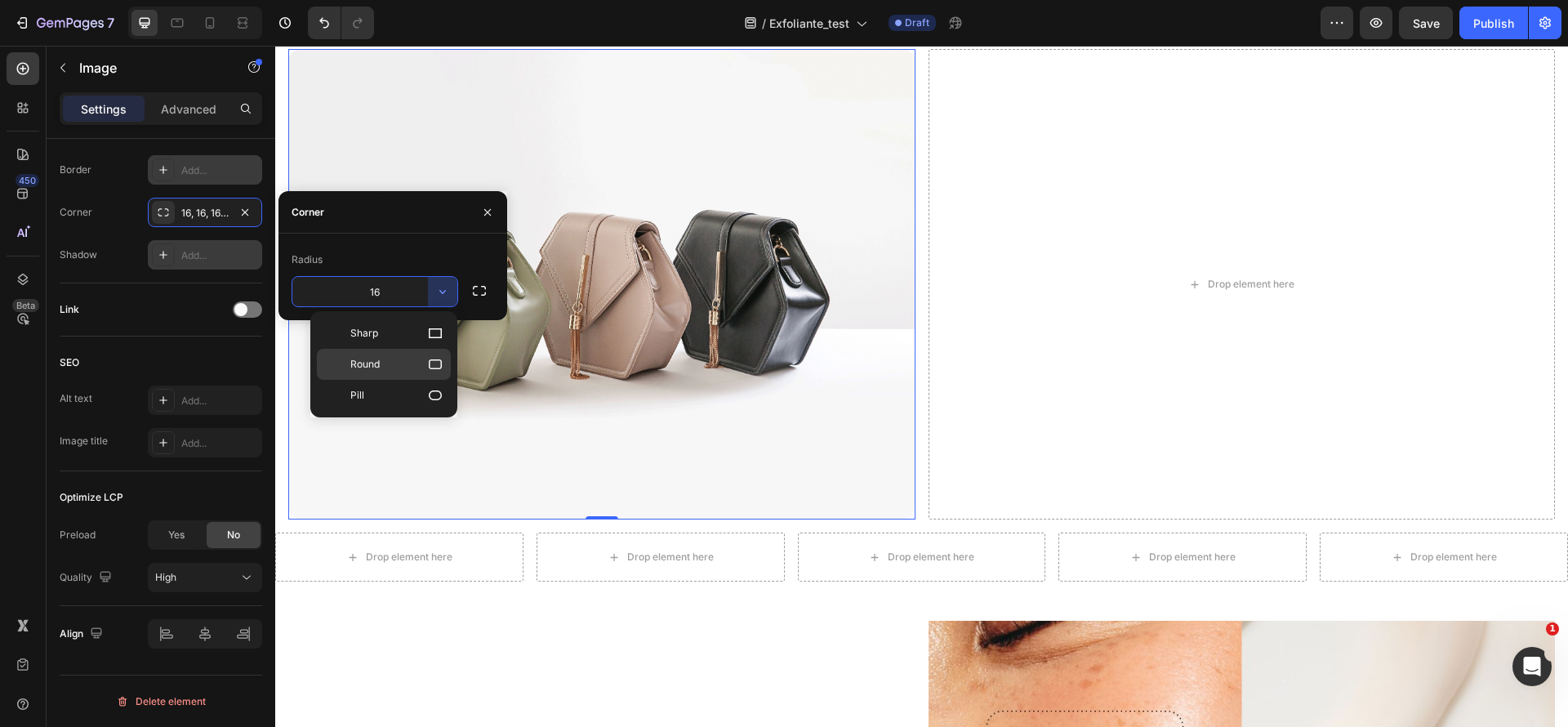
click at [443, 362] on icon at bounding box center [435, 364] width 16 height 16
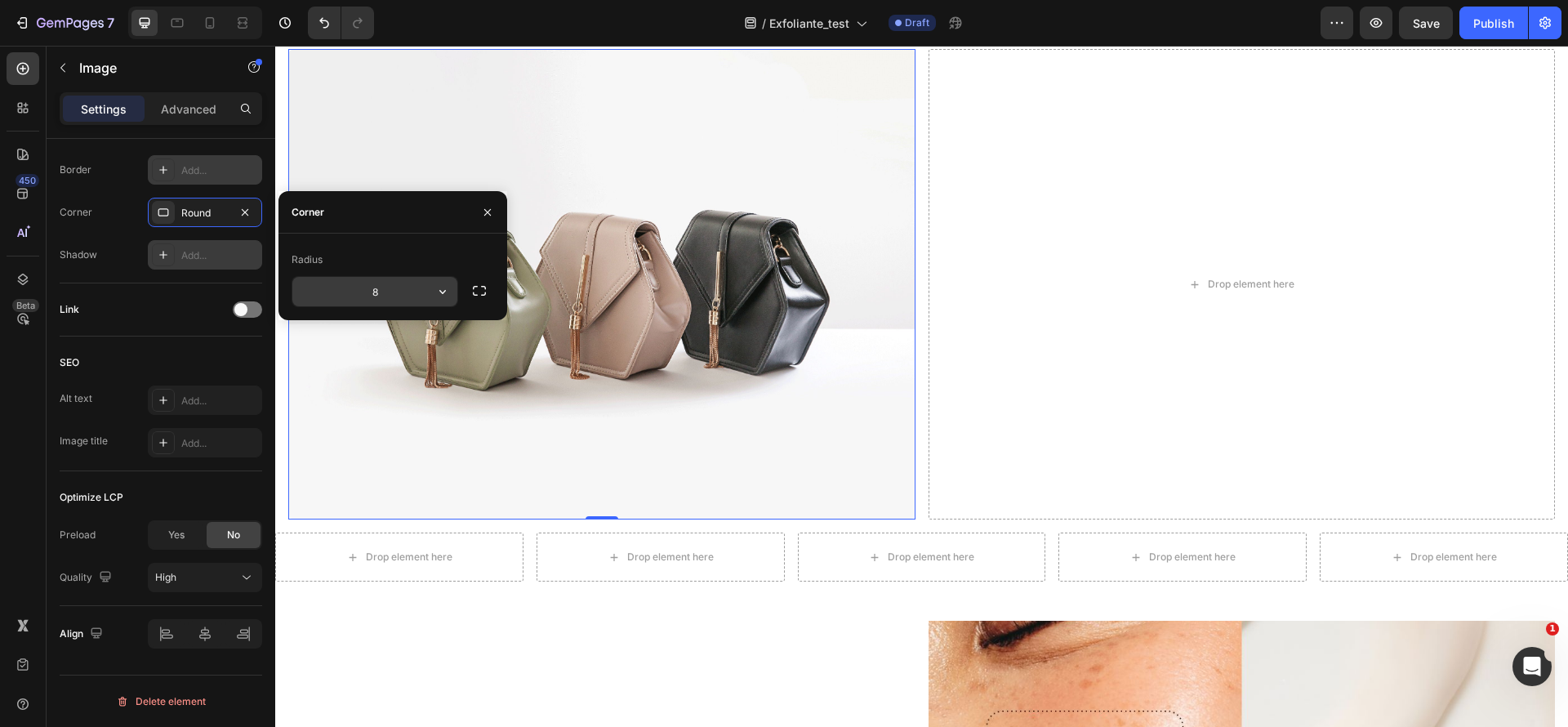
click at [398, 284] on input "8" at bounding box center [375, 291] width 165 height 30
click at [338, 318] on div "Radius 16" at bounding box center [393, 277] width 229 height 87
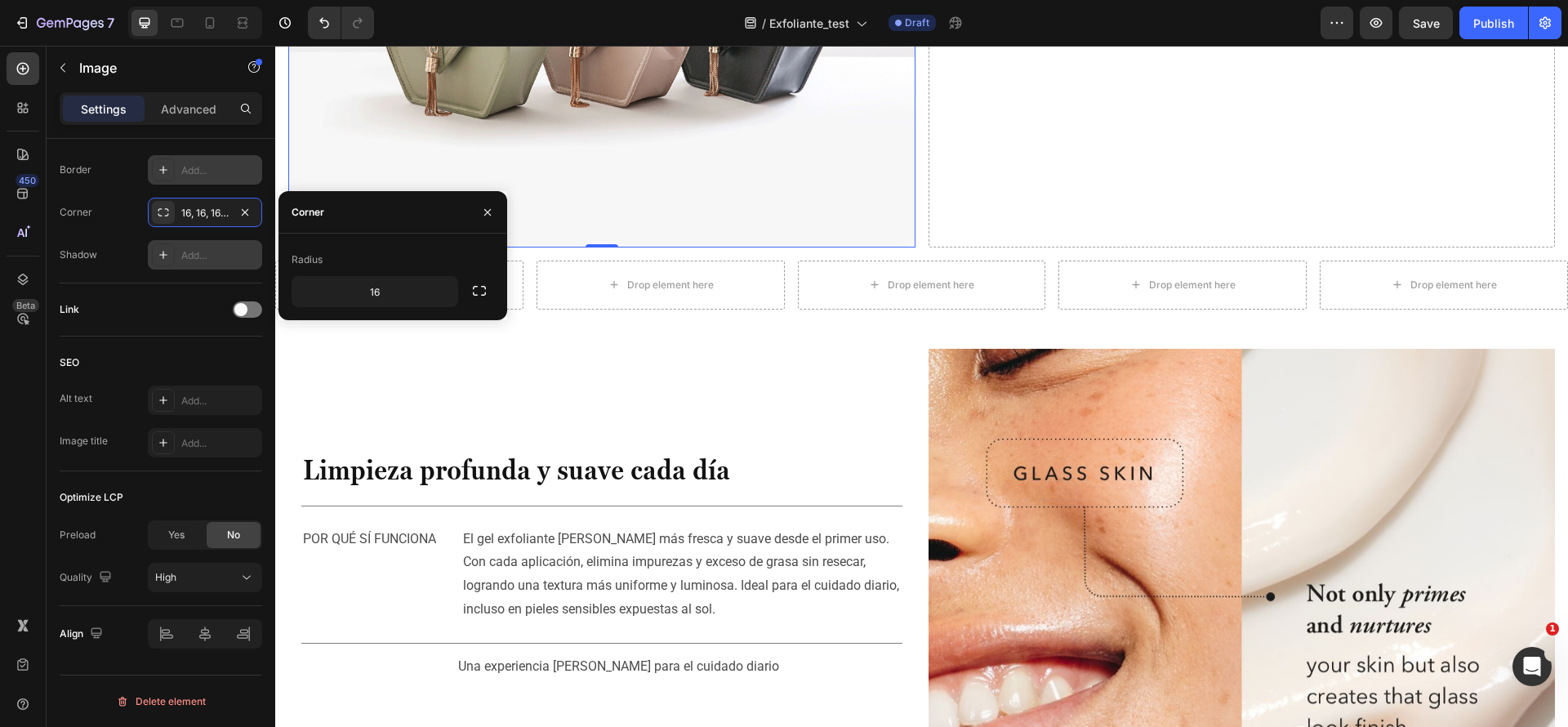
scroll to position [1951, 0]
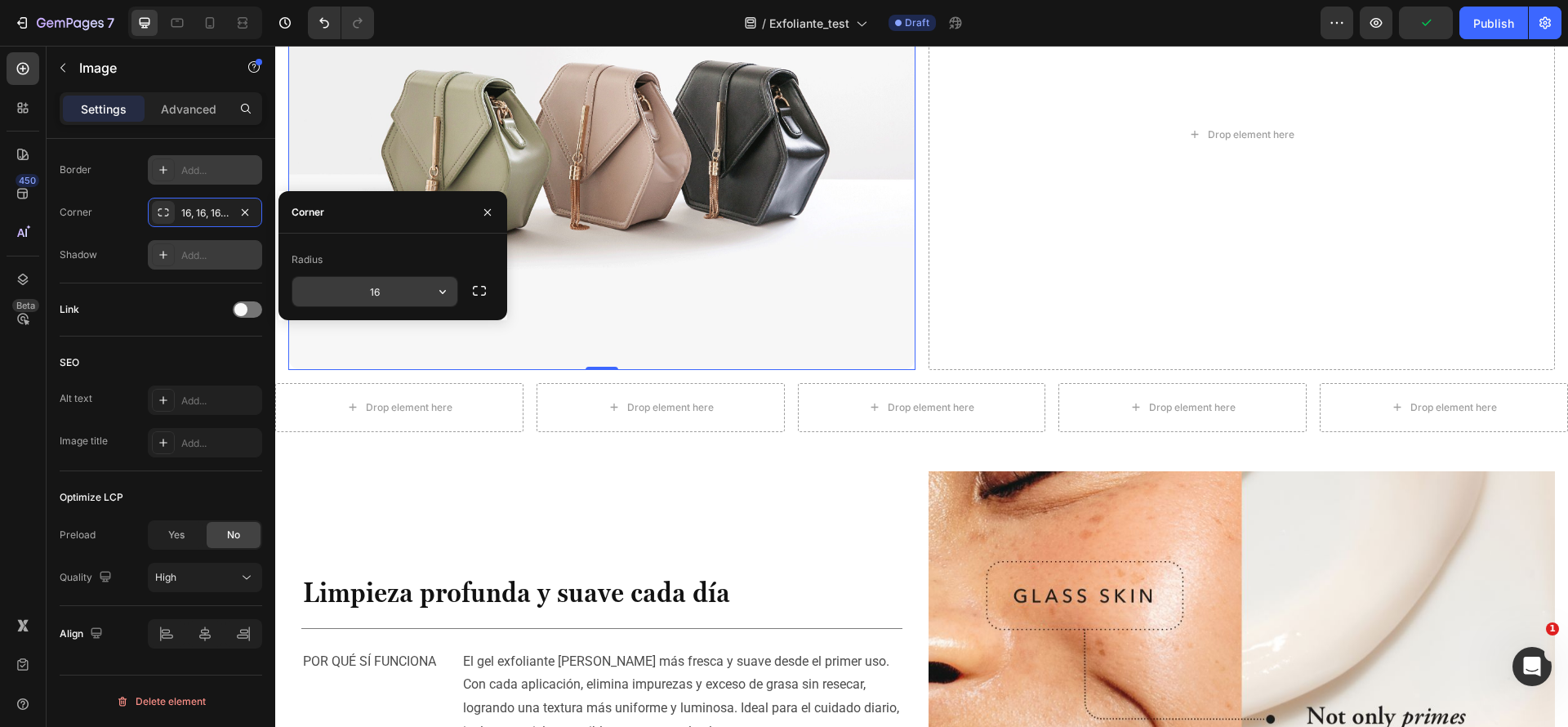
click at [410, 288] on input "16" at bounding box center [375, 291] width 165 height 30
click at [461, 267] on div "Radius" at bounding box center [393, 260] width 202 height 26
click at [400, 293] on input "26" at bounding box center [375, 291] width 165 height 30
type input "36"
click at [464, 248] on div "Radius" at bounding box center [393, 260] width 202 height 26
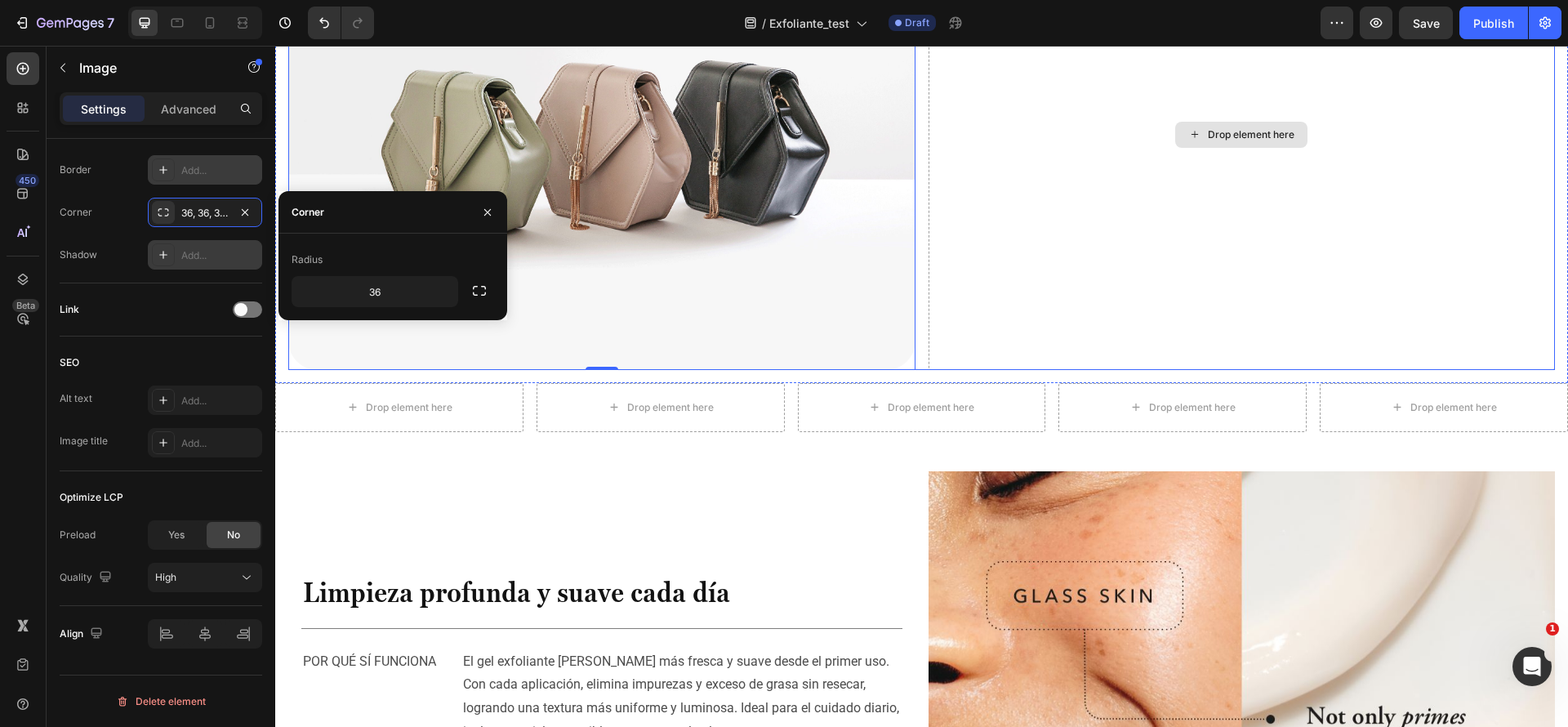
click at [1370, 370] on div "Drop element here" at bounding box center [1242, 135] width 627 height 471
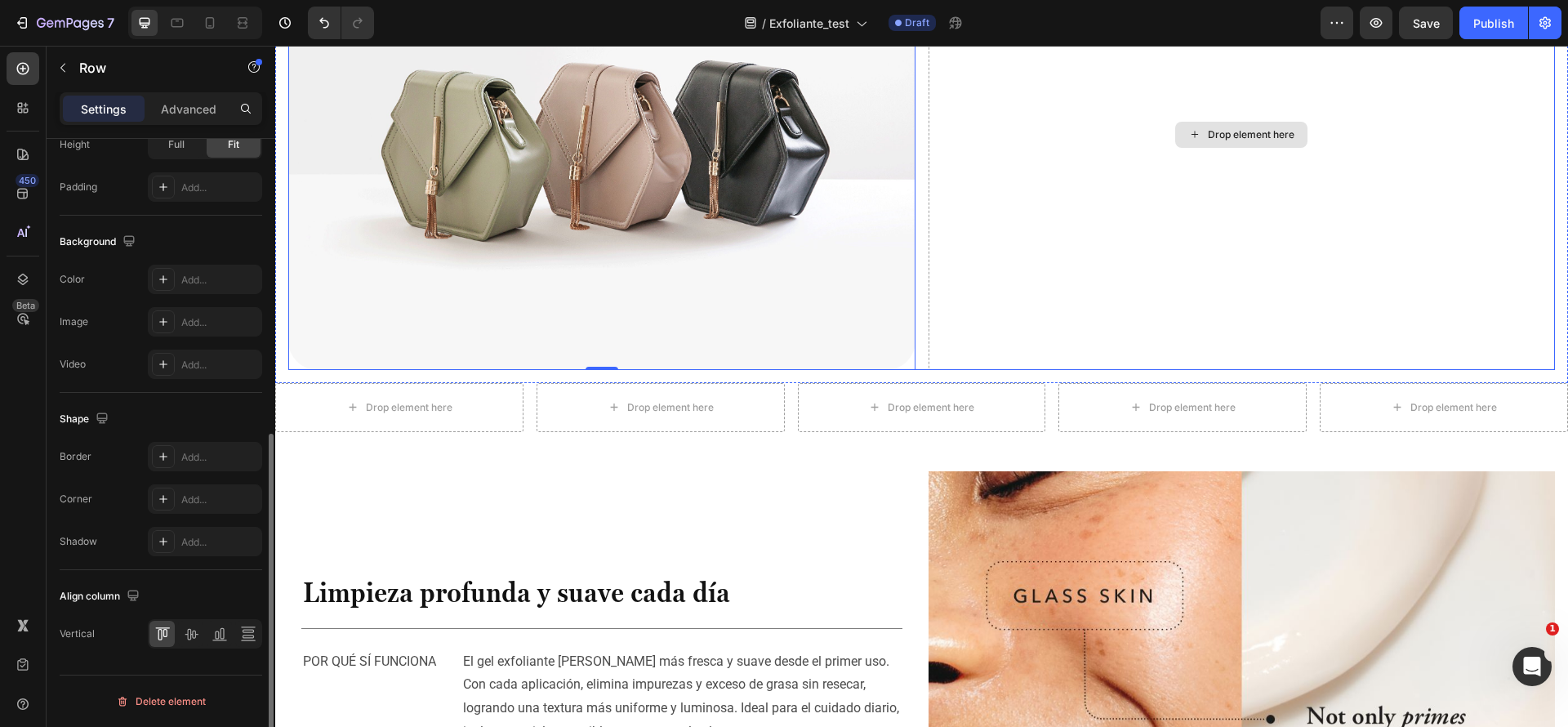
scroll to position [0, 0]
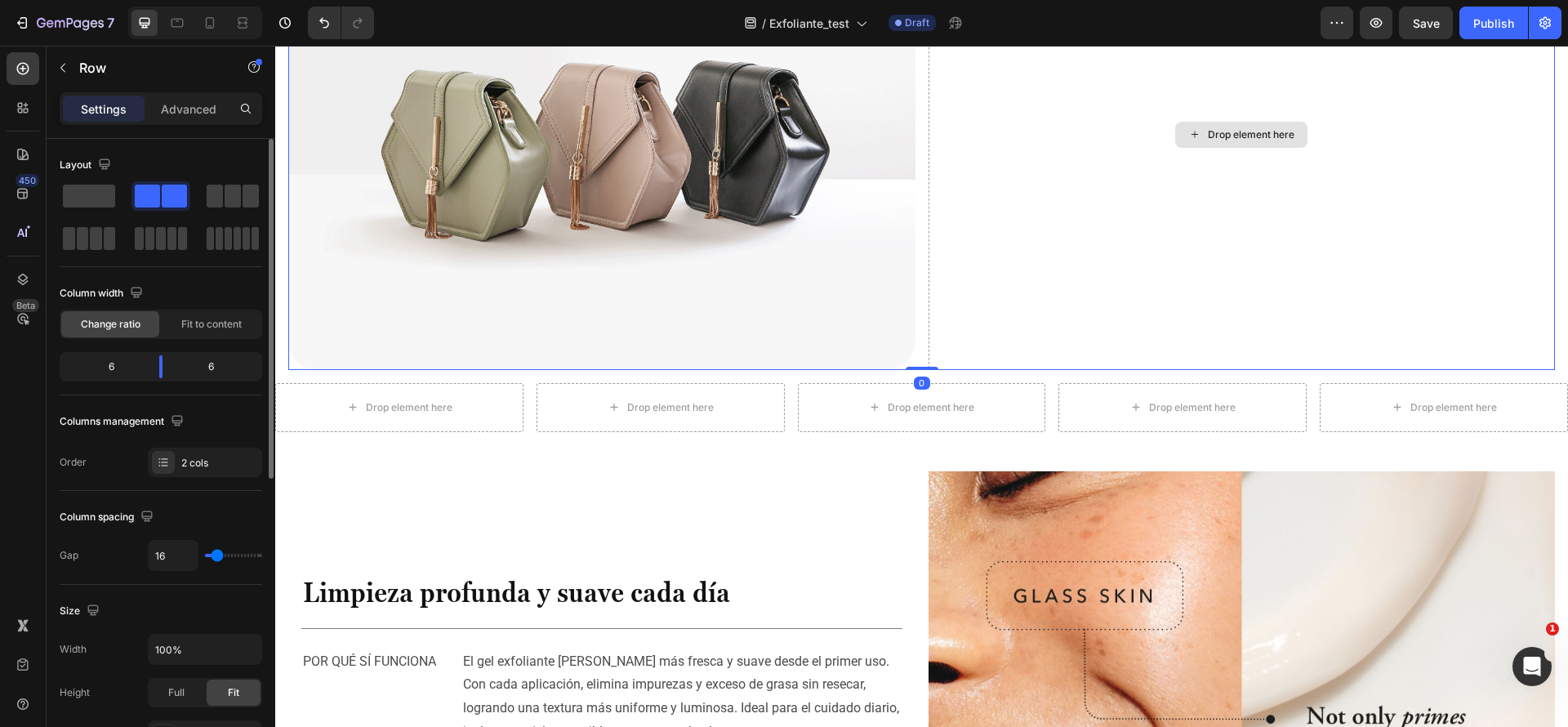
click at [1370, 370] on div "Drop element here" at bounding box center [1242, 135] width 627 height 471
click at [1318, 341] on div "Drop element here" at bounding box center [1242, 135] width 627 height 471
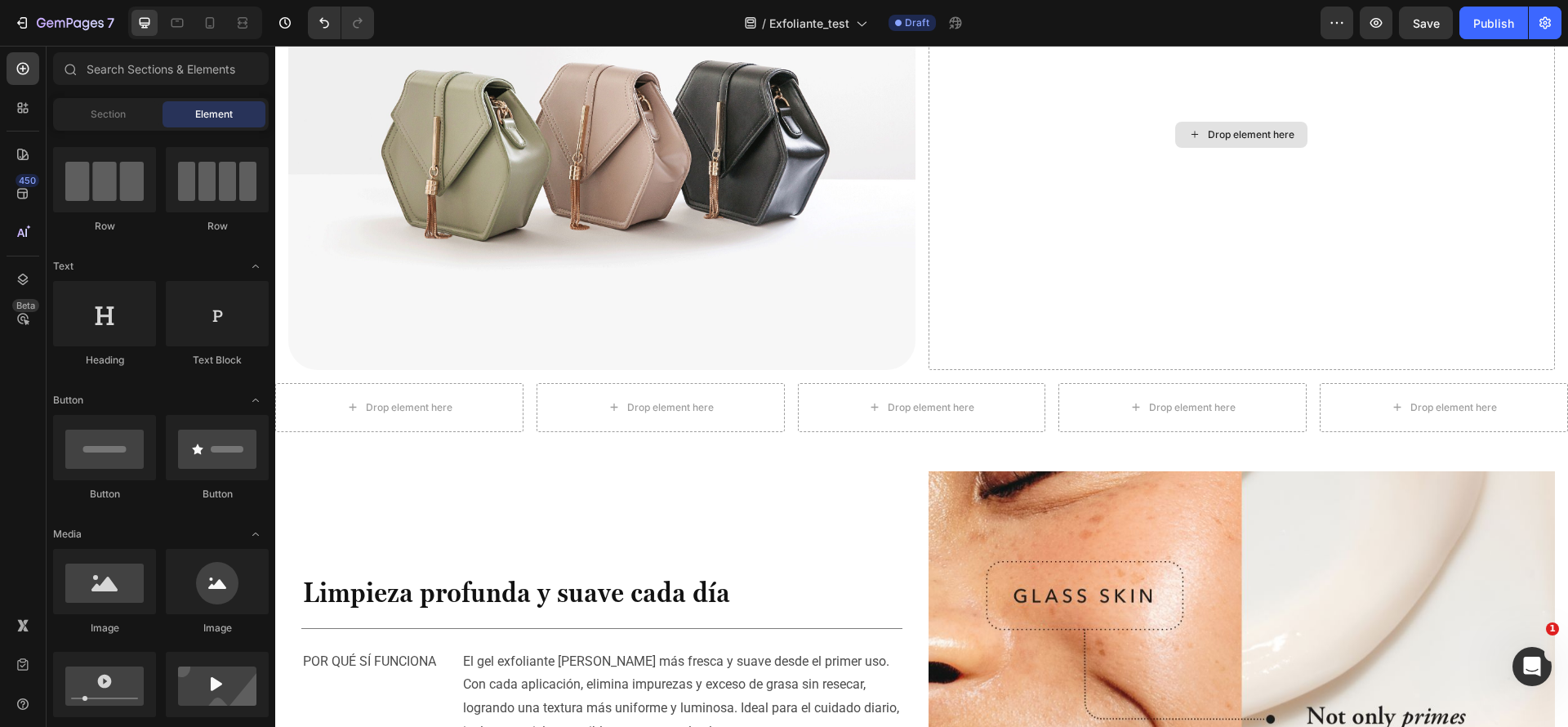
click at [1243, 148] on div "Drop element here" at bounding box center [1241, 134] width 132 height 26
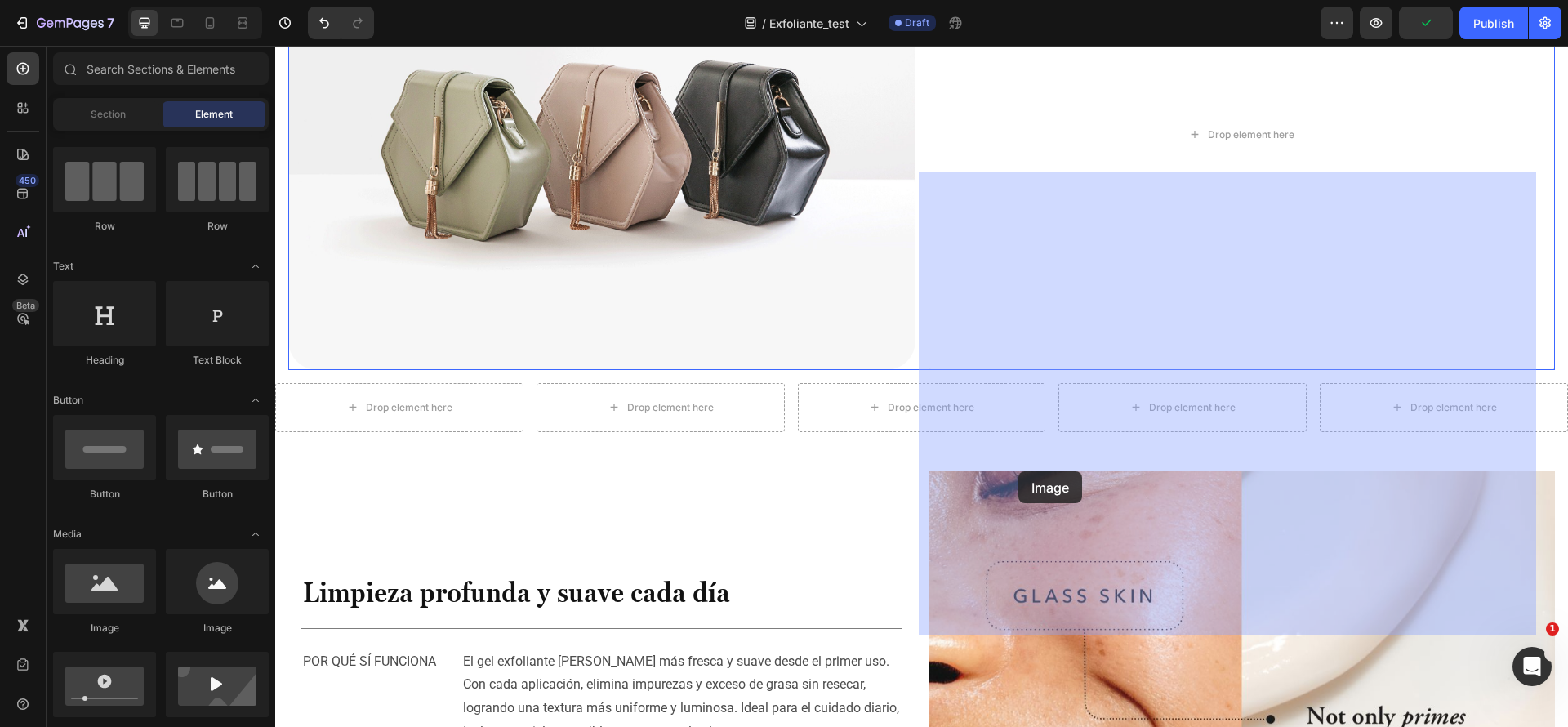
drag, startPoint x: 362, startPoint y: 630, endPoint x: 1018, endPoint y: 472, distance: 674.8
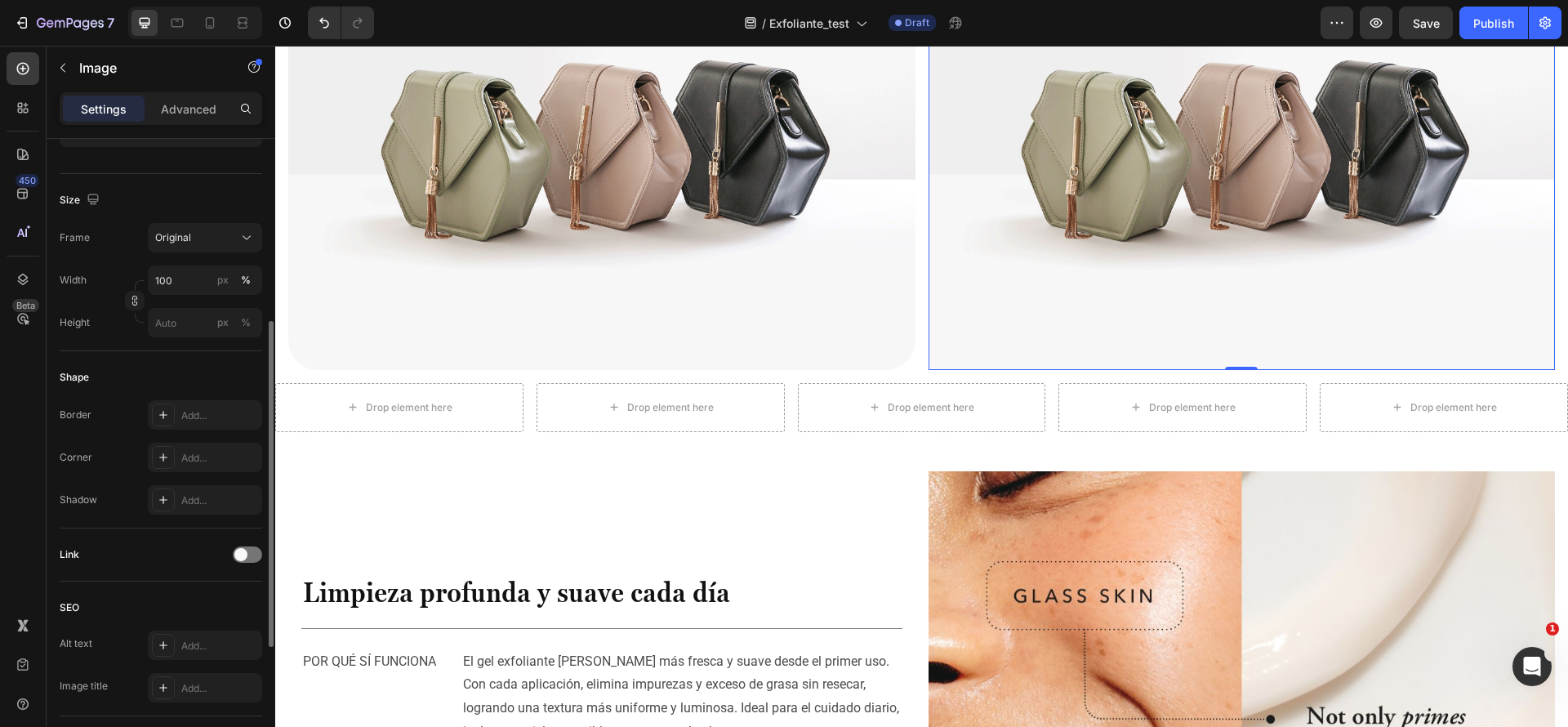
scroll to position [476, 0]
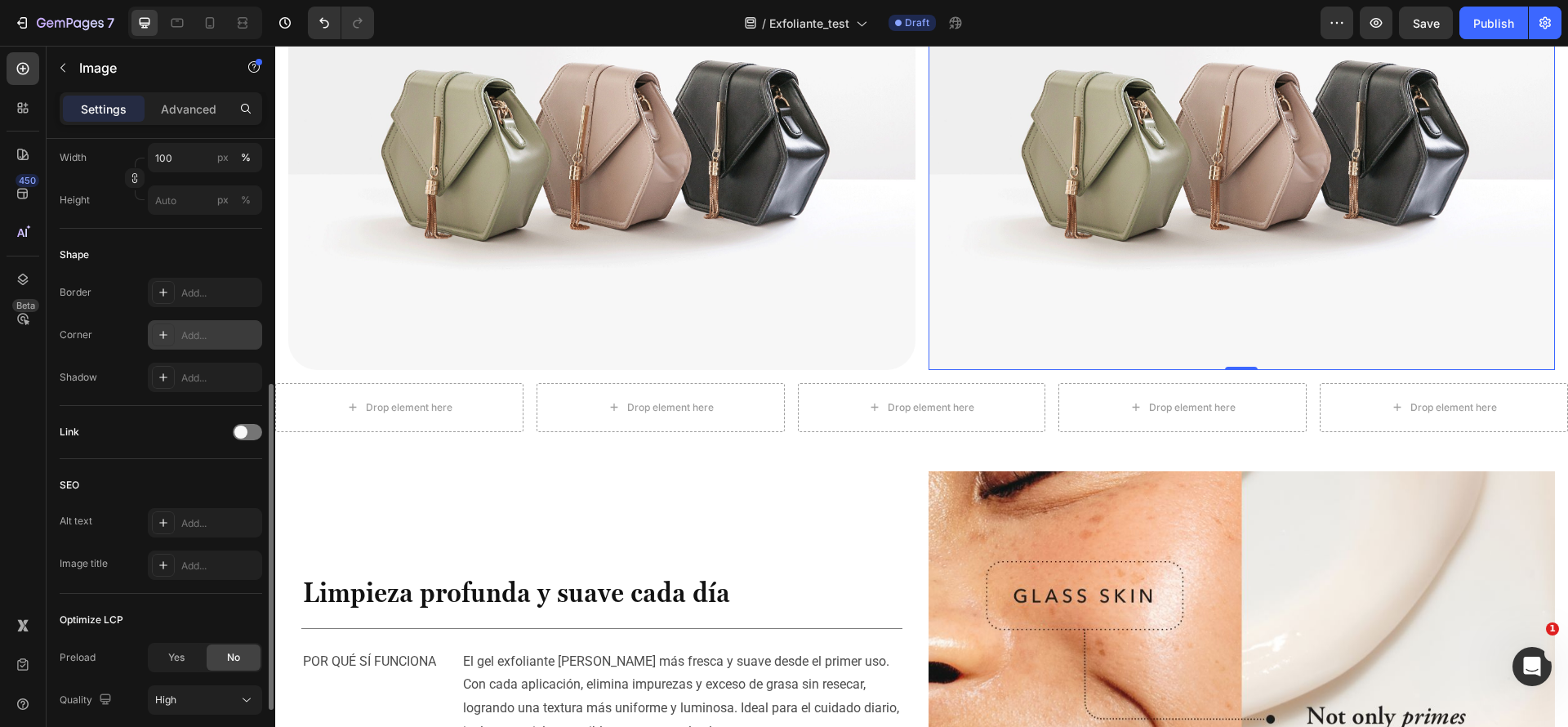
click at [180, 332] on div "Add..." at bounding box center [205, 335] width 115 height 30
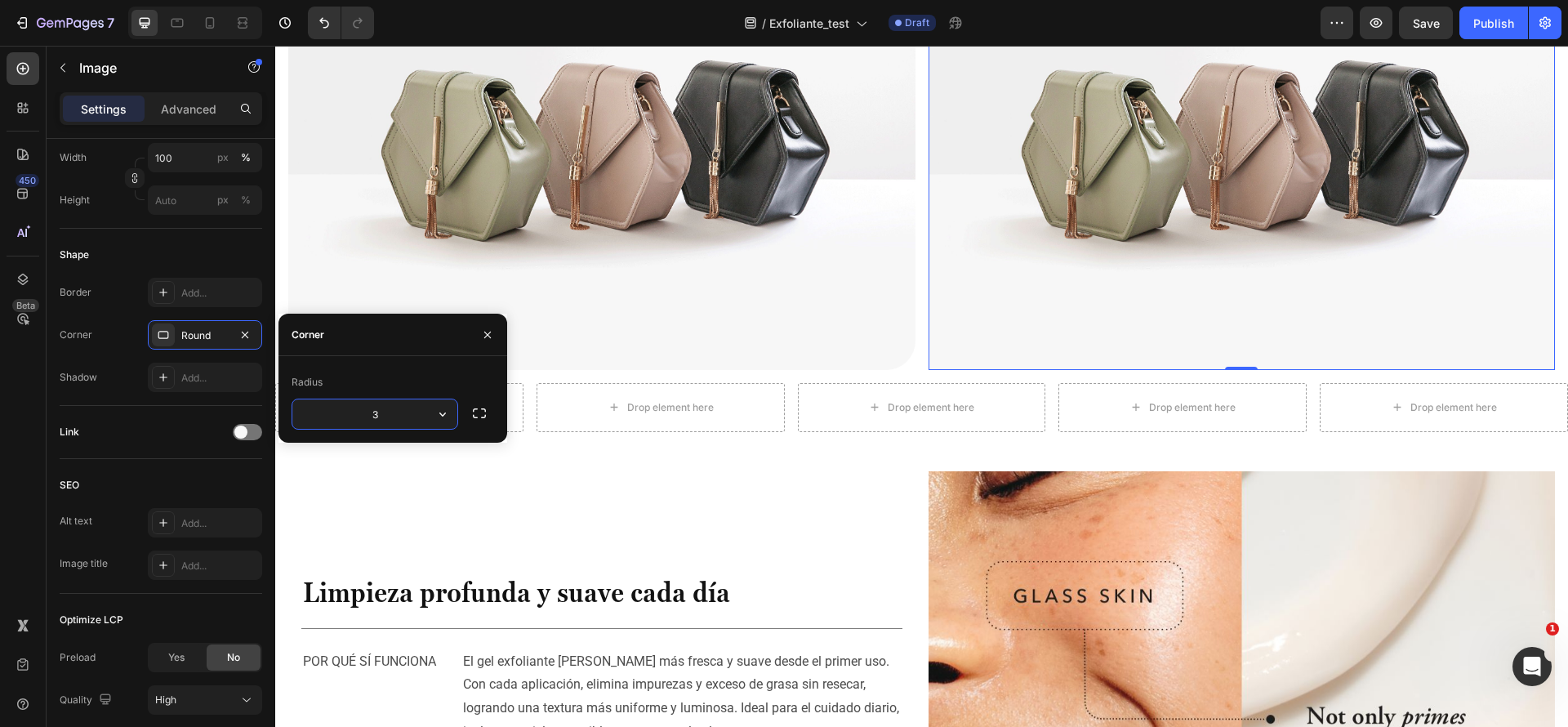
type input "36"
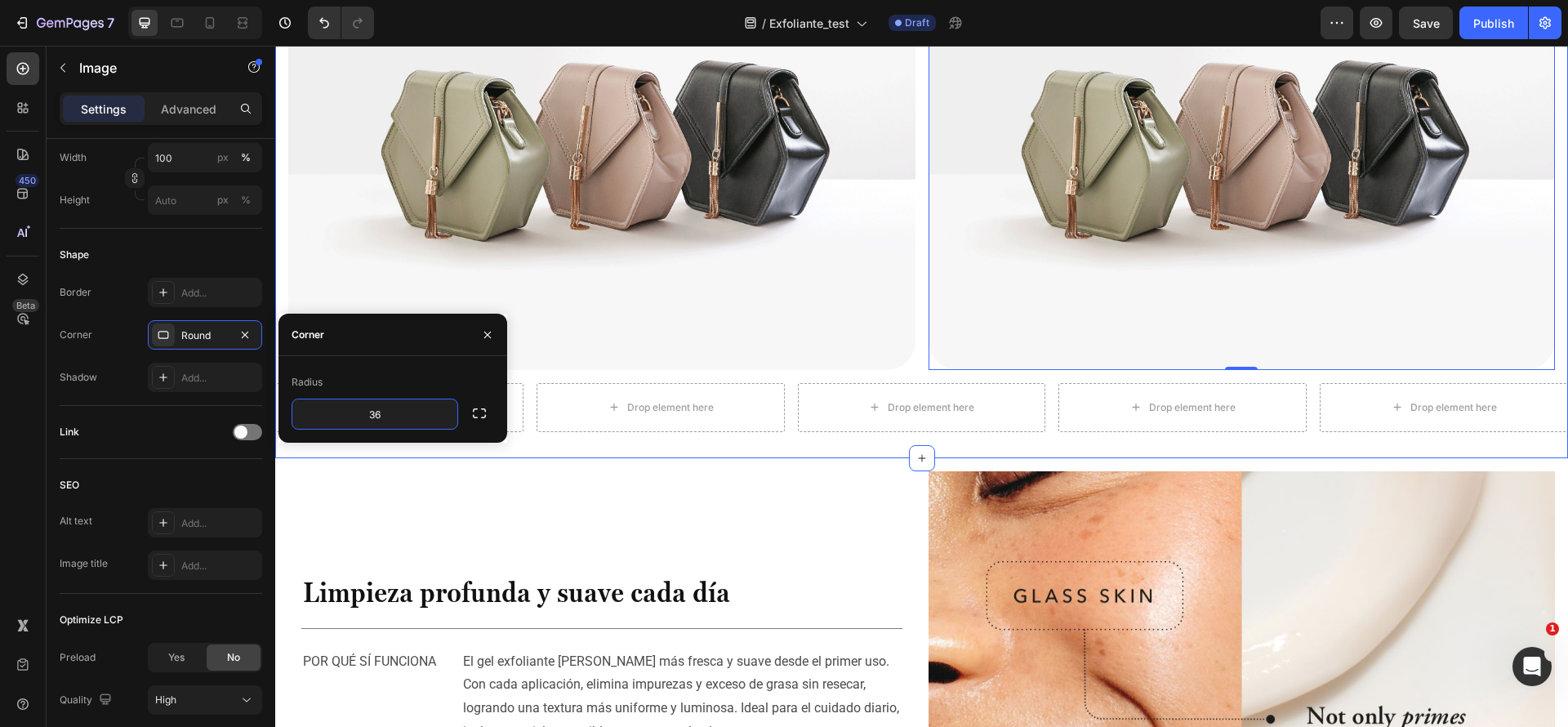
click at [886, 156] on div "Image Image 0 Row Row Drop element here Drop element here Drop element here Dro…" at bounding box center [922, 159] width 1293 height 598
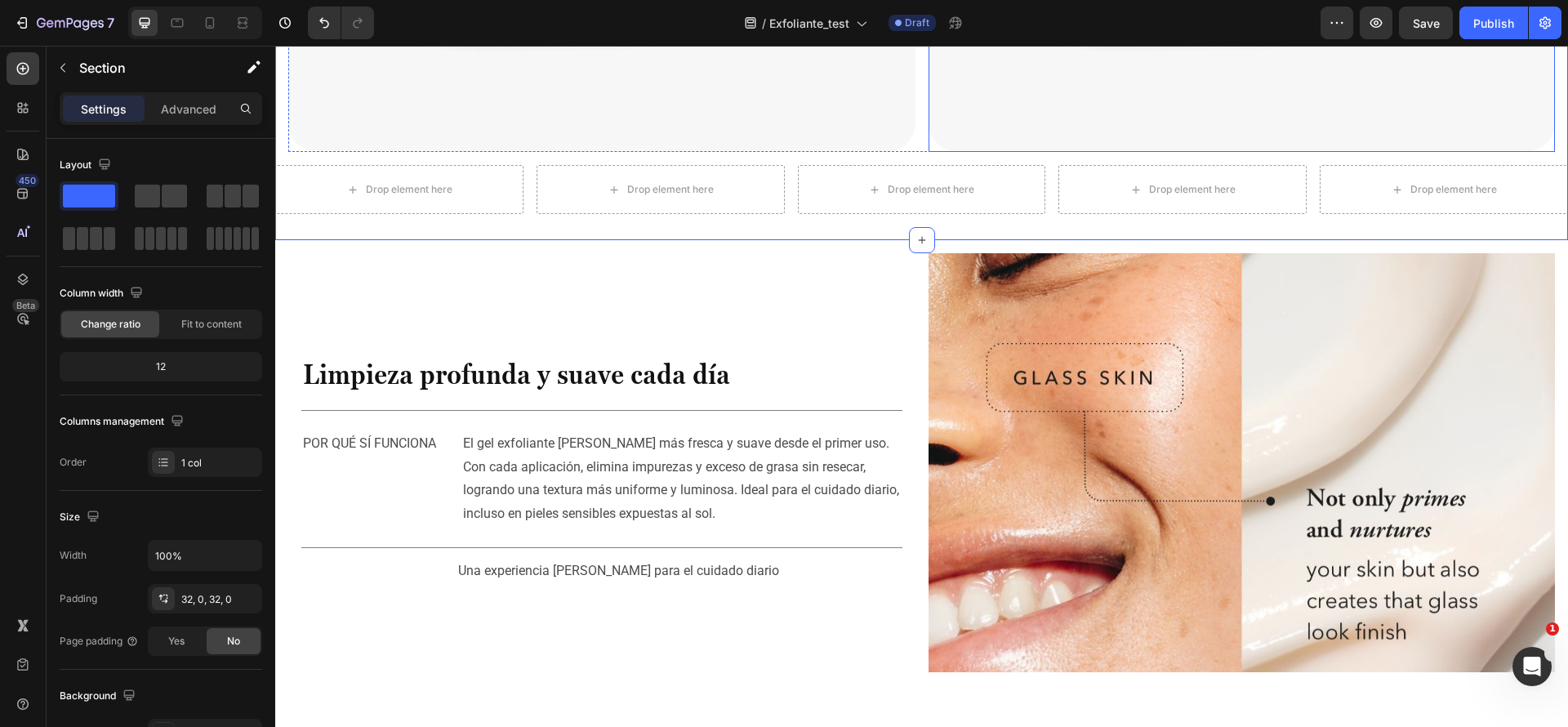
scroll to position [2318, 0]
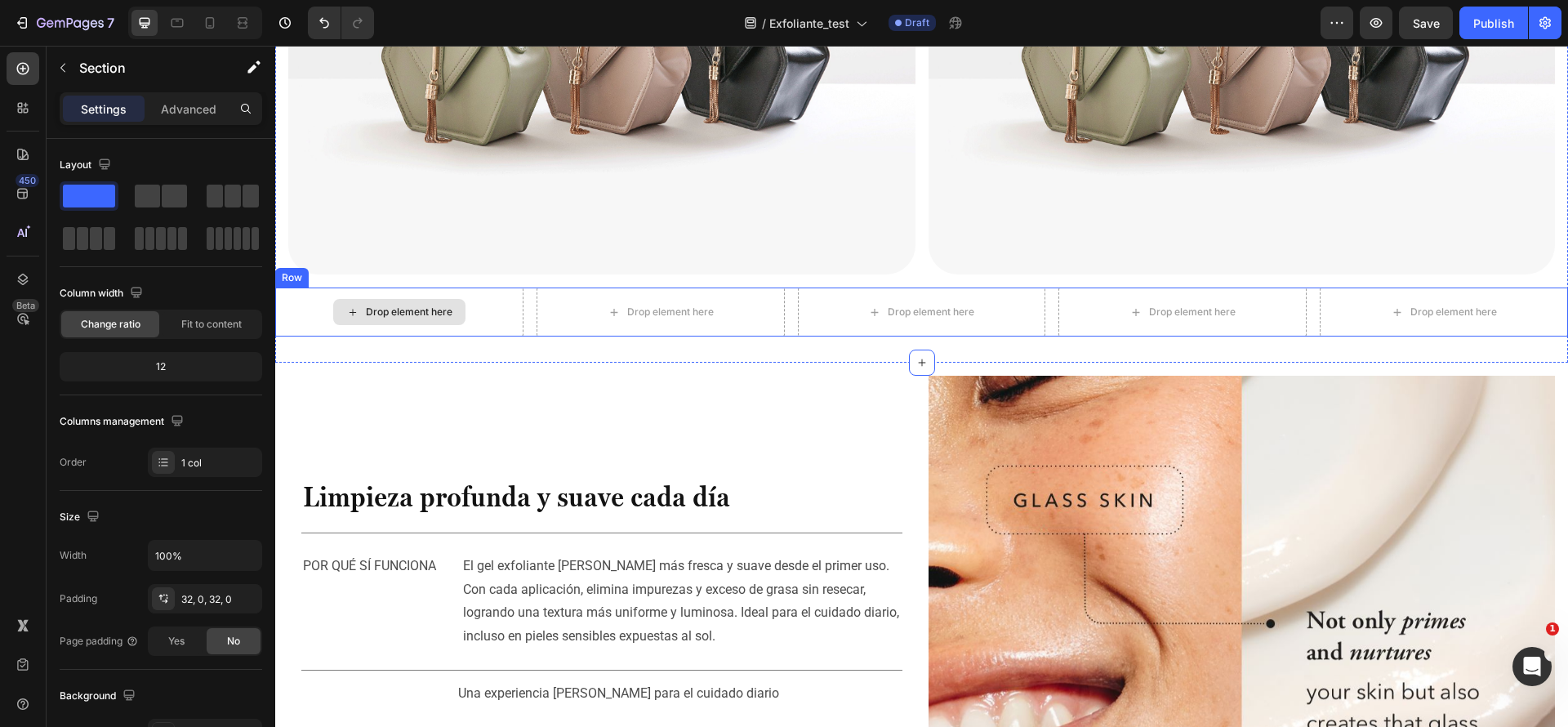
click at [397, 305] on div "Drop element here" at bounding box center [409, 312] width 87 height 13
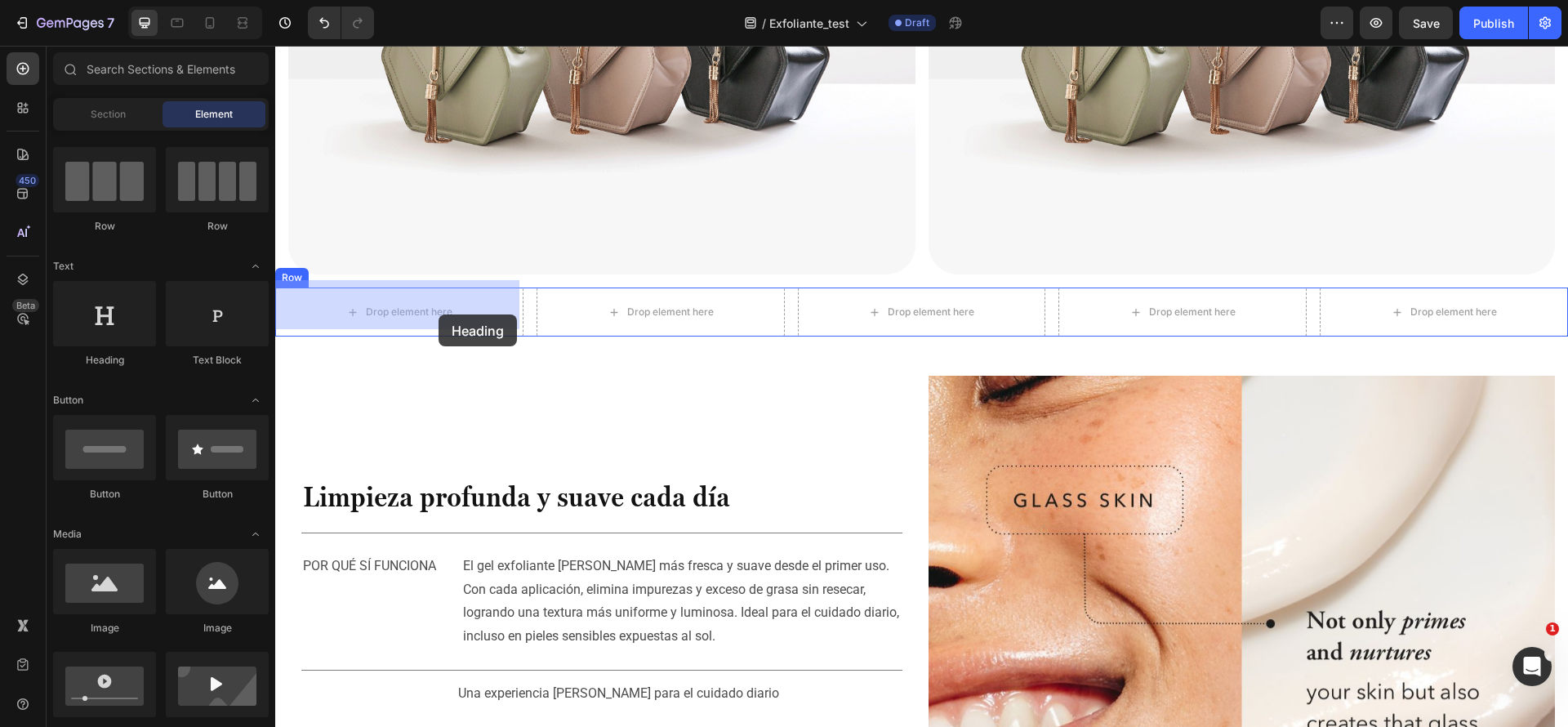
drag, startPoint x: 401, startPoint y: 368, endPoint x: 435, endPoint y: 312, distance: 65.5
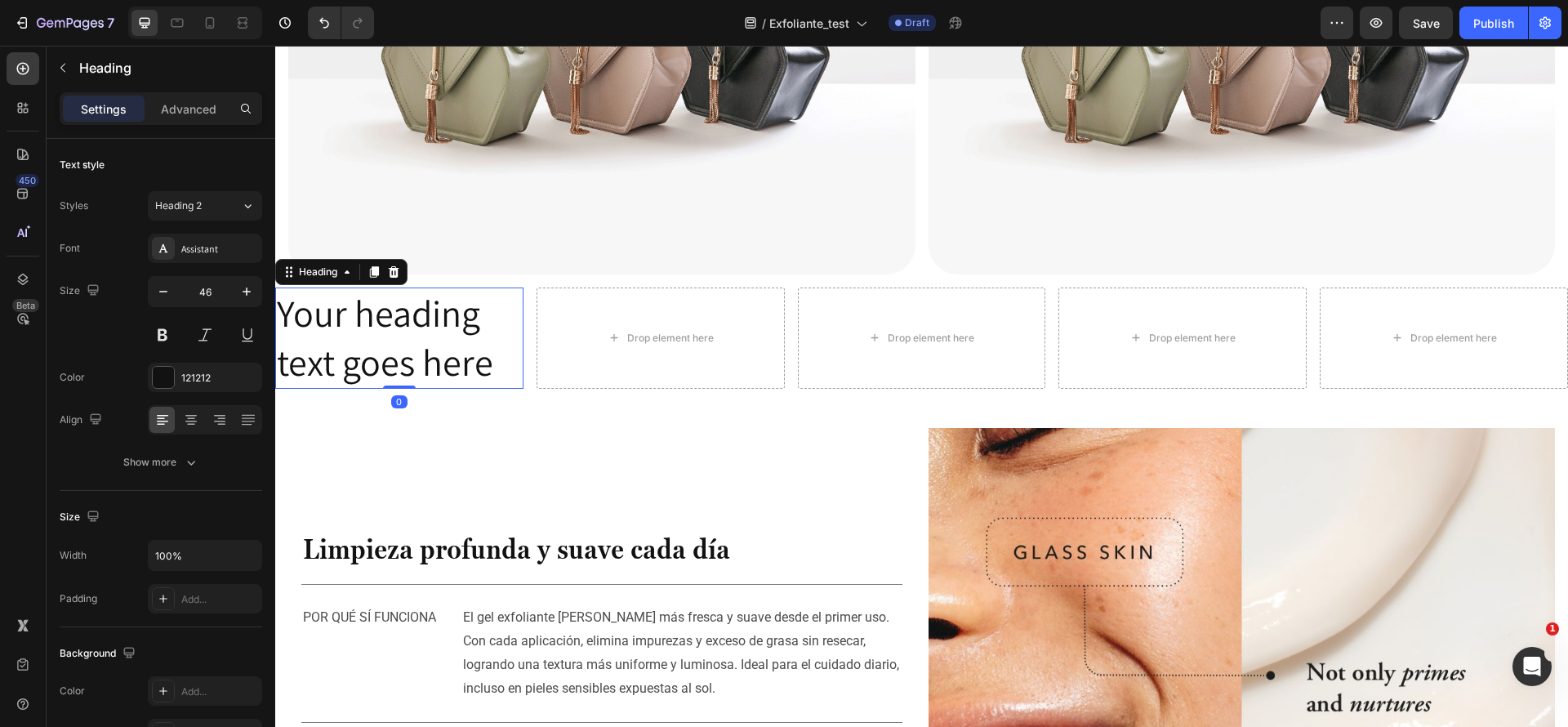
click at [496, 353] on h2 "Your heading text goes here" at bounding box center [399, 338] width 248 height 101
click at [496, 353] on p "Your heading text goes here" at bounding box center [399, 338] width 245 height 98
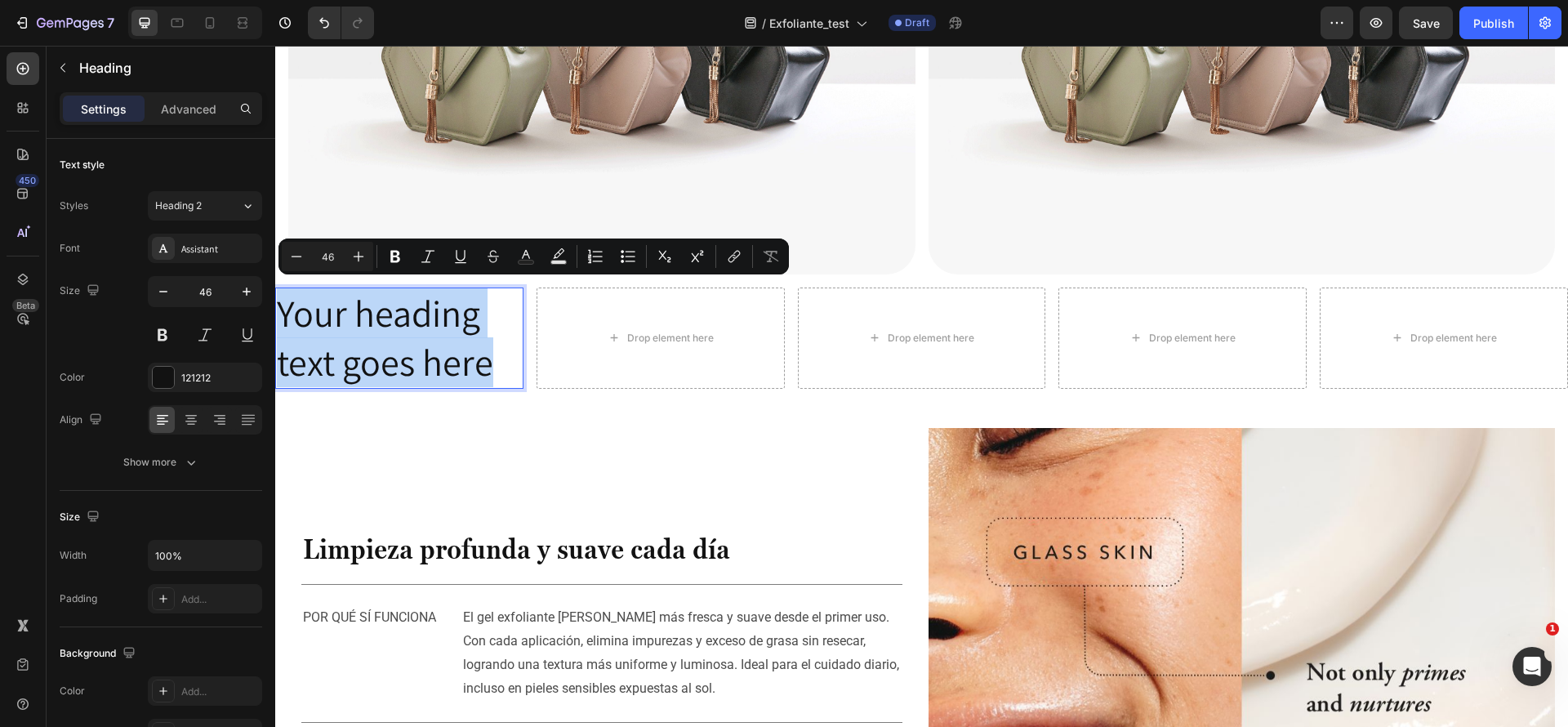
drag, startPoint x: 494, startPoint y: 351, endPoint x: 274, endPoint y: 304, distance: 225.0
click at [276, 304] on html "Header Image Image Row Row Your heading text goes here Heading 0 Drop element h…" at bounding box center [922, 625] width 1293 height 5795
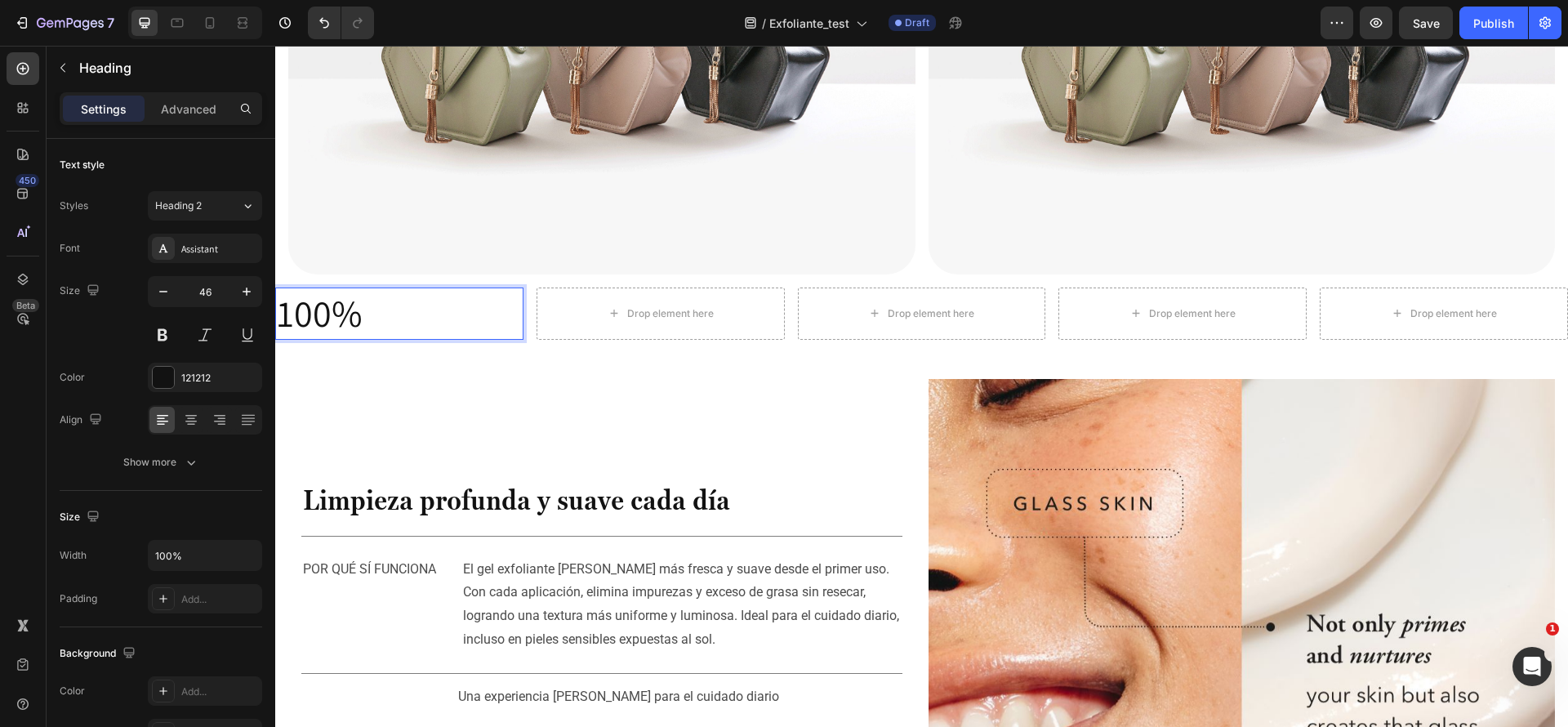
click at [378, 309] on p "100%" at bounding box center [399, 313] width 245 height 49
click at [64, 69] on icon "button" at bounding box center [63, 67] width 13 height 13
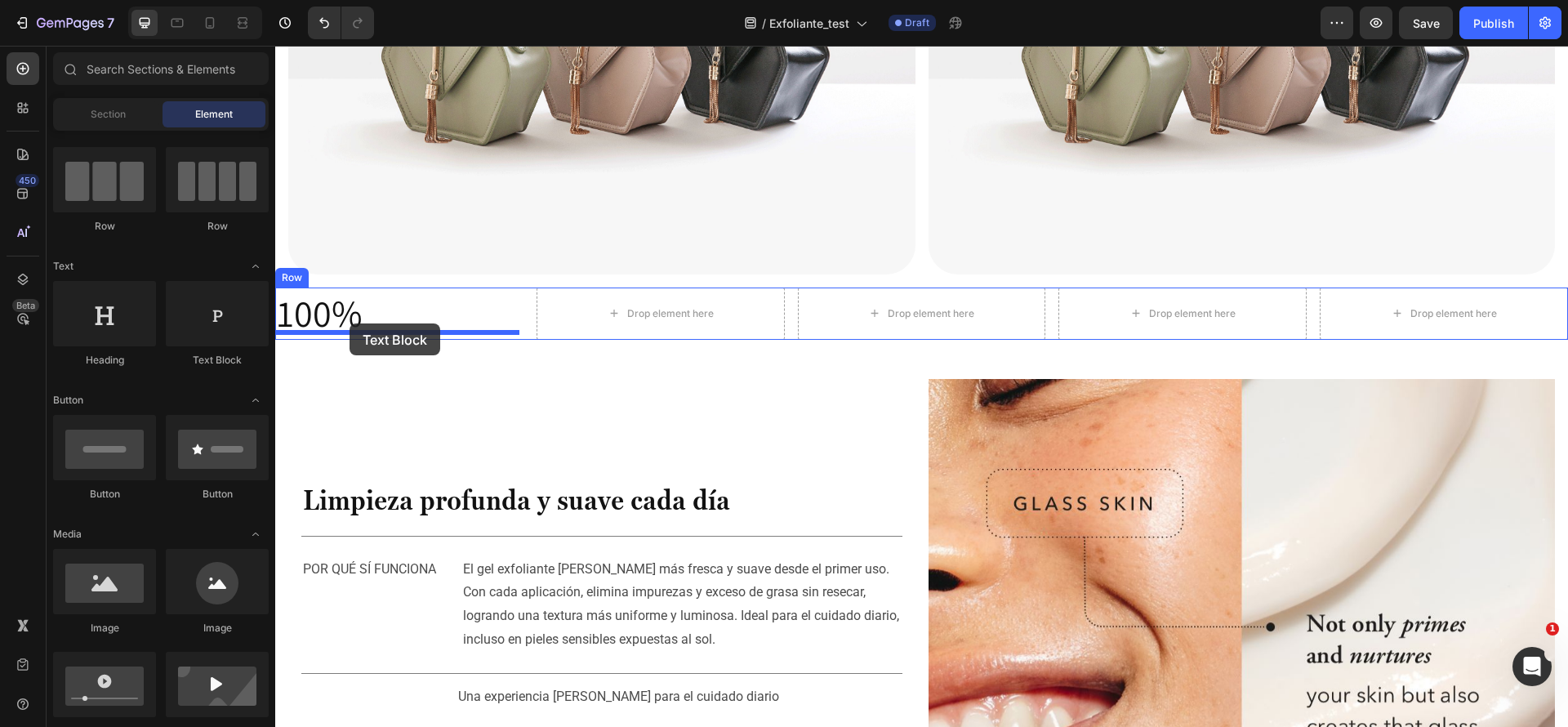
drag, startPoint x: 471, startPoint y: 389, endPoint x: 350, endPoint y: 323, distance: 137.8
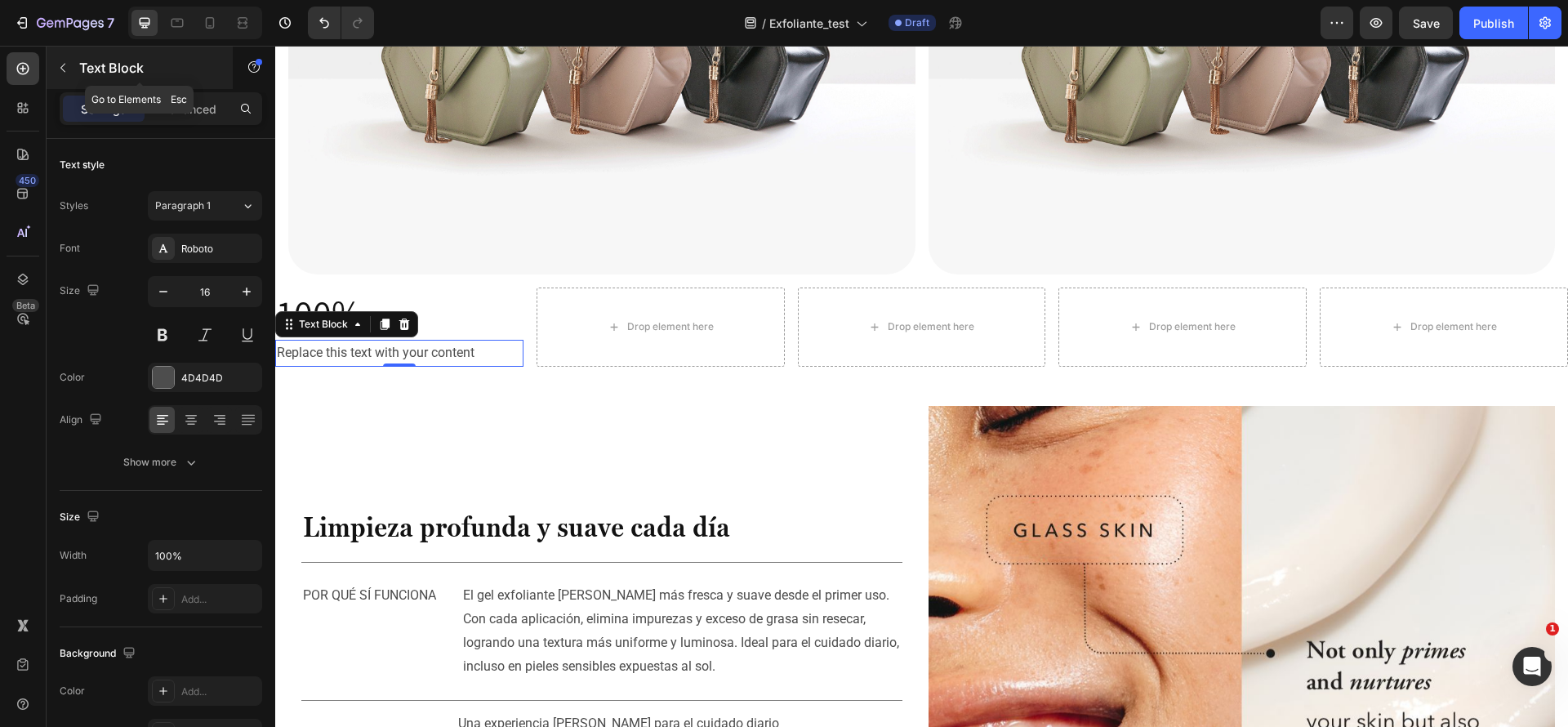
click at [55, 64] on button "button" at bounding box center [63, 67] width 26 height 26
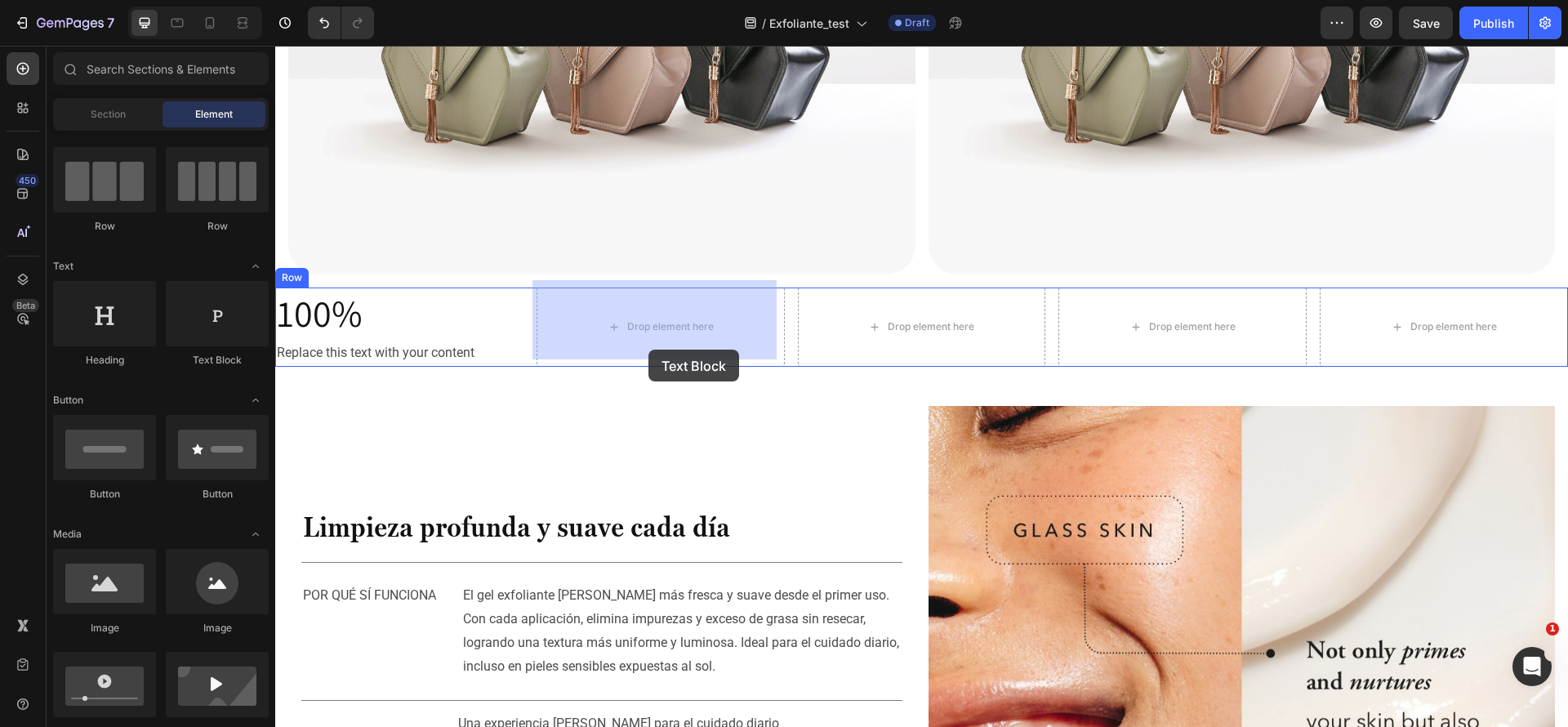
drag, startPoint x: 473, startPoint y: 373, endPoint x: 649, endPoint y: 350, distance: 177.5
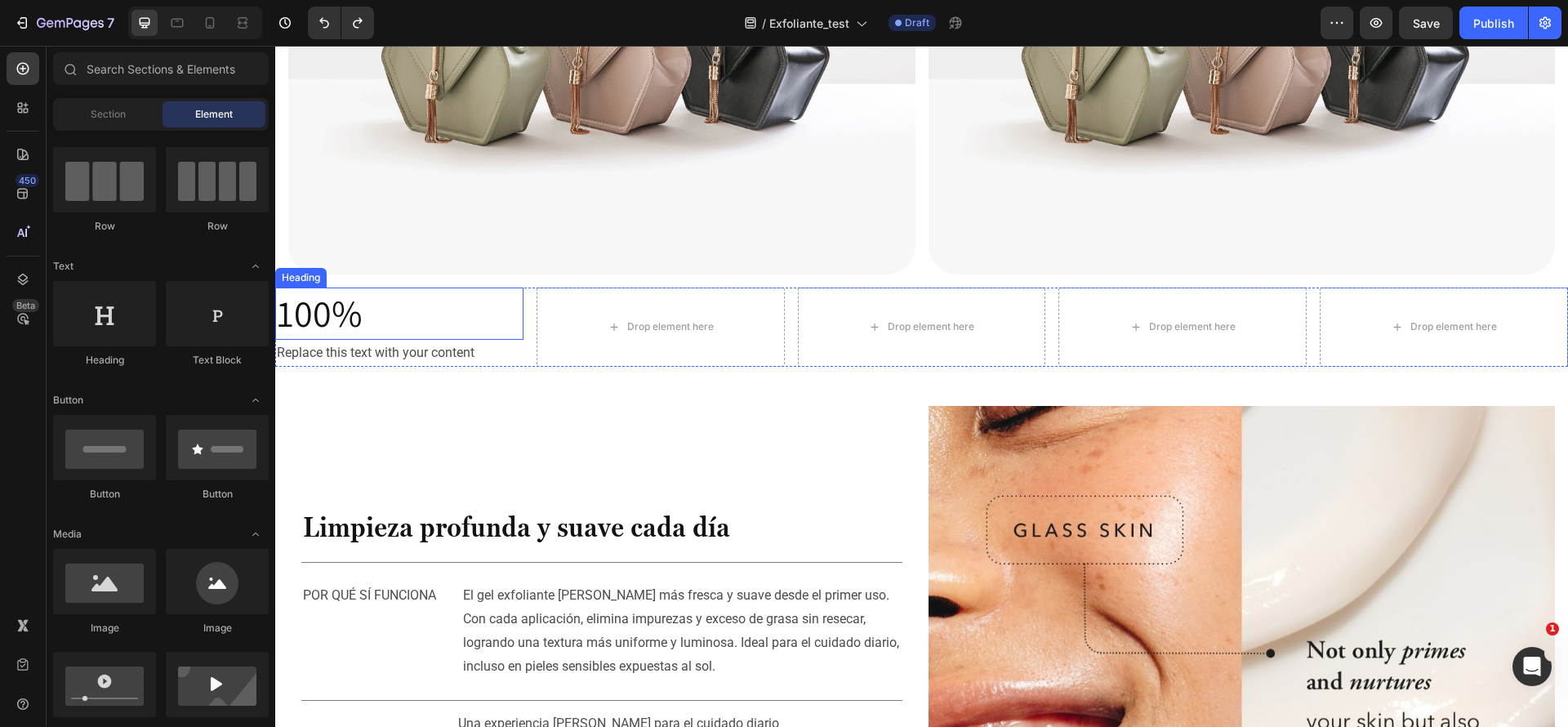
click at [473, 317] on p "100%" at bounding box center [399, 313] width 245 height 49
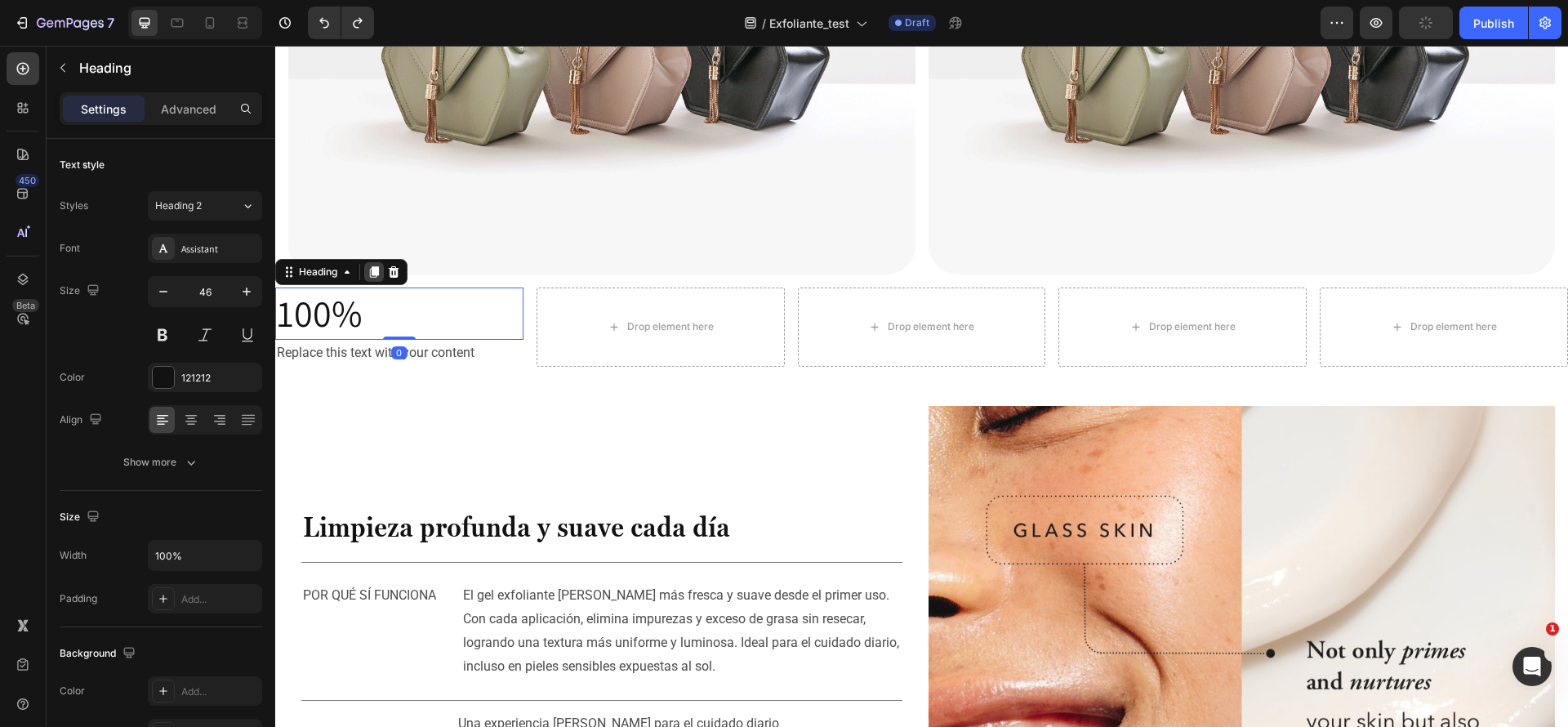
click at [380, 262] on div at bounding box center [374, 272] width 20 height 20
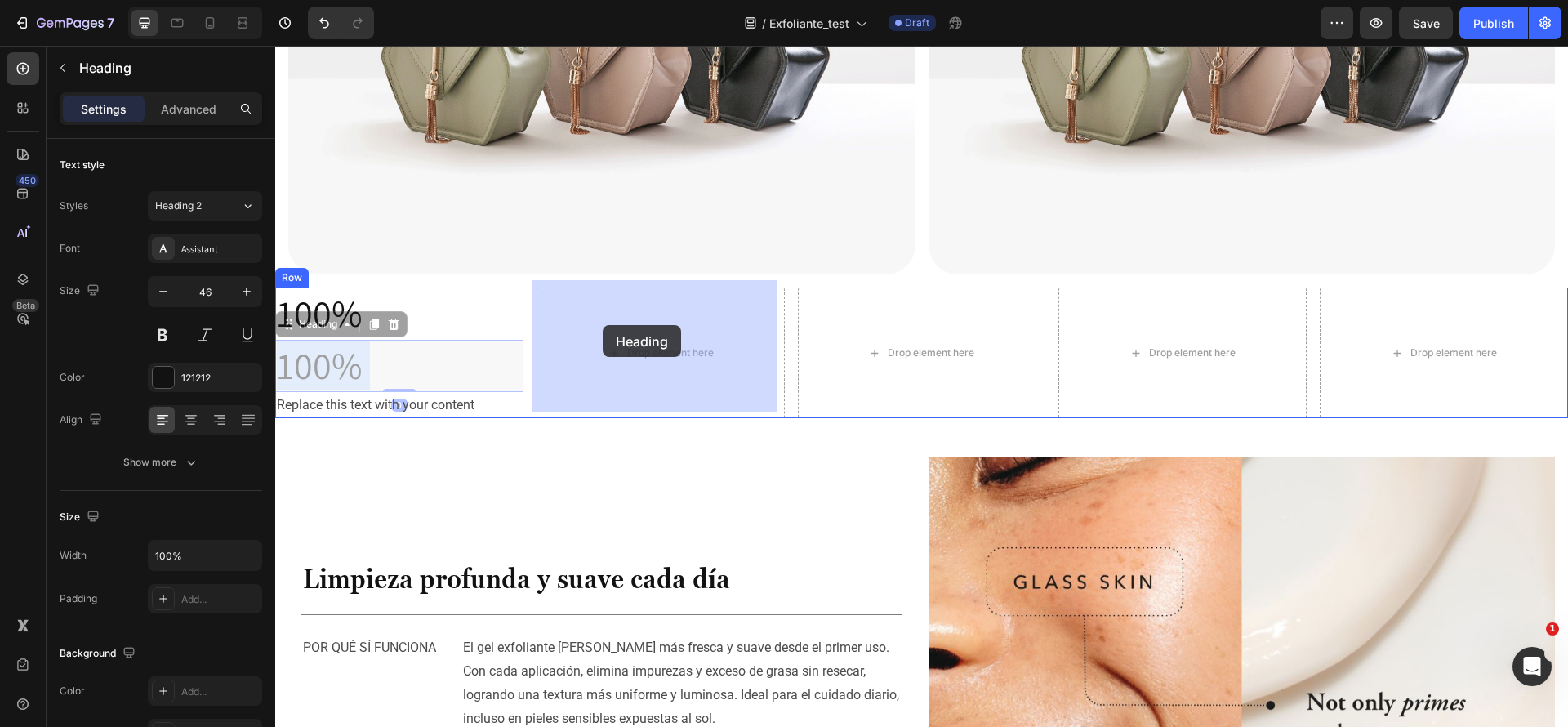
drag, startPoint x: 389, startPoint y: 354, endPoint x: 573, endPoint y: 331, distance: 185.4
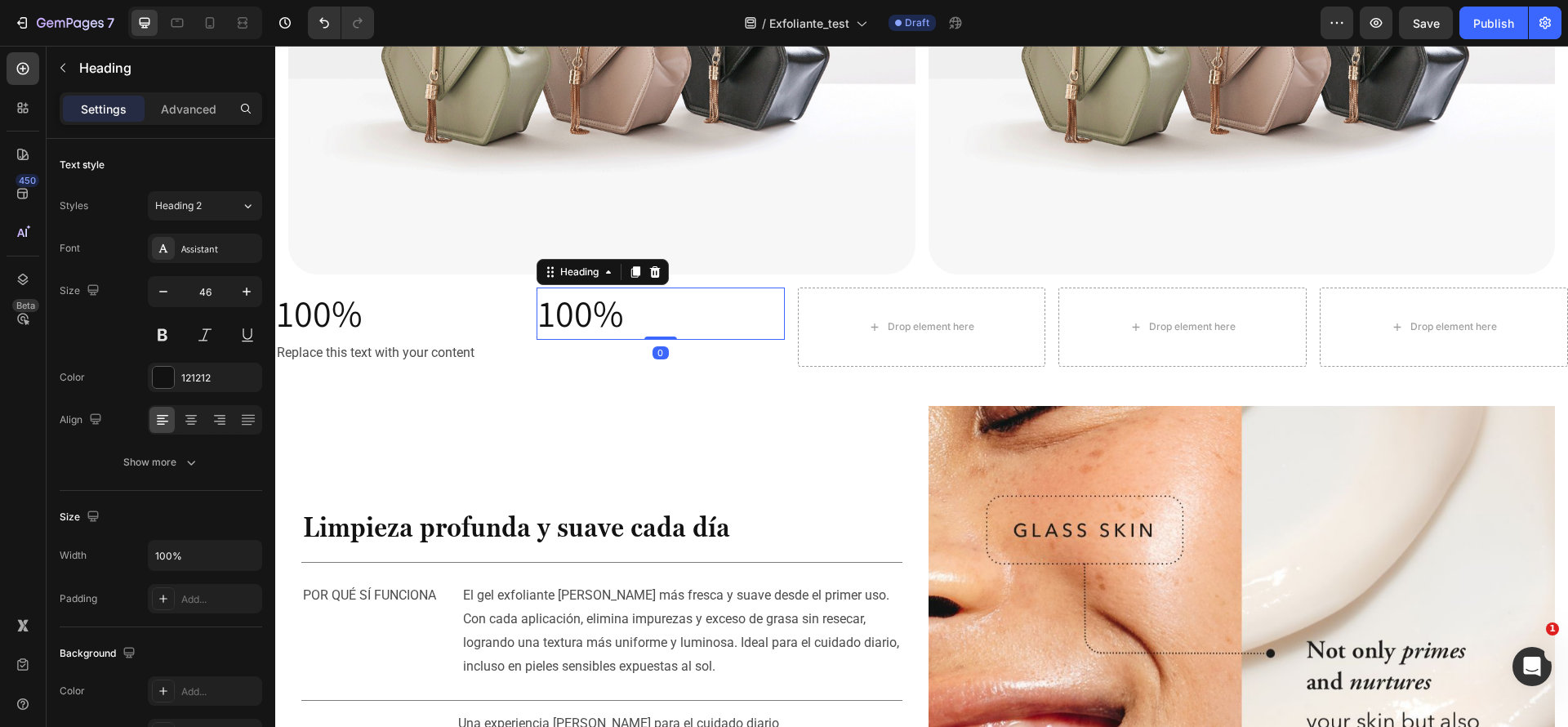
click at [640, 264] on div at bounding box center [635, 272] width 20 height 20
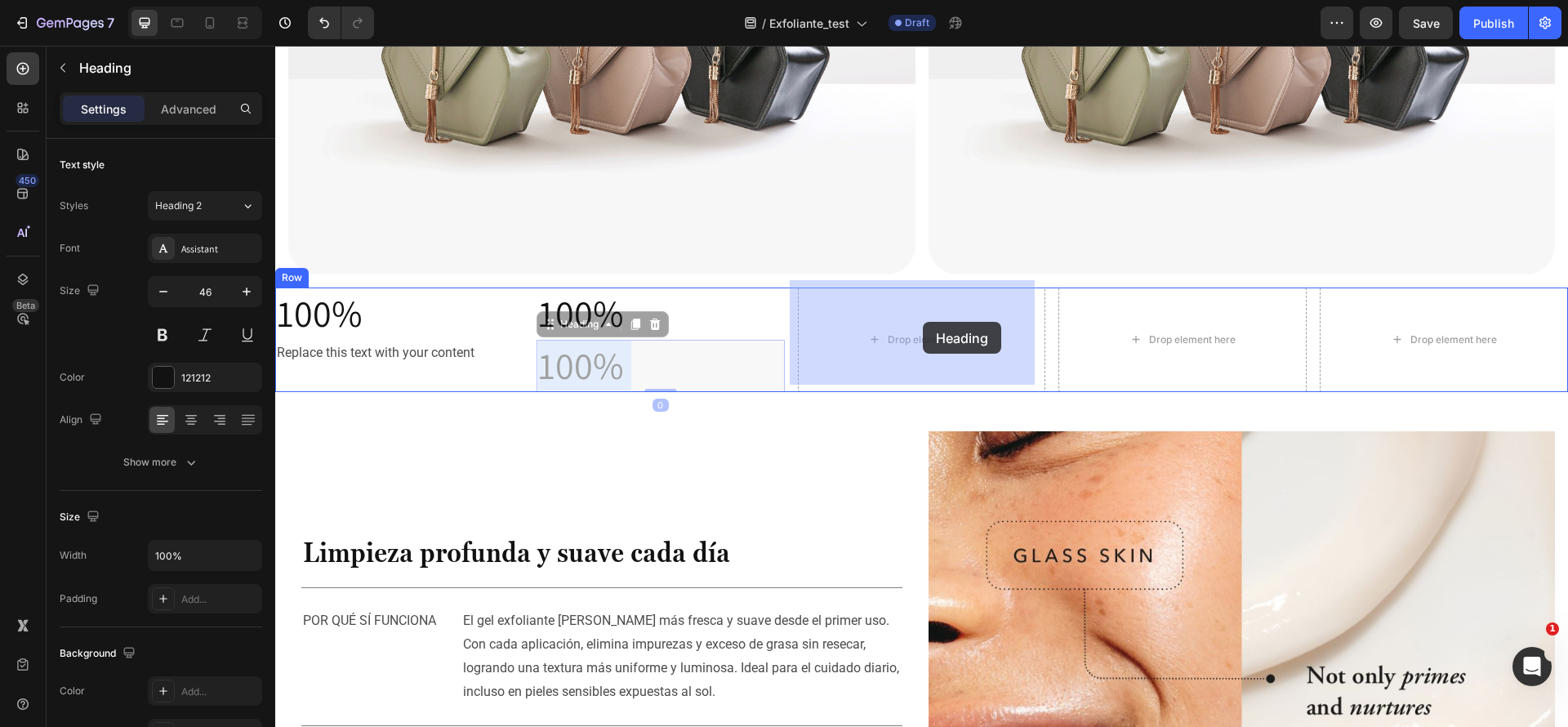
drag, startPoint x: 660, startPoint y: 353, endPoint x: 923, endPoint y: 322, distance: 264.8
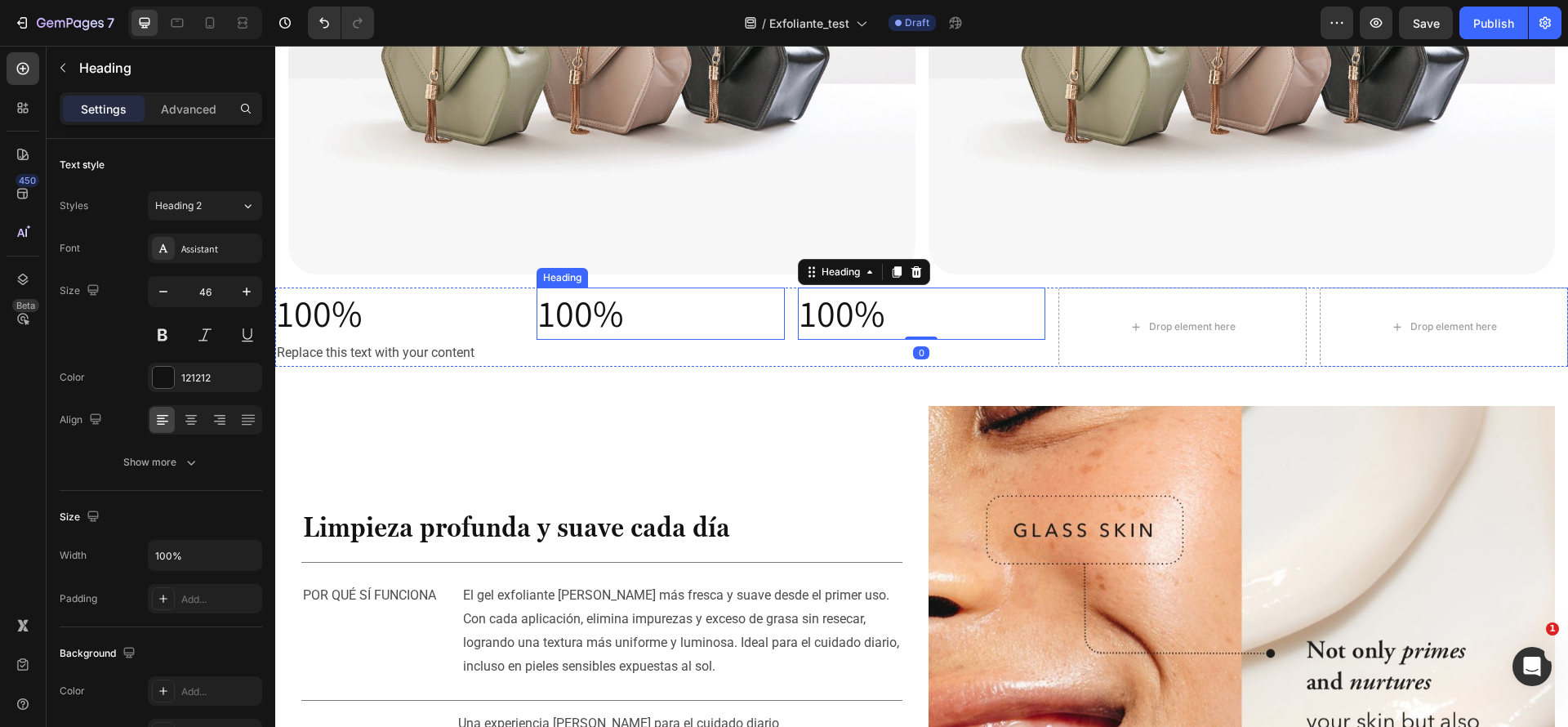
click at [632, 313] on h2 "100%" at bounding box center [660, 313] width 248 height 52
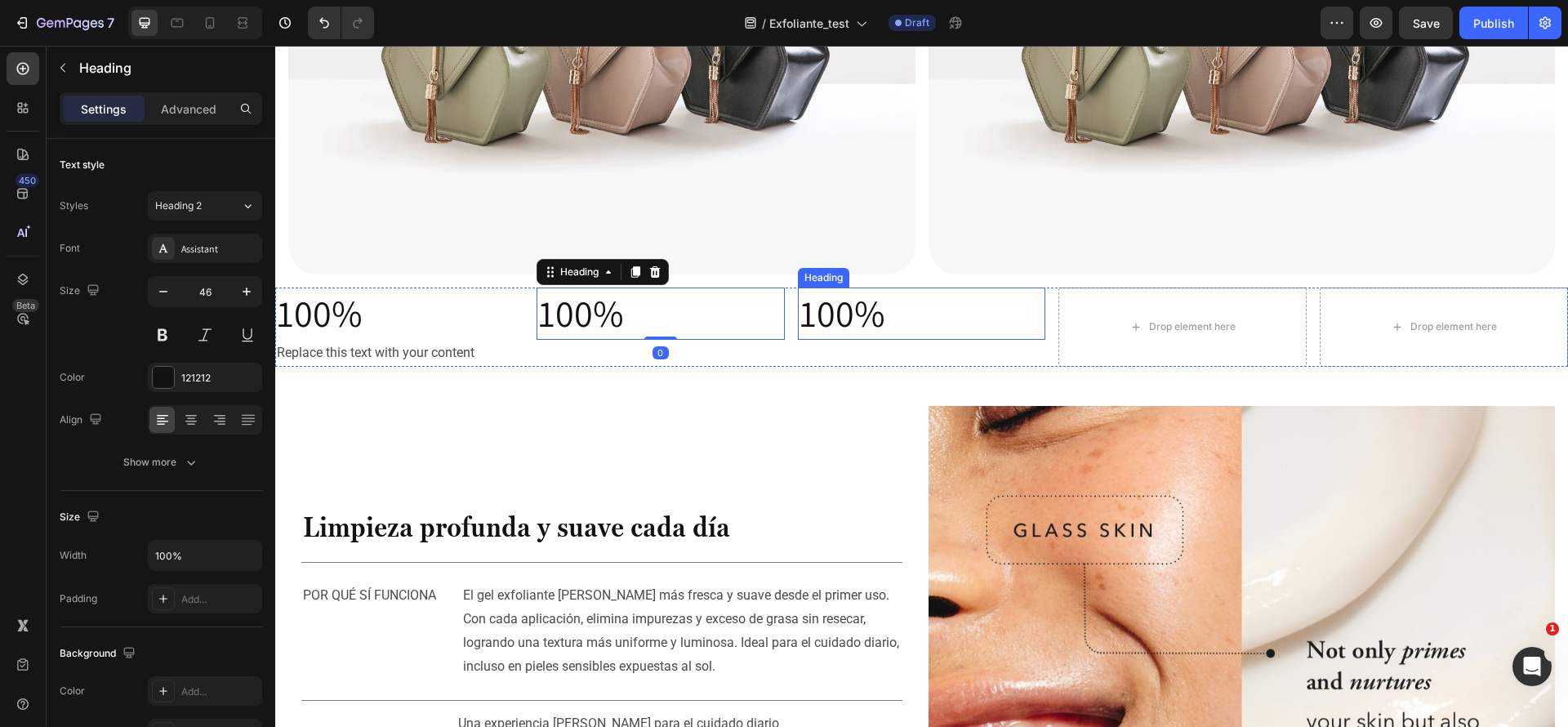
click at [805, 297] on h2 "100%" at bounding box center [922, 313] width 248 height 52
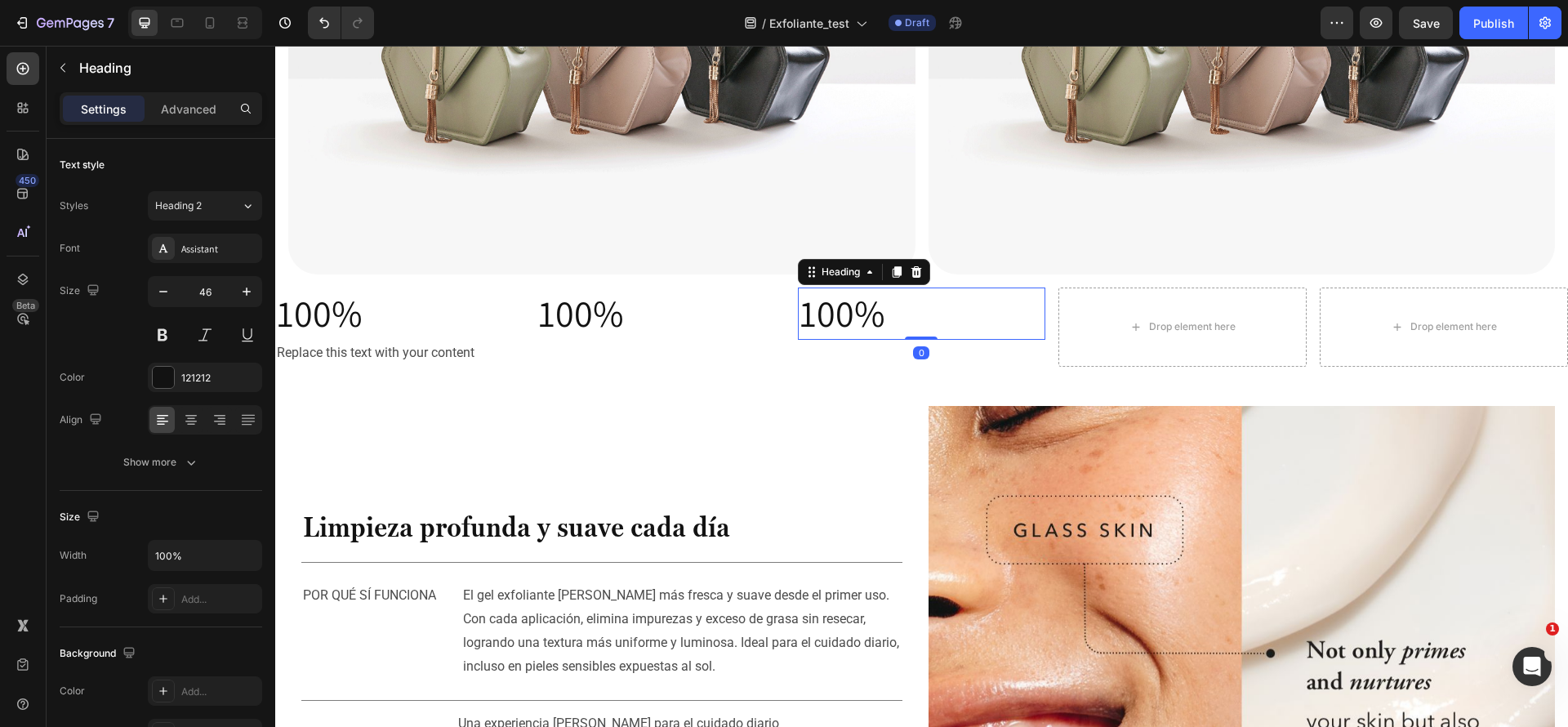
click at [895, 300] on h2 "100%" at bounding box center [922, 313] width 248 height 52
click at [176, 422] on div at bounding box center [205, 420] width 115 height 30
click at [179, 422] on div at bounding box center [191, 420] width 25 height 26
click at [885, 276] on div "Heading" at bounding box center [865, 271] width 132 height 26
click at [892, 267] on icon at bounding box center [897, 272] width 9 height 12
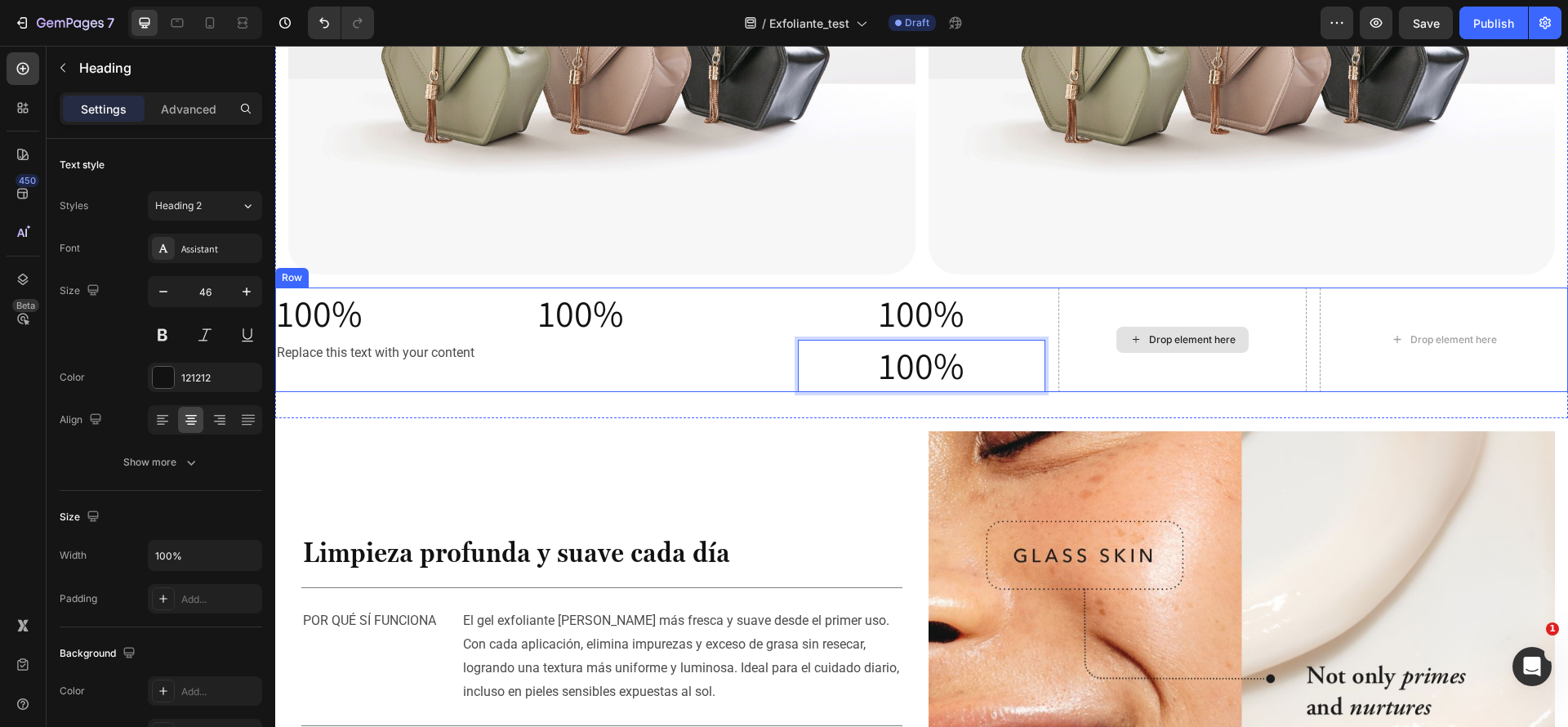
drag, startPoint x: 1012, startPoint y: 348, endPoint x: 1161, endPoint y: 312, distance: 153.3
click at [1161, 312] on div "100% Heading Replace this text with your content Text Block 100% Heading 100% H…" at bounding box center [922, 339] width 1293 height 105
click at [951, 313] on p "100%" at bounding box center [923, 313] width 245 height 49
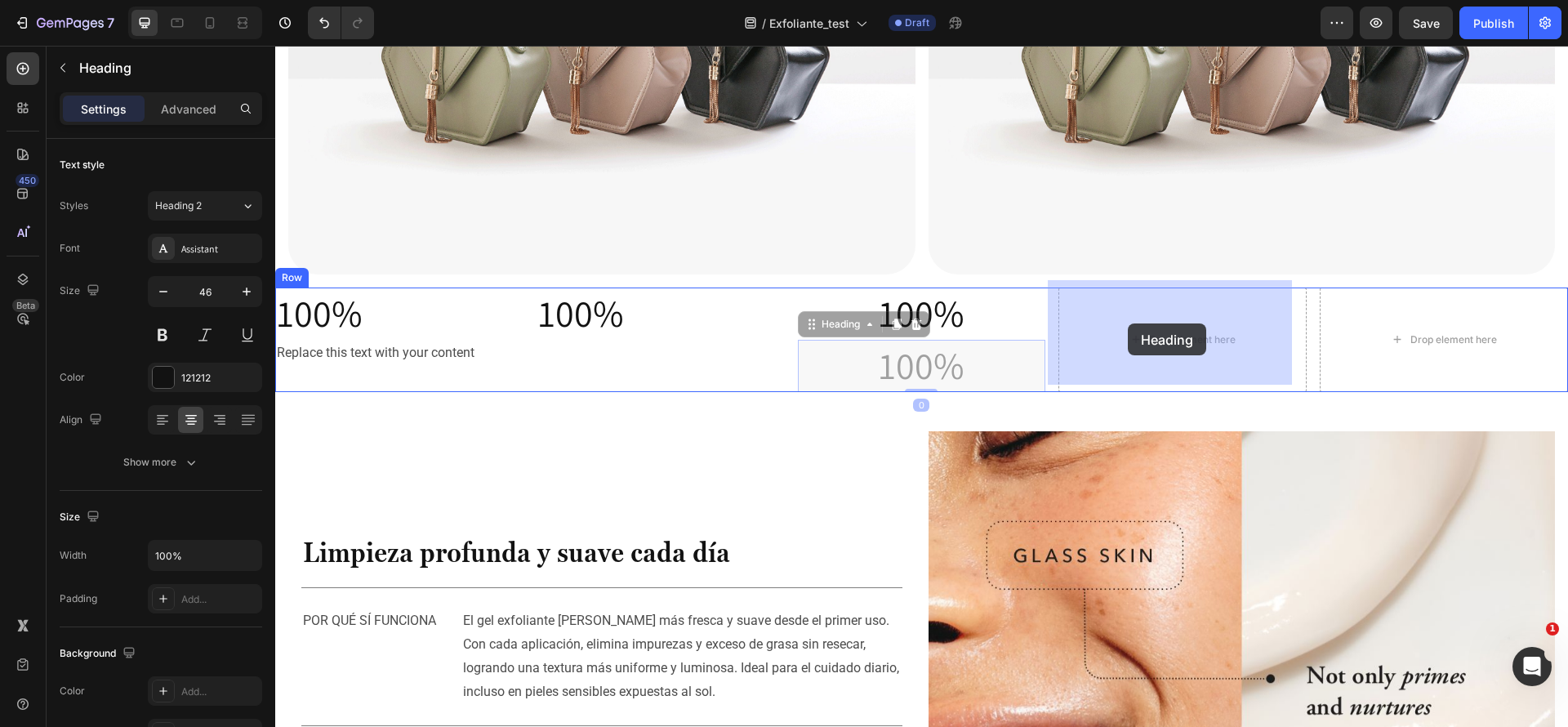
drag, startPoint x: 966, startPoint y: 362, endPoint x: 1122, endPoint y: 327, distance: 159.9
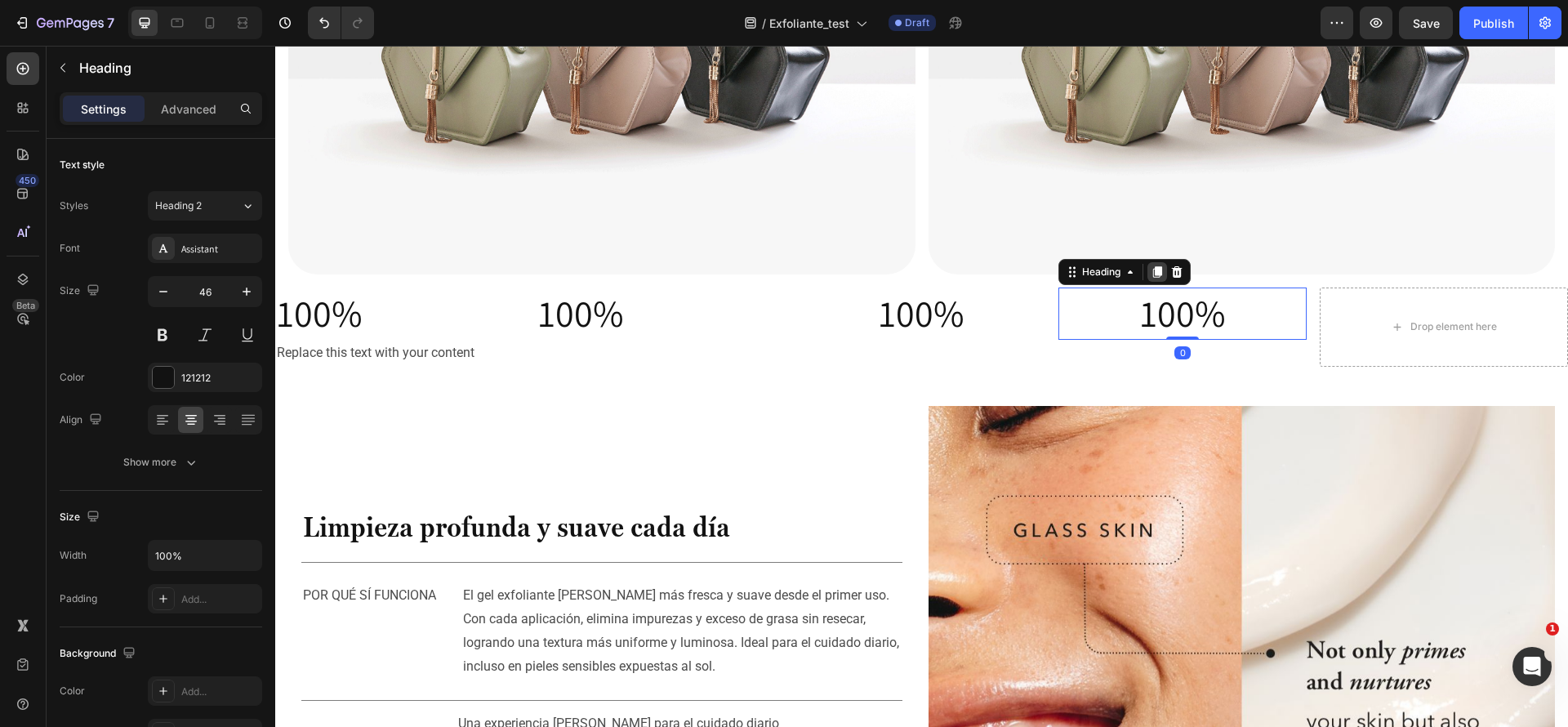
click at [1151, 269] on icon at bounding box center [1157, 272] width 13 height 13
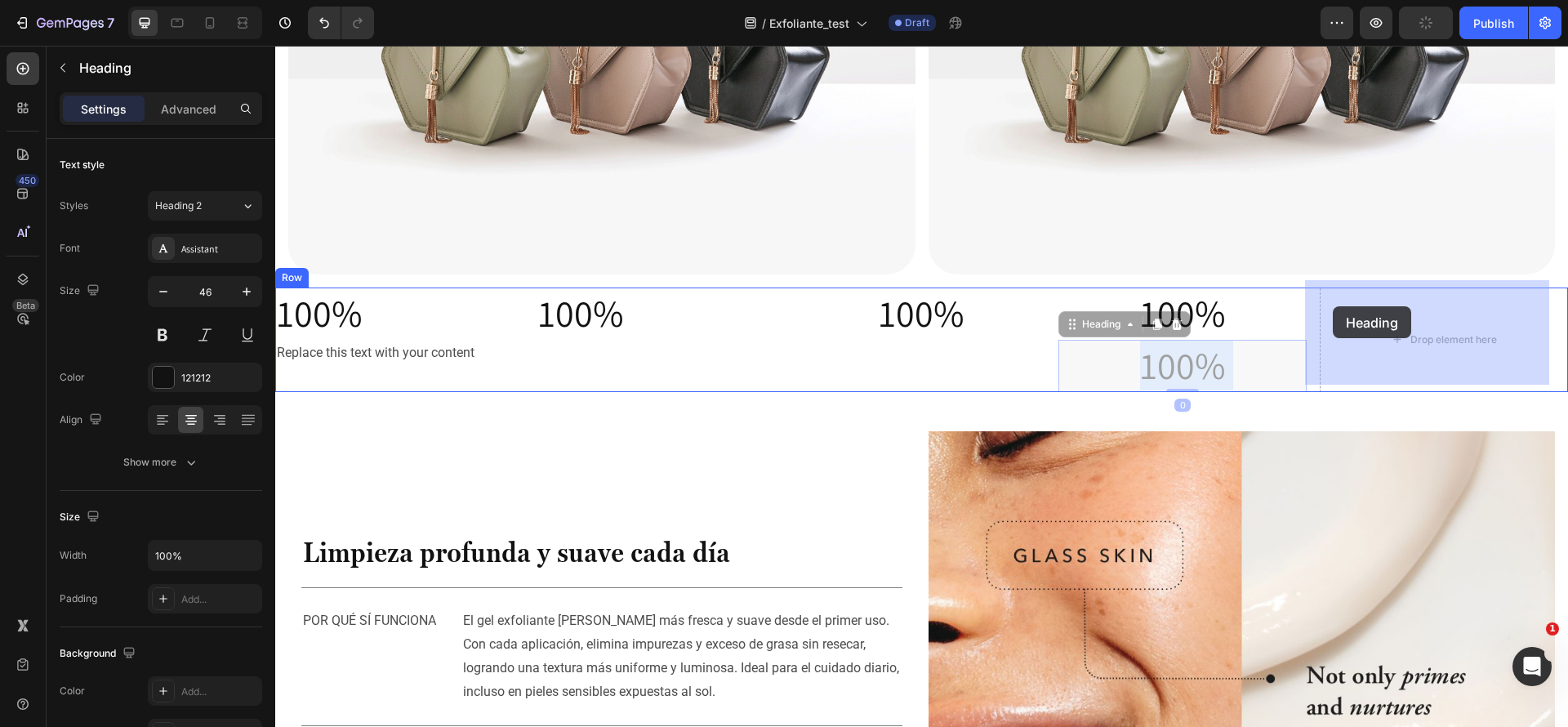
drag, startPoint x: 1238, startPoint y: 367, endPoint x: 1334, endPoint y: 306, distance: 113.7
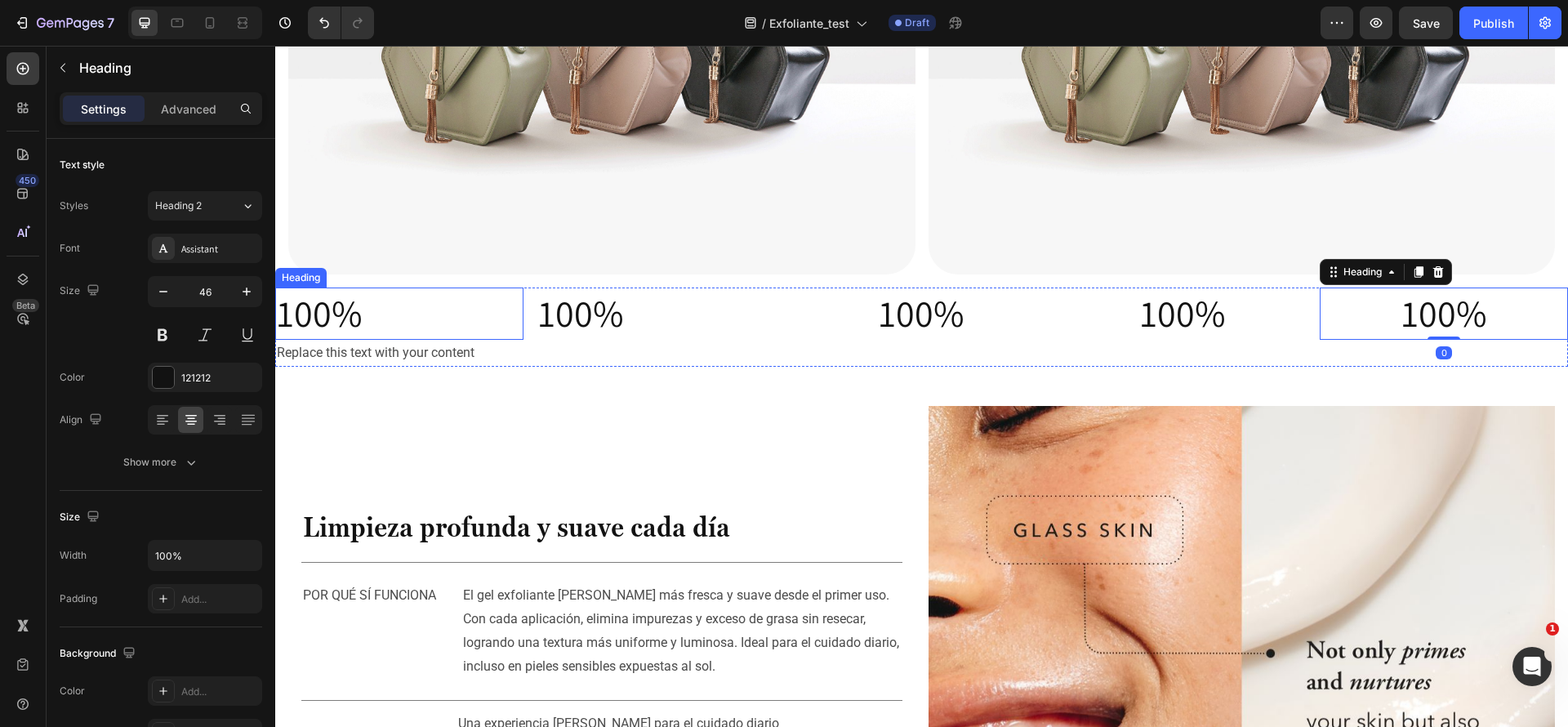
click at [408, 305] on p "100%" at bounding box center [399, 313] width 245 height 49
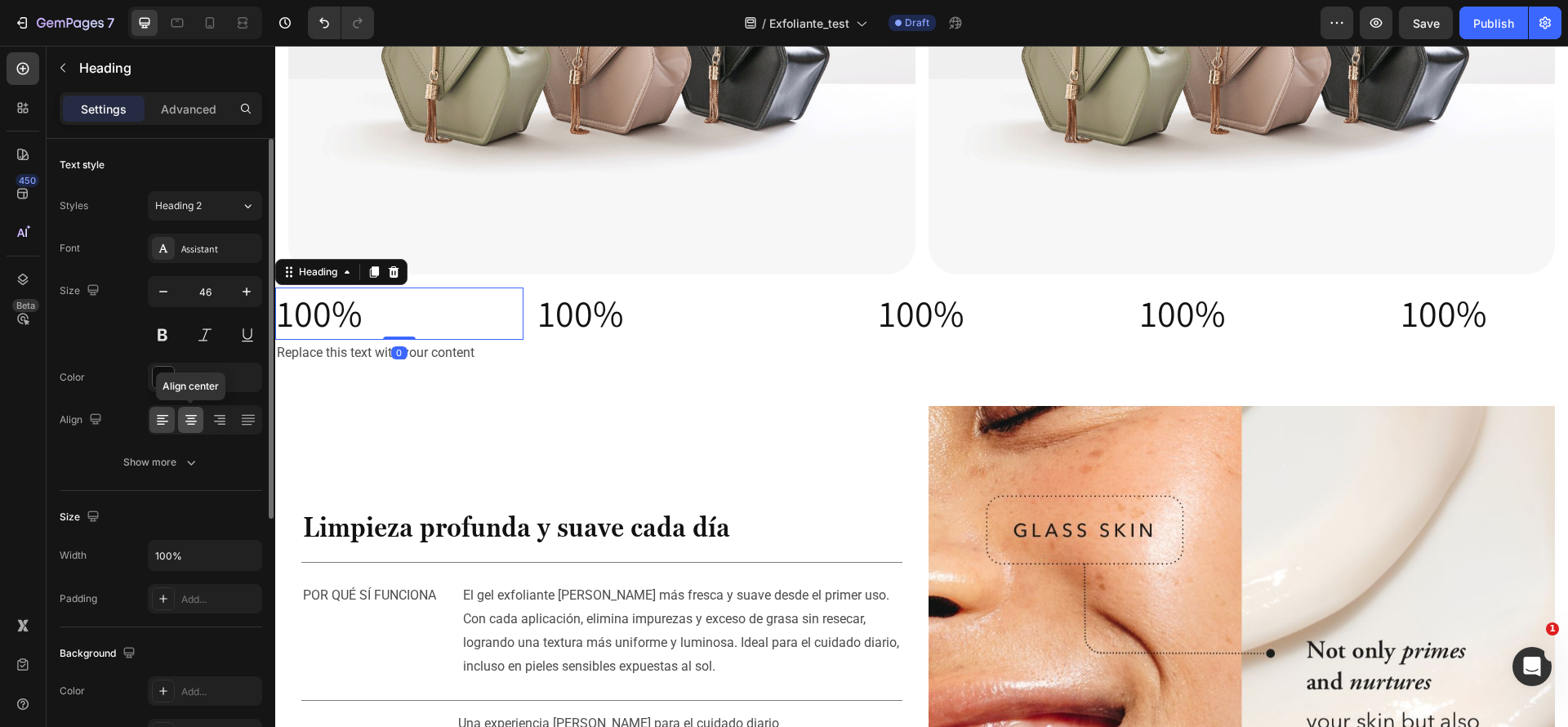
click at [194, 408] on div at bounding box center [191, 420] width 25 height 26
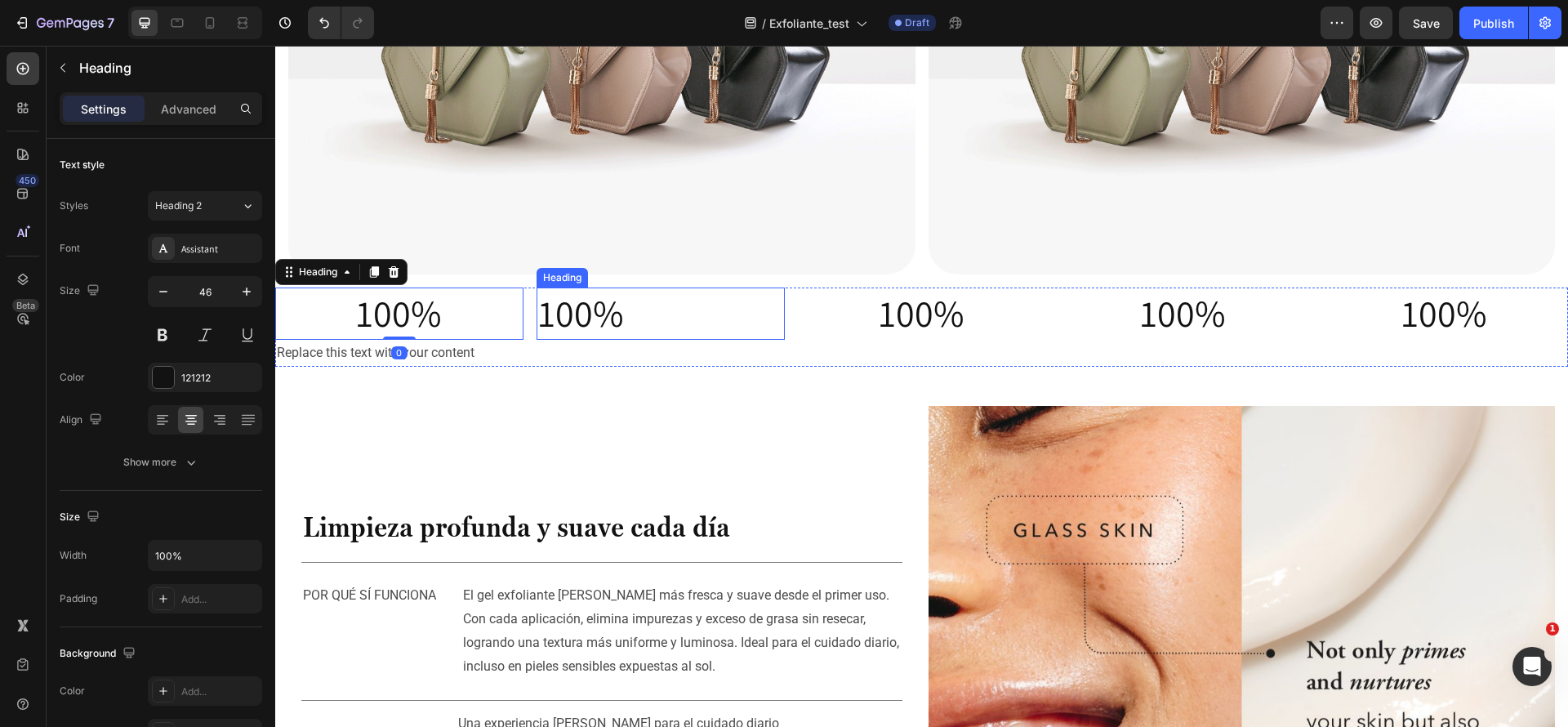
click at [694, 321] on h2 "100%" at bounding box center [660, 313] width 248 height 52
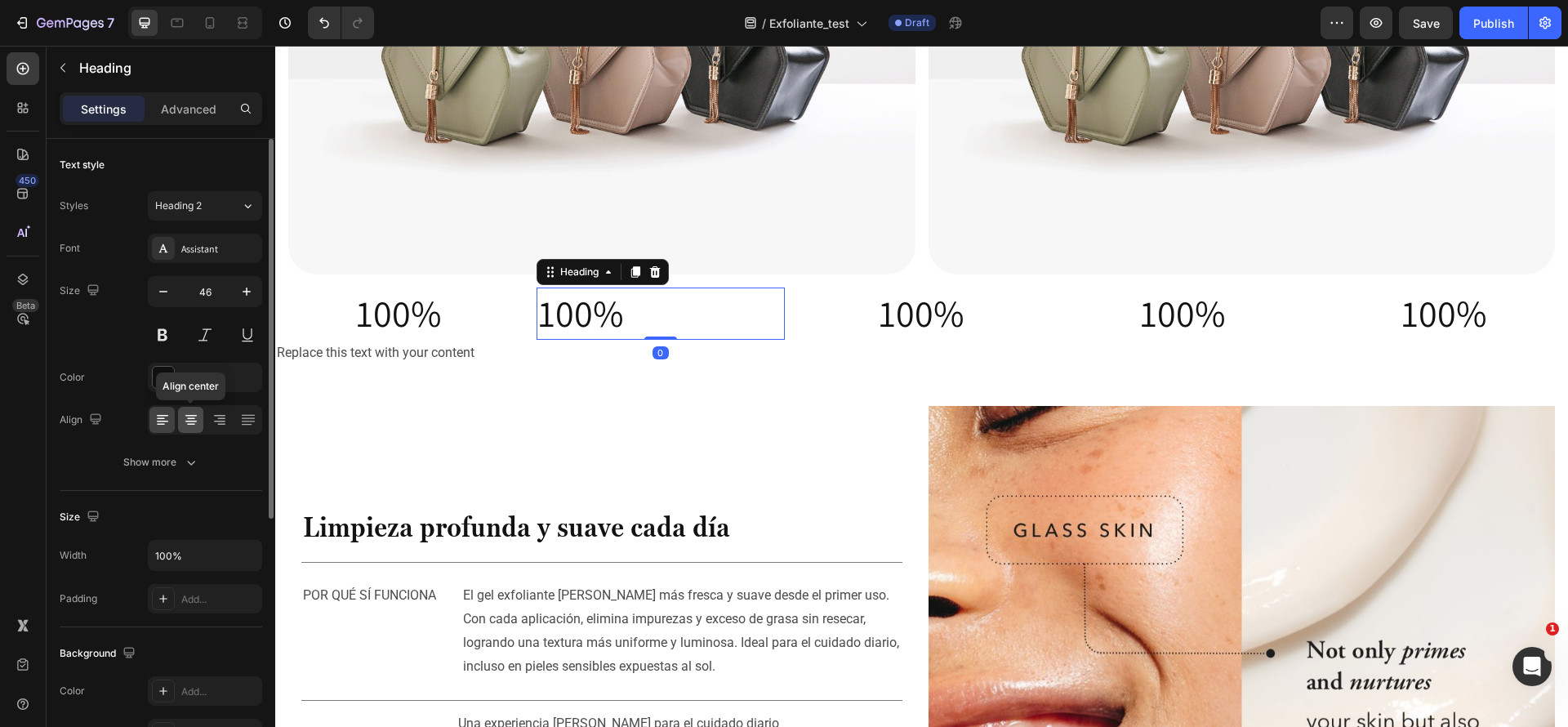
click at [195, 428] on div at bounding box center [191, 420] width 25 height 26
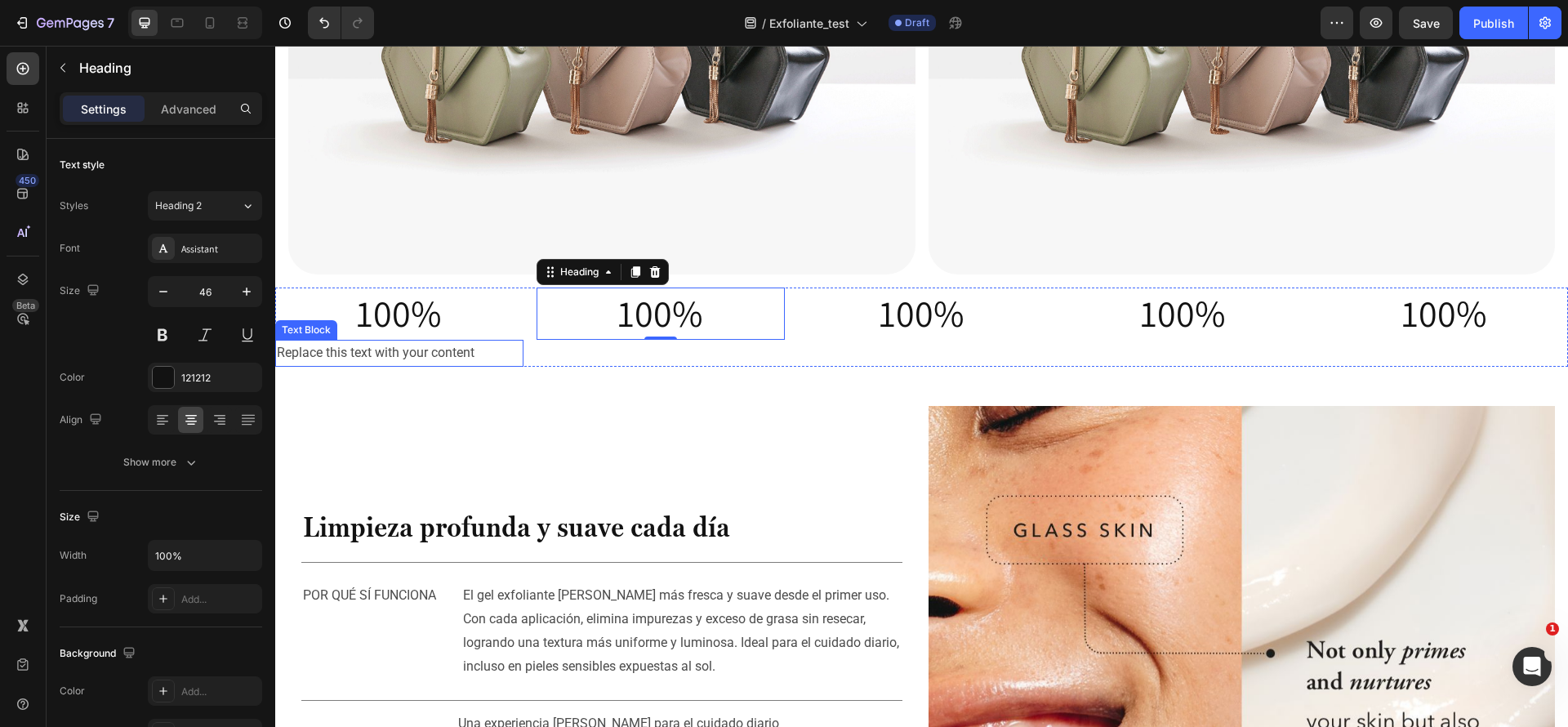
click at [433, 349] on div "Replace this text with your content" at bounding box center [399, 354] width 248 height 27
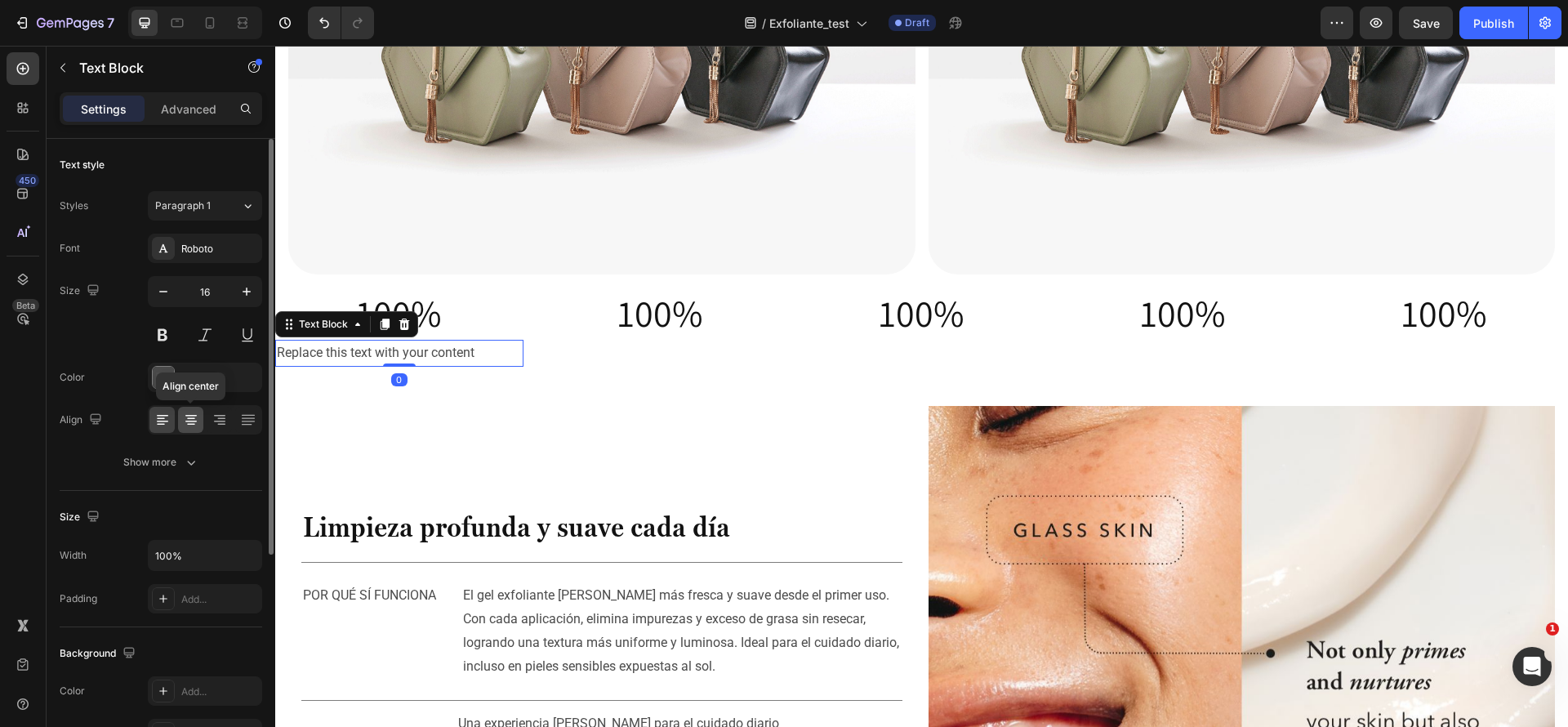
click at [197, 420] on icon at bounding box center [191, 420] width 16 height 16
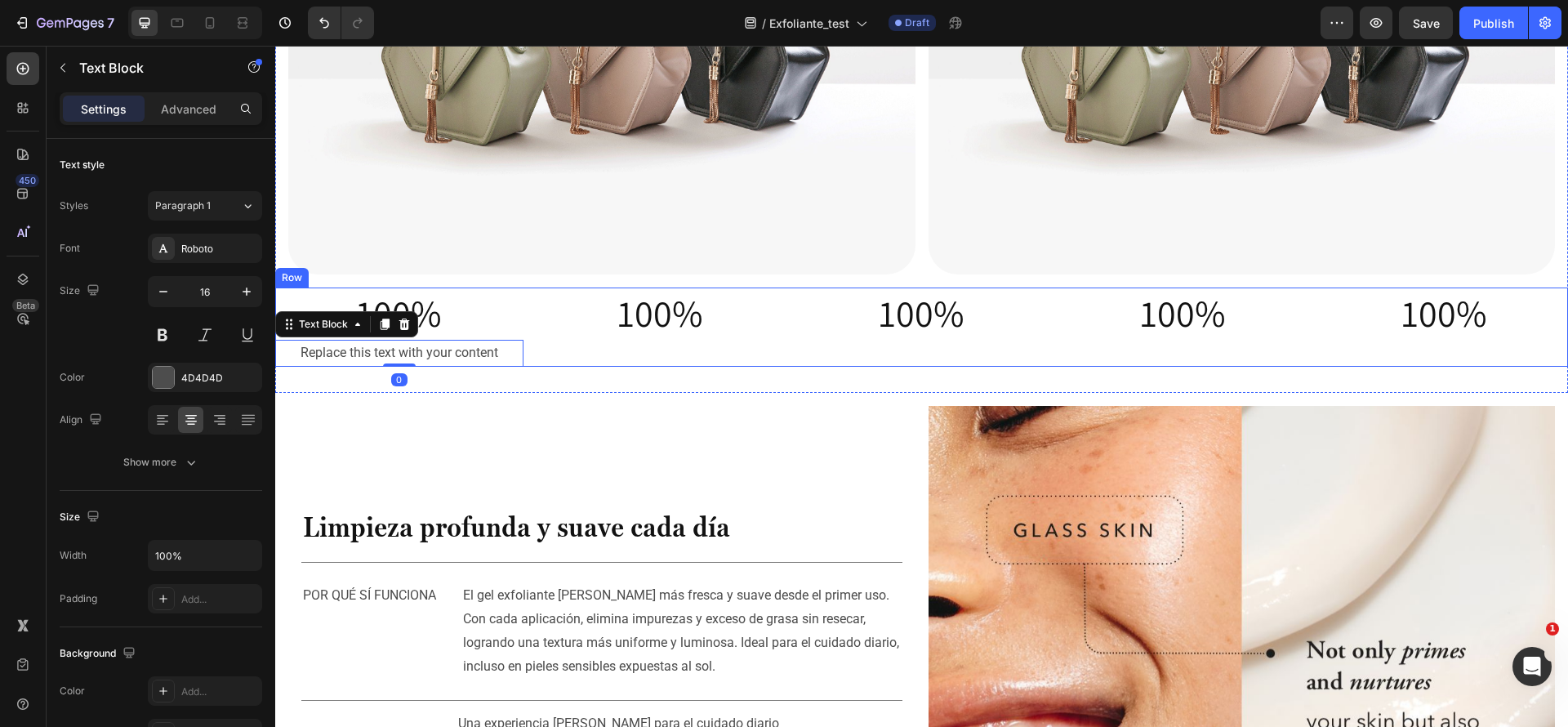
click at [669, 344] on div "100% Heading" at bounding box center [660, 327] width 248 height 80
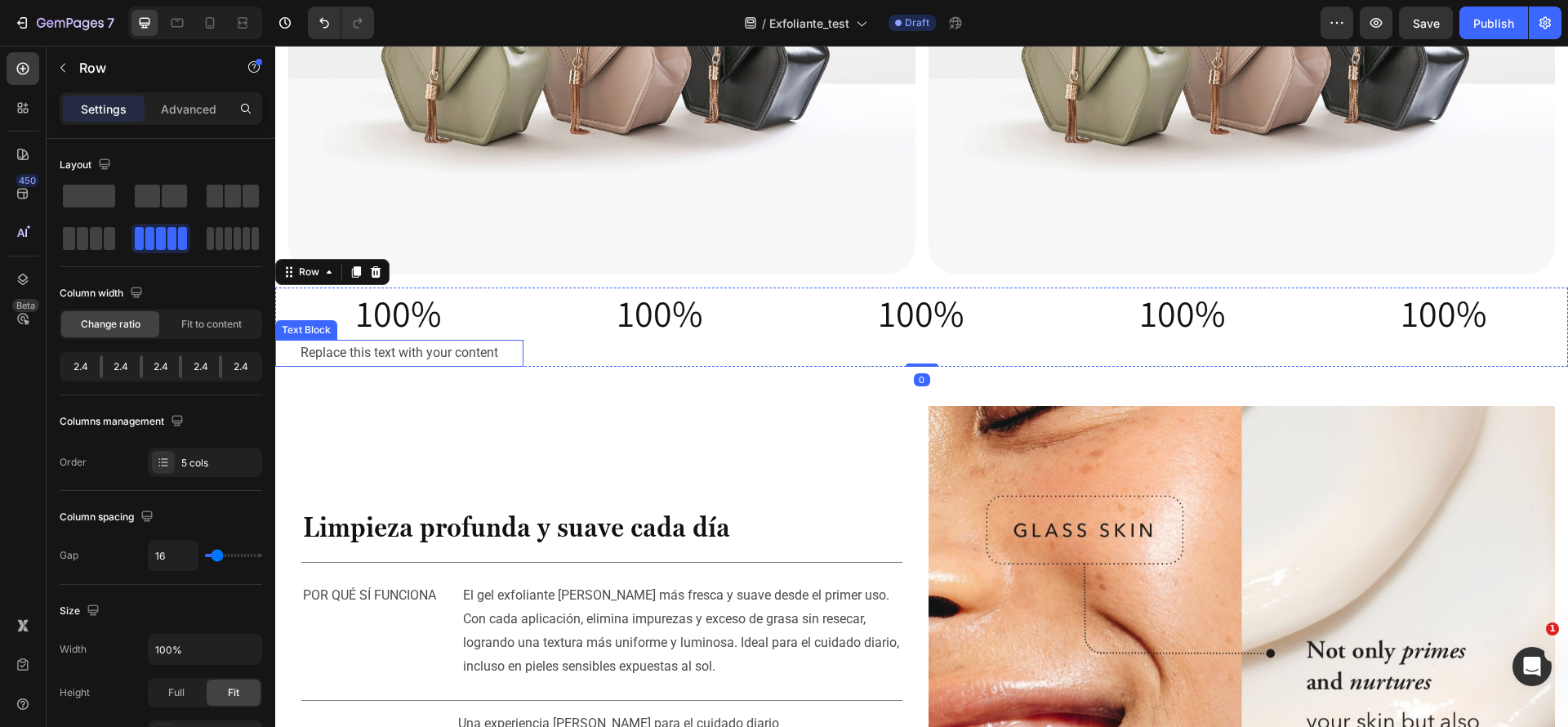
click at [511, 349] on div "Replace this text with your content" at bounding box center [399, 354] width 248 height 27
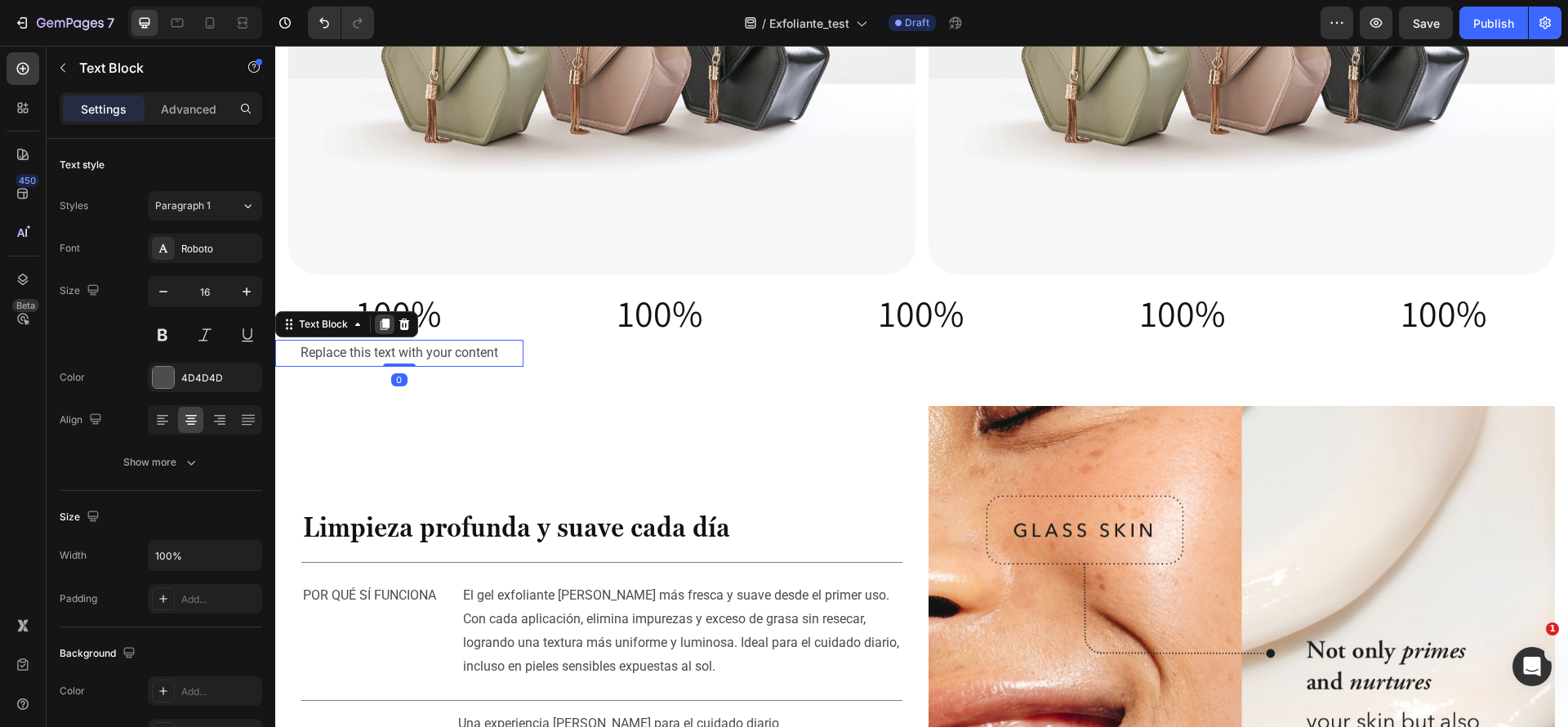
click at [379, 324] on div at bounding box center [385, 324] width 20 height 20
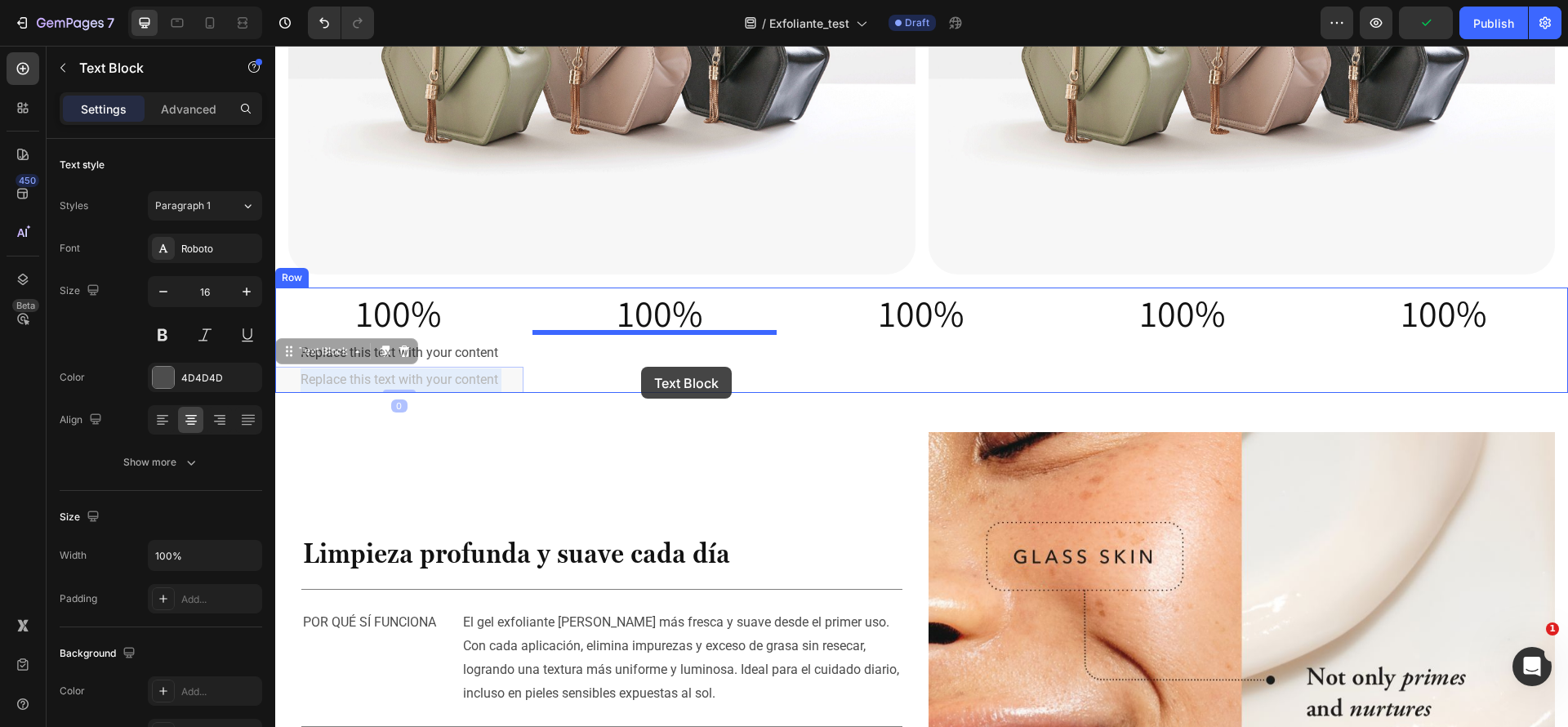
drag, startPoint x: 416, startPoint y: 376, endPoint x: 641, endPoint y: 367, distance: 225.2
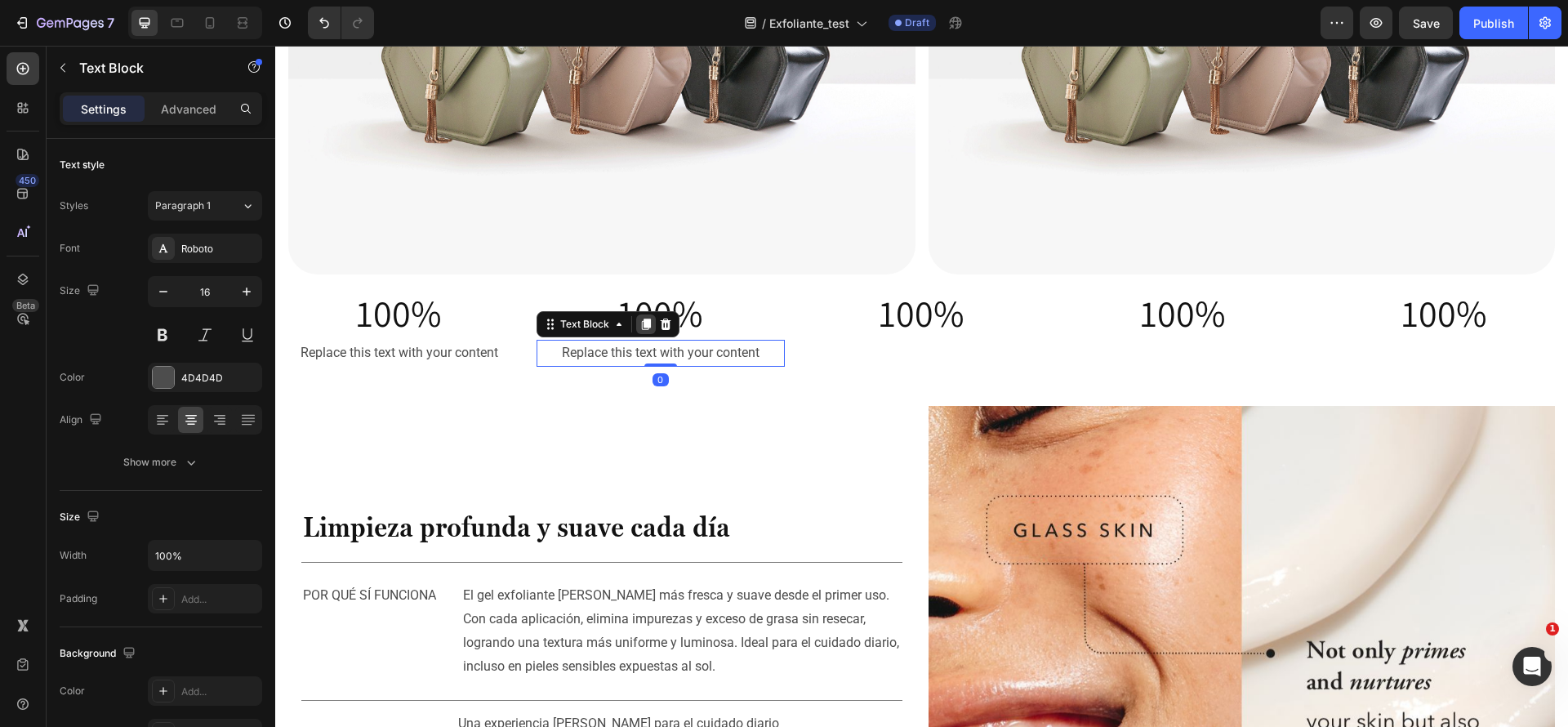
click at [643, 319] on icon at bounding box center [646, 324] width 9 height 12
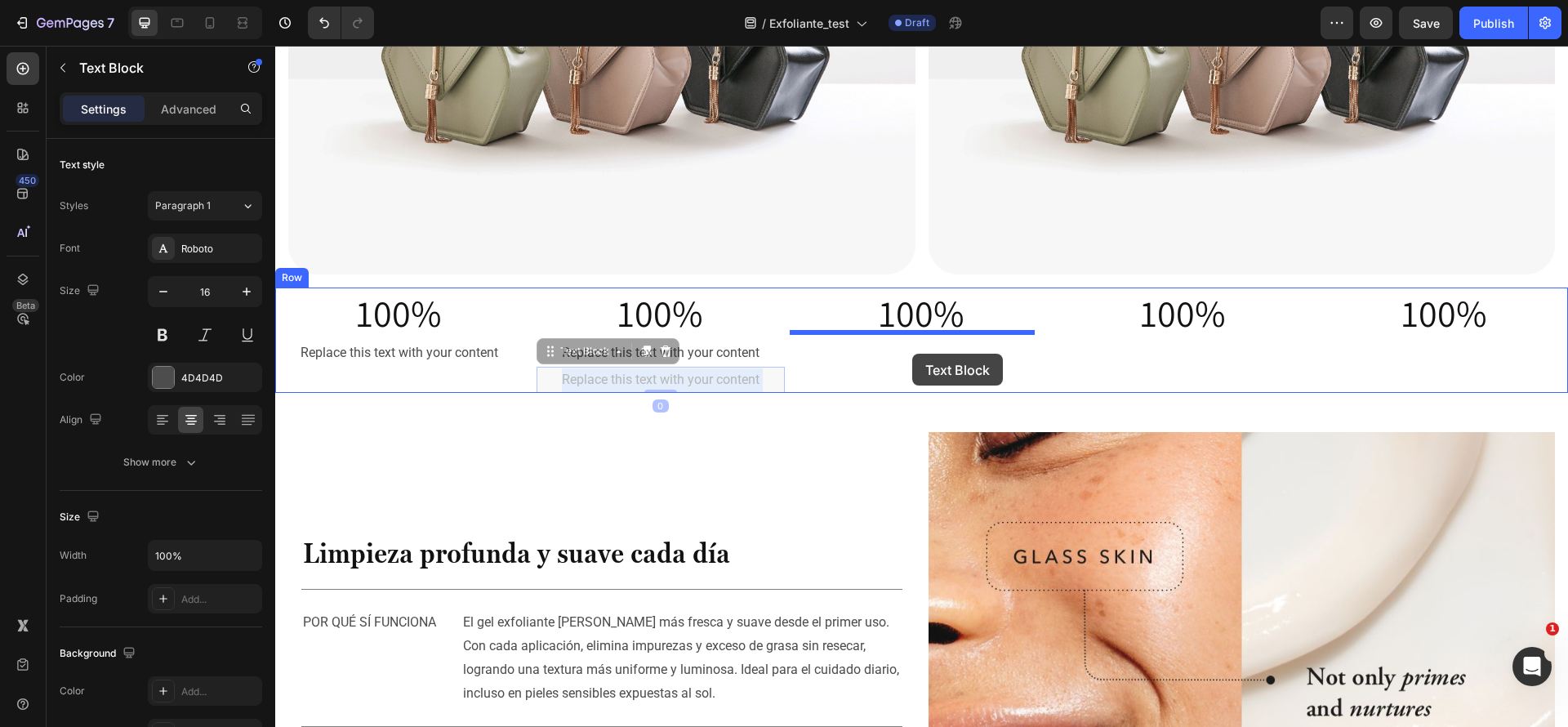
drag, startPoint x: 684, startPoint y: 372, endPoint x: 912, endPoint y: 354, distance: 228.7
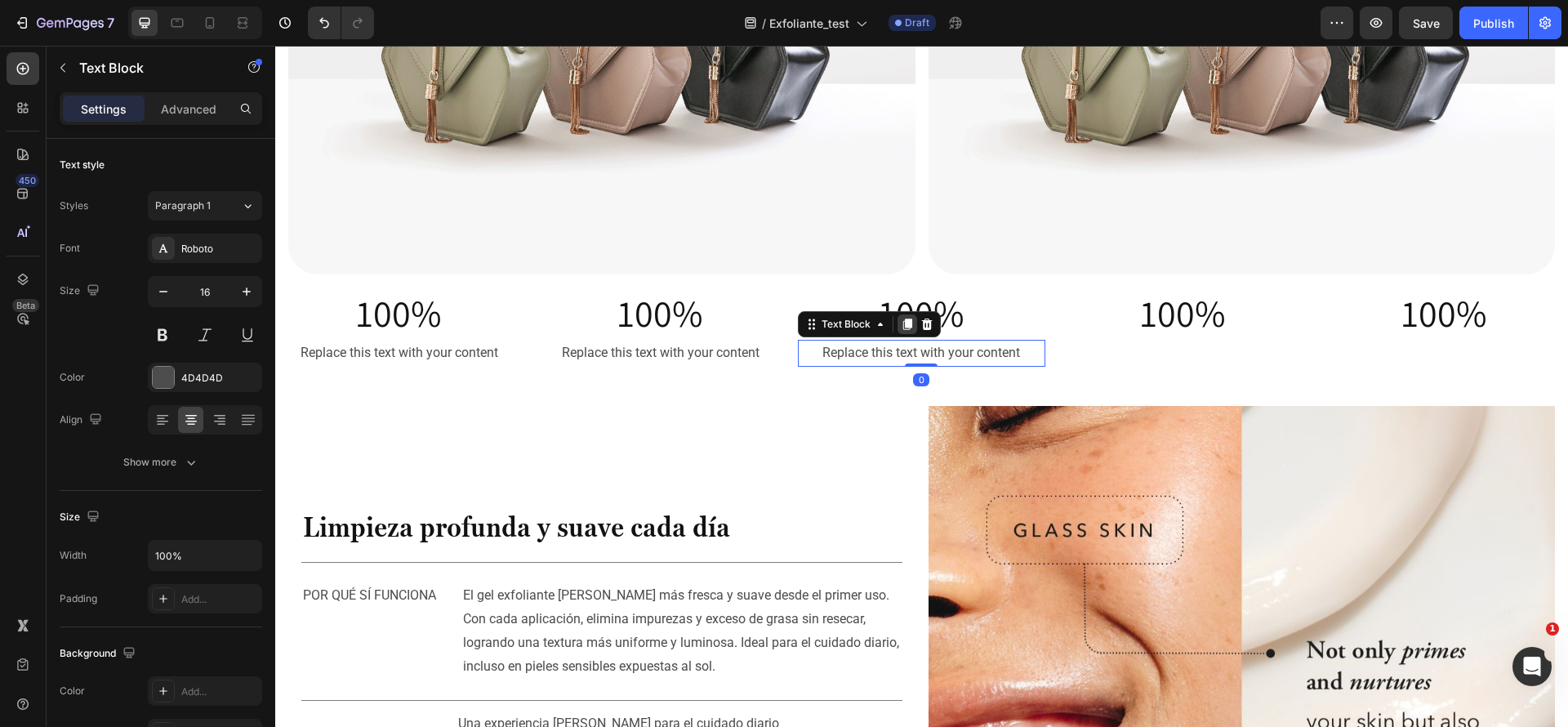
click at [903, 319] on icon at bounding box center [908, 324] width 9 height 12
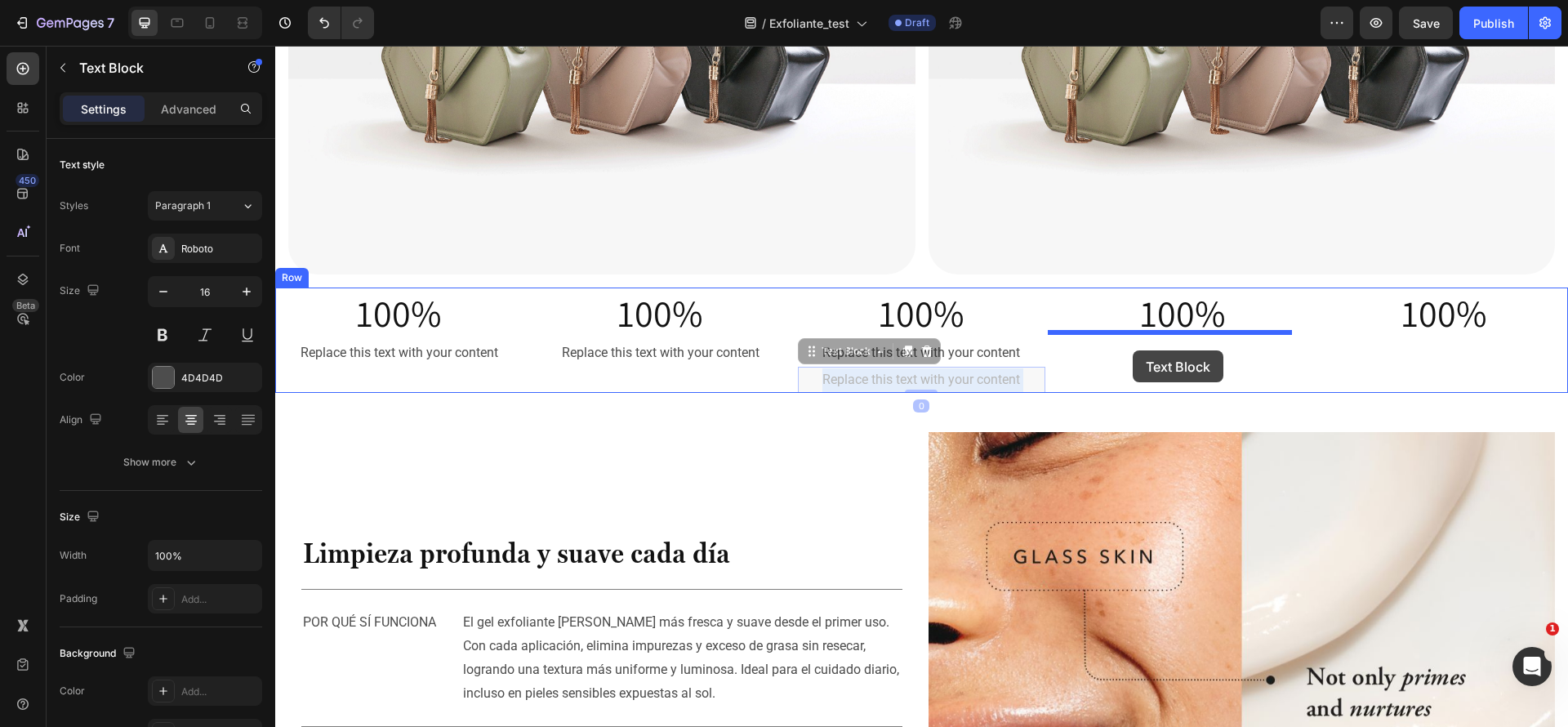
drag, startPoint x: 961, startPoint y: 377, endPoint x: 1133, endPoint y: 351, distance: 174.0
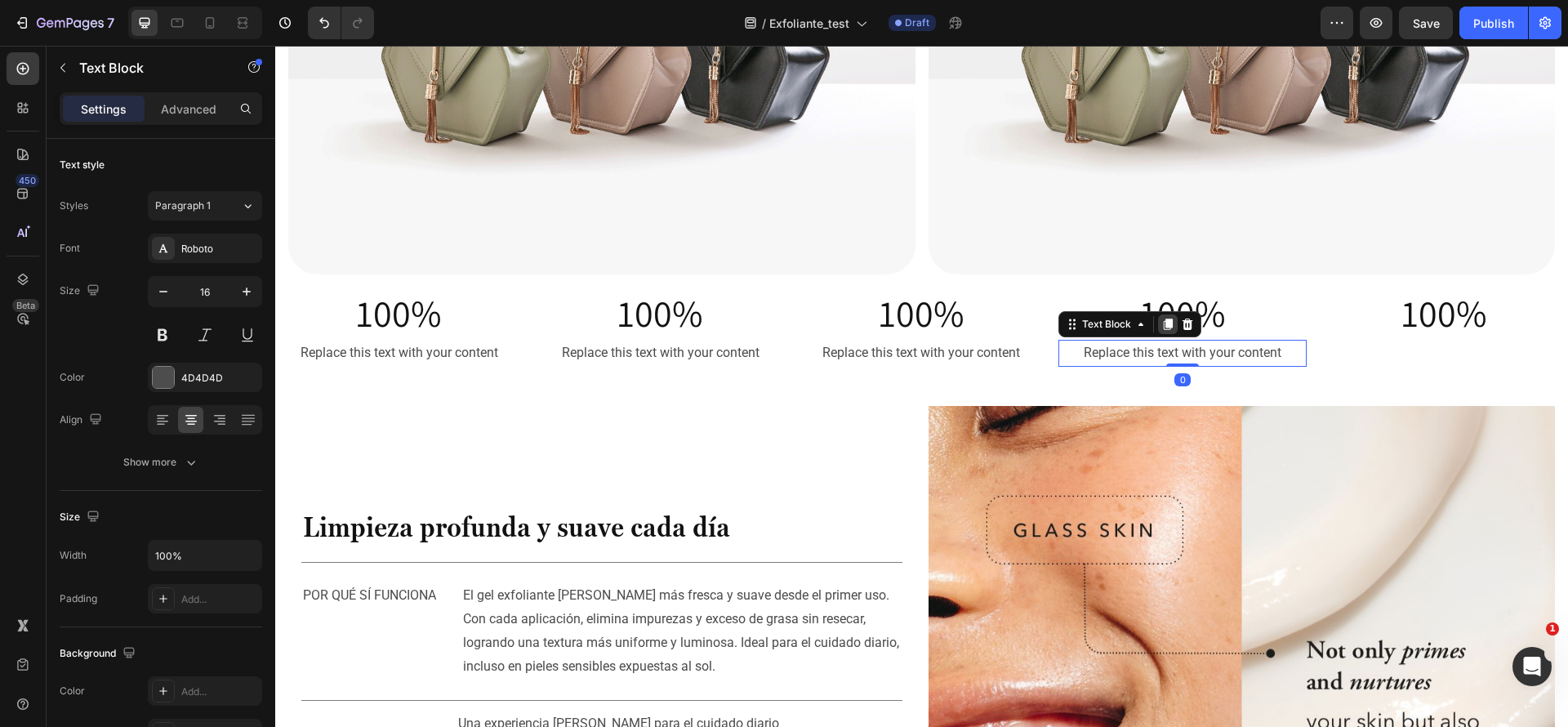
click at [1162, 321] on icon at bounding box center [1168, 324] width 13 height 13
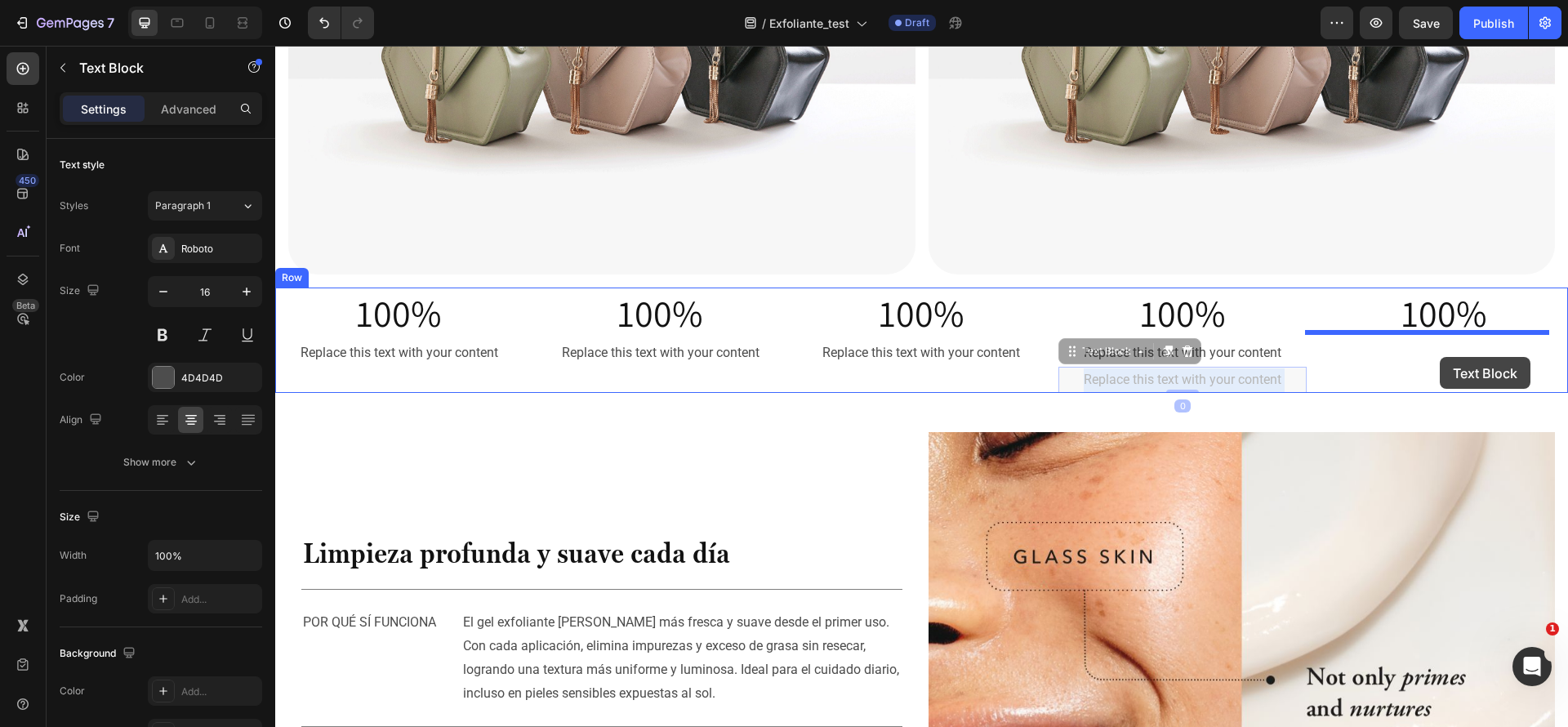
drag, startPoint x: 1186, startPoint y: 368, endPoint x: 1440, endPoint y: 357, distance: 254.2
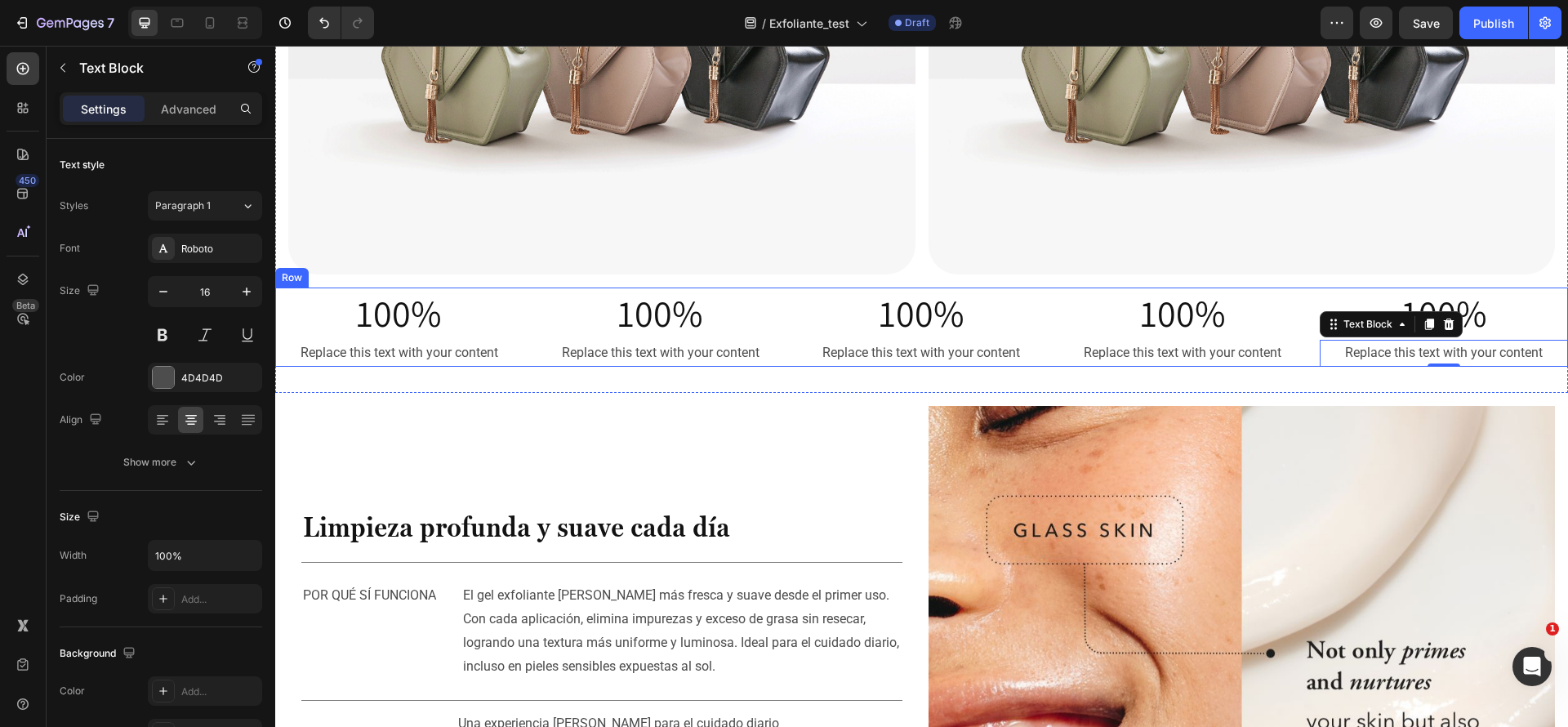
click at [1037, 291] on div "100% Heading Replace this text with your content Text Block 100% Heading Replac…" at bounding box center [922, 327] width 1293 height 80
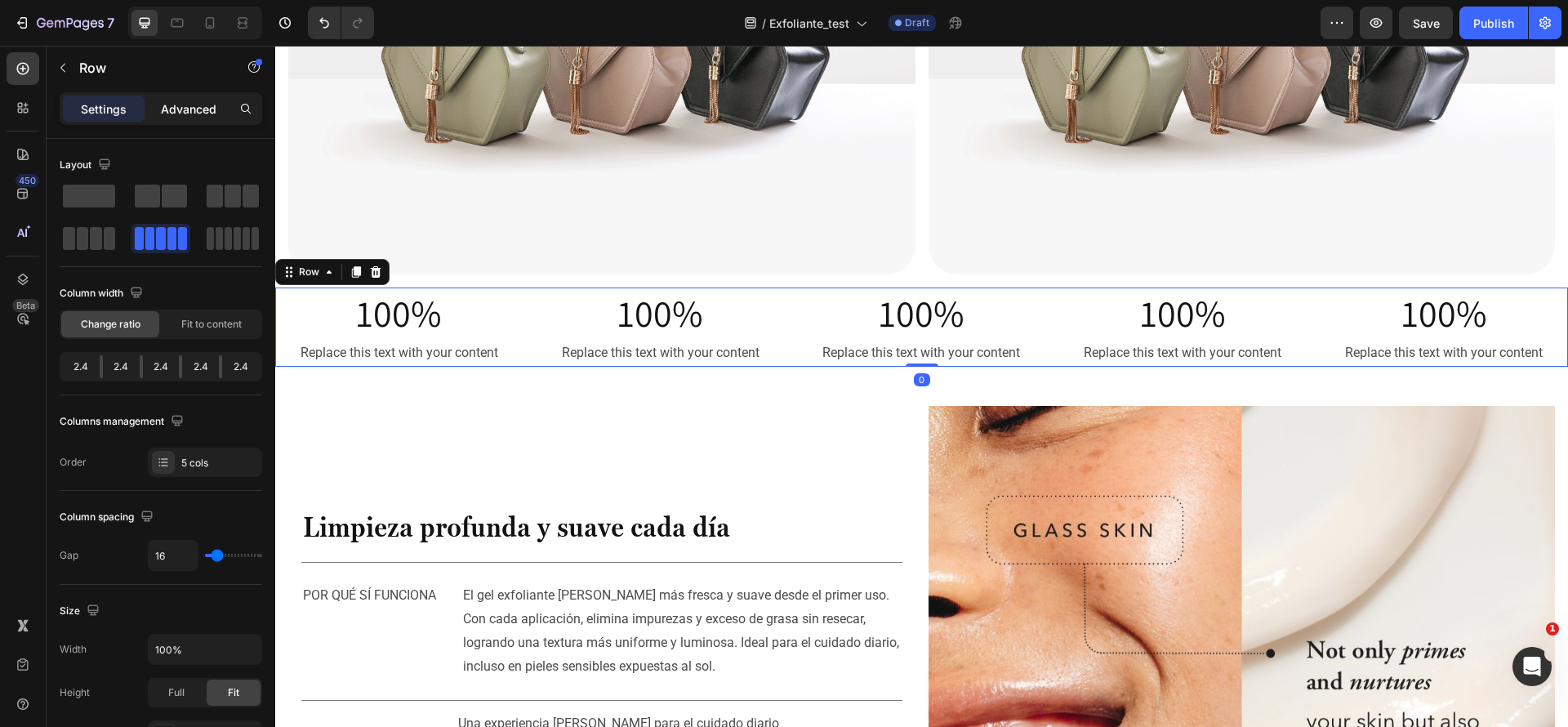
click at [186, 119] on div "Advanced" at bounding box center [188, 108] width 81 height 26
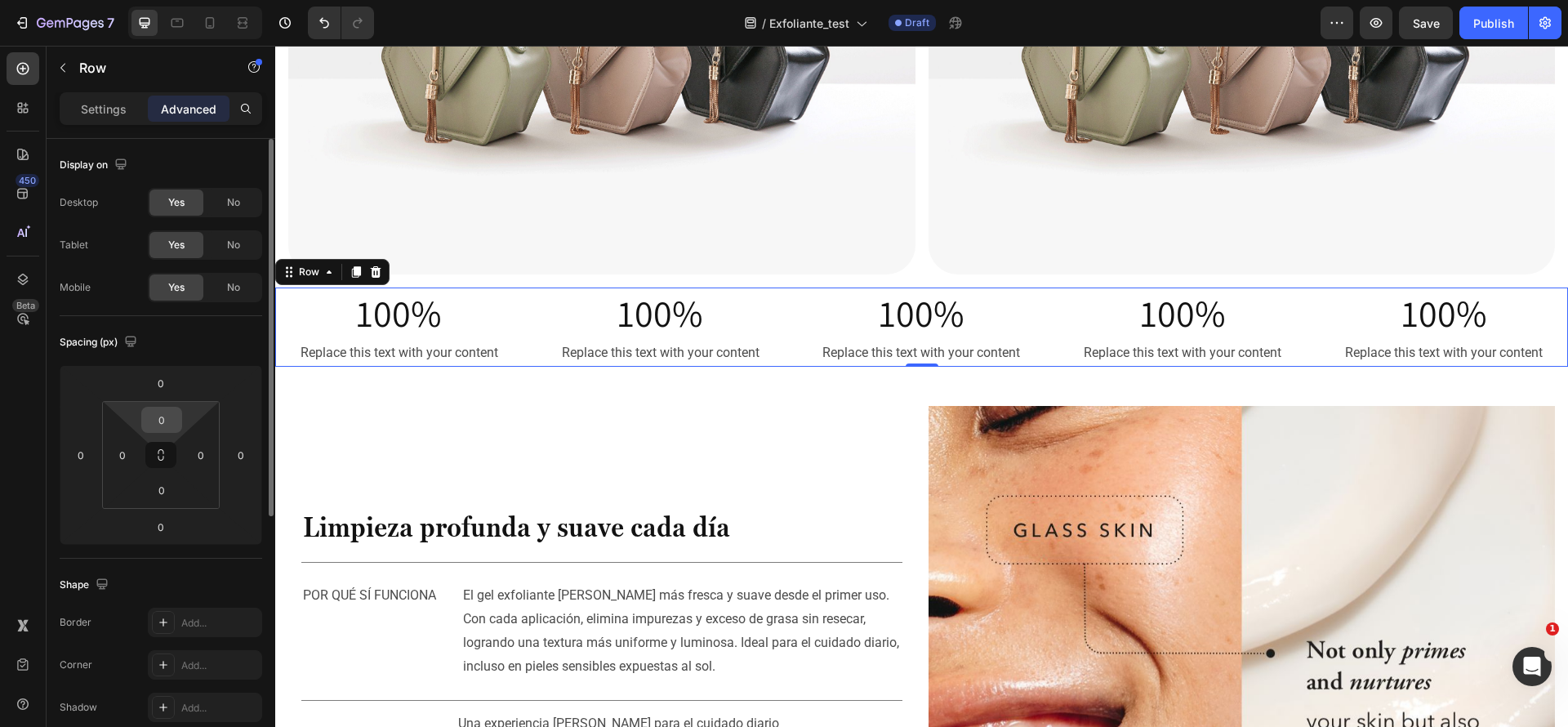
click at [172, 413] on input "0" at bounding box center [161, 419] width 33 height 24
type input "16"
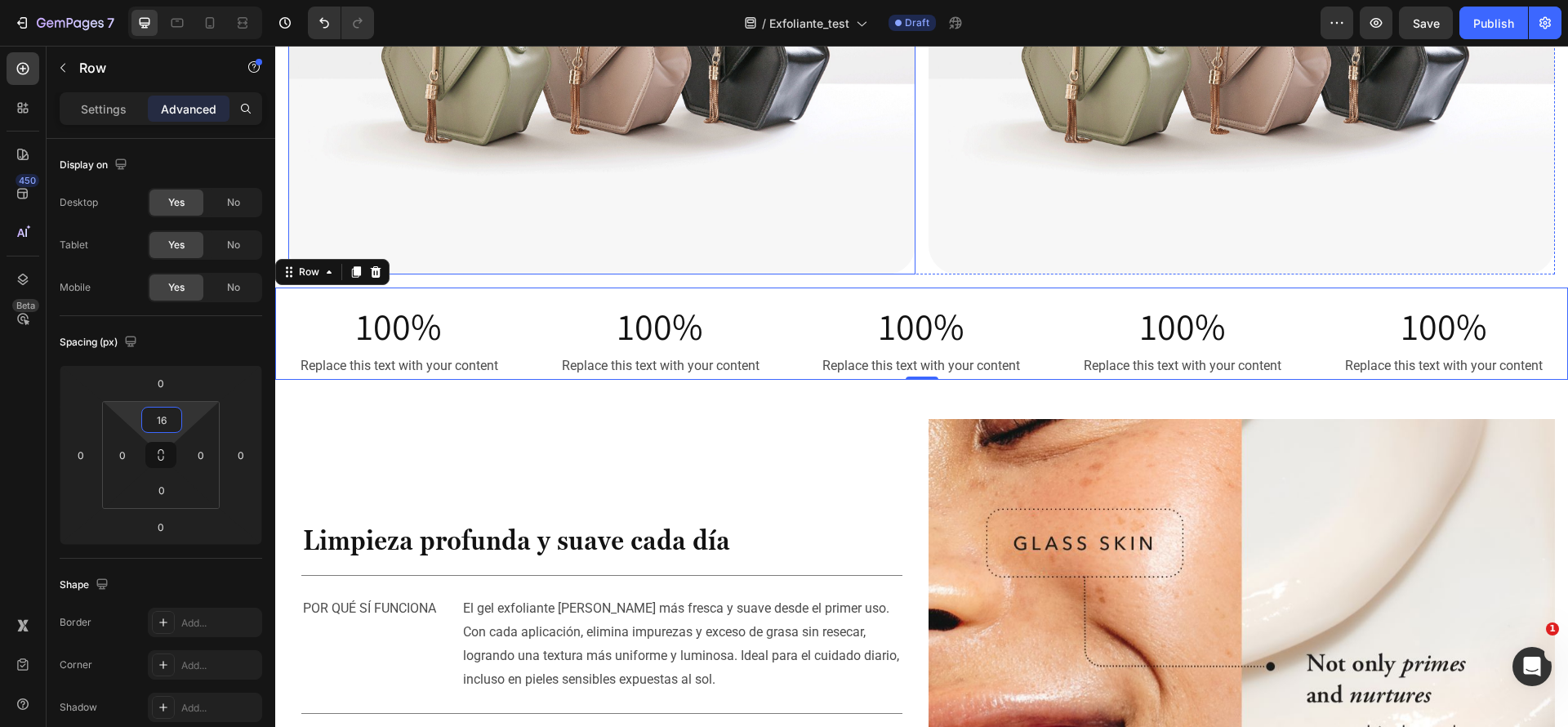
click at [739, 189] on img at bounding box center [601, 39] width 627 height 471
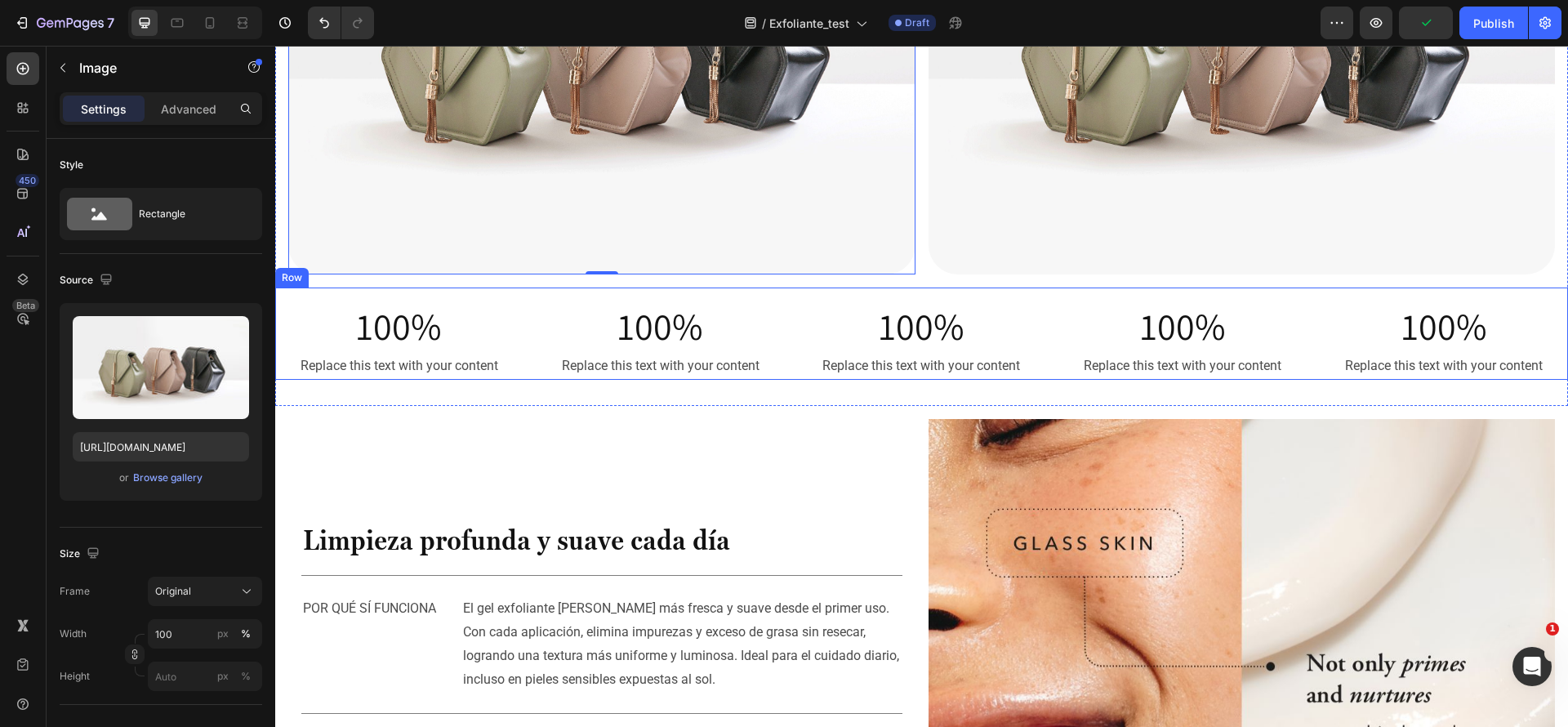
click at [968, 287] on div "100% Heading Replace this text with your content Text Block 100% Heading Replac…" at bounding box center [922, 333] width 1293 height 92
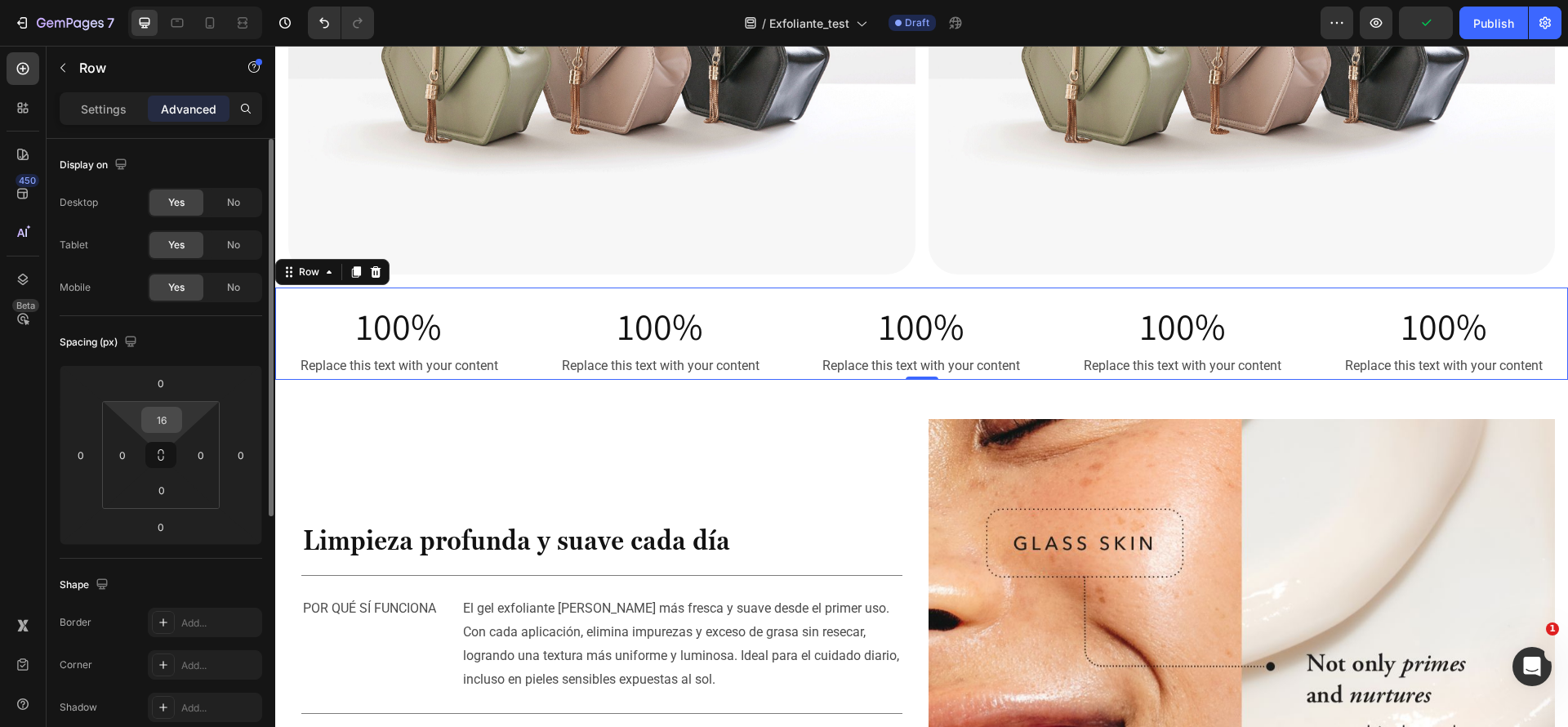
click at [157, 423] on input "16" at bounding box center [161, 419] width 33 height 24
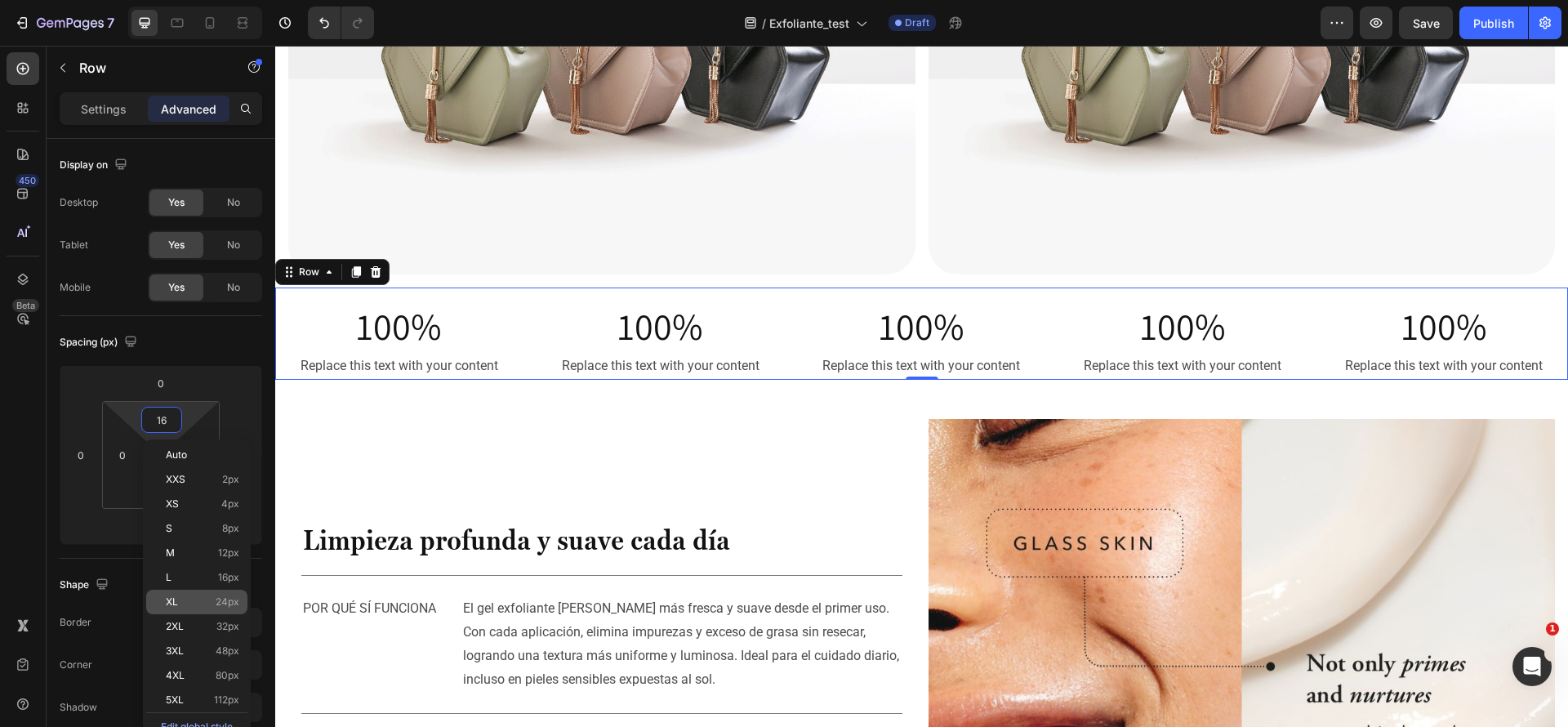
click at [208, 594] on div "XL 24px" at bounding box center [196, 602] width 101 height 24
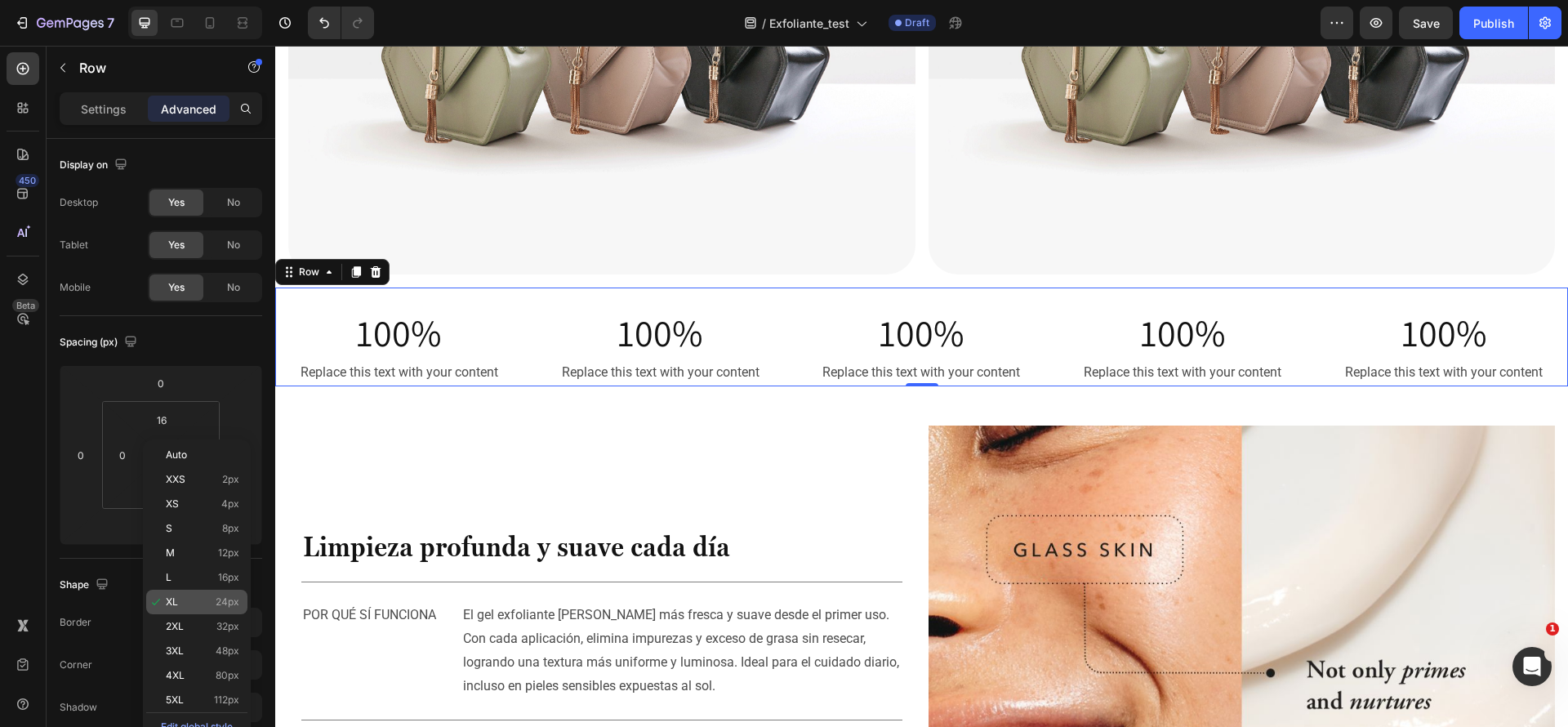
type input "24"
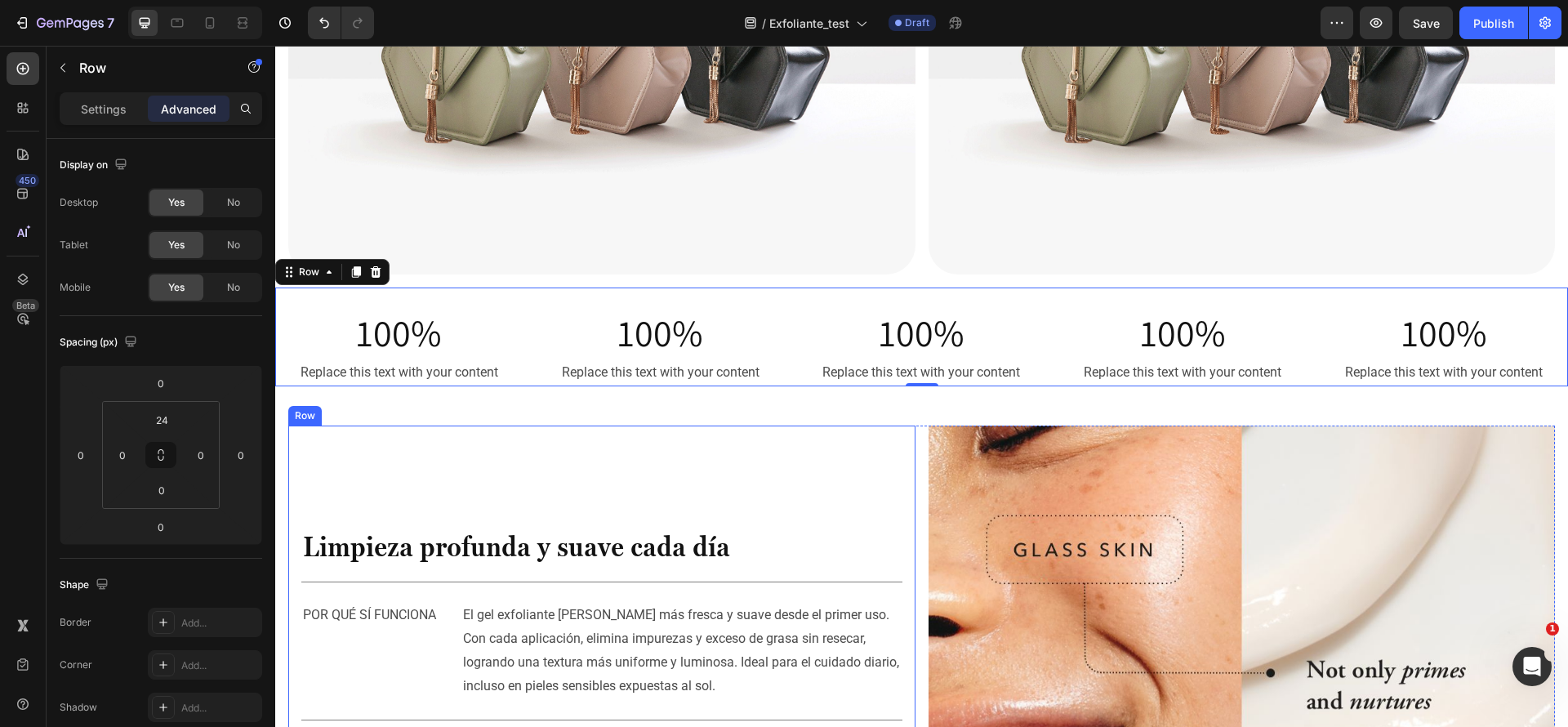
click at [652, 456] on div "Limpieza profunda y suave cada día Heading Title Line POR QUÉ SÍ FUNCIONA Text …" at bounding box center [601, 598] width 627 height 345
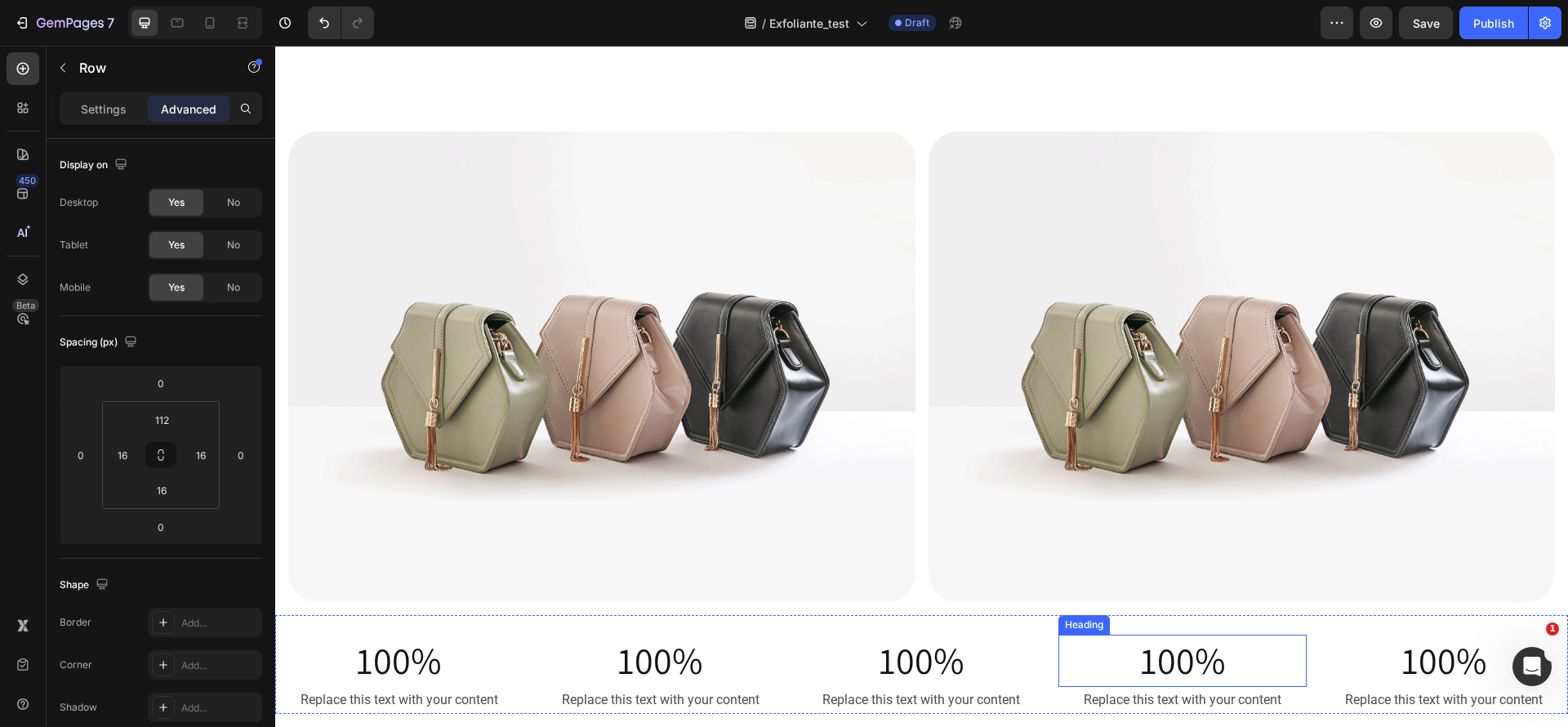
scroll to position [2299, 0]
